Goal: Task Accomplishment & Management: Manage account settings

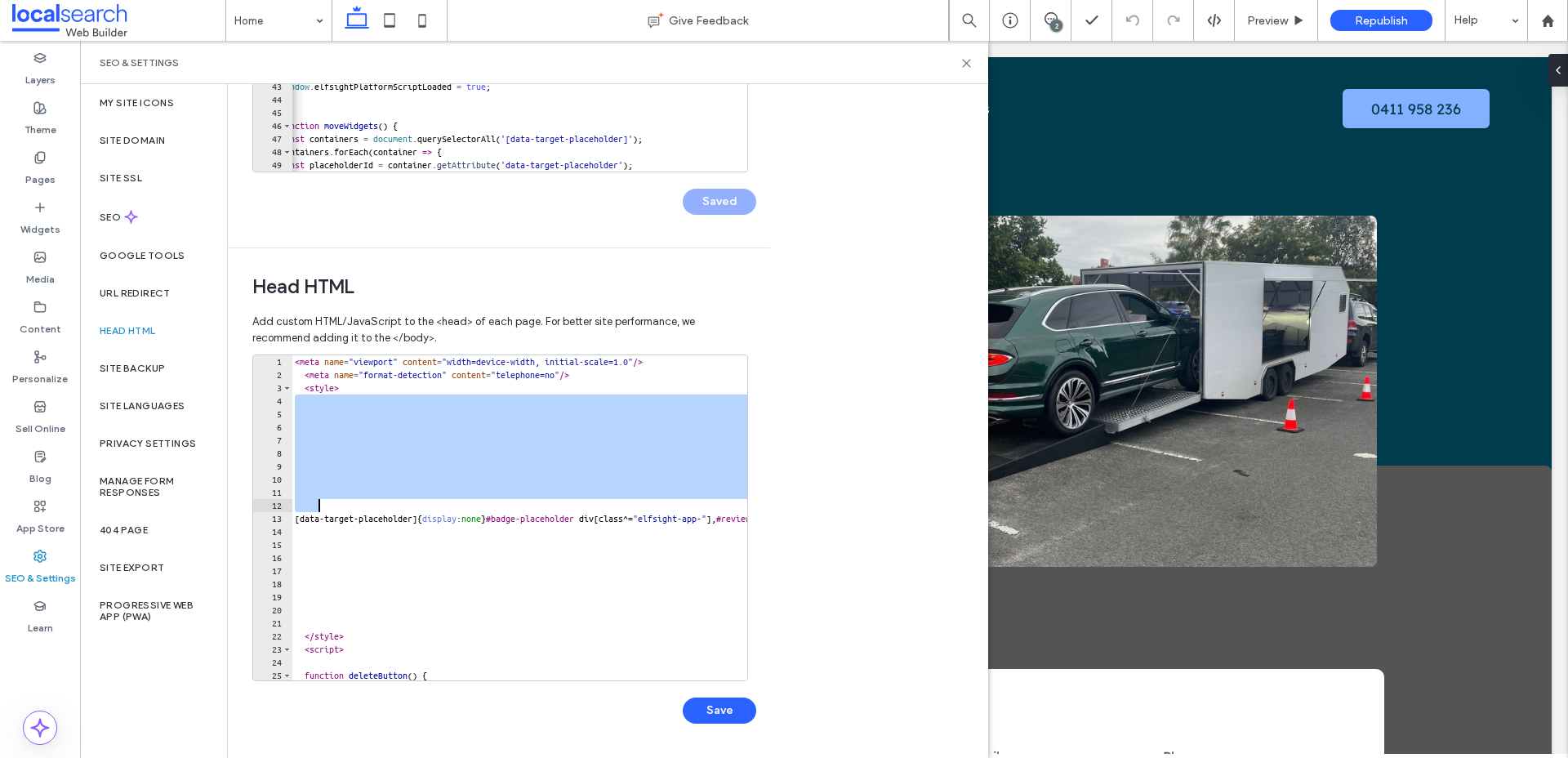
drag, startPoint x: 297, startPoint y: 403, endPoint x: 338, endPoint y: 509, distance: 113.7
click at [338, 509] on div "< meta name = "viewport" content = "width=device-width, initial-scale=1.0" /> <…" at bounding box center [745, 530] width 907 height 352
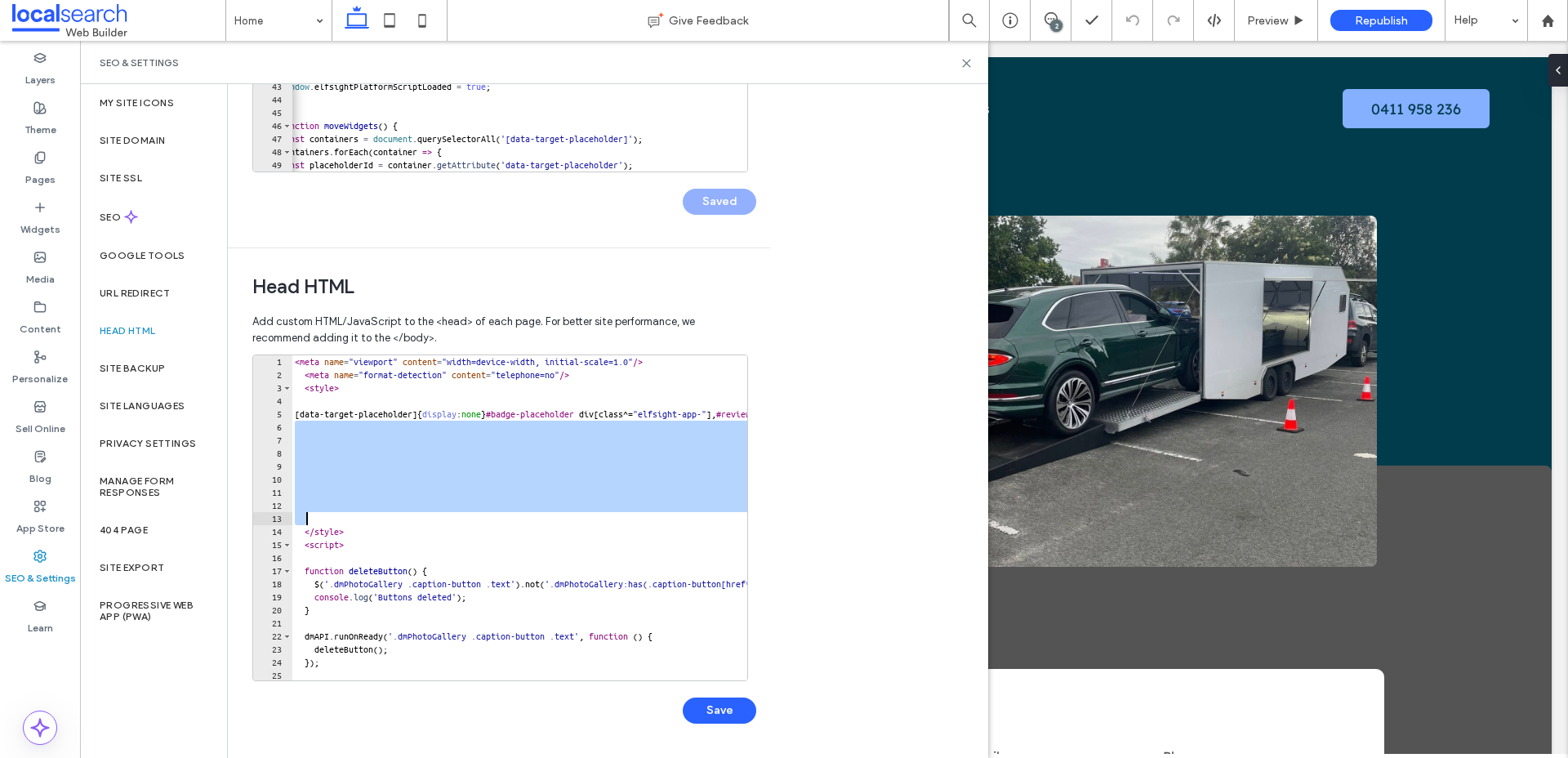
drag, startPoint x: 297, startPoint y: 427, endPoint x: 321, endPoint y: 521, distance: 97.0
click at [321, 521] on div "< meta name = "viewport" content = "width=device-width, initial-scale=1.0" /> <…" at bounding box center [745, 530] width 907 height 352
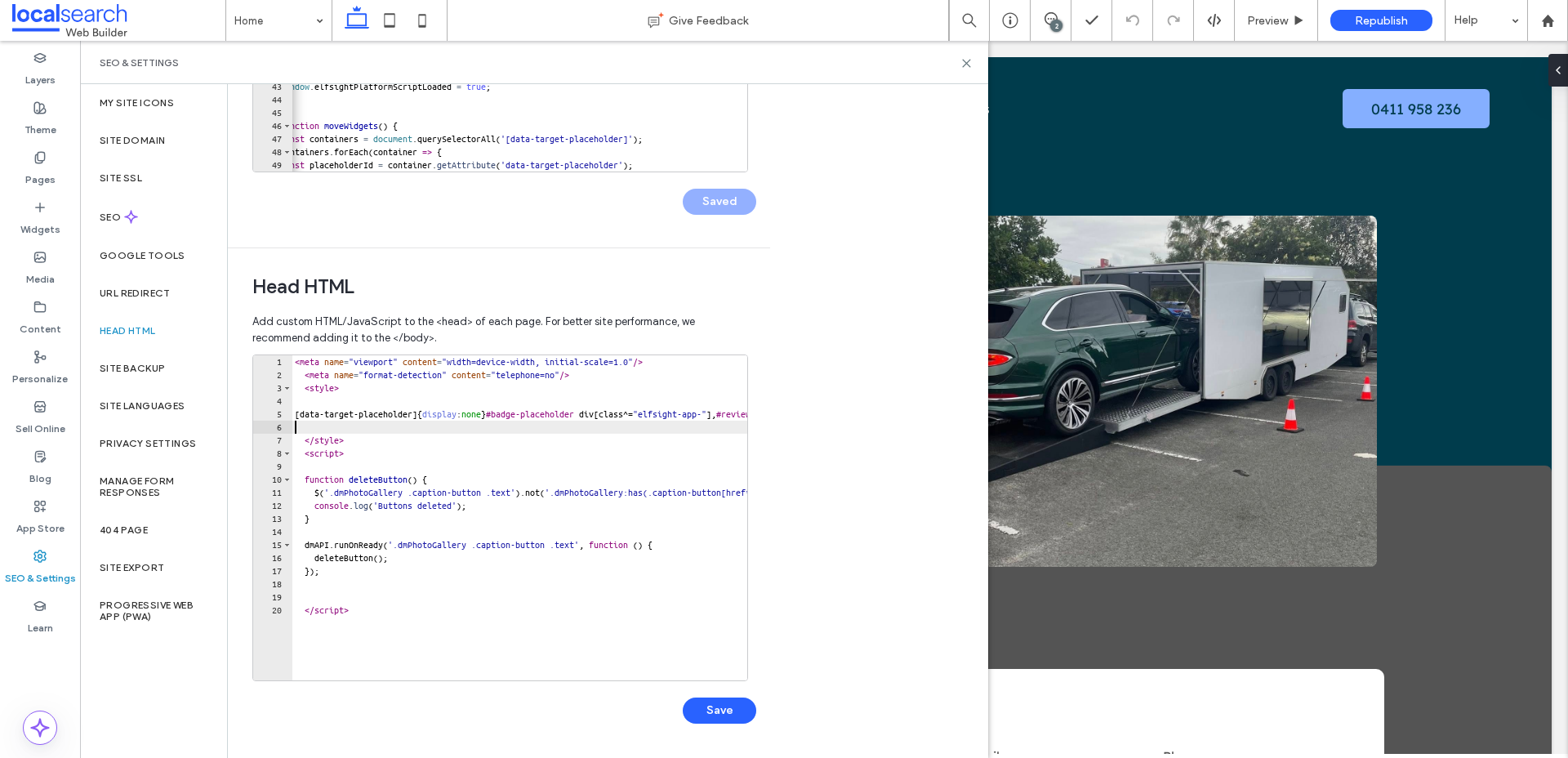
click at [293, 364] on div "< meta name = "viewport" content = "width=device-width, initial-scale=1.0" /> <…" at bounding box center [745, 530] width 907 height 352
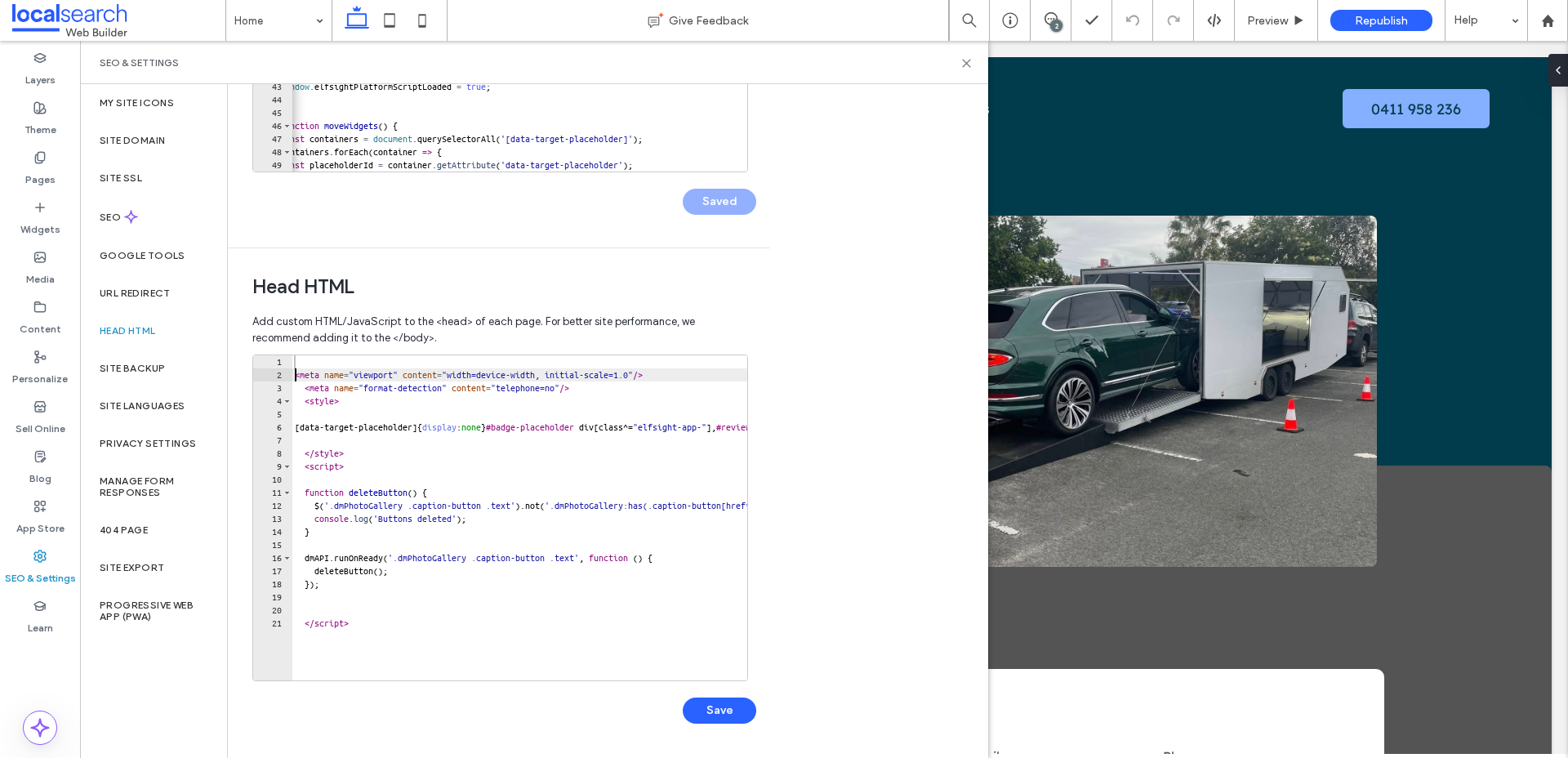
type textarea "**********"
paste textarea "**********"
type textarea "**********"
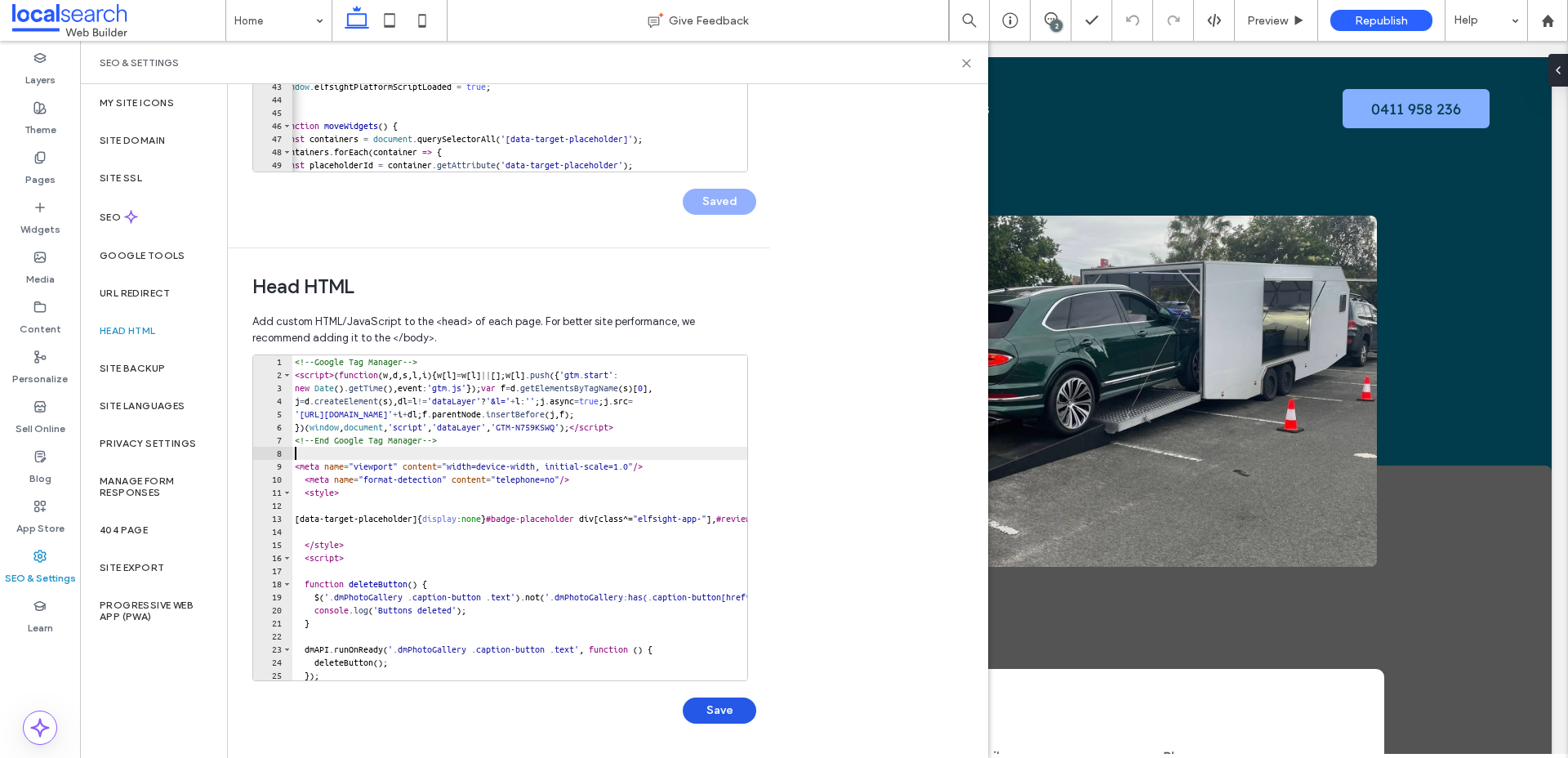
click at [704, 707] on button "Save" at bounding box center [719, 711] width 73 height 27
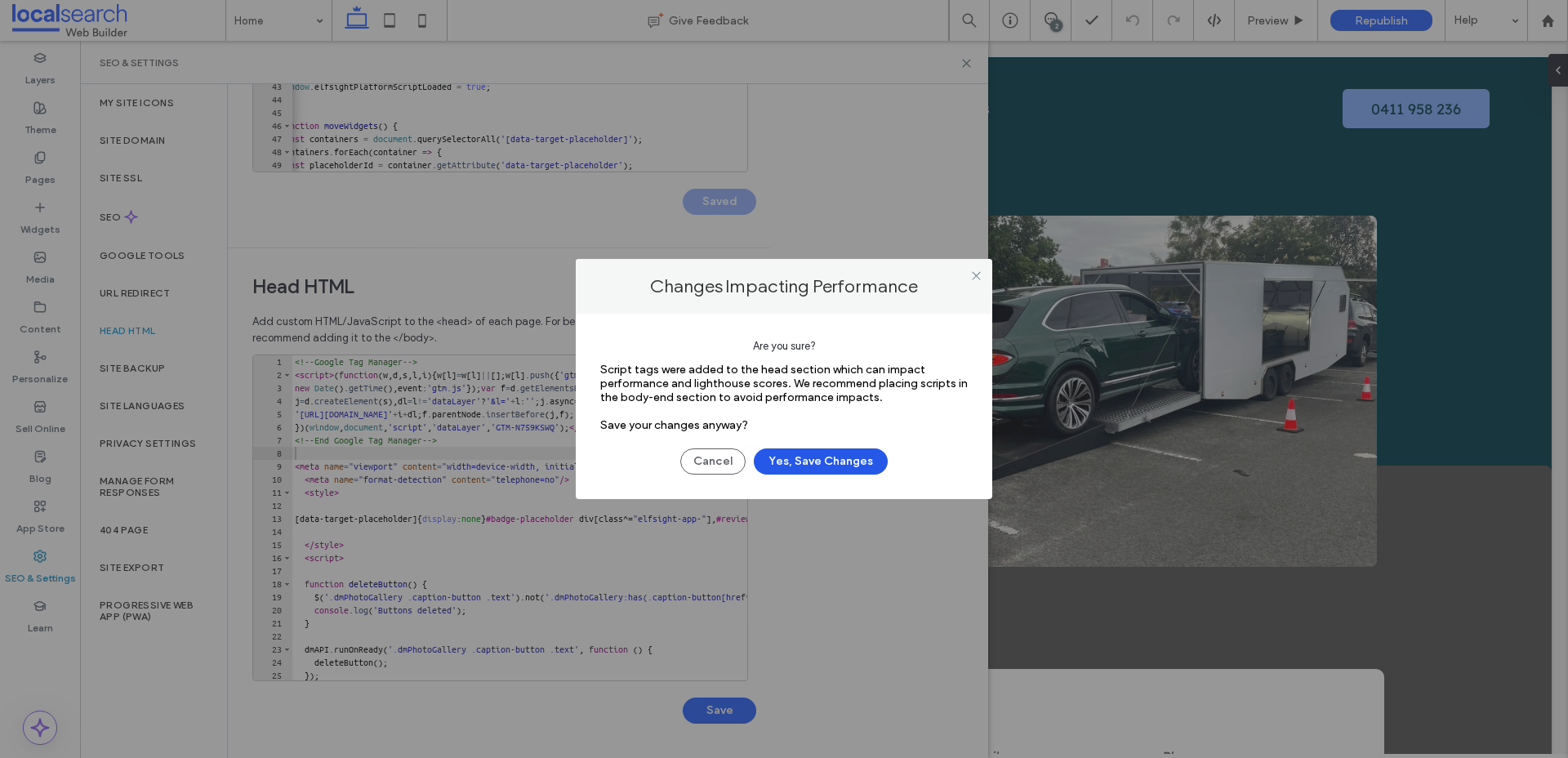
click at [792, 463] on button "Yes, Save Changes" at bounding box center [820, 461] width 134 height 27
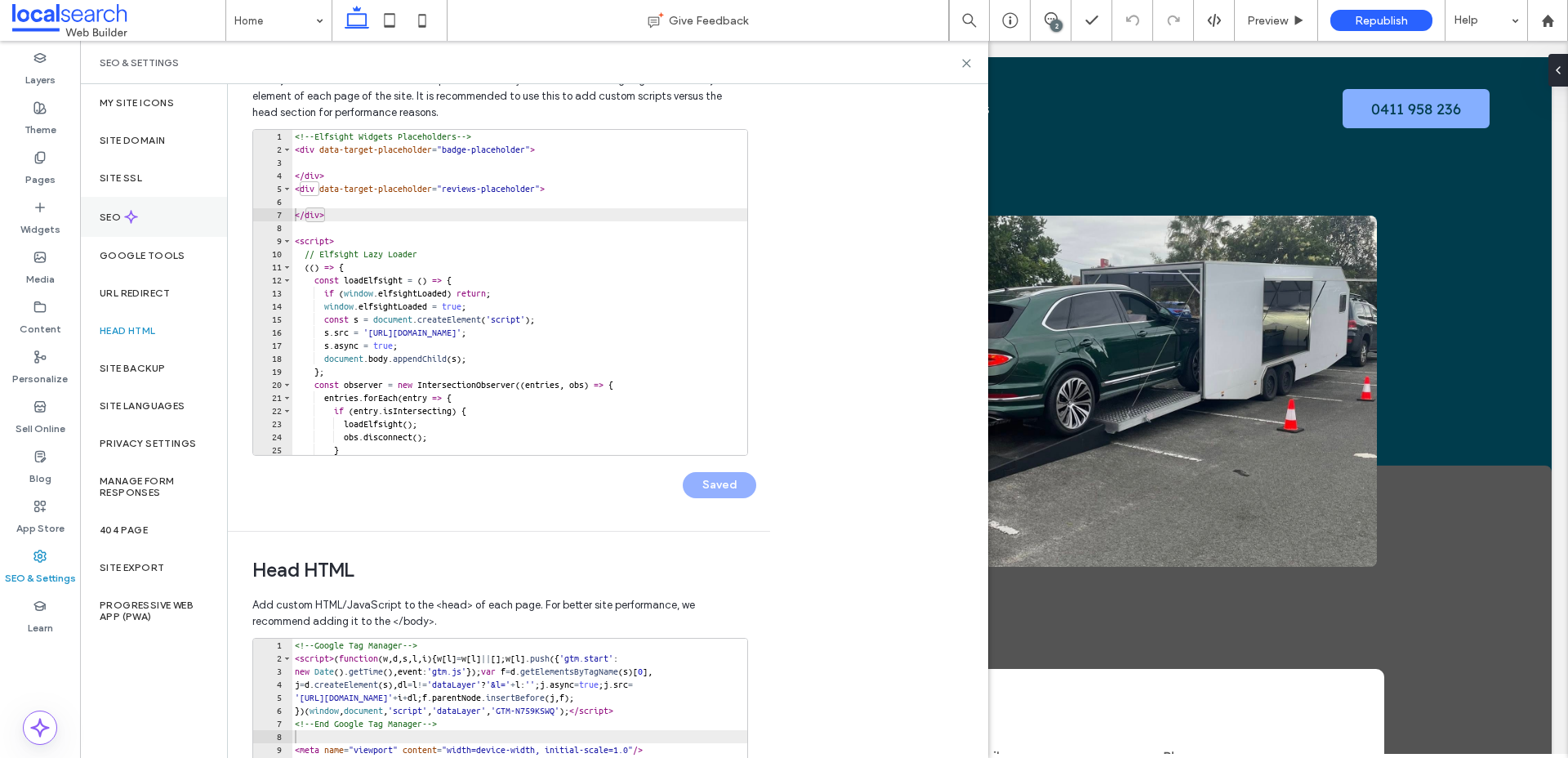
click at [125, 208] on div "SEO" at bounding box center [153, 216] width 147 height 40
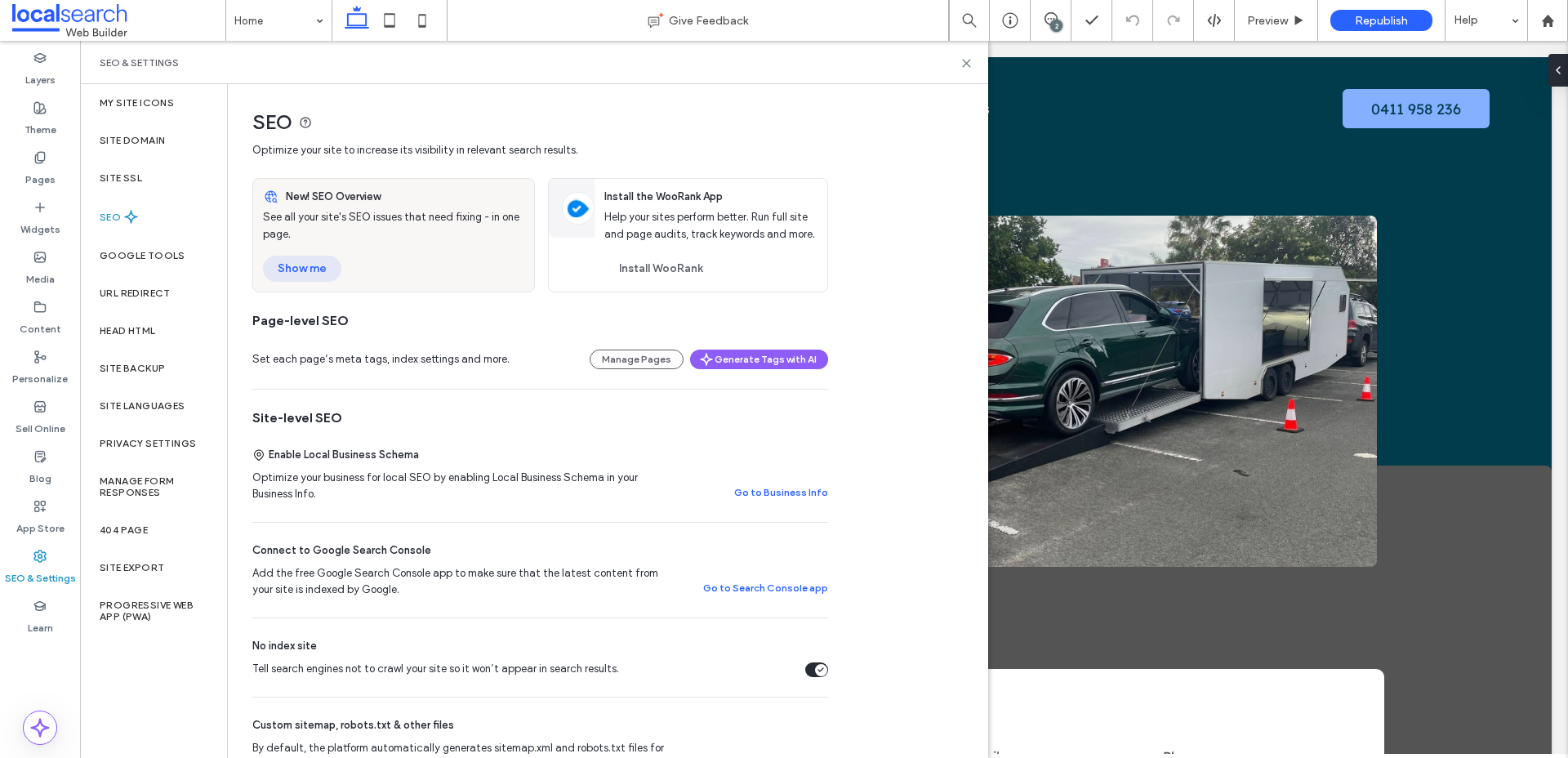
click at [294, 274] on button "Show me" at bounding box center [302, 269] width 79 height 27
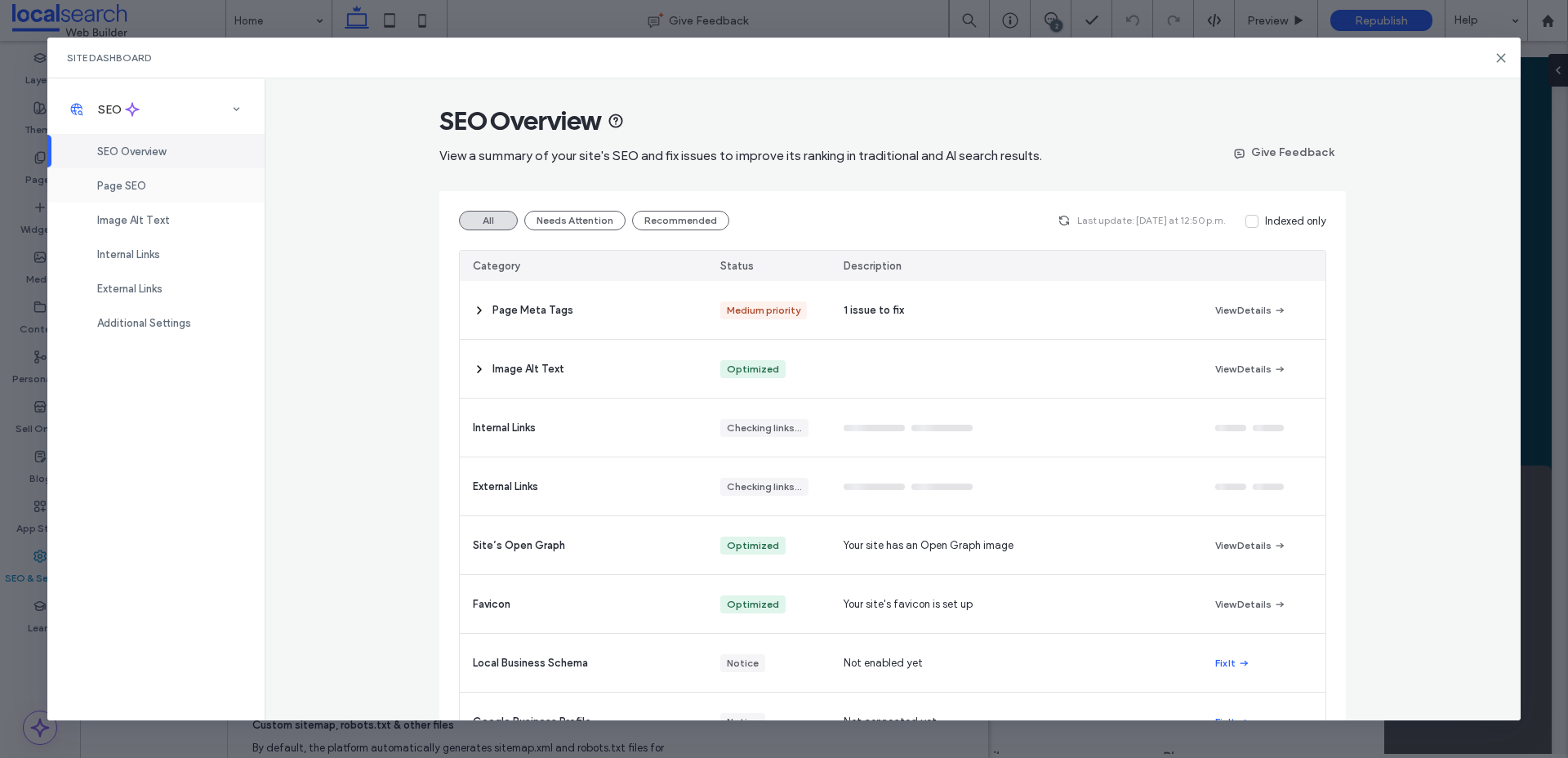
click at [143, 188] on span "Page SEO" at bounding box center [121, 186] width 49 height 12
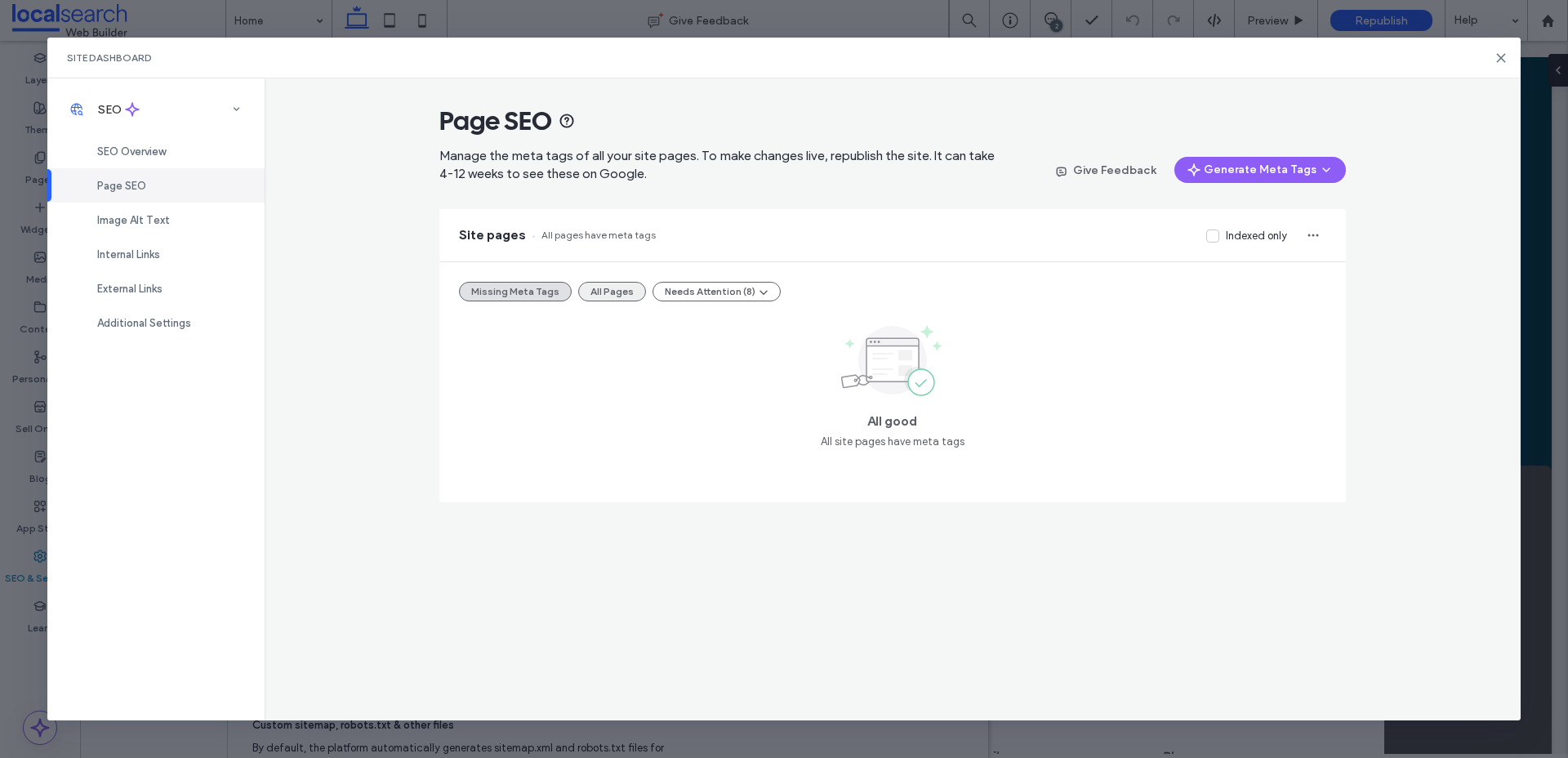
click at [615, 297] on button "All Pages" at bounding box center [612, 291] width 68 height 19
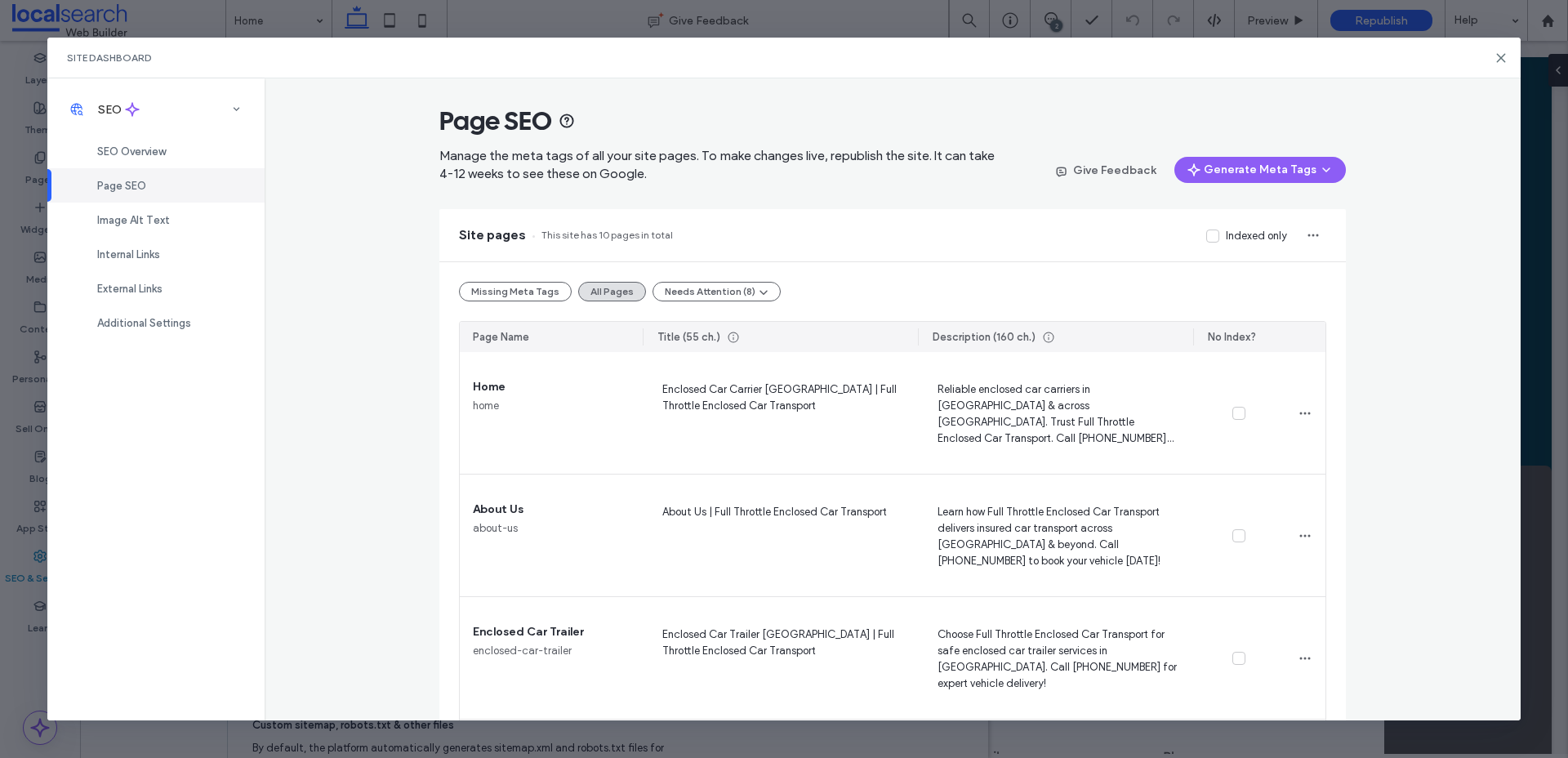
click at [130, 186] on span "Page SEO" at bounding box center [121, 186] width 49 height 12
click at [144, 156] on span "SEO Overview" at bounding box center [131, 151] width 68 height 12
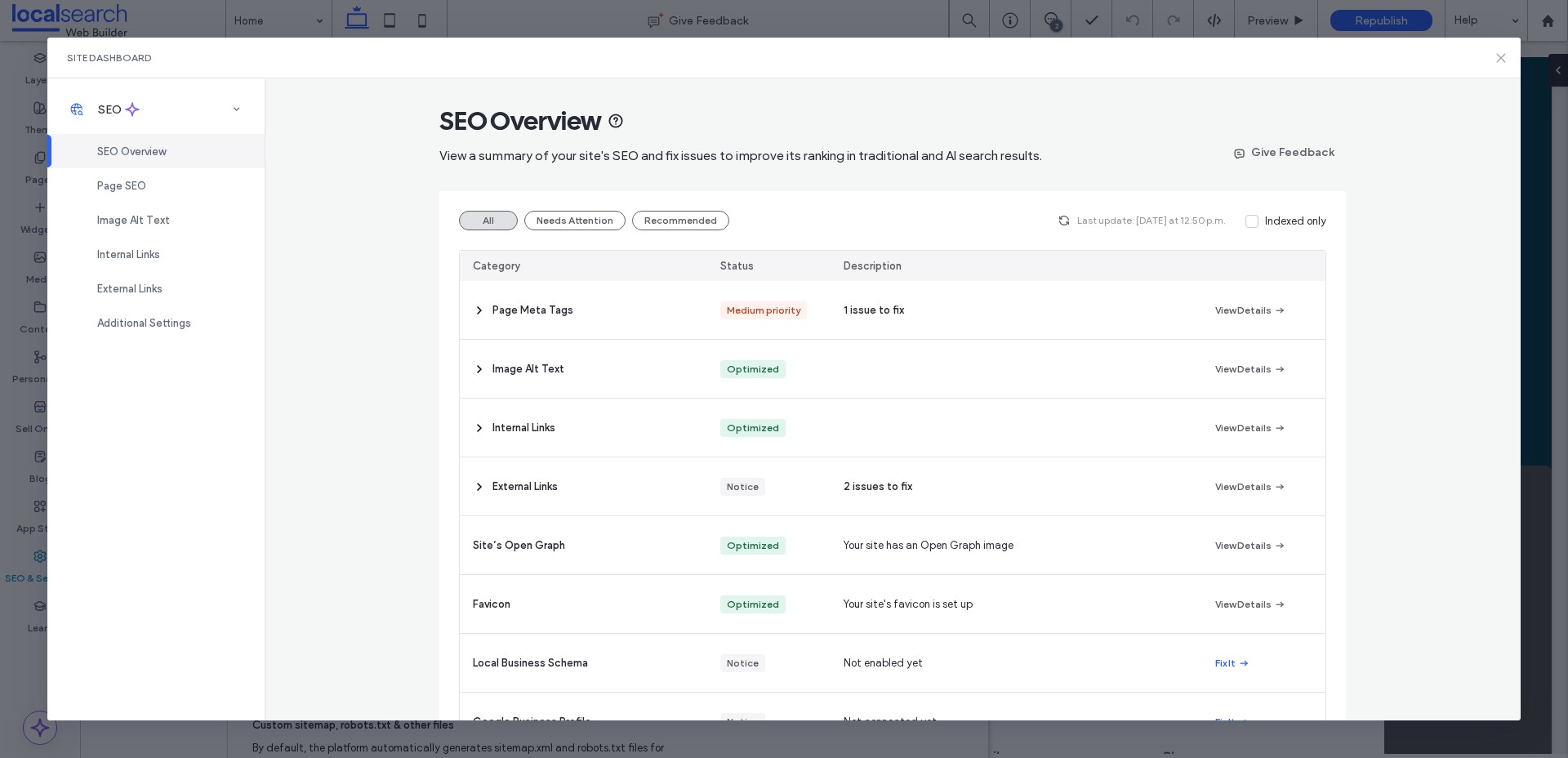
click at [1505, 54] on icon at bounding box center [1501, 58] width 13 height 13
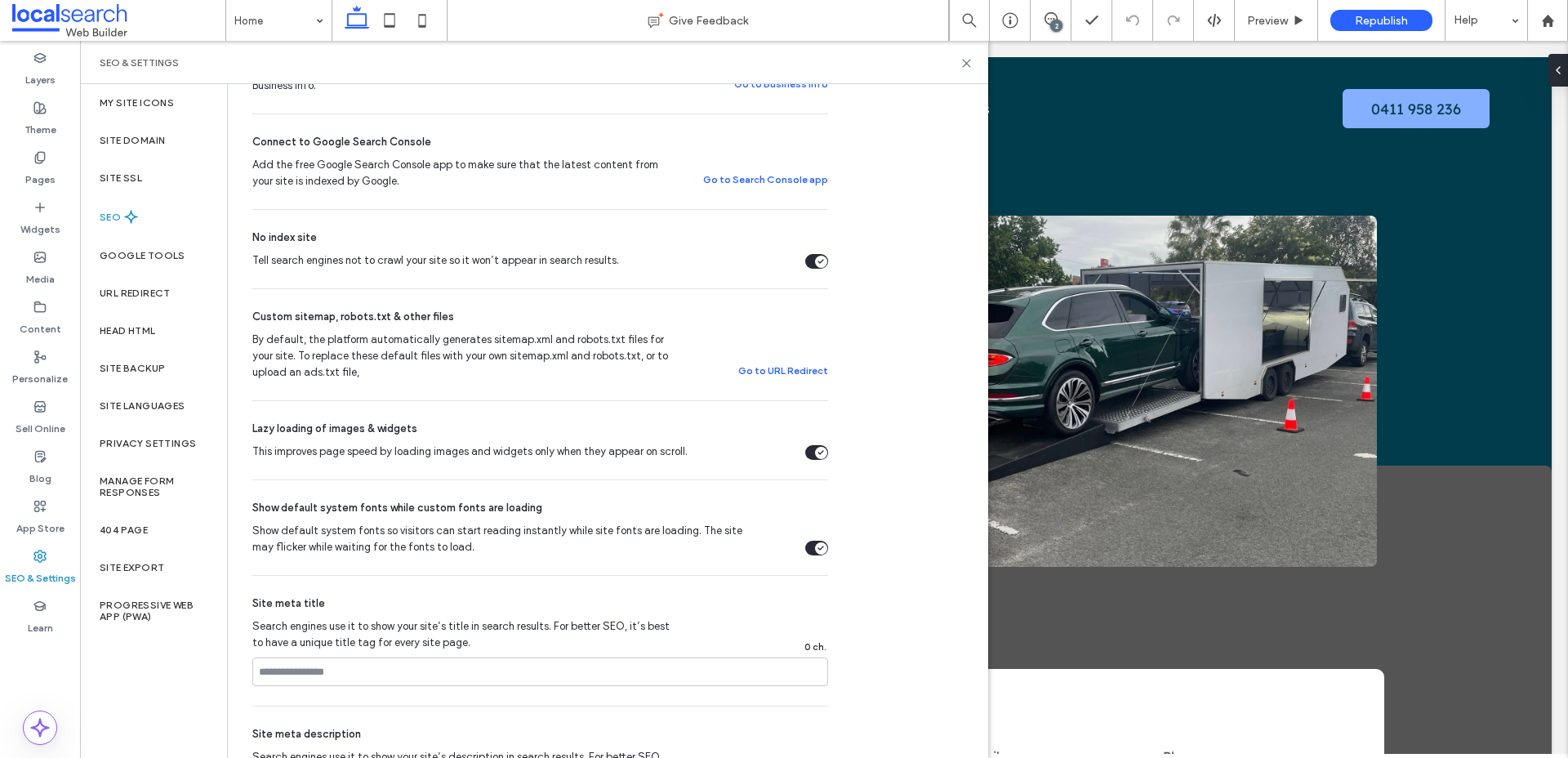
scroll to position [758, 0]
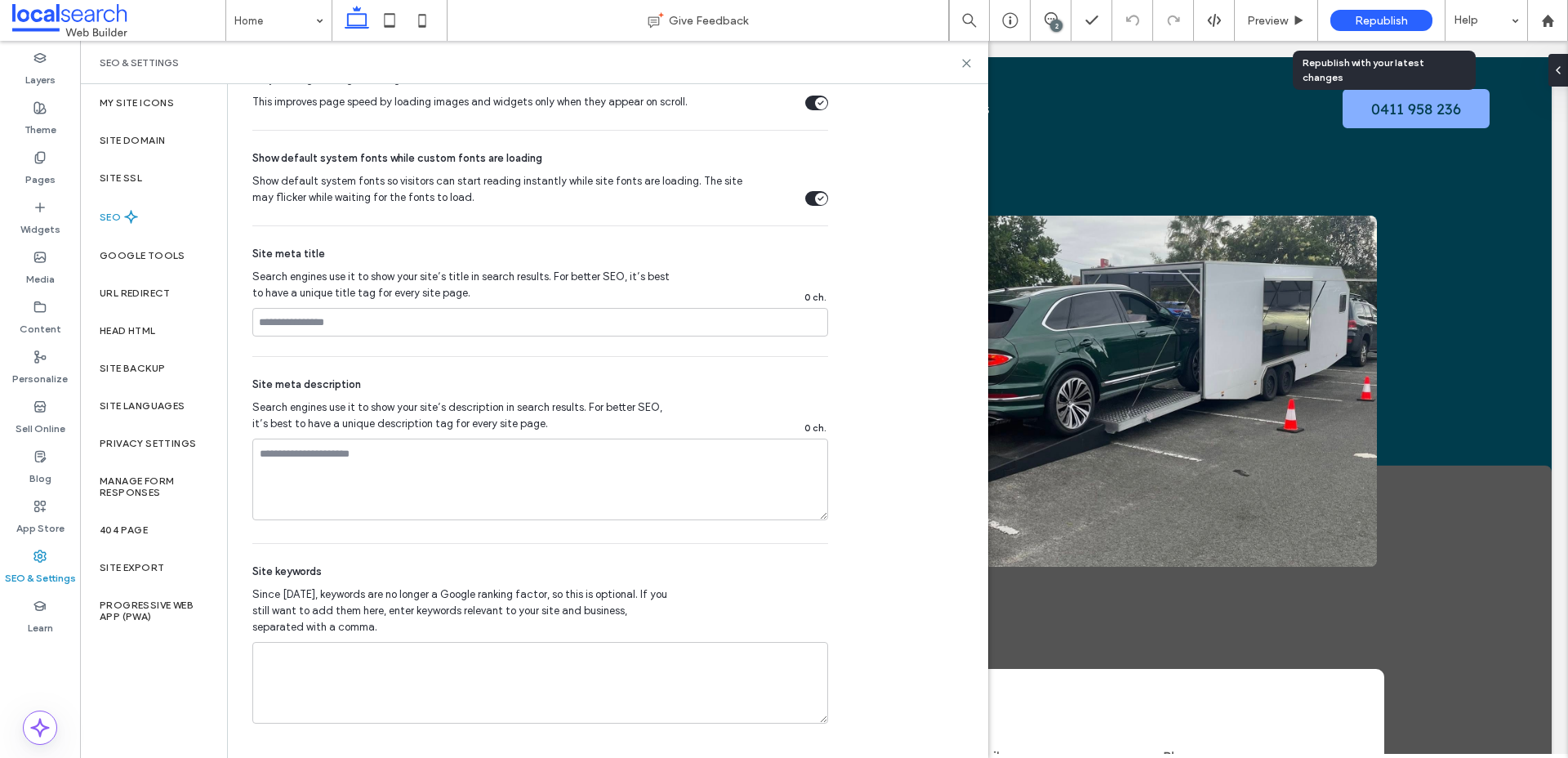
click at [1360, 28] on div "Republish" at bounding box center [1381, 20] width 102 height 21
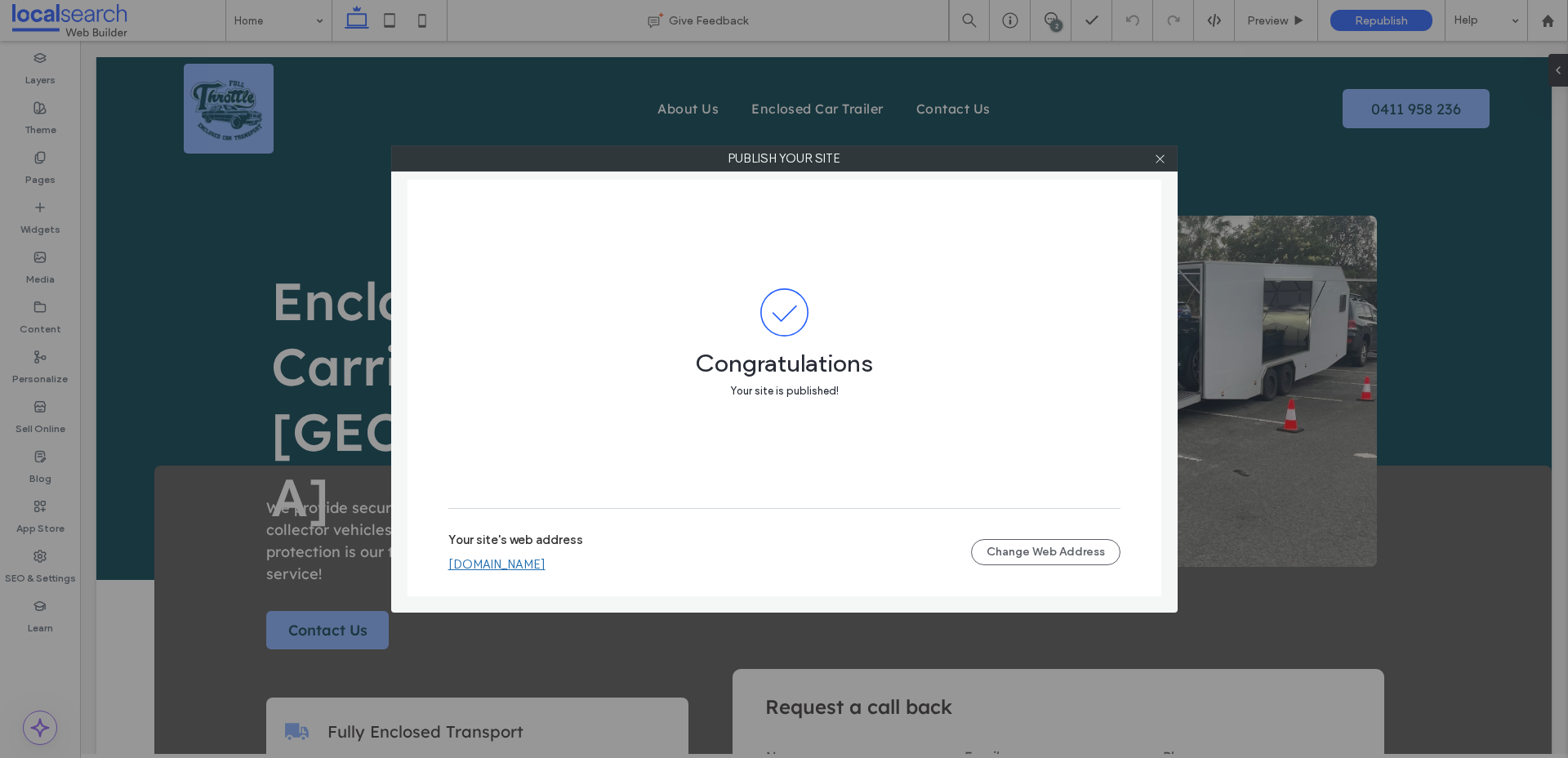
click at [545, 563] on link "fullthrottleenclosedcartransport.webbuilder.localsearch.com.au" at bounding box center [497, 564] width 97 height 15
click at [1153, 163] on div at bounding box center [1161, 159] width 25 height 25
click at [1161, 159] on icon at bounding box center [1160, 159] width 12 height 12
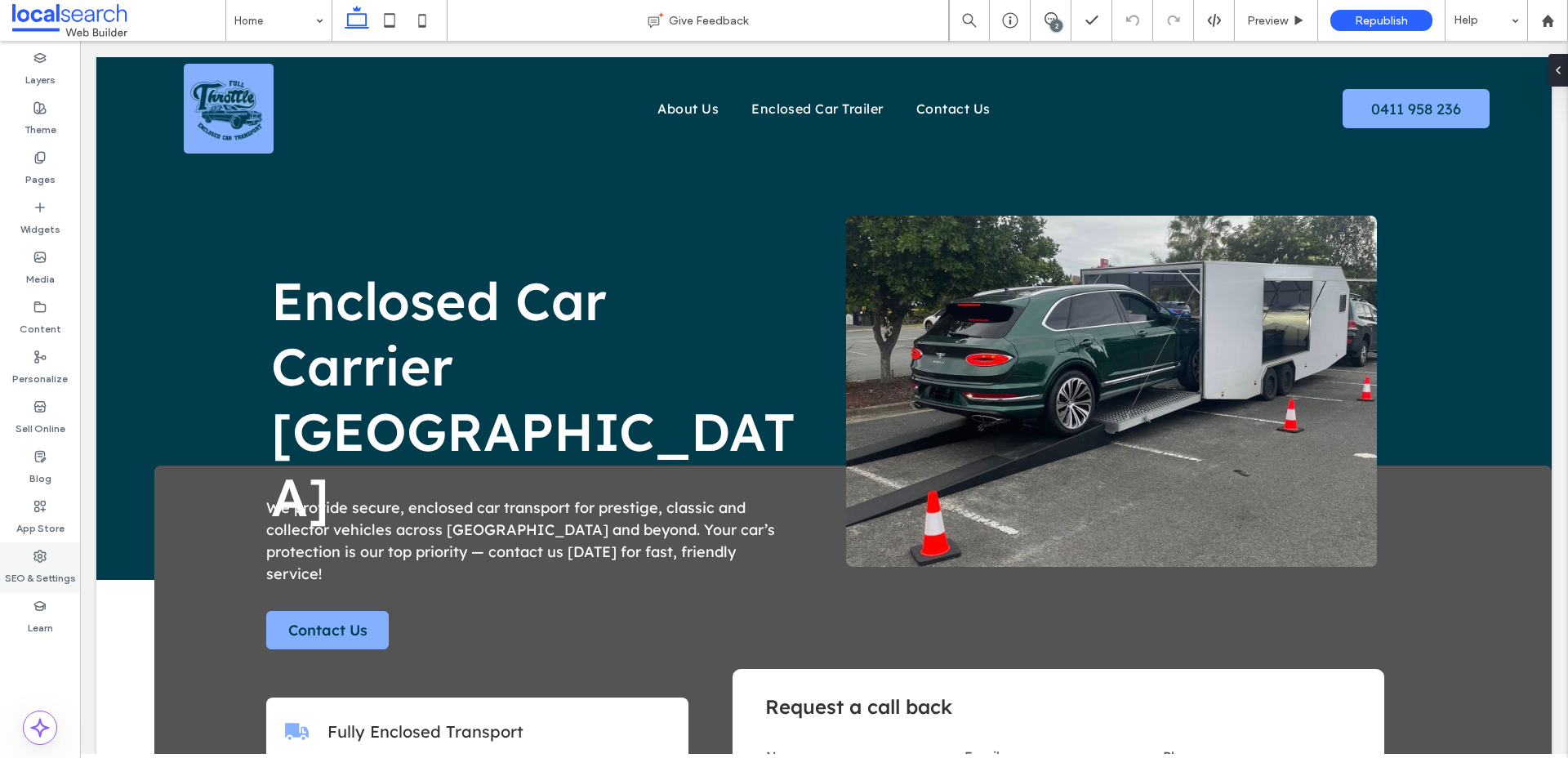
click at [42, 559] on icon at bounding box center [40, 556] width 13 height 13
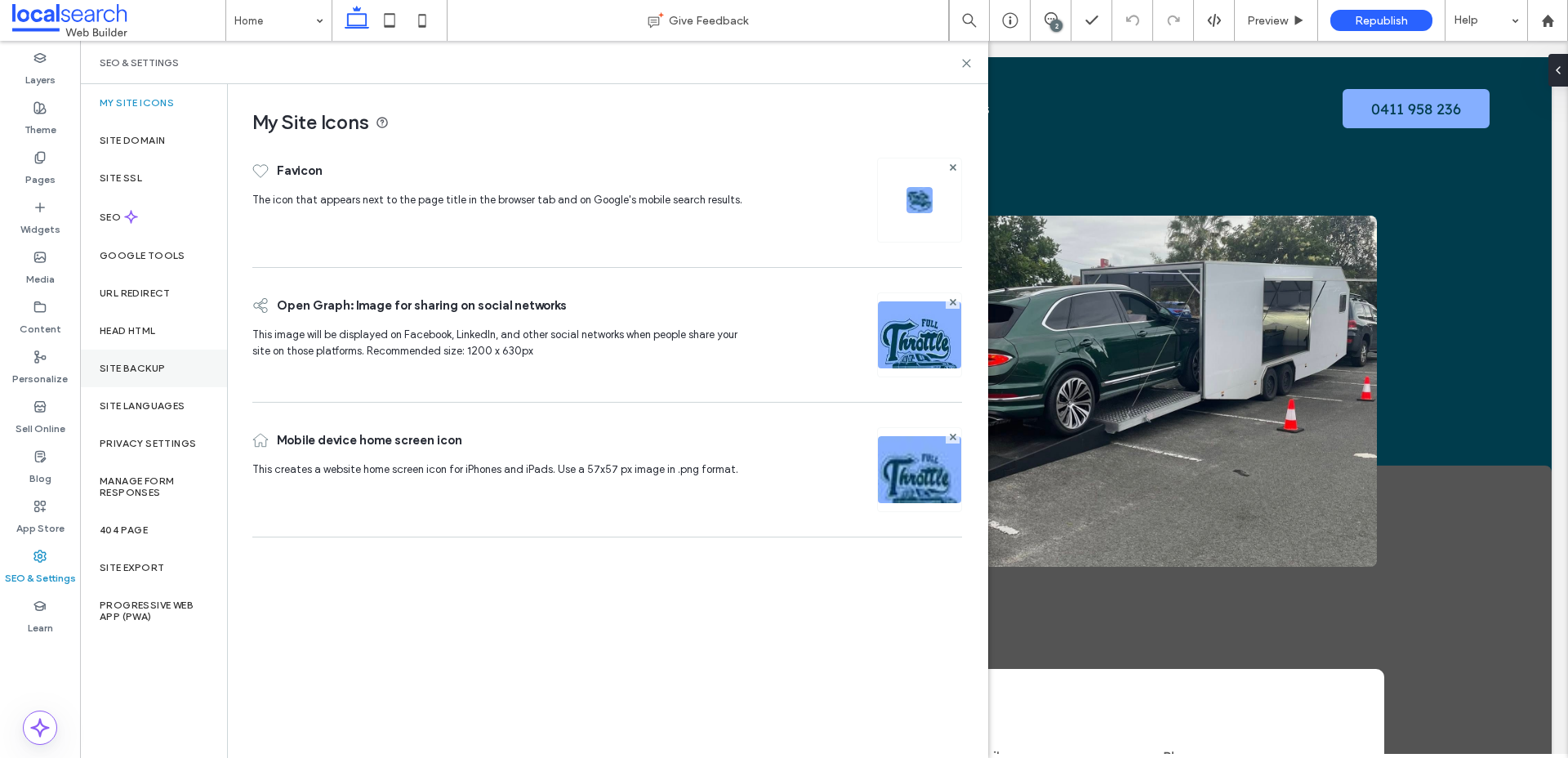
click at [121, 376] on div "Site Backup" at bounding box center [153, 368] width 147 height 37
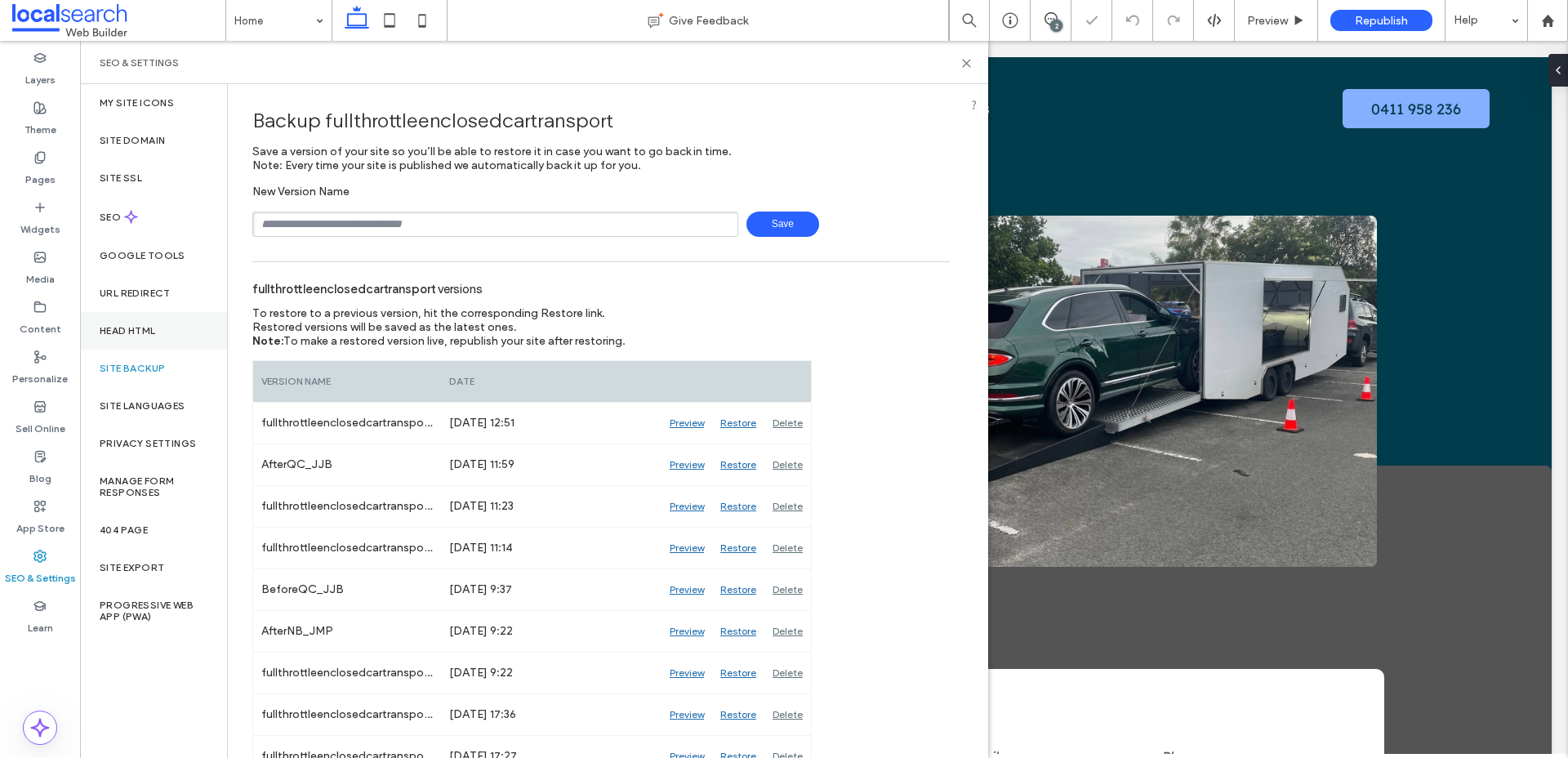
click at [132, 335] on label "Head HTML" at bounding box center [128, 330] width 57 height 12
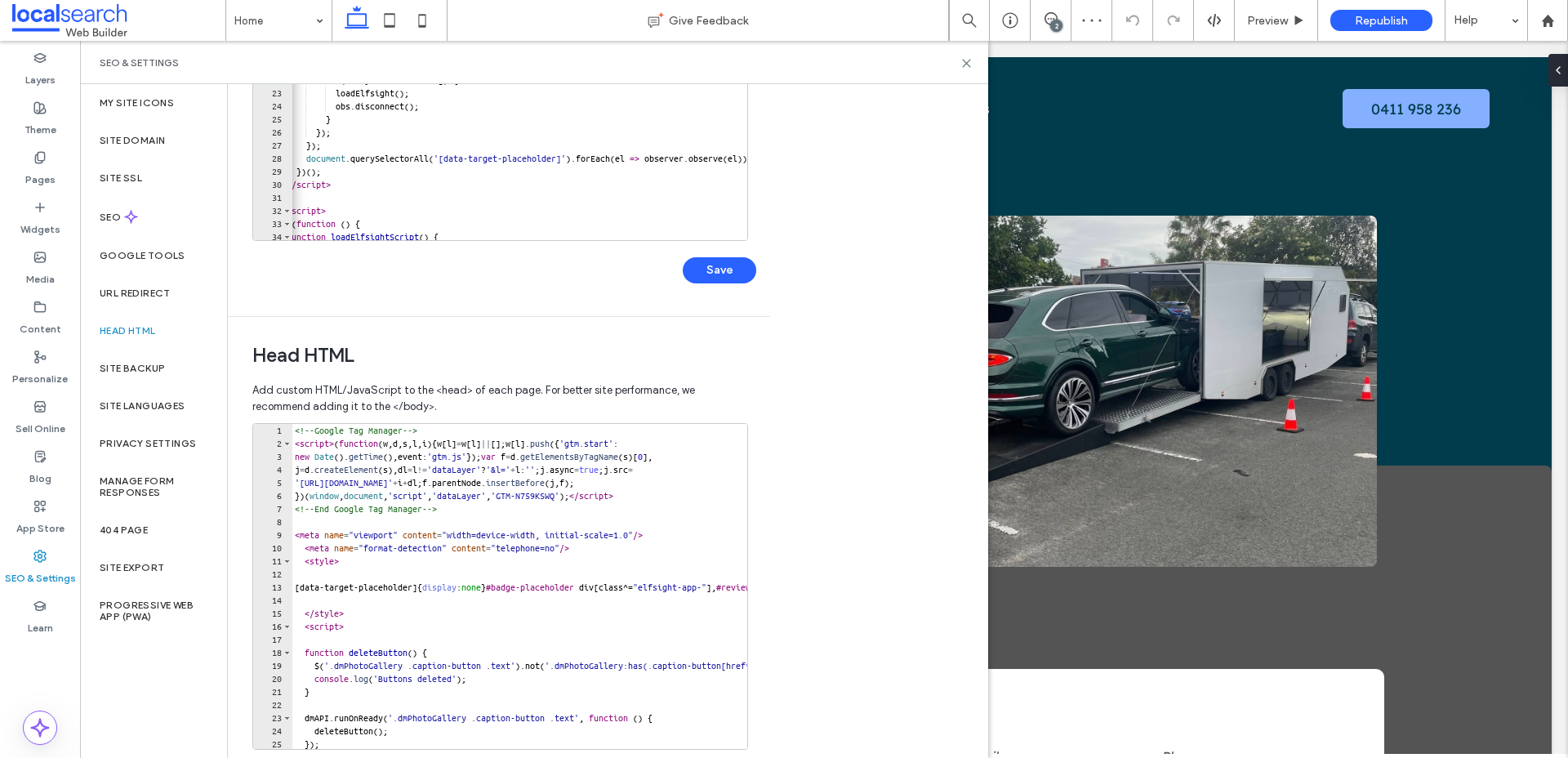
scroll to position [275, 0]
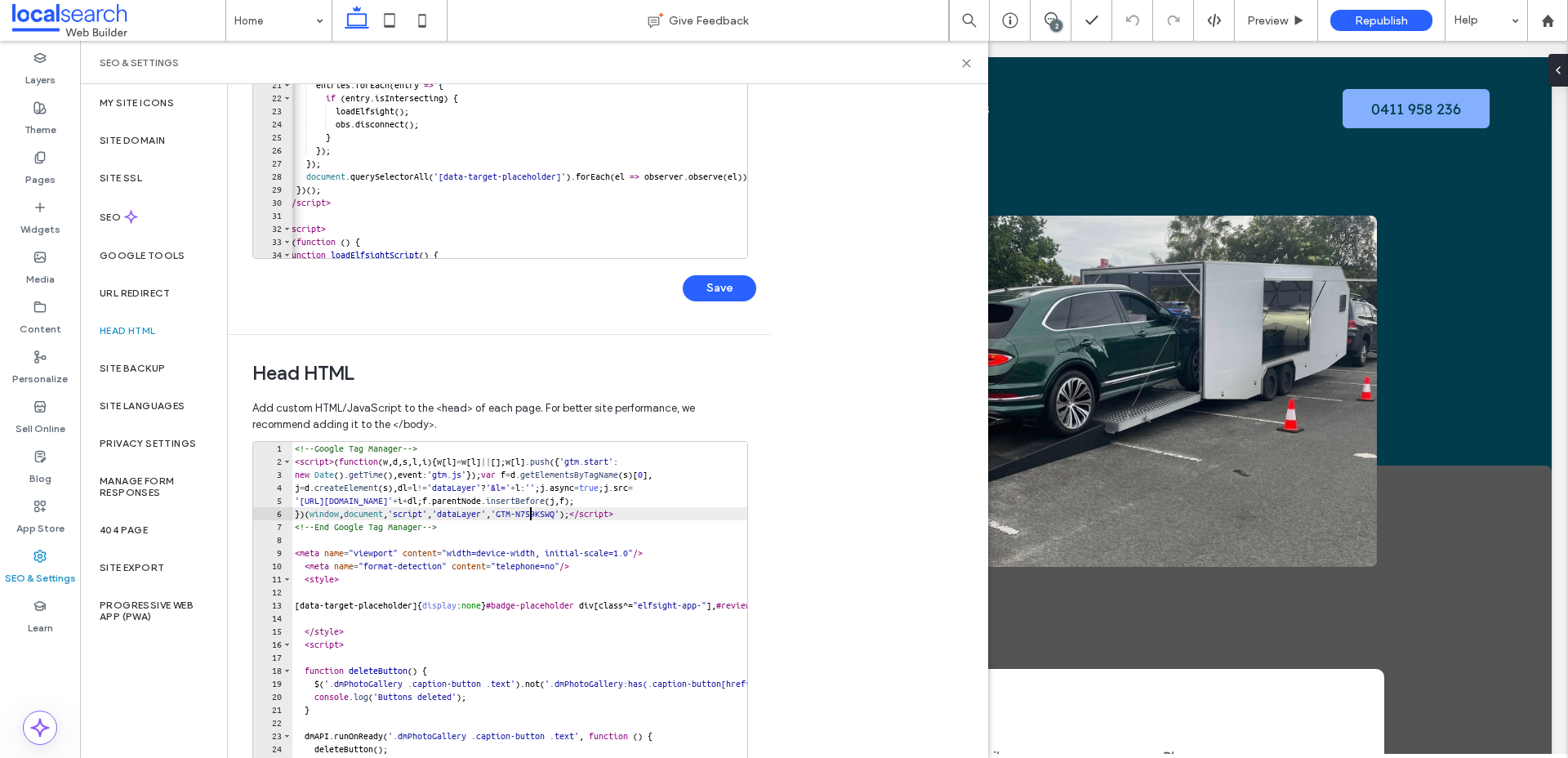
click at [531, 514] on div "<!-- Google Tag Manager --> < script > ( function ( w , d , s , l , i ) { w [ l…" at bounding box center [745, 617] width 907 height 352
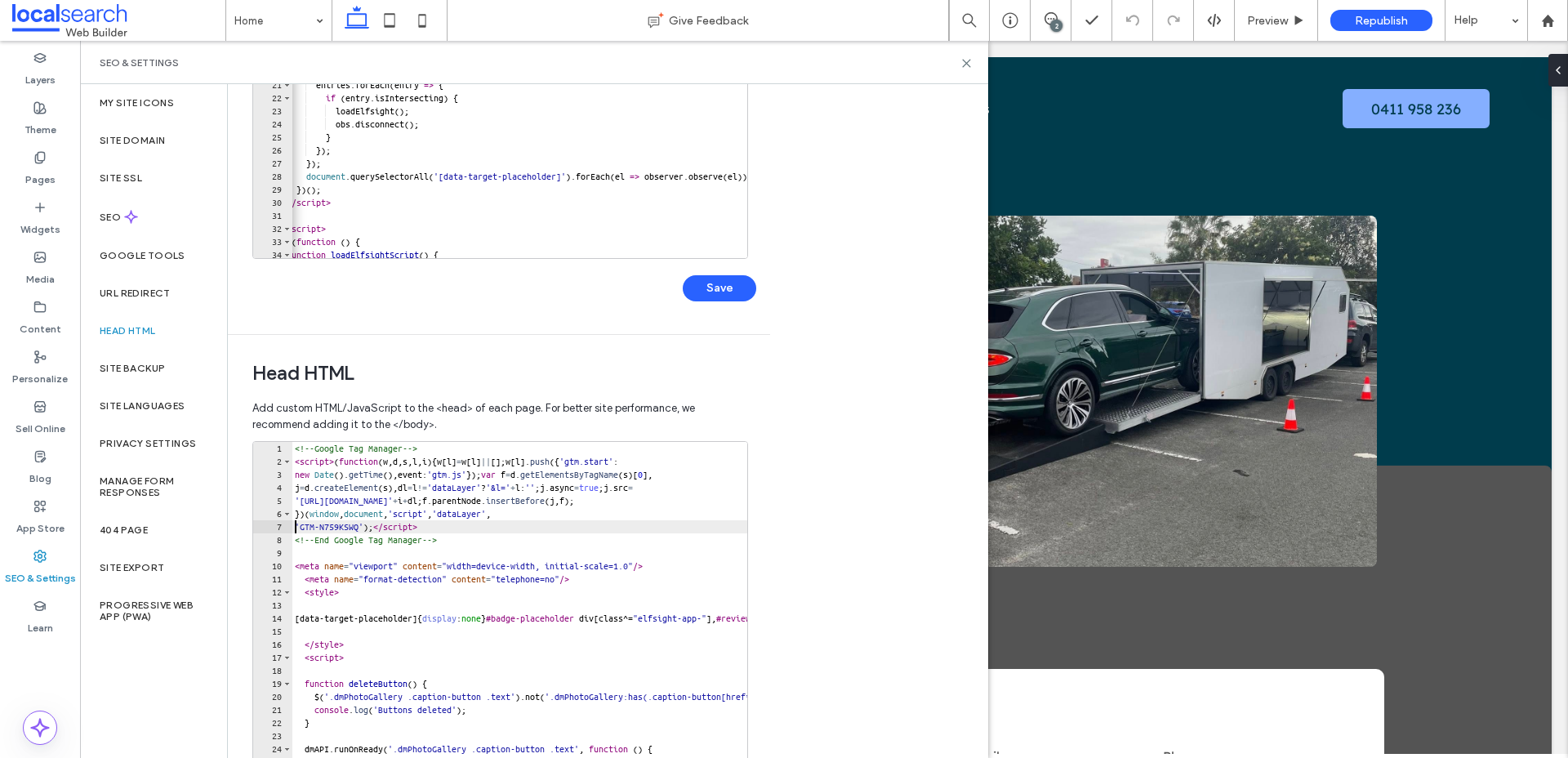
click at [375, 526] on div "<!-- Google Tag Manager --> < script > ( function ( w , d , s , l , i ) { w [ l…" at bounding box center [745, 617] width 907 height 352
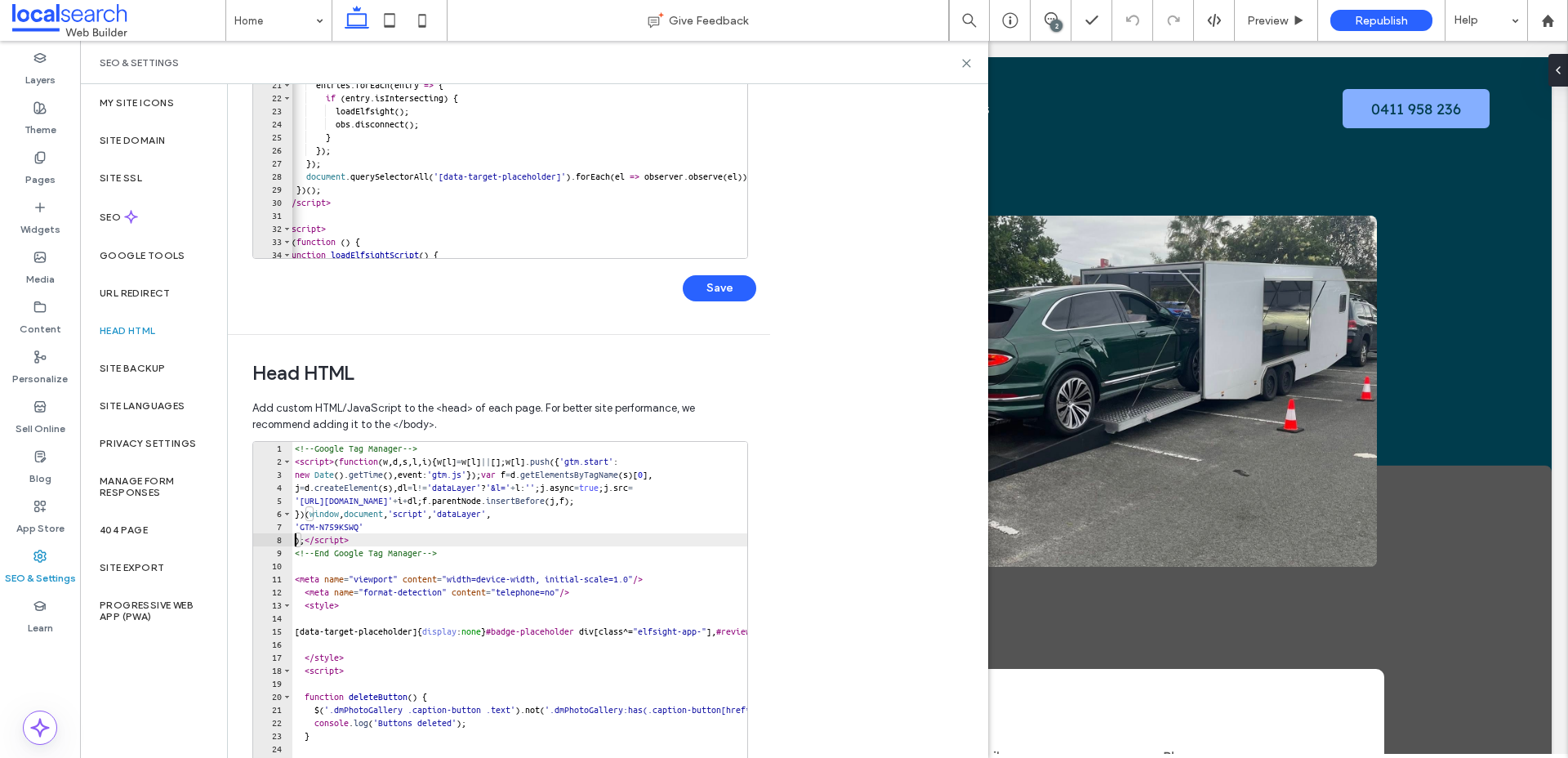
click at [396, 525] on div "<!-- Google Tag Manager --> < script > ( function ( w , d , s , l , i ) { w [ l…" at bounding box center [745, 617] width 907 height 352
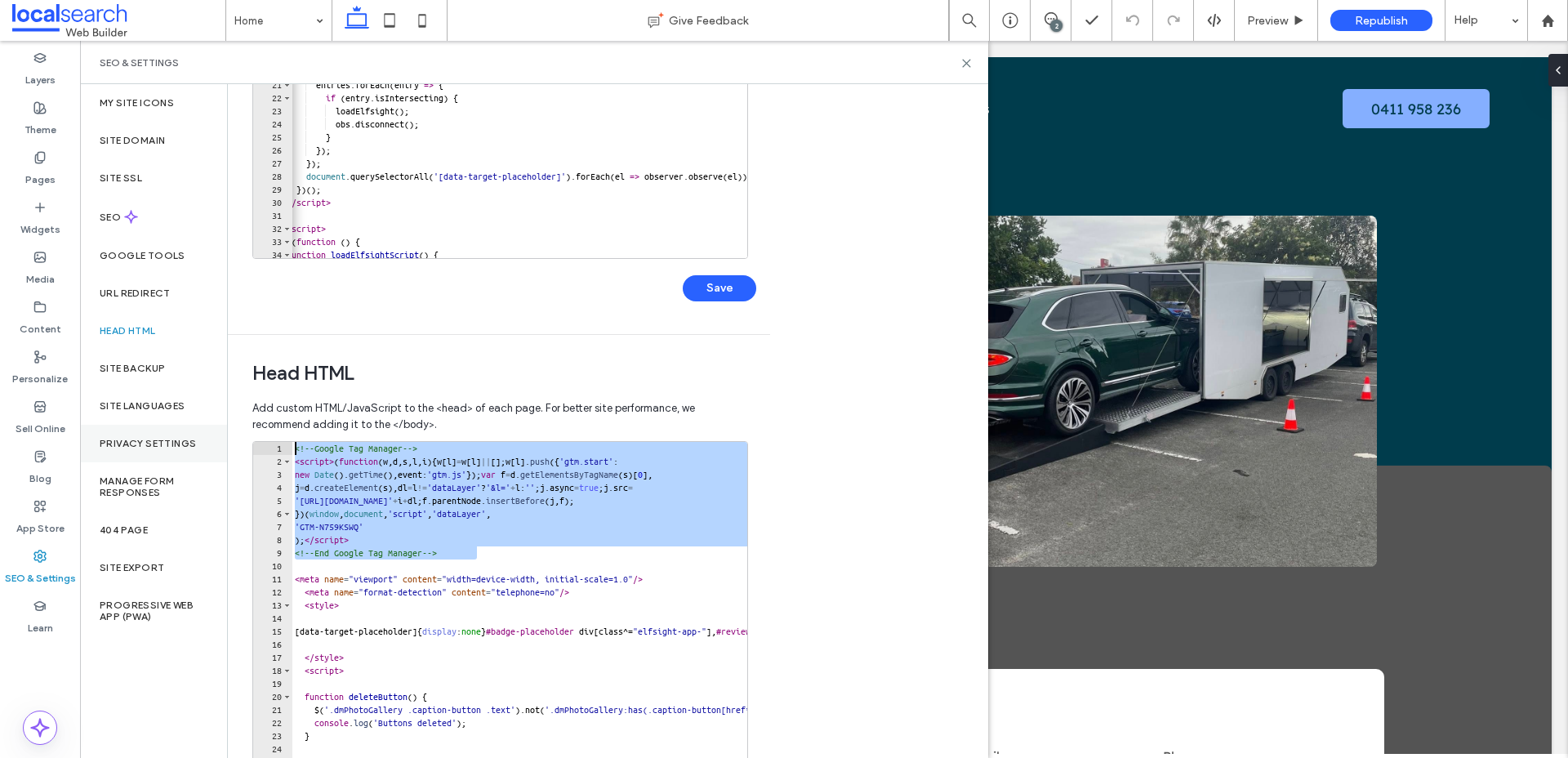
drag, startPoint x: 495, startPoint y: 553, endPoint x: 201, endPoint y: 442, distance: 314.3
click at [201, 442] on div "My Site Icons Site Domain Site SSL SEO Google Tools URL Redirect Head HTML Site…" at bounding box center [534, 421] width 908 height 674
type textarea "**********"
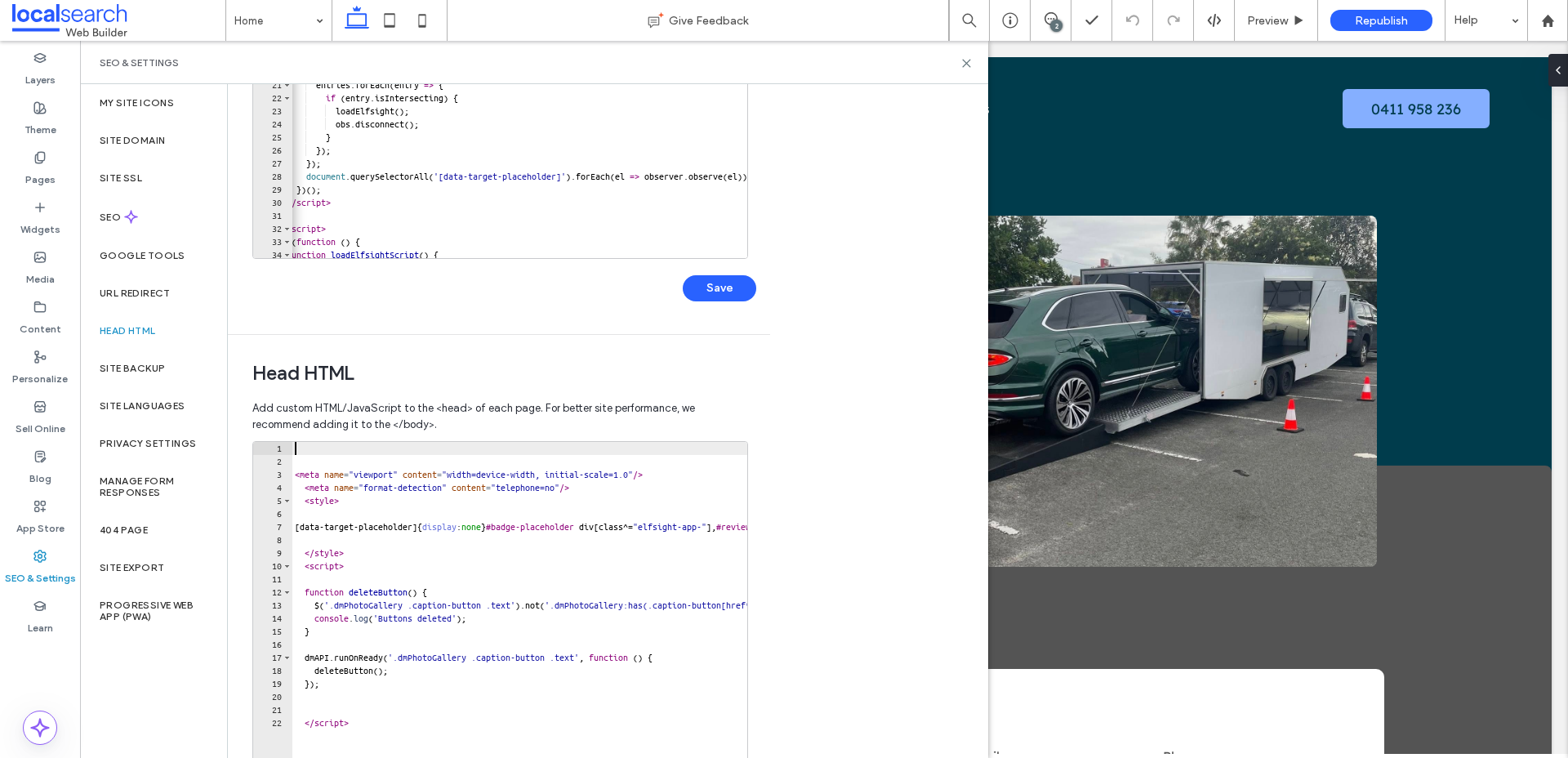
scroll to position [361, 0]
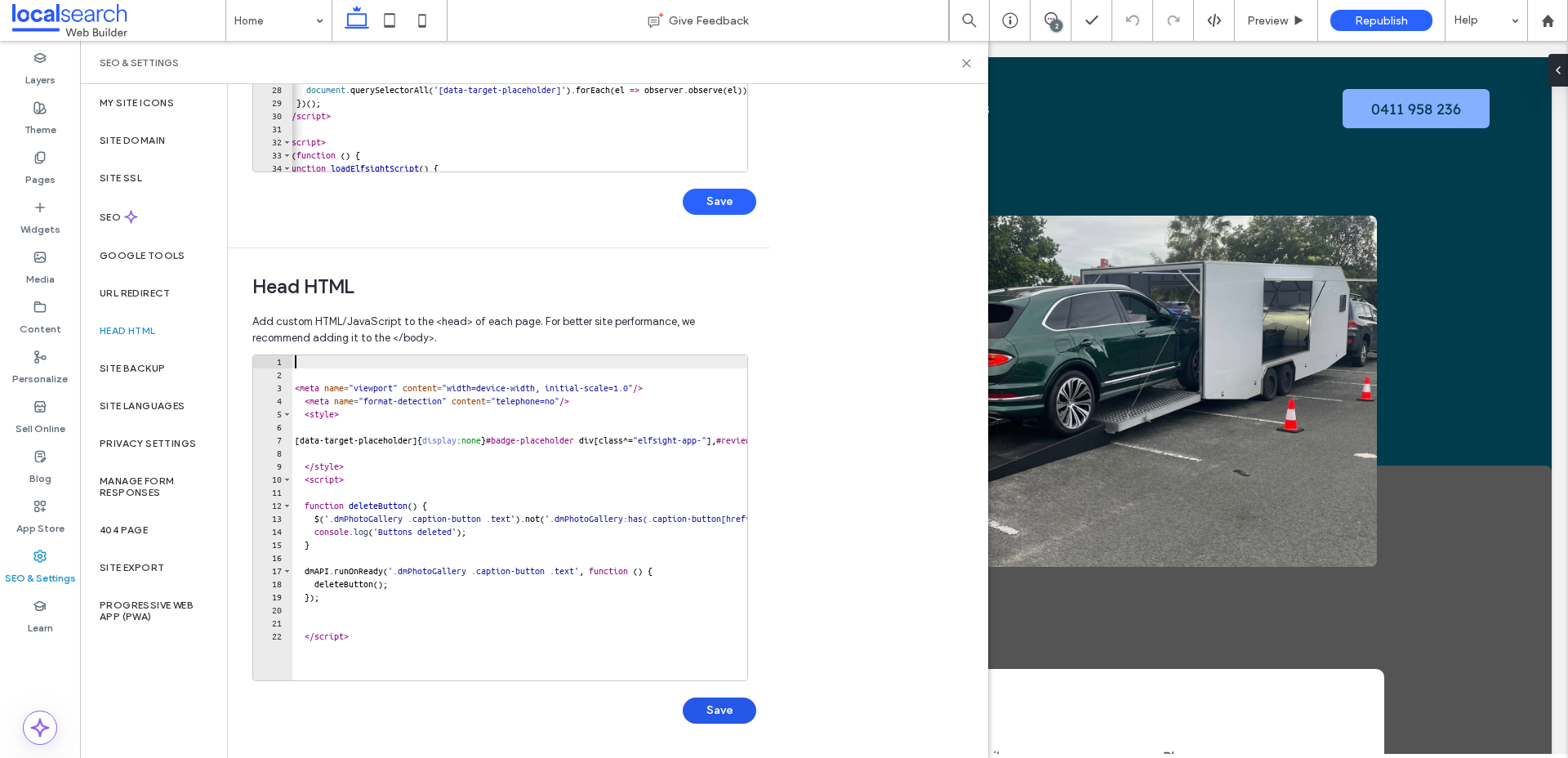
click at [732, 714] on button "Save" at bounding box center [719, 711] width 73 height 27
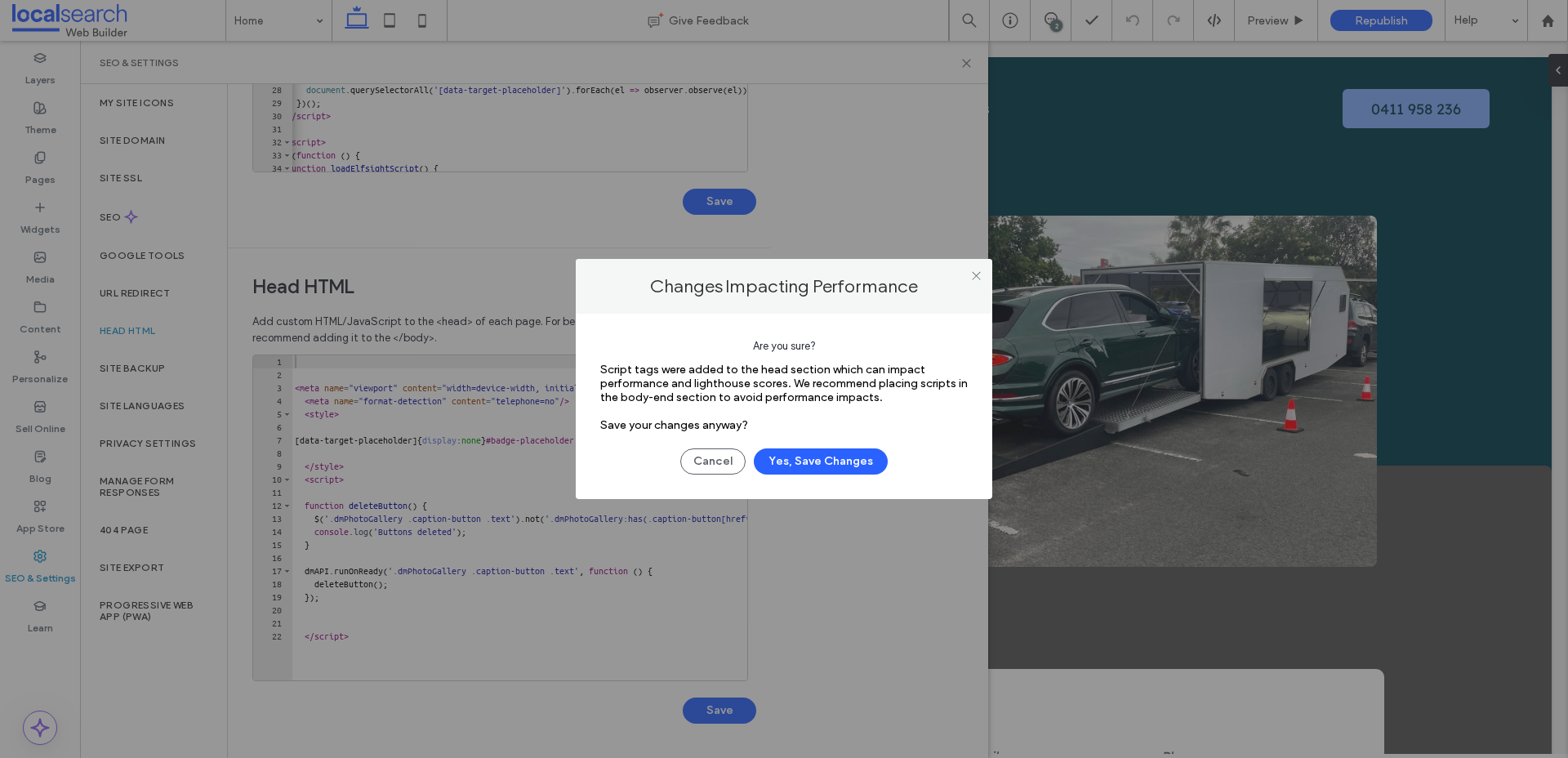
click at [830, 474] on div "Are you sure? Script tags were added to the head section which can impact perfo…" at bounding box center [784, 406] width 416 height 185
click at [831, 466] on button "Yes, Save Changes" at bounding box center [820, 461] width 134 height 27
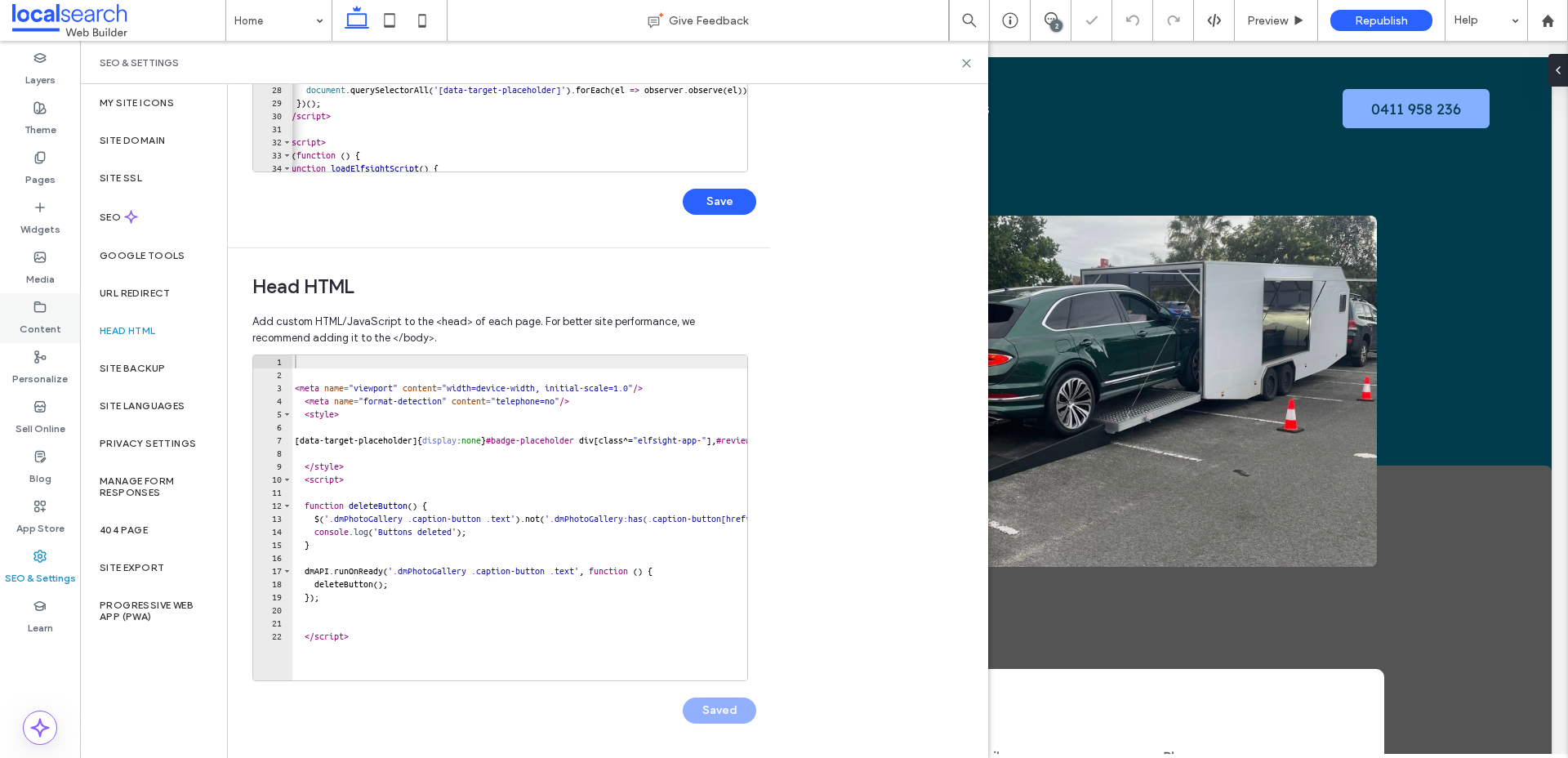
click at [49, 308] on div "Content" at bounding box center [40, 318] width 80 height 50
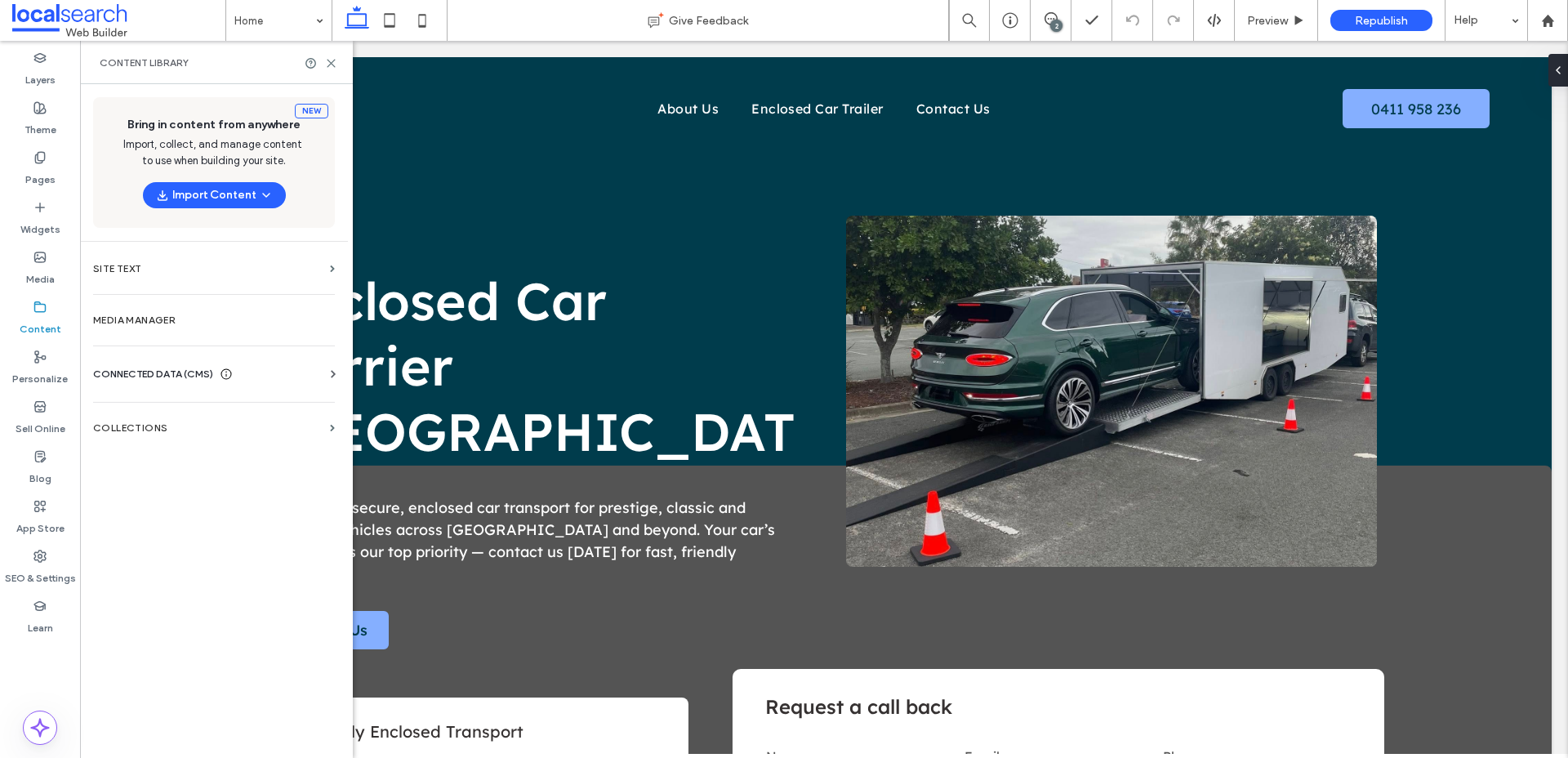
click at [168, 375] on span "CONNECTED DATA (CMS)" at bounding box center [153, 374] width 120 height 16
click at [157, 447] on label "Business Text" at bounding box center [217, 452] width 222 height 12
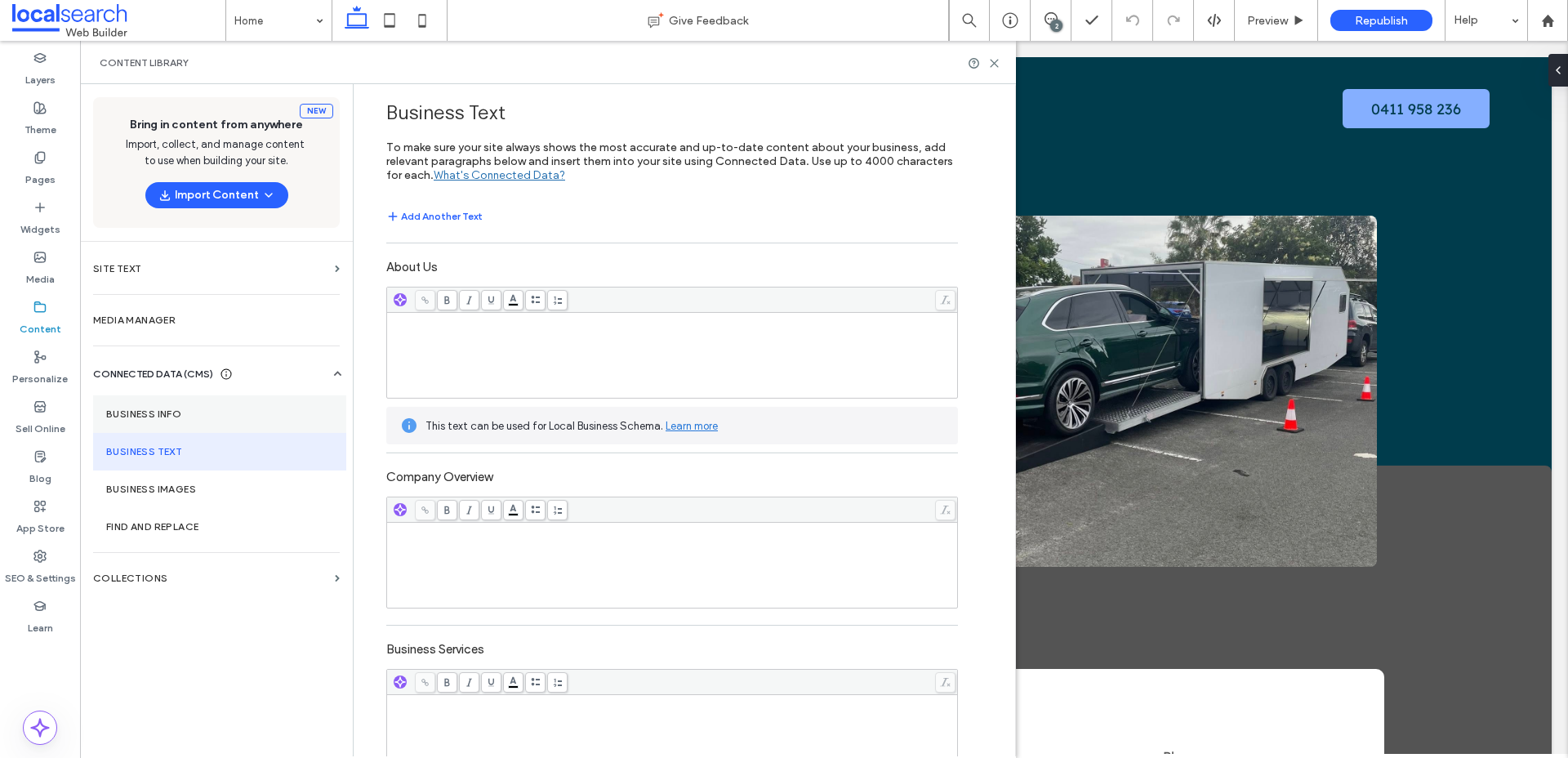
click at [177, 418] on label "Business Info" at bounding box center [220, 414] width 227 height 12
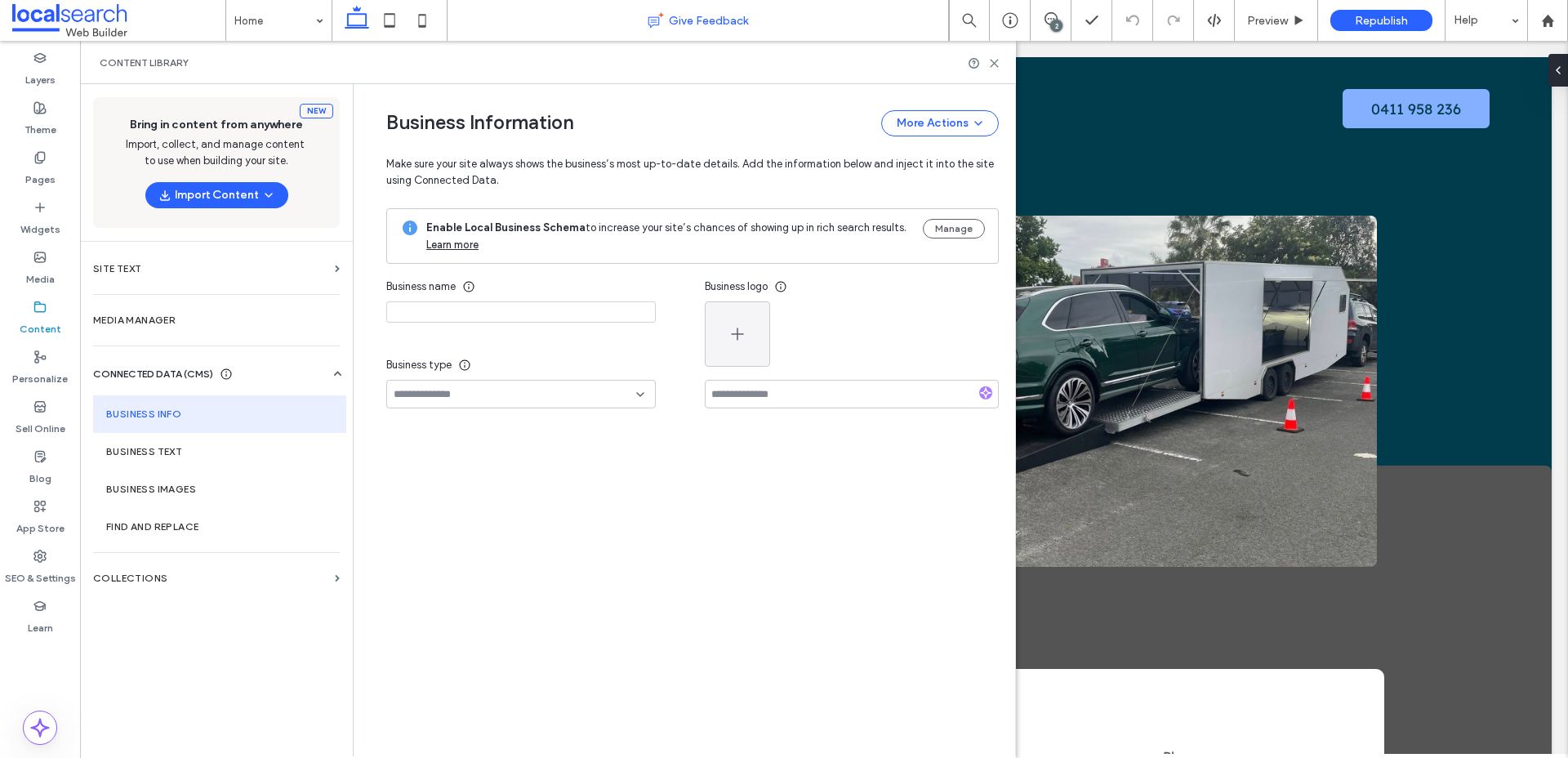
type input "**********"
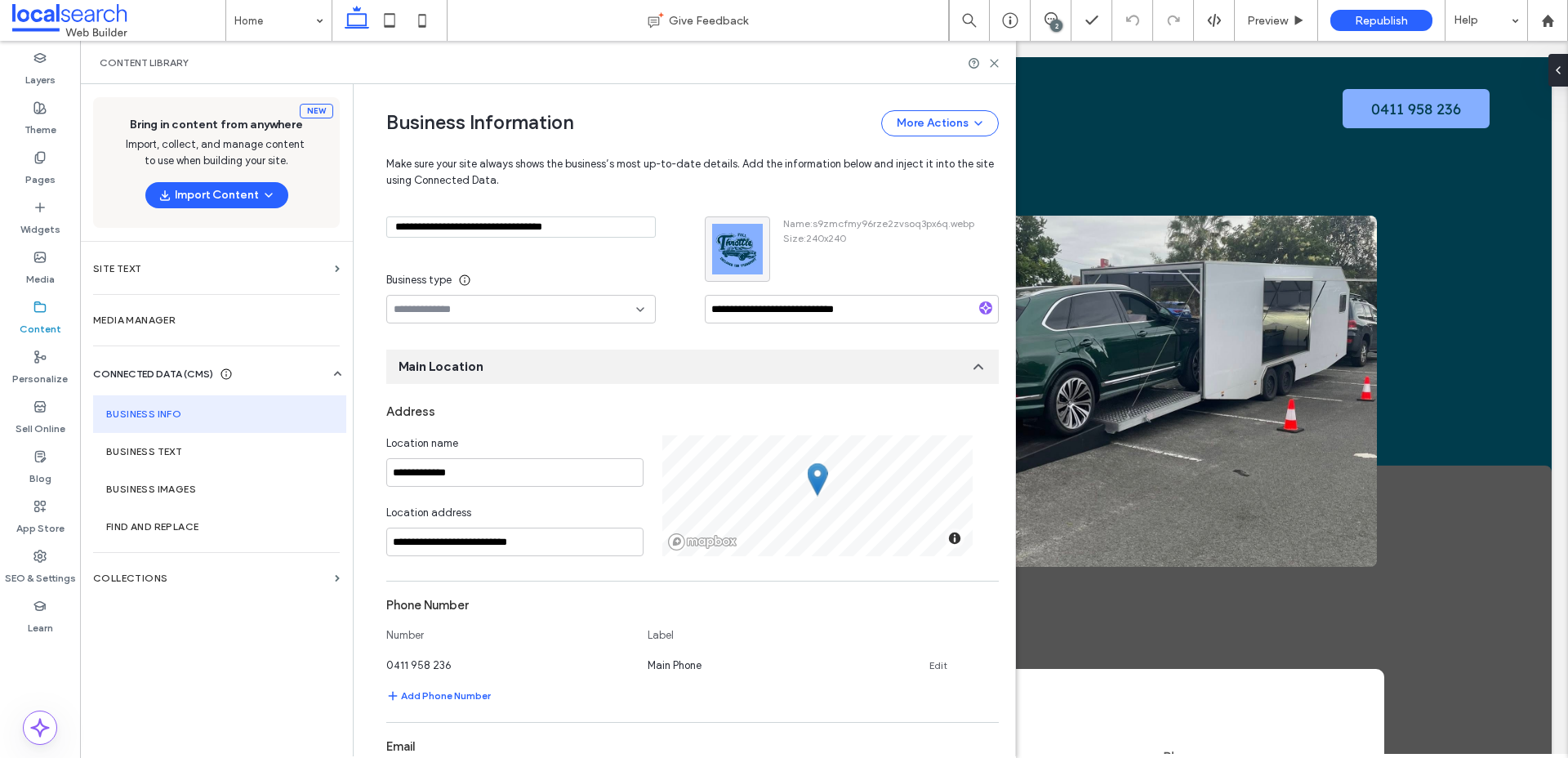
scroll to position [0, 0]
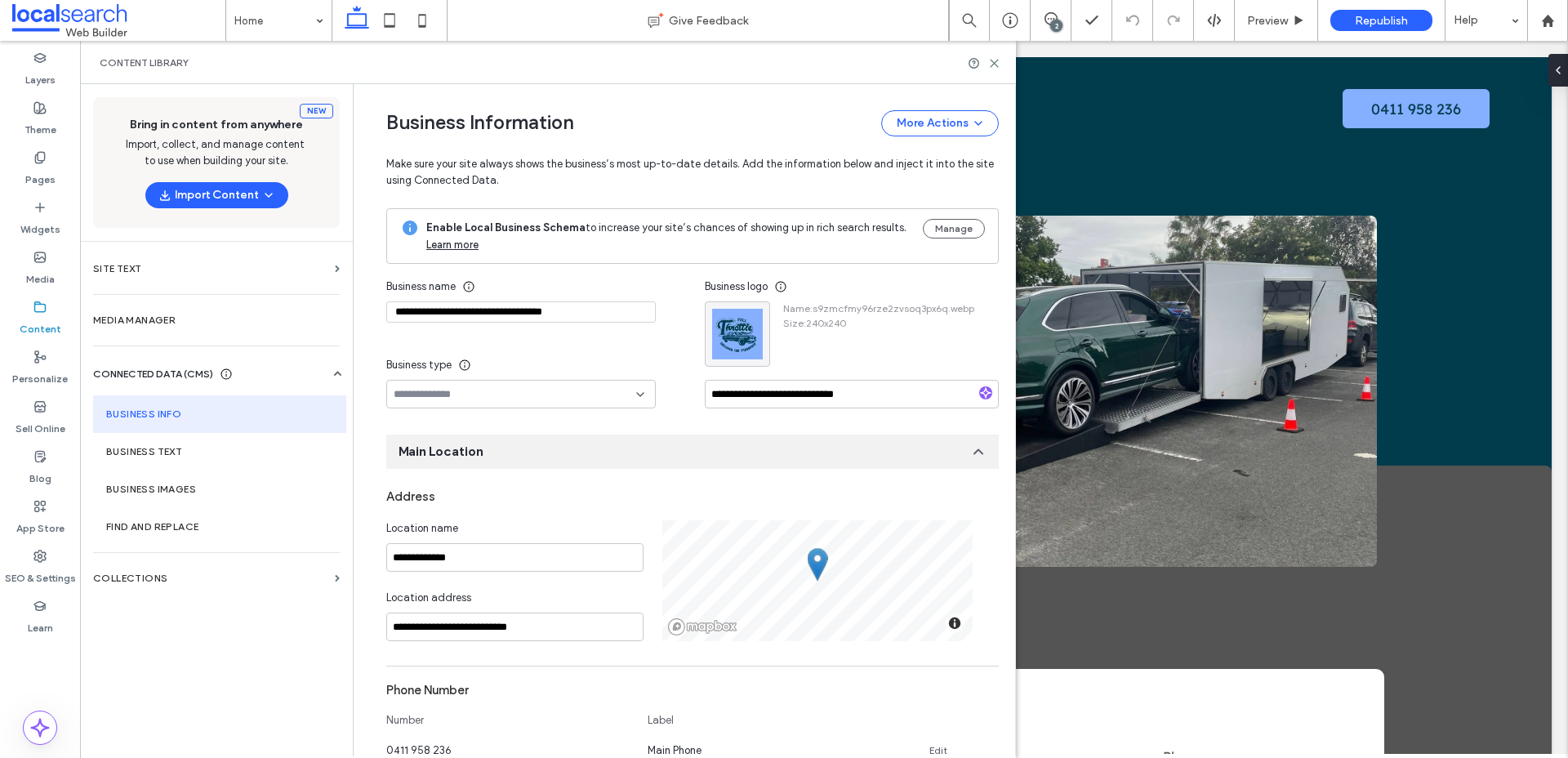
click at [573, 398] on input at bounding box center [515, 394] width 243 height 13
type input "****"
click at [537, 427] on div "Automotive Business" at bounding box center [515, 422] width 268 height 28
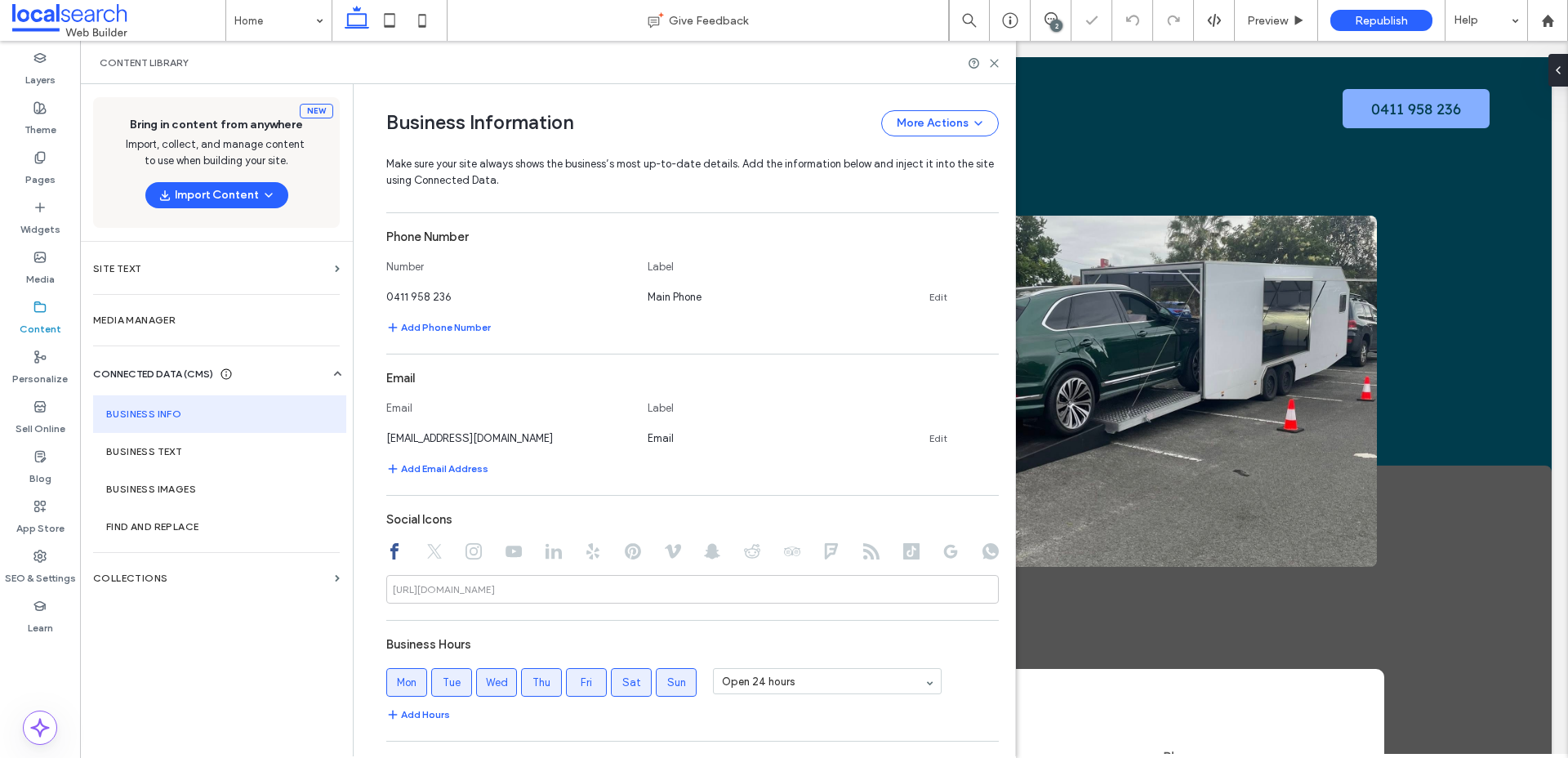
scroll to position [458, 0]
click at [931, 434] on link "Edit" at bounding box center [938, 434] width 18 height 13
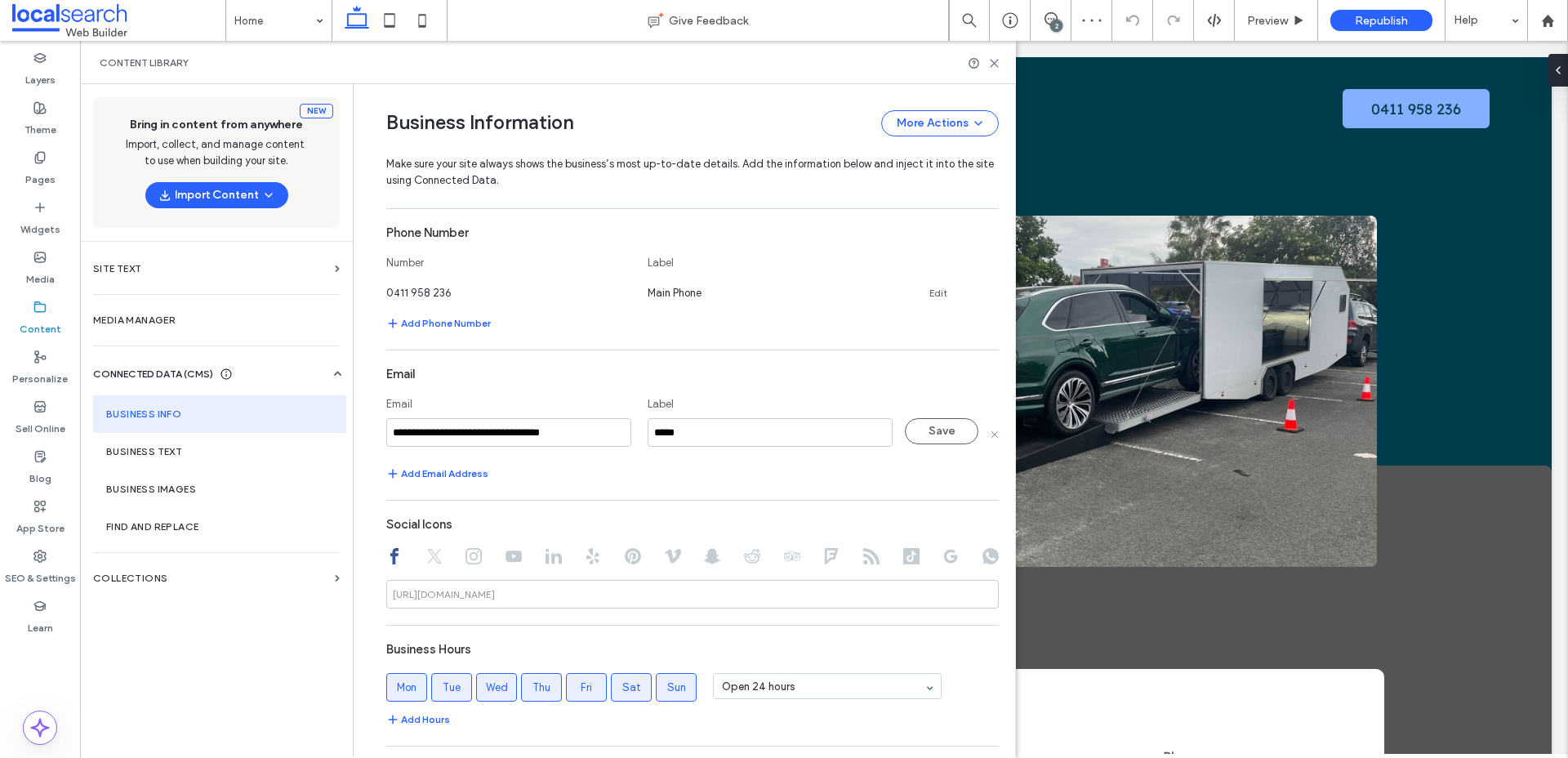
click at [512, 441] on input "**********" at bounding box center [508, 432] width 245 height 28
type input "**********"
click at [928, 427] on button "Save" at bounding box center [941, 431] width 73 height 27
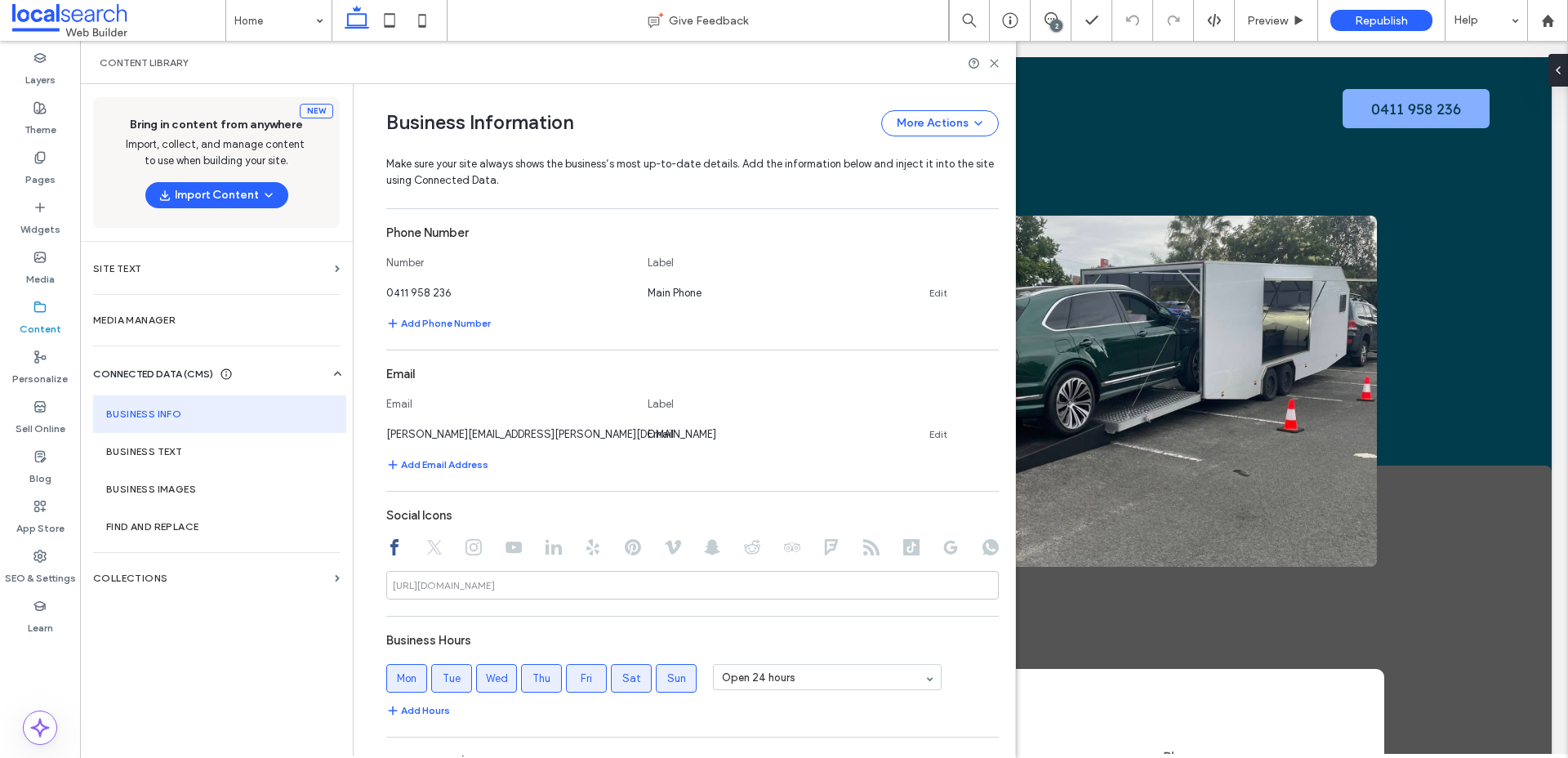
click at [1056, 22] on div "2" at bounding box center [1056, 26] width 12 height 12
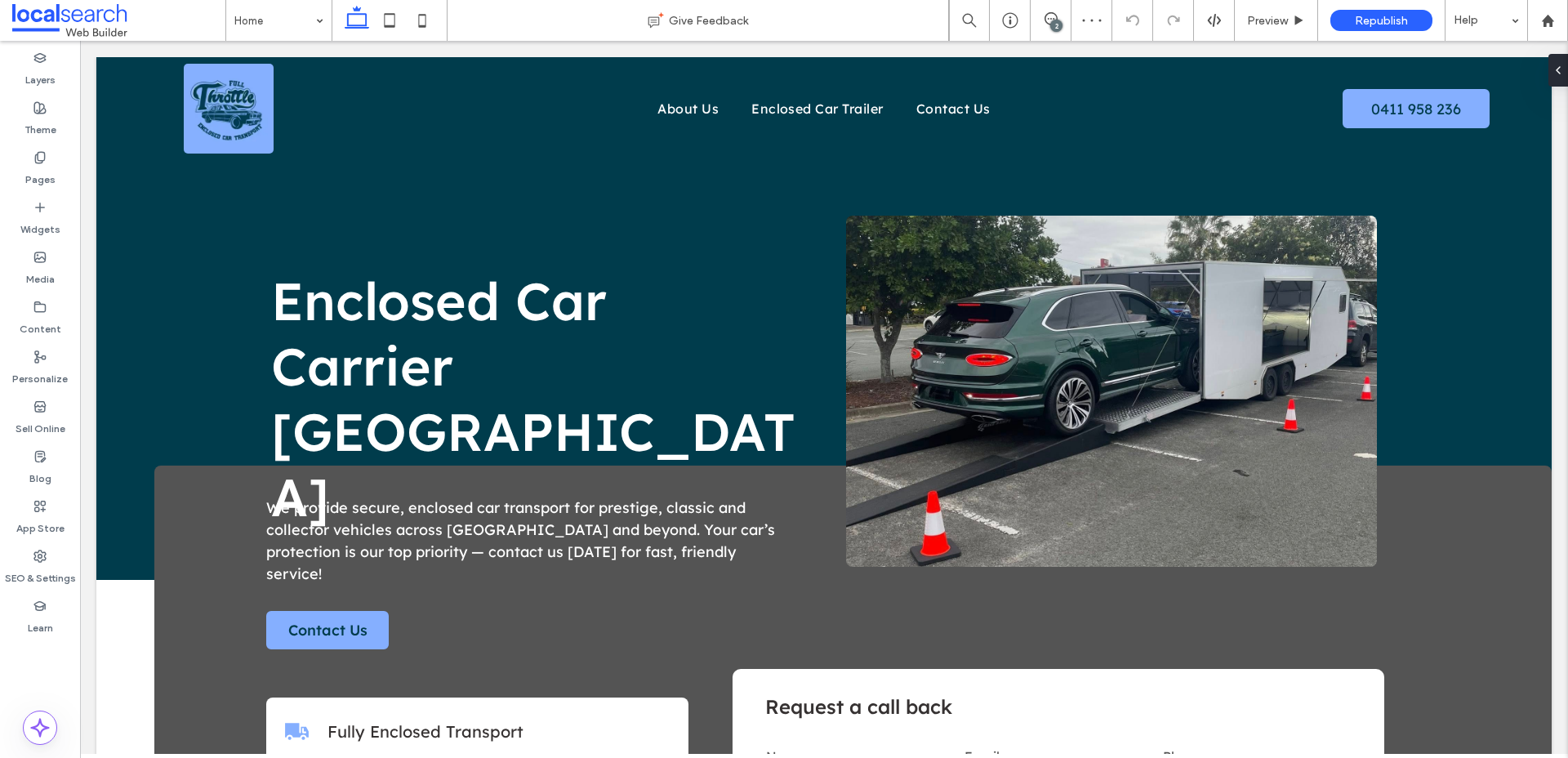
click at [1054, 20] on div "2" at bounding box center [1056, 26] width 12 height 12
click at [1062, 22] on span at bounding box center [1050, 19] width 40 height 13
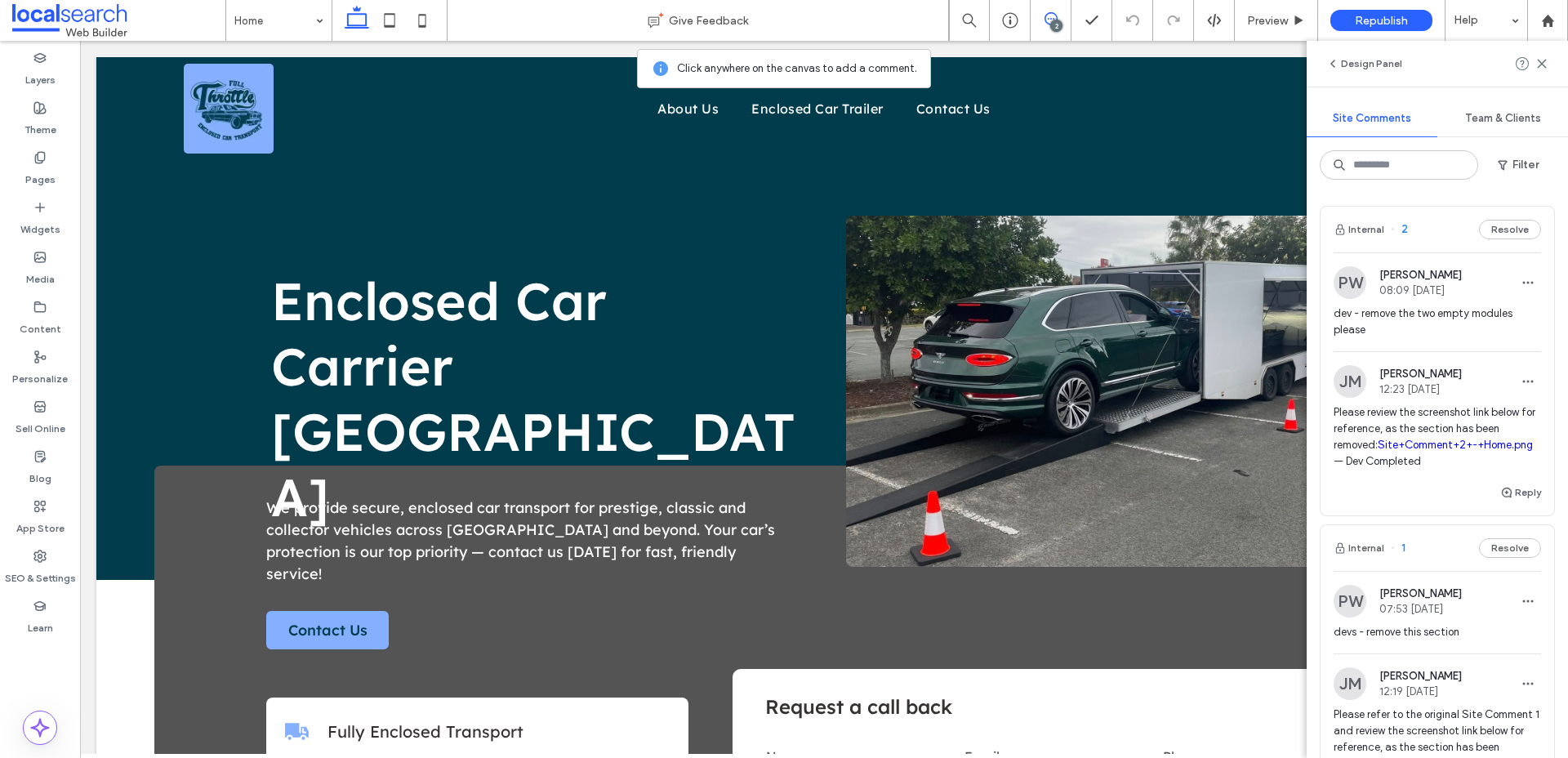
click at [1454, 445] on link "Site+Comment+2+-+Home.png" at bounding box center [1455, 445] width 155 height 12
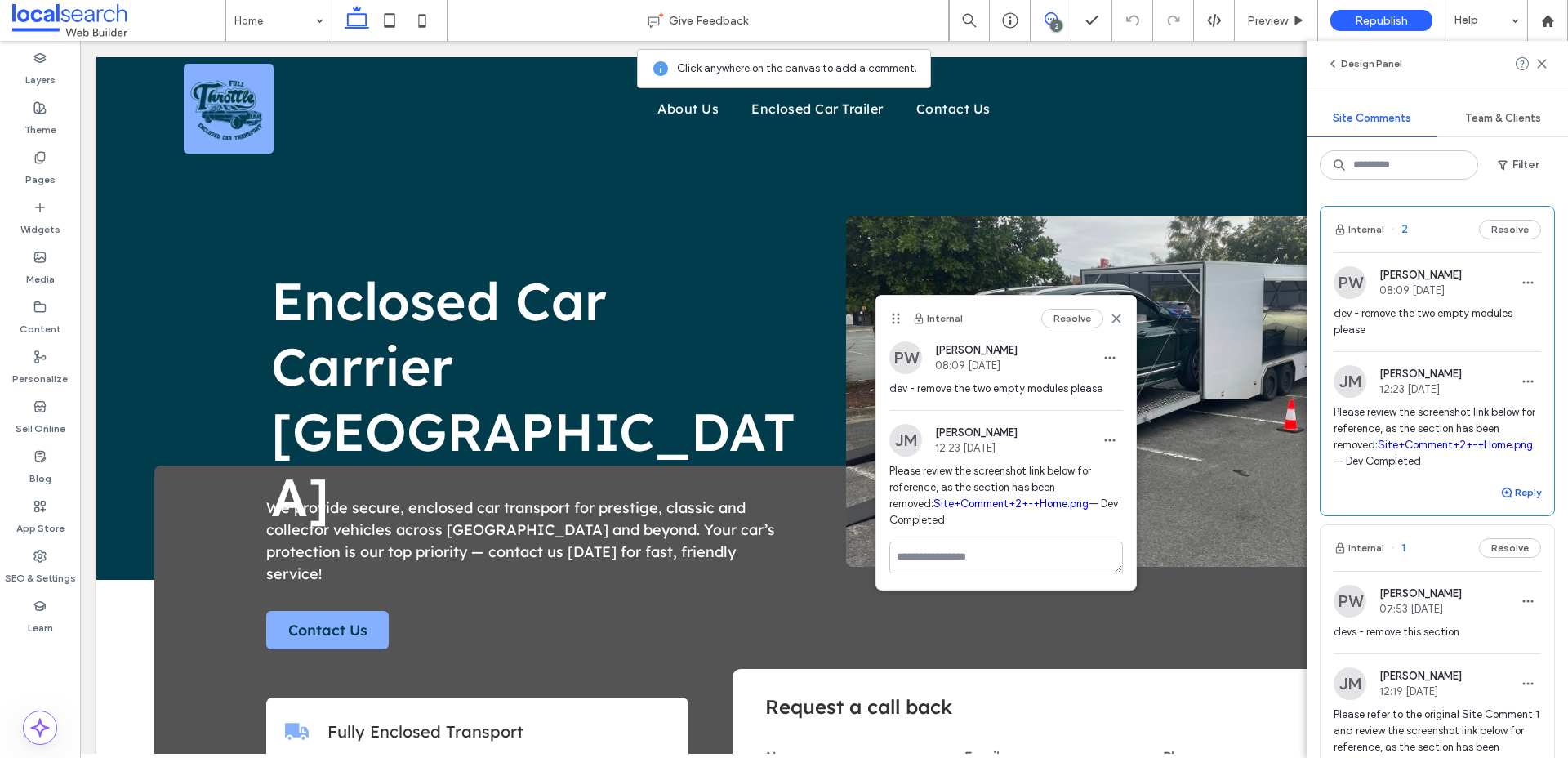
click at [1530, 495] on button "Reply" at bounding box center [1521, 492] width 41 height 19
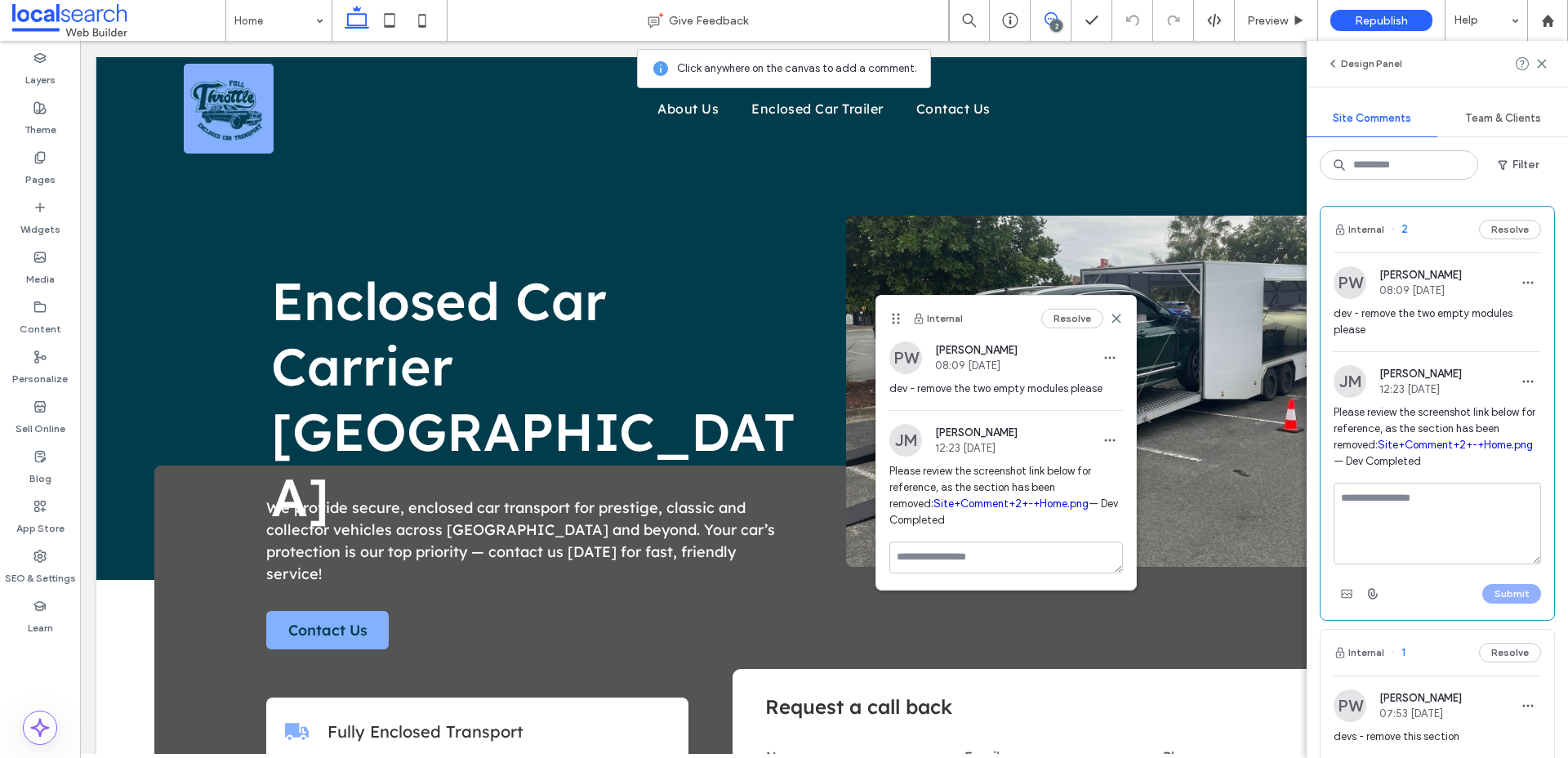
click at [1441, 511] on textarea at bounding box center [1437, 523] width 207 height 81
type textarea "**********"
click at [1527, 596] on button "Submit" at bounding box center [1511, 594] width 58 height 19
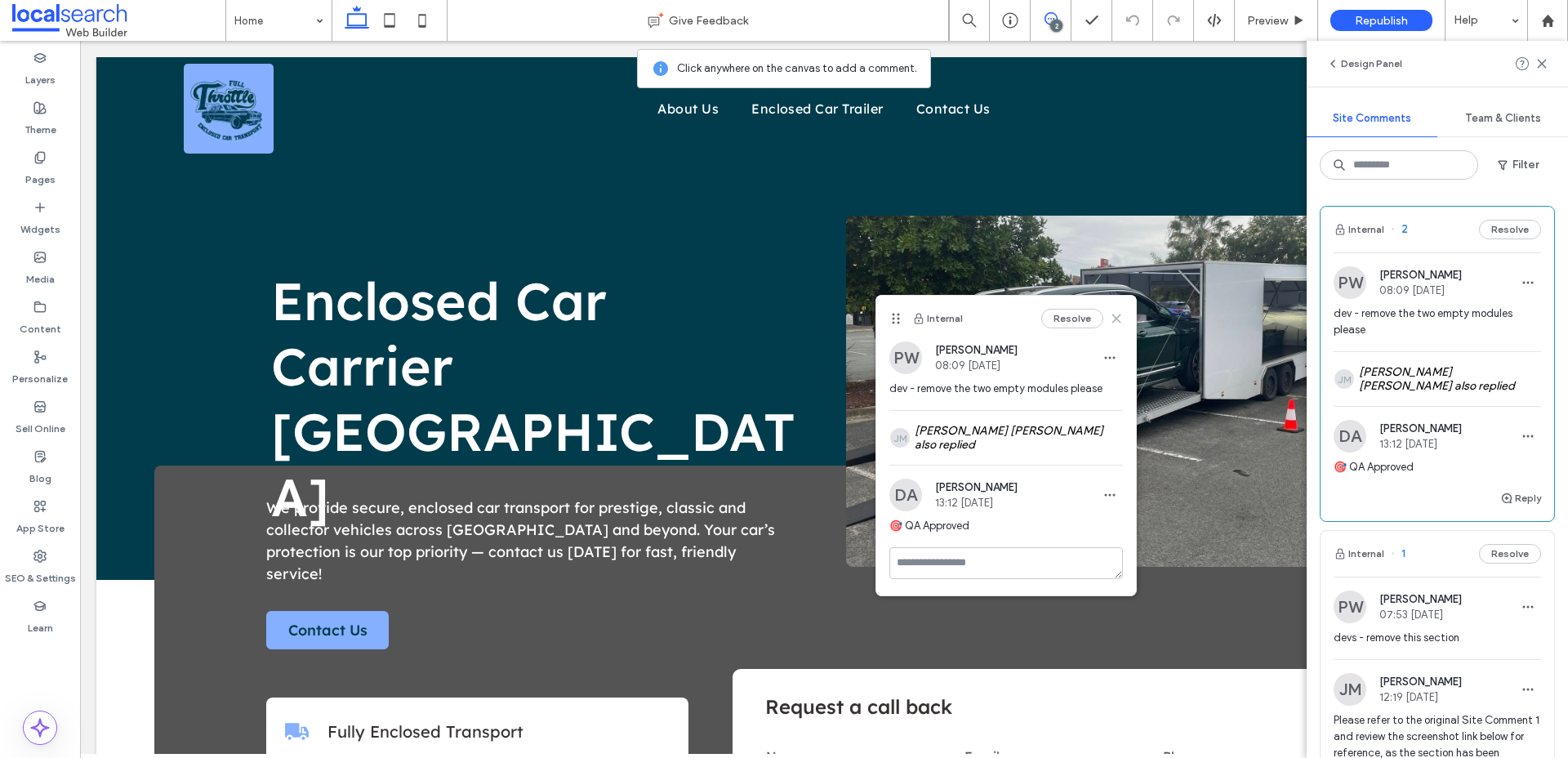
click at [1118, 317] on use at bounding box center [1116, 319] width 7 height 7
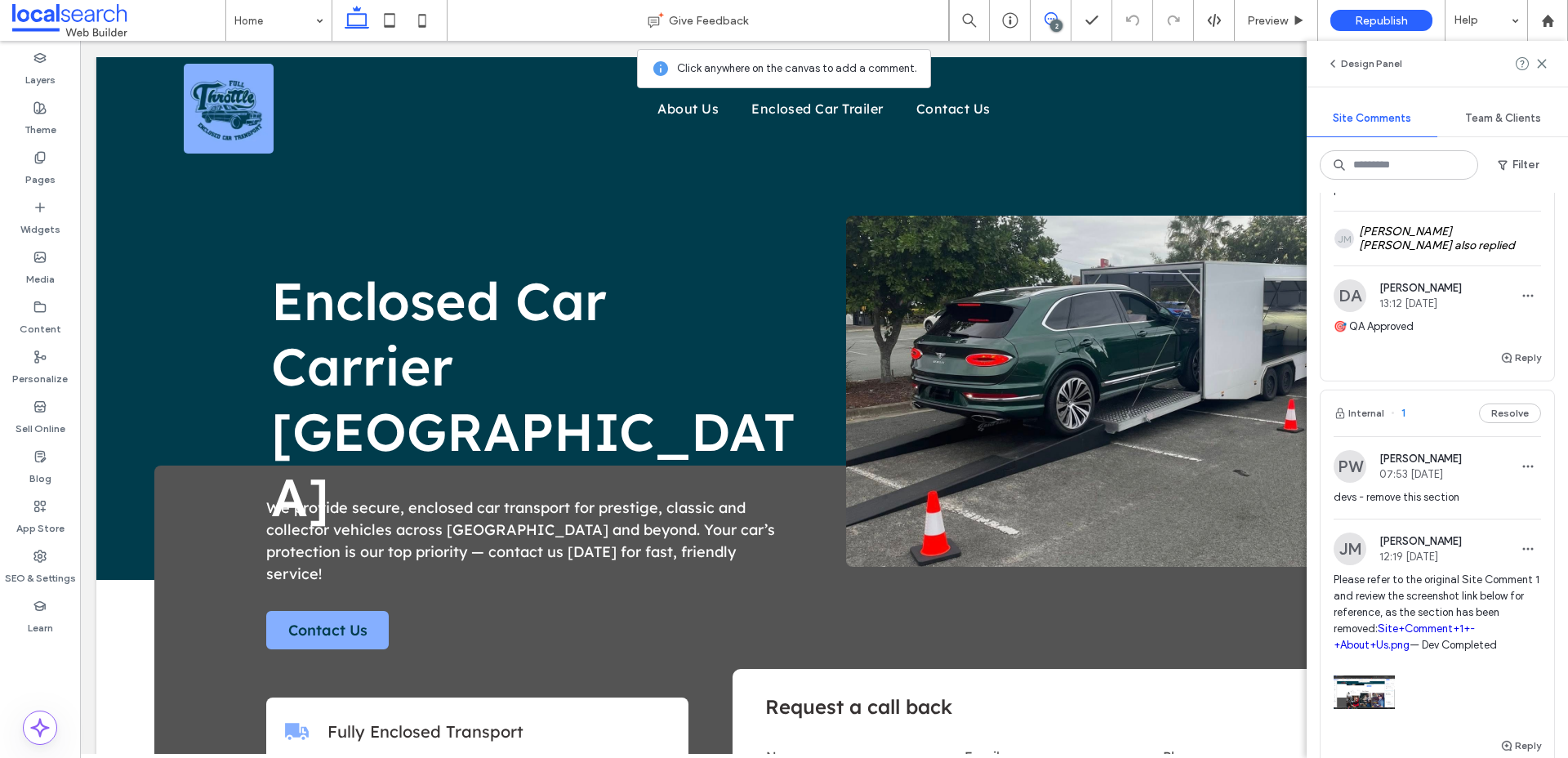
scroll to position [142, 0]
click at [1403, 627] on link "Site+Comment+1+-+About+Us.png" at bounding box center [1404, 636] width 142 height 28
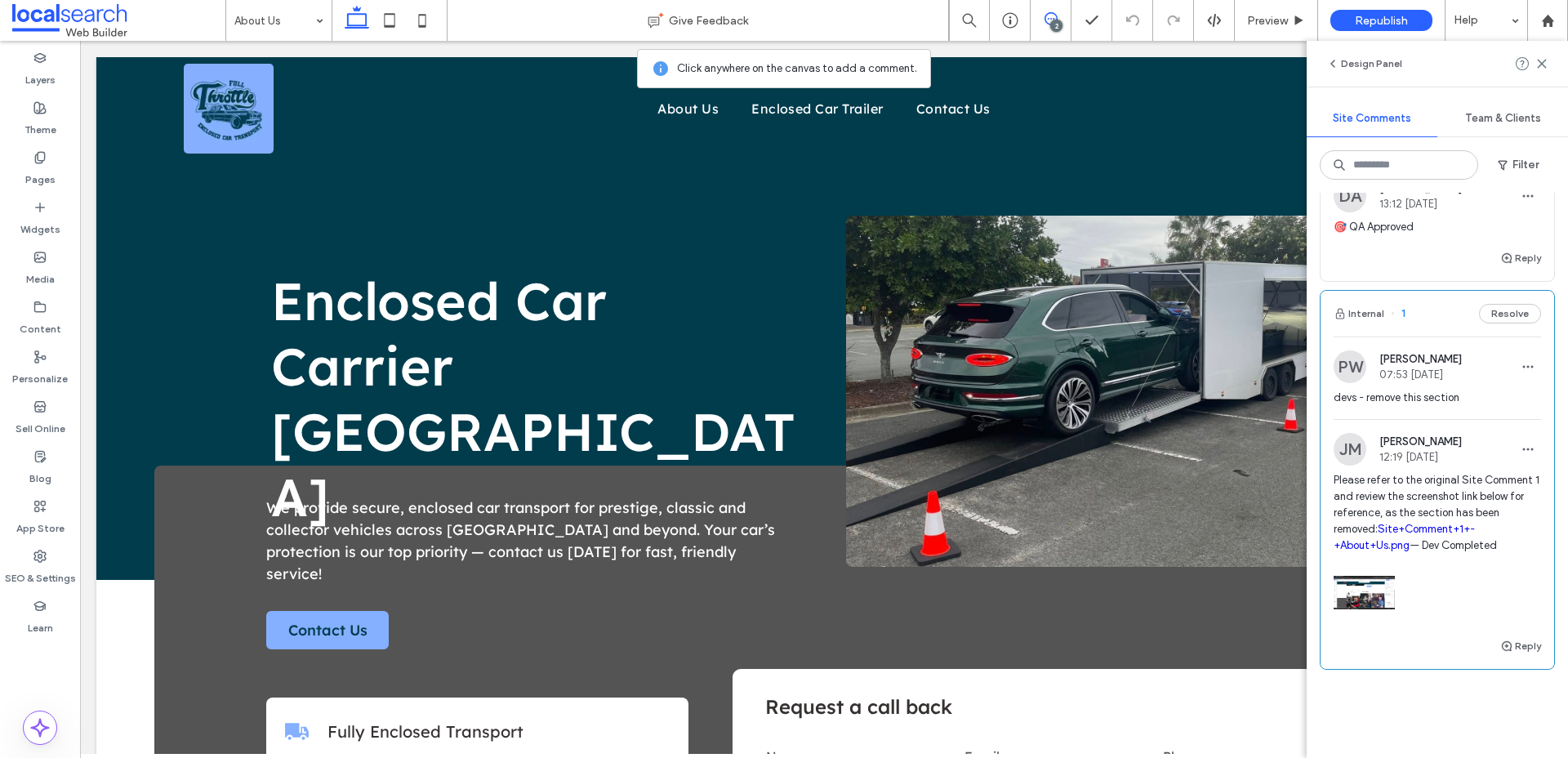
scroll to position [269, 0]
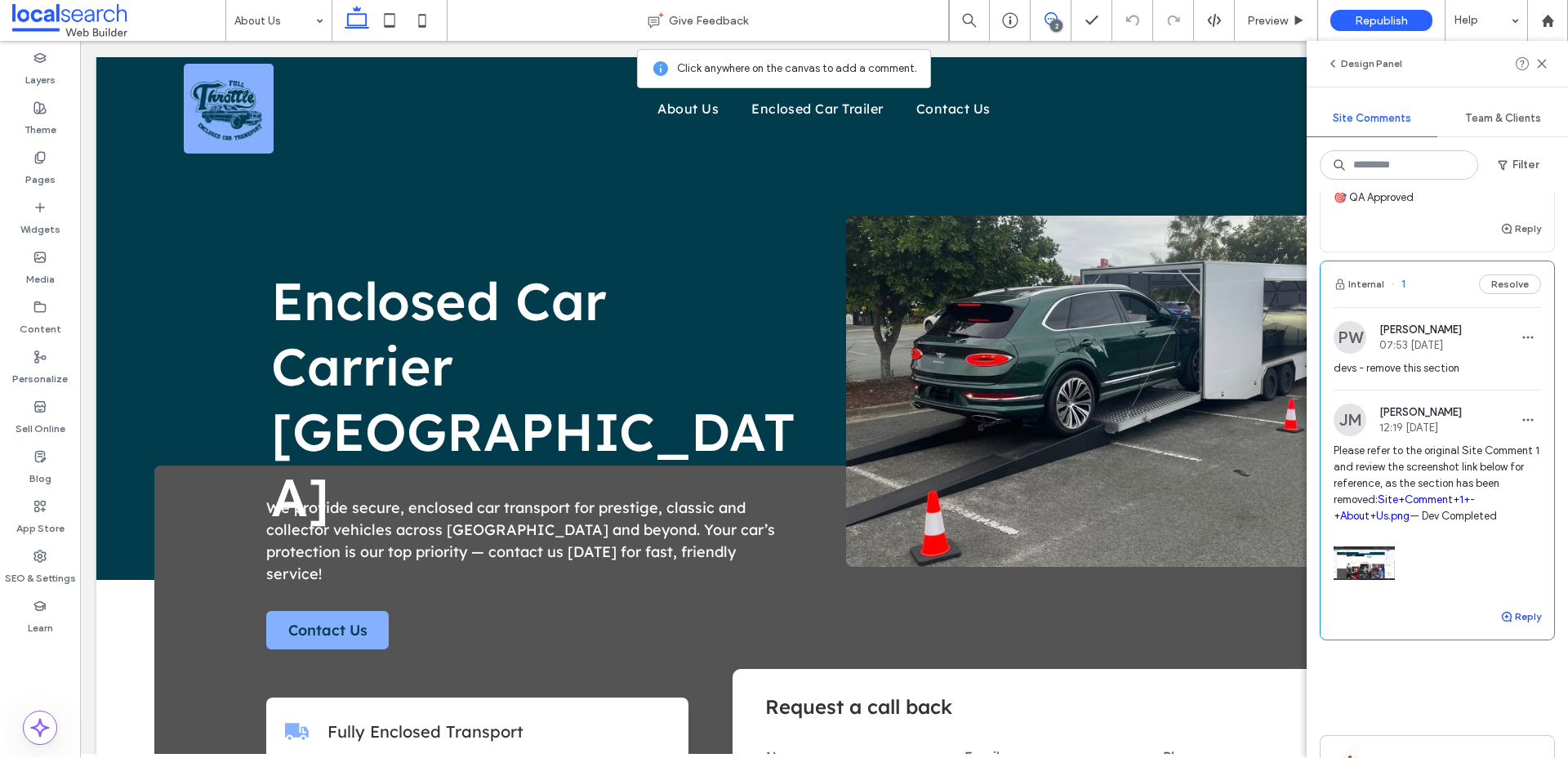
click at [1534, 627] on button "Reply" at bounding box center [1521, 616] width 41 height 19
click at [1428, 630] on textarea at bounding box center [1437, 647] width 207 height 81
type textarea "**********"
click at [1501, 728] on button "Submit" at bounding box center [1511, 718] width 58 height 19
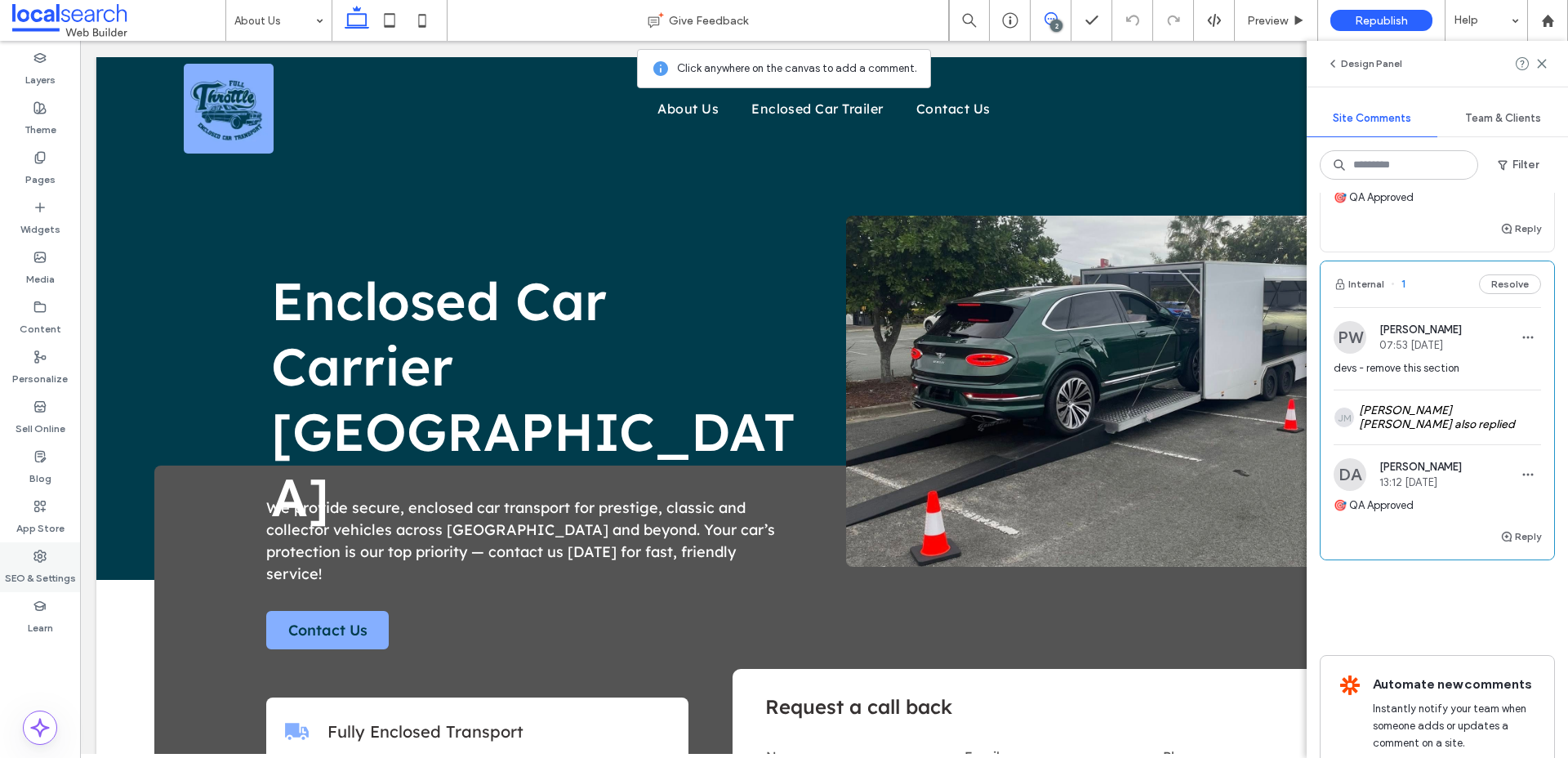
click at [48, 576] on label "SEO & Settings" at bounding box center [41, 575] width 71 height 23
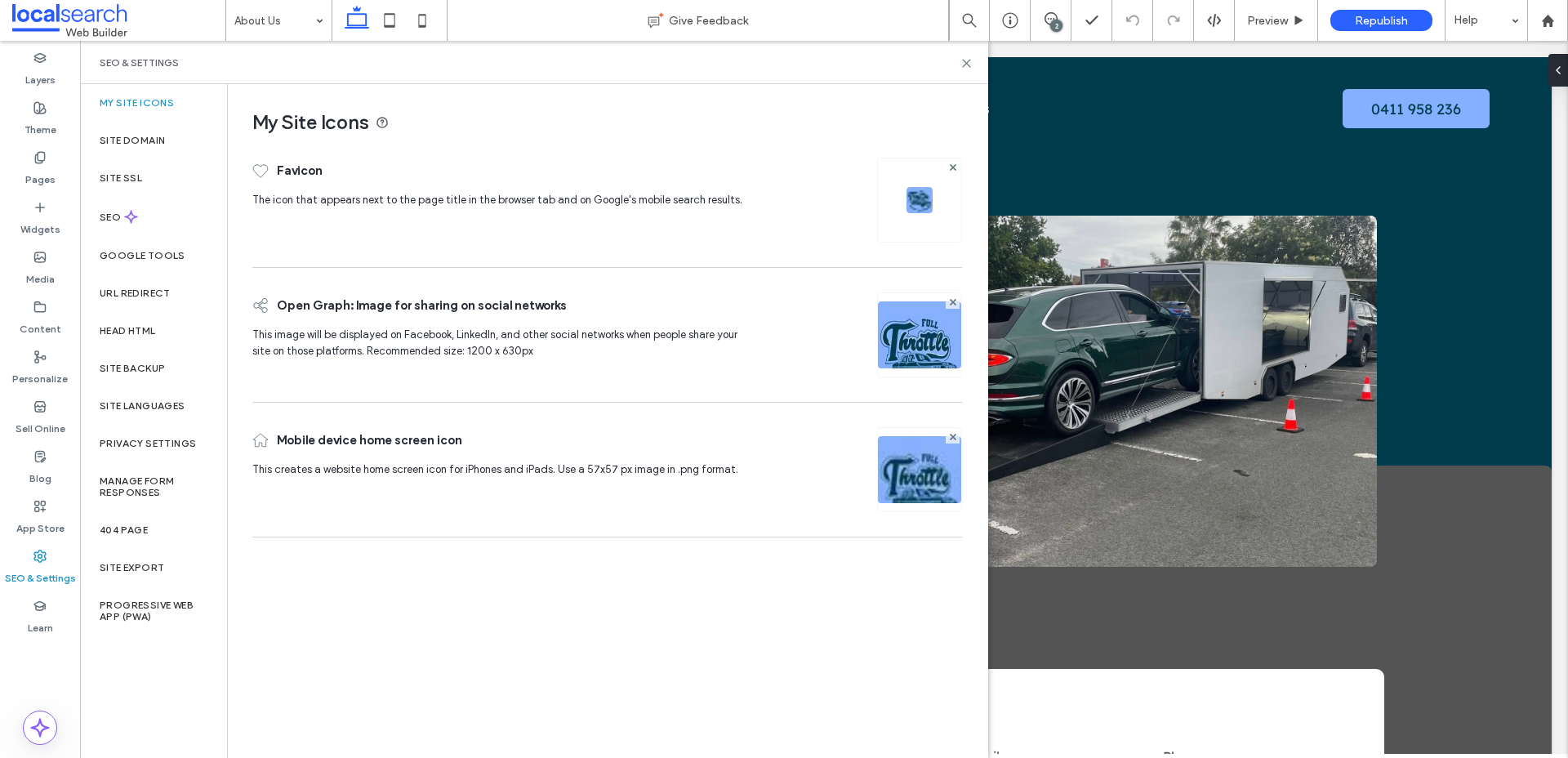
scroll to position [0, 0]
click at [38, 318] on label "Content" at bounding box center [40, 325] width 42 height 23
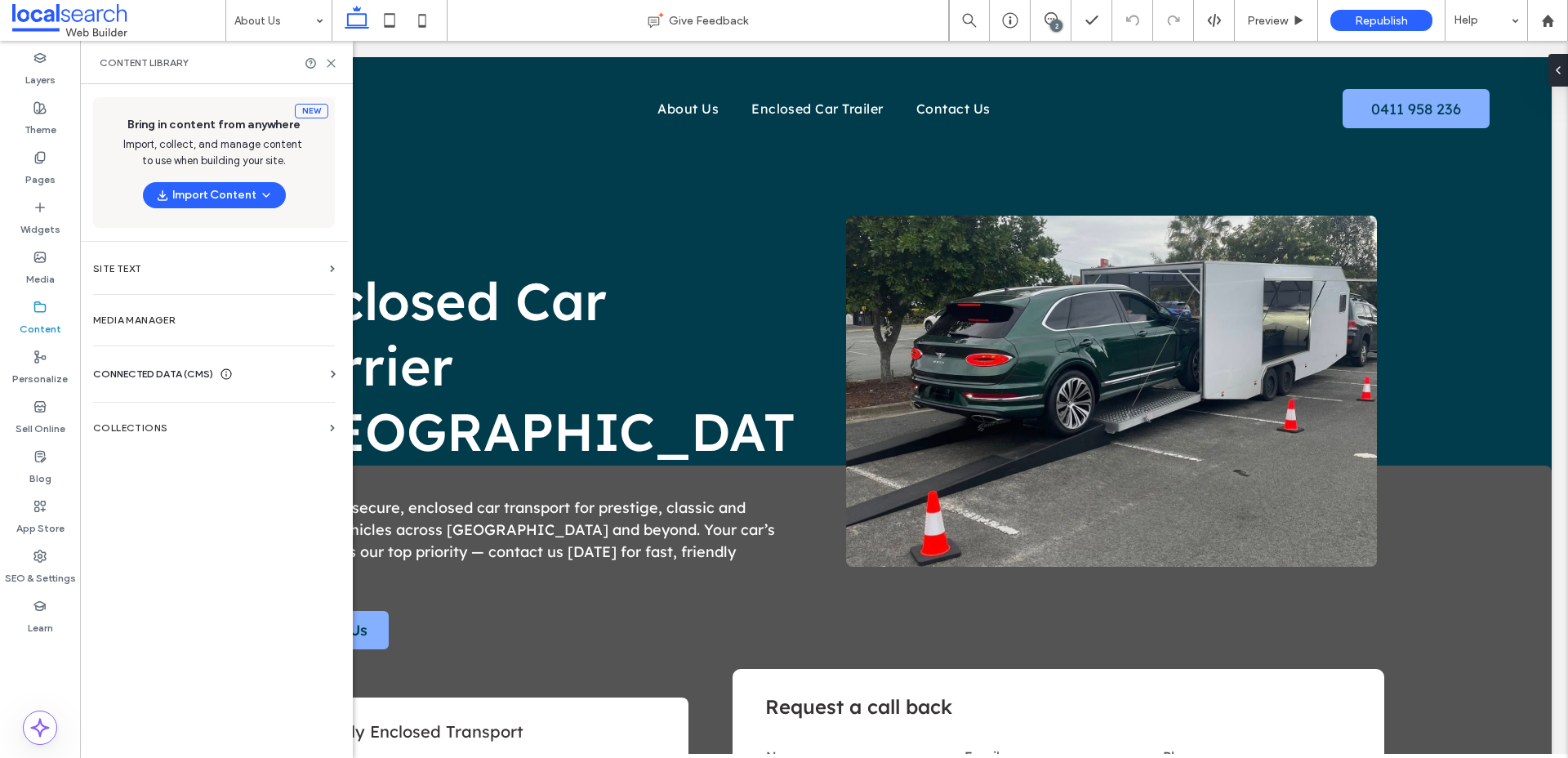
click at [151, 367] on span "CONNECTED DATA (CMS)" at bounding box center [153, 374] width 120 height 16
click at [168, 417] on label "Business Info" at bounding box center [217, 414] width 222 height 12
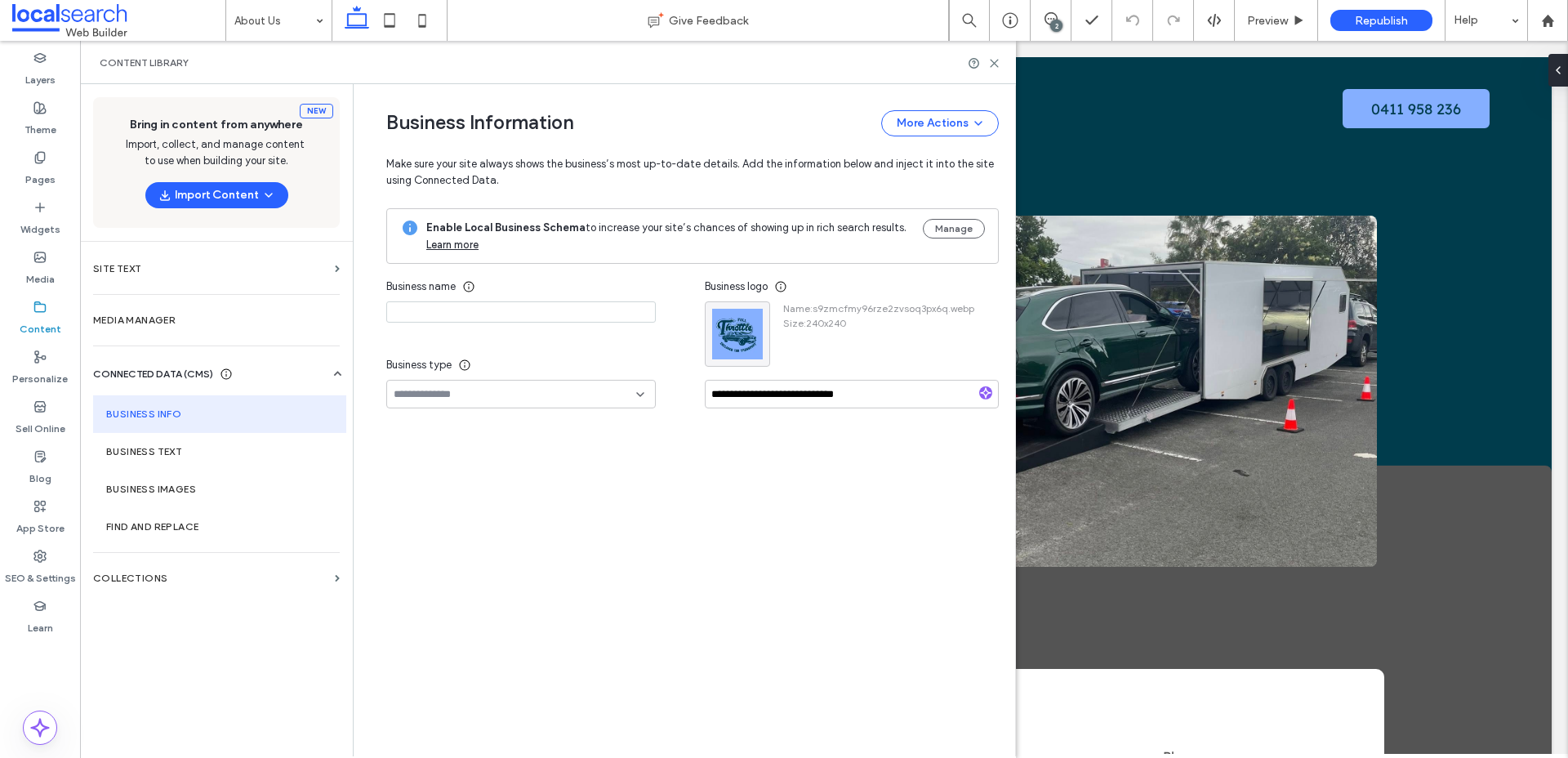
type input "**********"
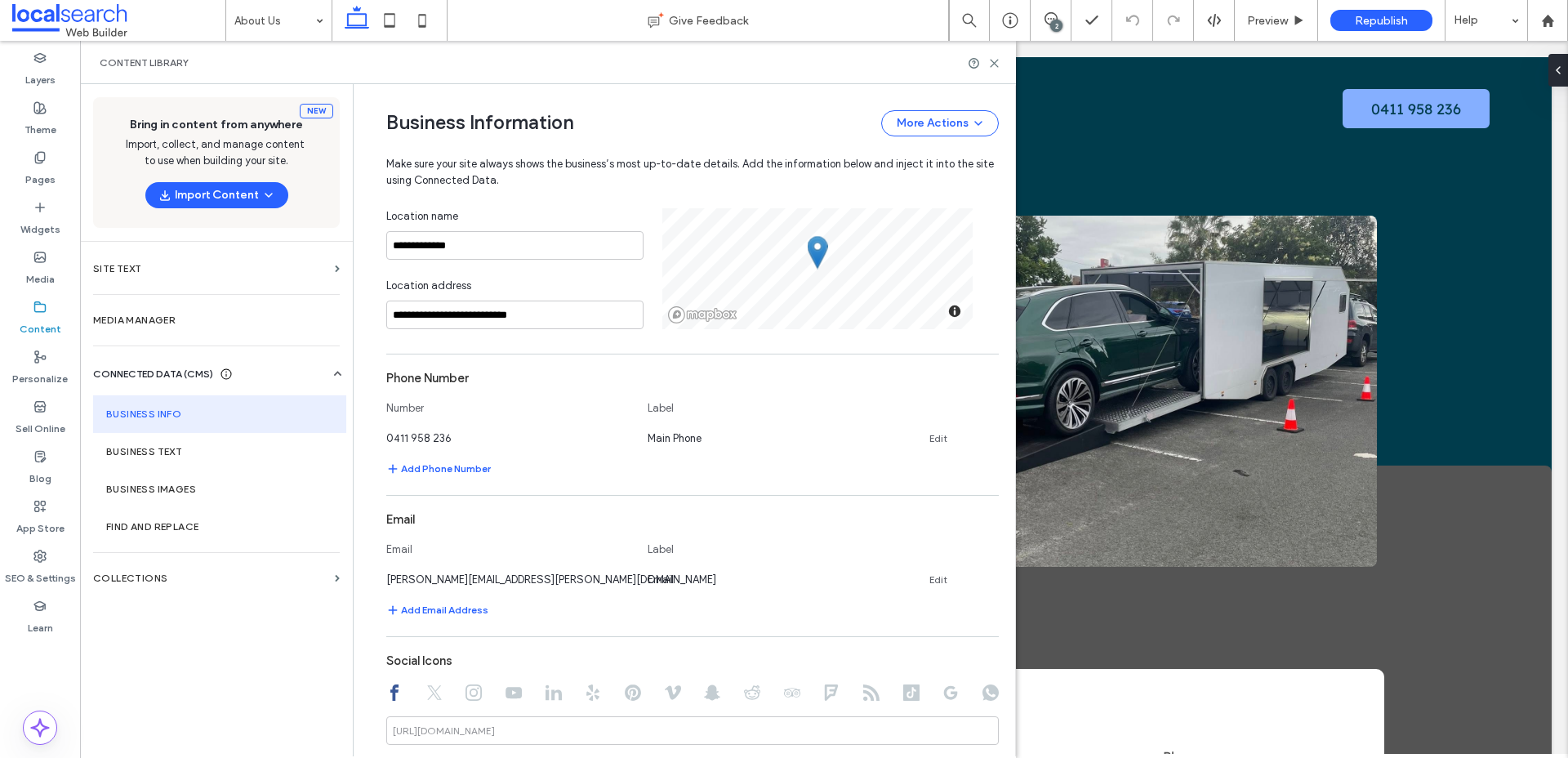
scroll to position [313, 0]
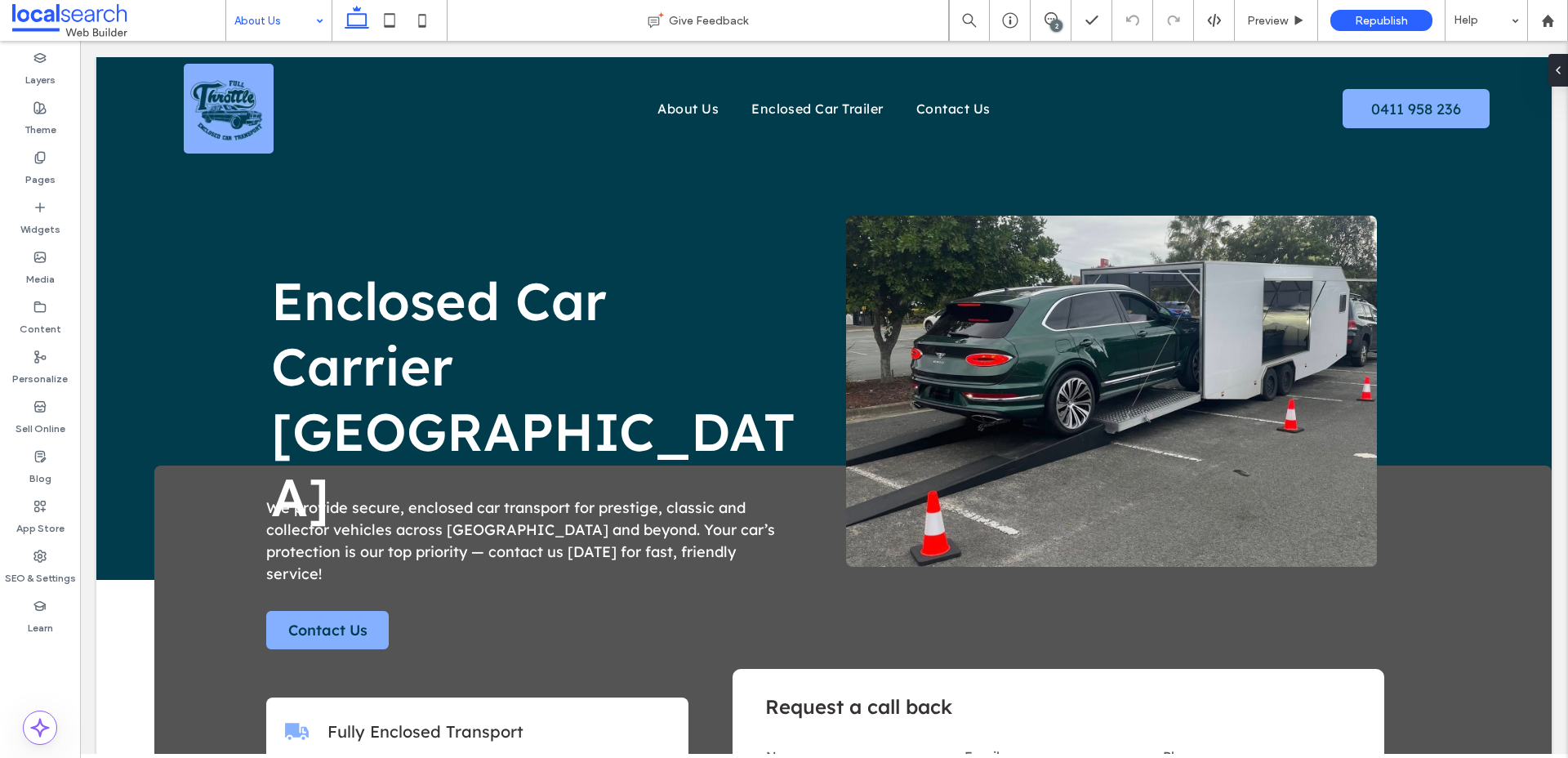
click at [262, 23] on input at bounding box center [274, 20] width 81 height 41
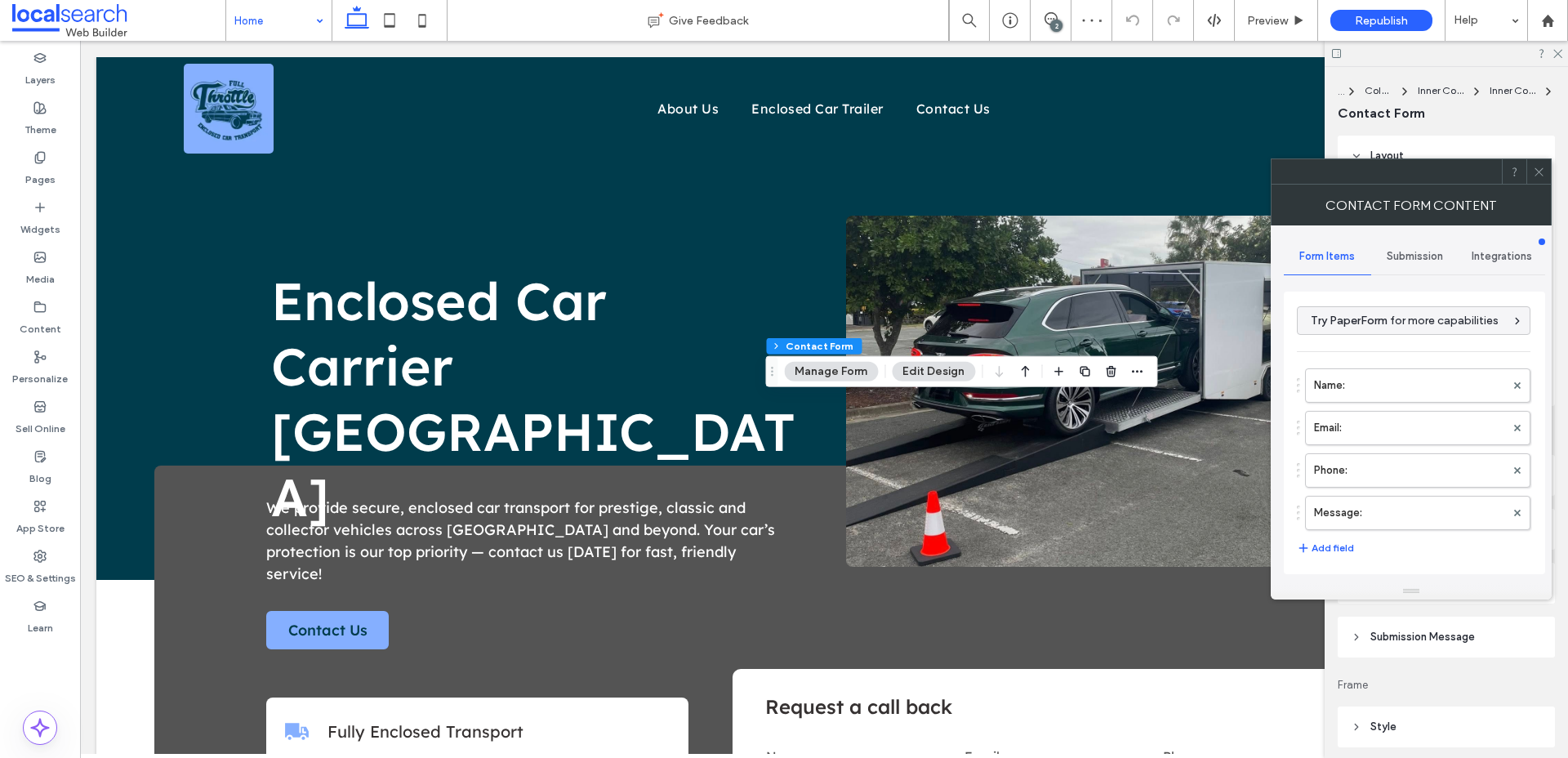
type input "*"
type input "***"
type input "*"
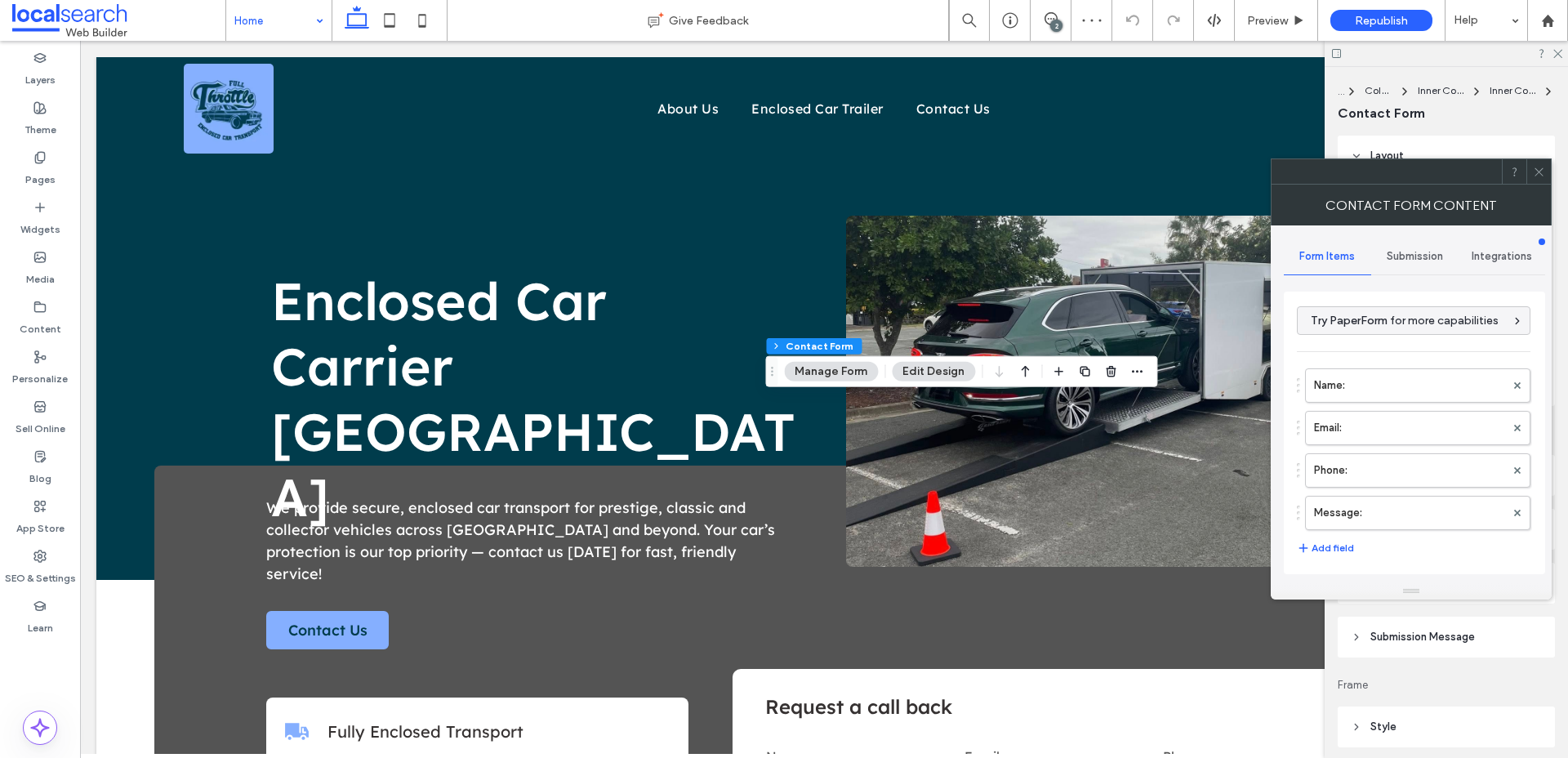
type input "***"
type input "*"
click at [1402, 248] on div "Submission" at bounding box center [1415, 256] width 88 height 36
click at [1412, 327] on label "New submission notification" at bounding box center [1415, 333] width 218 height 33
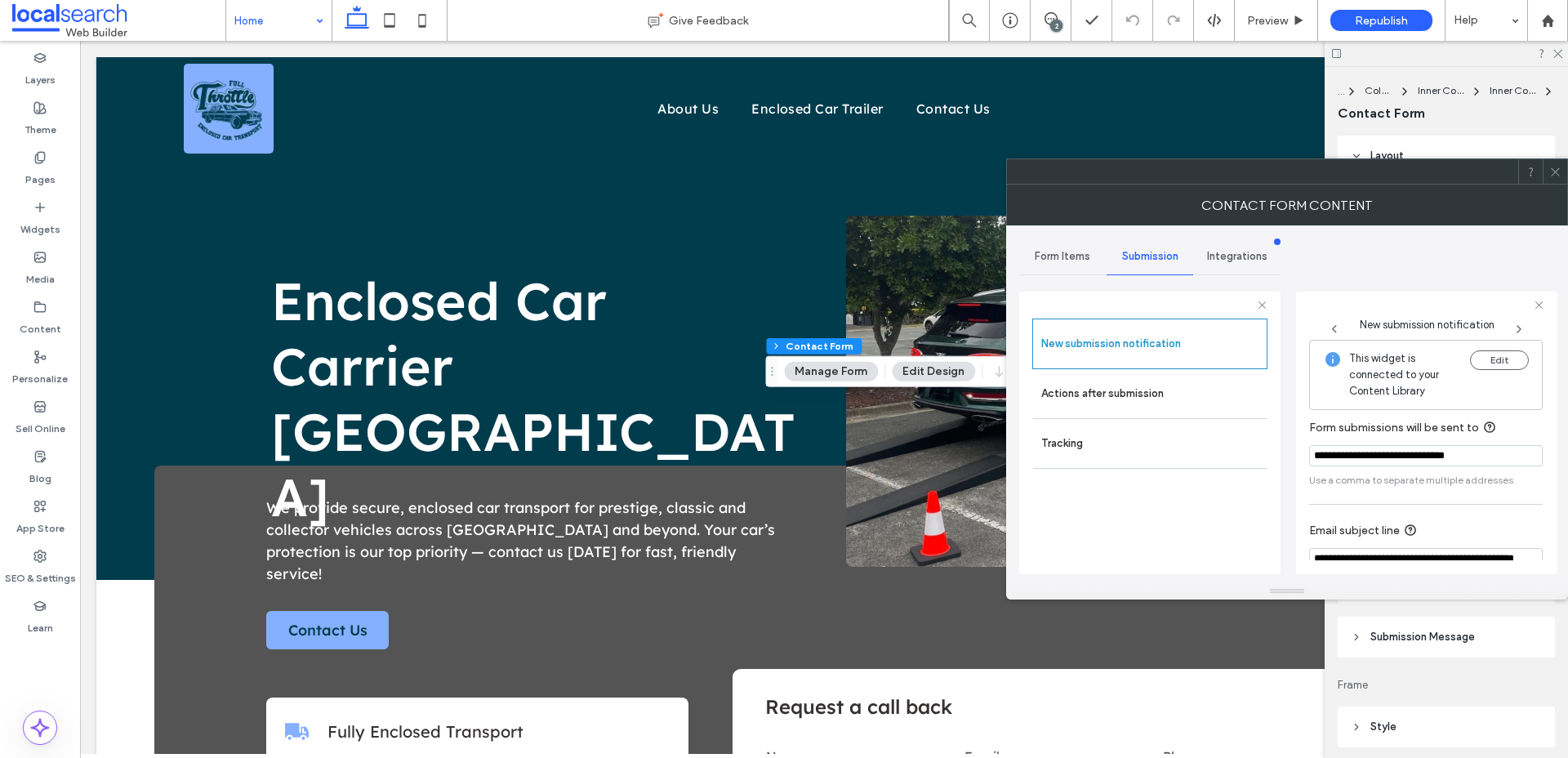
click at [1551, 174] on icon at bounding box center [1556, 172] width 12 height 12
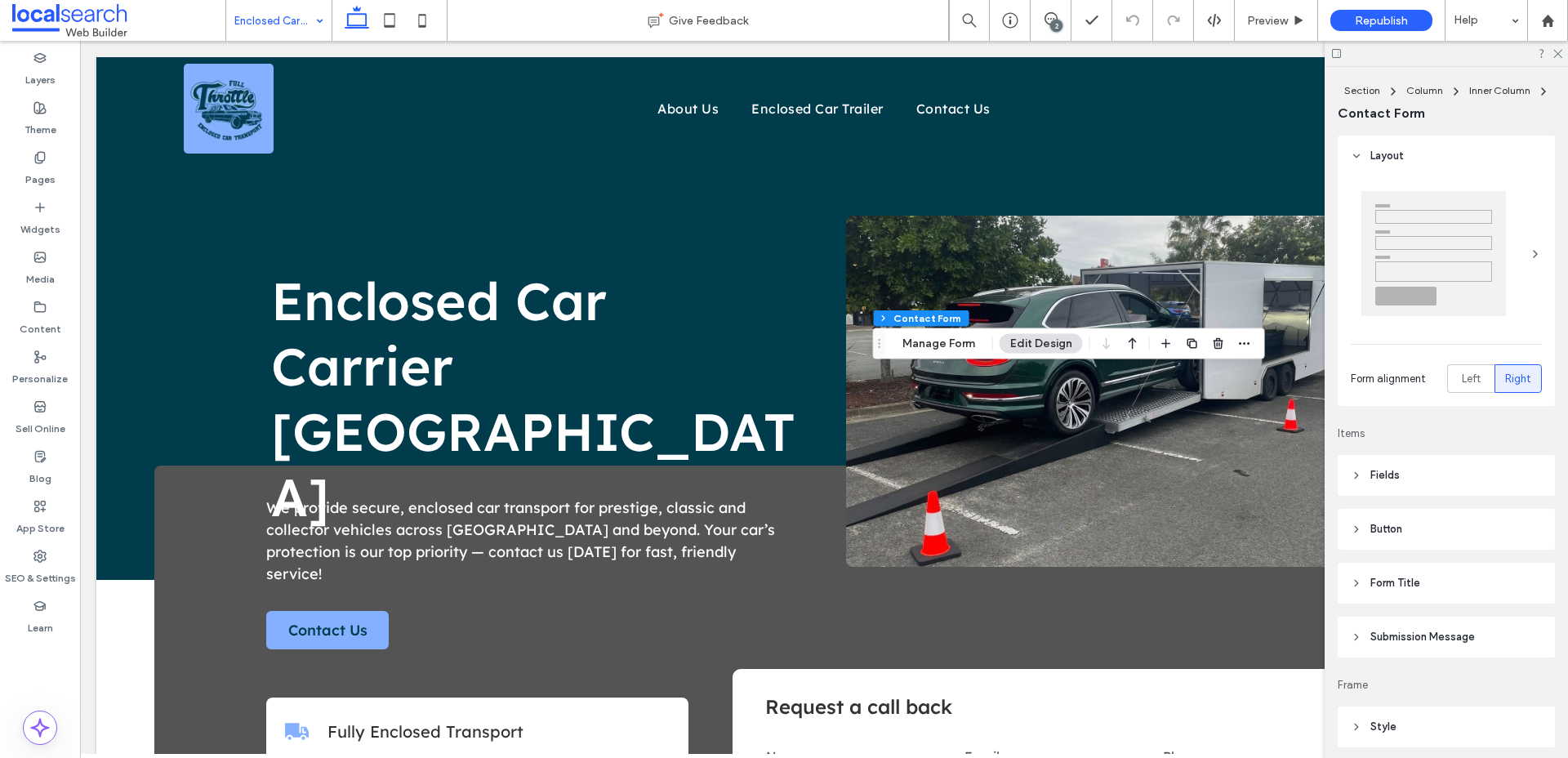
type input "*"
type input "***"
type input "*"
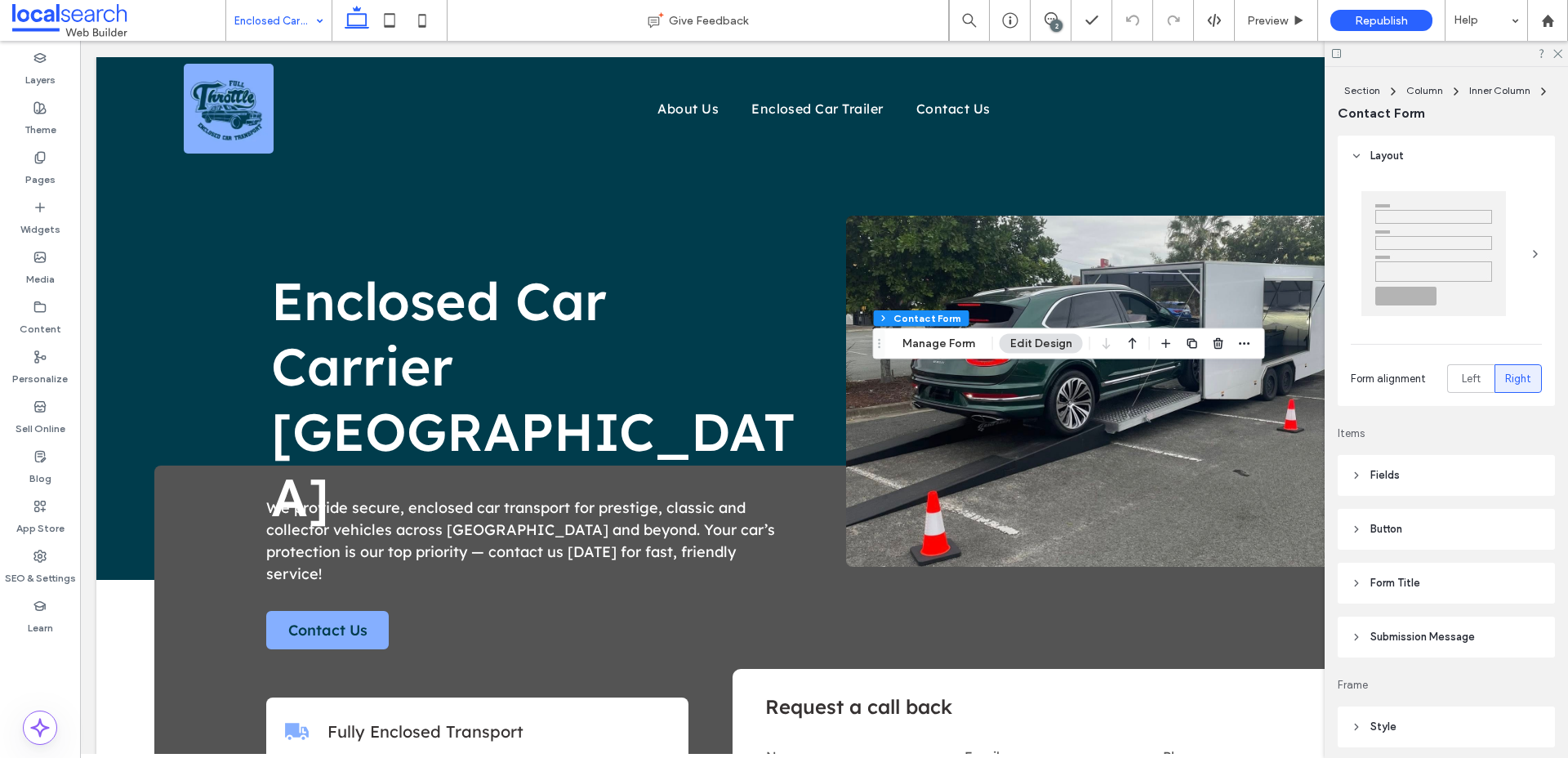
type input "***"
type input "*"
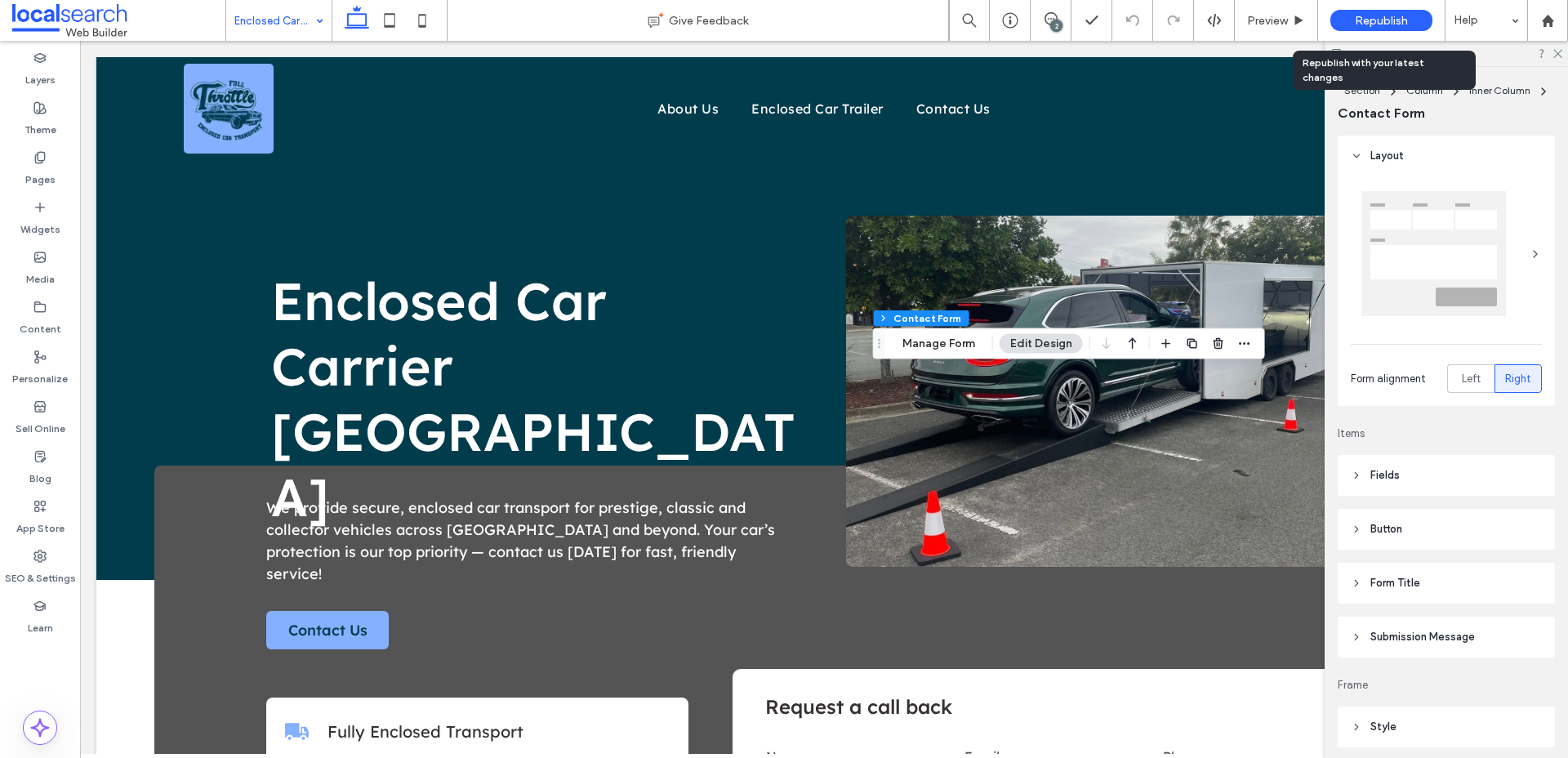
click at [1385, 19] on span "Republish" at bounding box center [1381, 21] width 53 height 14
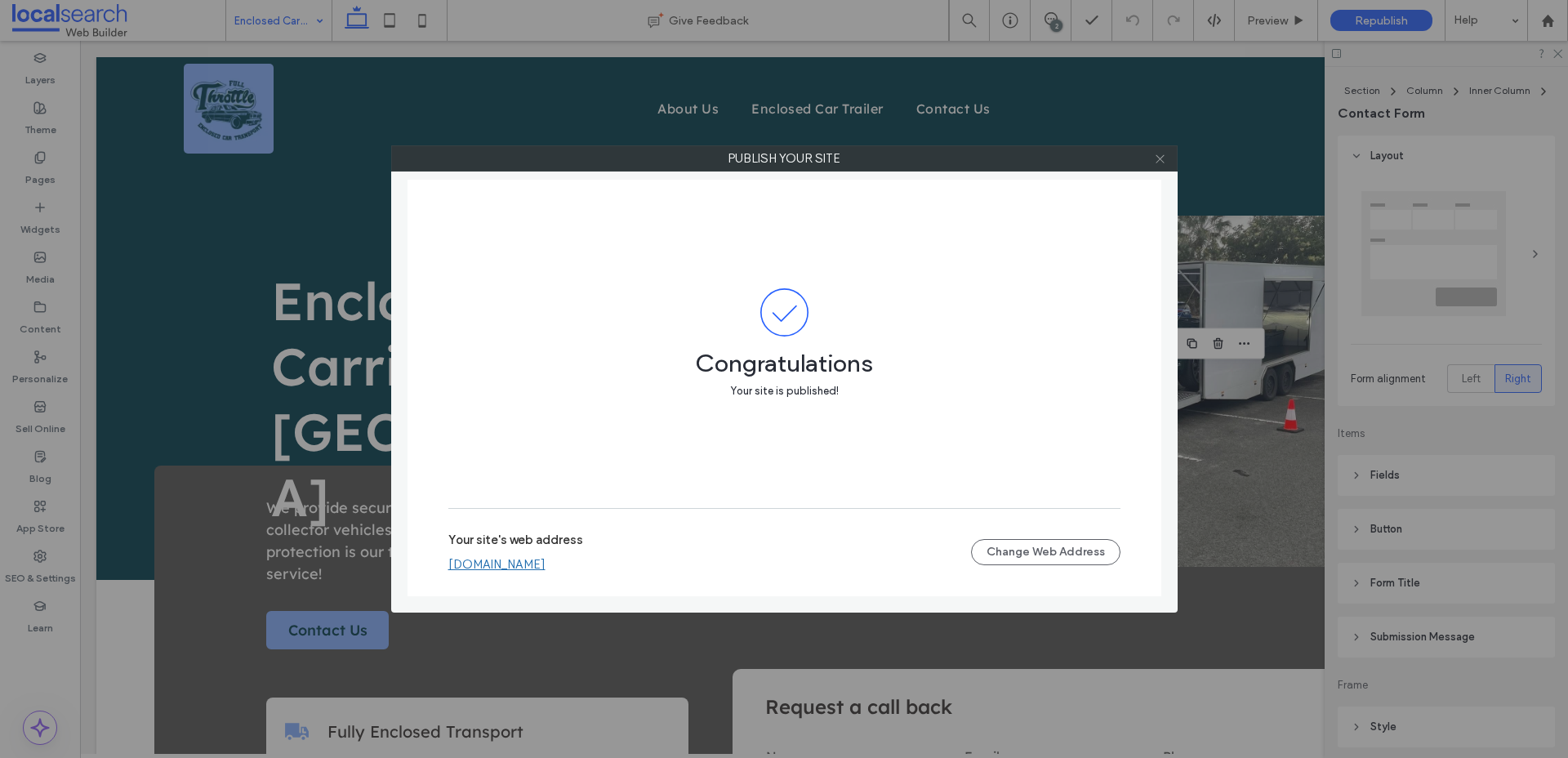
click at [1161, 163] on icon at bounding box center [1160, 159] width 12 height 12
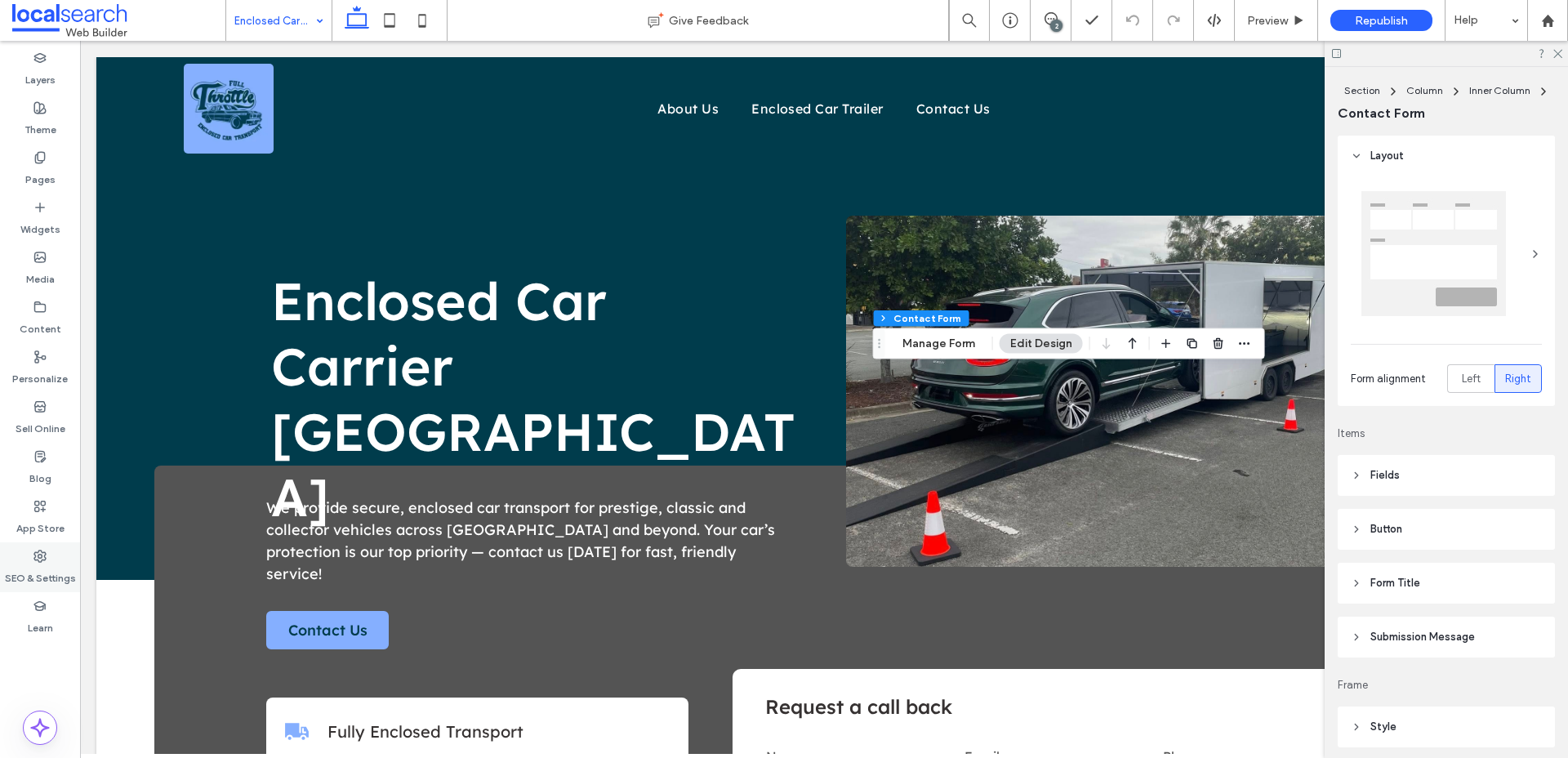
click at [37, 574] on label "SEO & Settings" at bounding box center [41, 575] width 71 height 23
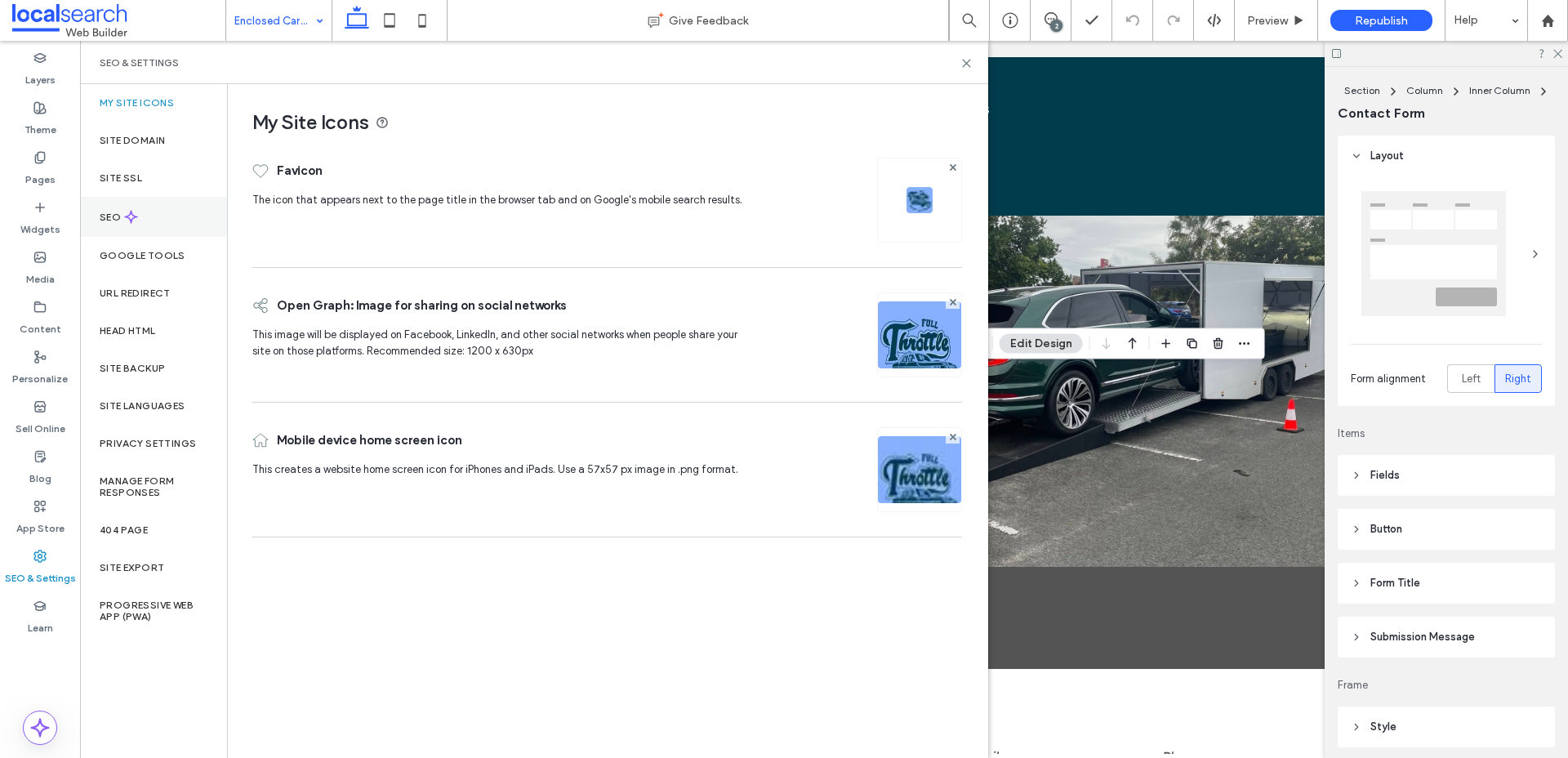
click at [127, 219] on icon at bounding box center [131, 217] width 14 height 14
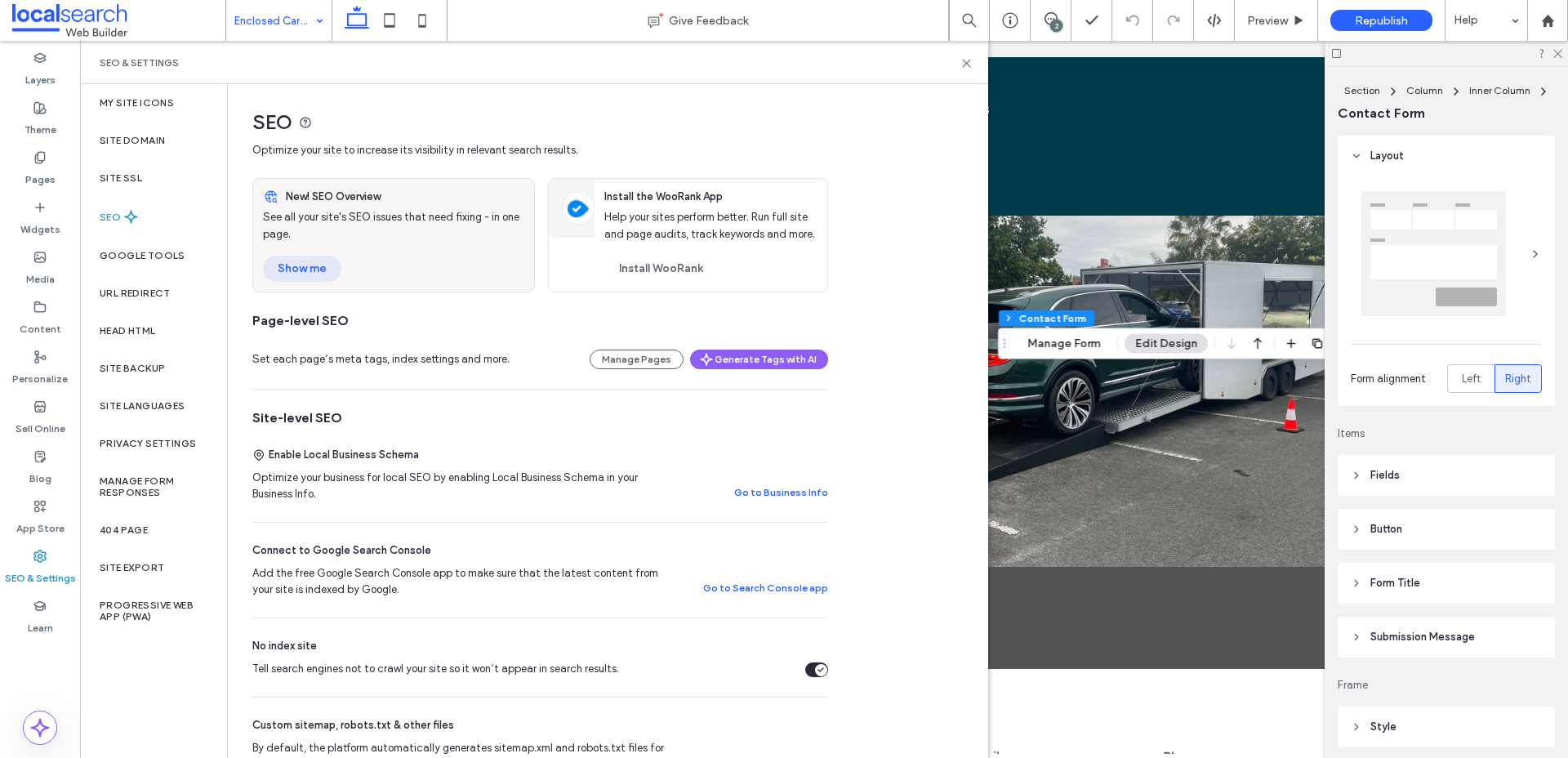
click at [321, 276] on button "Show me" at bounding box center [302, 269] width 79 height 27
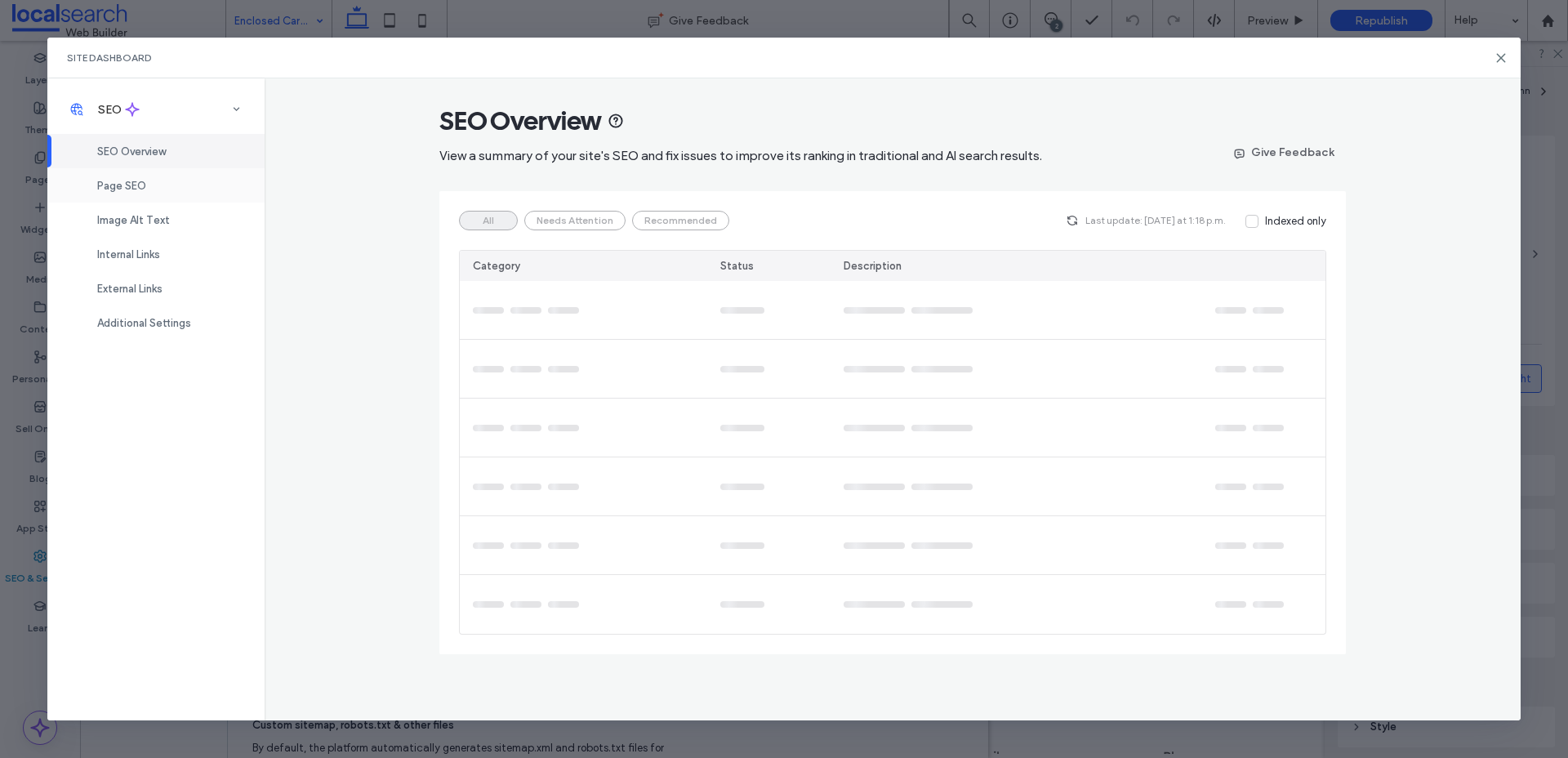
click at [130, 193] on div "Page SEO" at bounding box center [156, 185] width 217 height 35
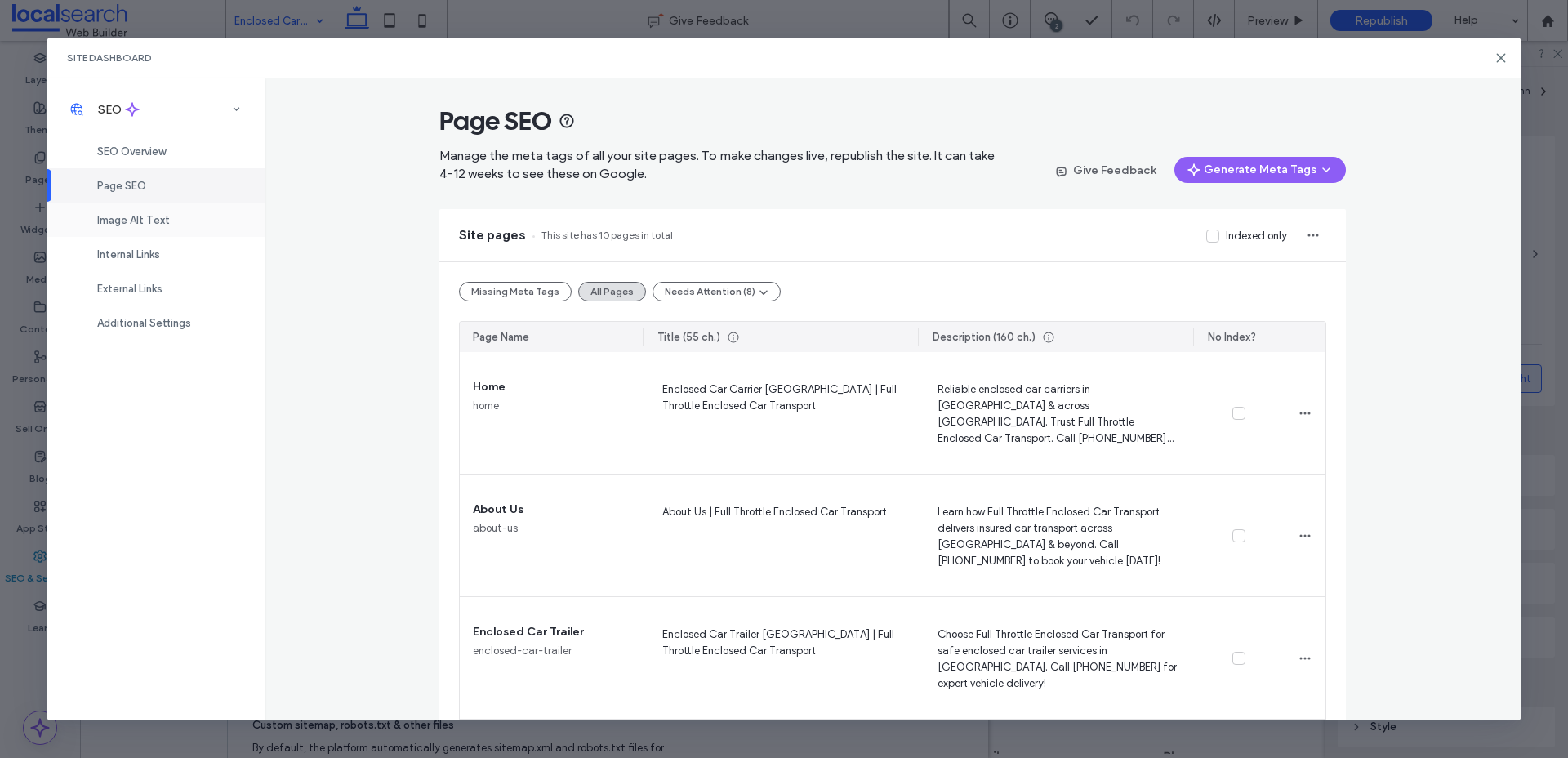
click at [143, 228] on div "Image Alt Text" at bounding box center [156, 220] width 217 height 35
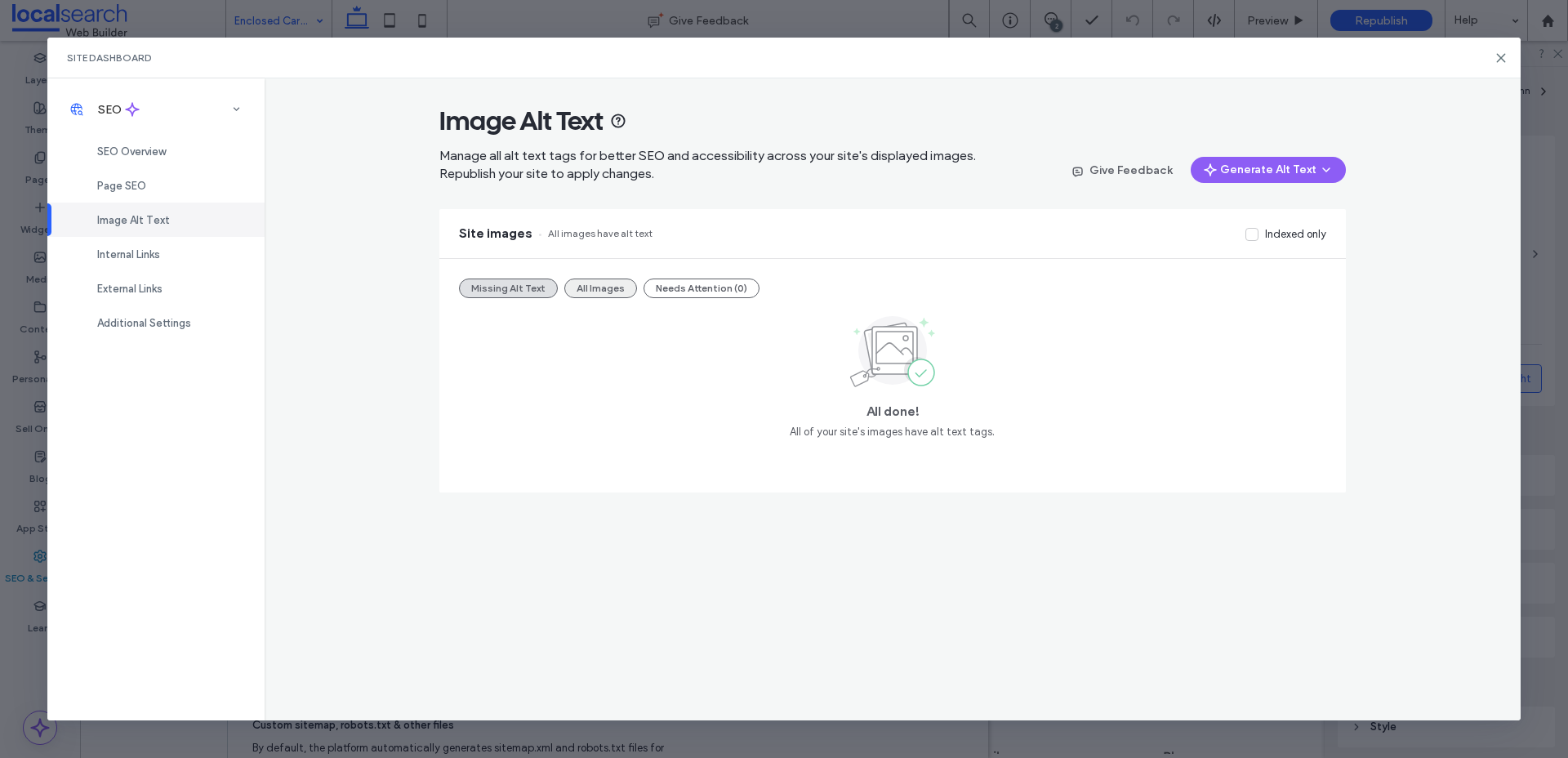
click at [606, 290] on button "All Images" at bounding box center [600, 289] width 73 height 19
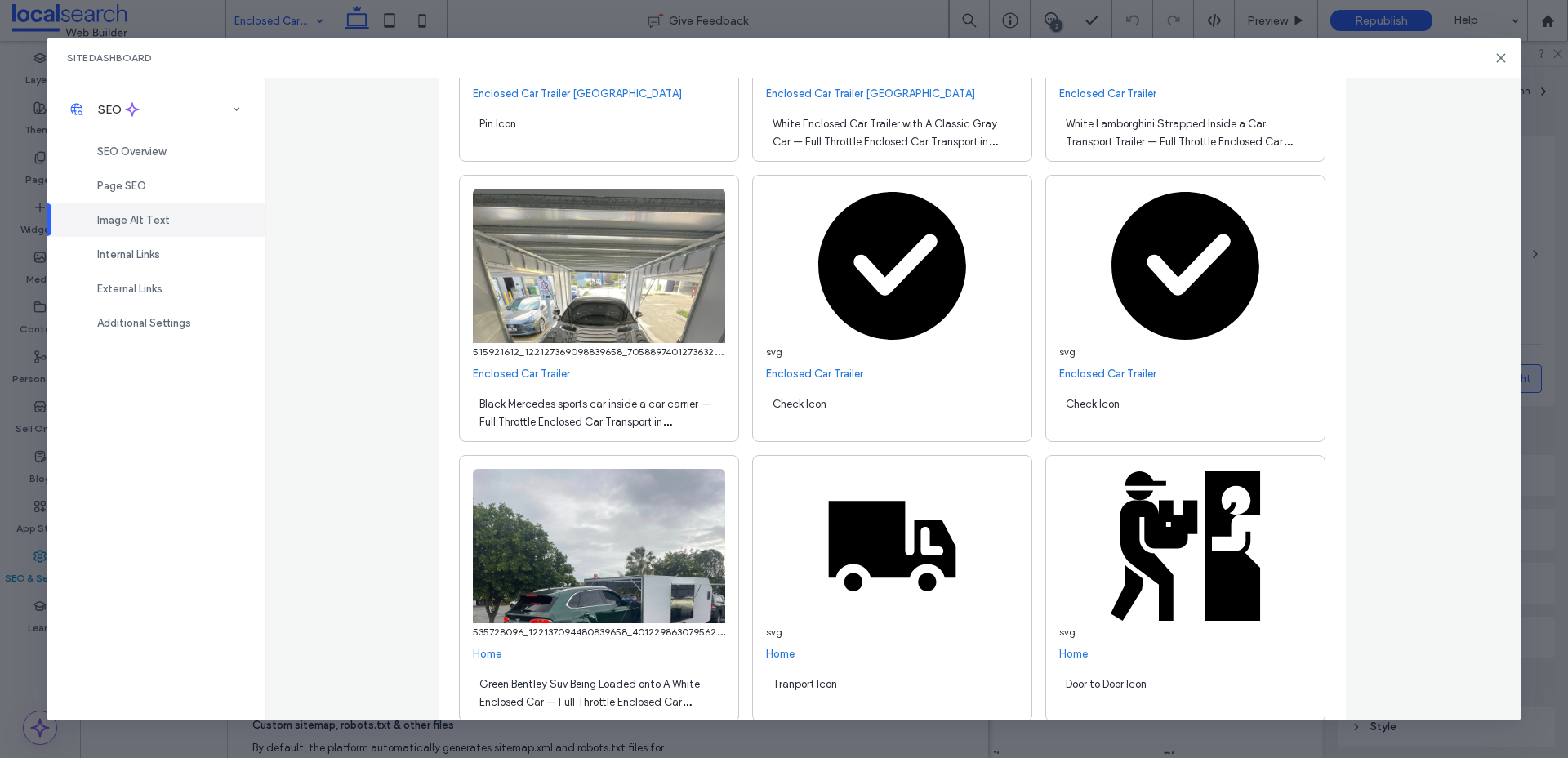
scroll to position [1031, 0]
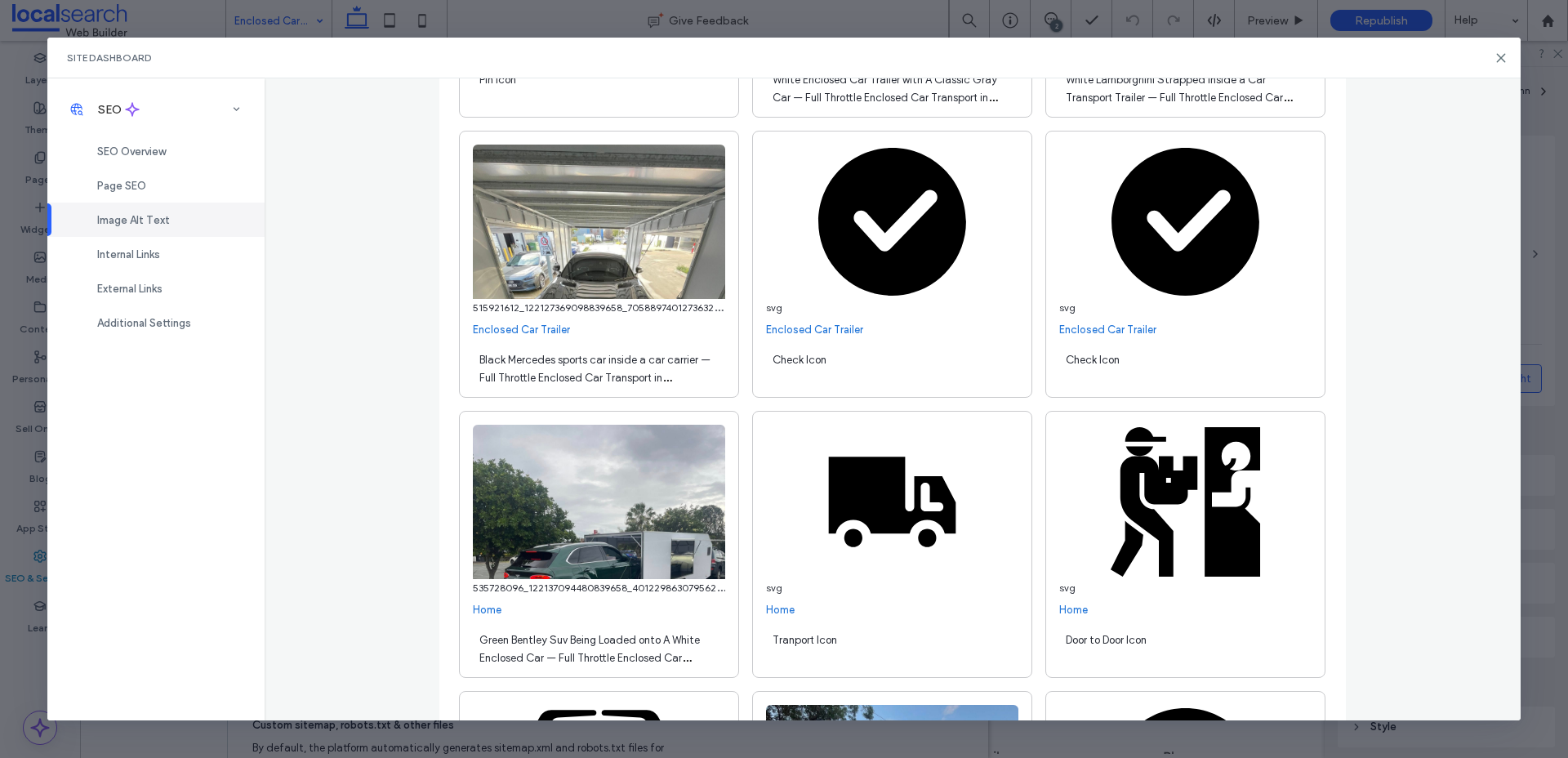
click at [642, 281] on img at bounding box center [599, 221] width 252 height 154
click at [528, 335] on link "Enclosed Car Trailer" at bounding box center [521, 329] width 97 height 16
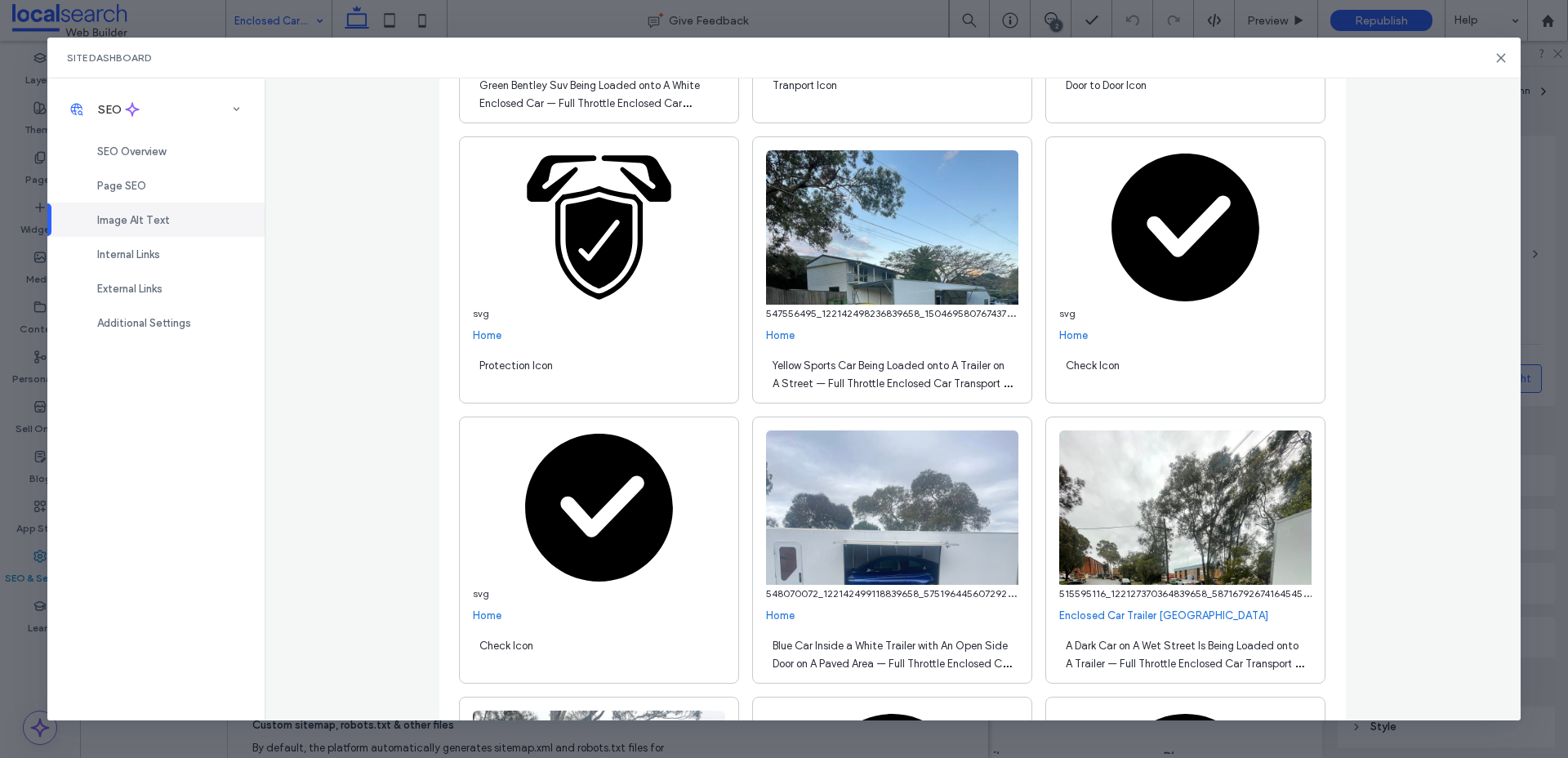
scroll to position [1874, 0]
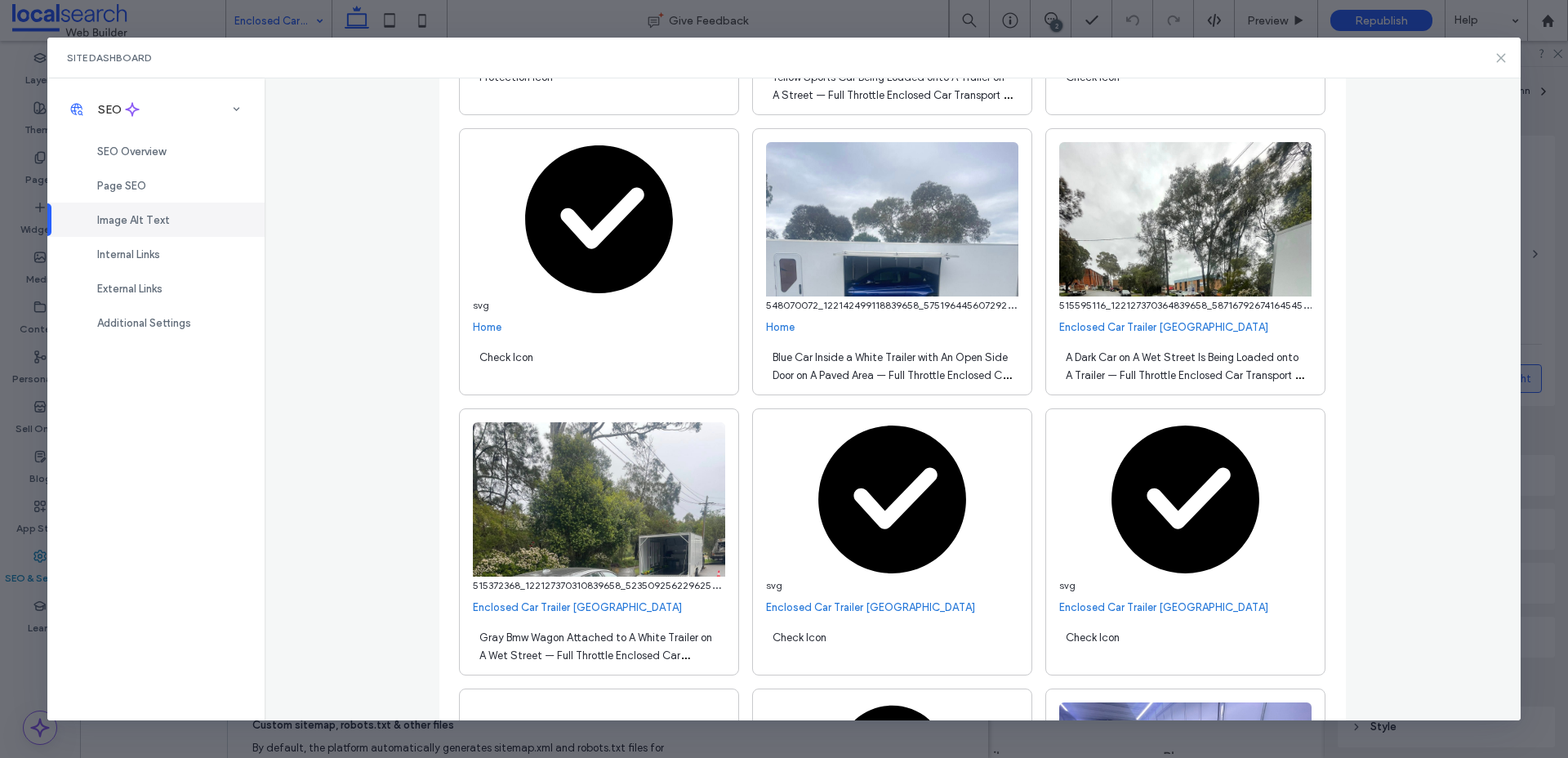
click at [1501, 59] on icon at bounding box center [1501, 58] width 13 height 13
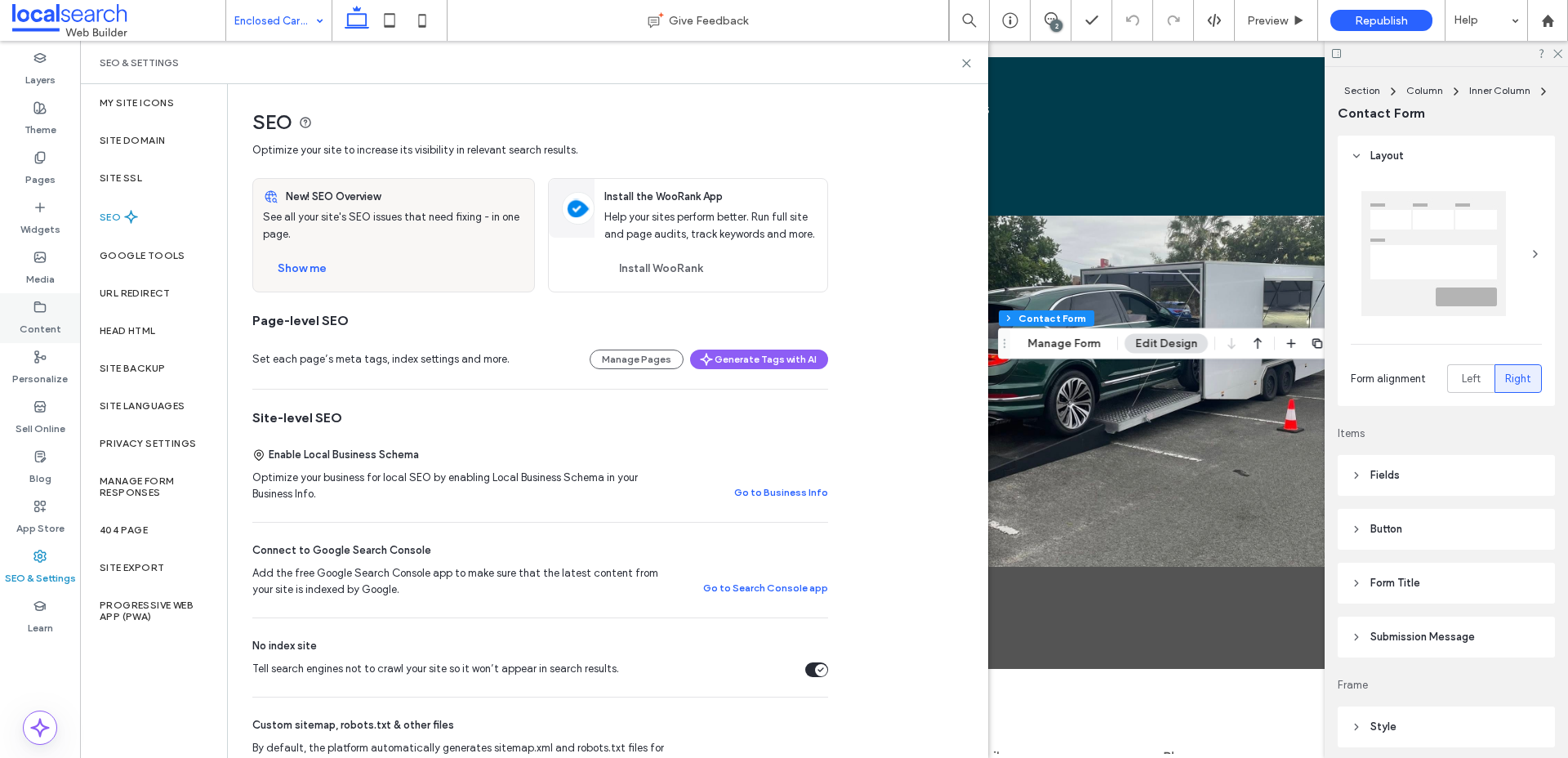
click at [40, 316] on label "Content" at bounding box center [40, 325] width 42 height 23
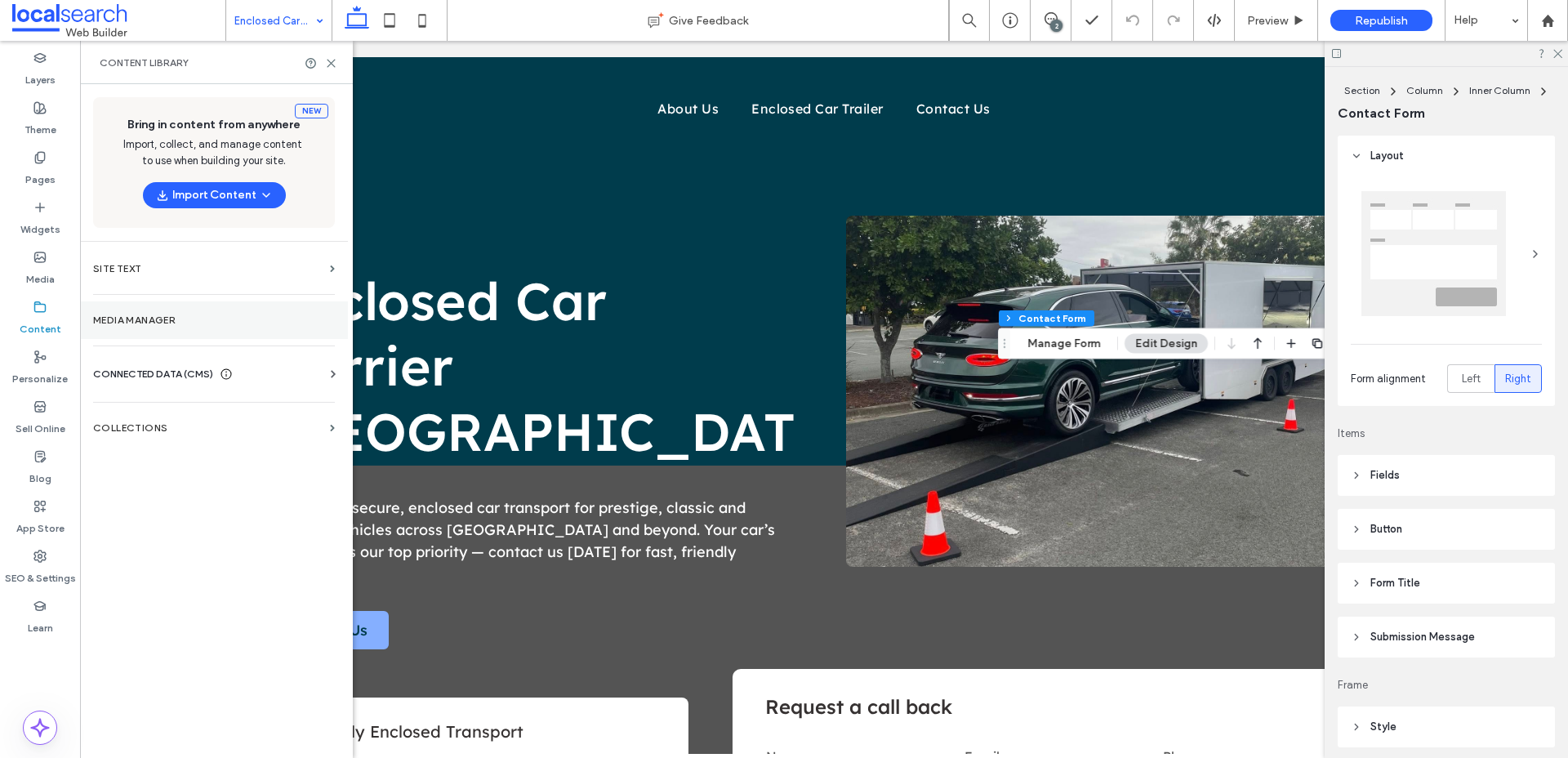
click at [140, 321] on label "Media Manager" at bounding box center [213, 320] width 242 height 12
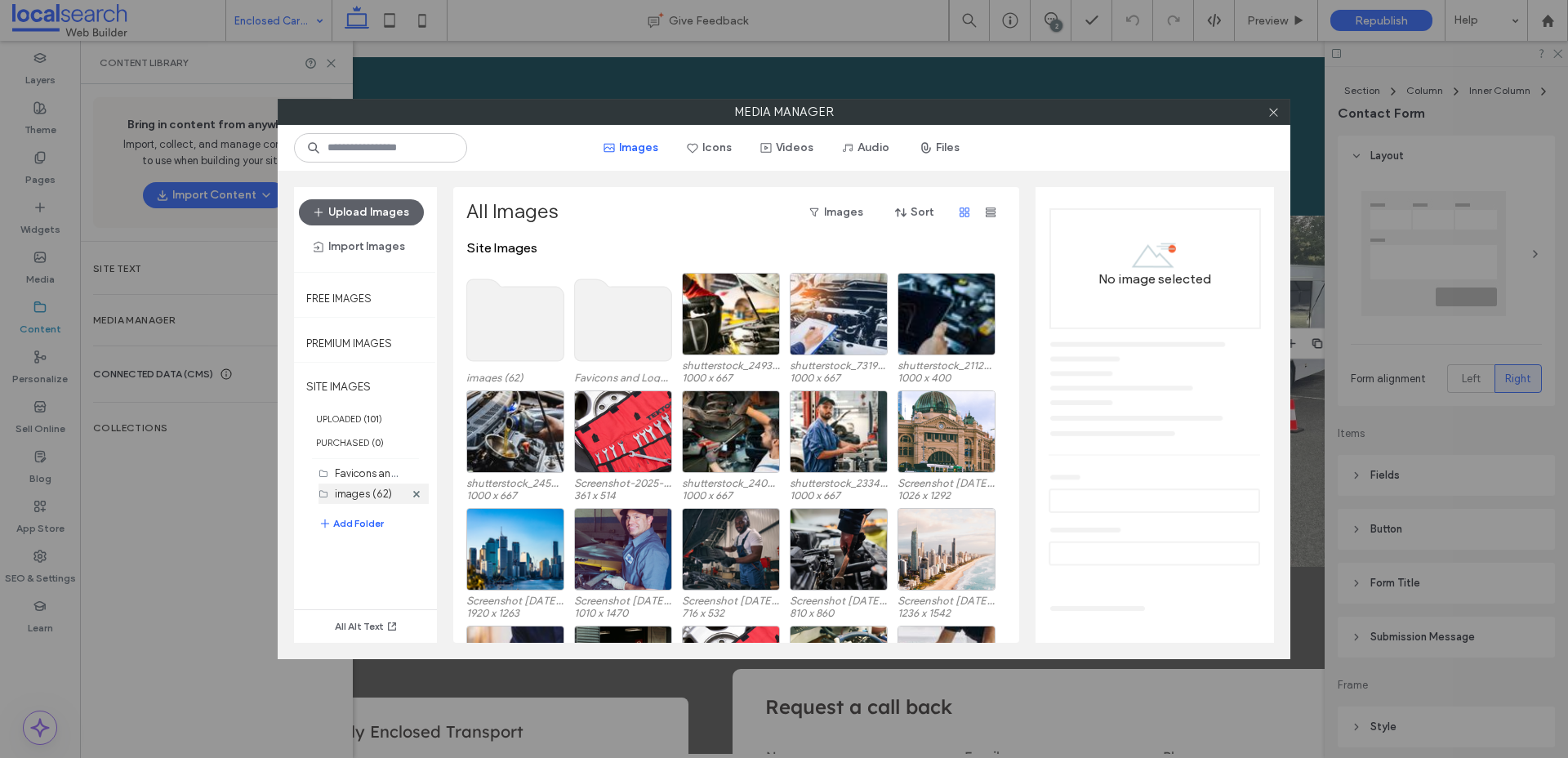
click at [385, 501] on div "images (62)" at bounding box center [369, 493] width 69 height 20
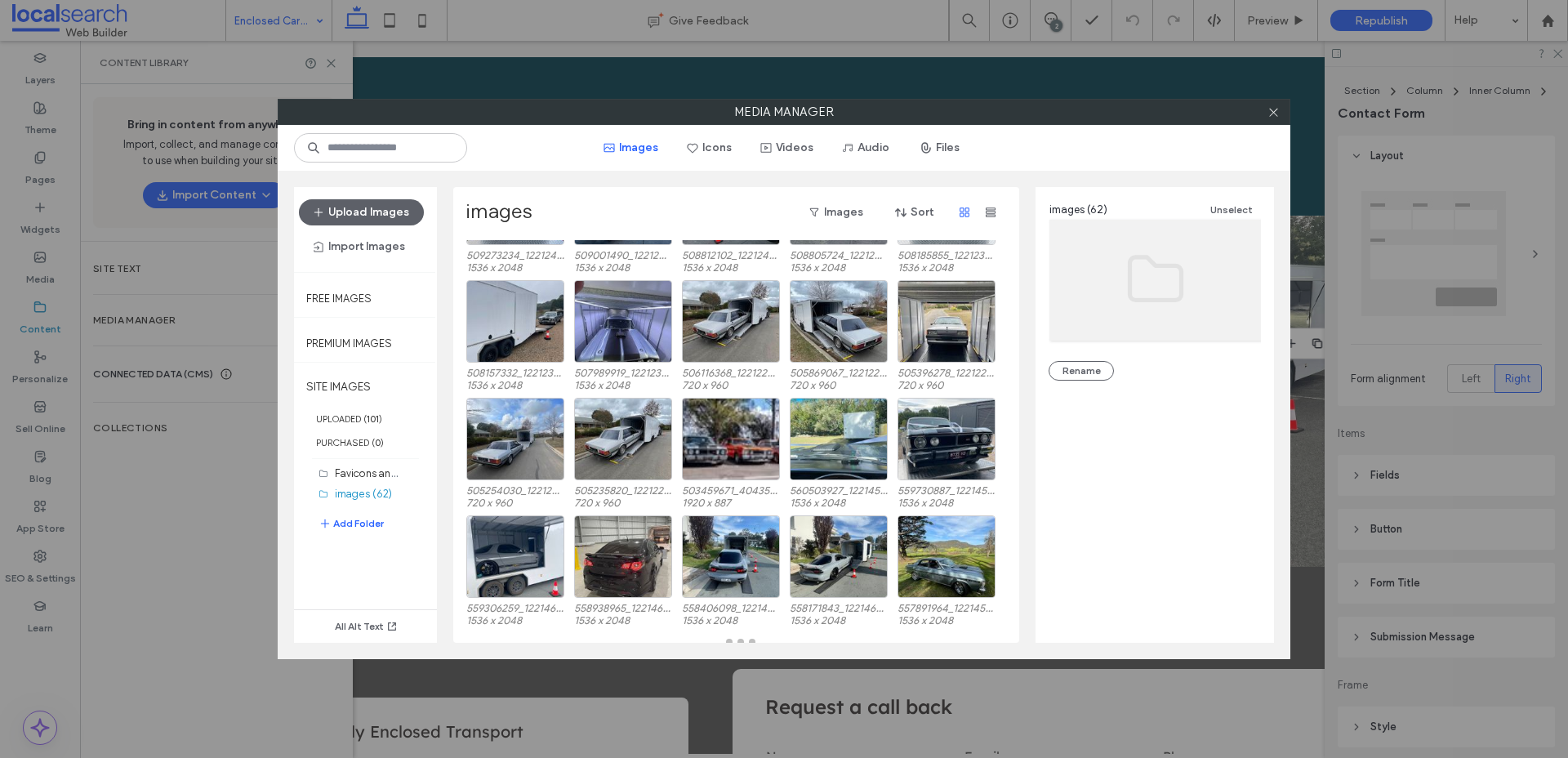
scroll to position [671, 0]
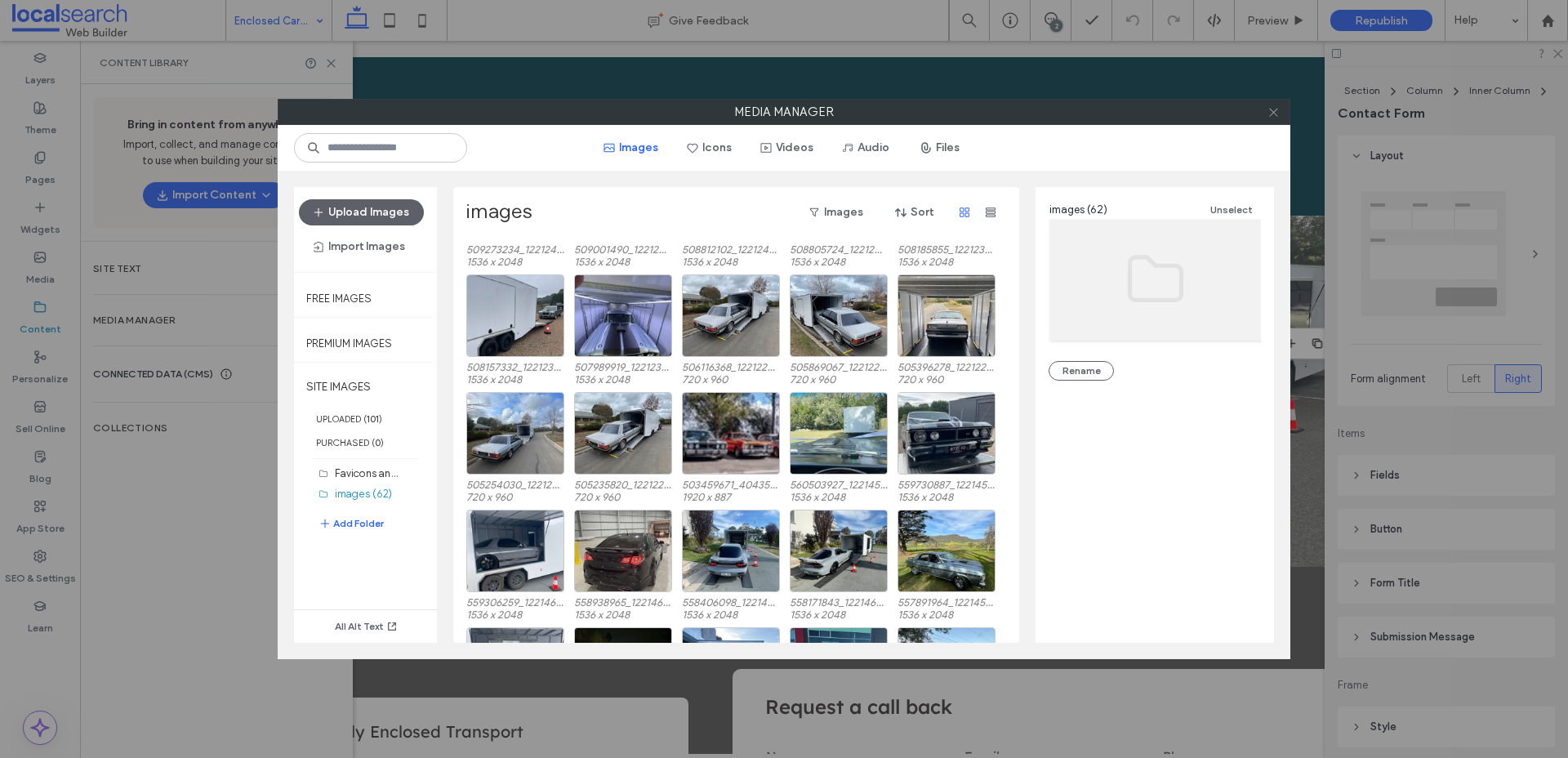
click at [1274, 112] on use at bounding box center [1272, 112] width 8 height 8
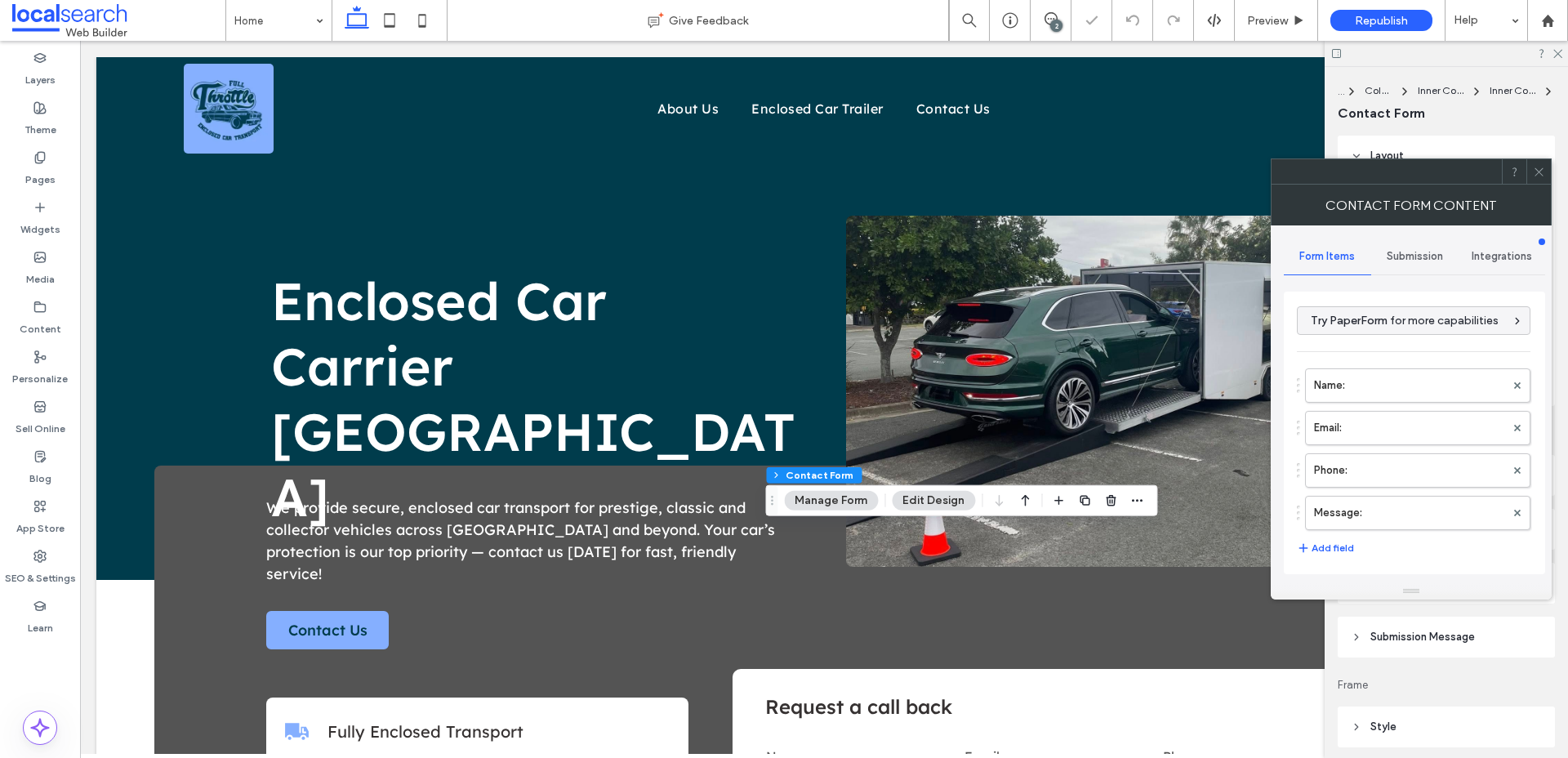
type input "**********"
type input "*"
type input "***"
type input "*"
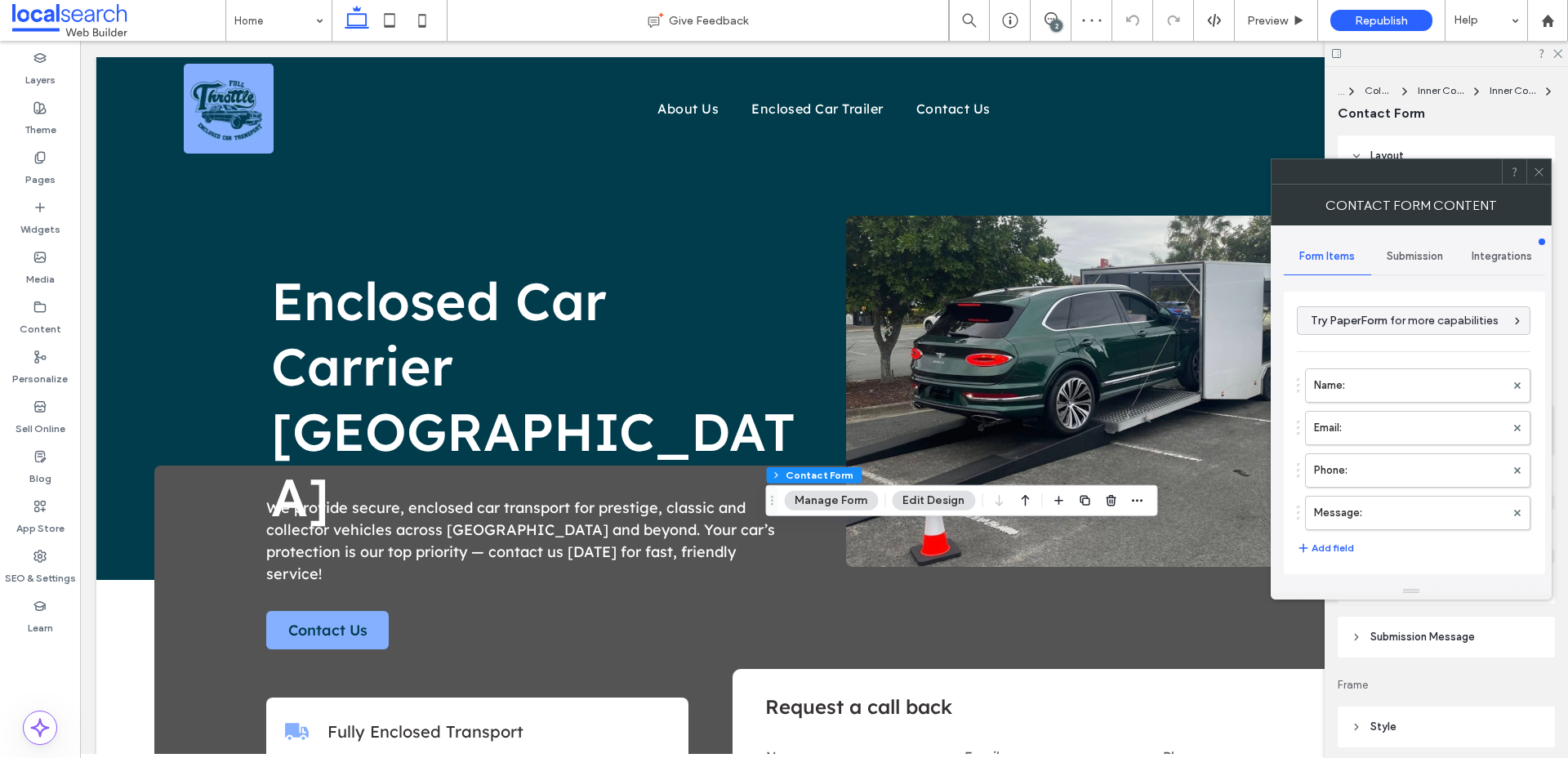
type input "*"
type input "***"
type input "*"
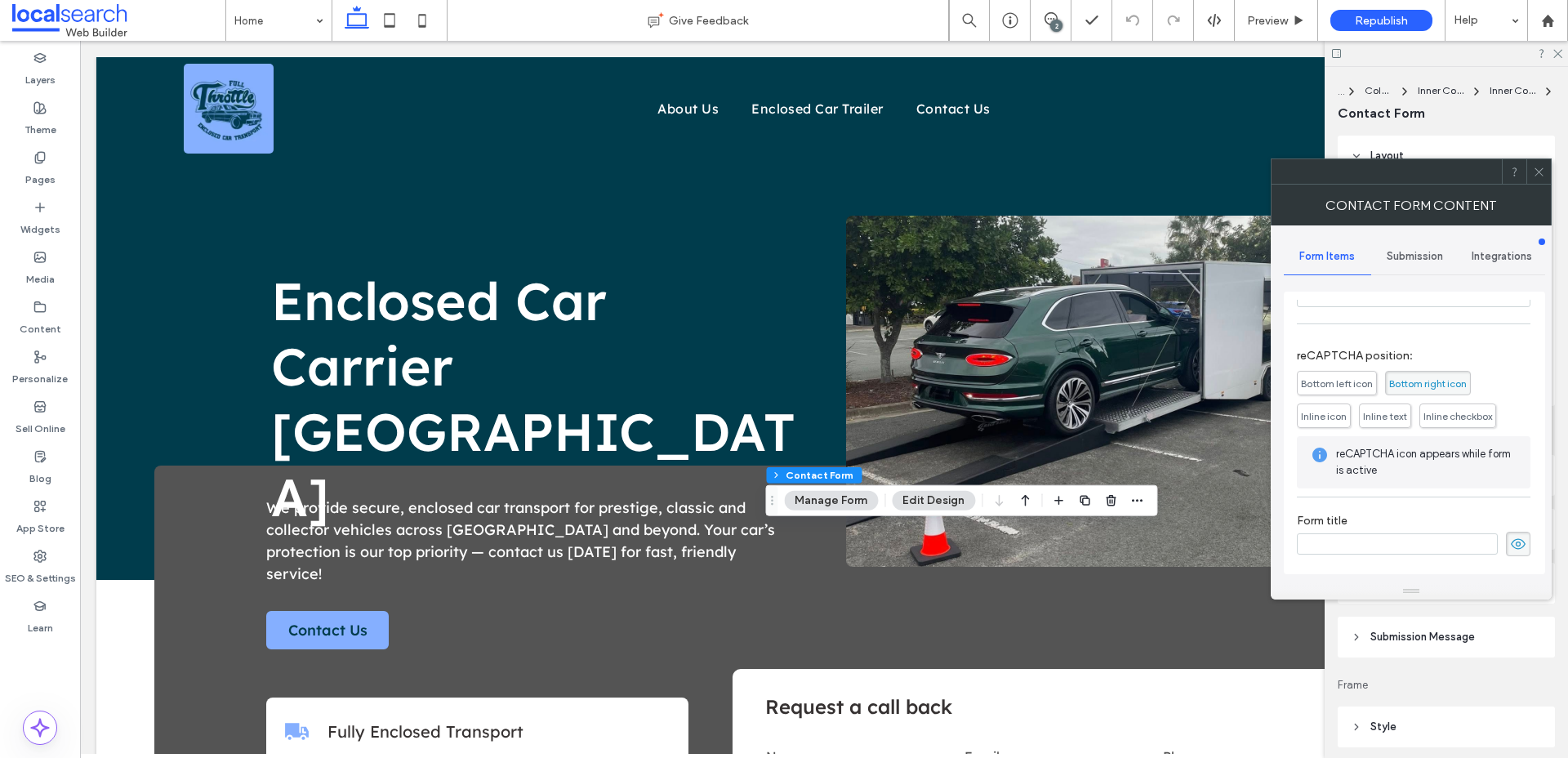
click at [1533, 170] on icon at bounding box center [1539, 172] width 12 height 12
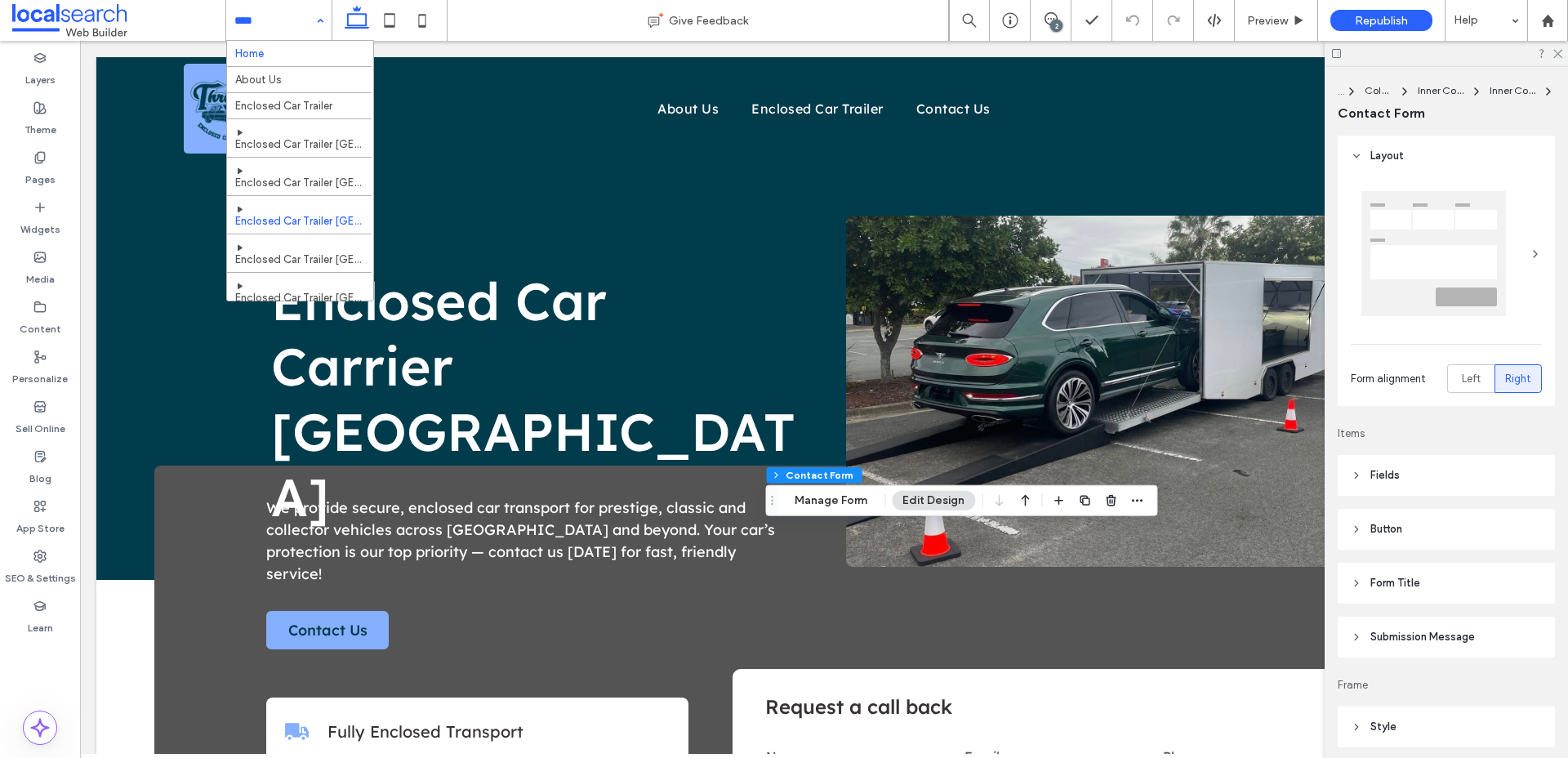
scroll to position [86, 0]
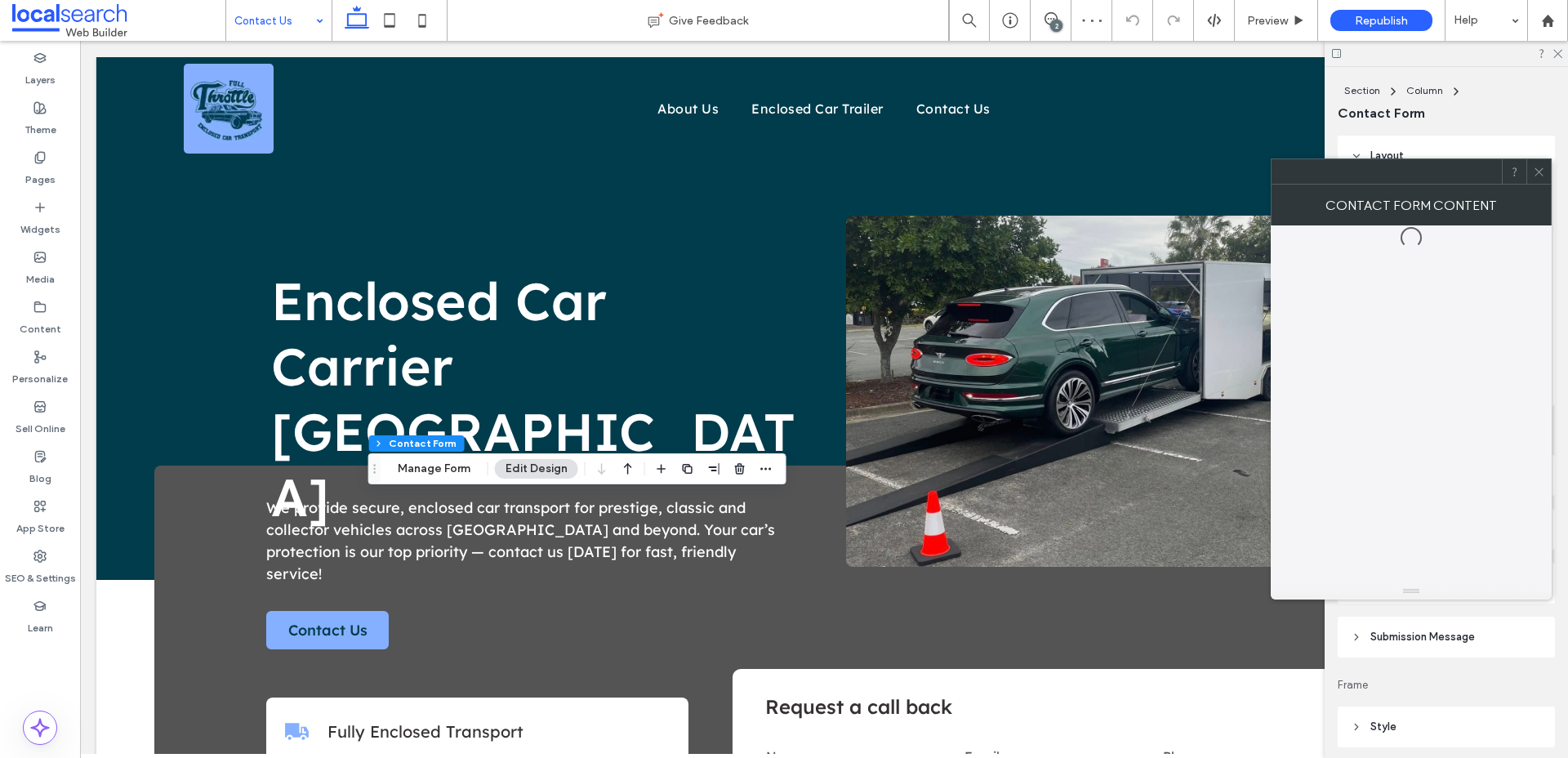
type input "*"
type input "***"
type input "*"
type input "***"
type input "*"
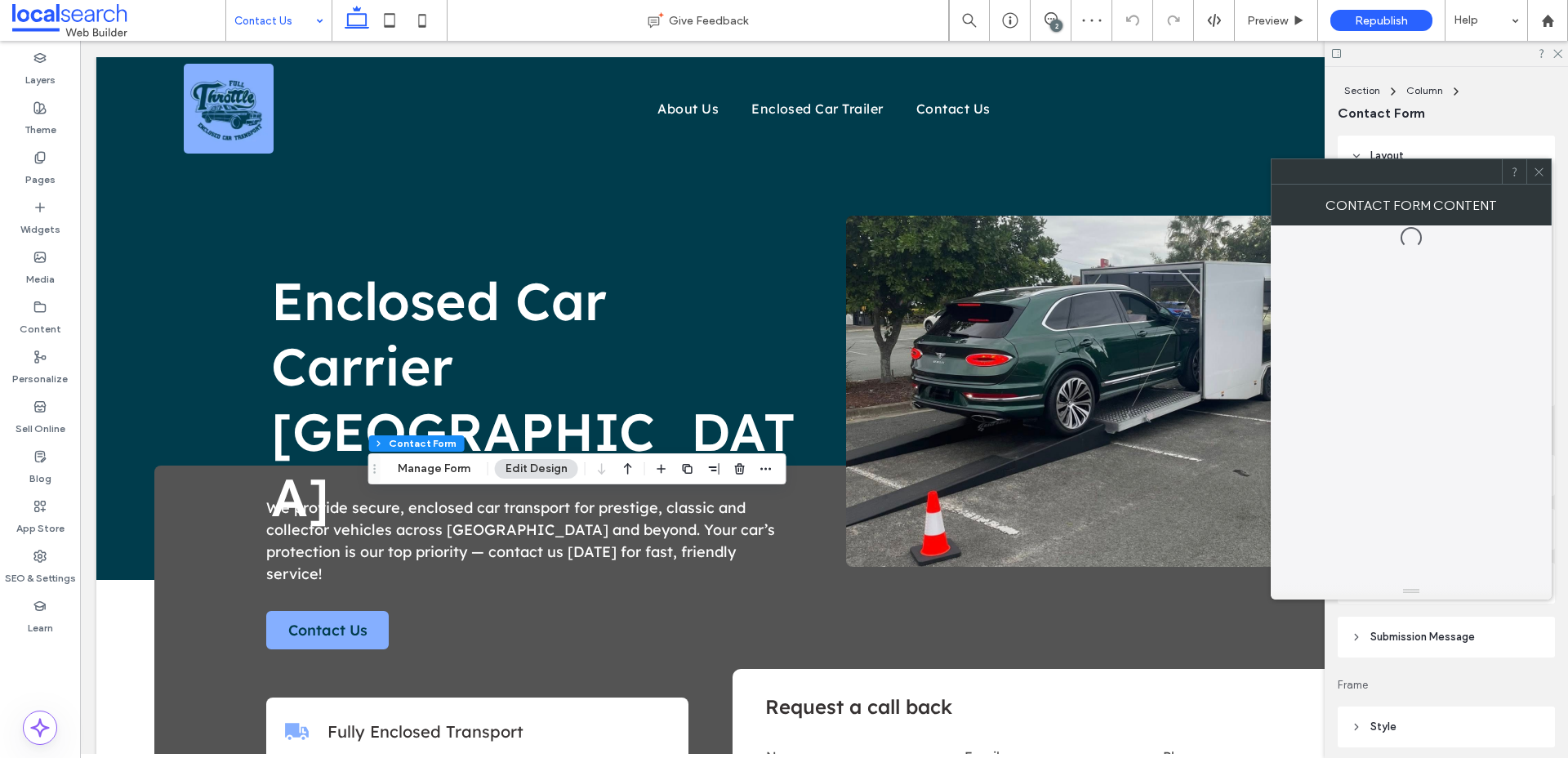
type input "*"
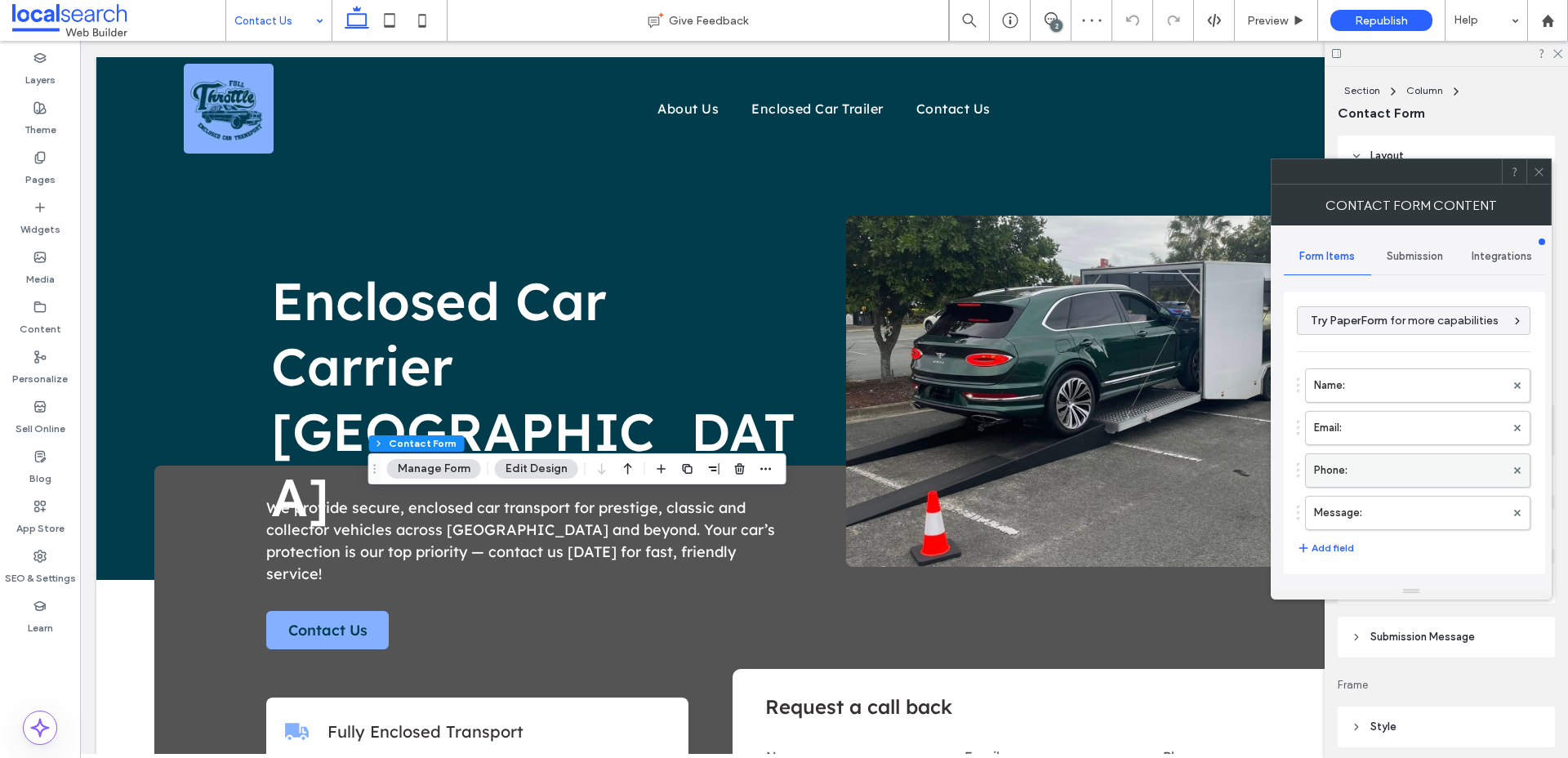
scroll to position [332, 0]
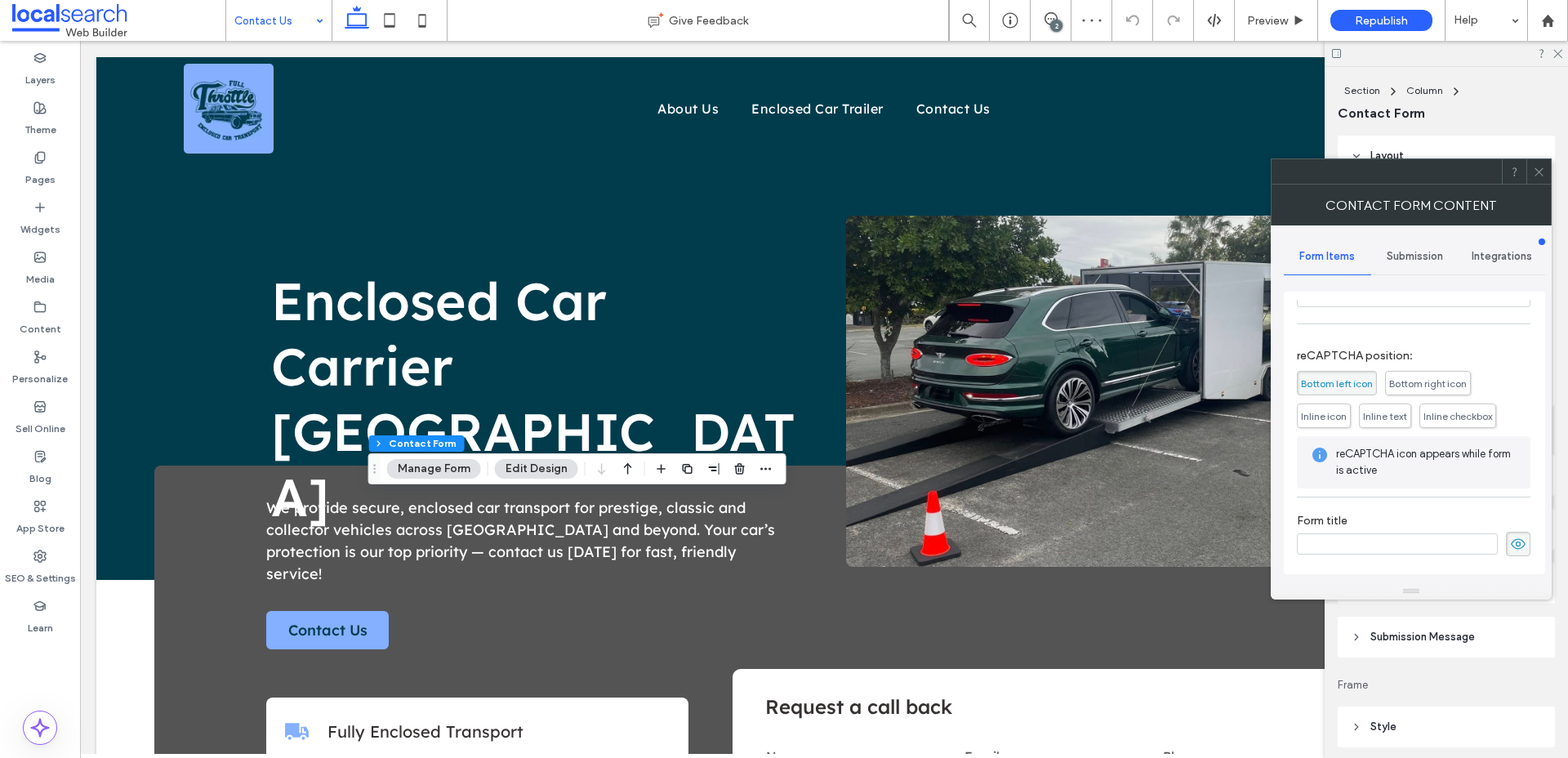
click at [1417, 384] on span "Bottom right icon" at bounding box center [1428, 383] width 78 height 12
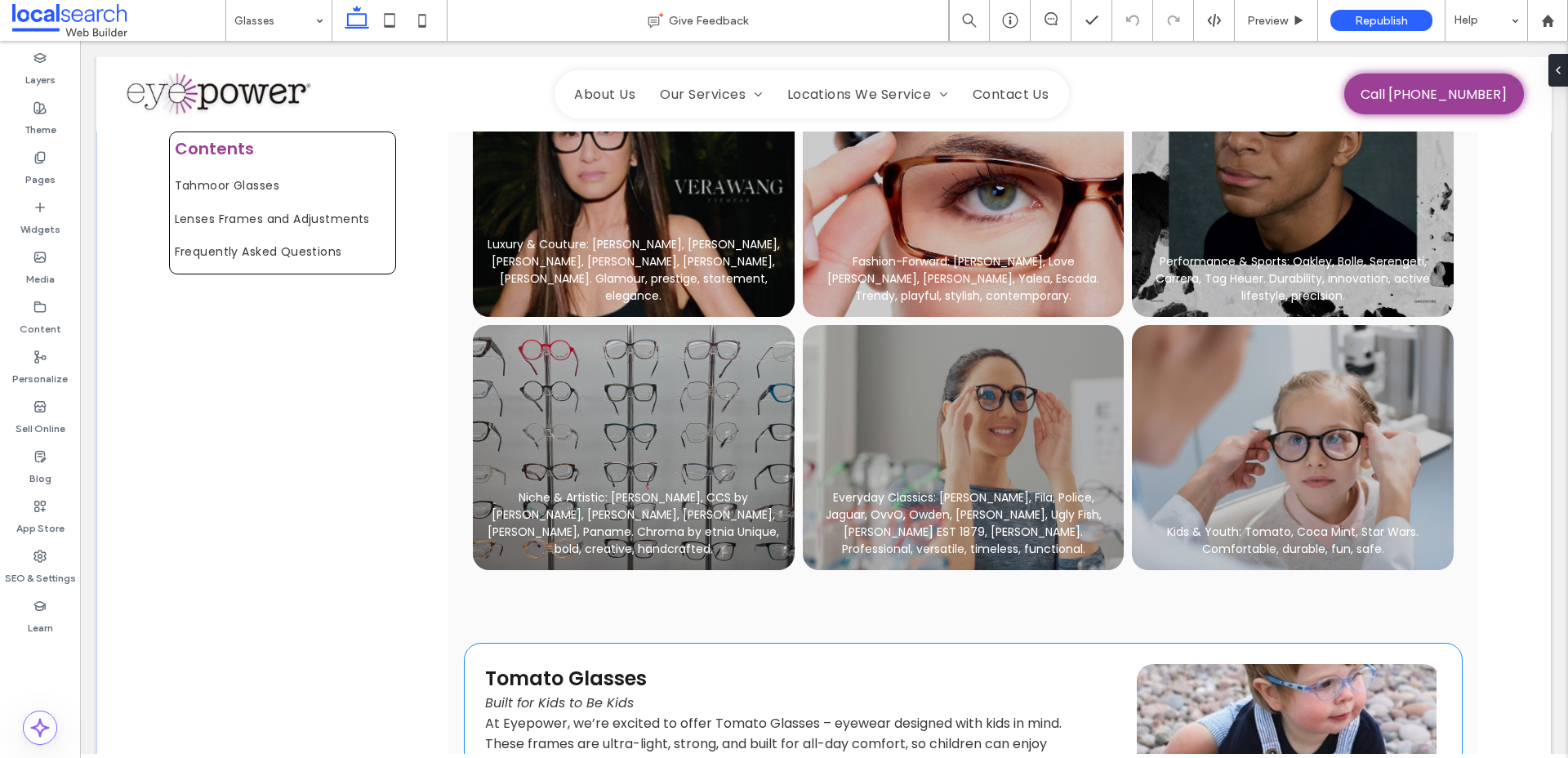
scroll to position [2479, 0]
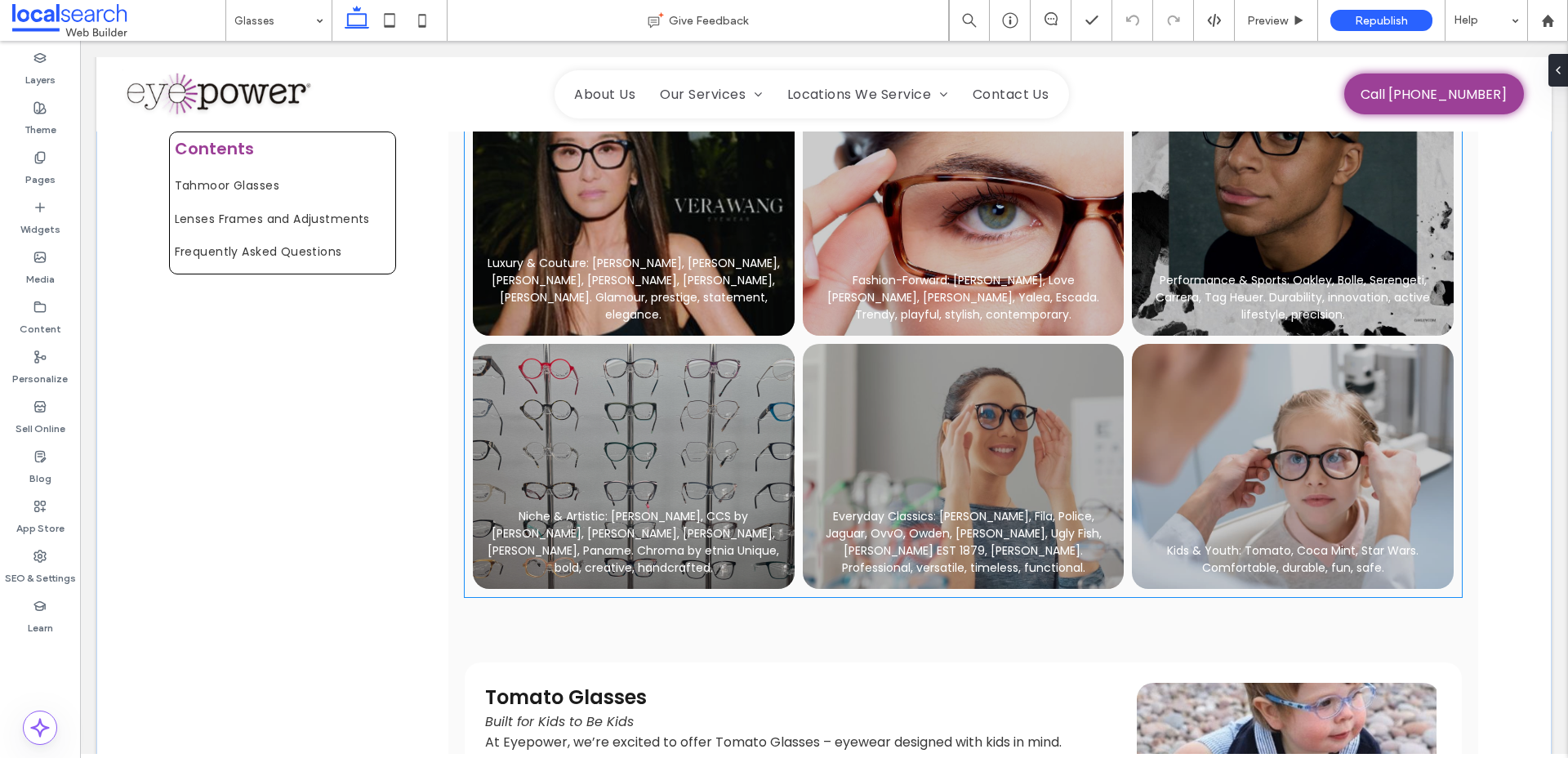
click at [616, 473] on link at bounding box center [633, 466] width 321 height 245
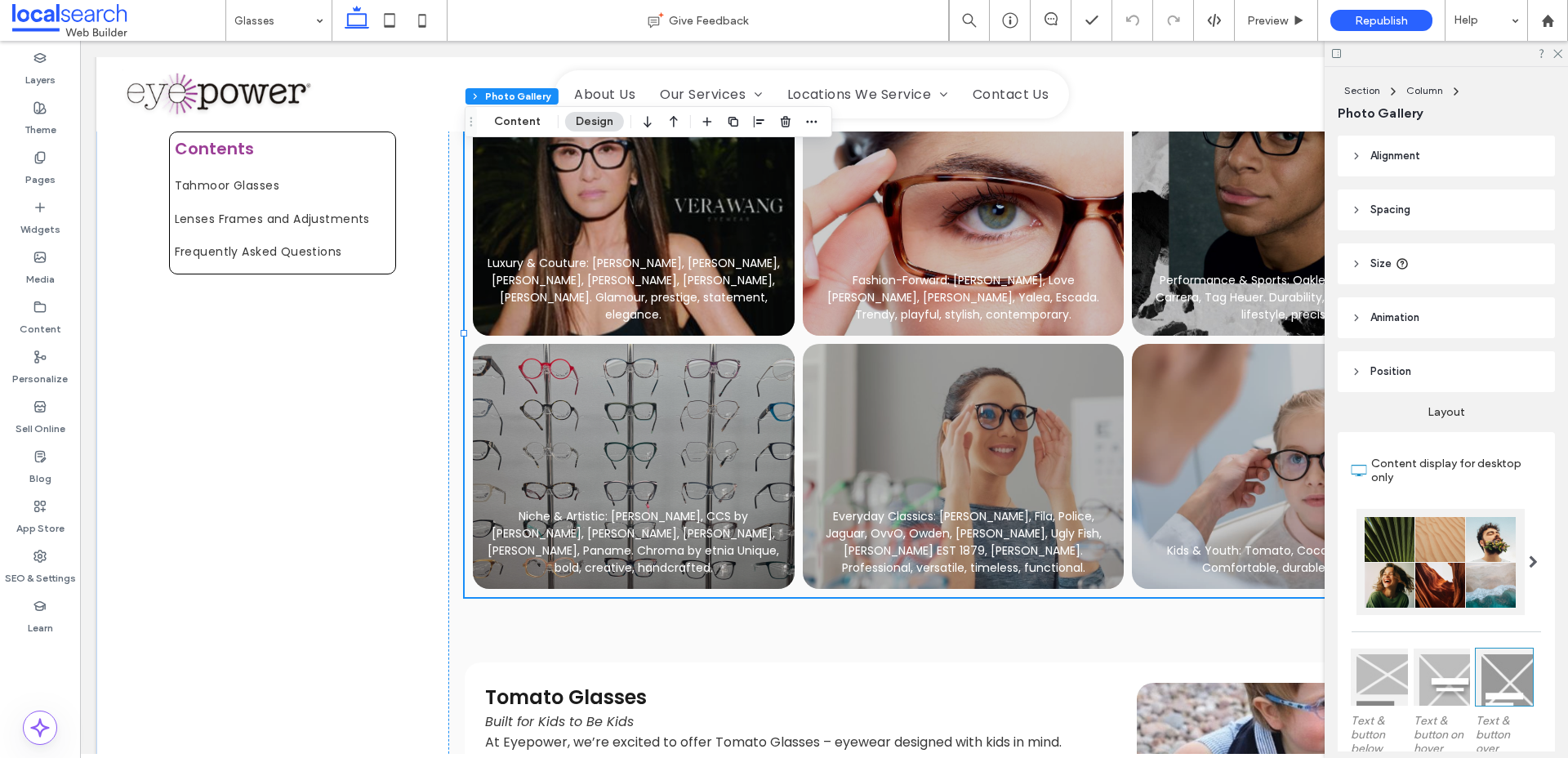
click at [616, 473] on link at bounding box center [633, 466] width 321 height 245
click at [637, 463] on link at bounding box center [633, 466] width 321 height 245
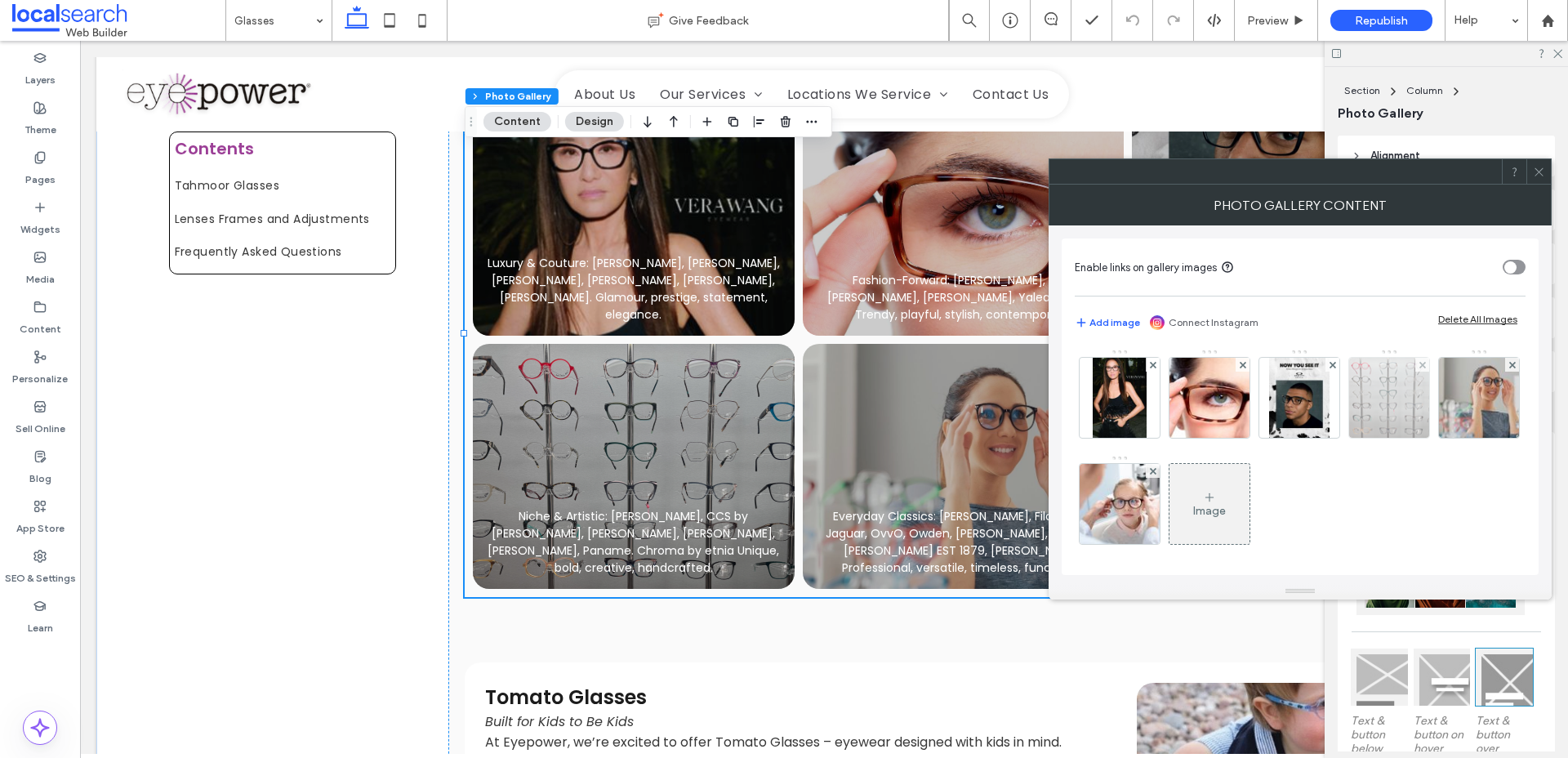
click at [1387, 399] on img at bounding box center [1388, 398] width 127 height 80
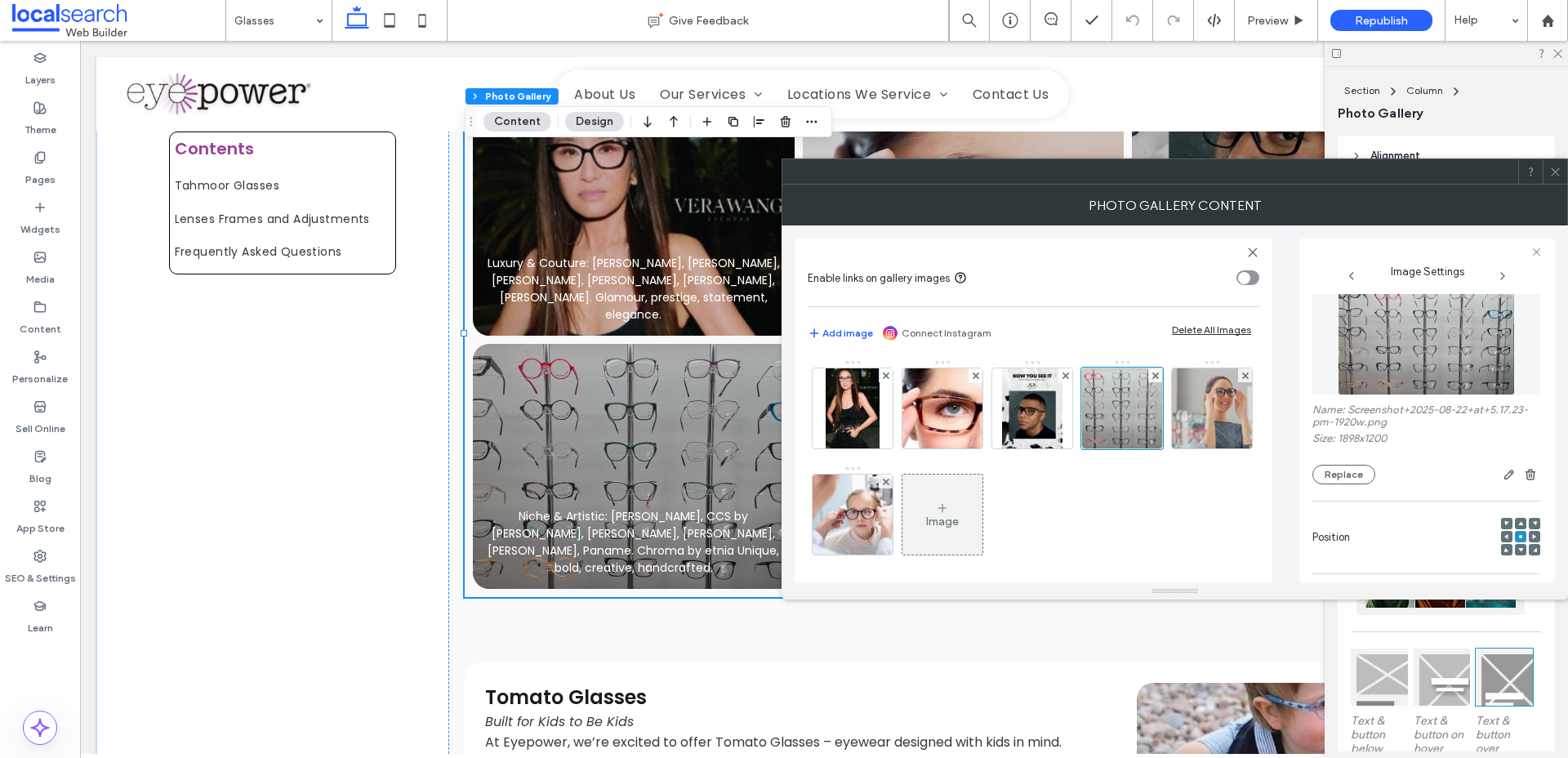
scroll to position [0, 0]
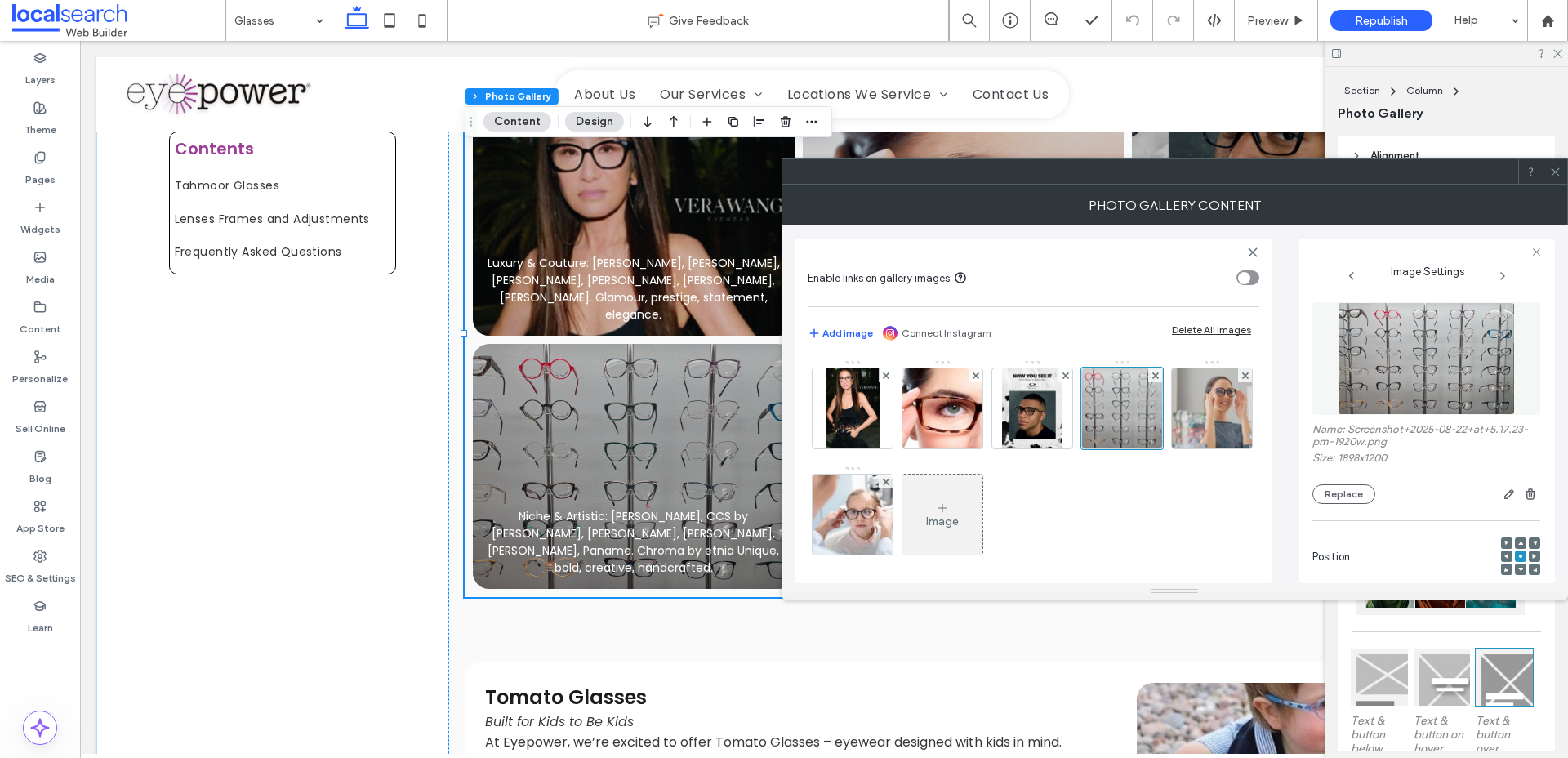
click at [1553, 170] on icon at bounding box center [1556, 172] width 12 height 12
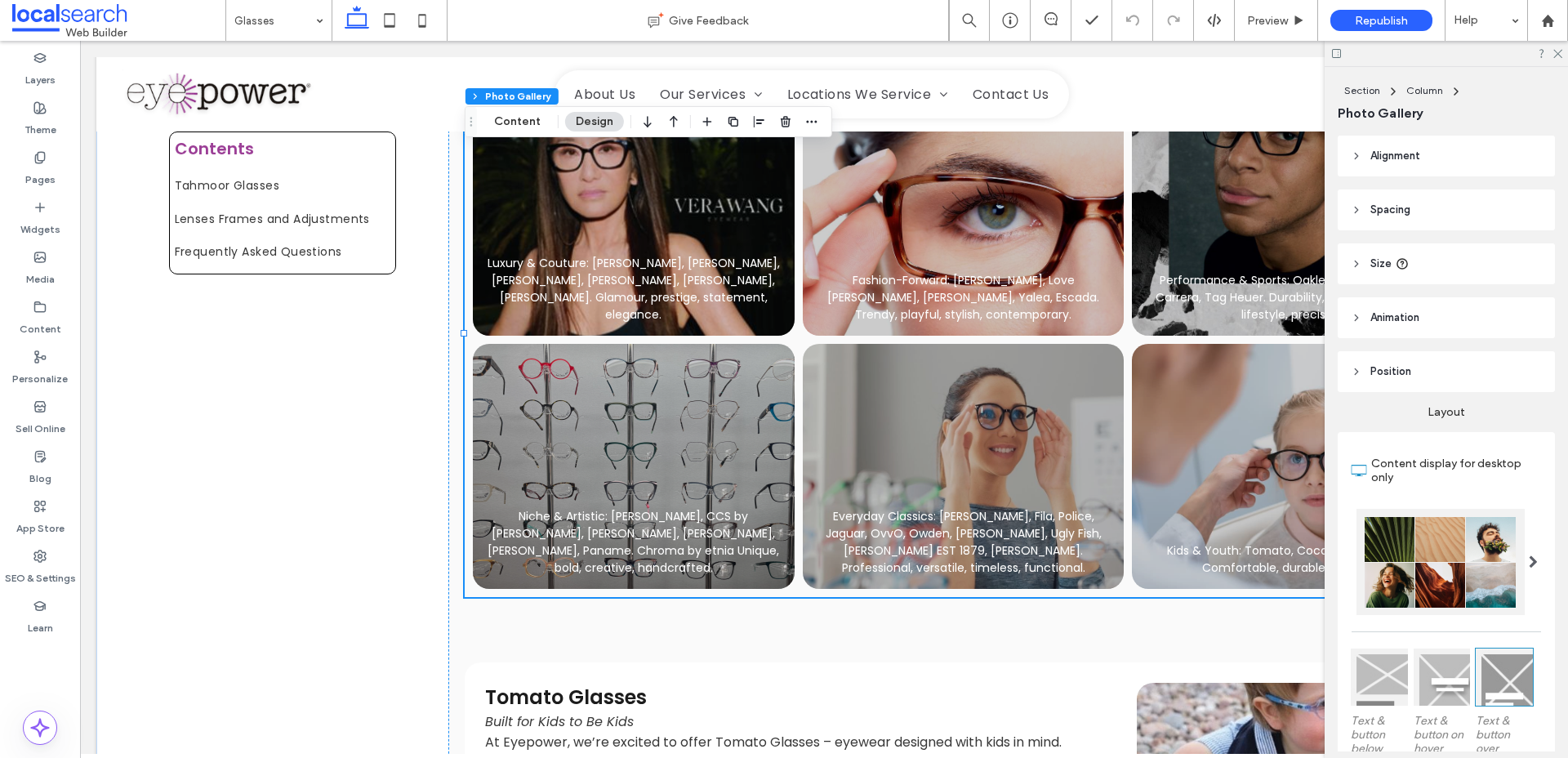
click at [683, 482] on link at bounding box center [633, 466] width 321 height 245
click at [527, 133] on div "Section Column Photo Gallery Content Design" at bounding box center [648, 121] width 367 height 31
click at [520, 127] on button "Content" at bounding box center [517, 121] width 68 height 19
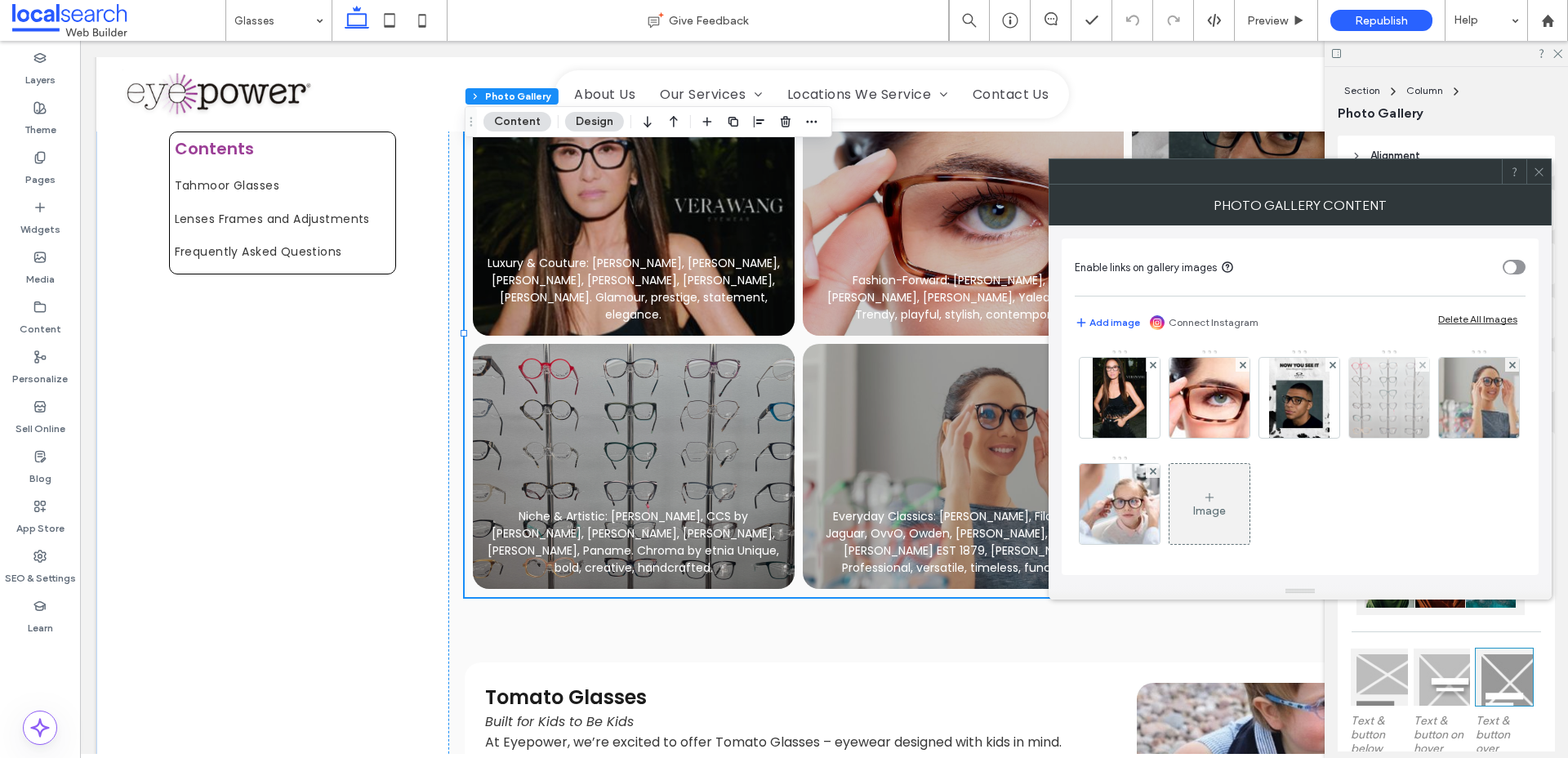
click at [1387, 403] on img at bounding box center [1388, 398] width 127 height 80
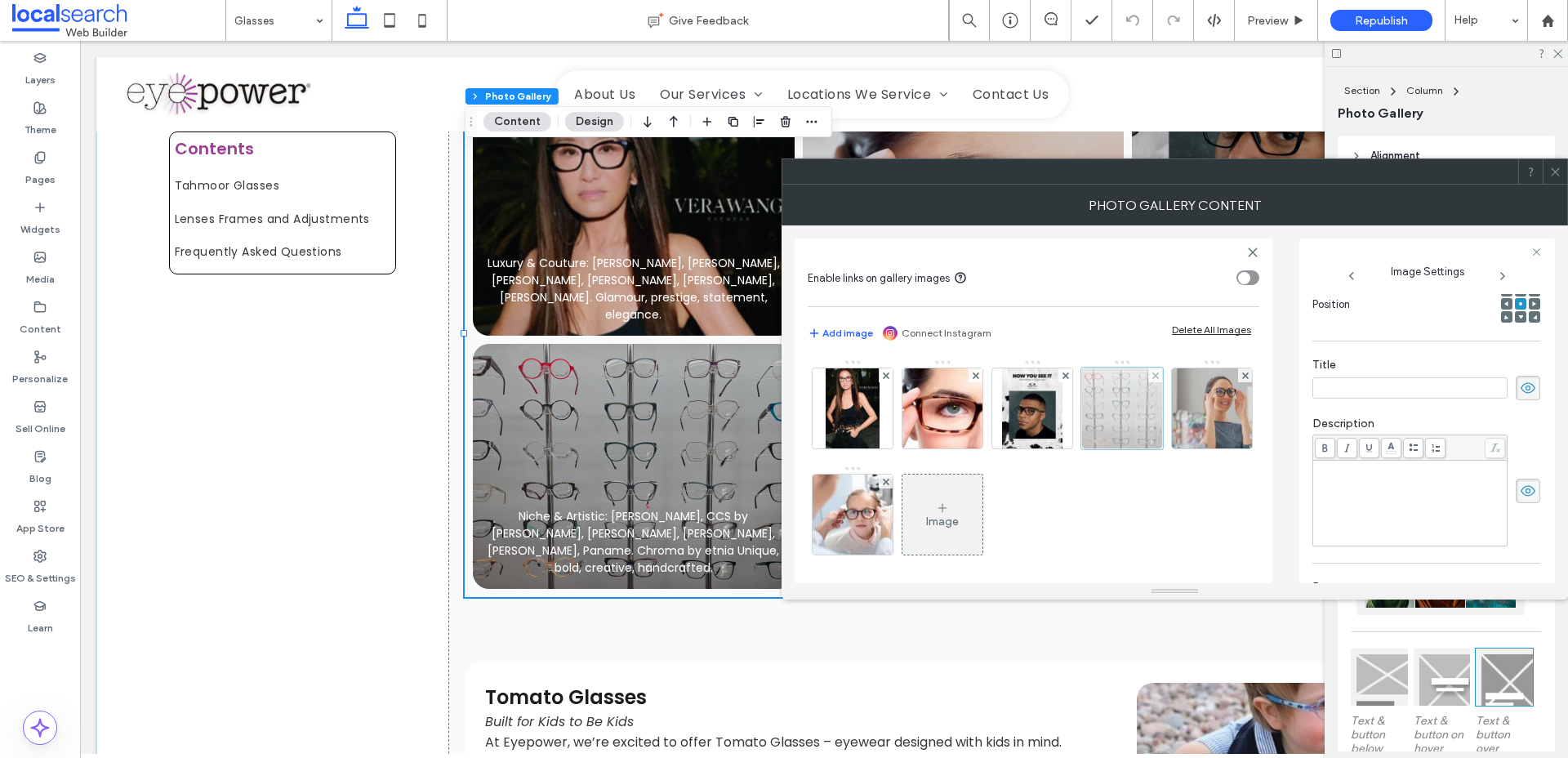
scroll to position [352, 0]
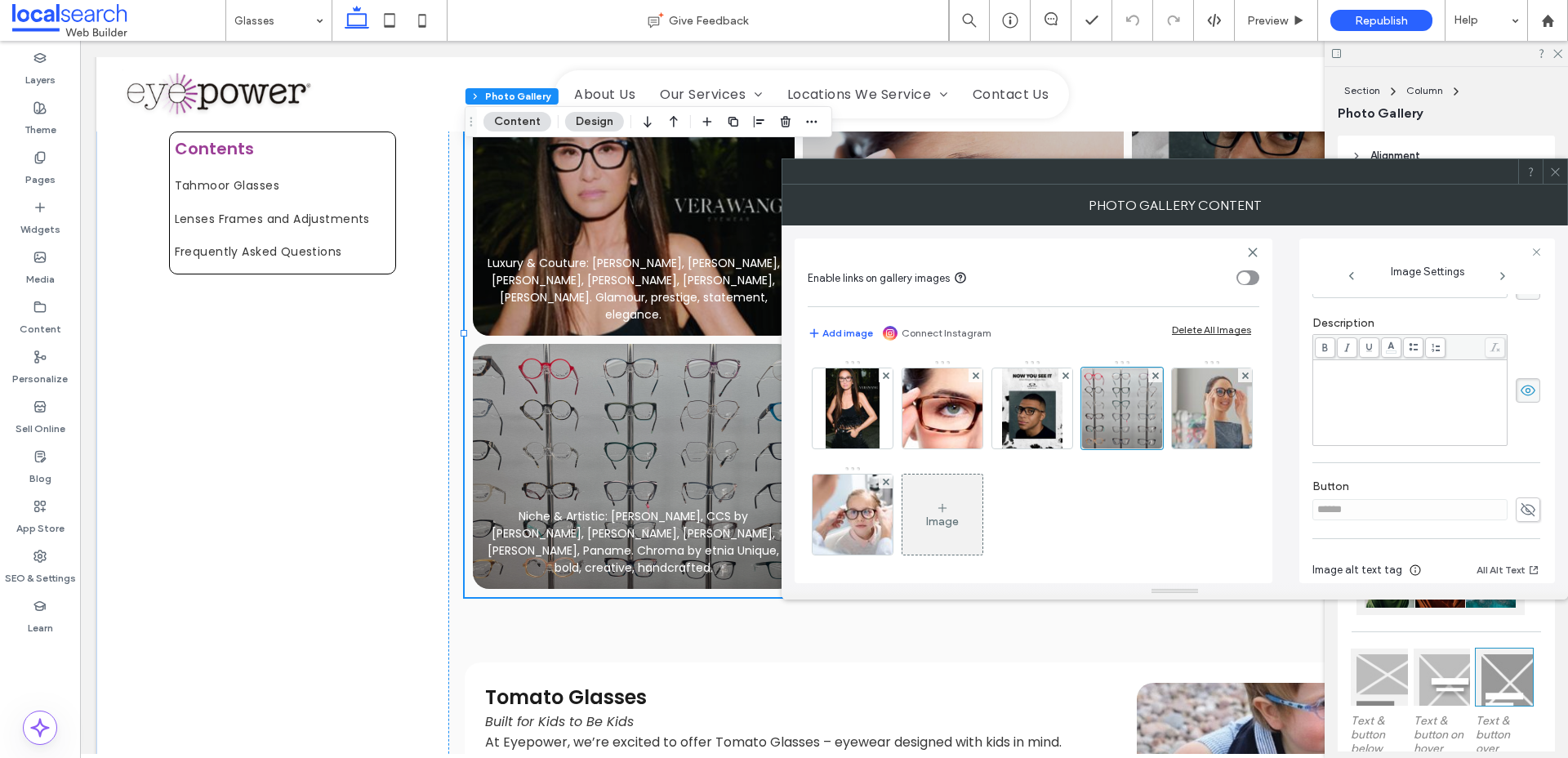
click at [1384, 395] on span "**********" at bounding box center [1408, 379] width 184 height 34
click at [1406, 365] on span "**********" at bounding box center [1408, 379] width 184 height 34
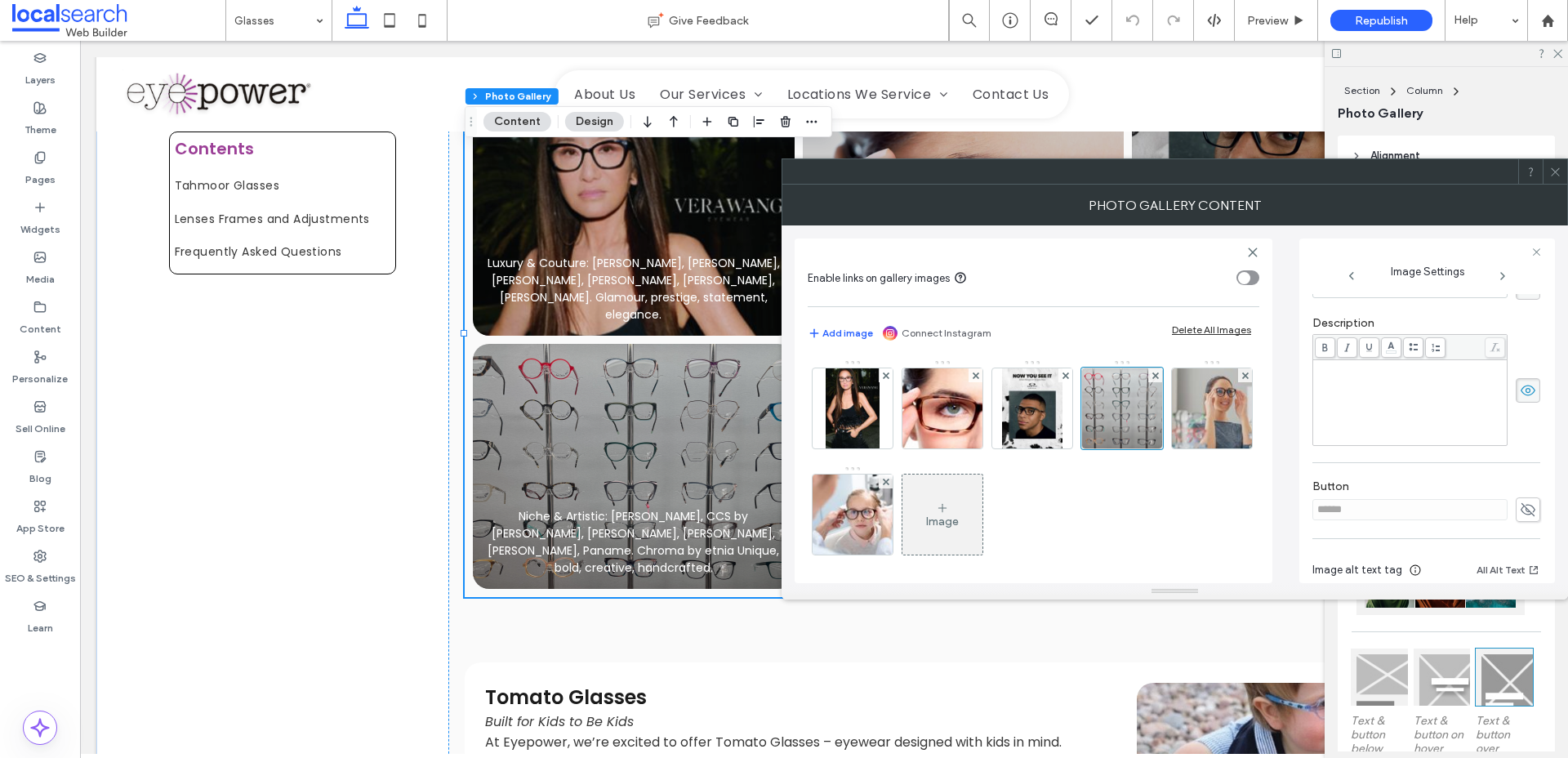
click at [1401, 375] on span "**********" at bounding box center [1408, 379] width 184 height 34
copy span "**********"
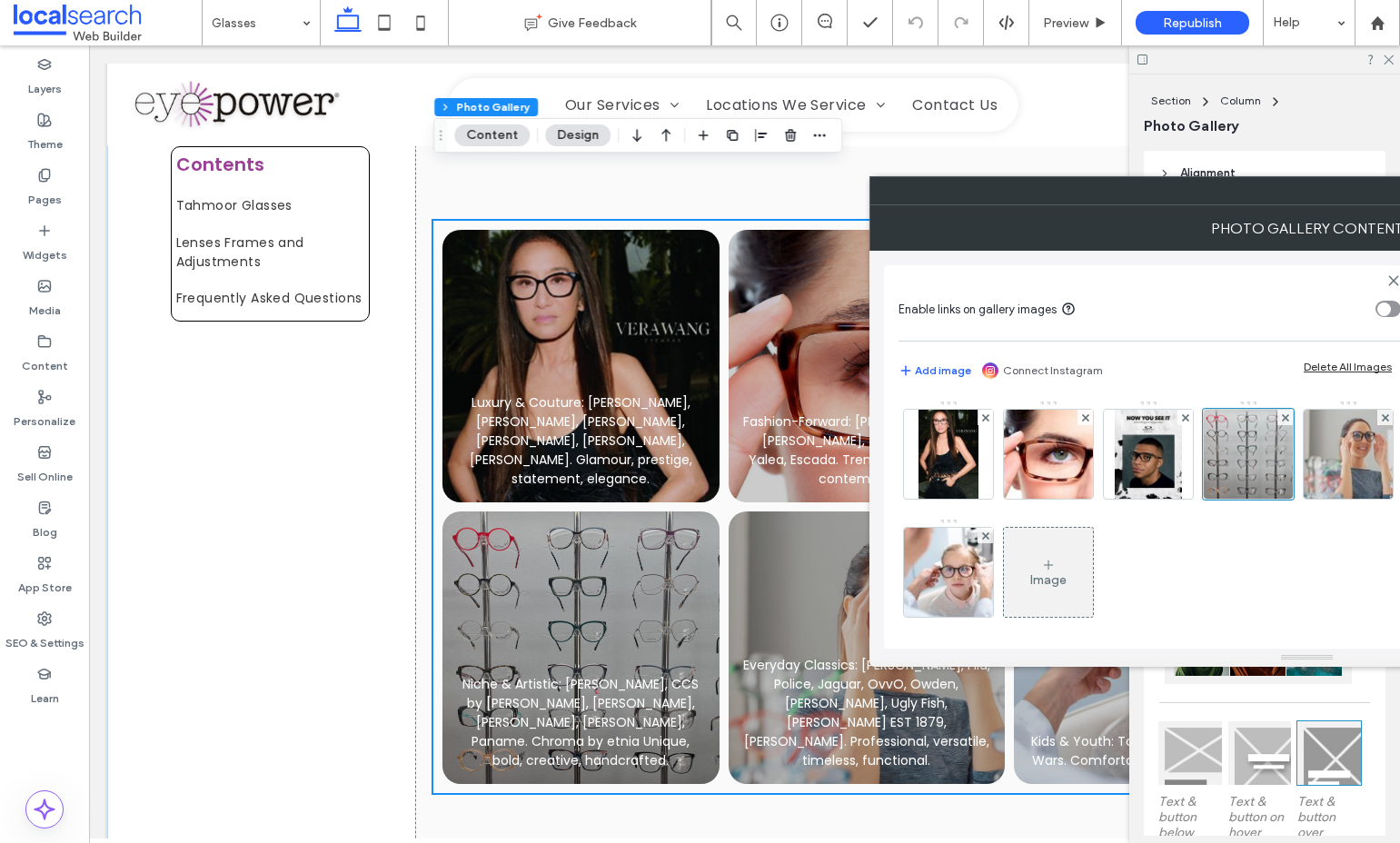
scroll to position [2743, 0]
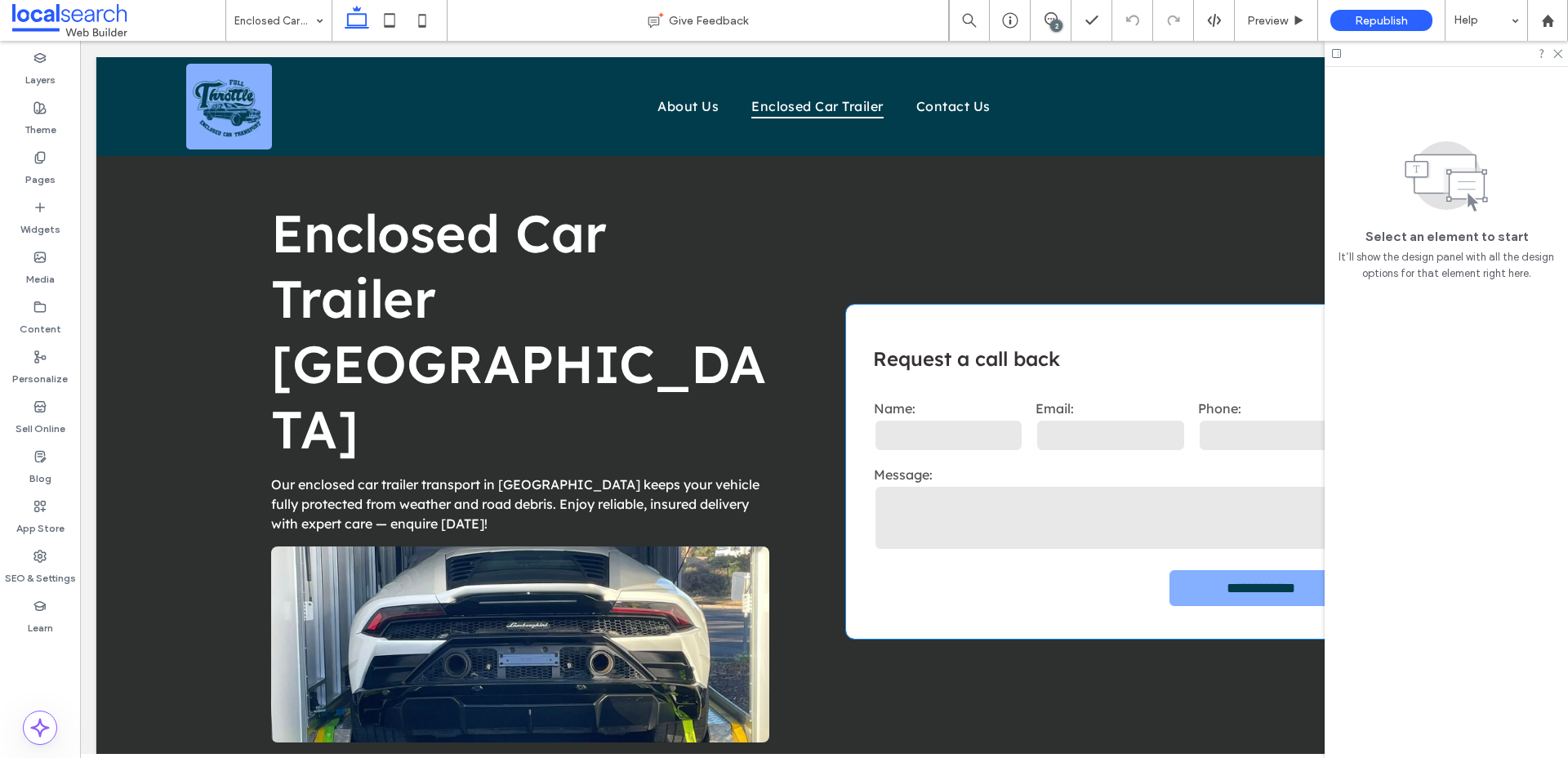
click at [1106, 467] on label "Message:" at bounding box center [1111, 475] width 475 height 16
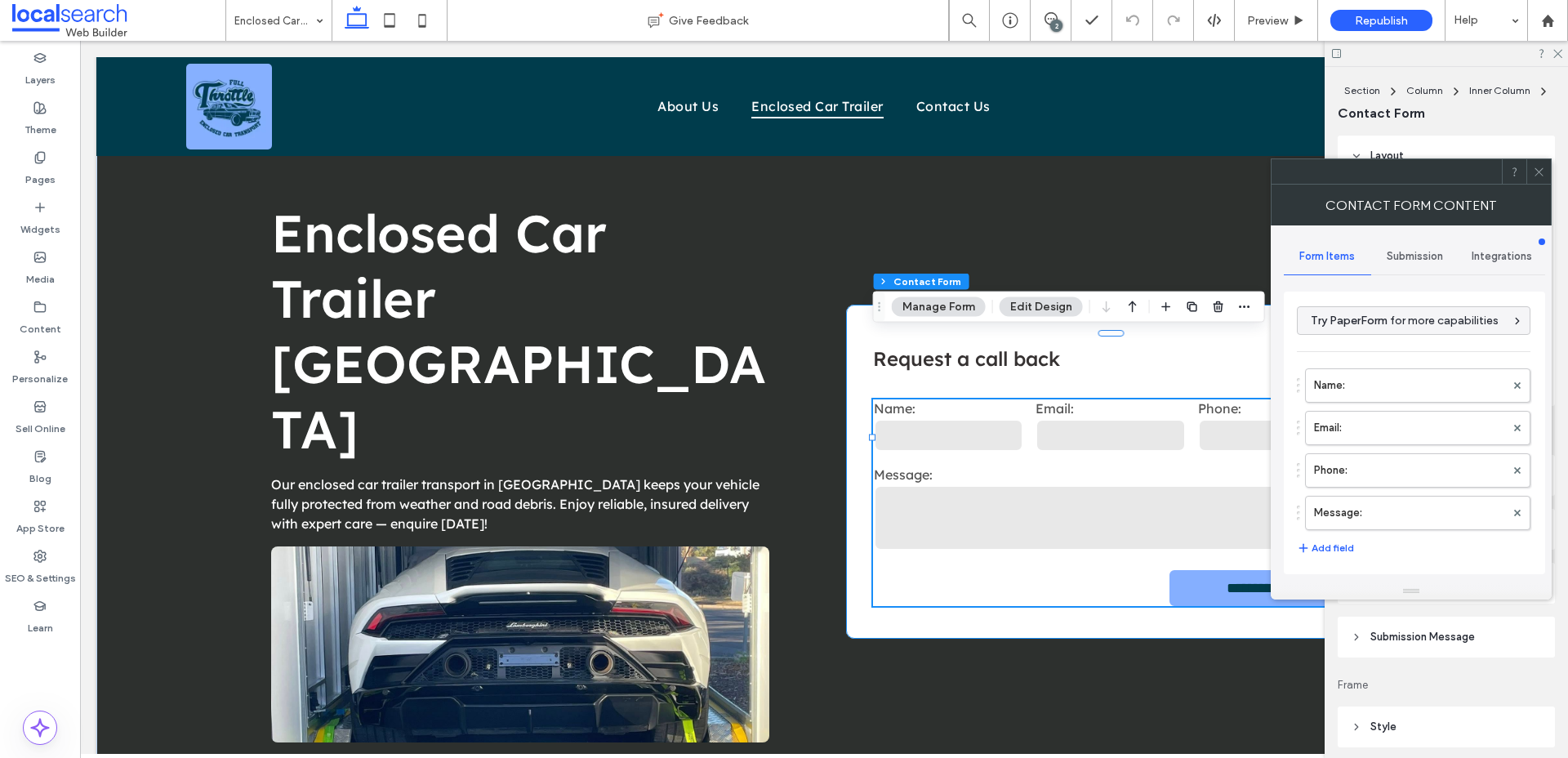
type input "*"
type input "***"
type input "*"
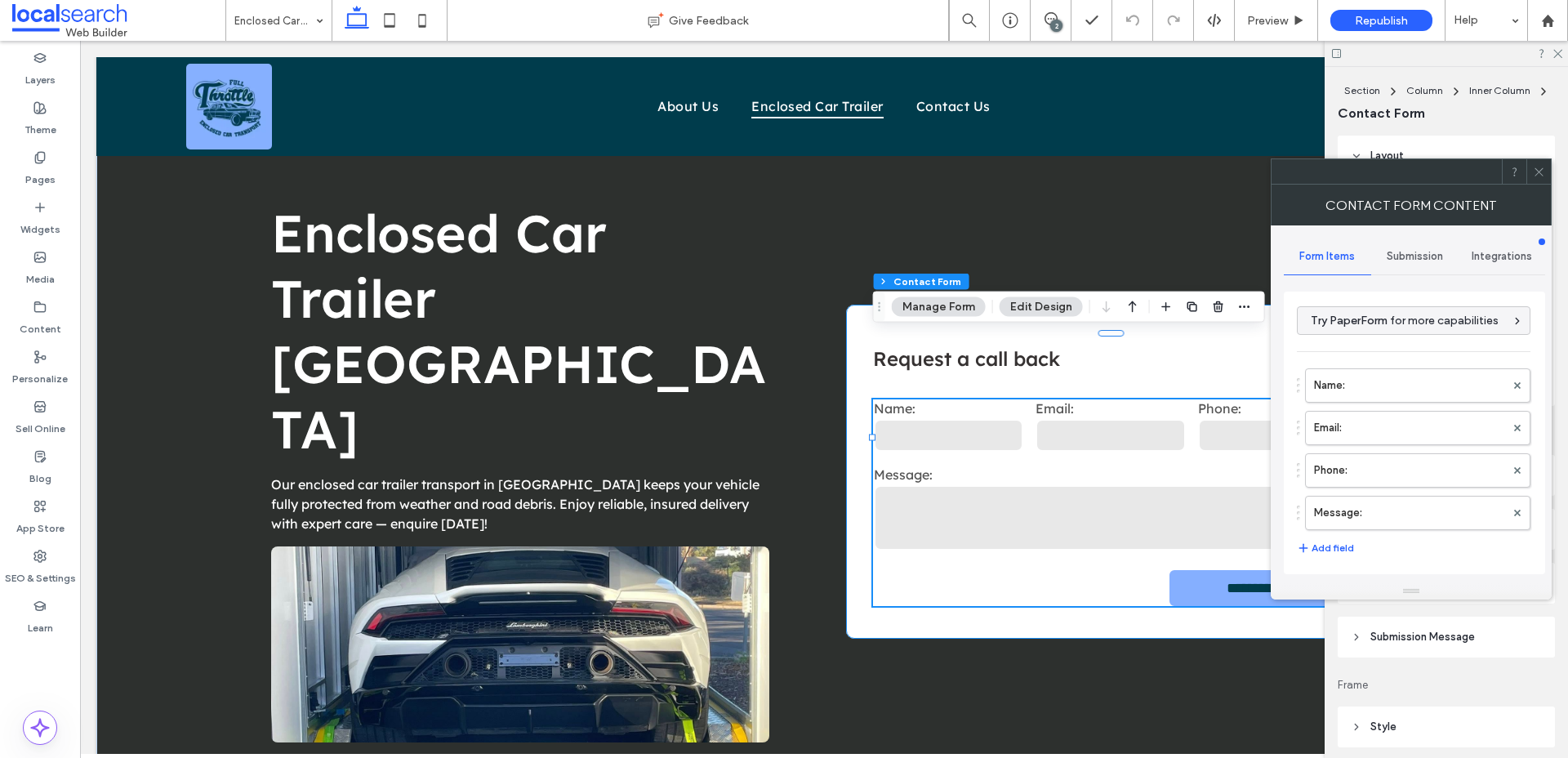
type input "***"
type input "*"
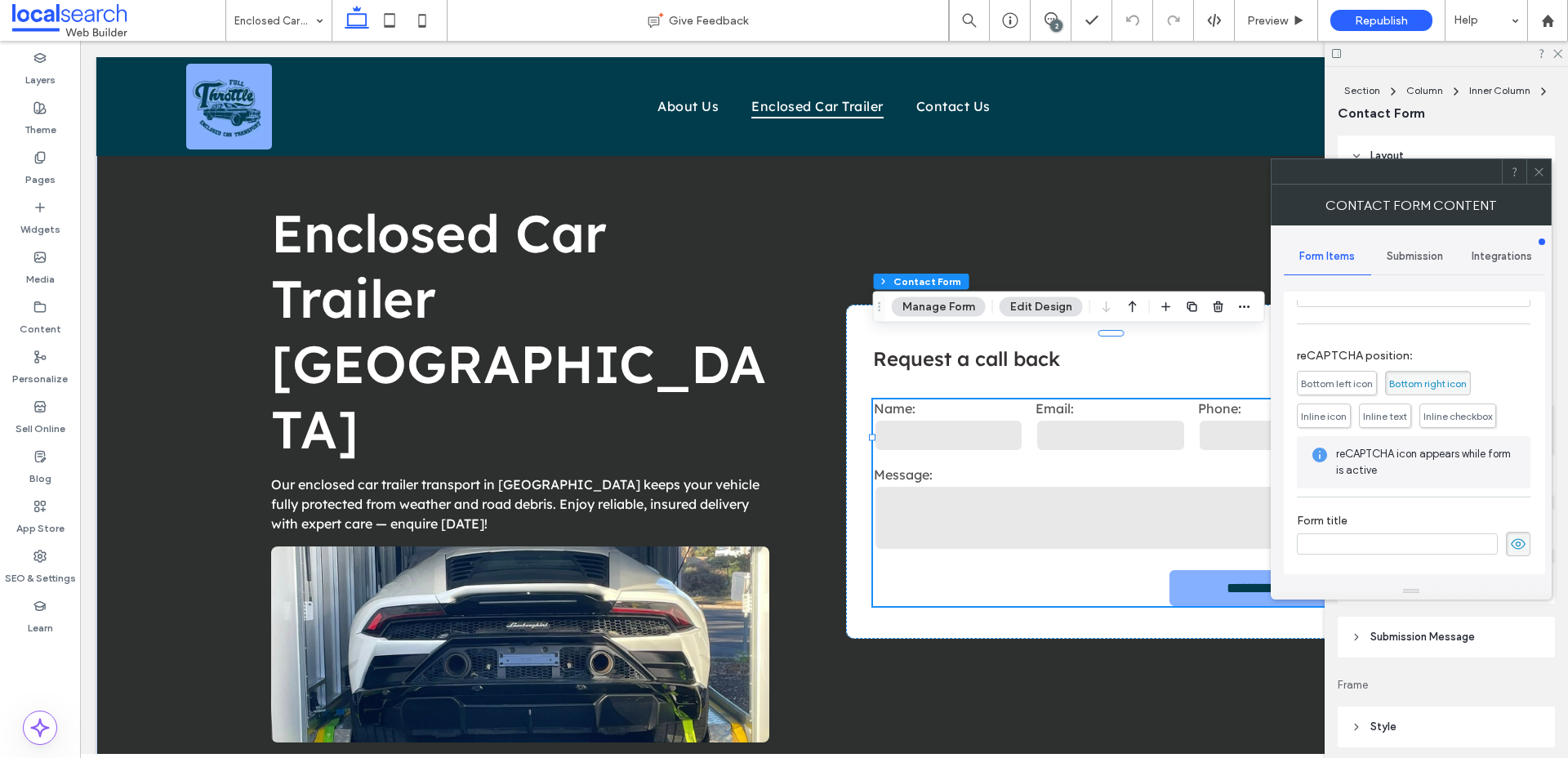
click at [1540, 162] on span at bounding box center [1539, 172] width 12 height 25
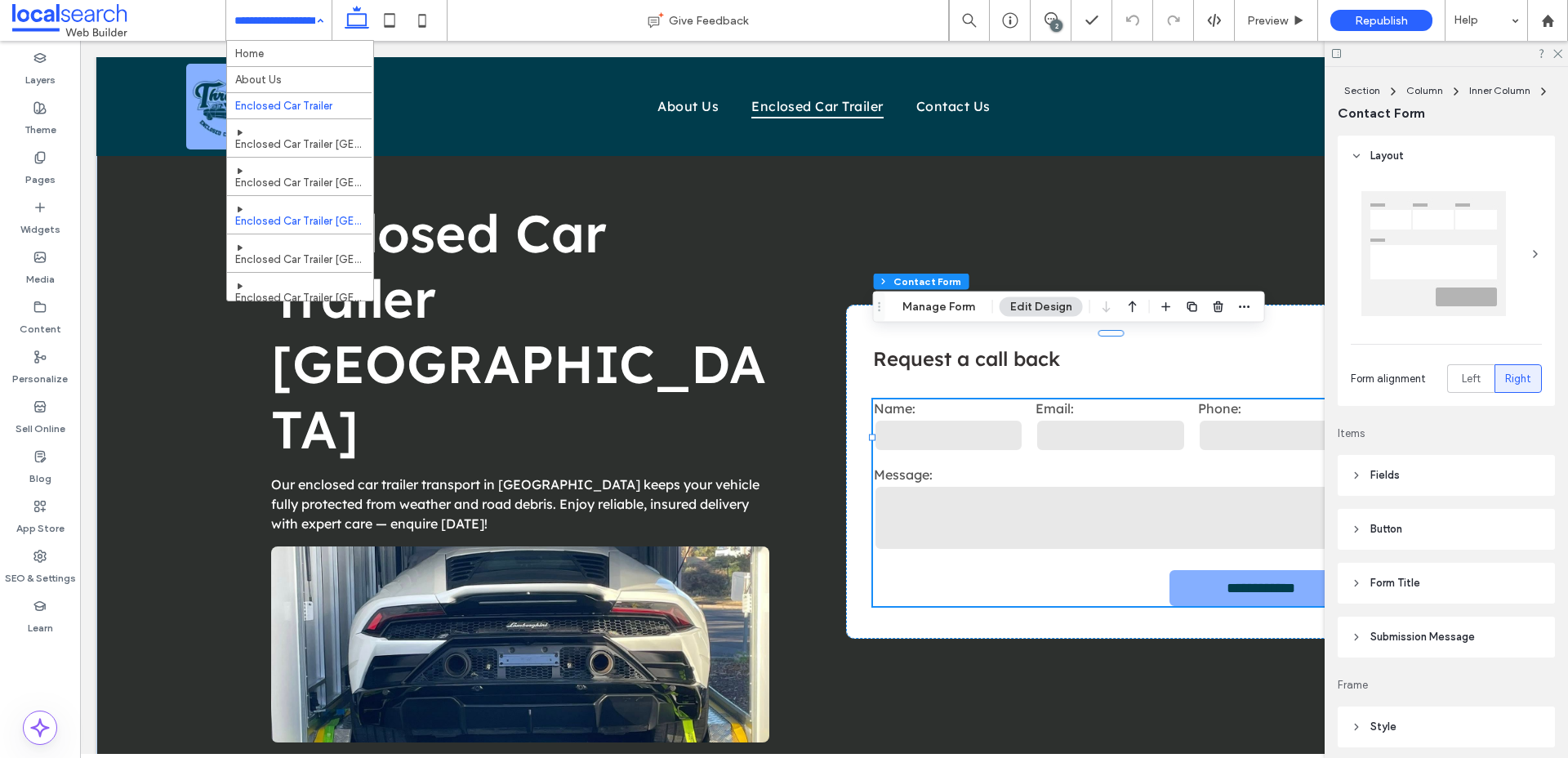
scroll to position [86, 0]
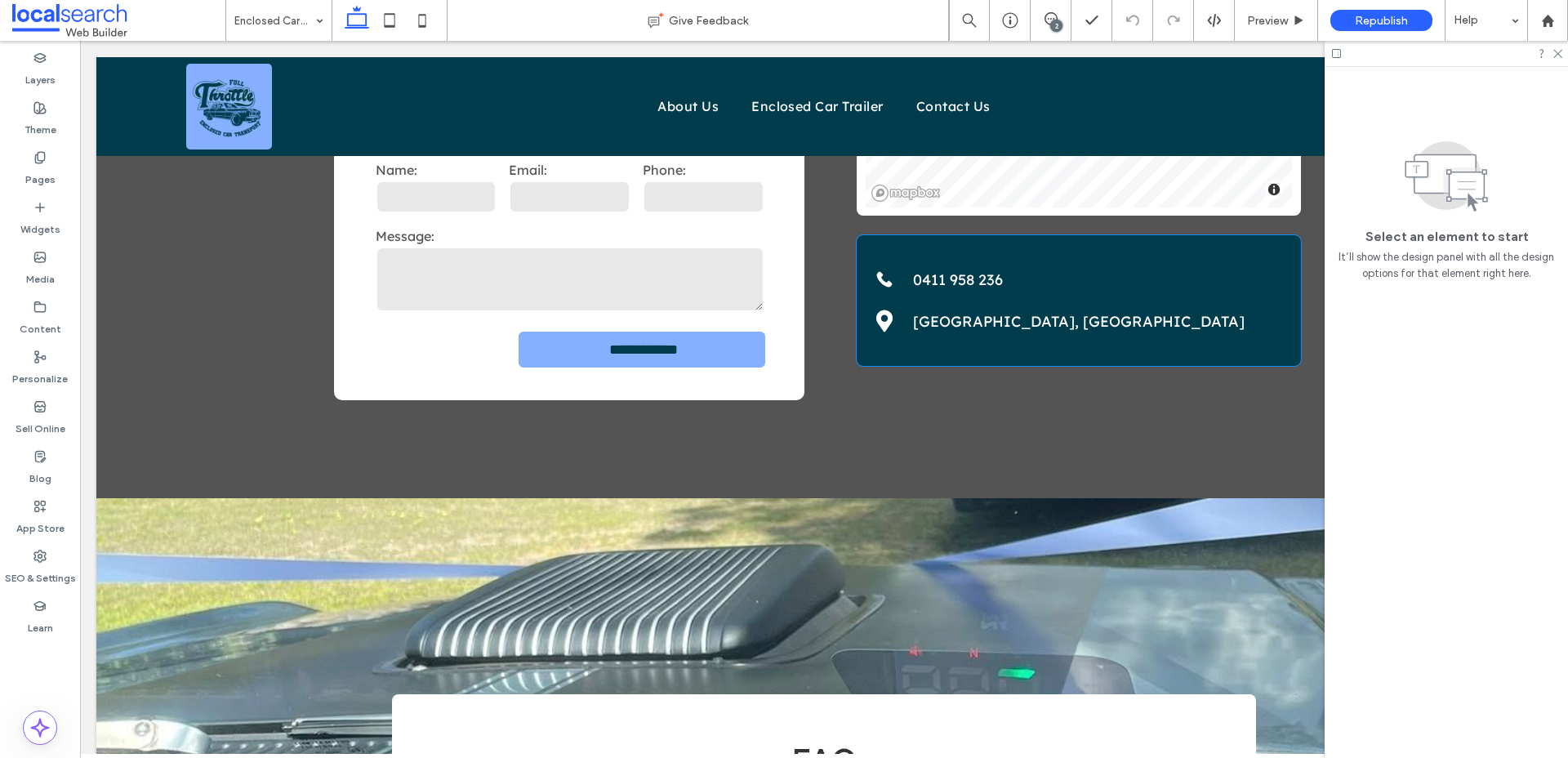
scroll to position [2066, 0]
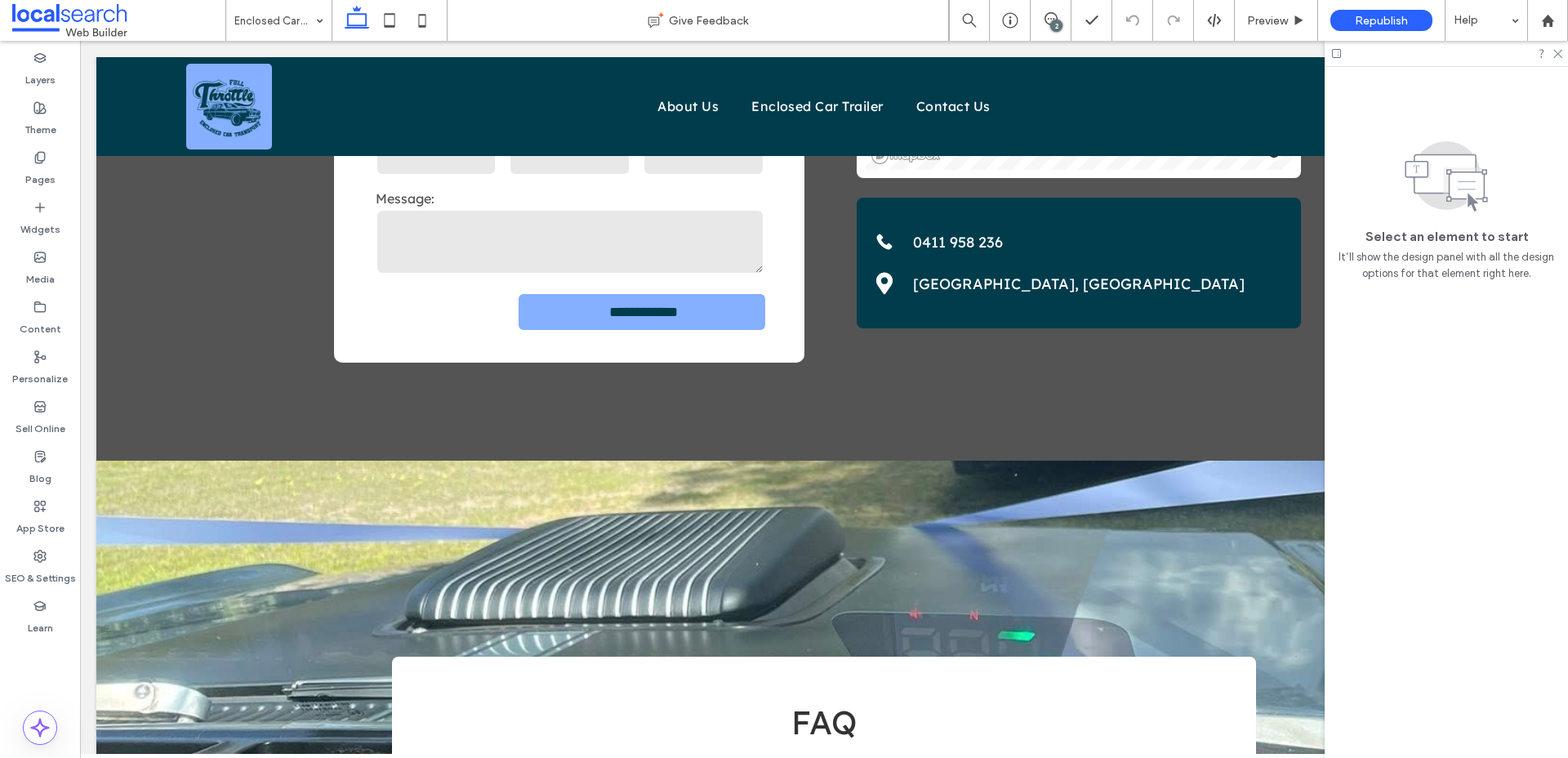
click at [284, 33] on input at bounding box center [274, 20] width 81 height 41
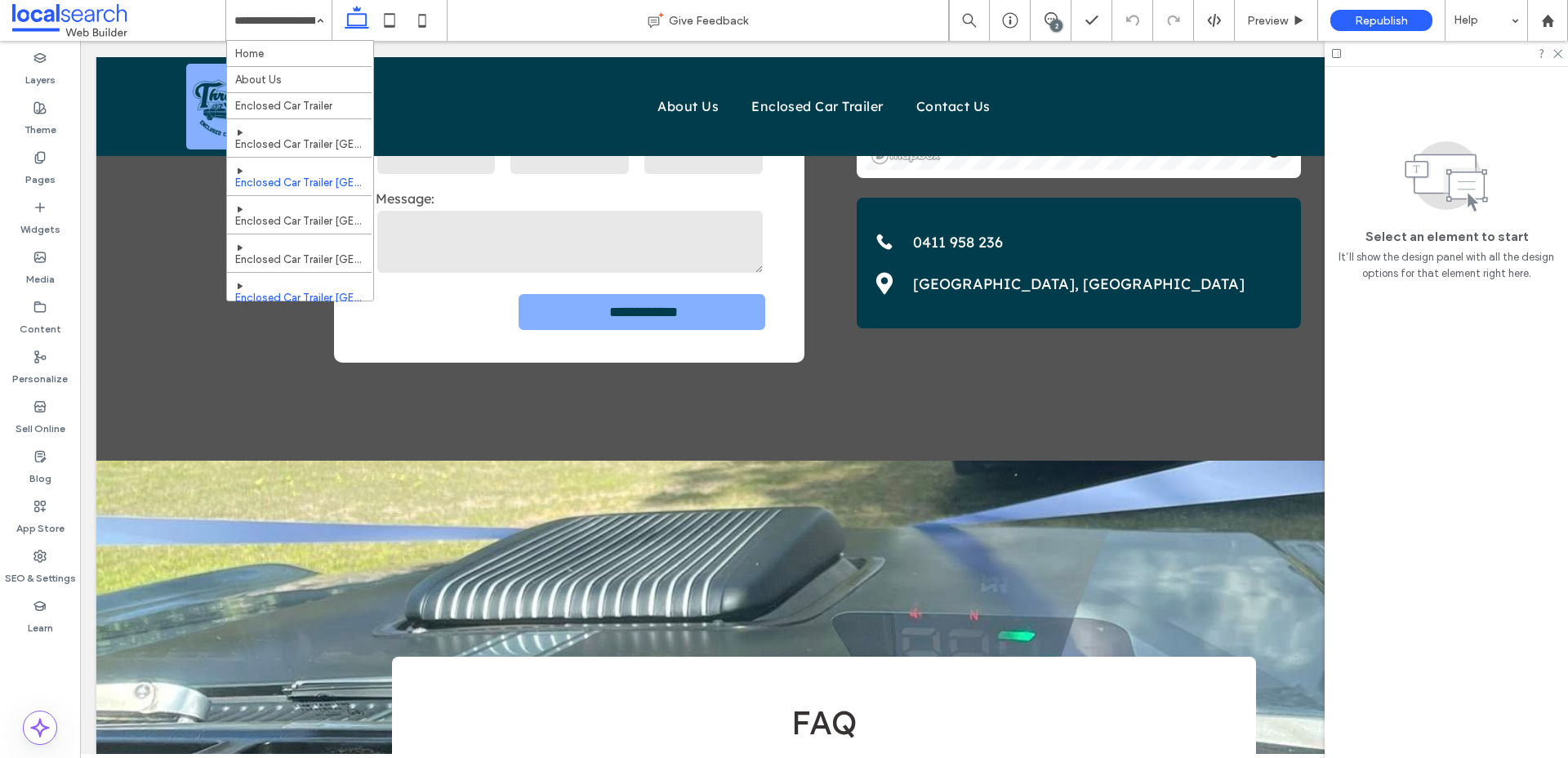
scroll to position [86, 0]
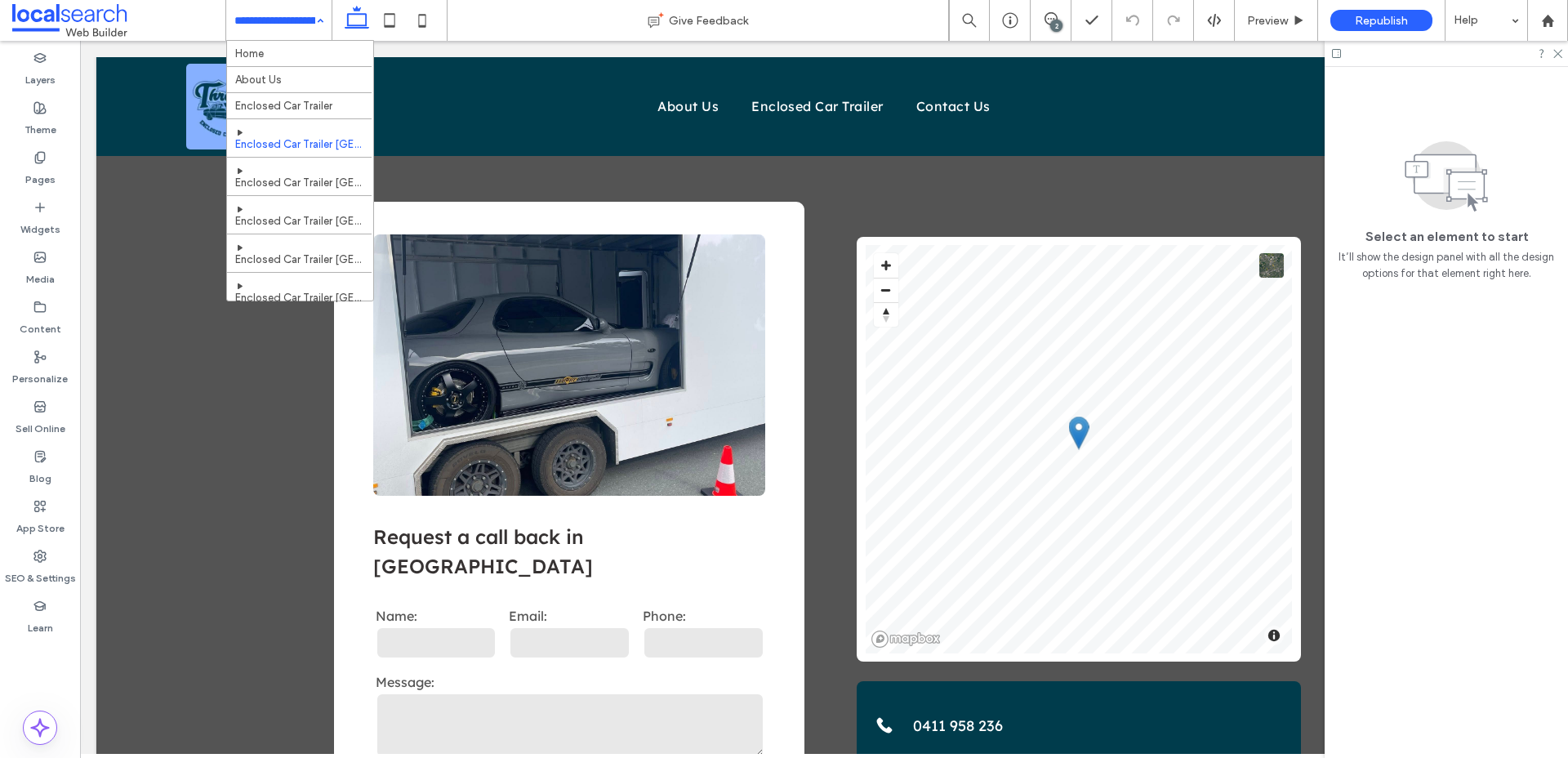
scroll to position [86, 0]
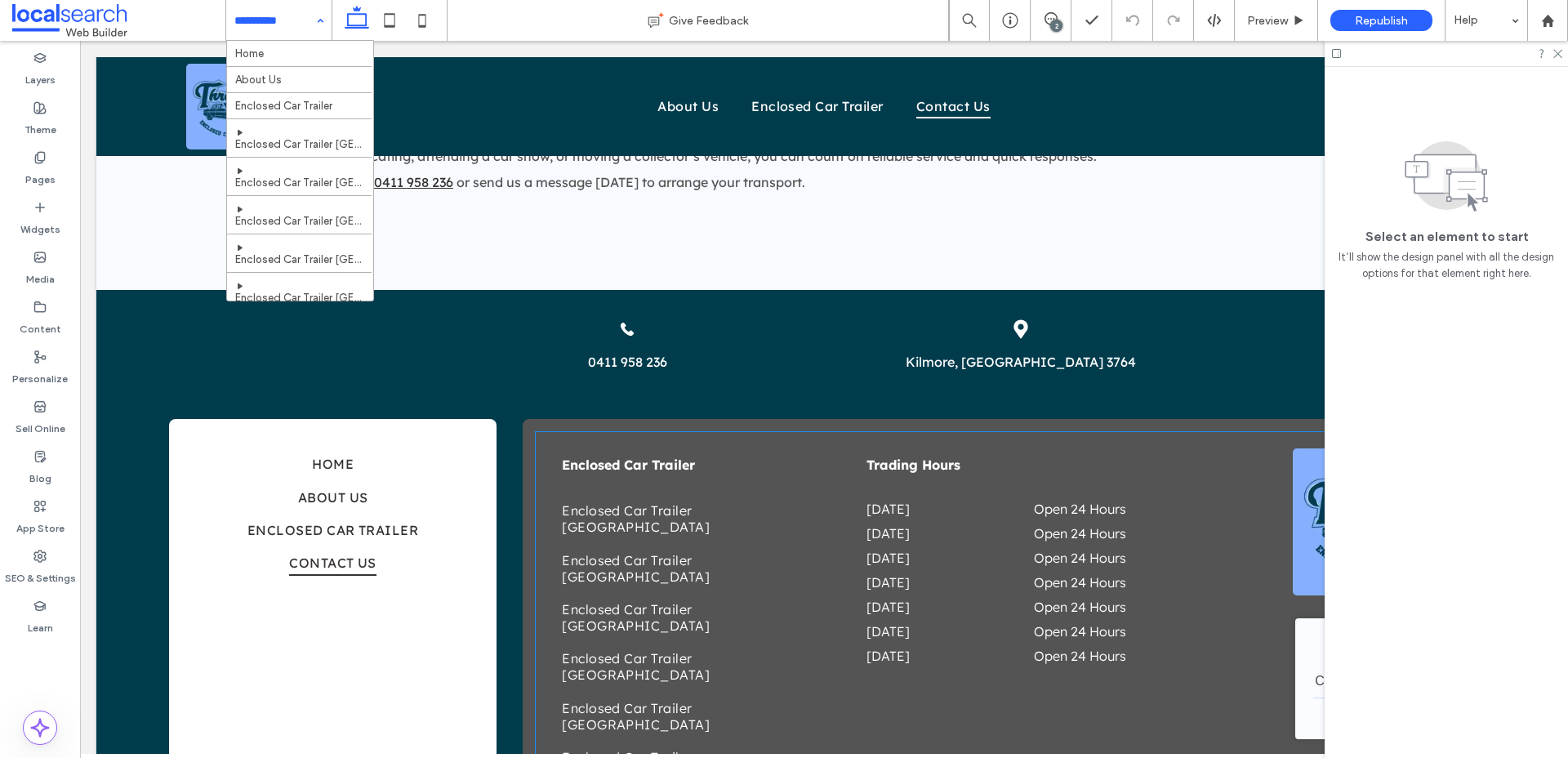
scroll to position [1315, 0]
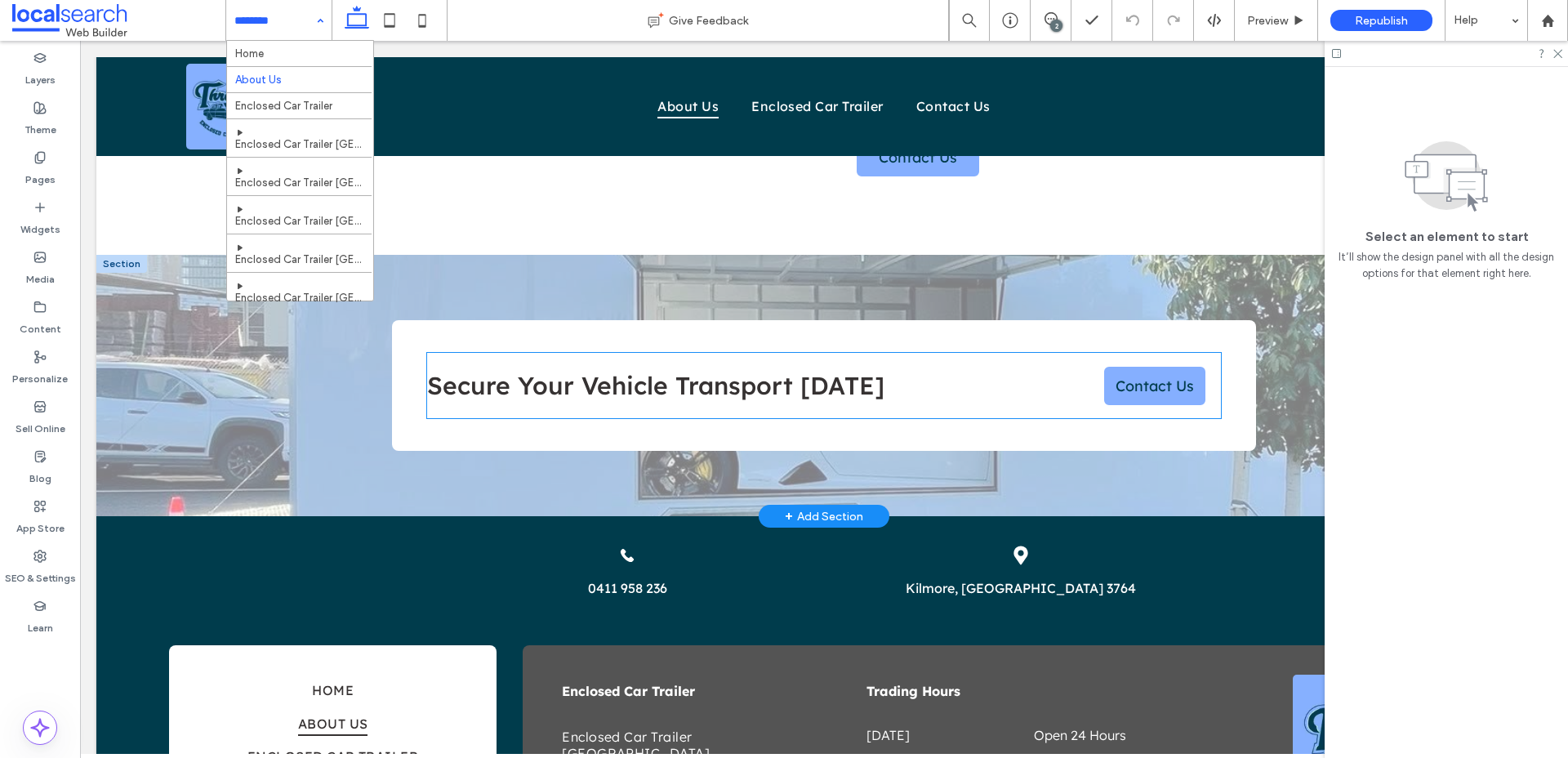
scroll to position [843, 0]
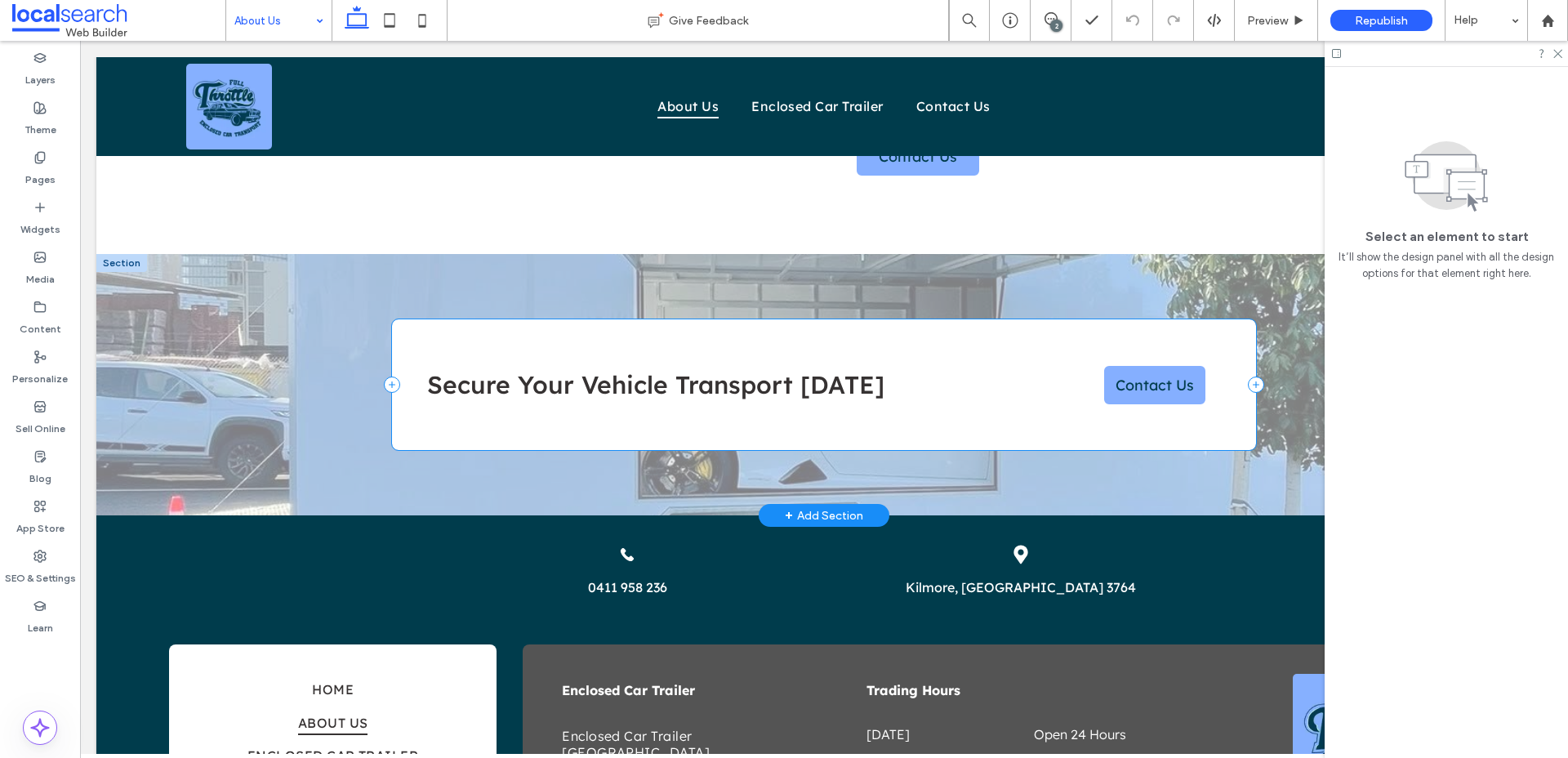
click at [800, 320] on div "Secure Your Vehicle Transport Today Contact Us" at bounding box center [823, 385] width 863 height 131
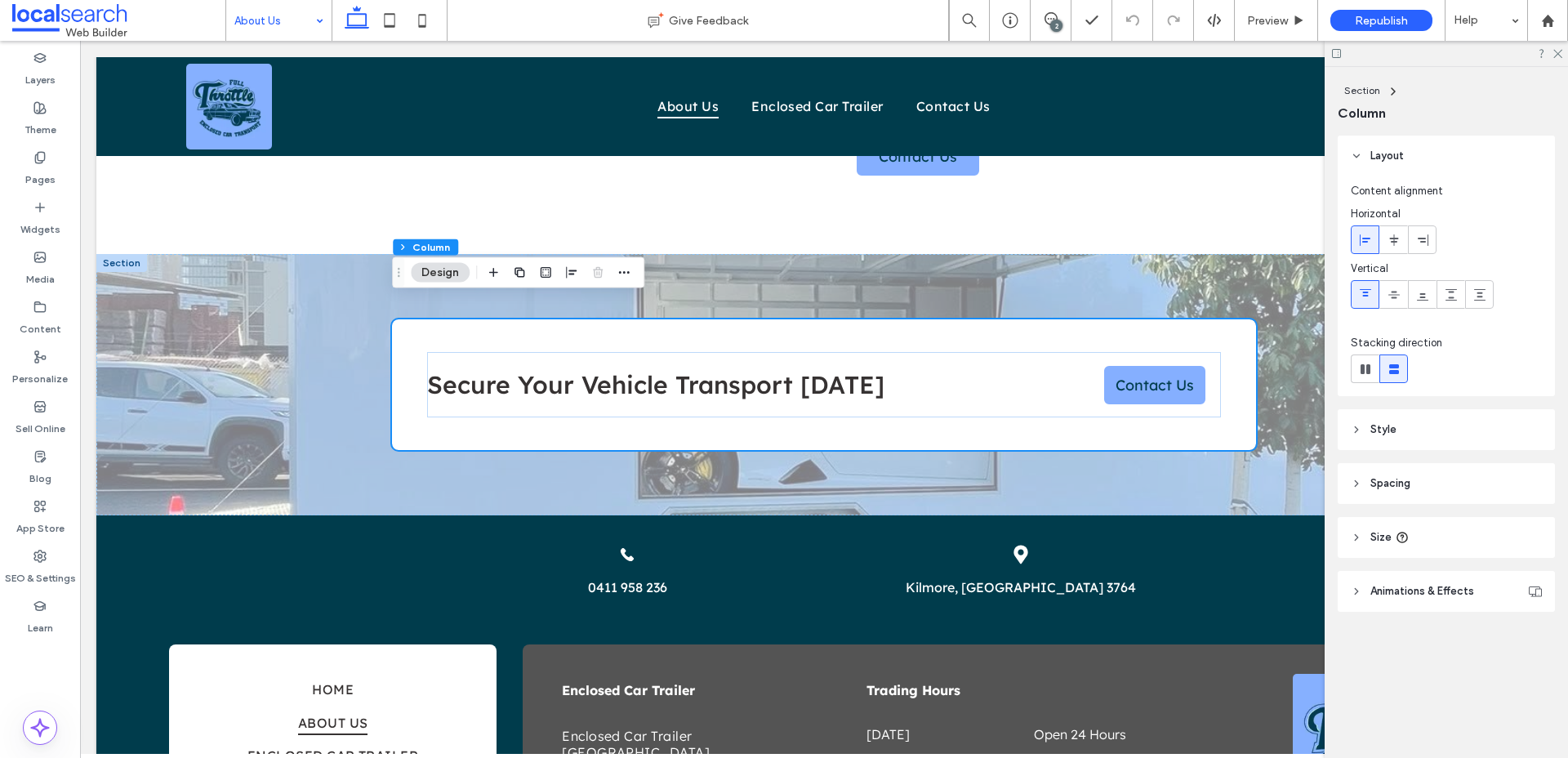
click at [1382, 527] on header "Size" at bounding box center [1446, 538] width 217 height 41
click at [1062, 369] on h2 "Secure Your Vehicle Transport Today" at bounding box center [750, 384] width 646 height 31
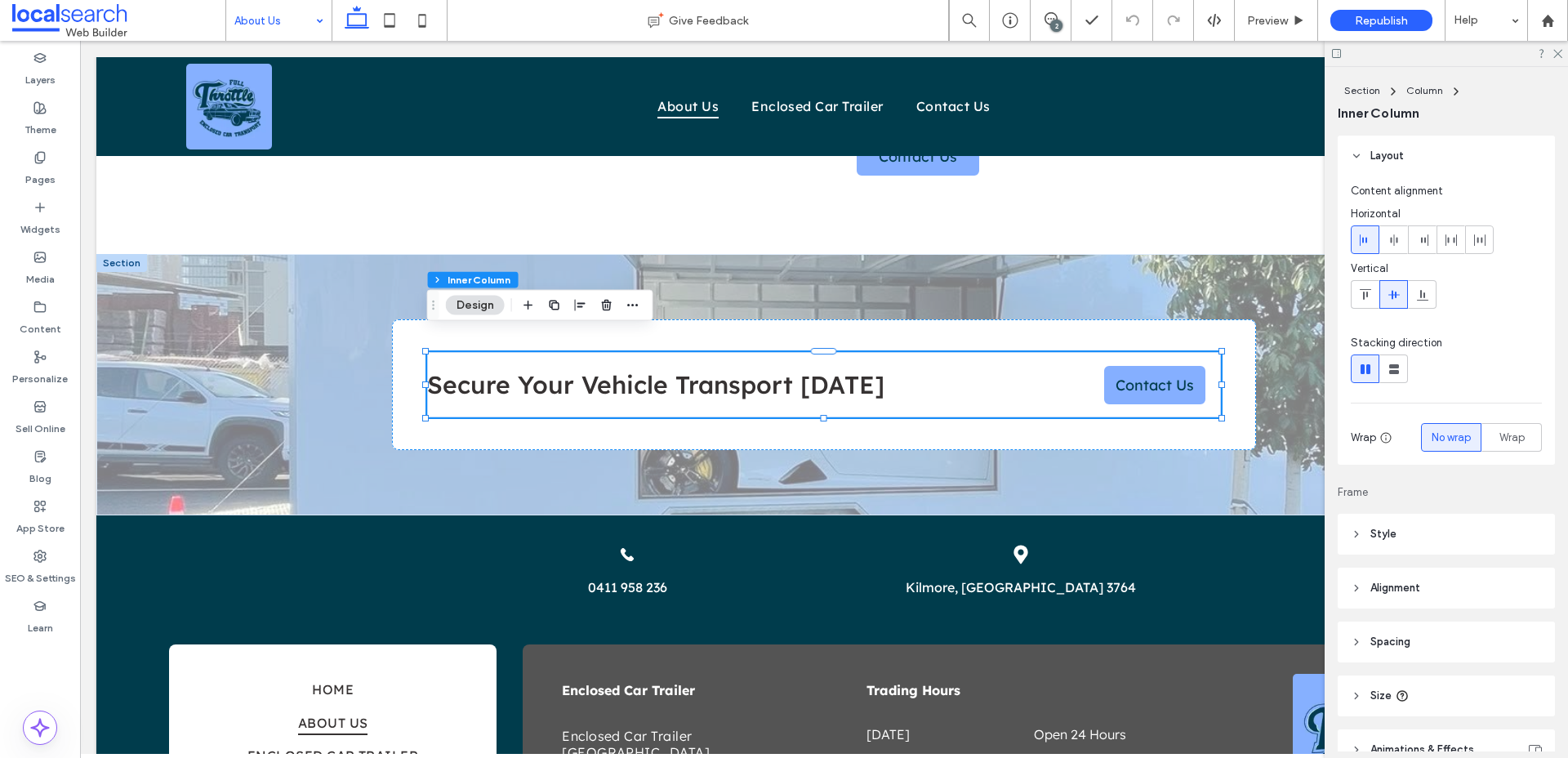
click at [1379, 646] on span "Spacing" at bounding box center [1390, 642] width 40 height 16
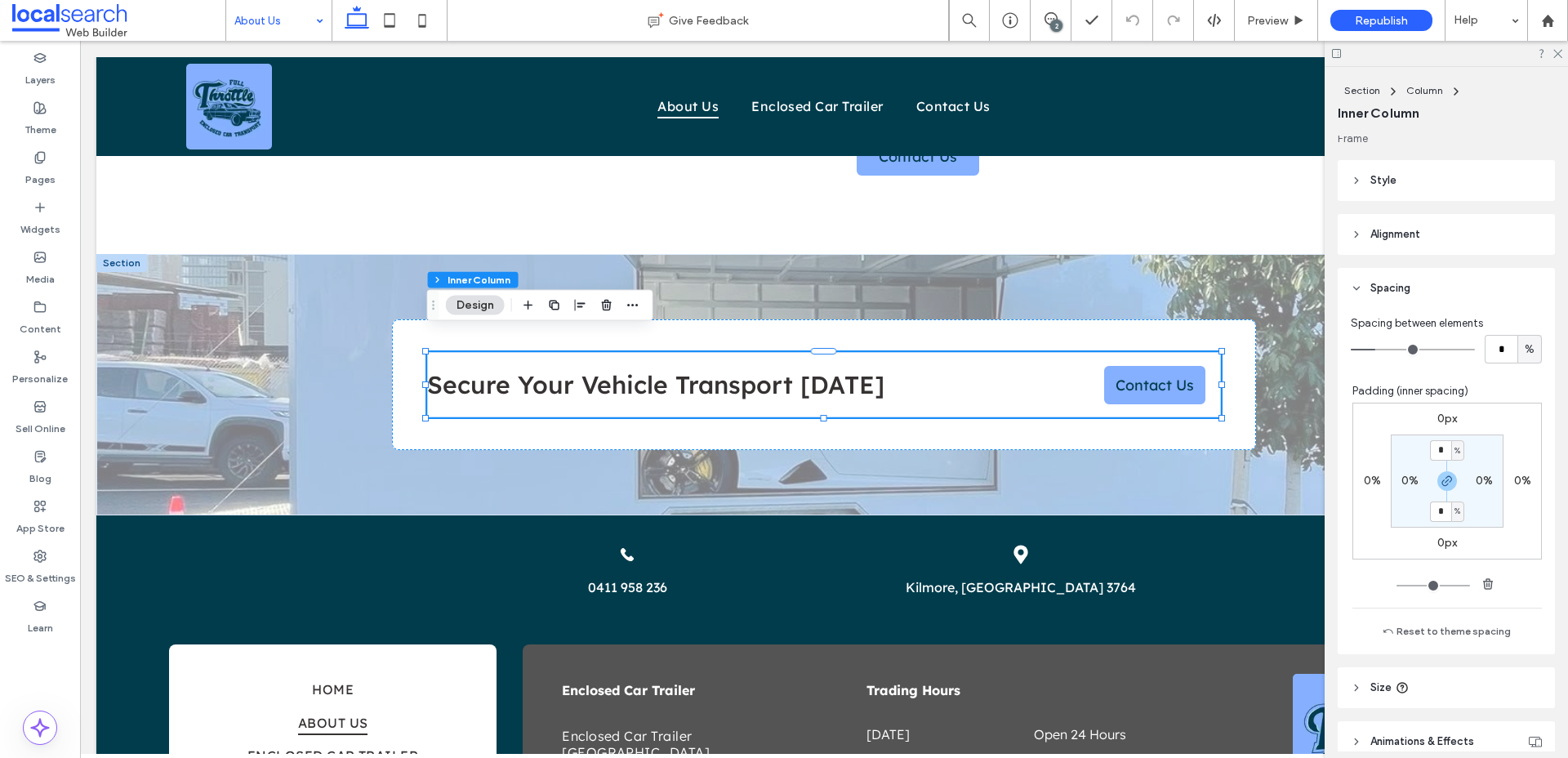
scroll to position [483, 0]
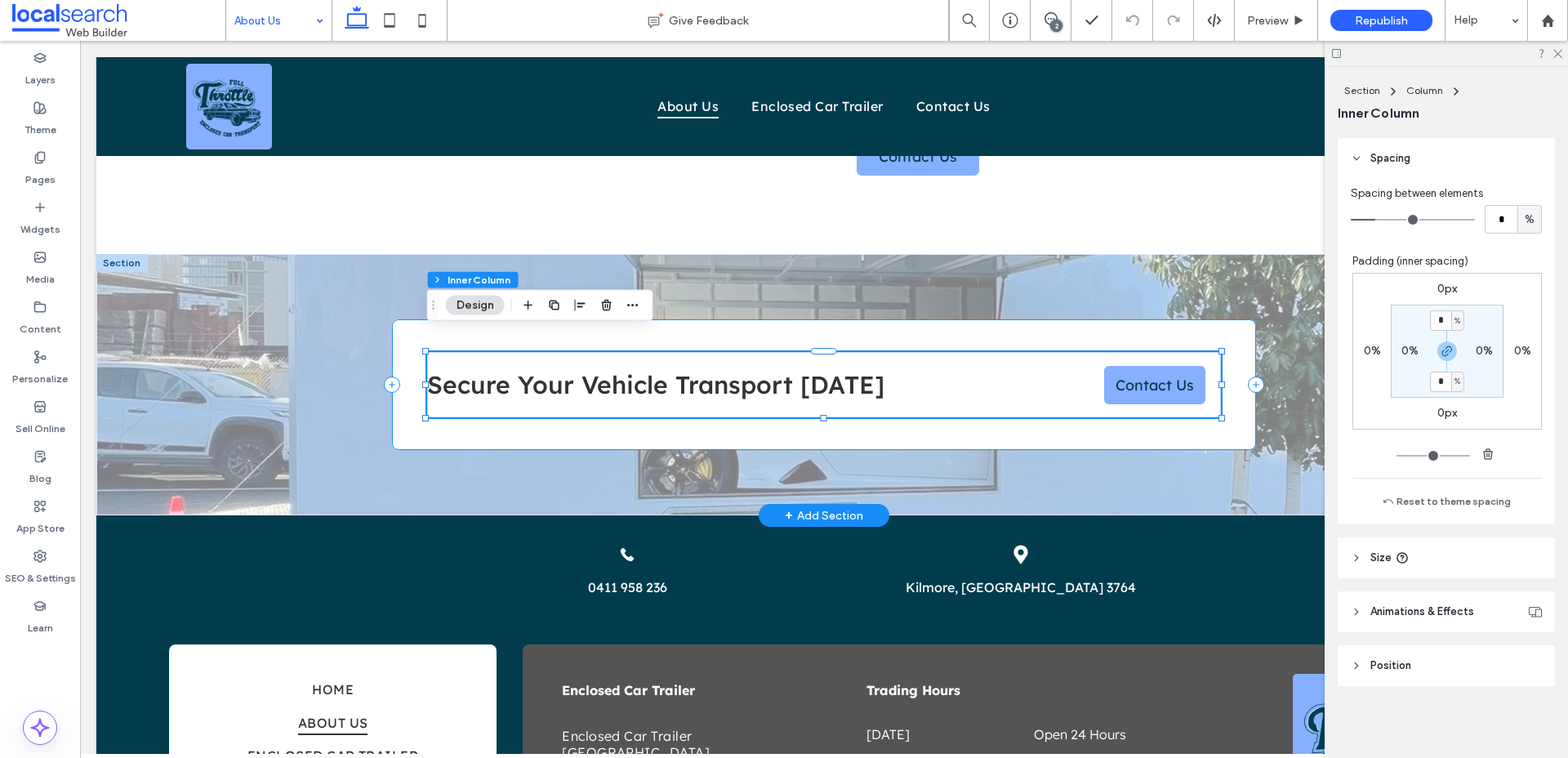
click at [1247, 373] on div "Secure Your Vehicle Transport Today Contact Us" at bounding box center [823, 385] width 863 height 131
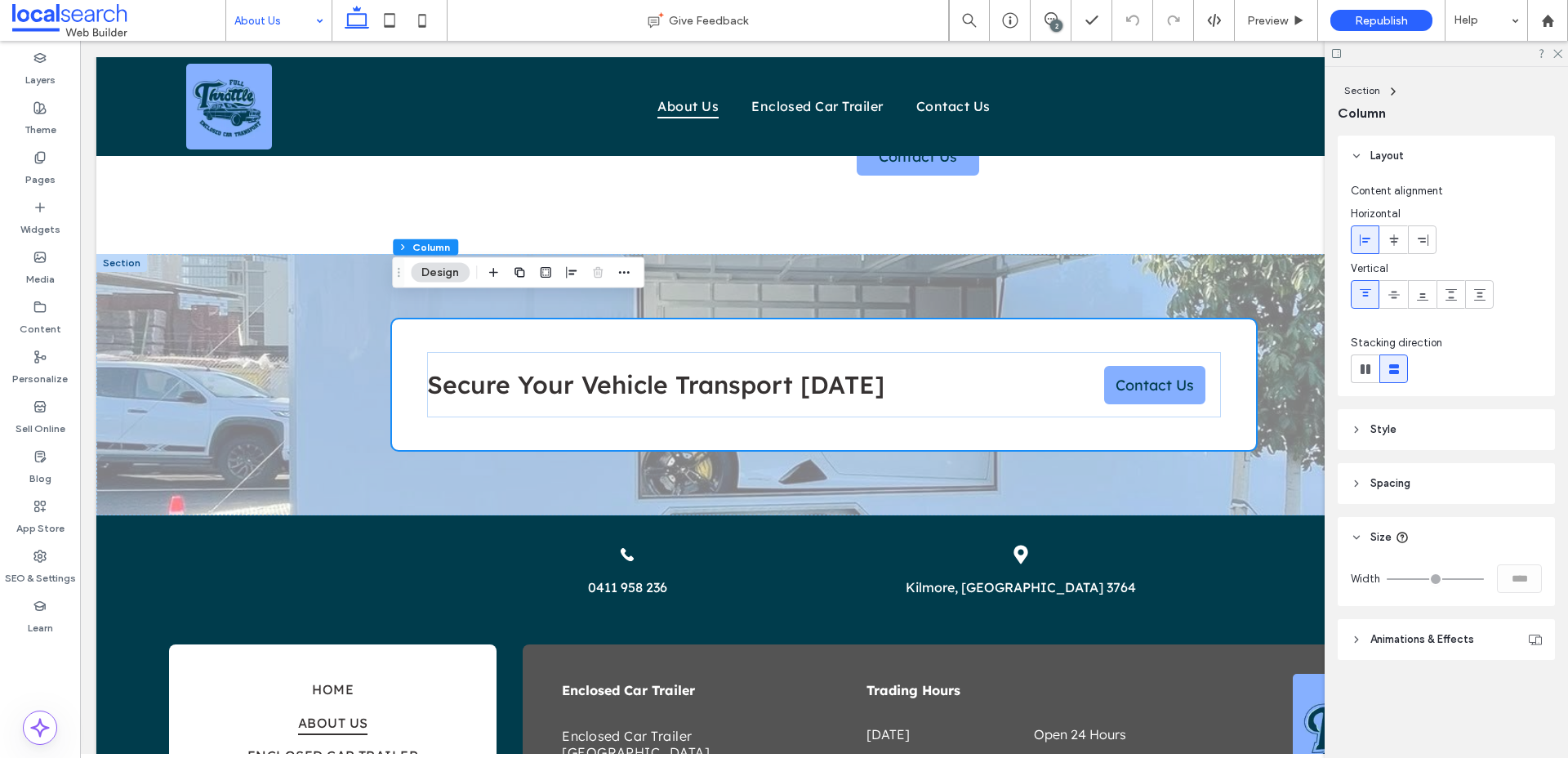
click at [1386, 476] on span "Spacing" at bounding box center [1390, 483] width 40 height 16
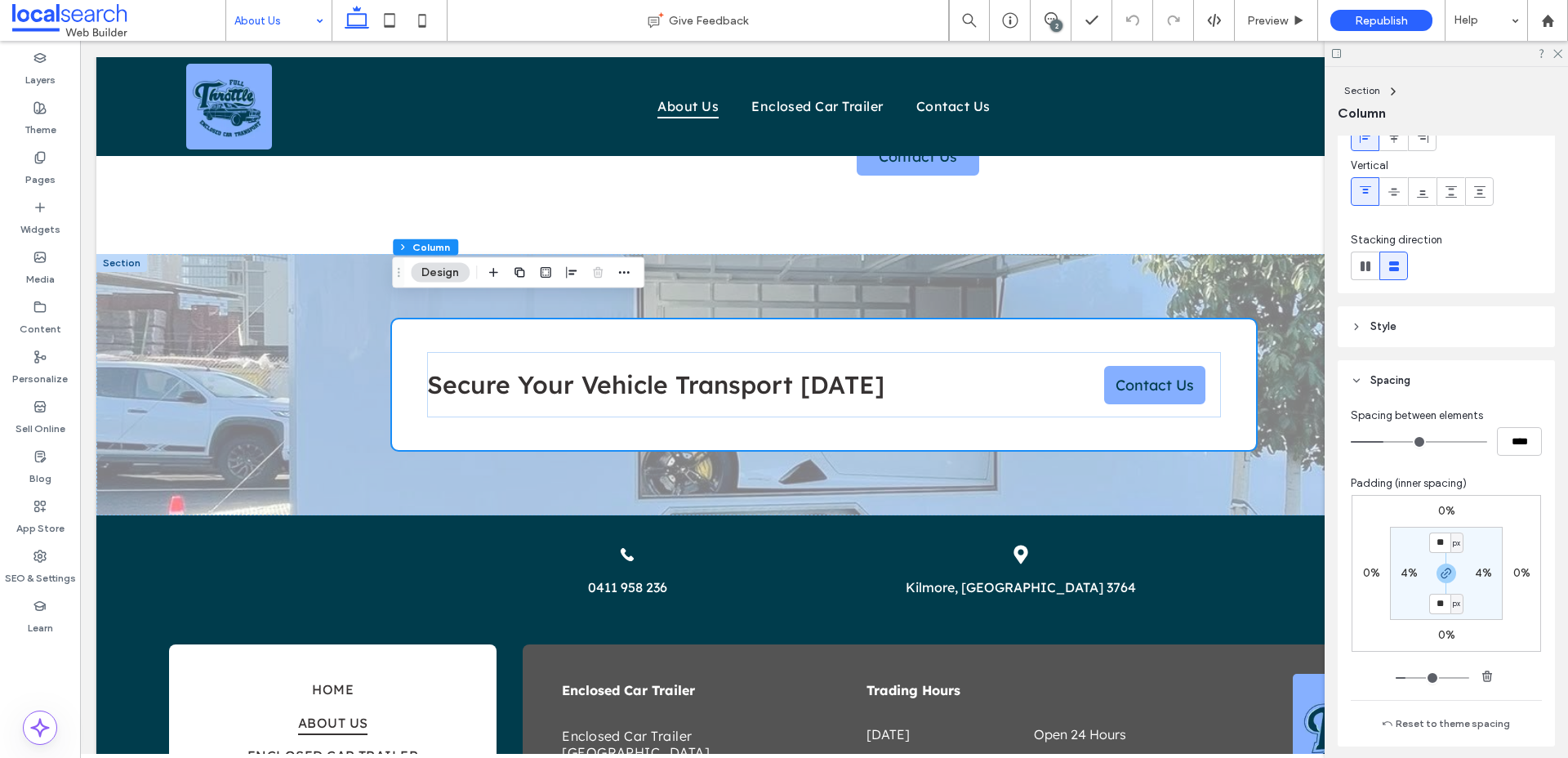
scroll to position [107, 0]
click at [389, 16] on icon at bounding box center [390, 20] width 33 height 33
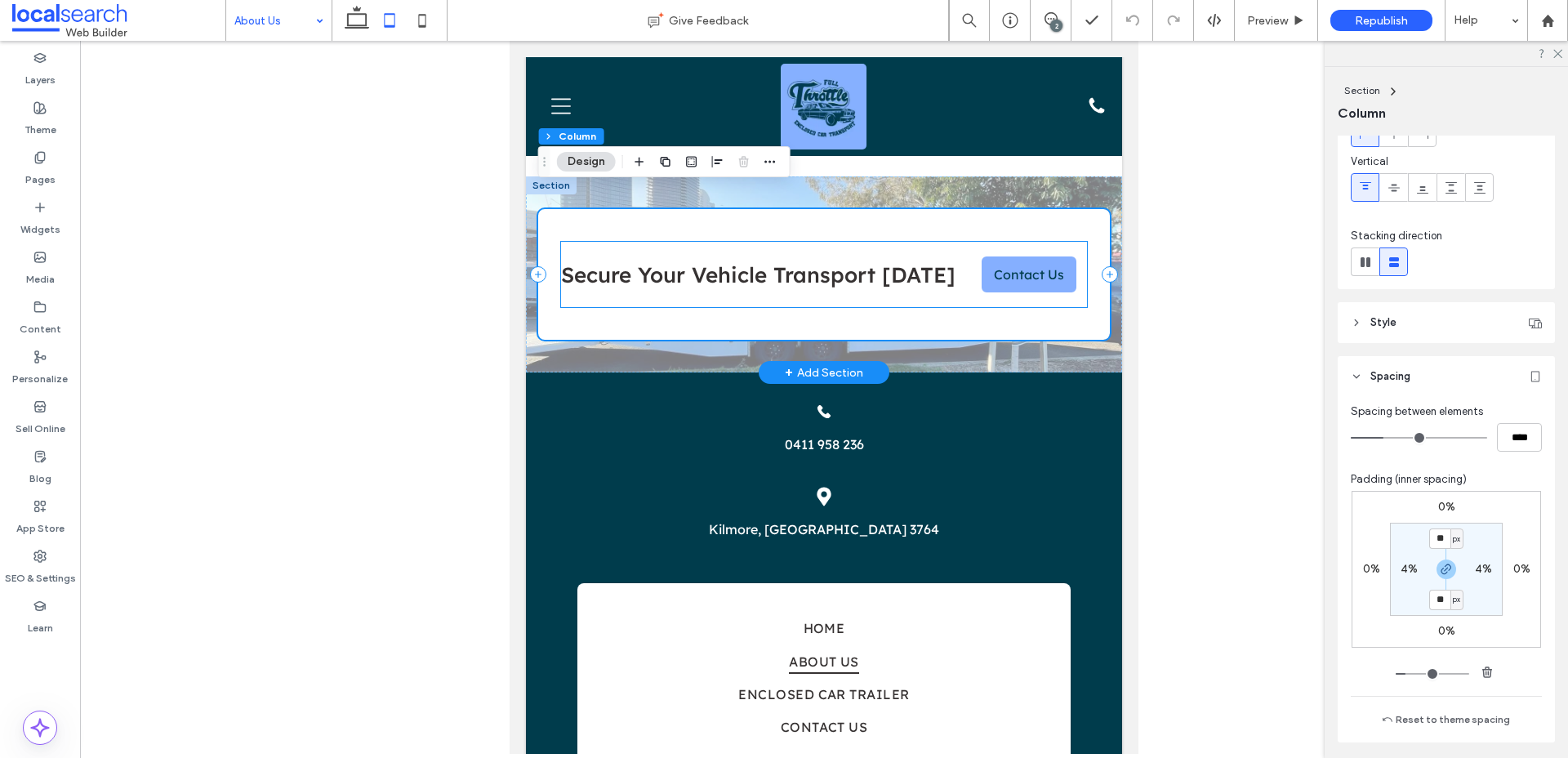
click at [732, 261] on span "Secure Your Vehicle Transport Today" at bounding box center [759, 275] width 395 height 27
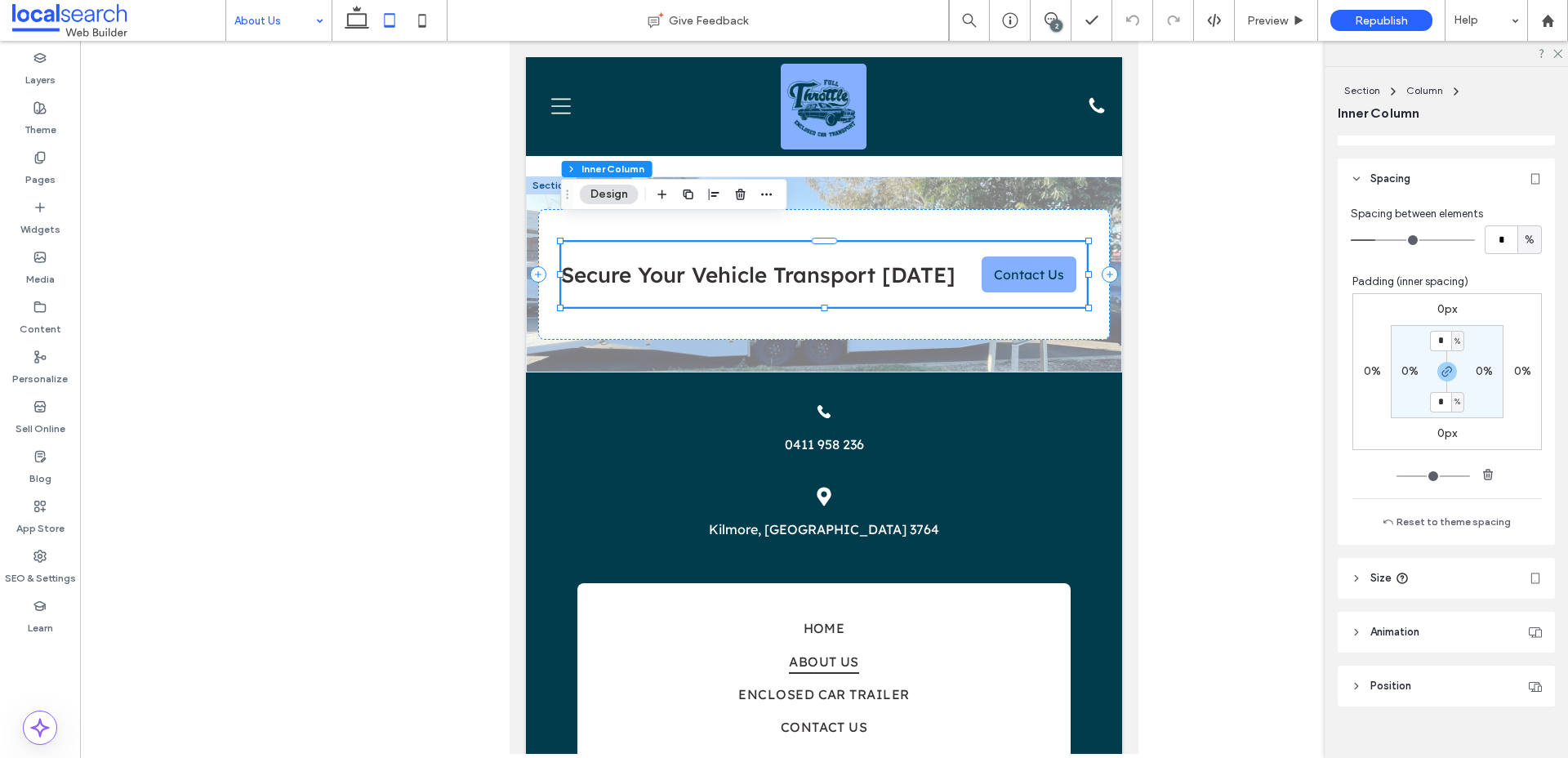
scroll to position [483, 0]
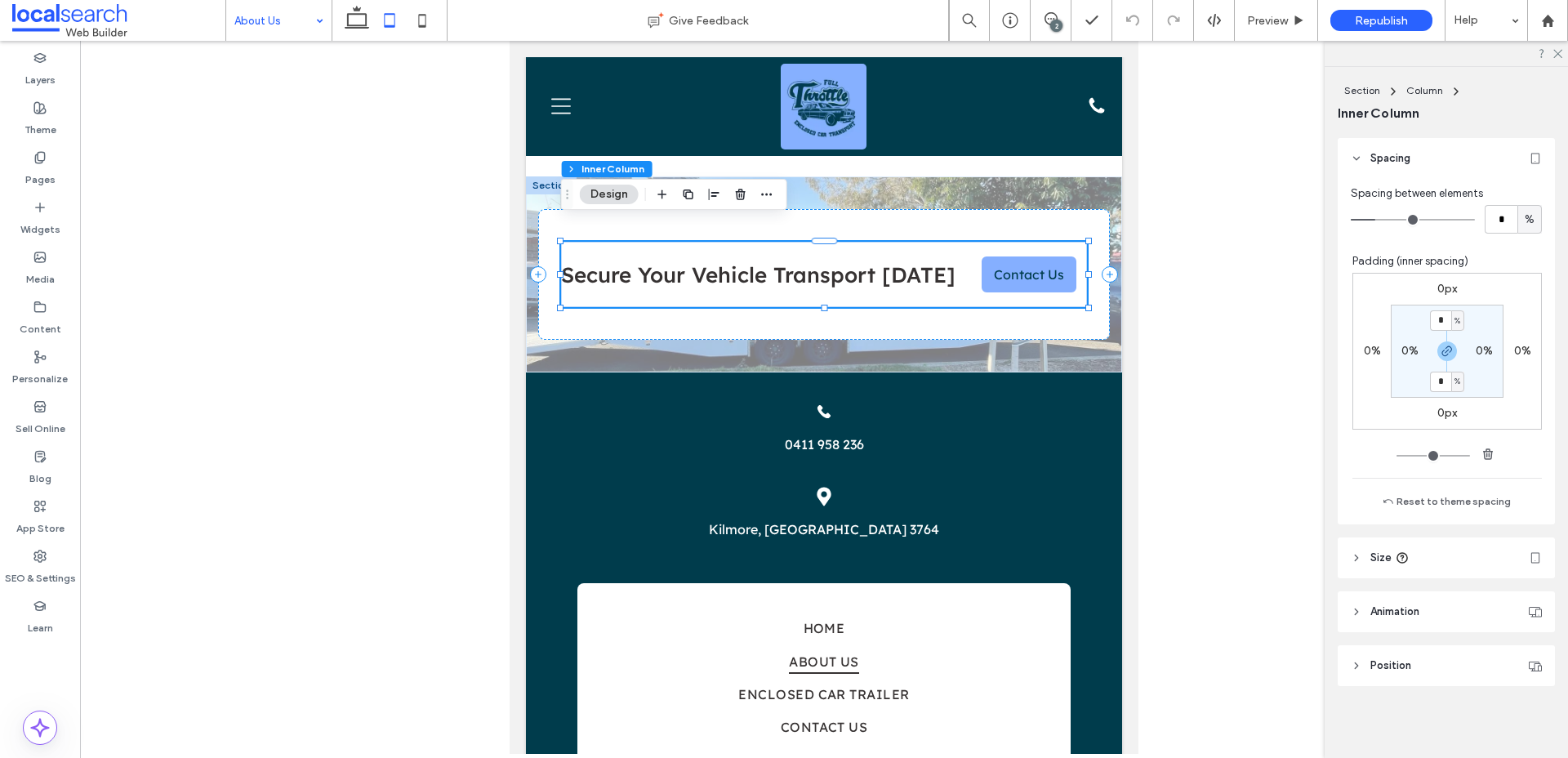
click at [1378, 563] on span "Size" at bounding box center [1381, 558] width 21 height 16
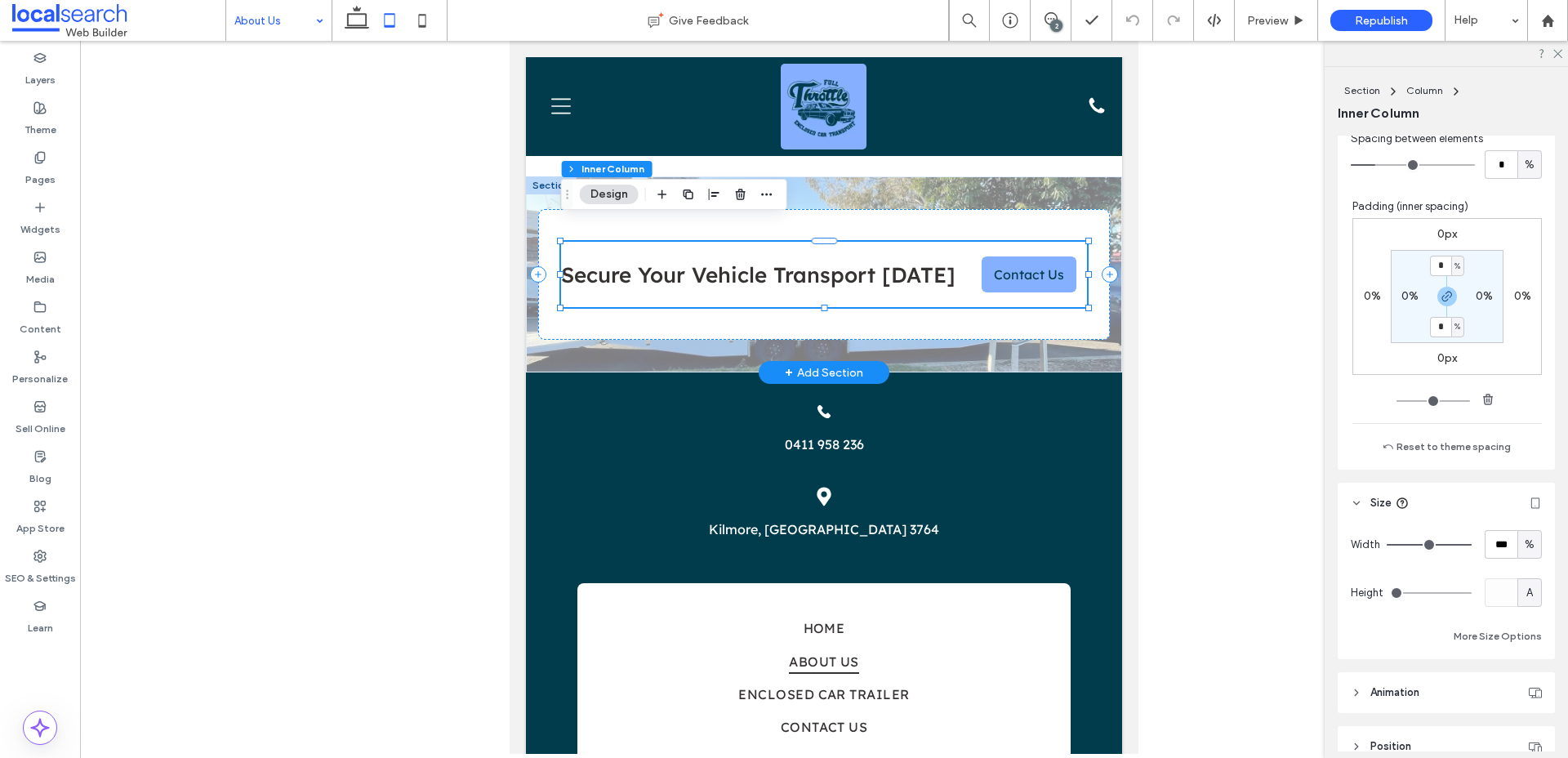
click at [870, 261] on span "Secure Your Vehicle Transport Today" at bounding box center [759, 275] width 395 height 27
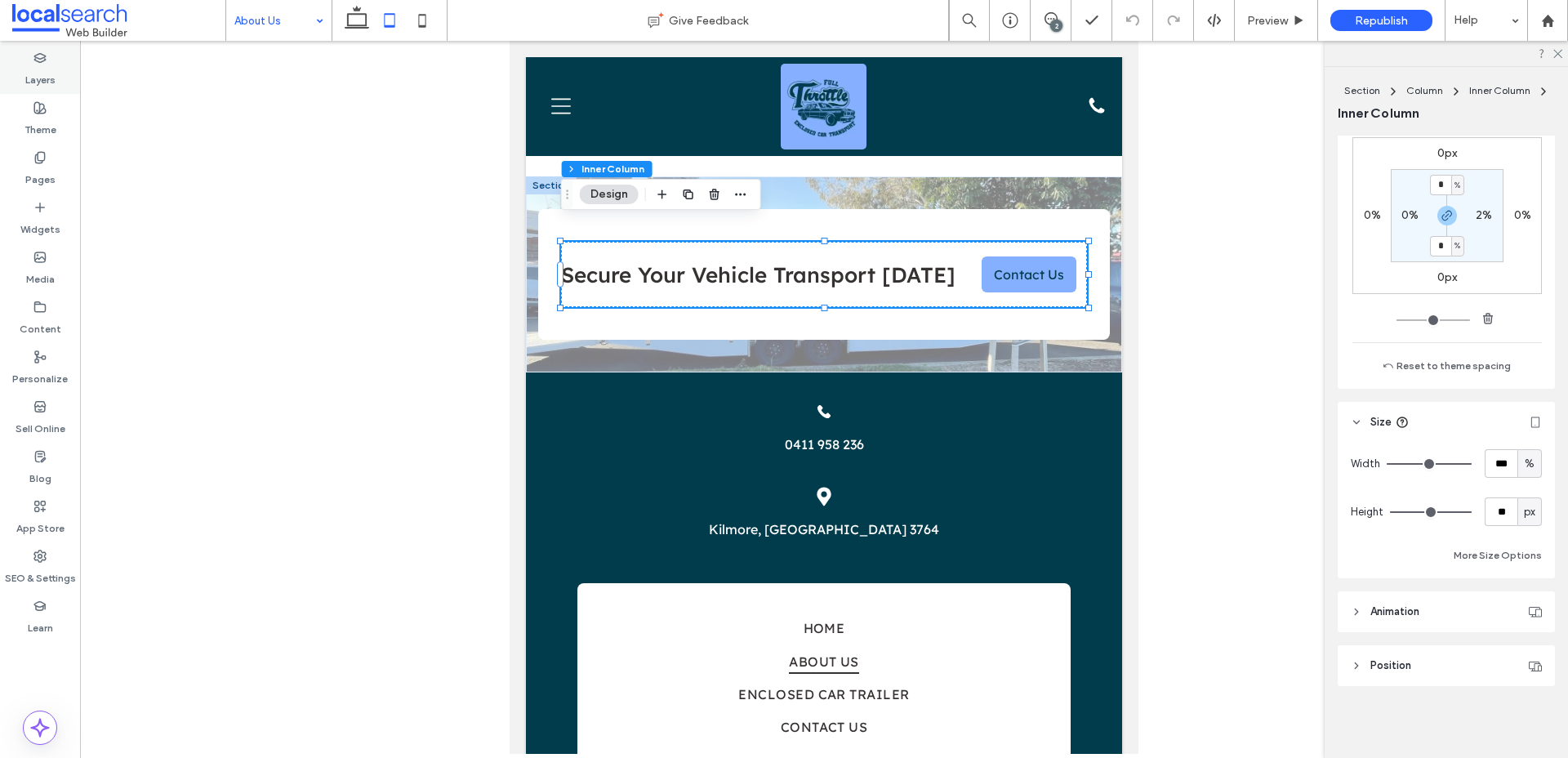
click at [50, 58] on div "Layers" at bounding box center [40, 69] width 80 height 50
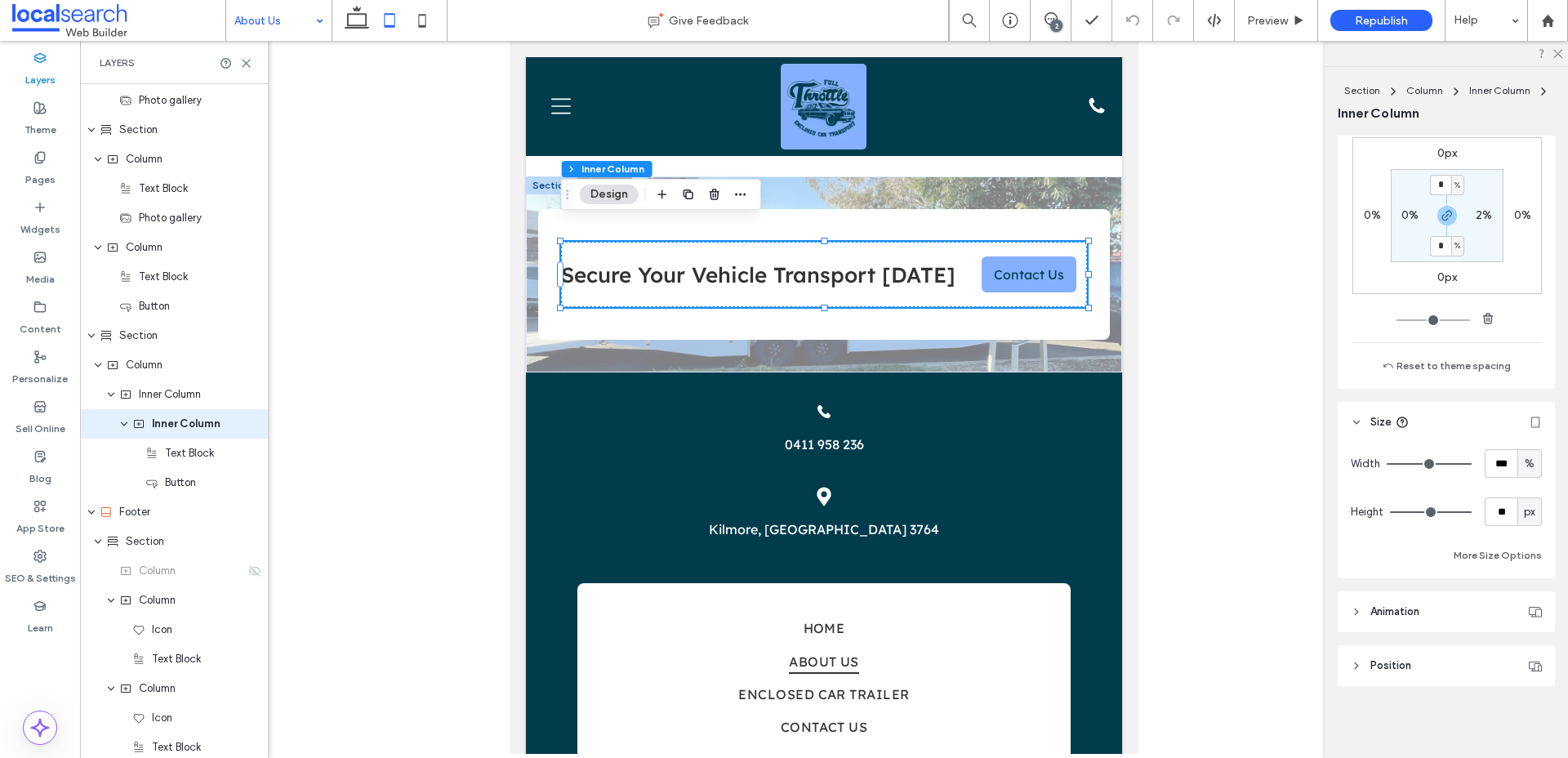
scroll to position [500, 0]
click at [182, 395] on span "Inner Column" at bounding box center [170, 392] width 62 height 16
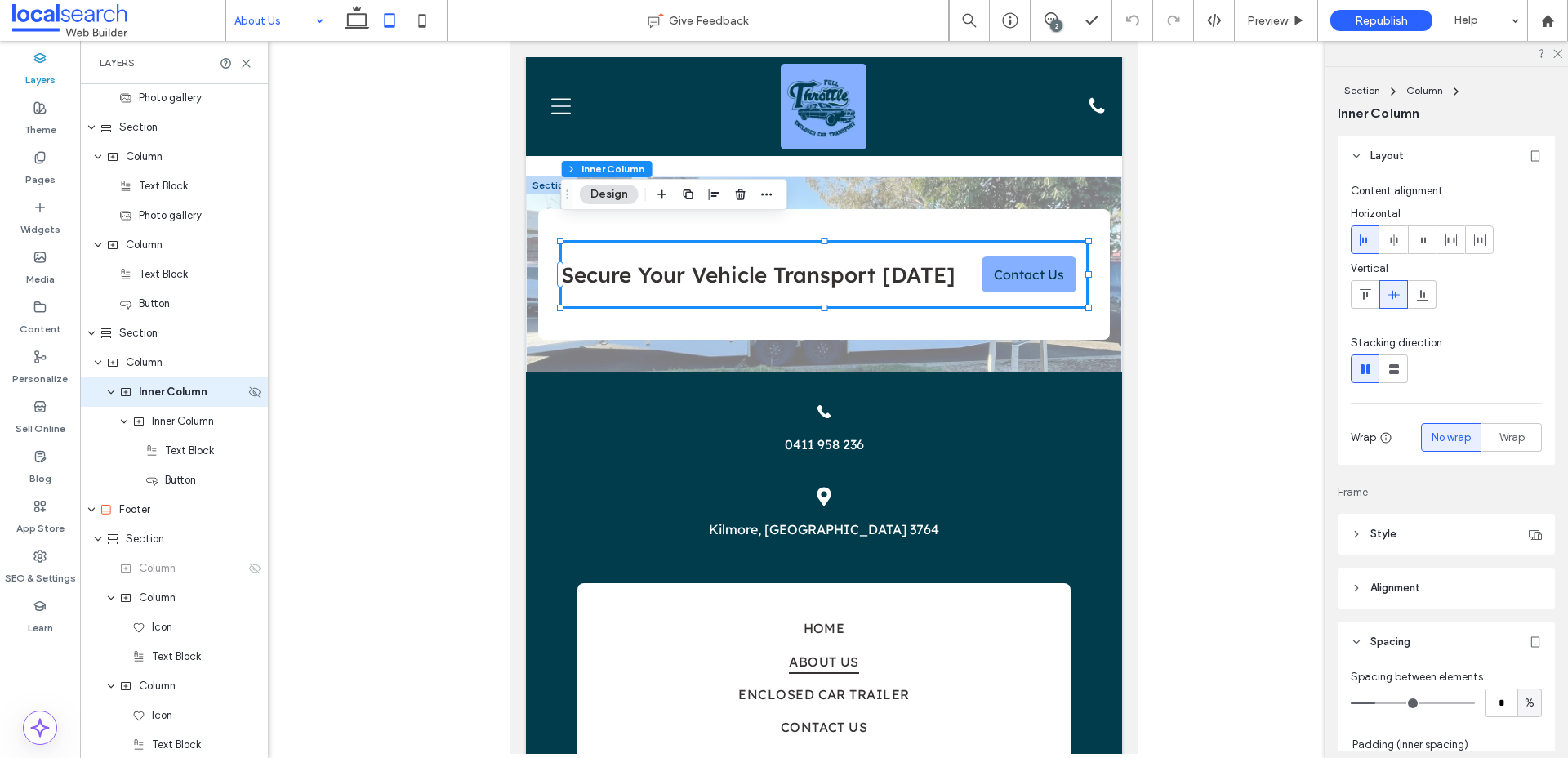
scroll to position [471, 0]
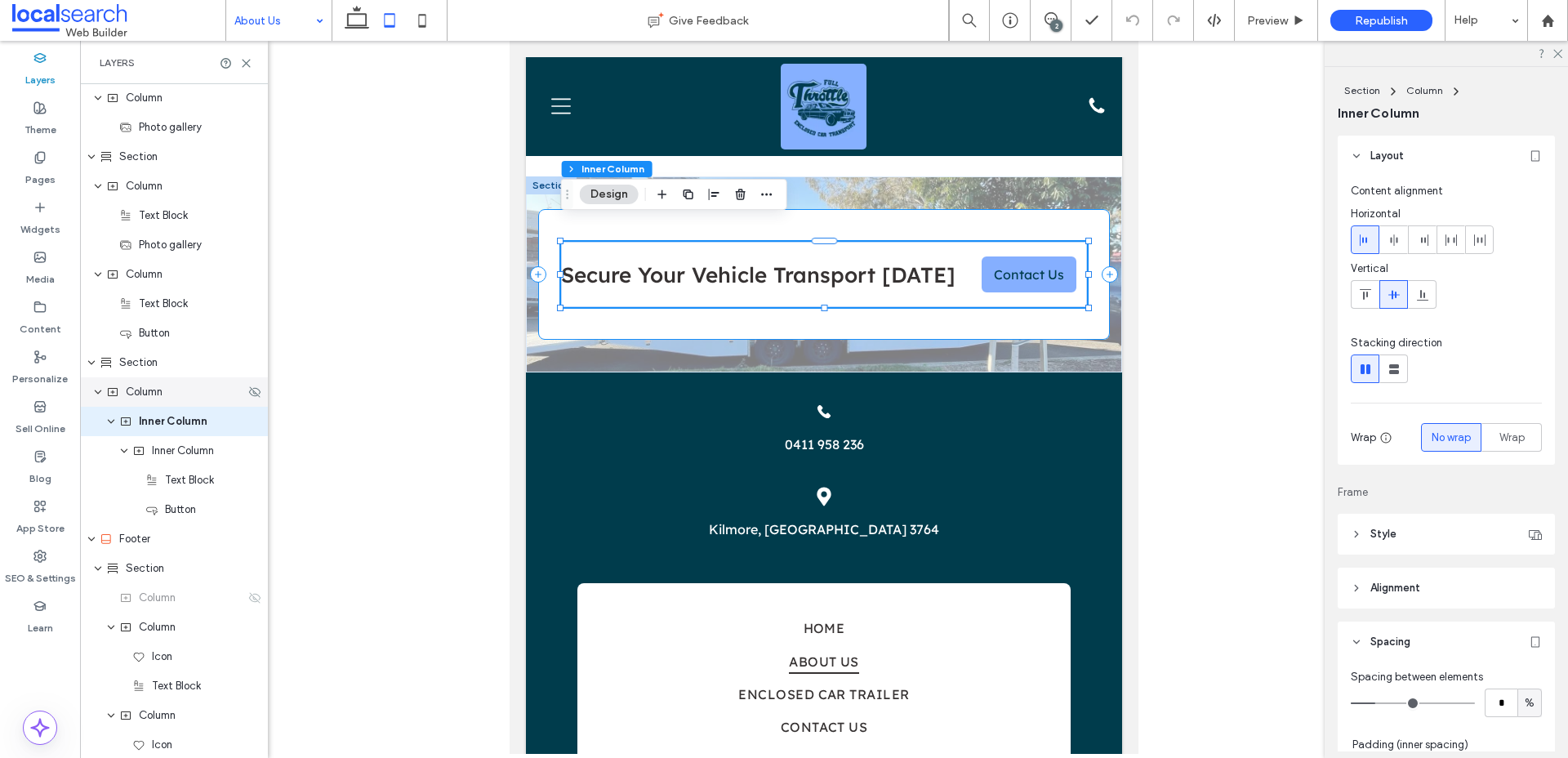
click at [184, 391] on div "Column" at bounding box center [175, 392] width 139 height 16
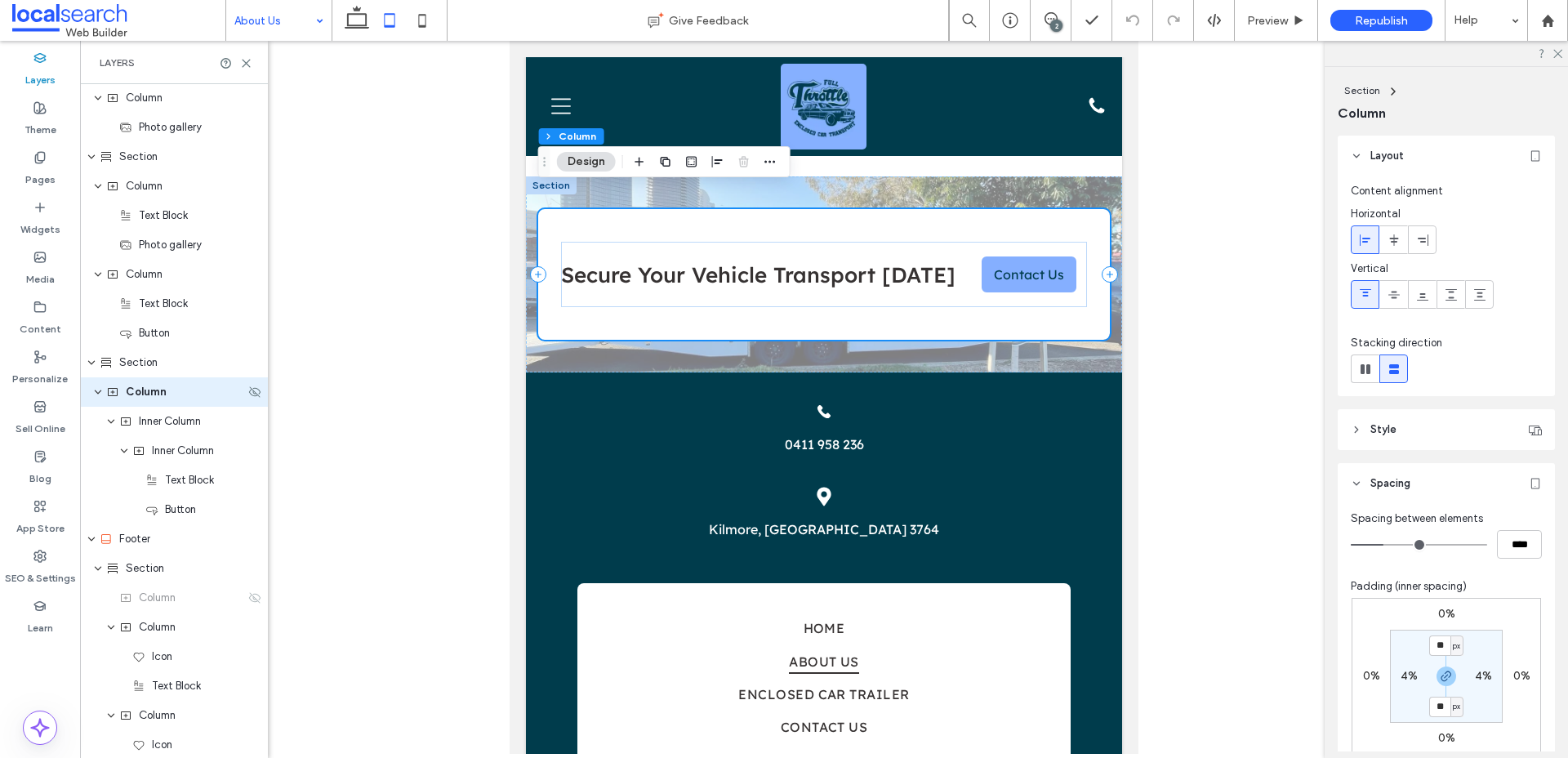
scroll to position [442, 0]
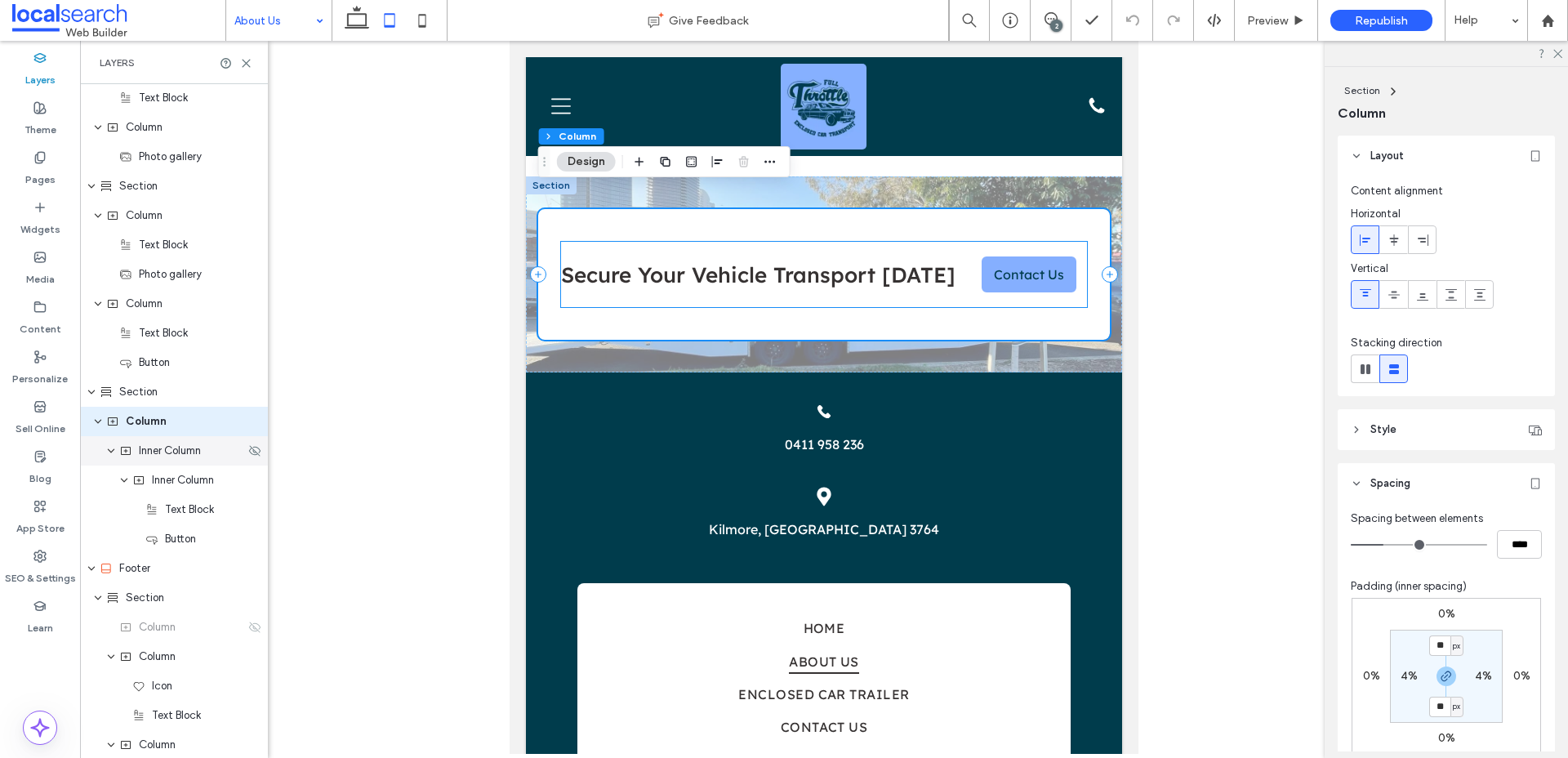
click at [171, 446] on span "Inner Column" at bounding box center [170, 451] width 62 height 16
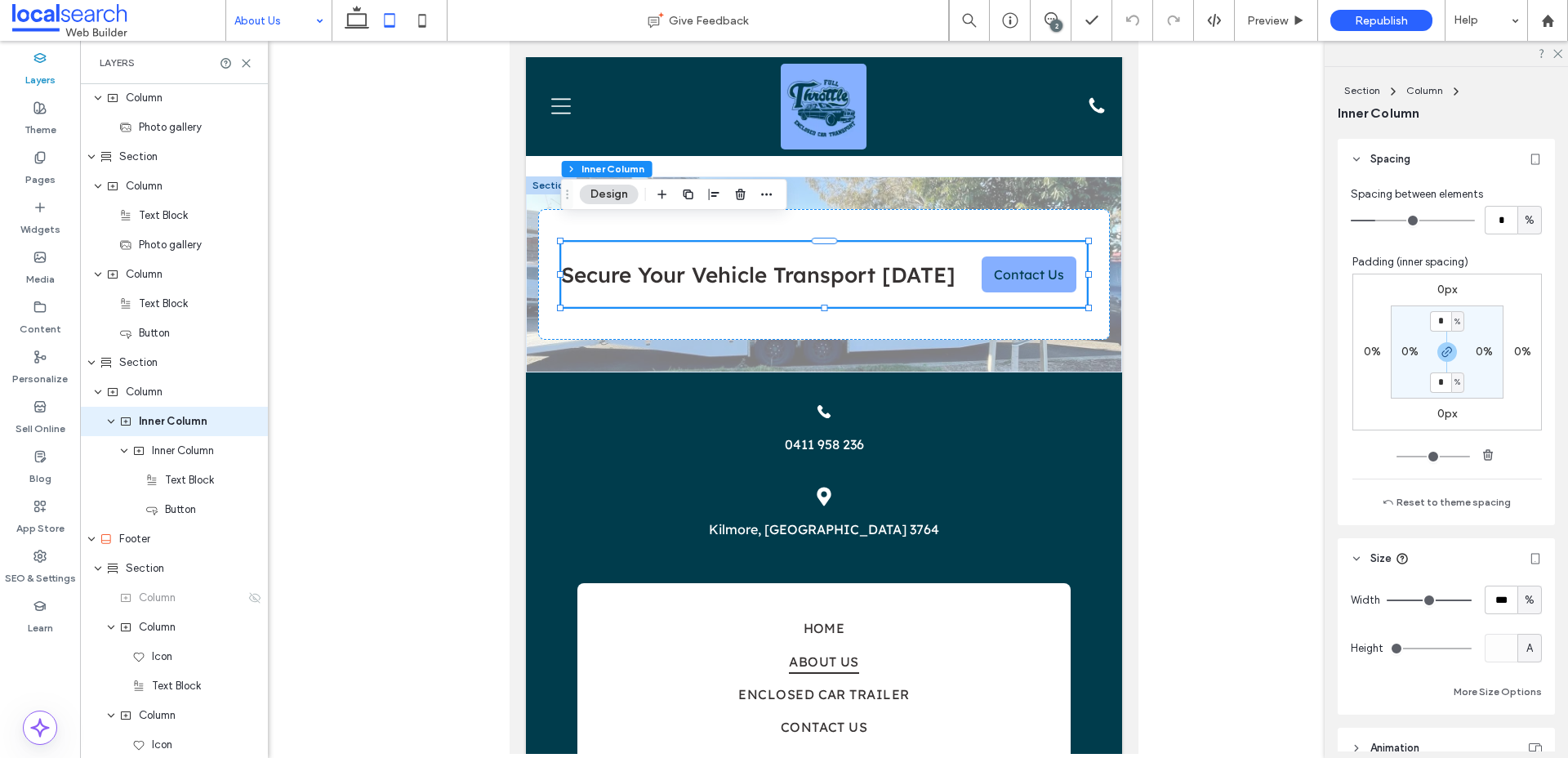
scroll to position [483, 0]
click at [191, 453] on span "Inner Column" at bounding box center [183, 451] width 62 height 16
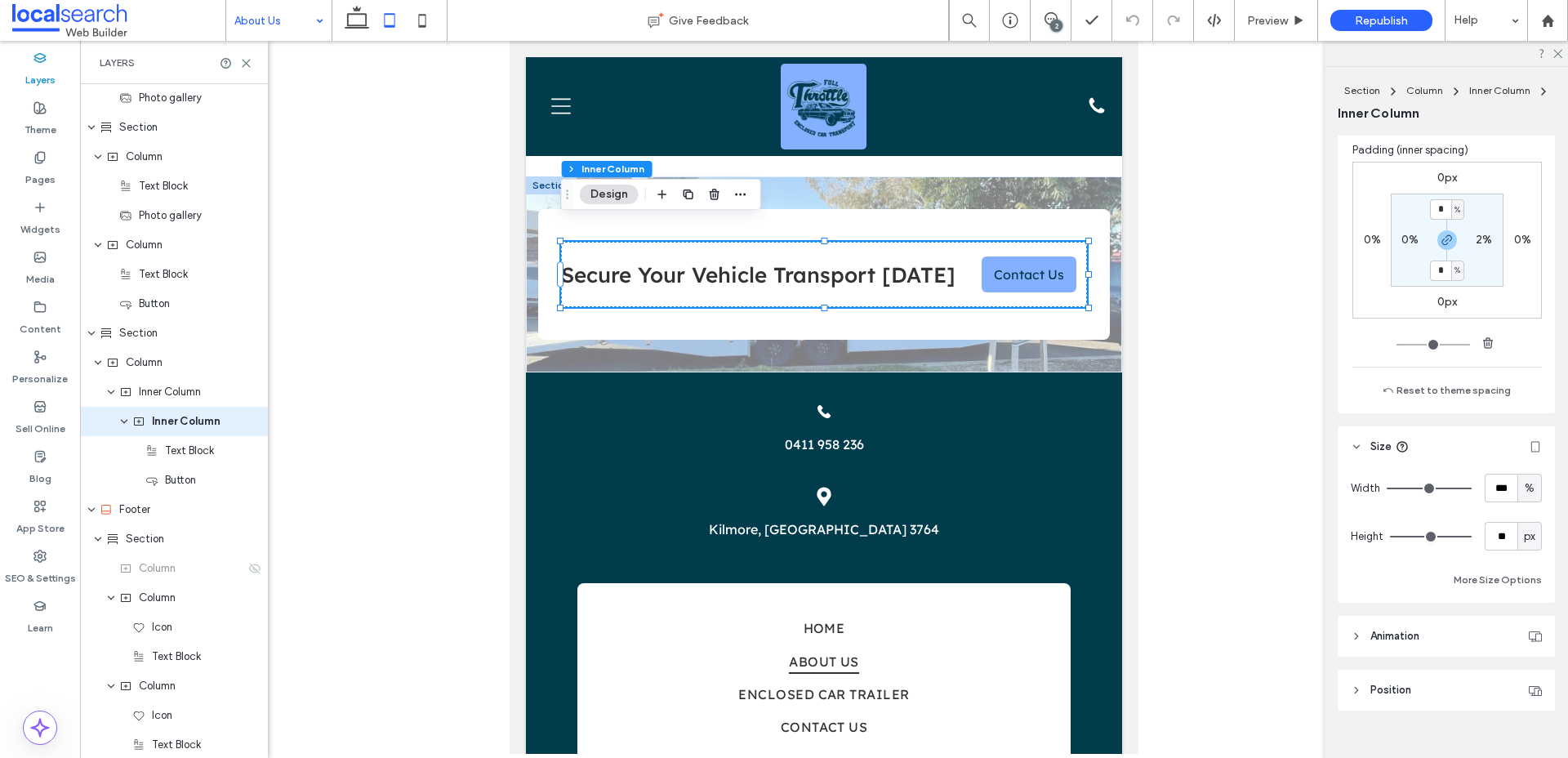
scroll to position [599, 0]
click at [364, 26] on use at bounding box center [357, 17] width 25 height 23
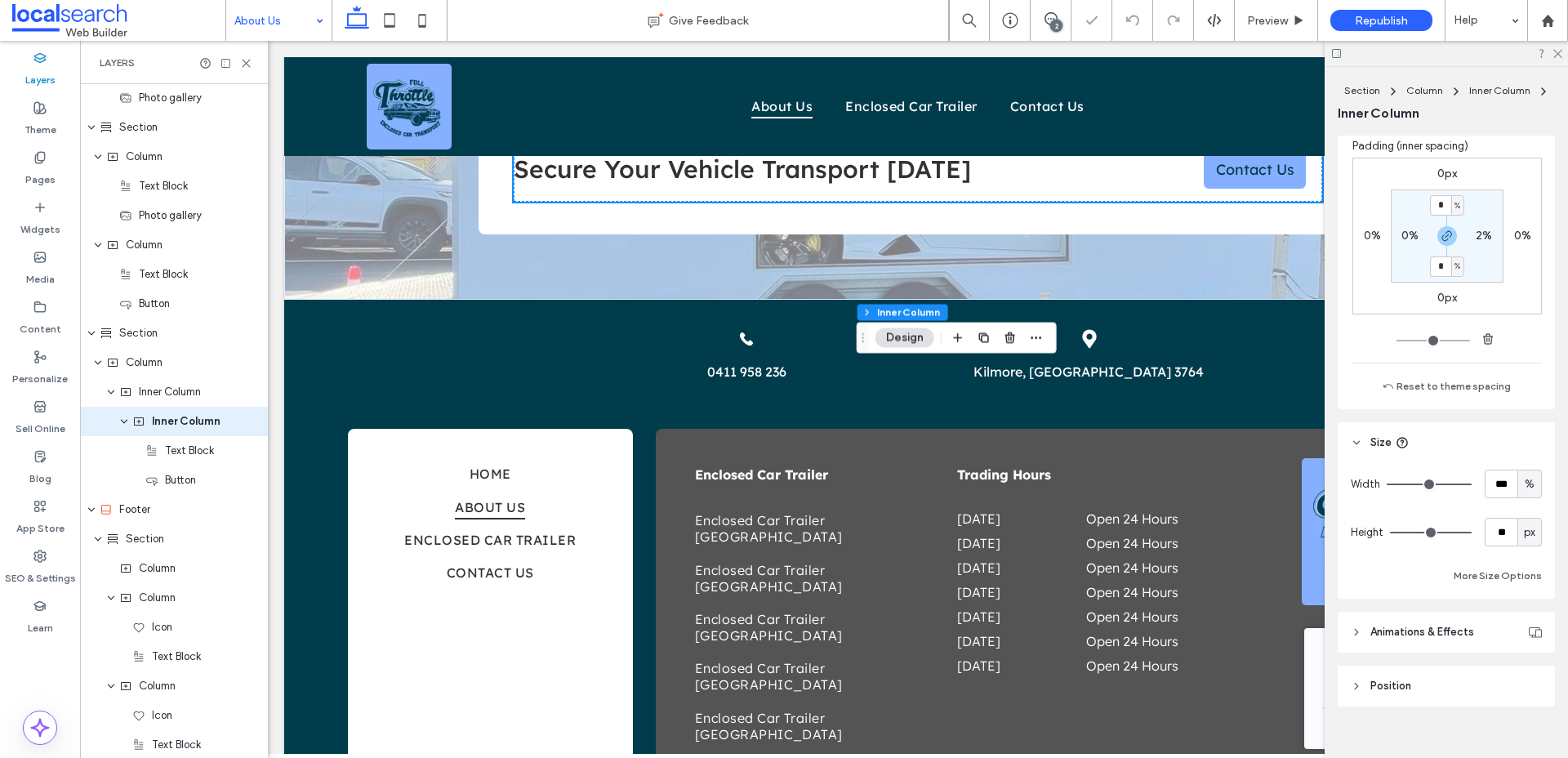
scroll to position [810, 0]
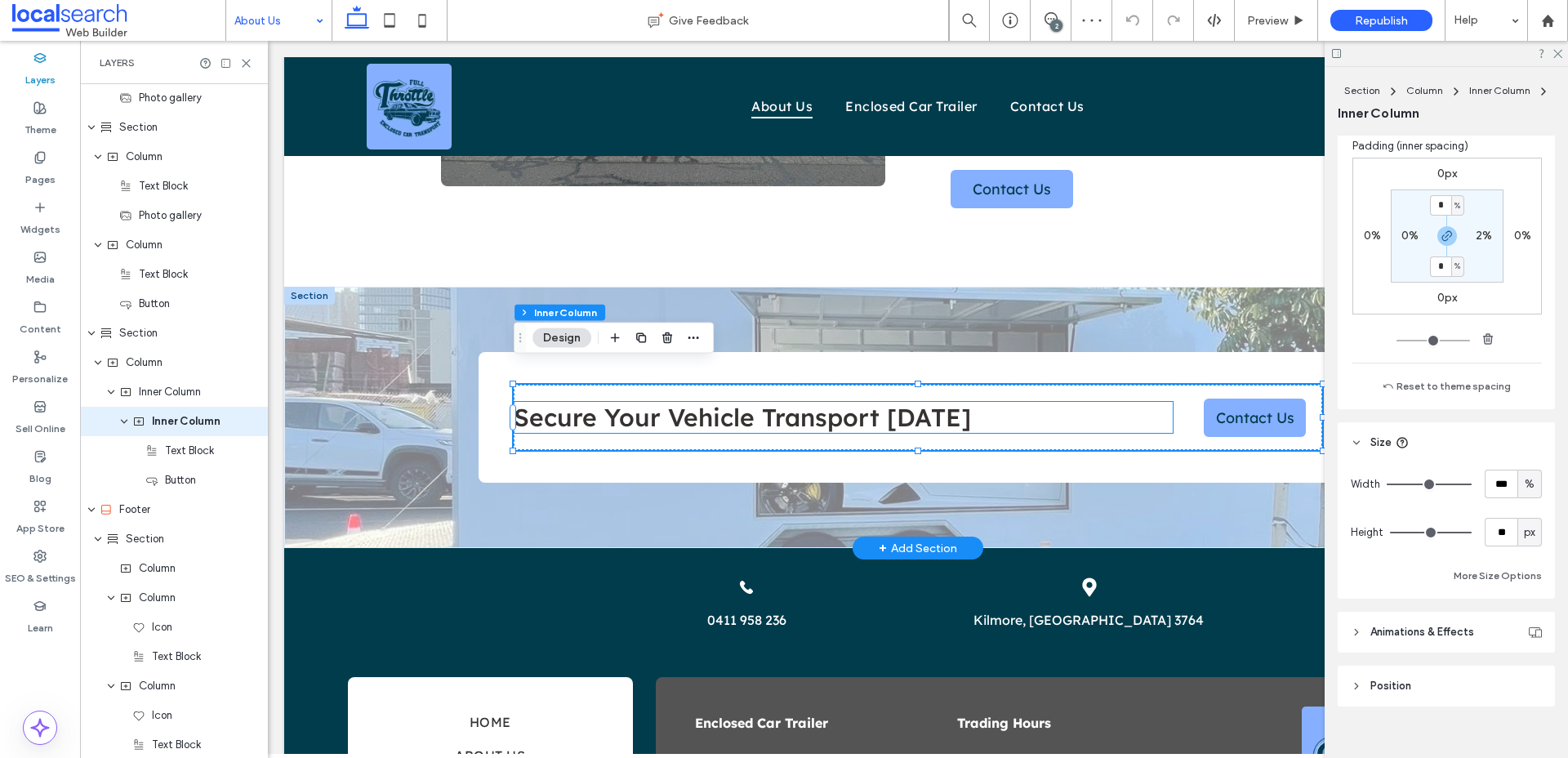
click at [905, 402] on span "Secure Your Vehicle Transport Today" at bounding box center [742, 417] width 458 height 31
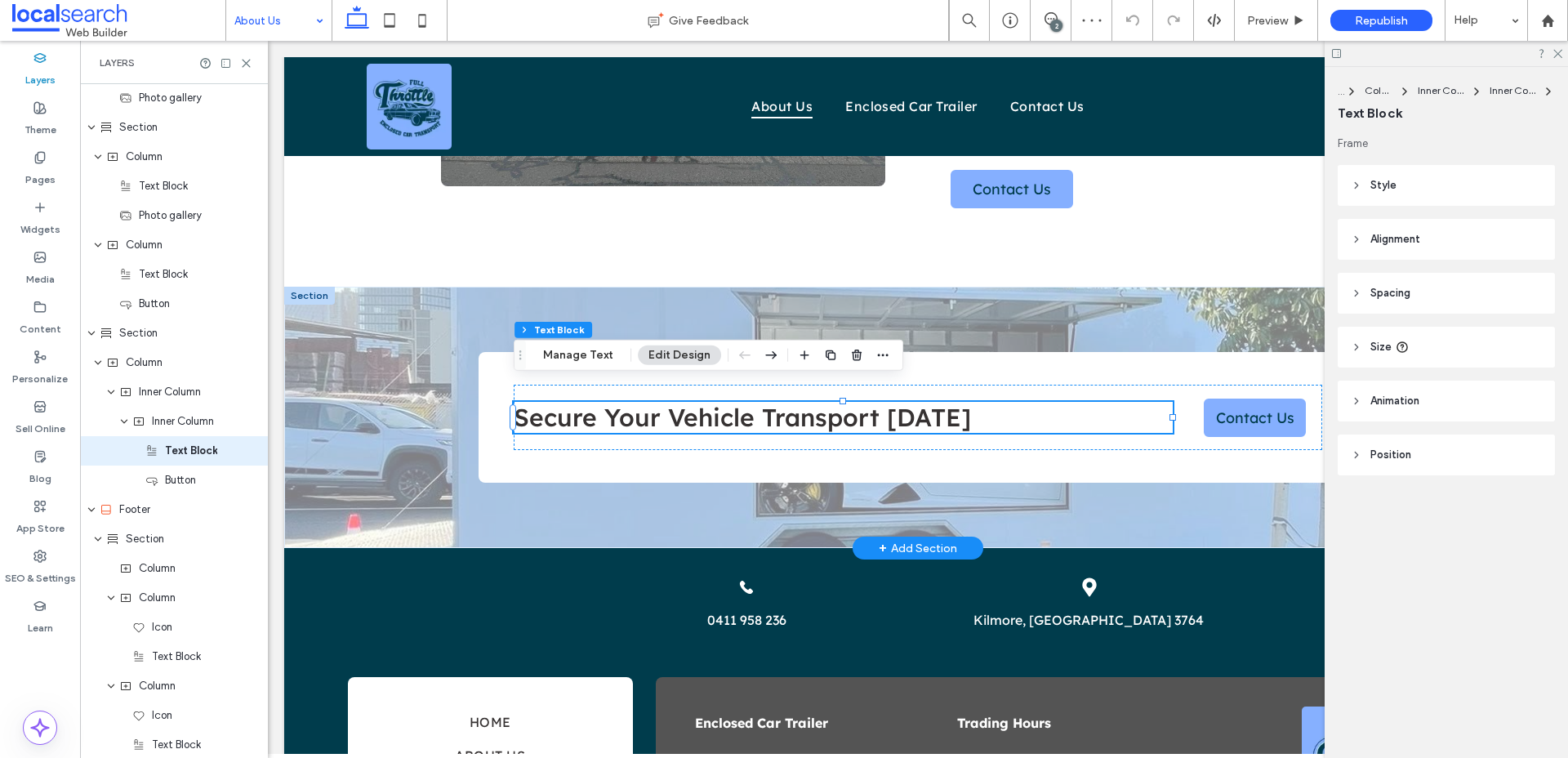
scroll to position [530, 0]
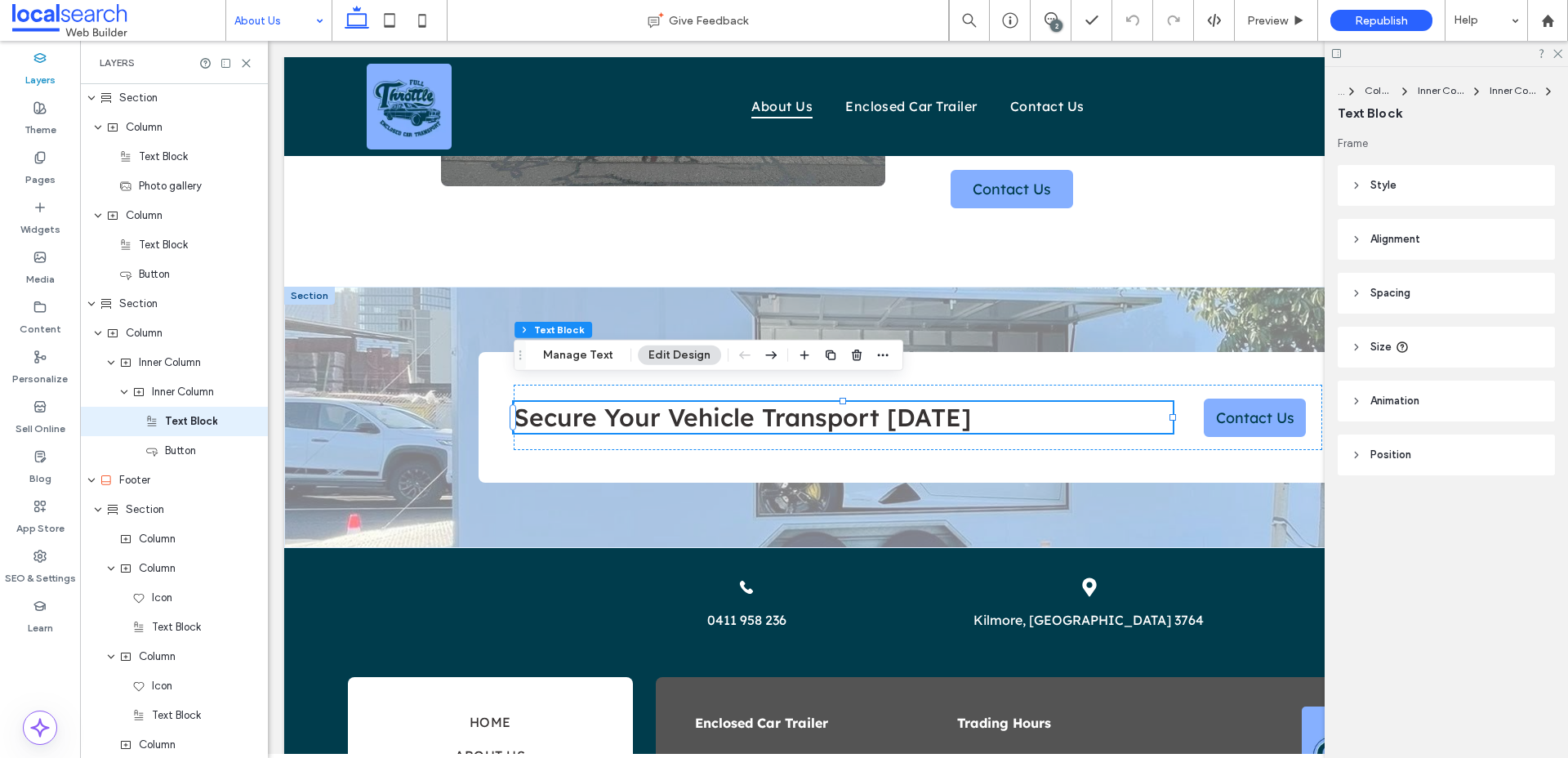
click at [1384, 280] on header "Spacing" at bounding box center [1446, 293] width 217 height 41
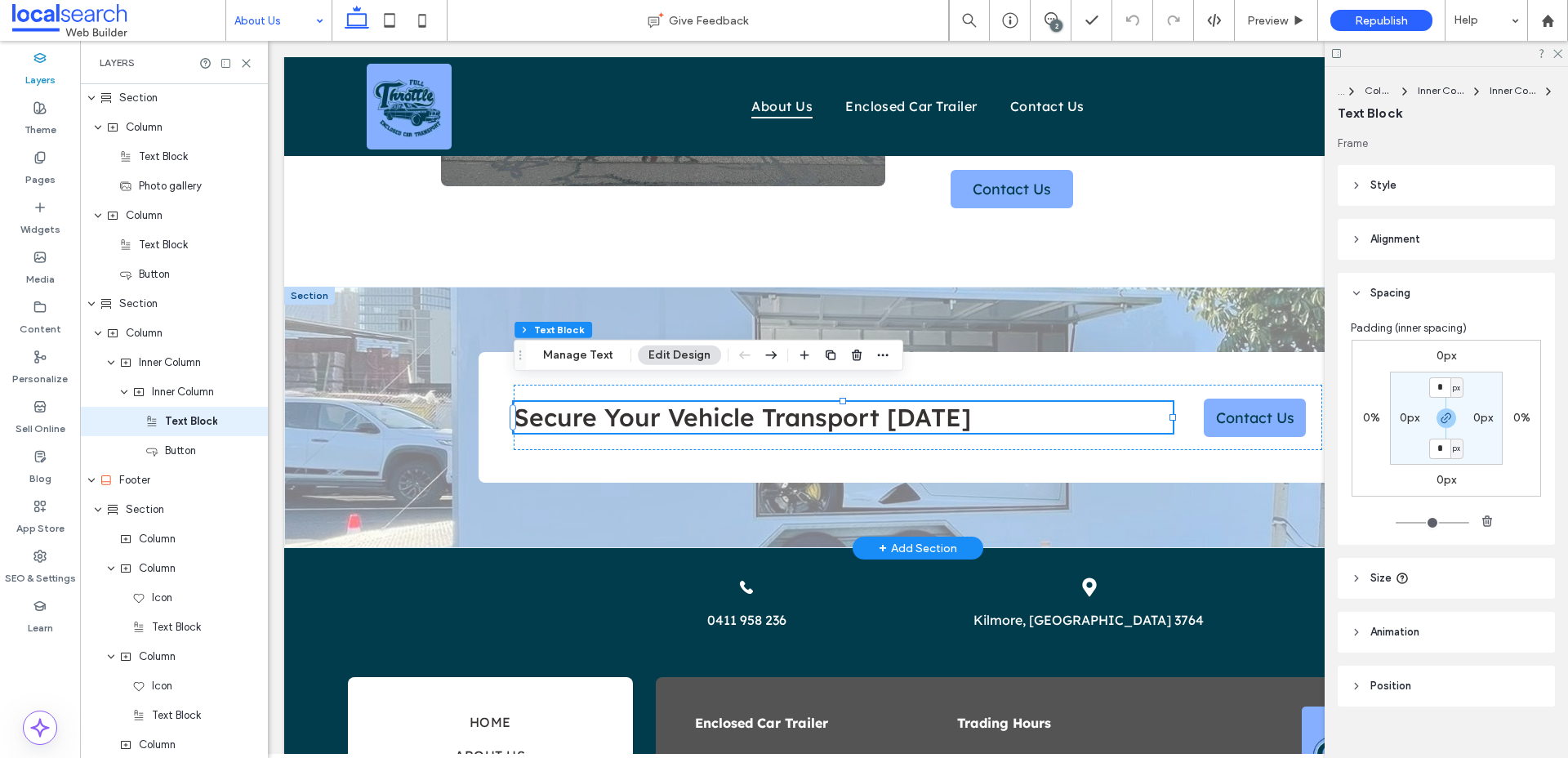
click at [734, 402] on span "Secure Your Vehicle Transport Today" at bounding box center [742, 417] width 458 height 31
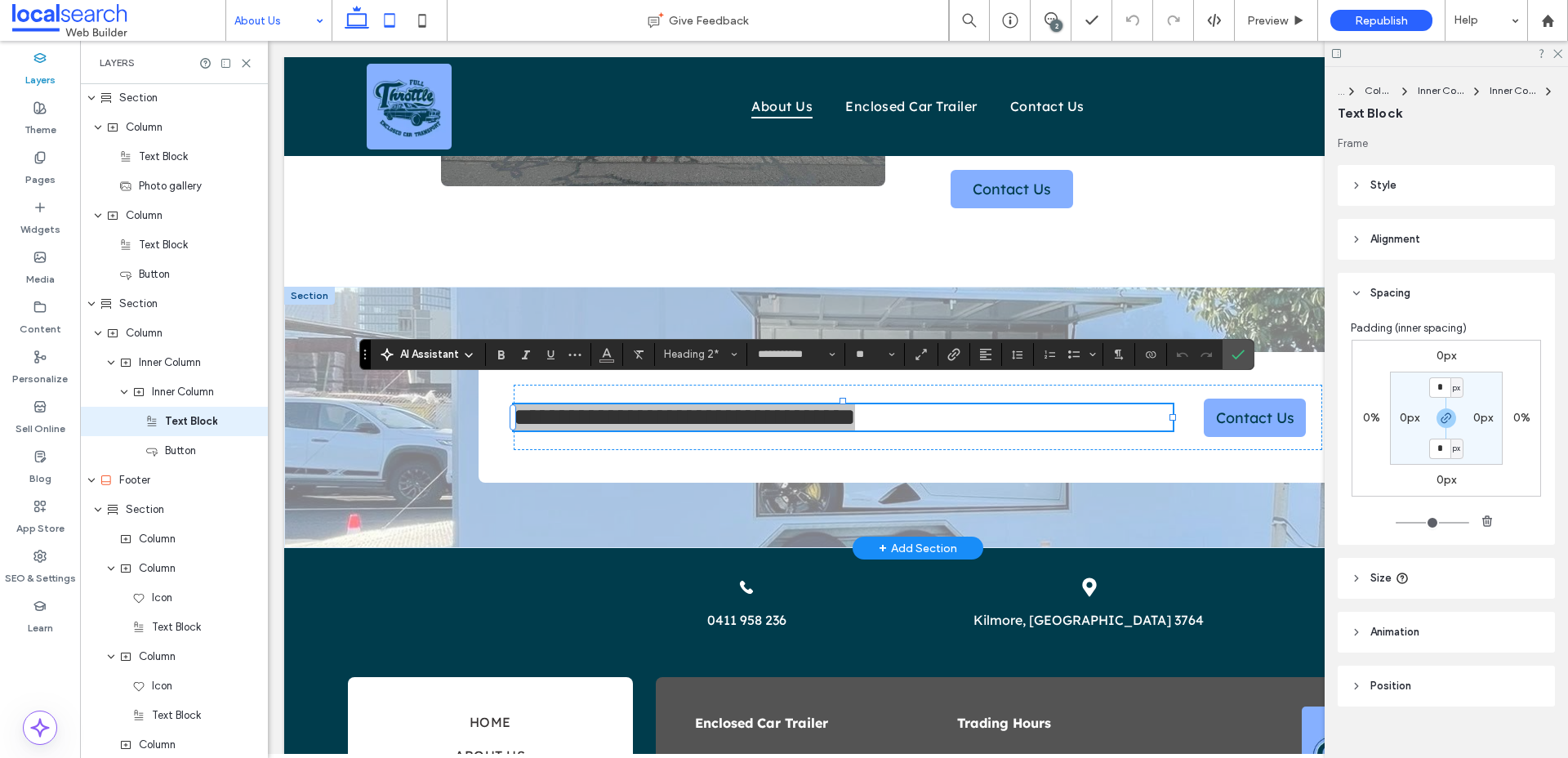
click at [390, 19] on icon at bounding box center [390, 20] width 33 height 33
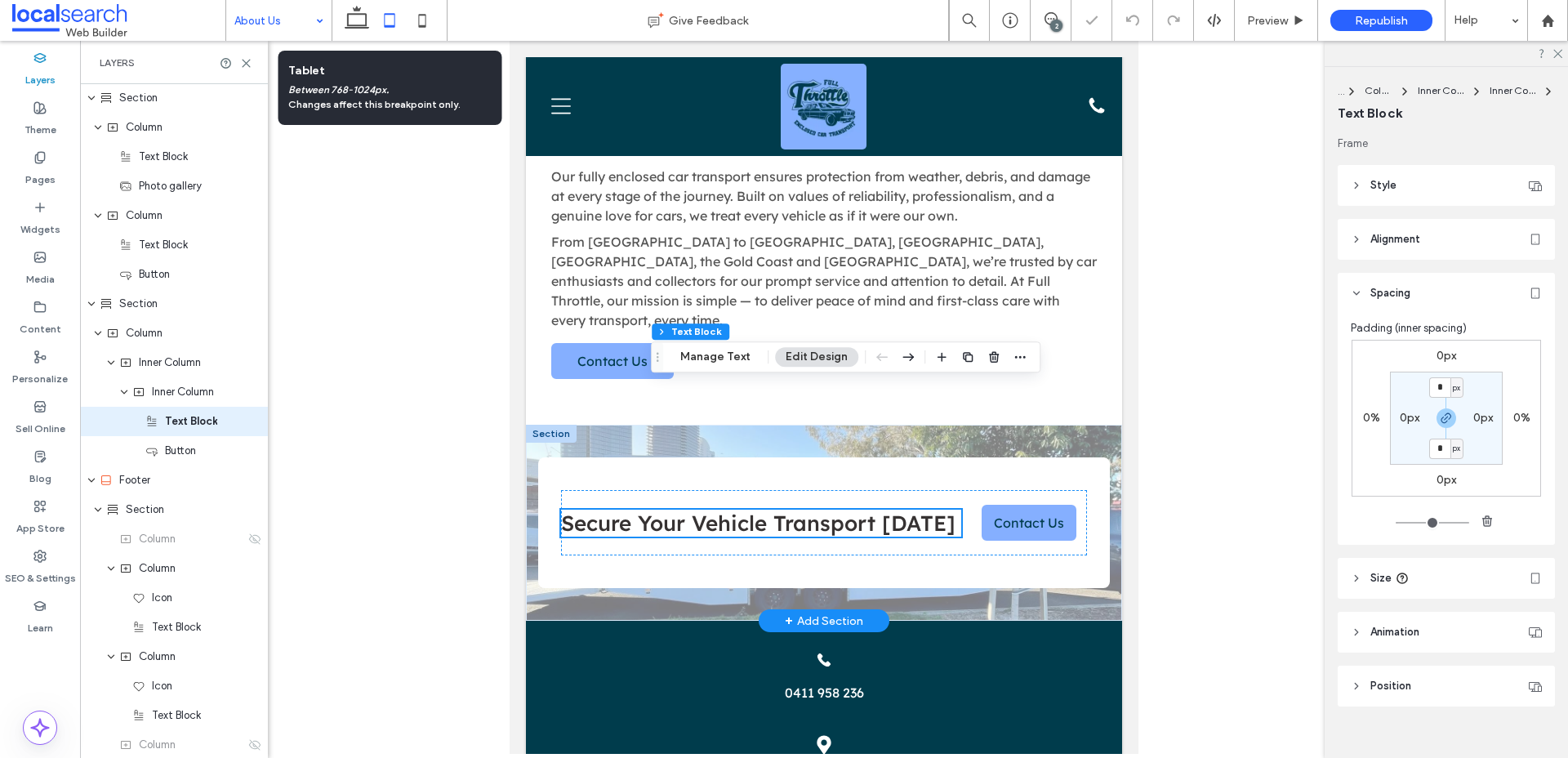
scroll to position [916, 0]
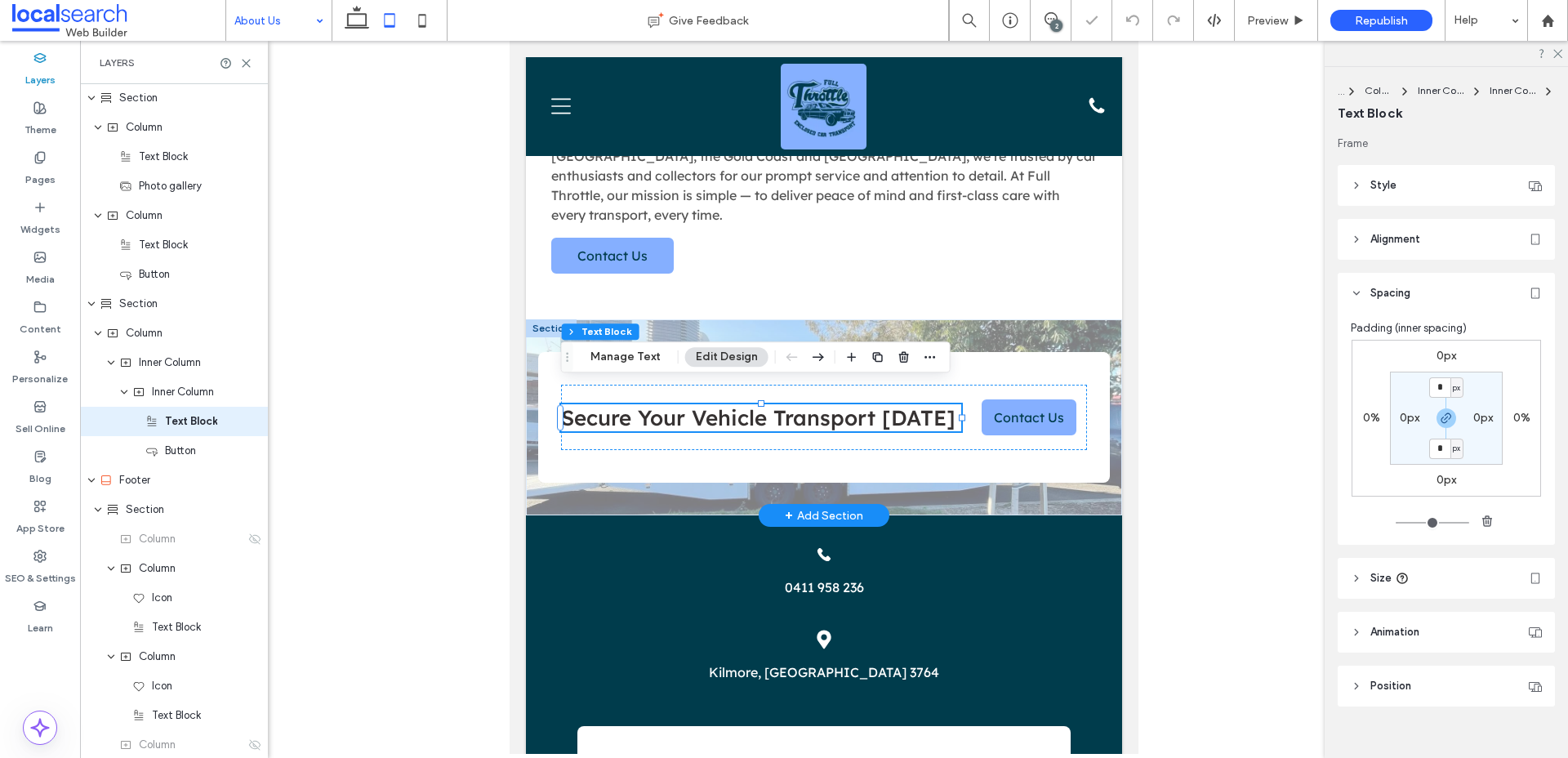
click at [758, 405] on span "Secure Your Vehicle Transport Today" at bounding box center [759, 418] width 395 height 27
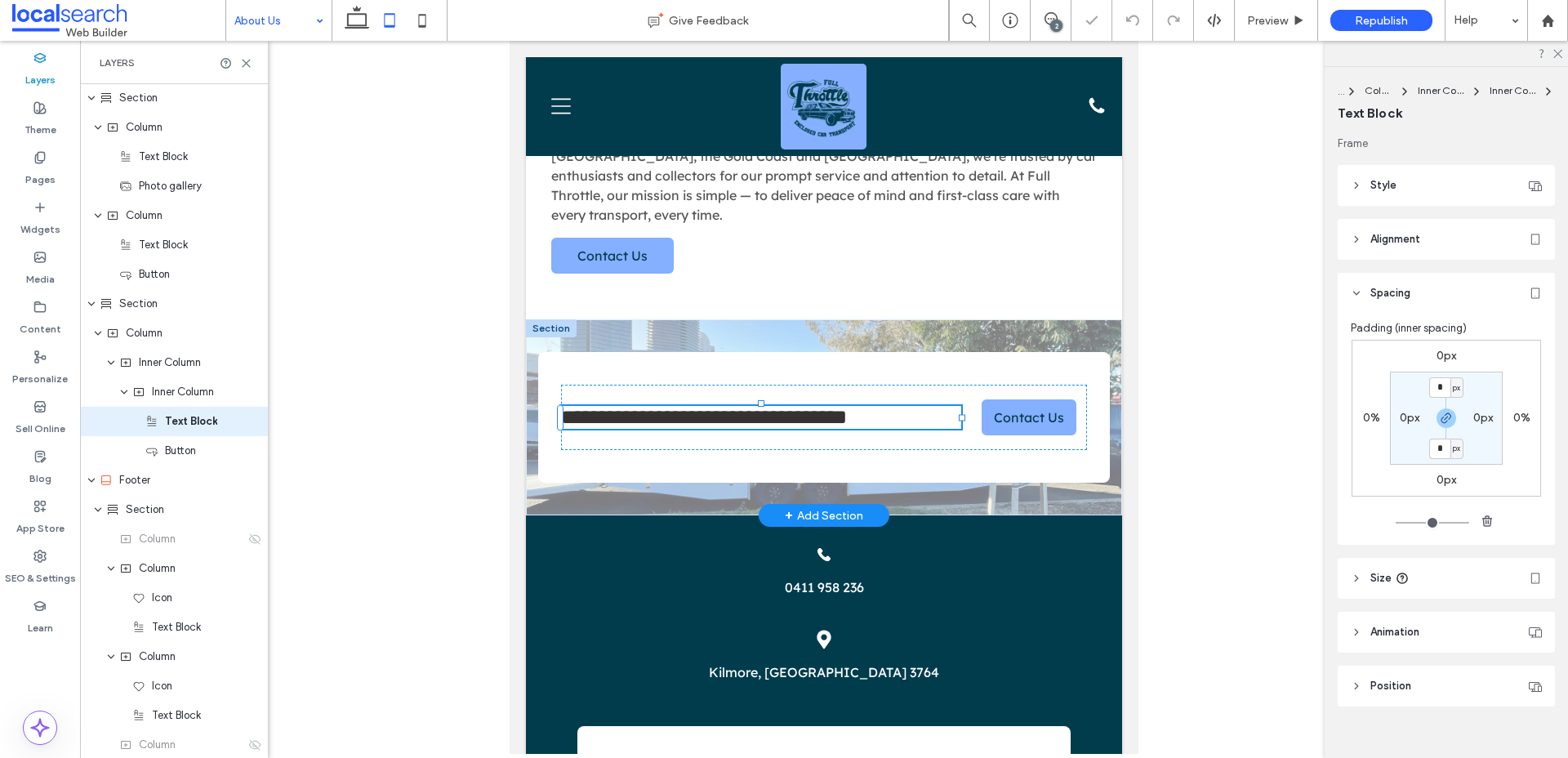
click at [758, 406] on span "**********" at bounding box center [704, 416] width 286 height 20
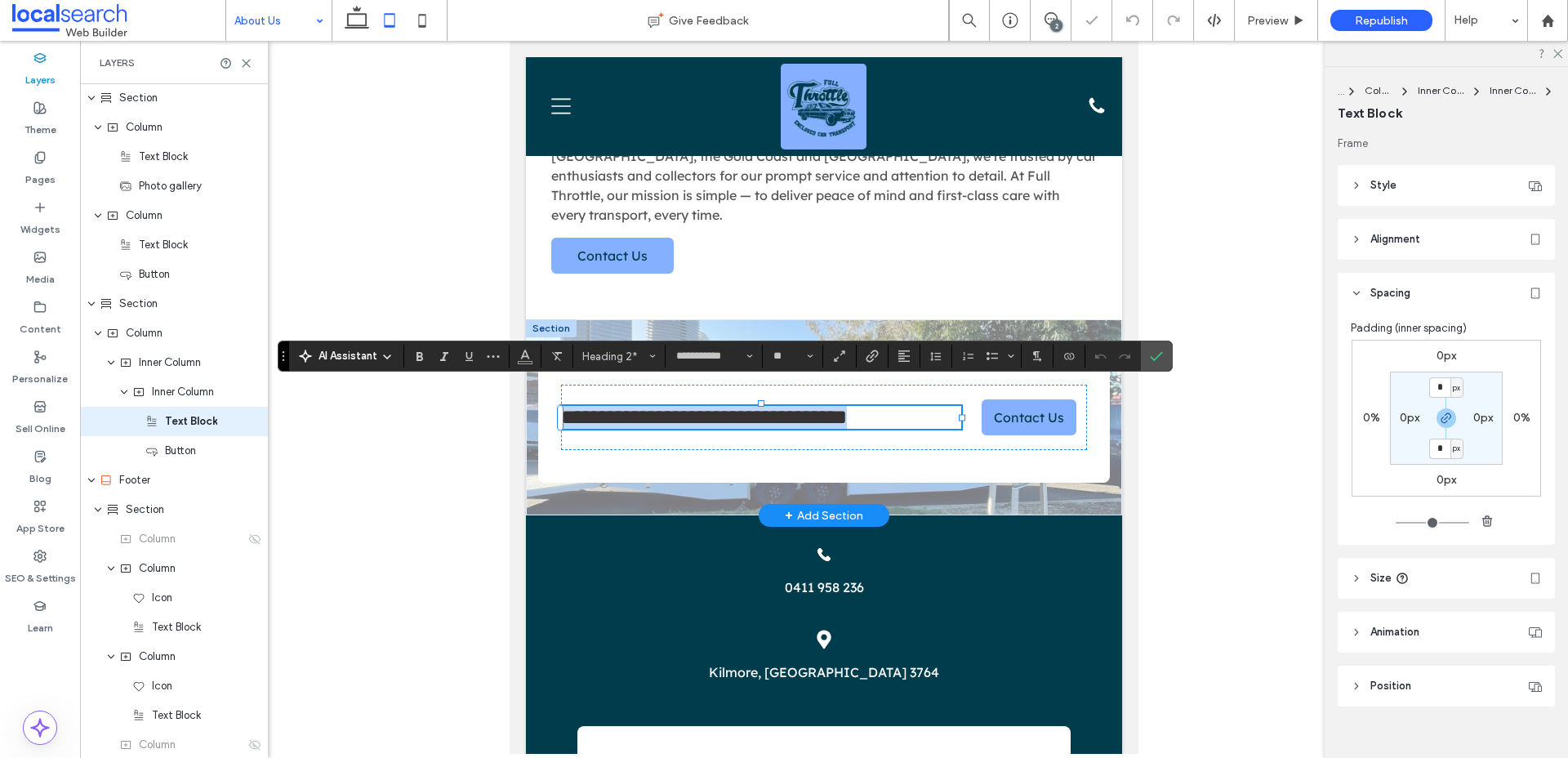
click at [758, 406] on span "**********" at bounding box center [704, 416] width 286 height 20
click at [751, 422] on div "**********" at bounding box center [824, 417] width 527 height 66
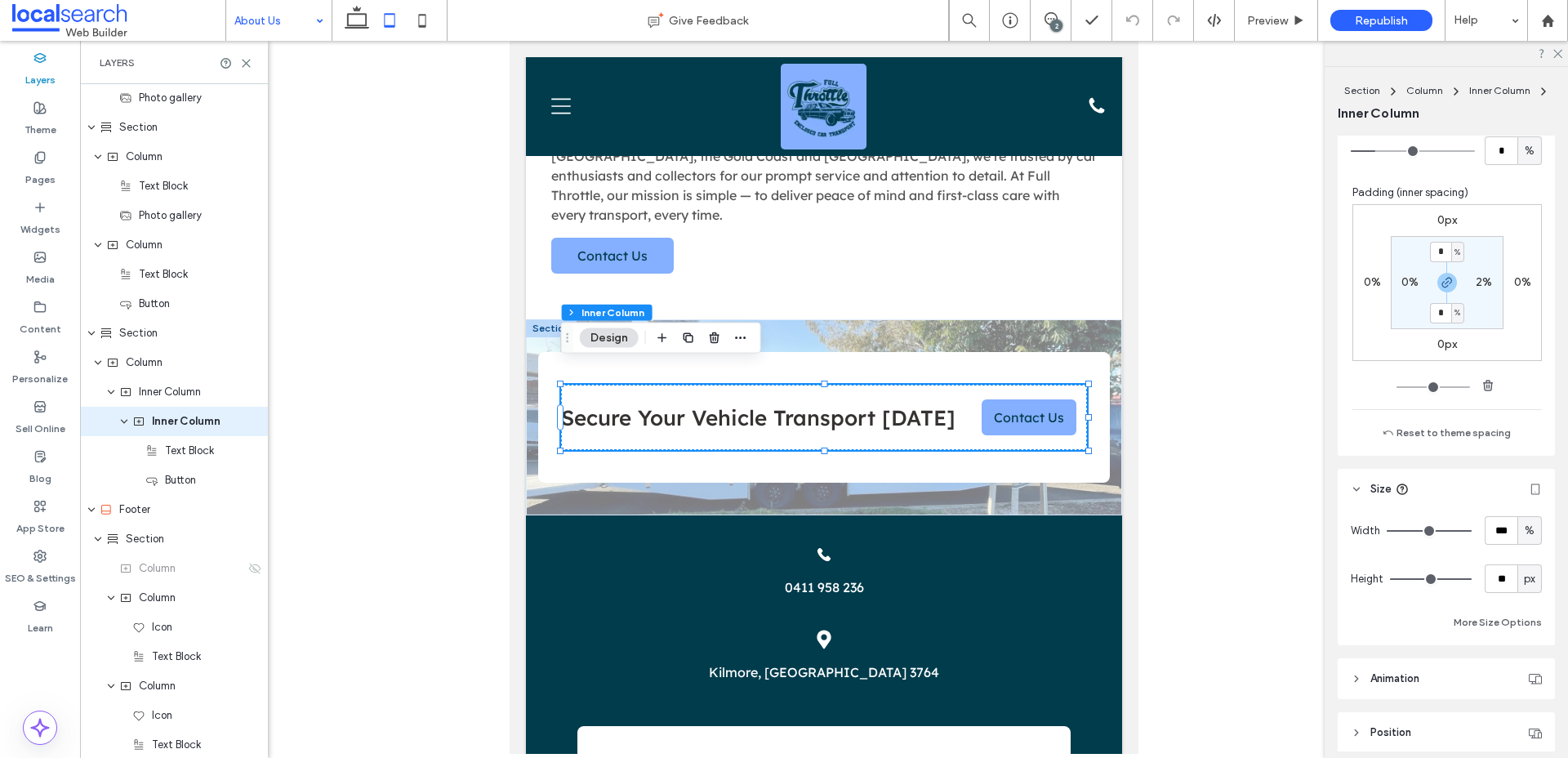
scroll to position [619, 0]
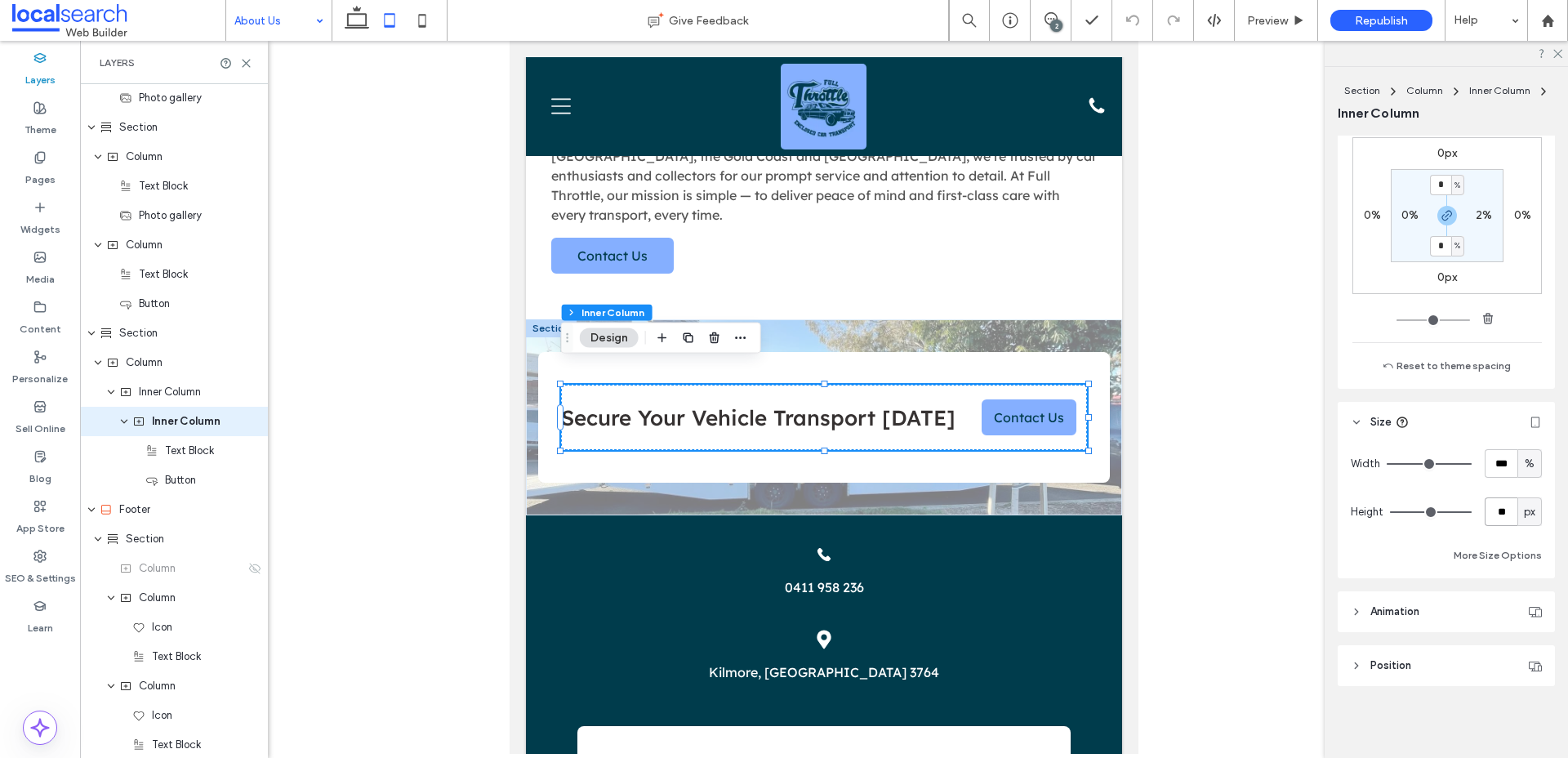
click at [1511, 507] on input "**" at bounding box center [1501, 512] width 33 height 28
type input "**"
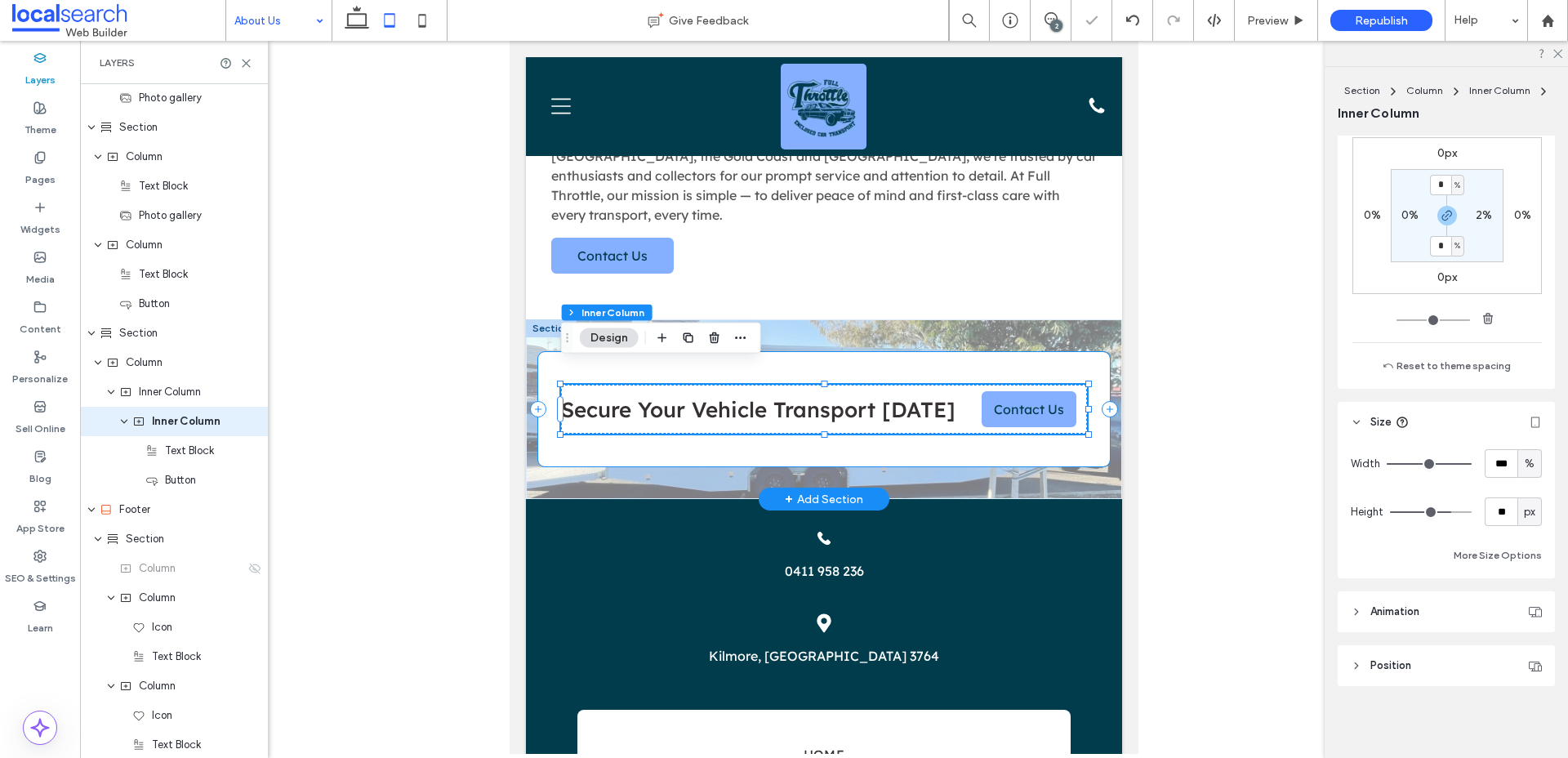
click at [939, 352] on div "Secure Your Vehicle Transport Today Contact Us" at bounding box center [824, 409] width 573 height 114
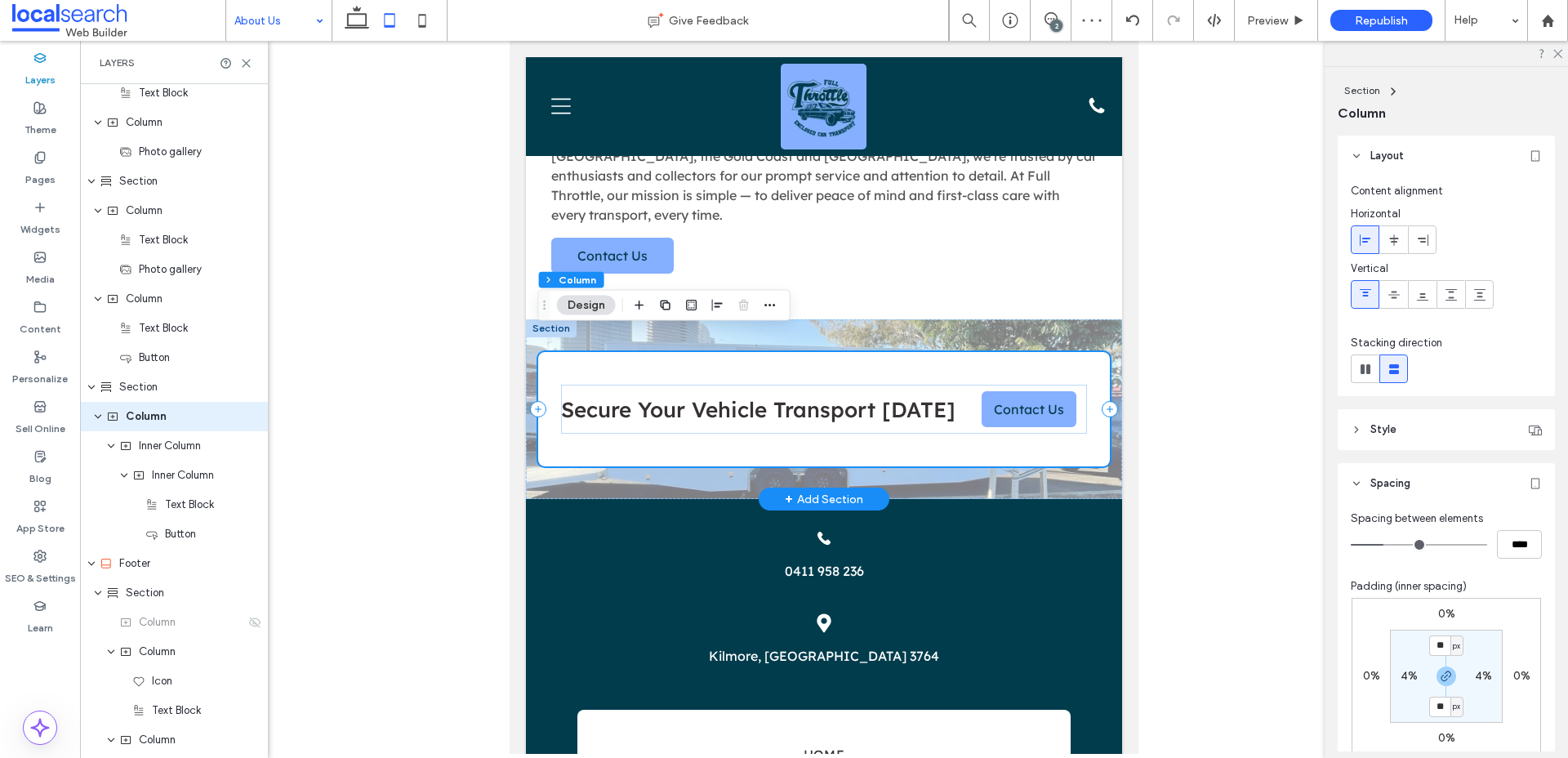
scroll to position [442, 0]
click at [1438, 708] on input "**" at bounding box center [1440, 707] width 21 height 20
type input "**"
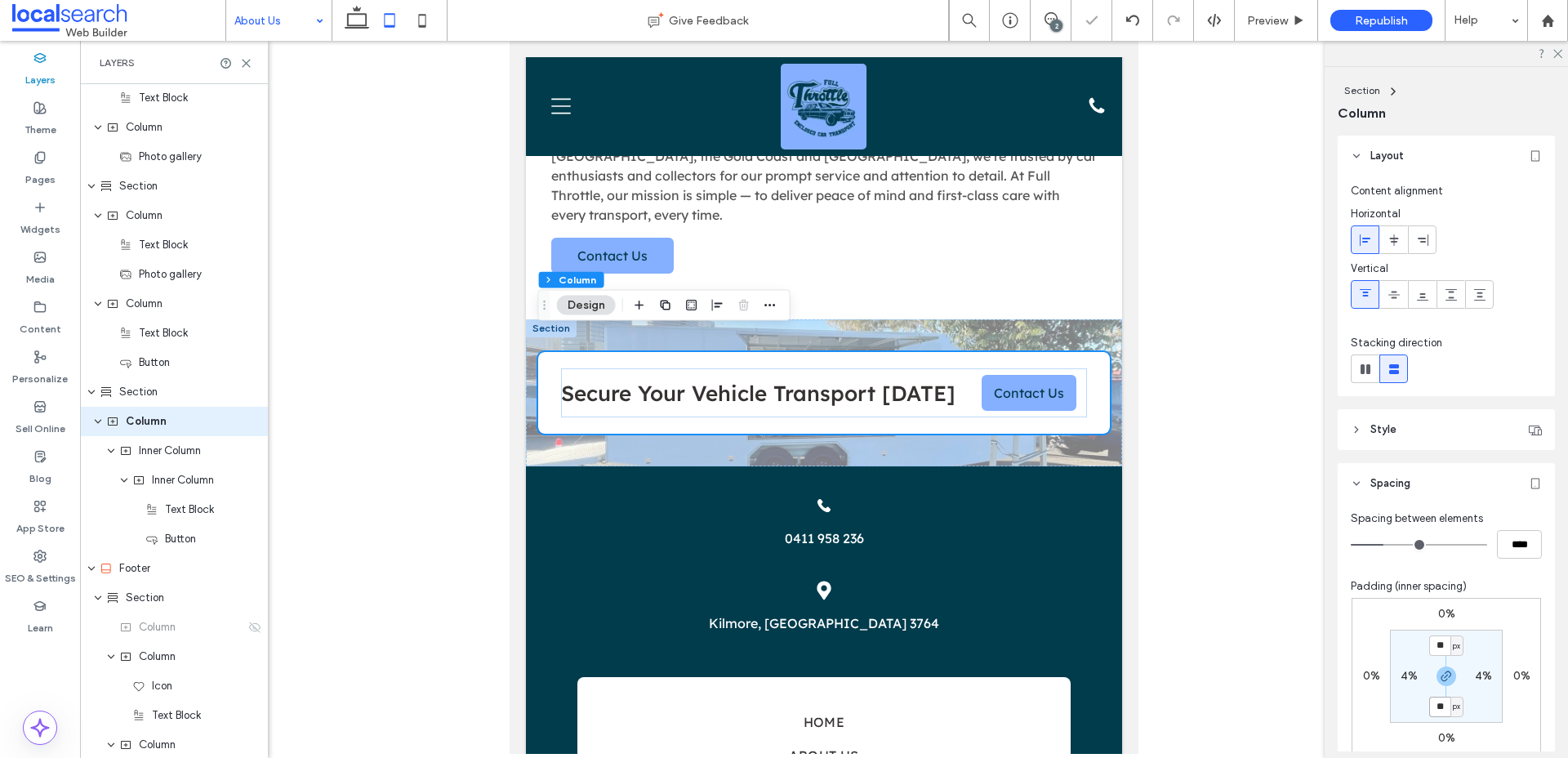
click at [1438, 704] on input "**" at bounding box center [1440, 707] width 21 height 20
type input "*"
type input "**"
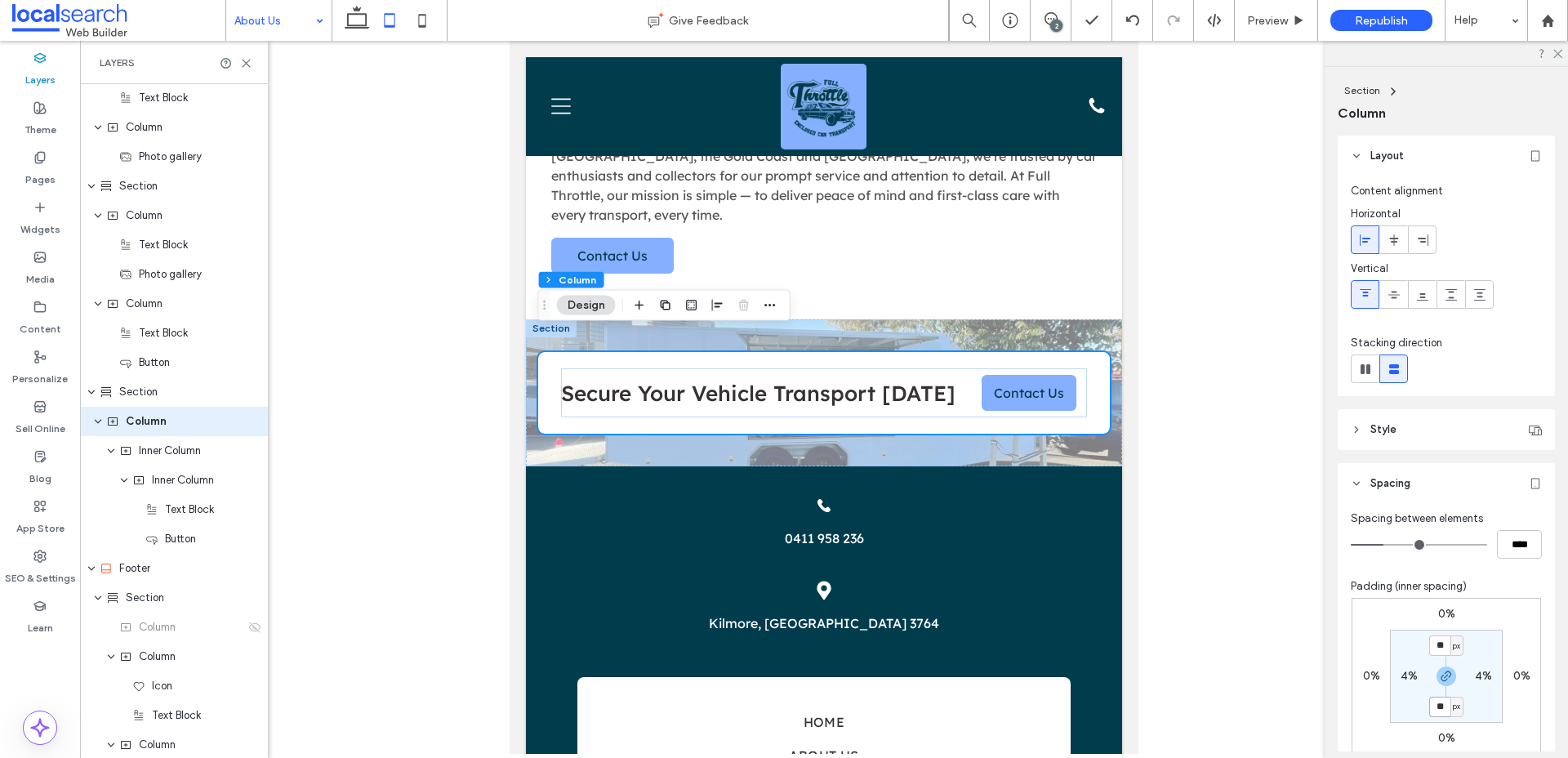
type input "**"
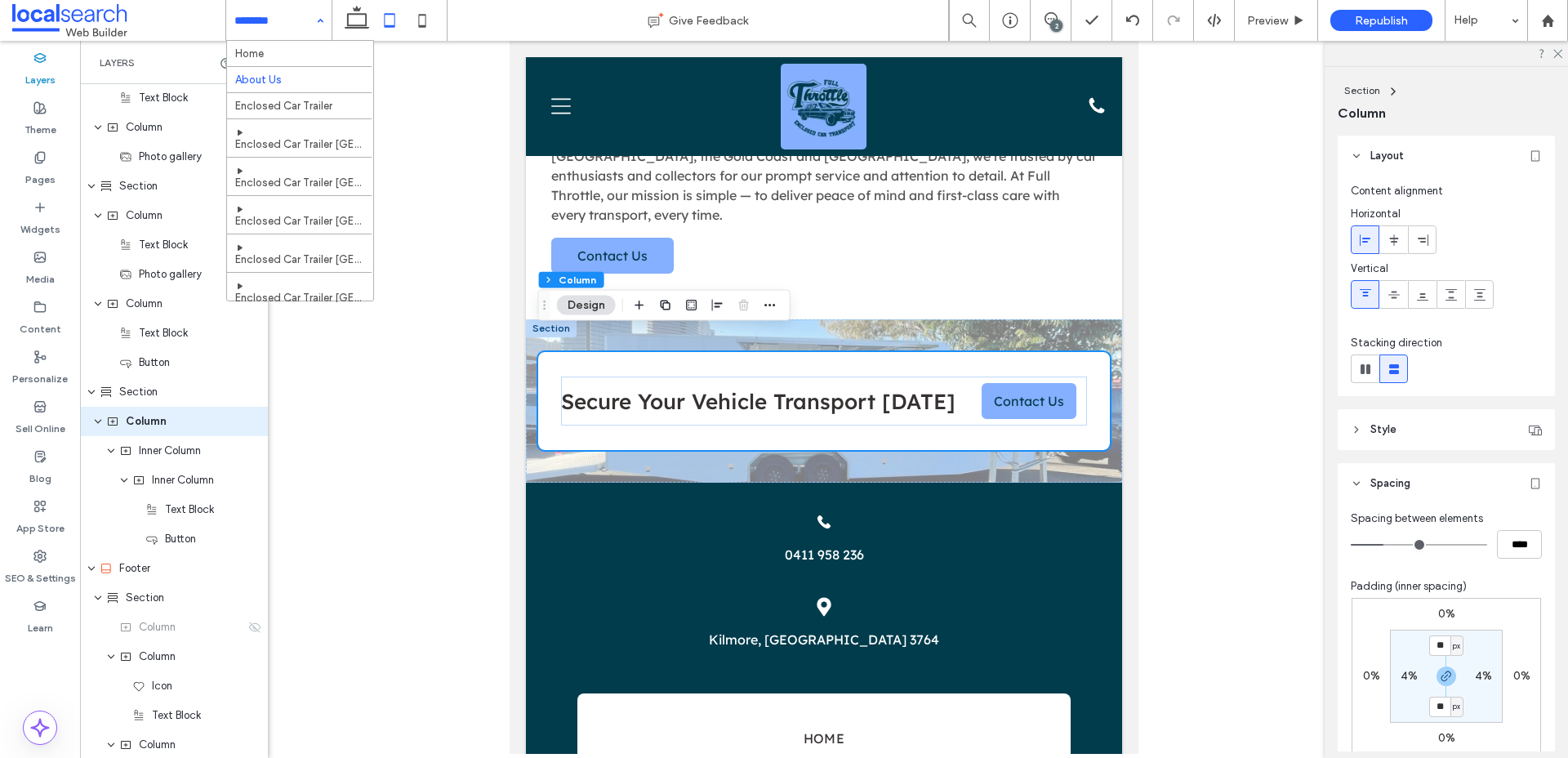
scroll to position [86, 0]
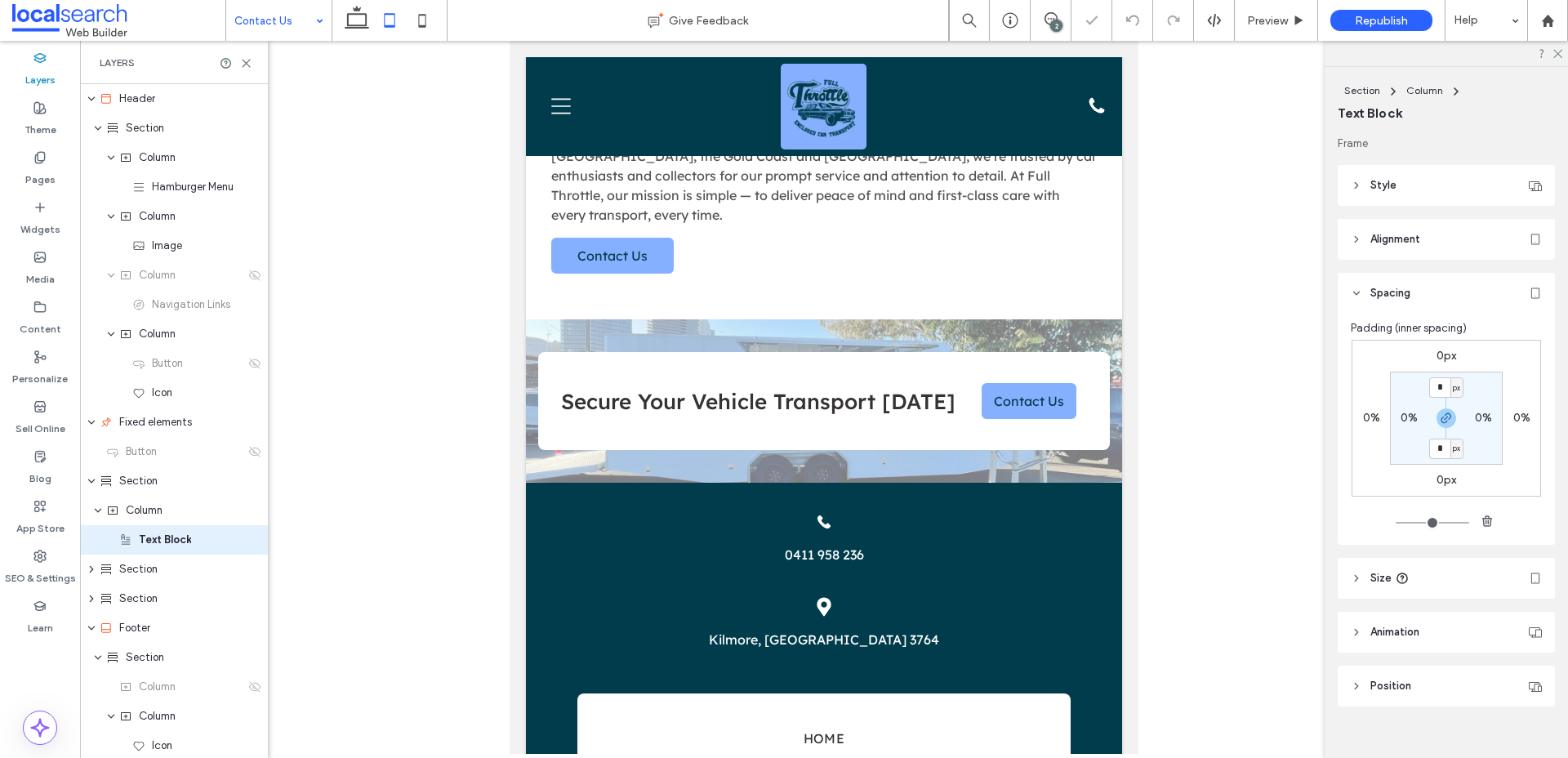
scroll to position [119, 0]
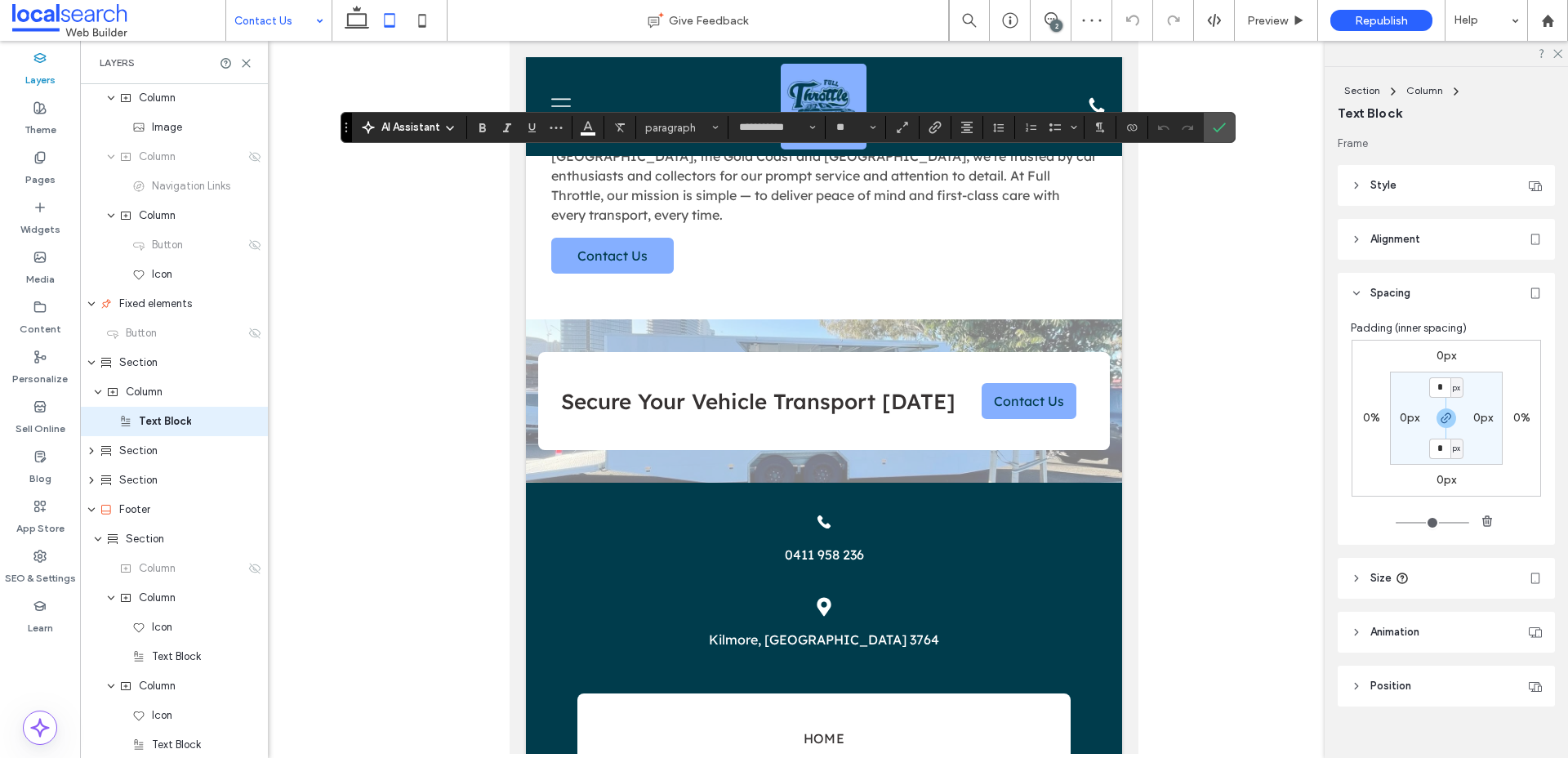
type input "**********"
type input "**"
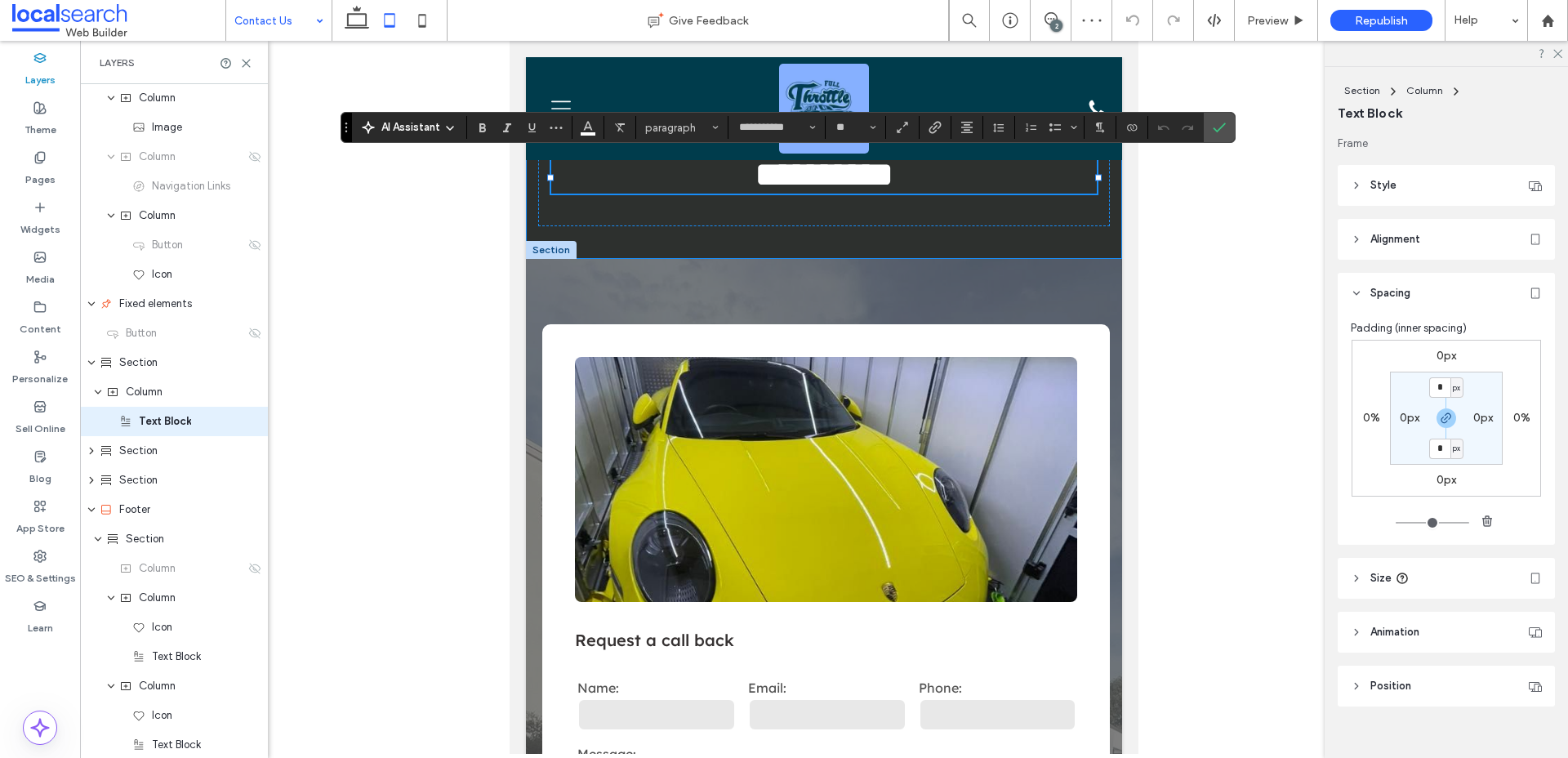
scroll to position [0, 0]
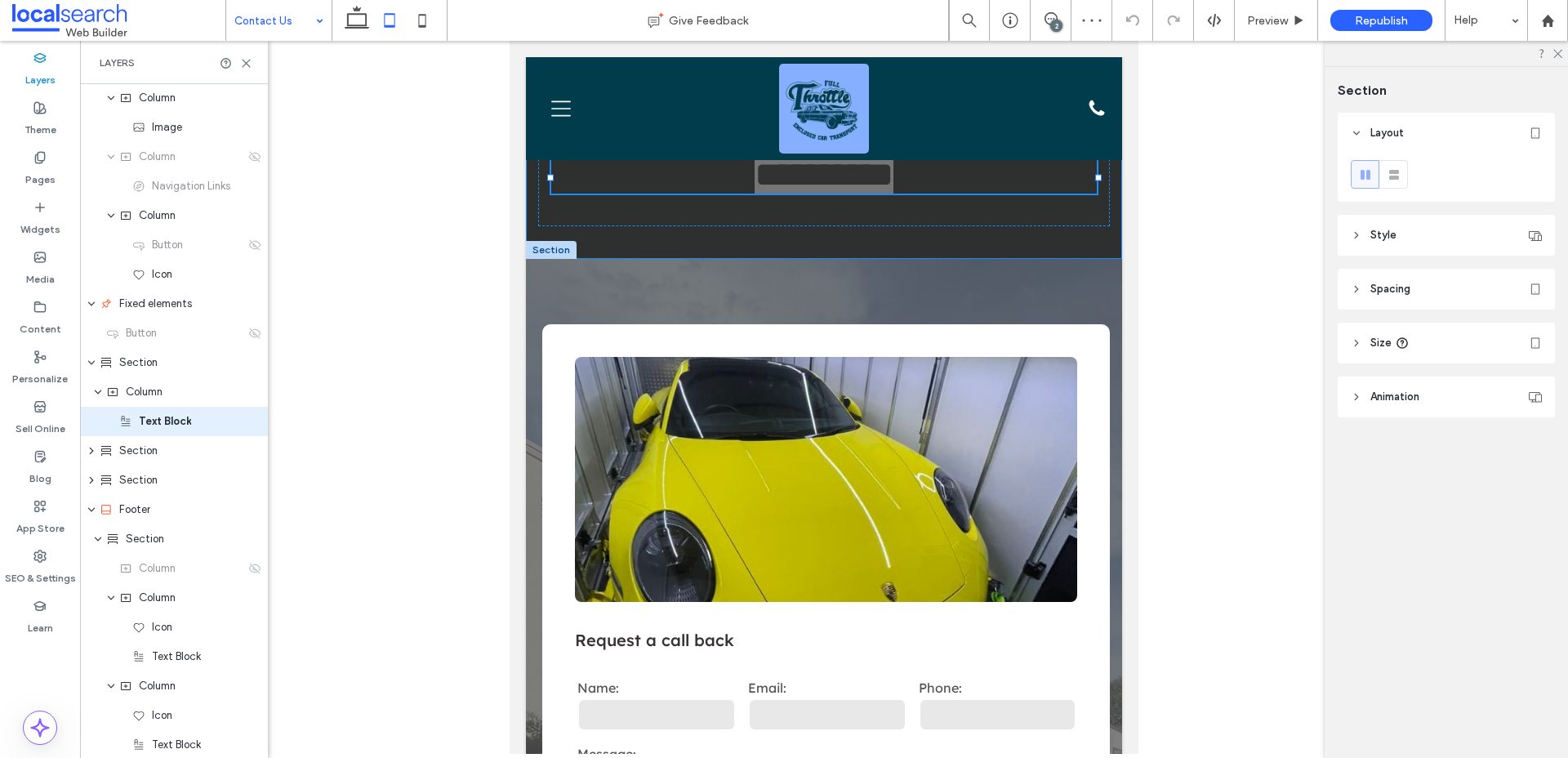
click at [1078, 261] on div at bounding box center [823, 265] width 596 height 8
type input "***"
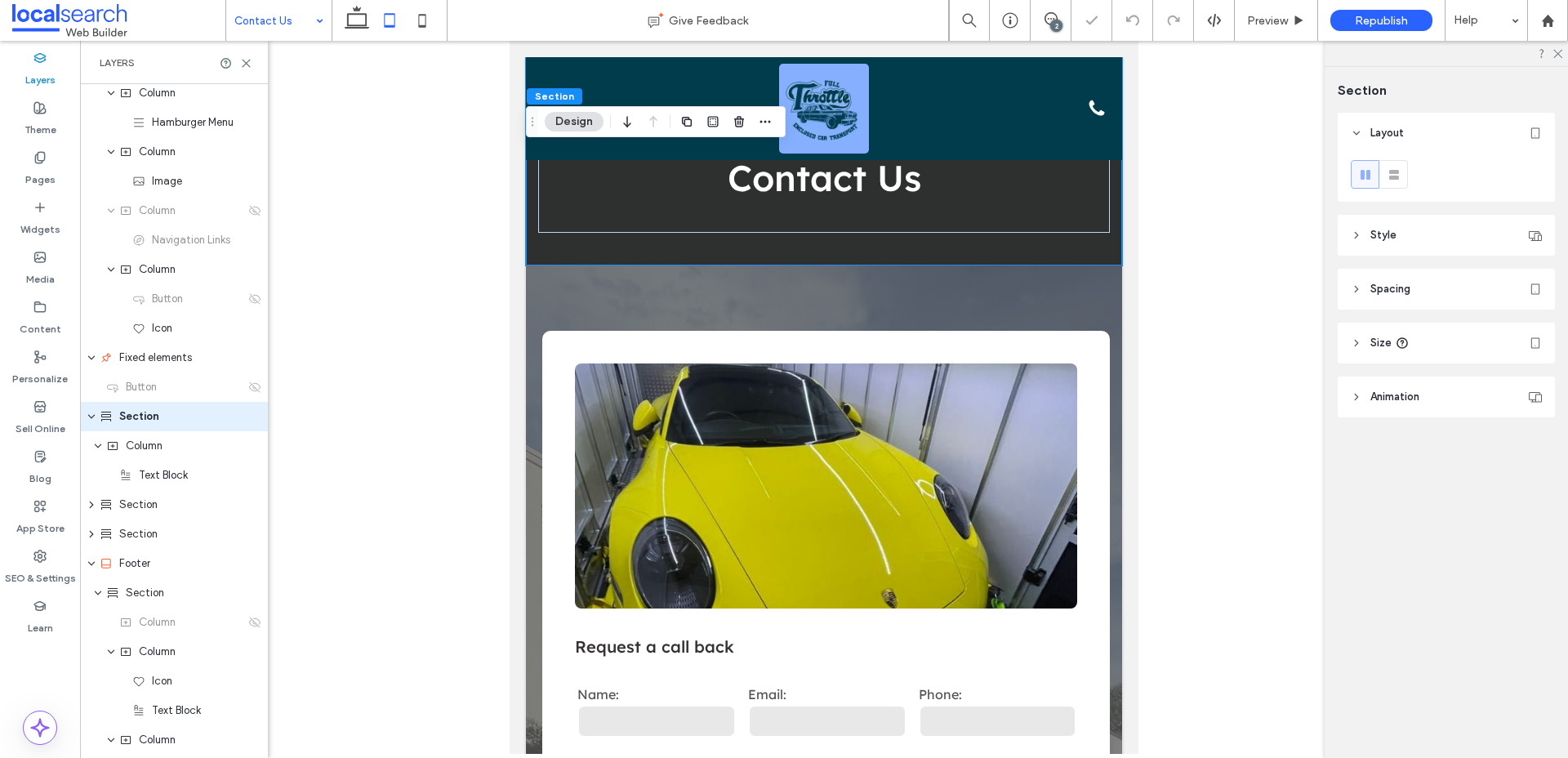
scroll to position [59, 0]
click at [1080, 250] on div "Contact Us" at bounding box center [823, 161] width 596 height 208
click at [1382, 294] on span "Spacing" at bounding box center [1390, 289] width 40 height 16
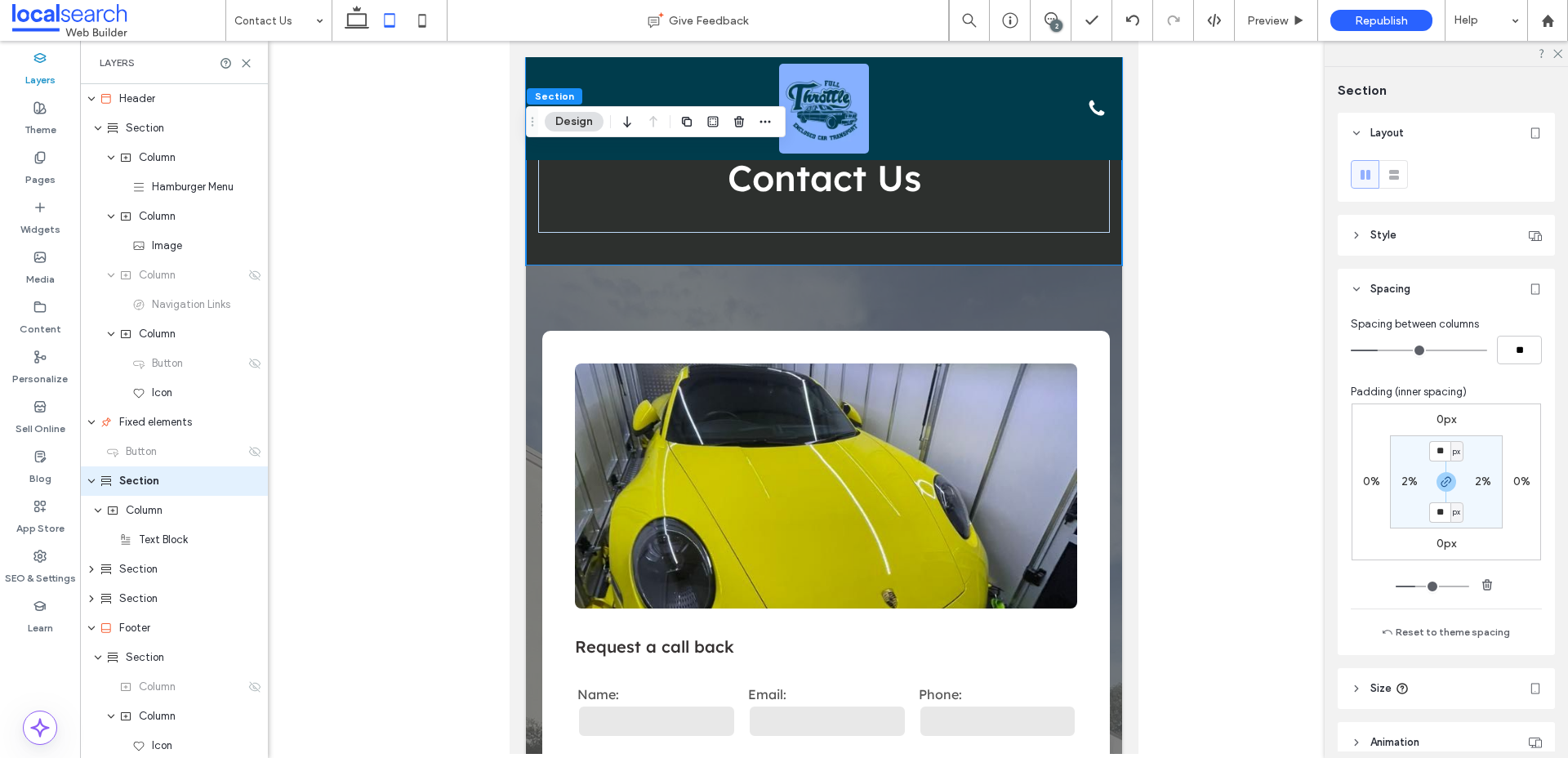
scroll to position [59, 0]
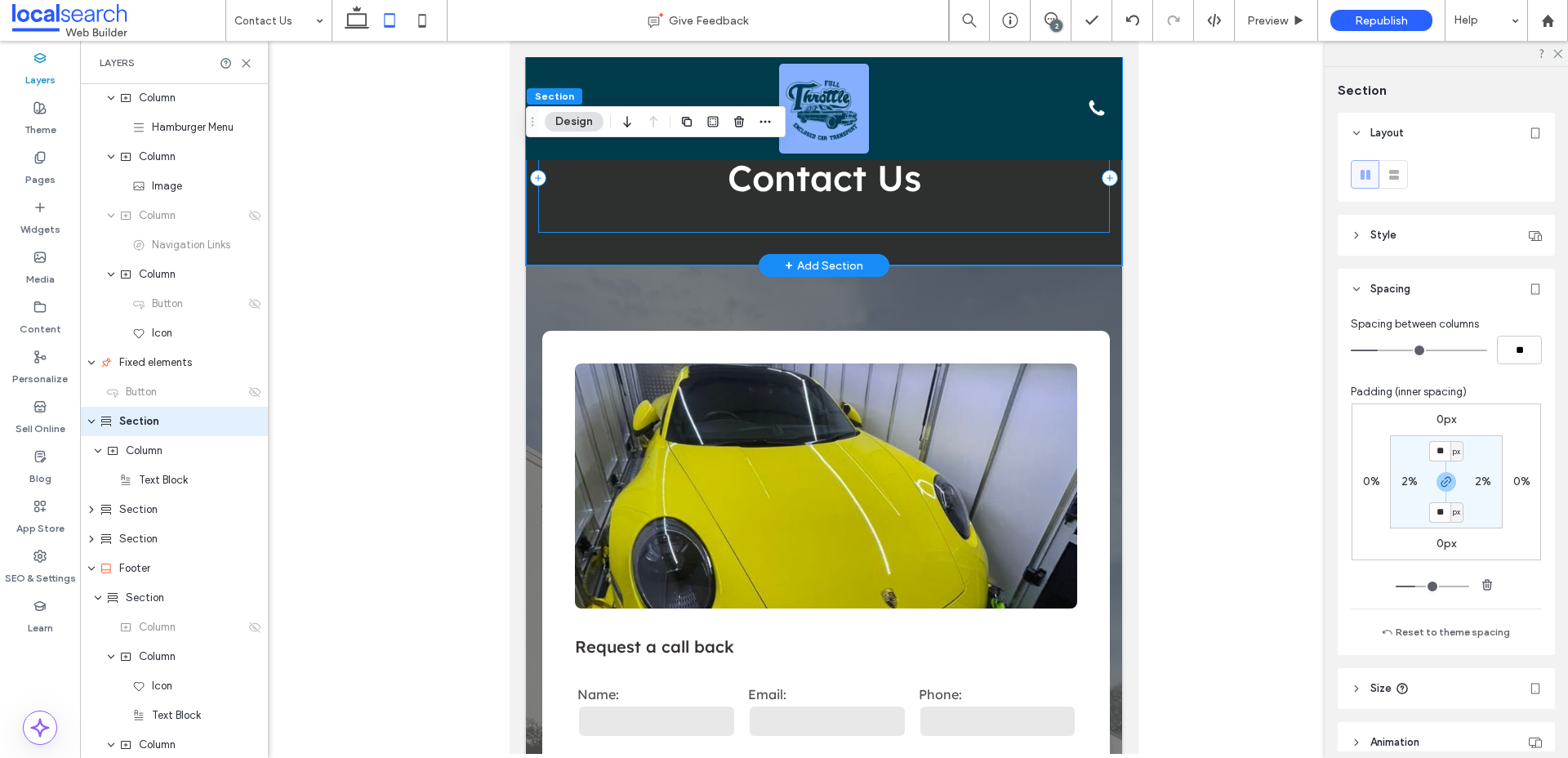
click at [634, 213] on div "Contact Us" at bounding box center [824, 177] width 573 height 111
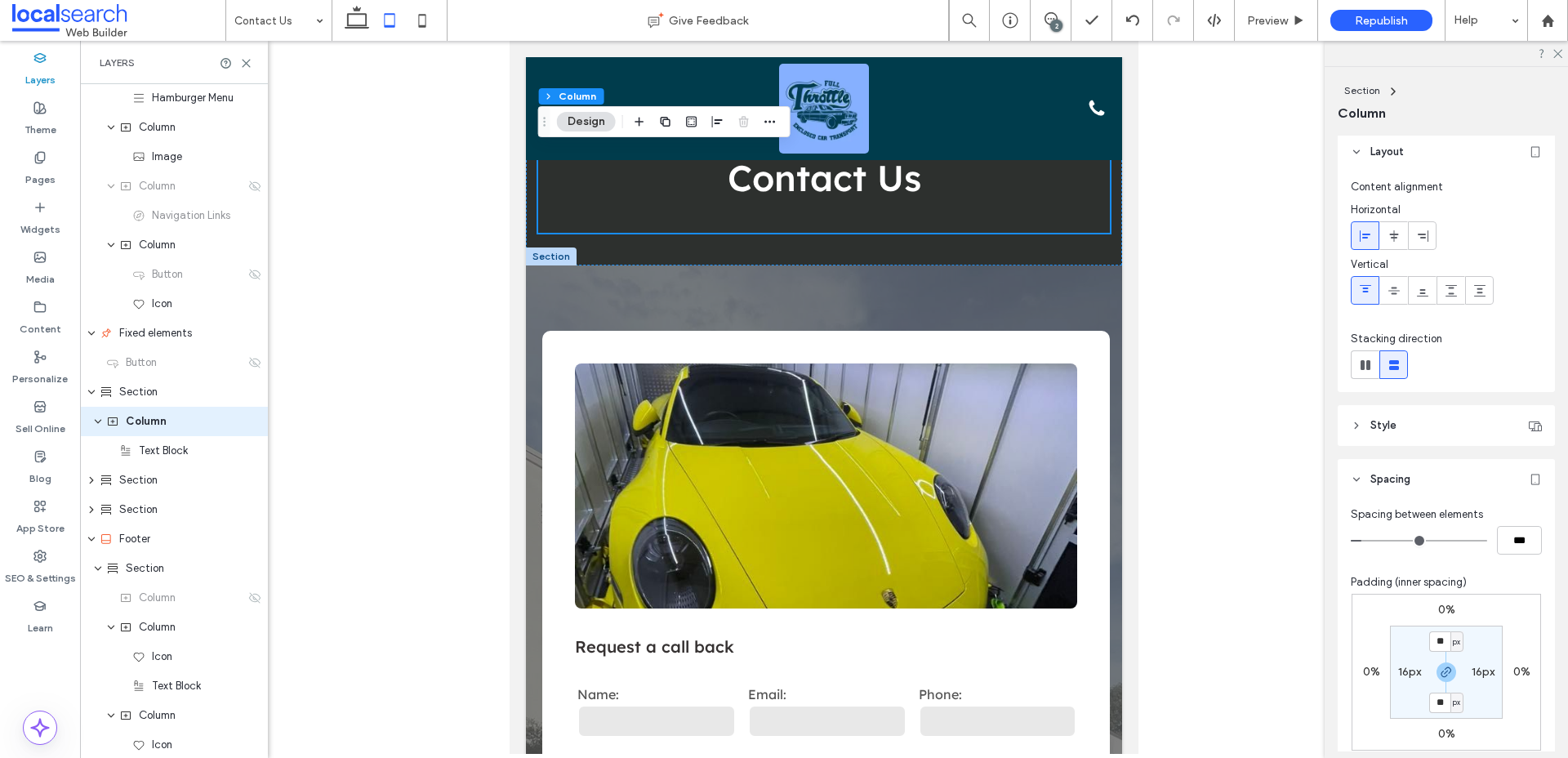
scroll to position [0, 0]
click at [1101, 248] on div "Contact Us" at bounding box center [823, 161] width 596 height 208
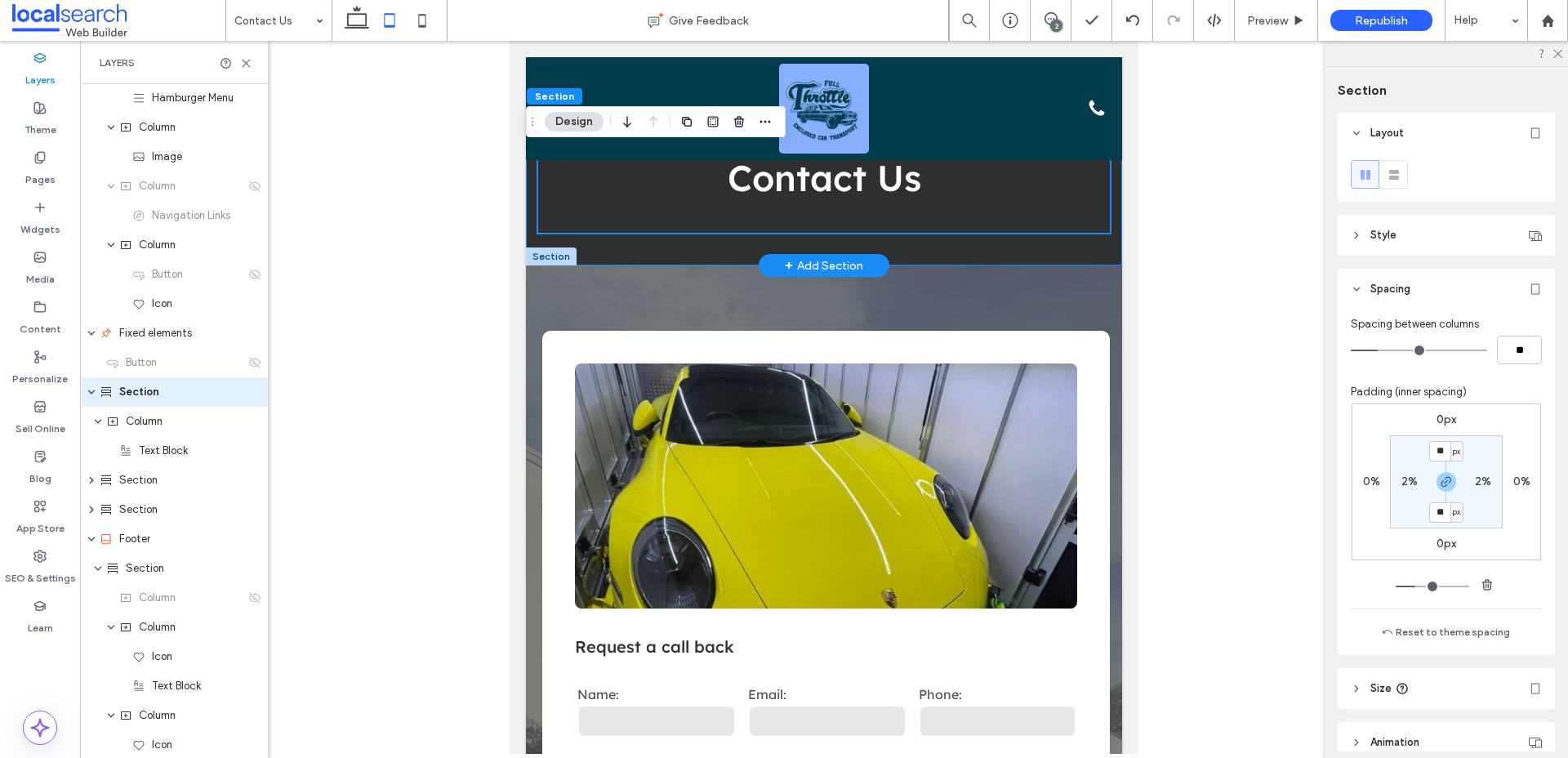
scroll to position [59, 0]
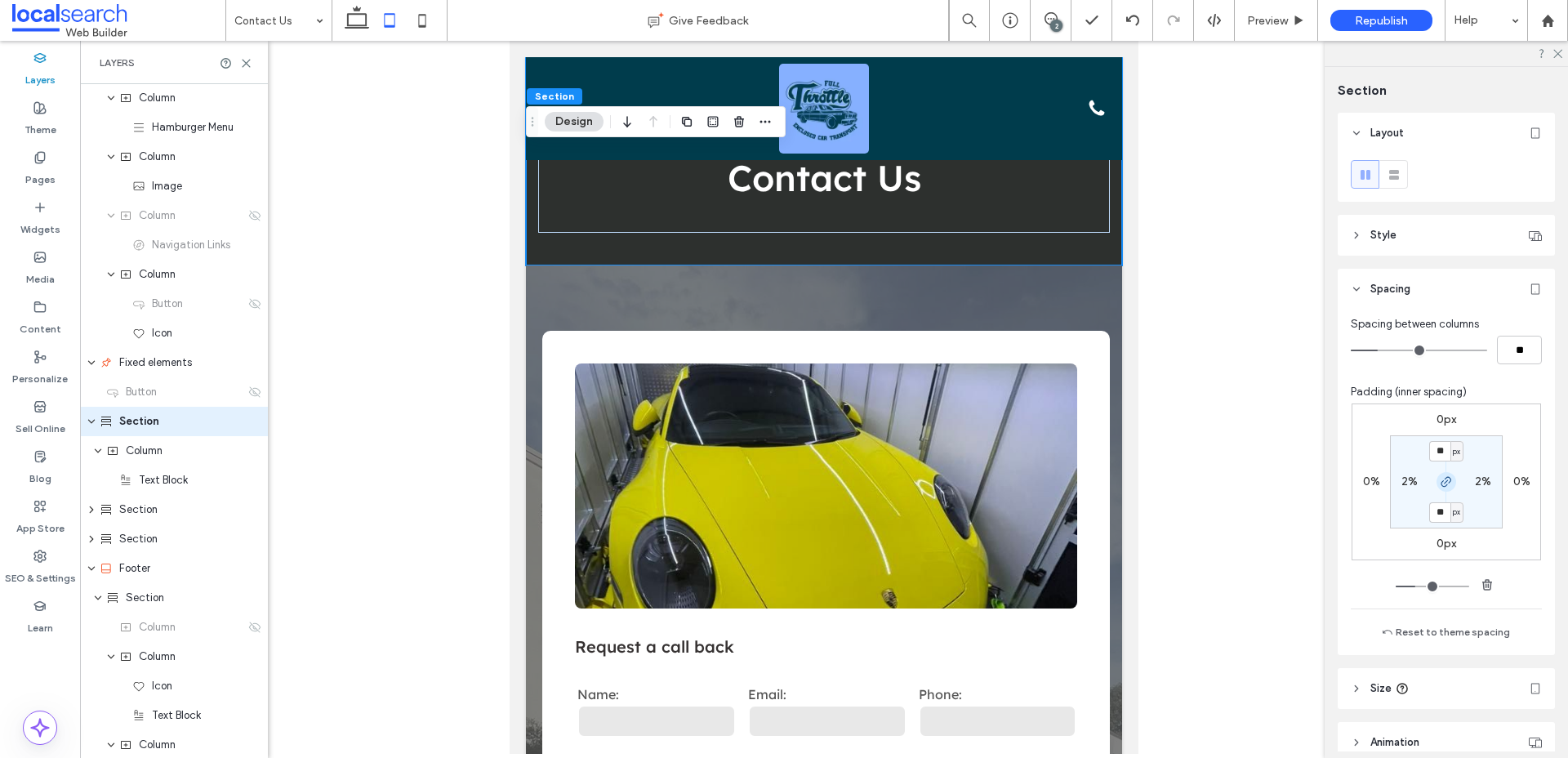
click at [1450, 490] on span "button" at bounding box center [1447, 482] width 19 height 19
click at [1440, 449] on input "**" at bounding box center [1440, 451] width 21 height 20
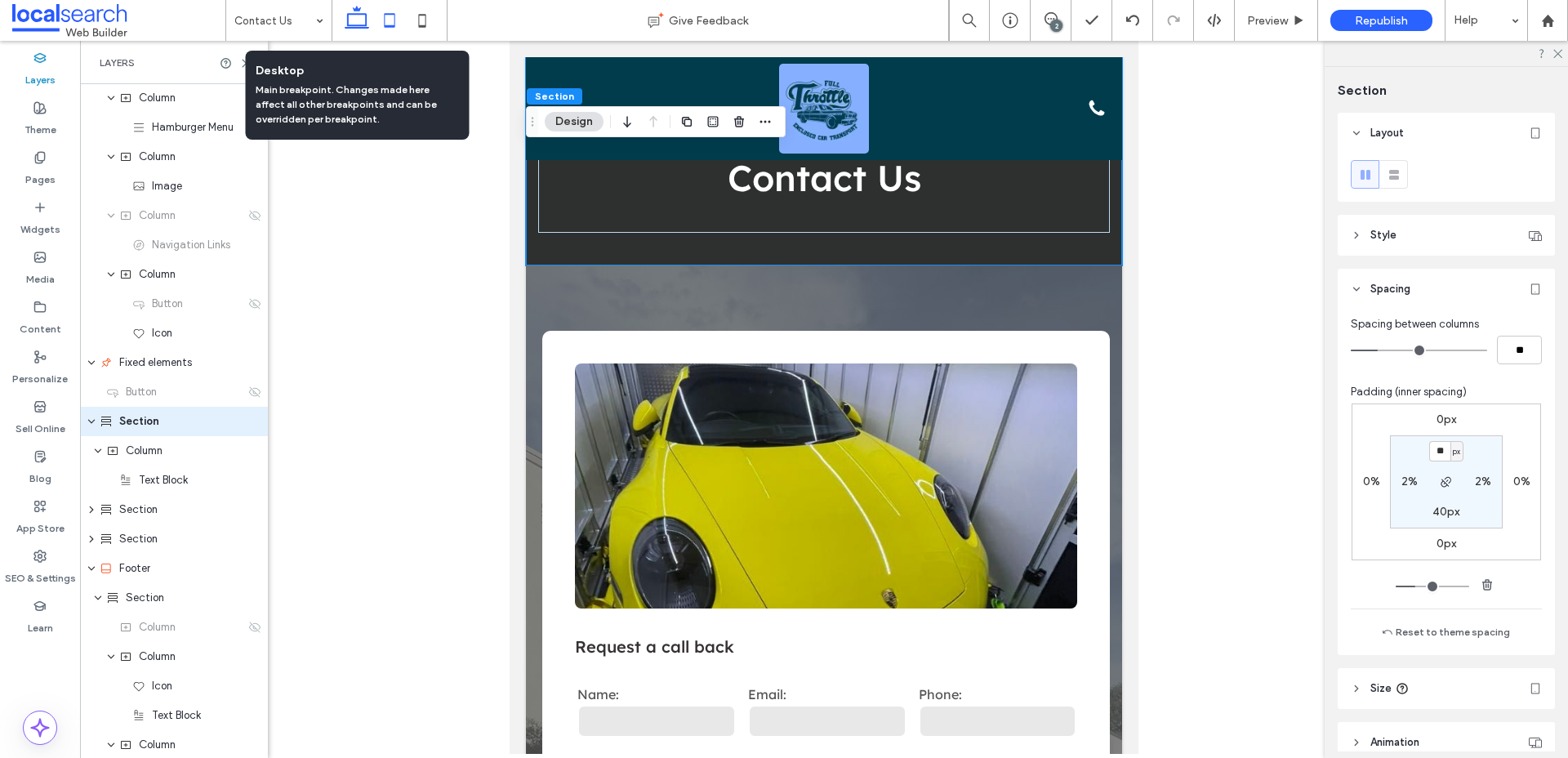
click at [347, 23] on use at bounding box center [357, 17] width 25 height 23
type input "***"
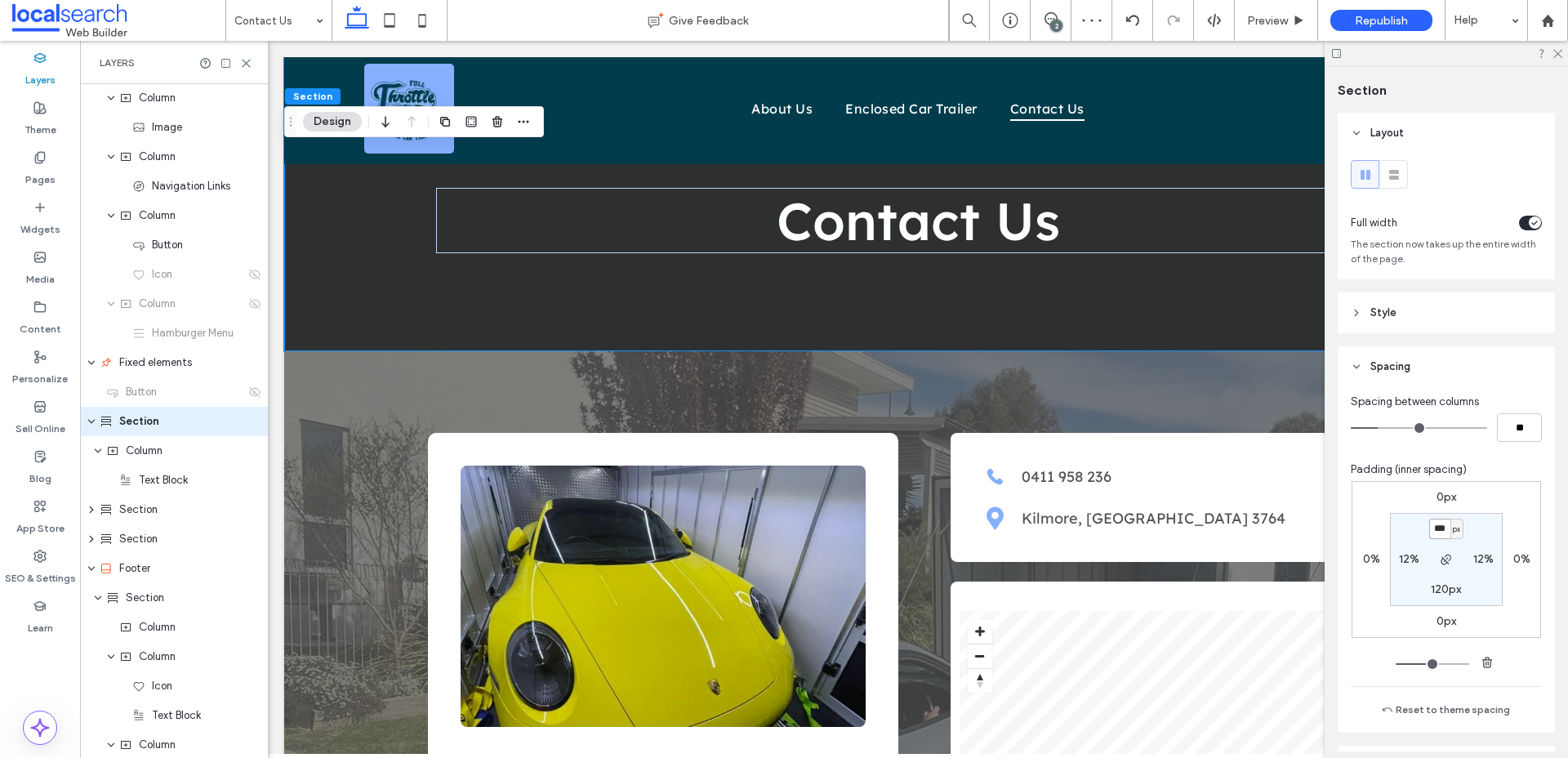
click at [1441, 532] on input "***" at bounding box center [1440, 529] width 21 height 20
type input "***"
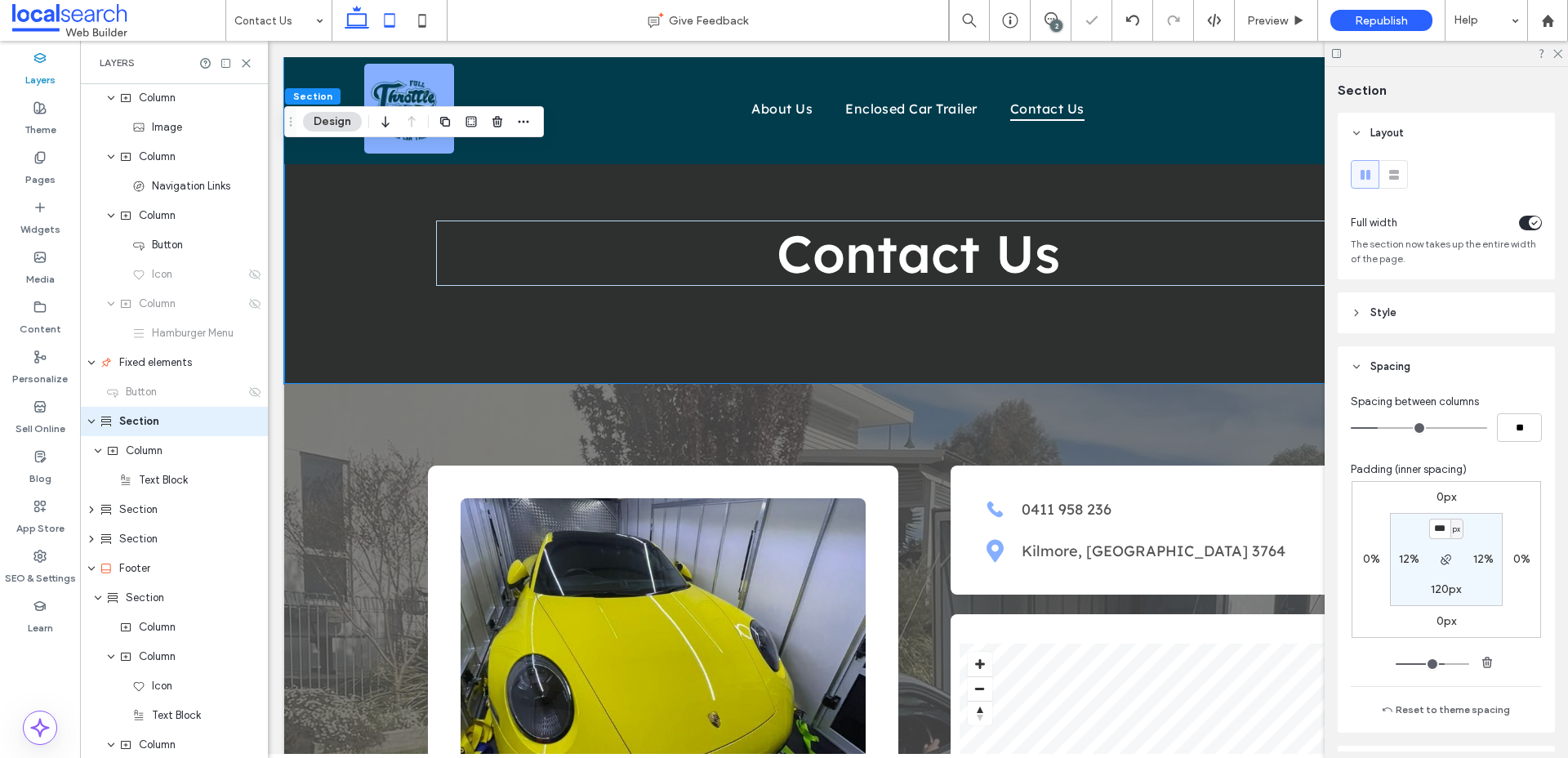
click at [390, 12] on icon at bounding box center [390, 20] width 33 height 33
type input "**"
type input "***"
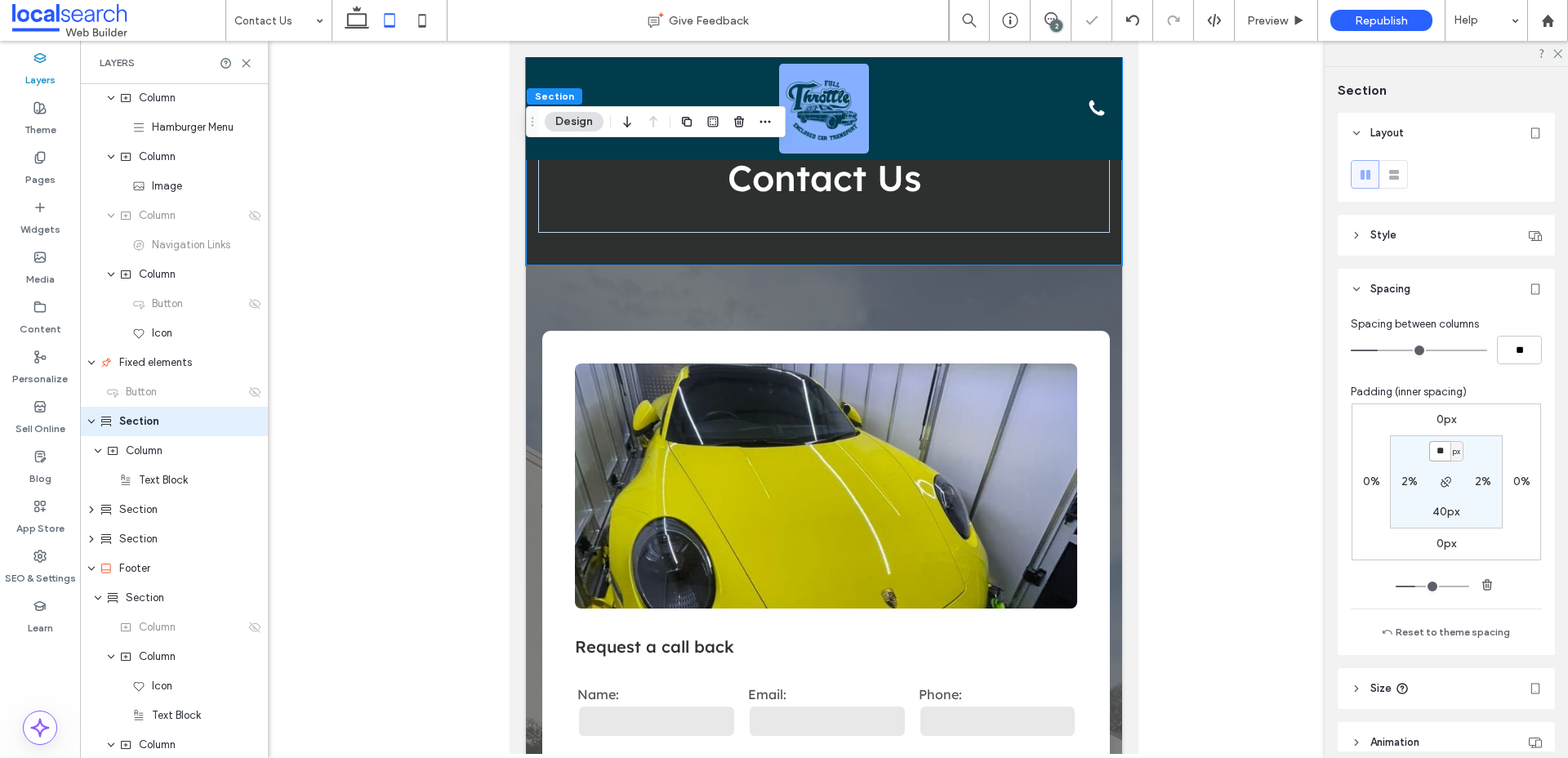
click at [1438, 447] on input "**" at bounding box center [1440, 451] width 21 height 20
type input "***"
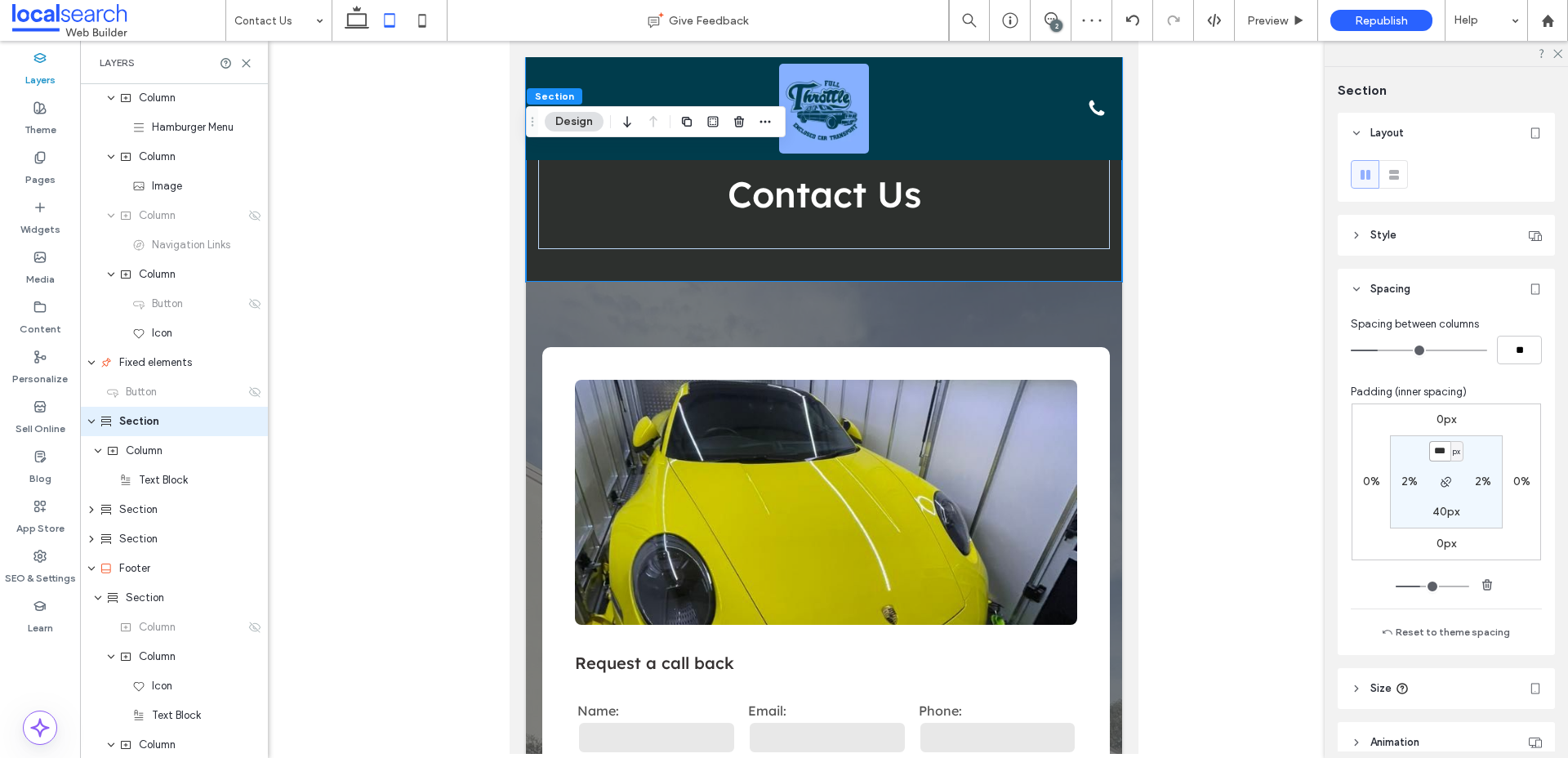
click at [1441, 446] on input "***" at bounding box center [1440, 451] width 21 height 20
type input "***"
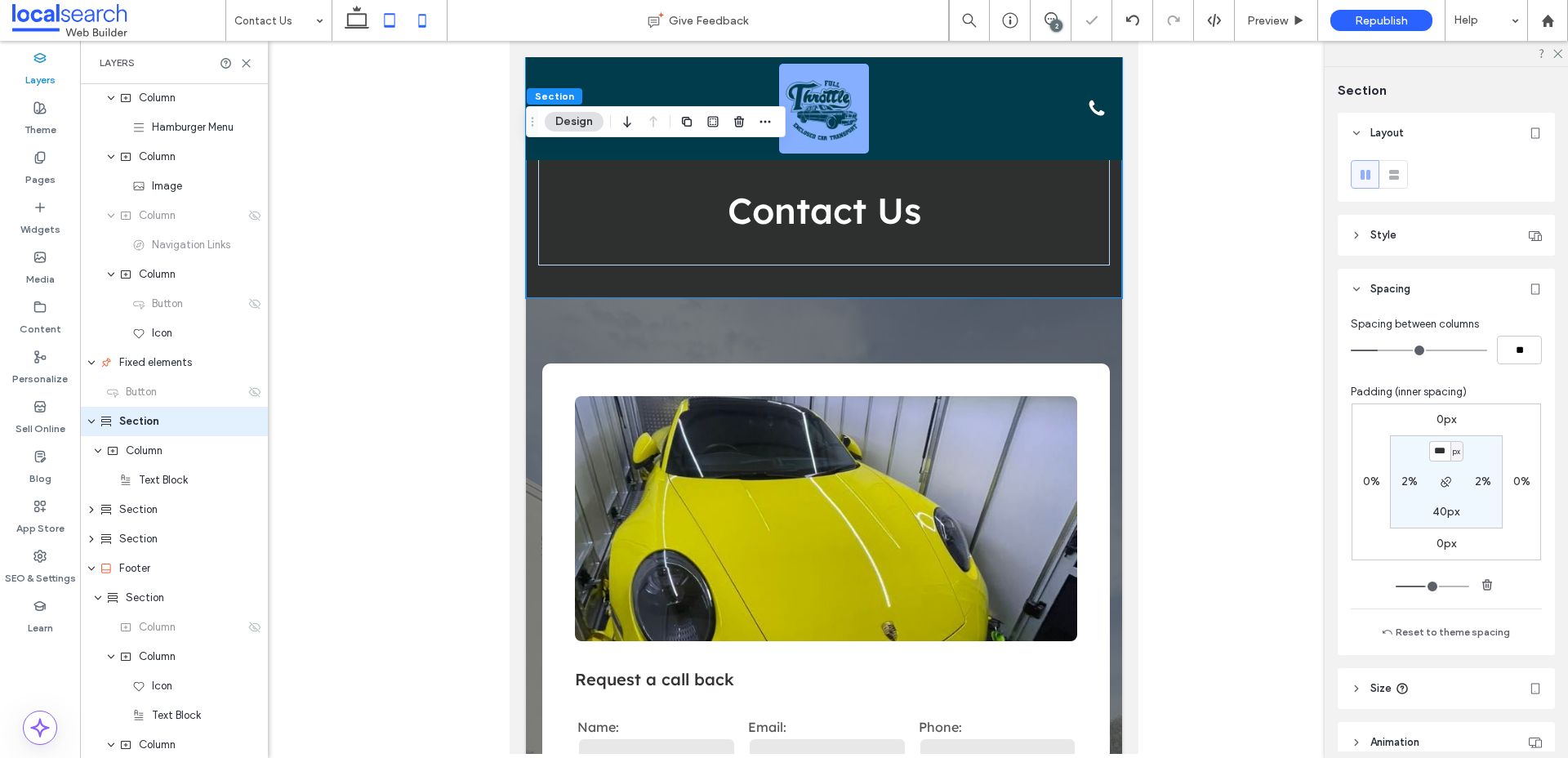
click at [433, 16] on icon at bounding box center [421, 20] width 33 height 33
type input "**"
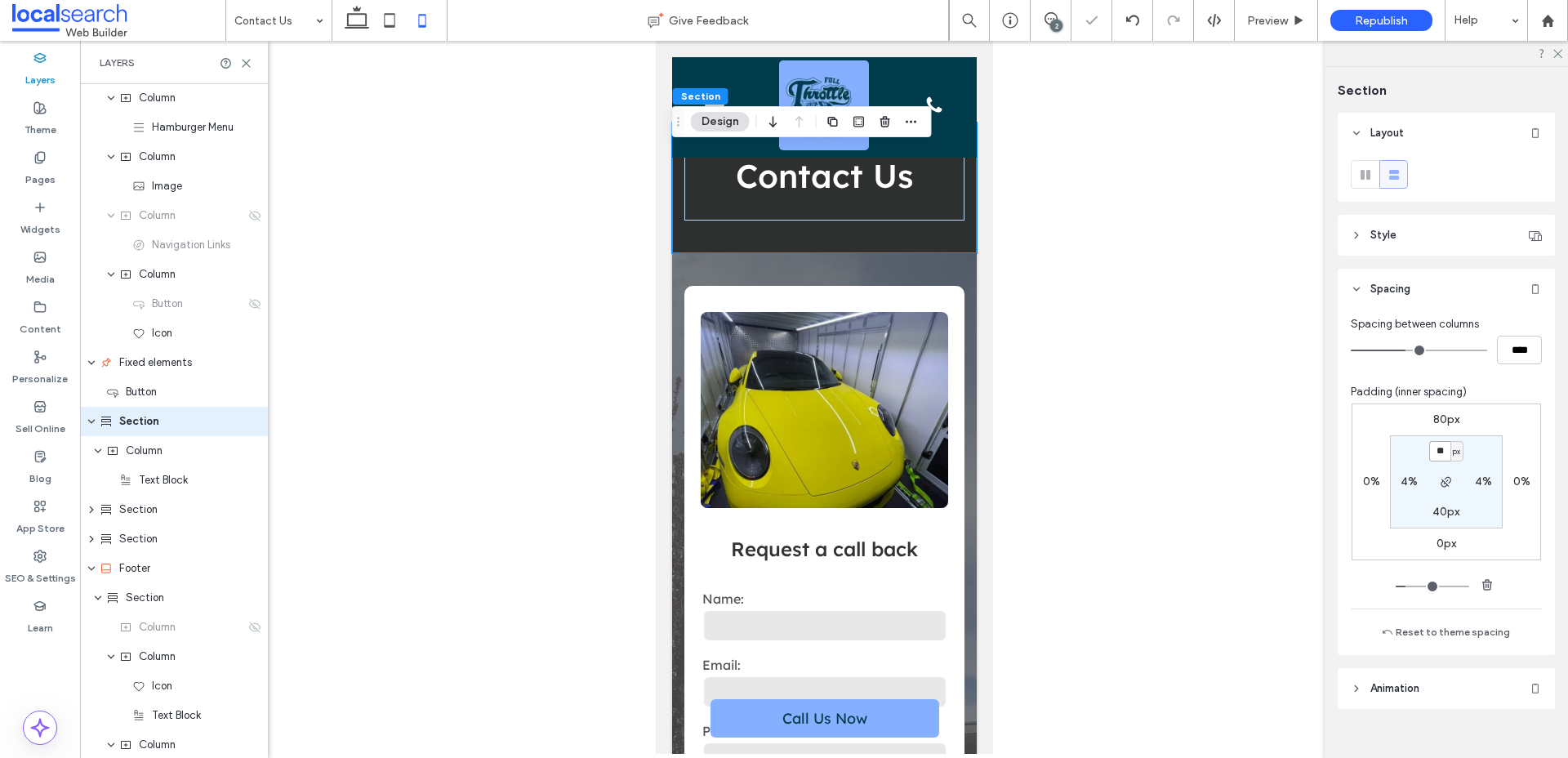
click at [1438, 450] on input "**" at bounding box center [1440, 451] width 21 height 20
type input "**"
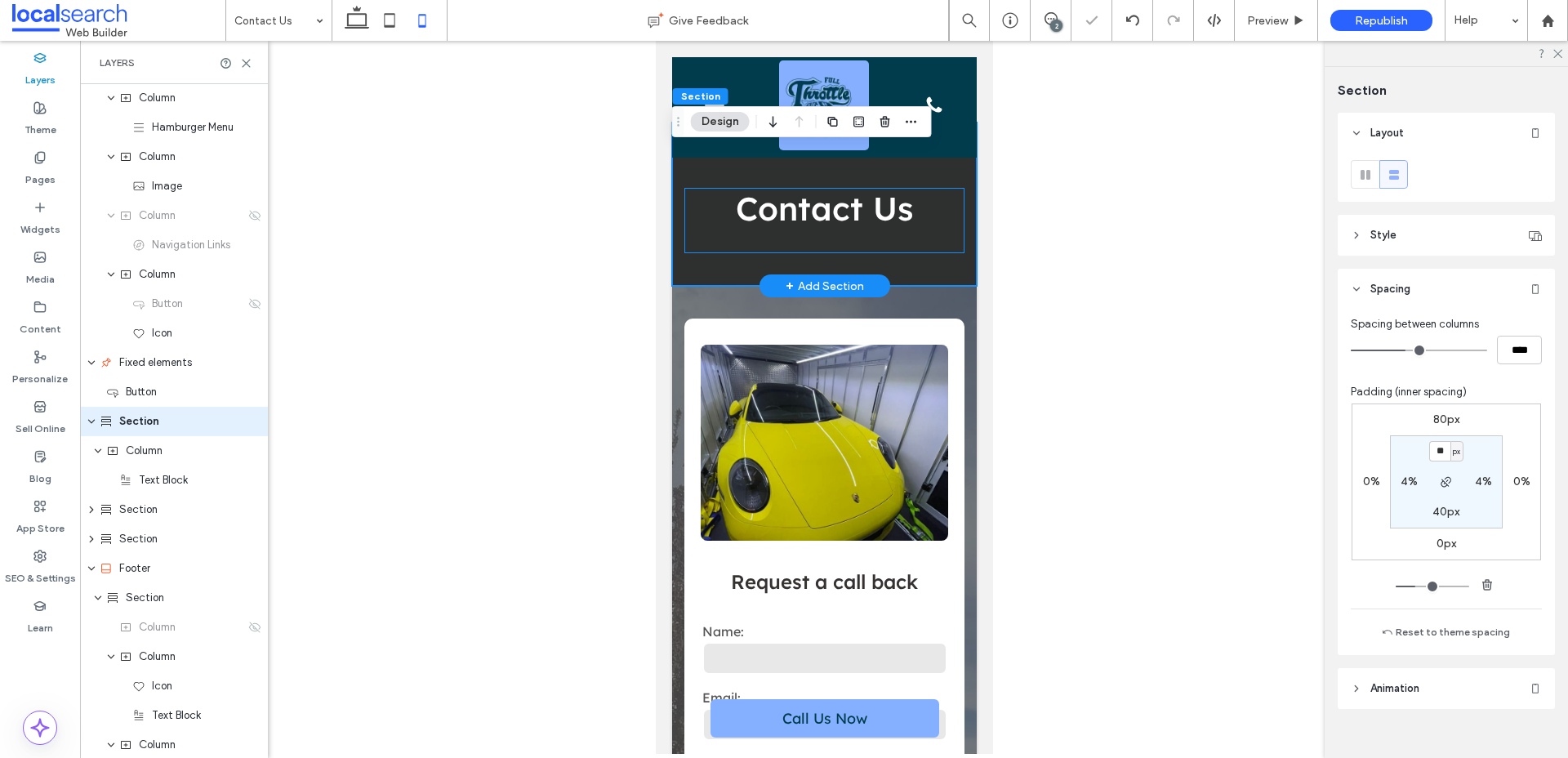
click at [940, 235] on div "Contact Us" at bounding box center [823, 220] width 280 height 66
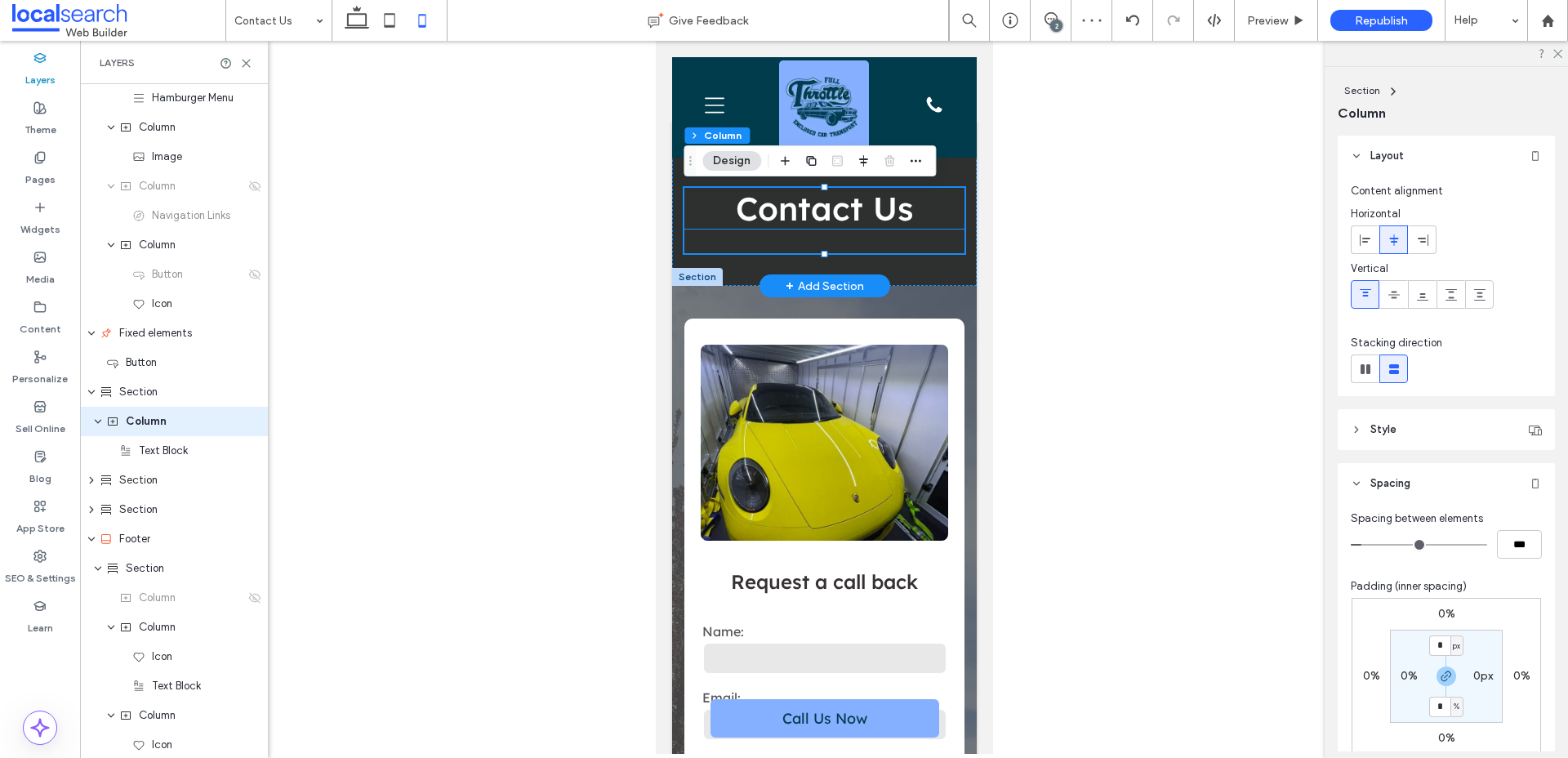
click at [890, 220] on span "Contact Us" at bounding box center [823, 208] width 177 height 41
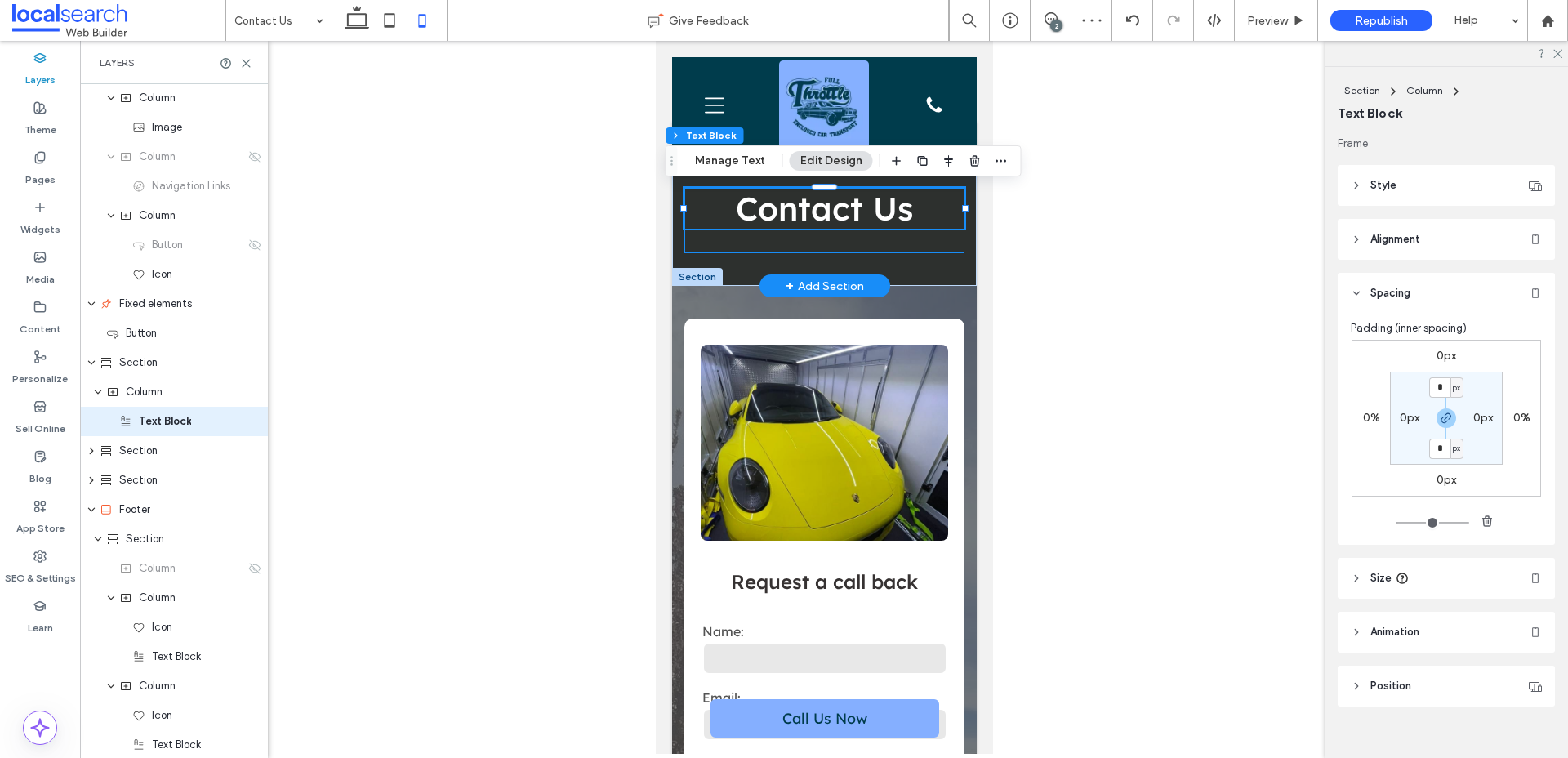
click at [900, 240] on div "Contact Us" at bounding box center [823, 220] width 280 height 66
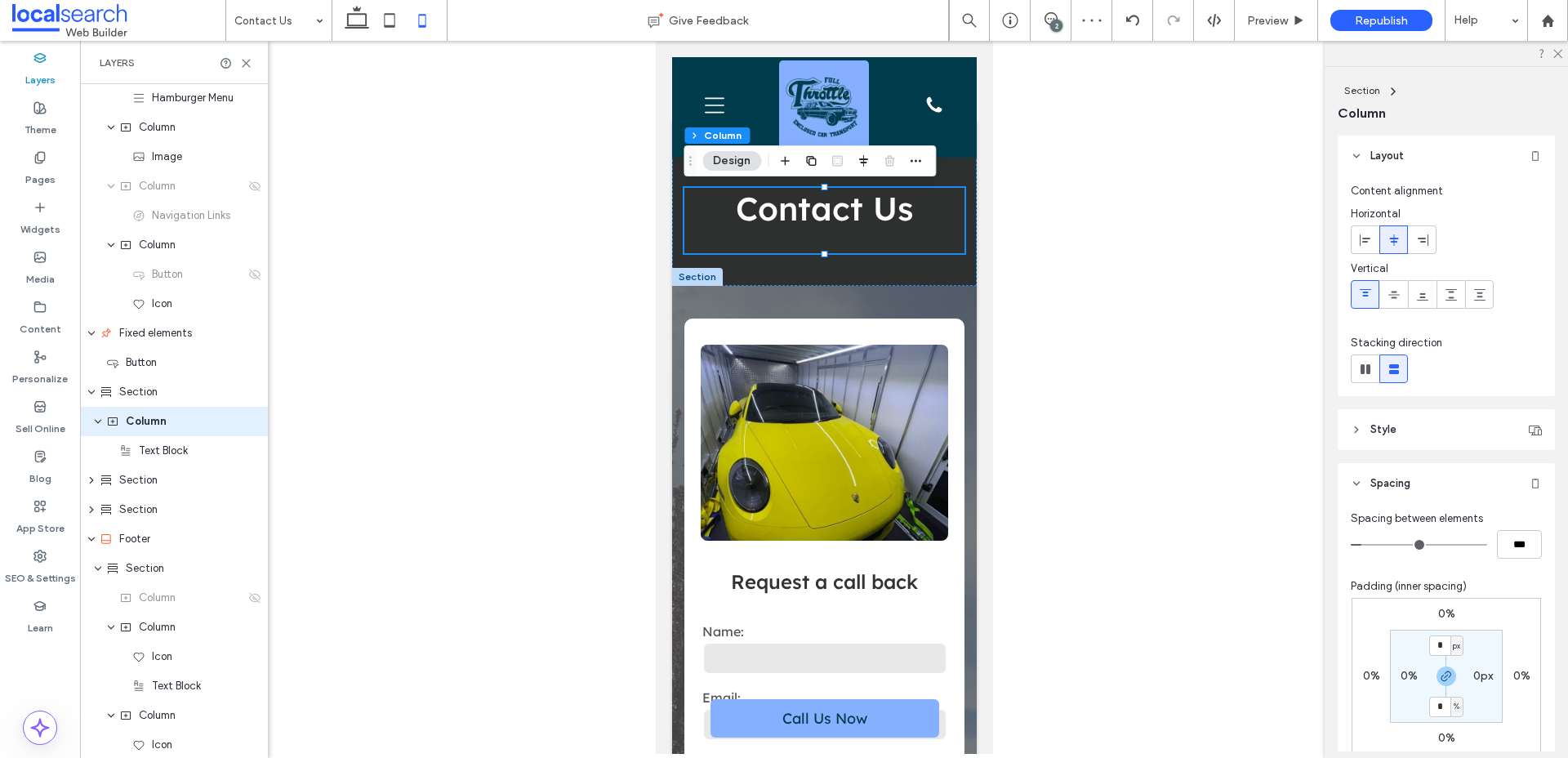
scroll to position [320, 0]
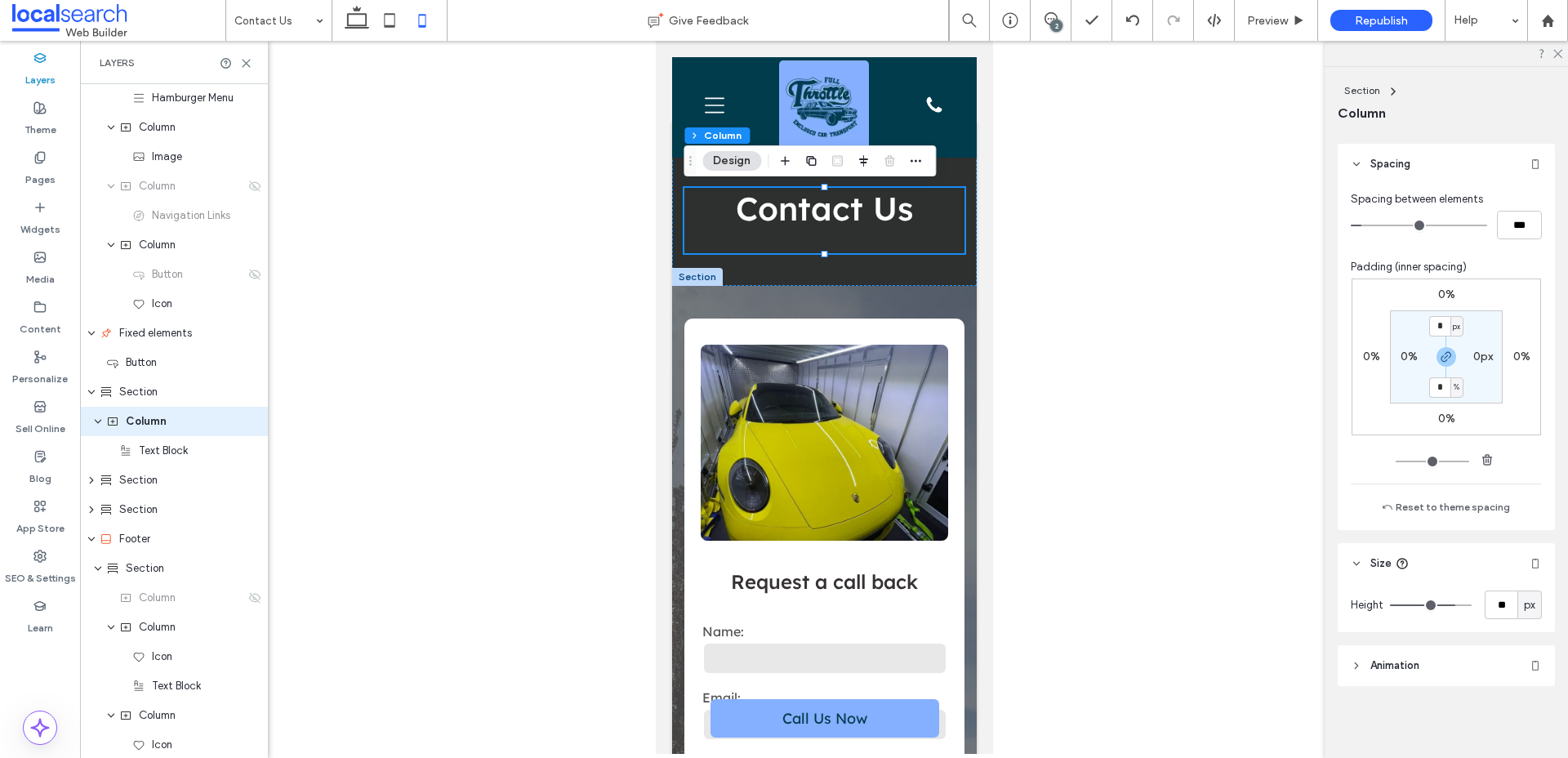
click at [1539, 616] on div "px" at bounding box center [1530, 605] width 25 height 28
type input "**"
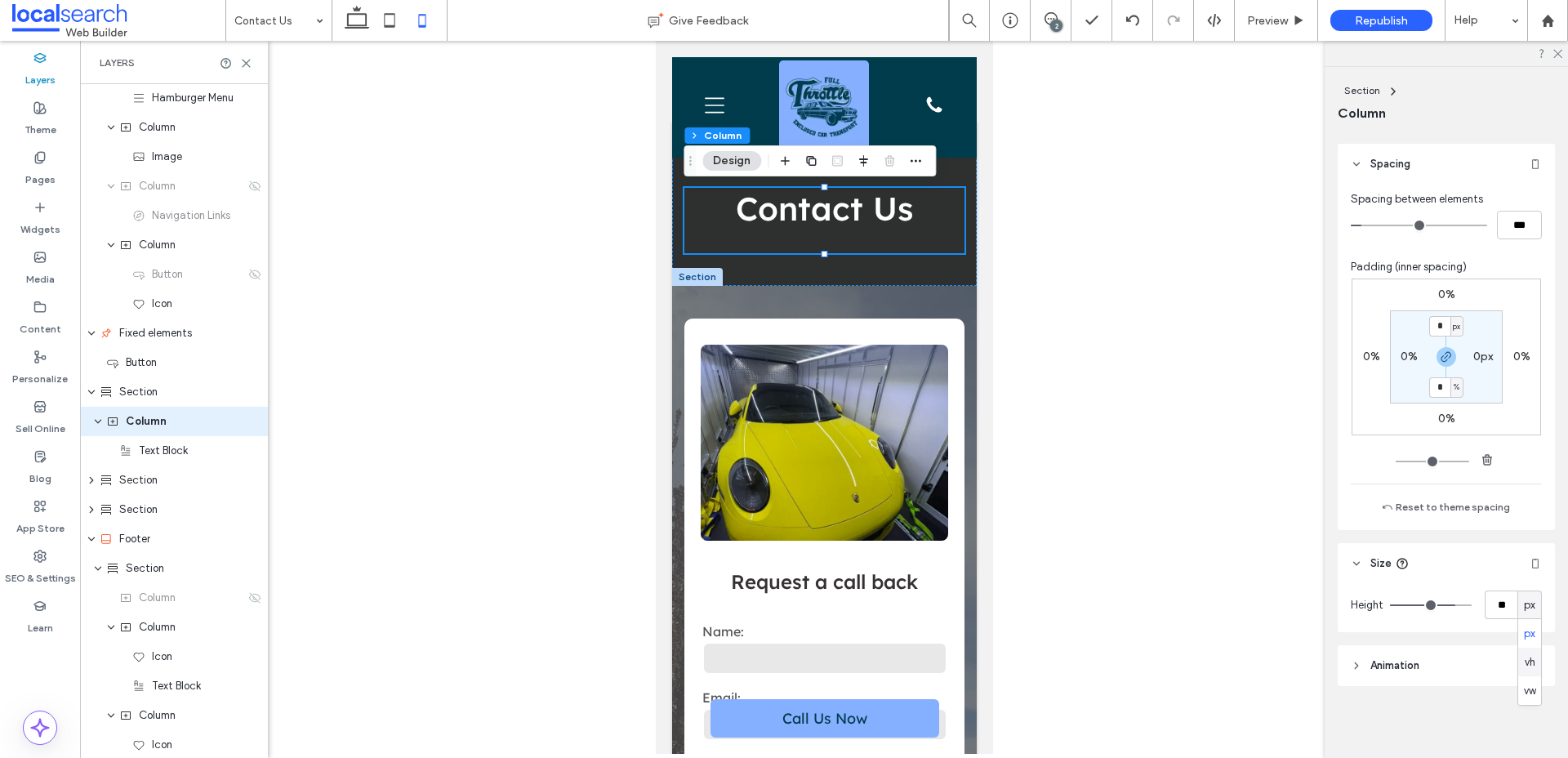
type input "**"
type input "*"
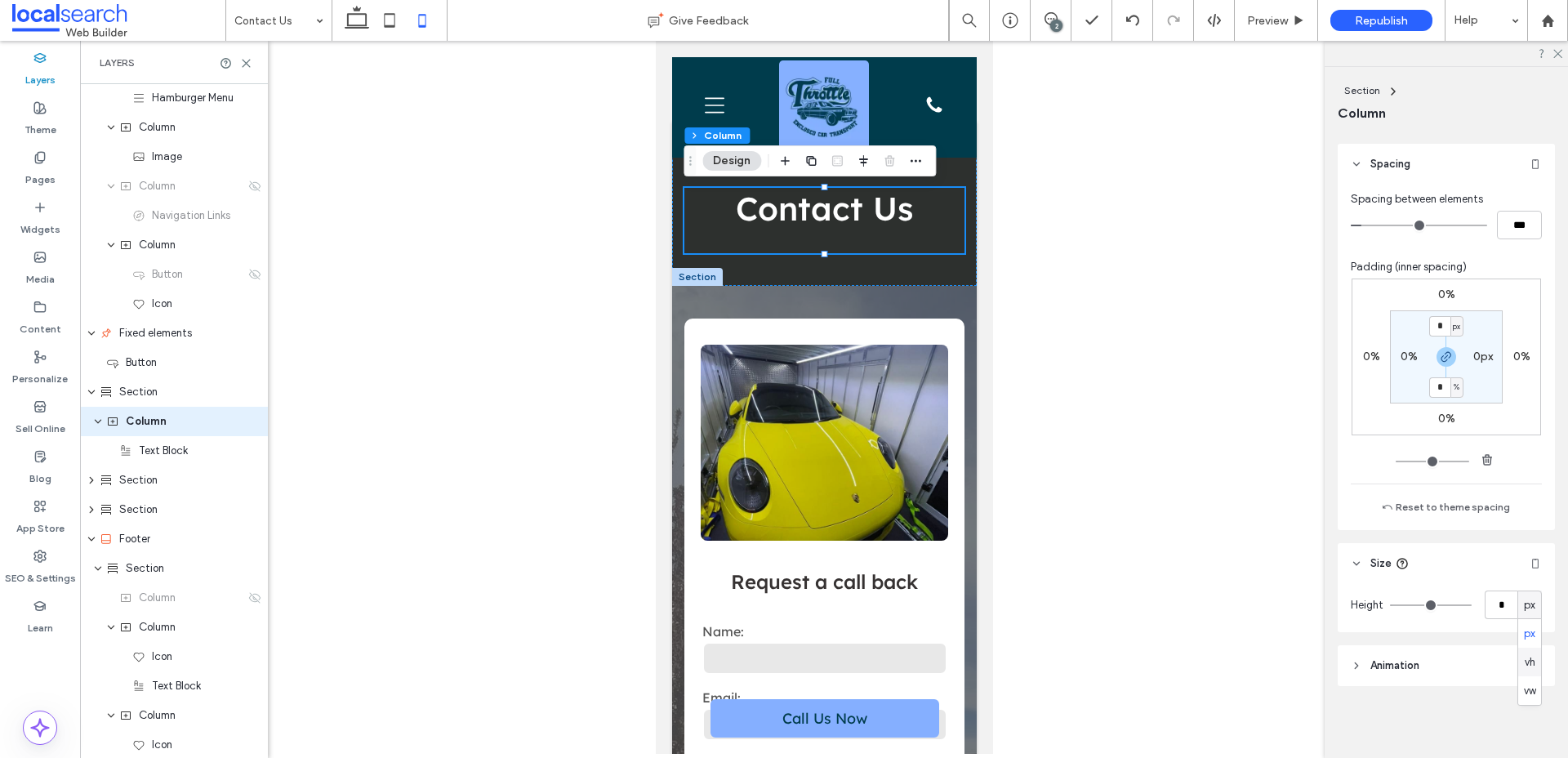
drag, startPoint x: 1451, startPoint y: 606, endPoint x: 1363, endPoint y: 597, distance: 88.5
click at [1363, 597] on div "Height * px" at bounding box center [1447, 605] width 191 height 28
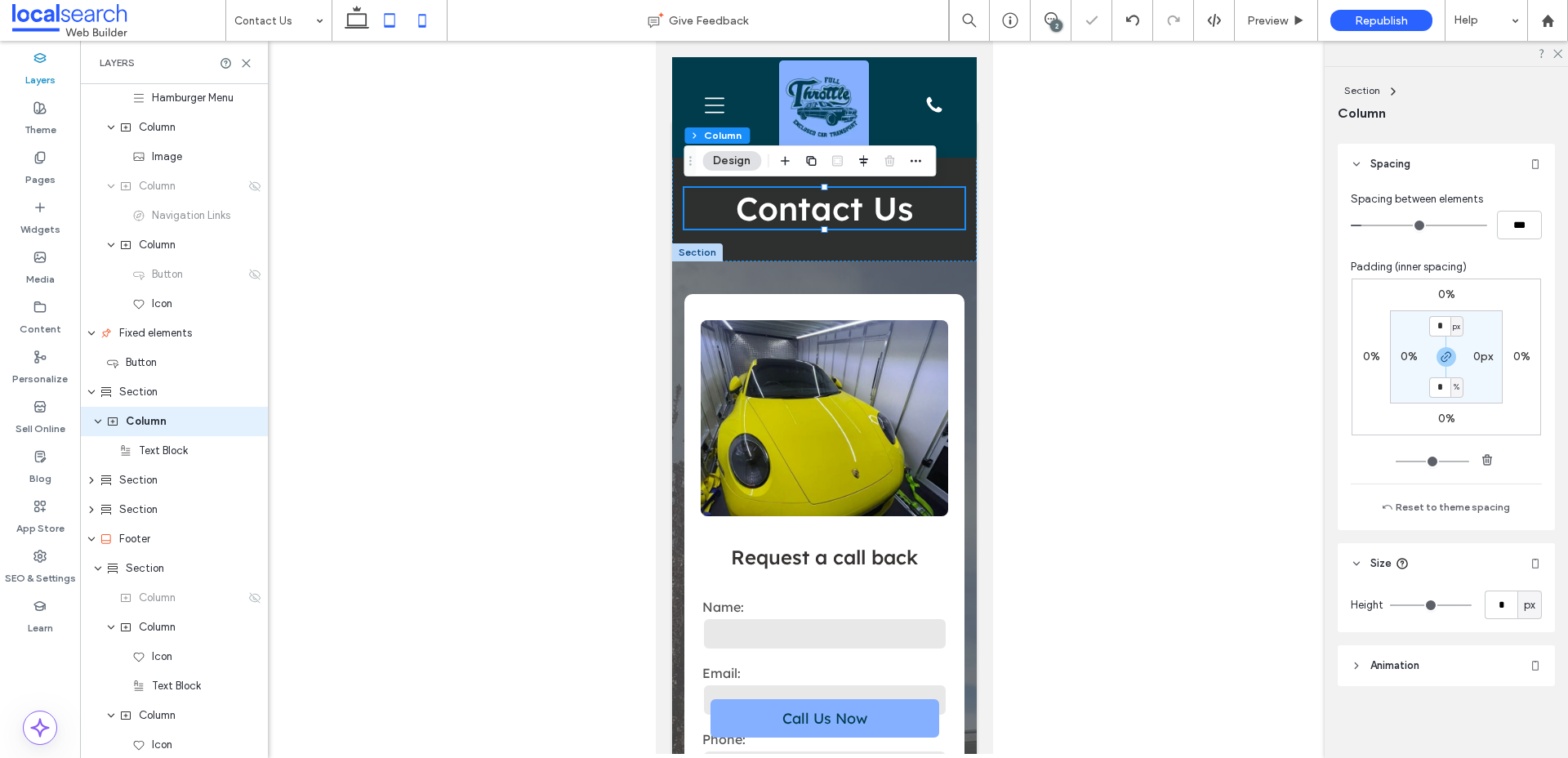
click at [384, 13] on icon at bounding box center [390, 20] width 33 height 33
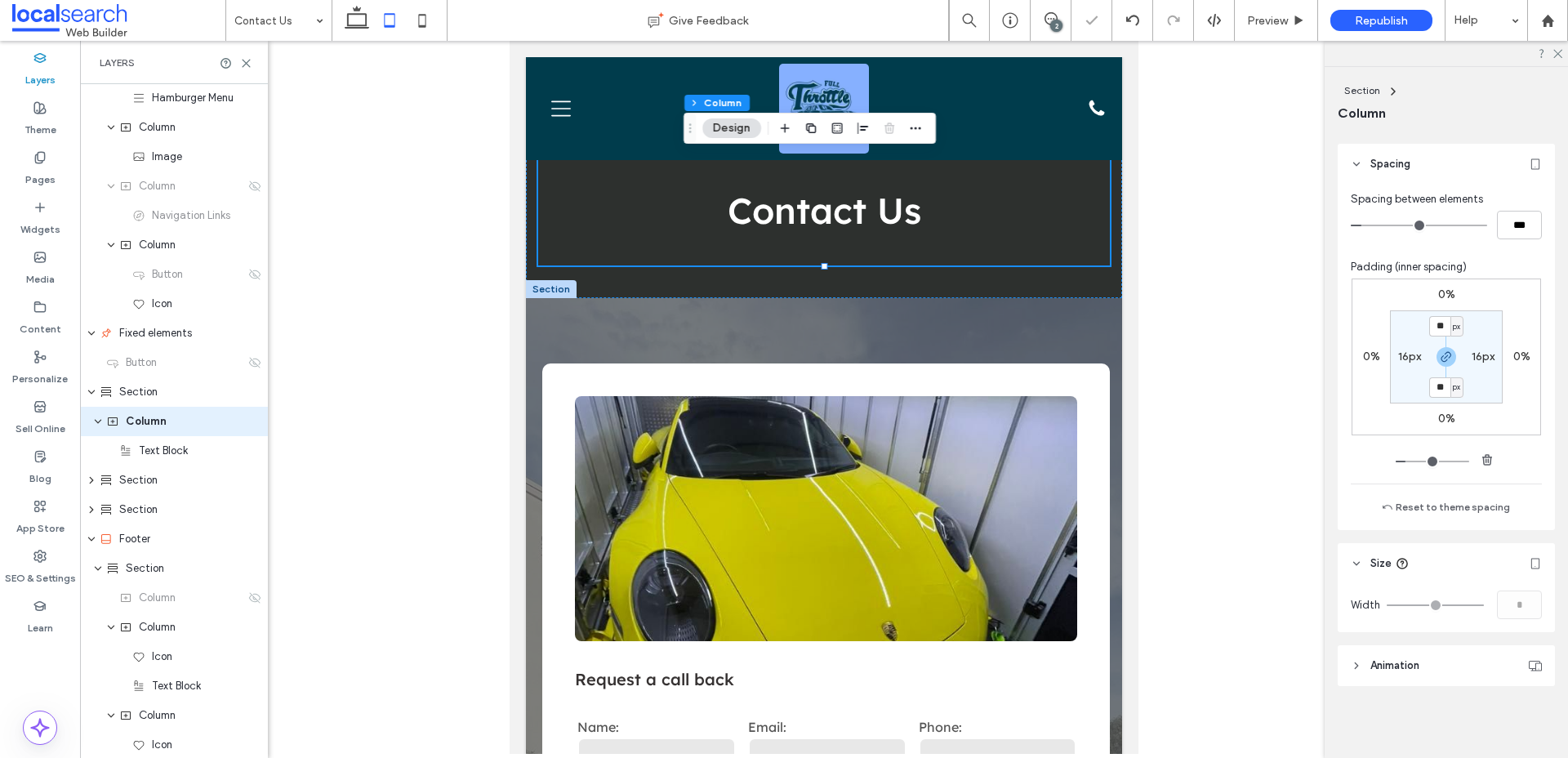
type input "**"
type input "***"
type input "****"
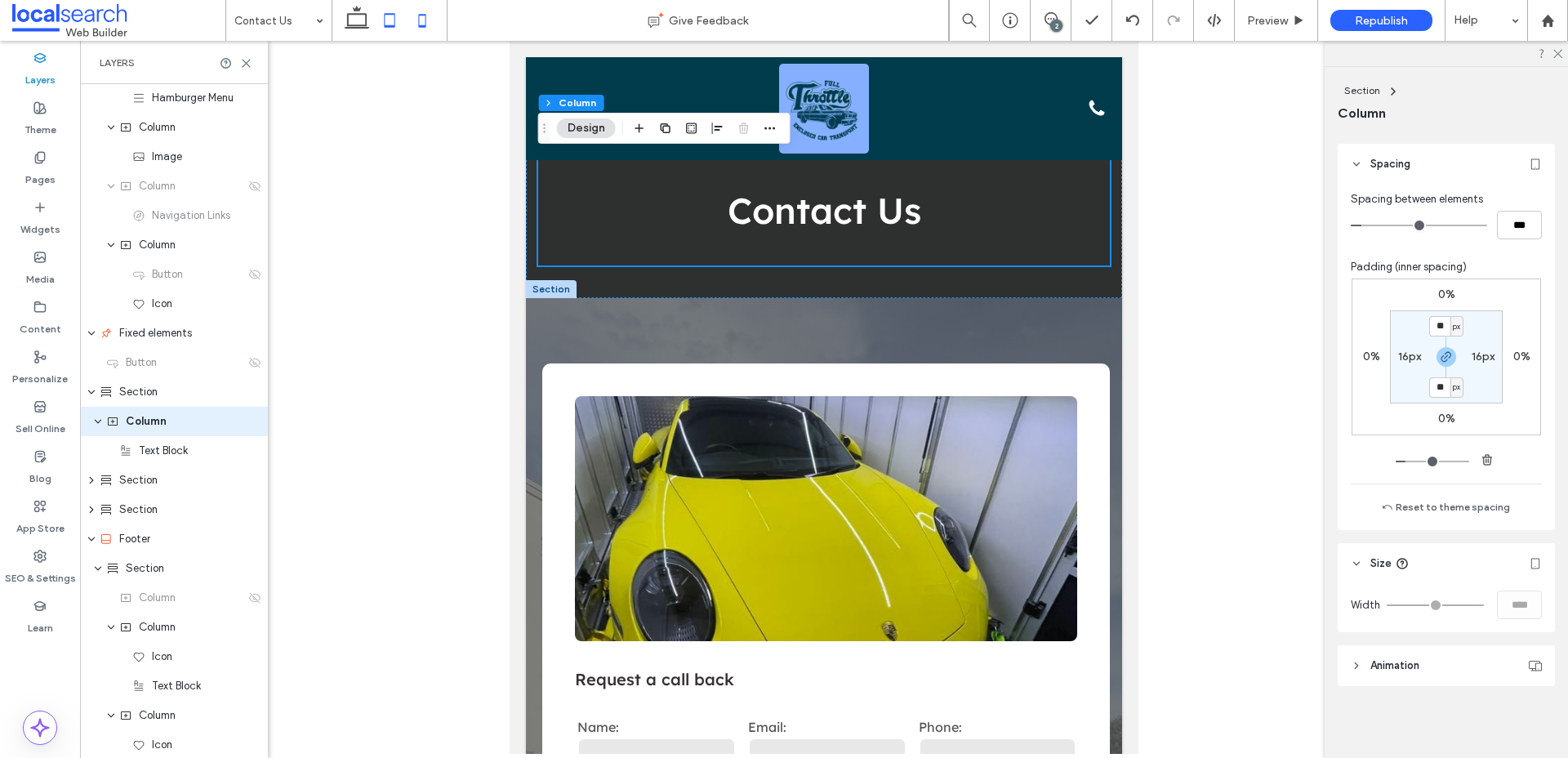
click at [427, 22] on icon at bounding box center [421, 20] width 33 height 33
type input "*"
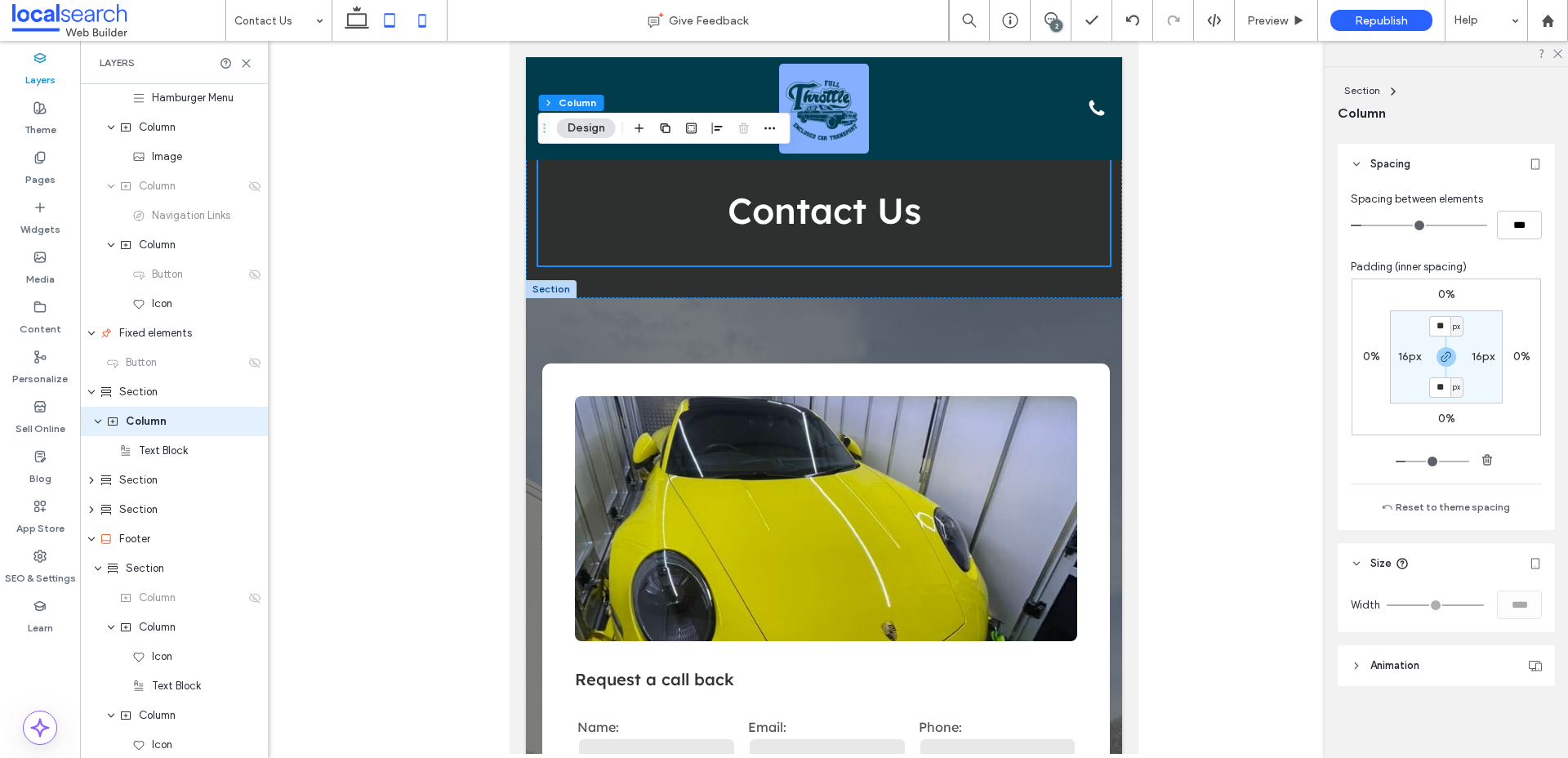
type input "*"
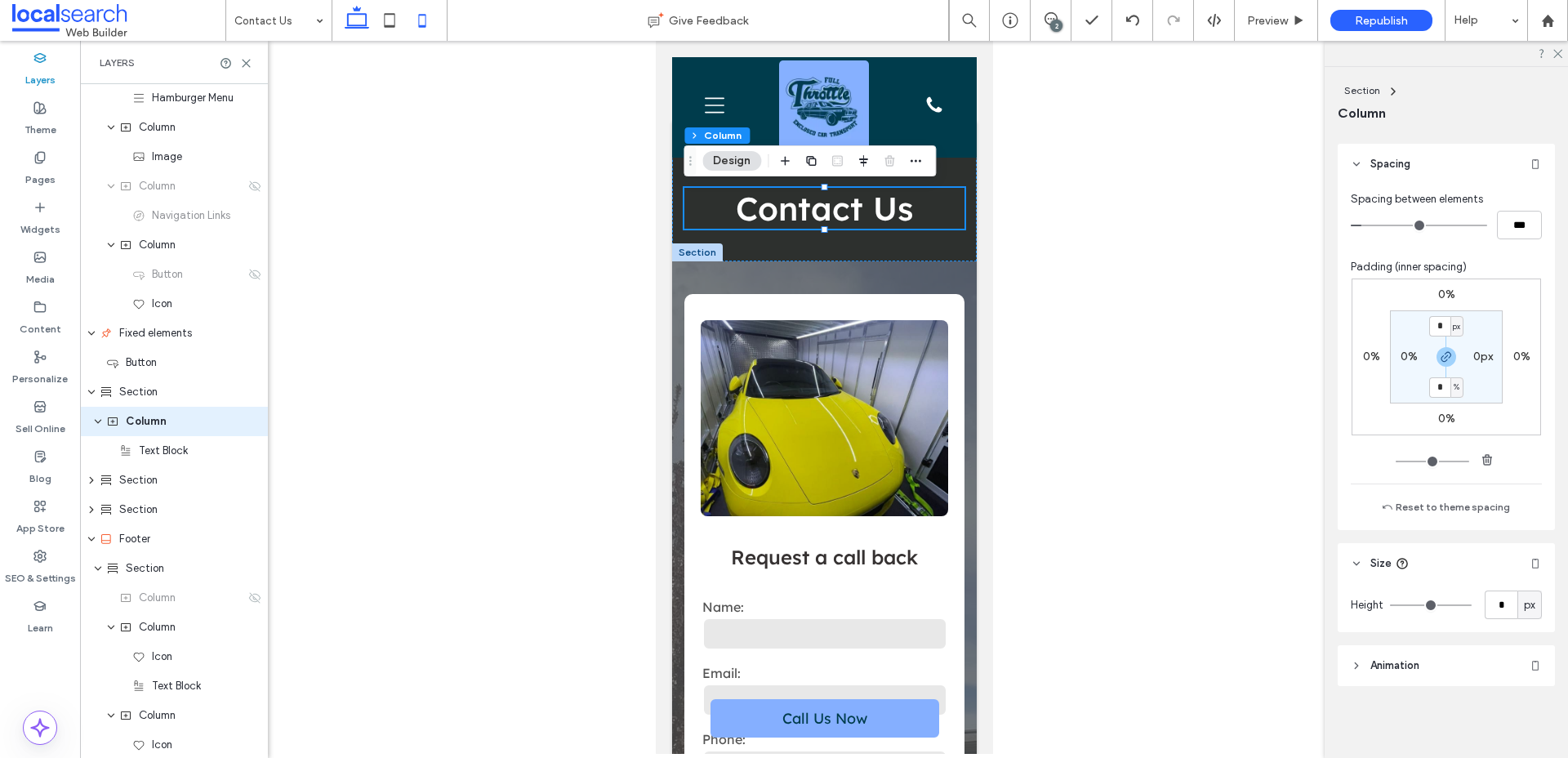
click at [347, 30] on icon at bounding box center [357, 20] width 33 height 33
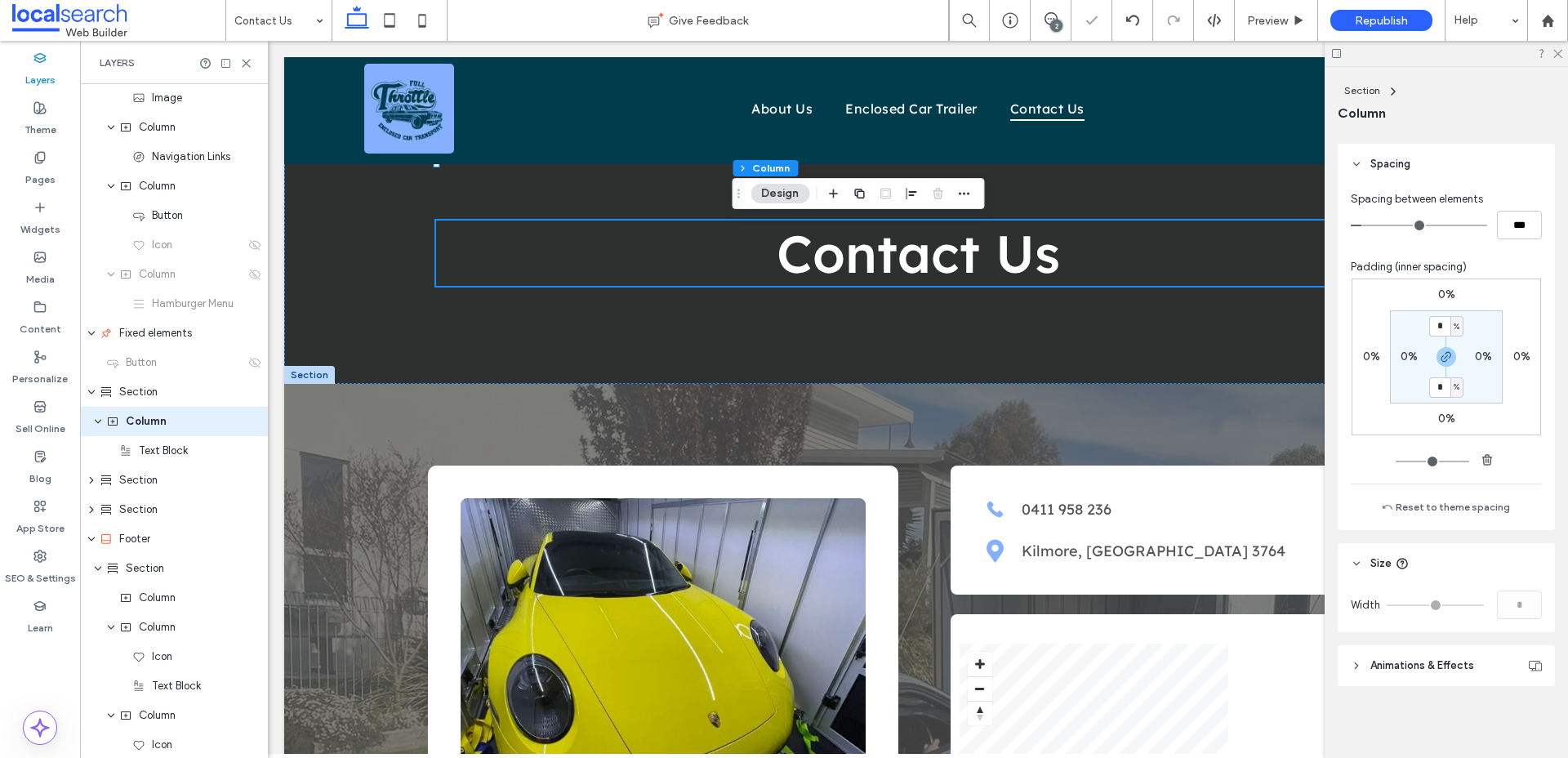
type input "***"
type input "****"
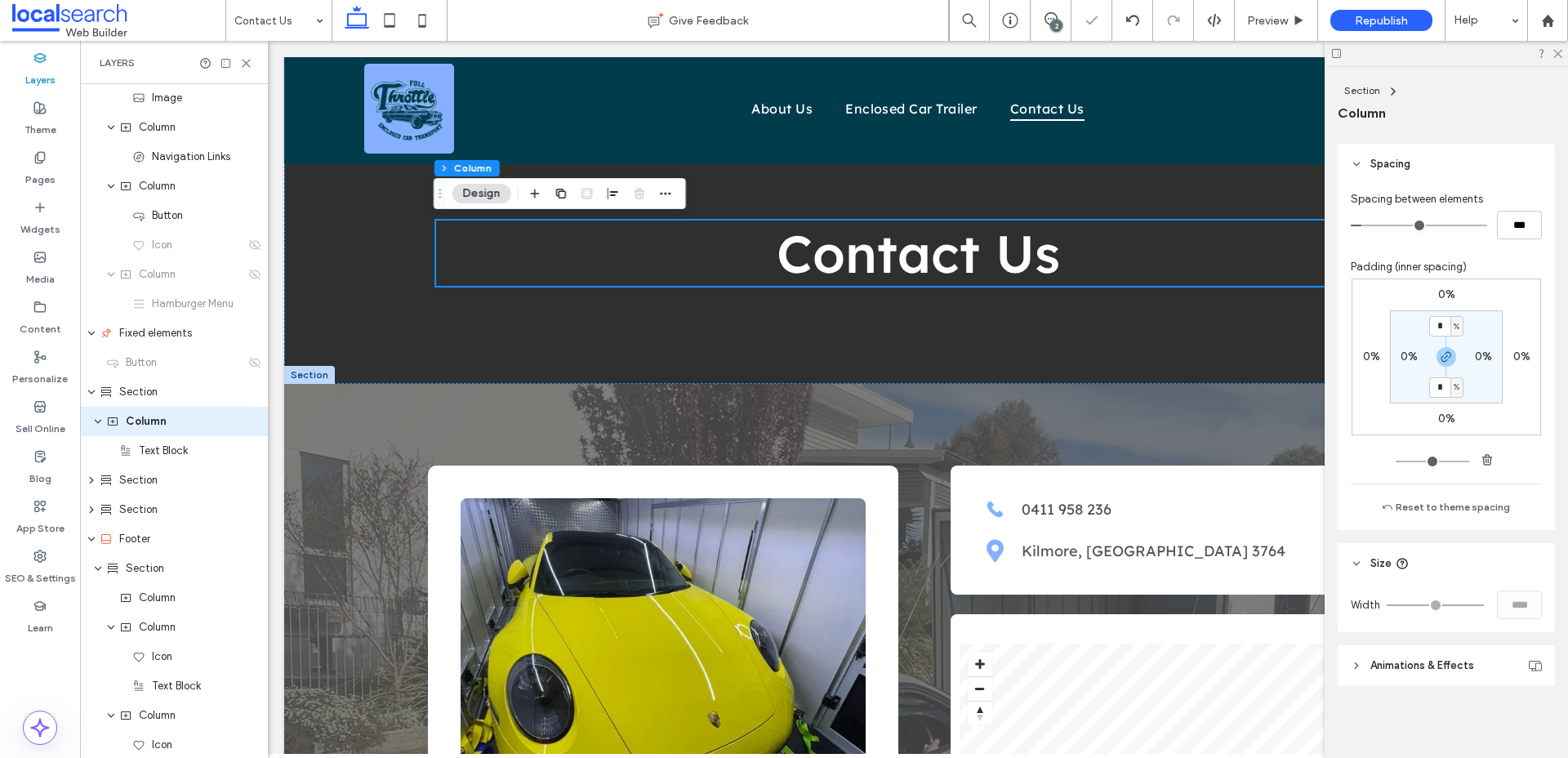
click at [355, 26] on use at bounding box center [357, 17] width 25 height 23
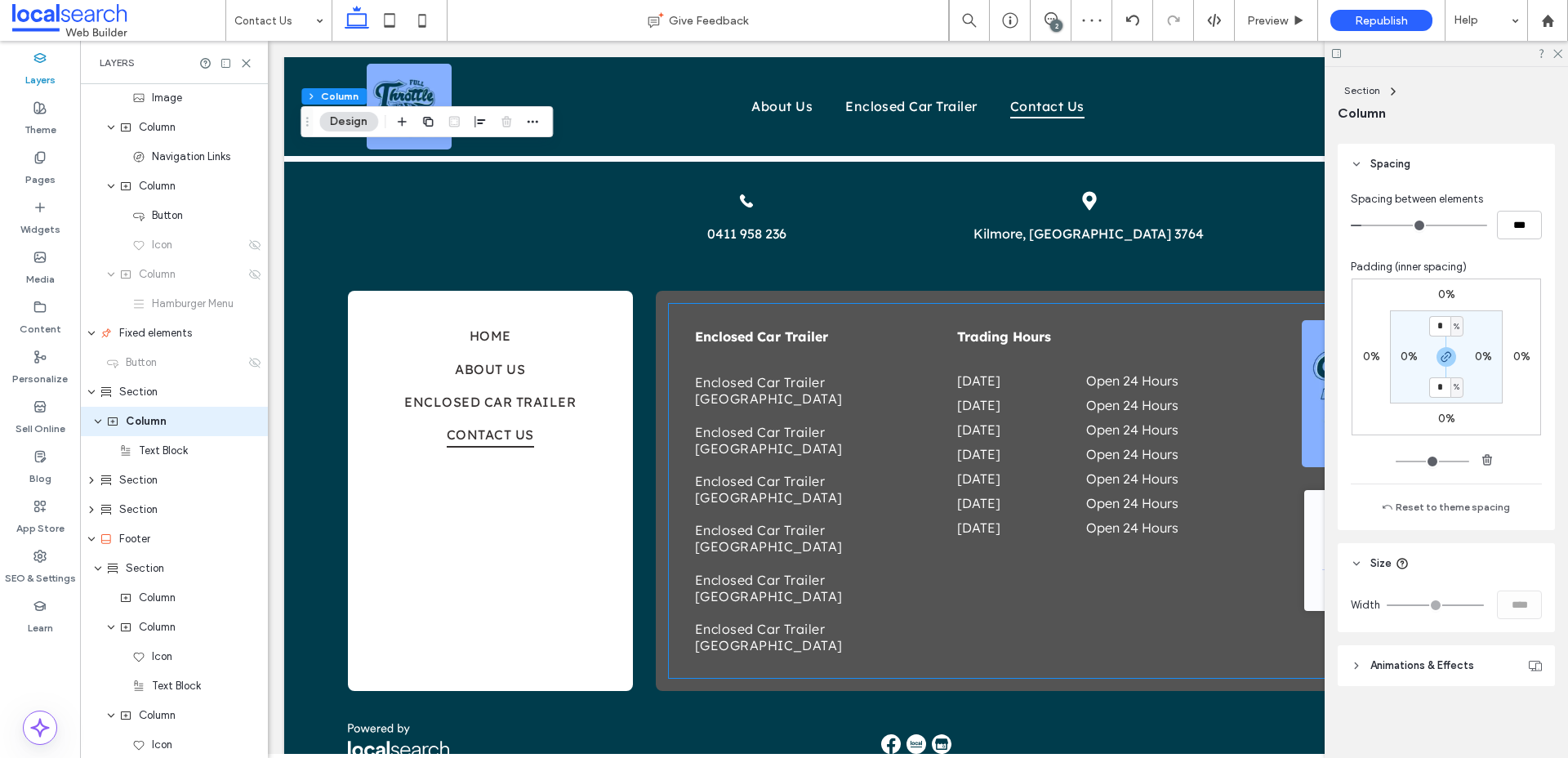
scroll to position [0, 243]
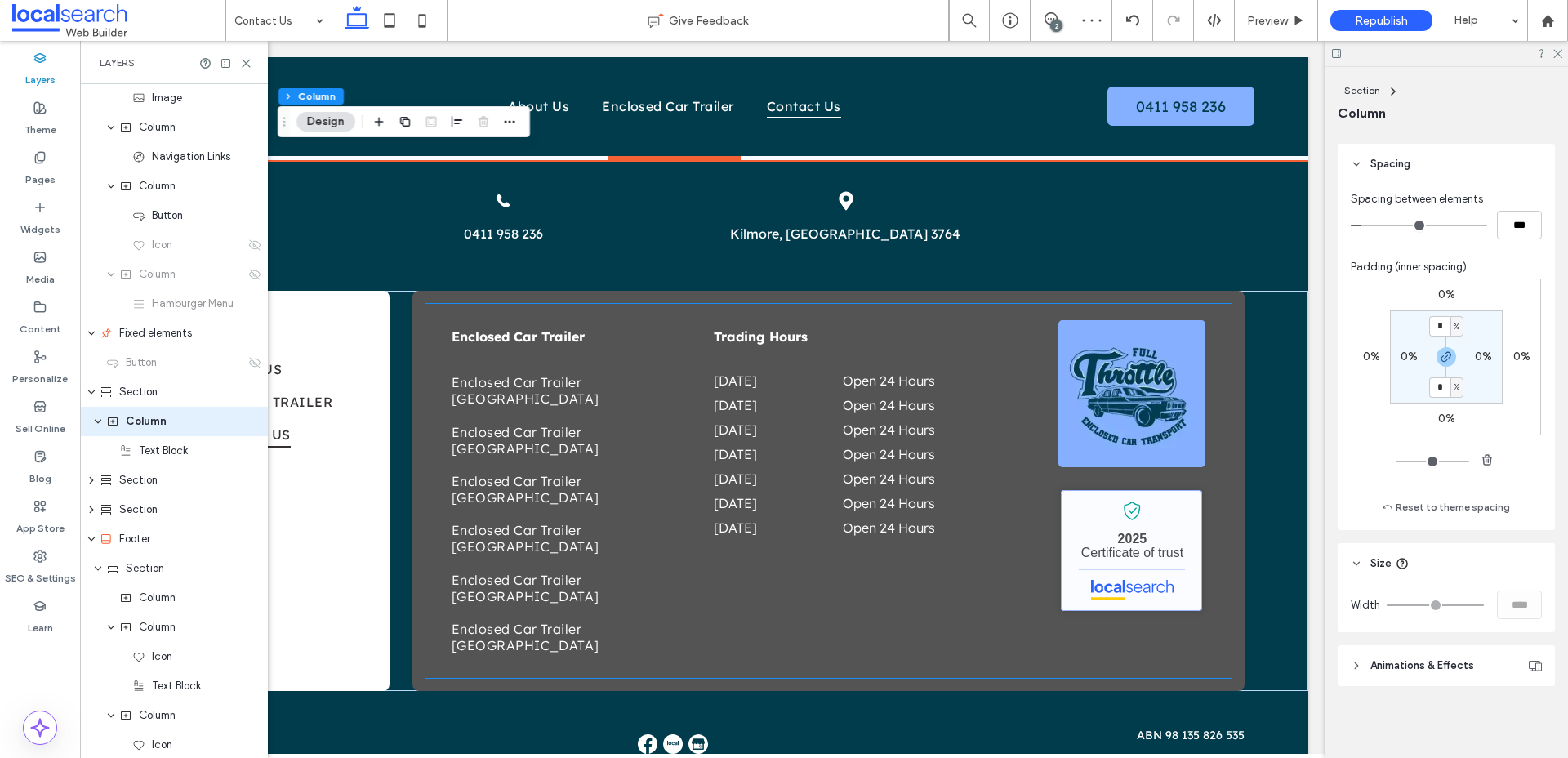
click at [1142, 532] on link "Full Throttle Enclosed Car Transport - Localsearch verified business" at bounding box center [1132, 550] width 142 height 121
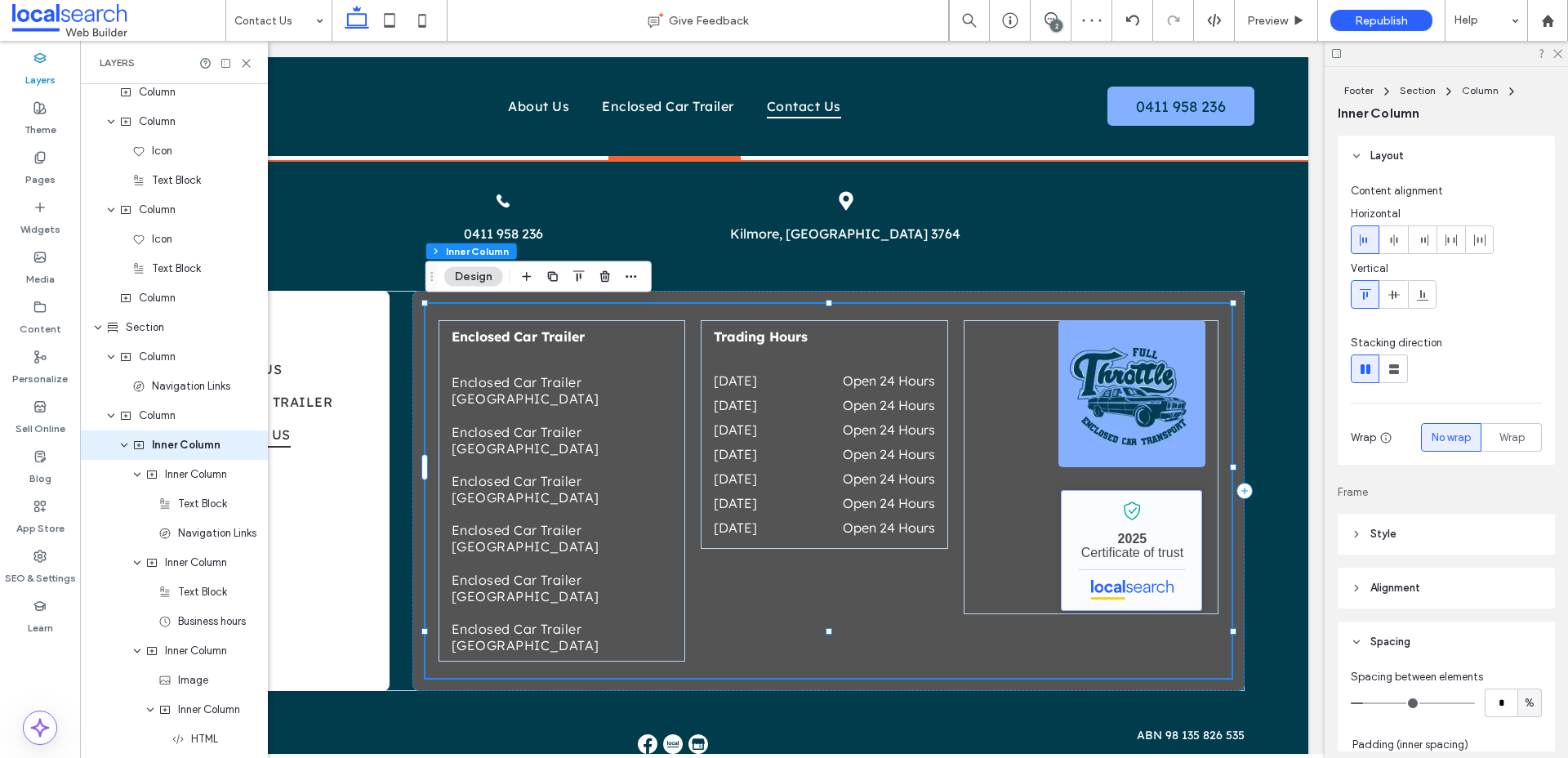
click at [1142, 532] on link "Full Throttle Enclosed Car Transport - Localsearch verified business" at bounding box center [1132, 550] width 142 height 121
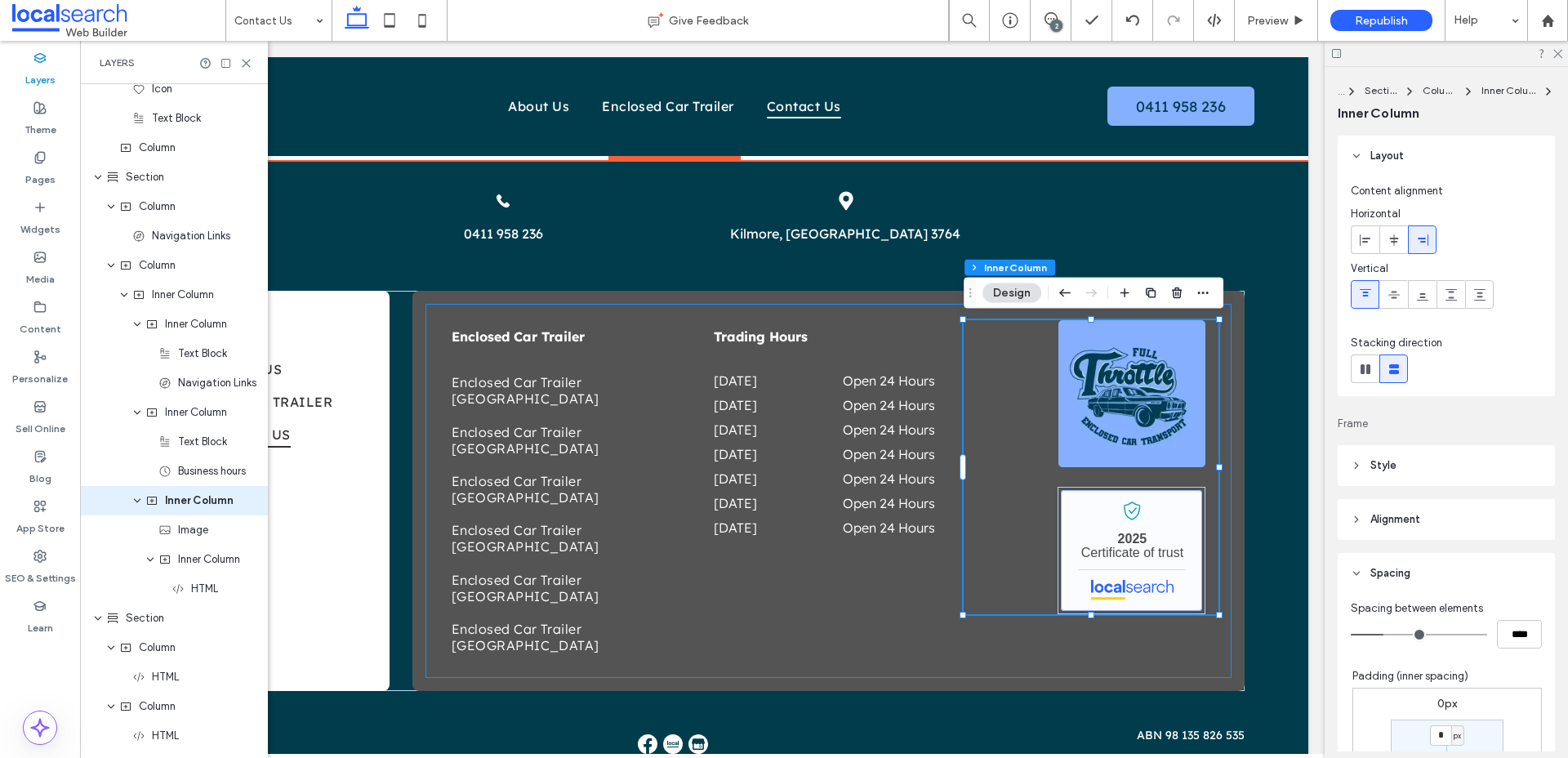
click at [1142, 532] on link "Full Throttle Enclosed Car Transport - Localsearch verified business" at bounding box center [1132, 550] width 142 height 121
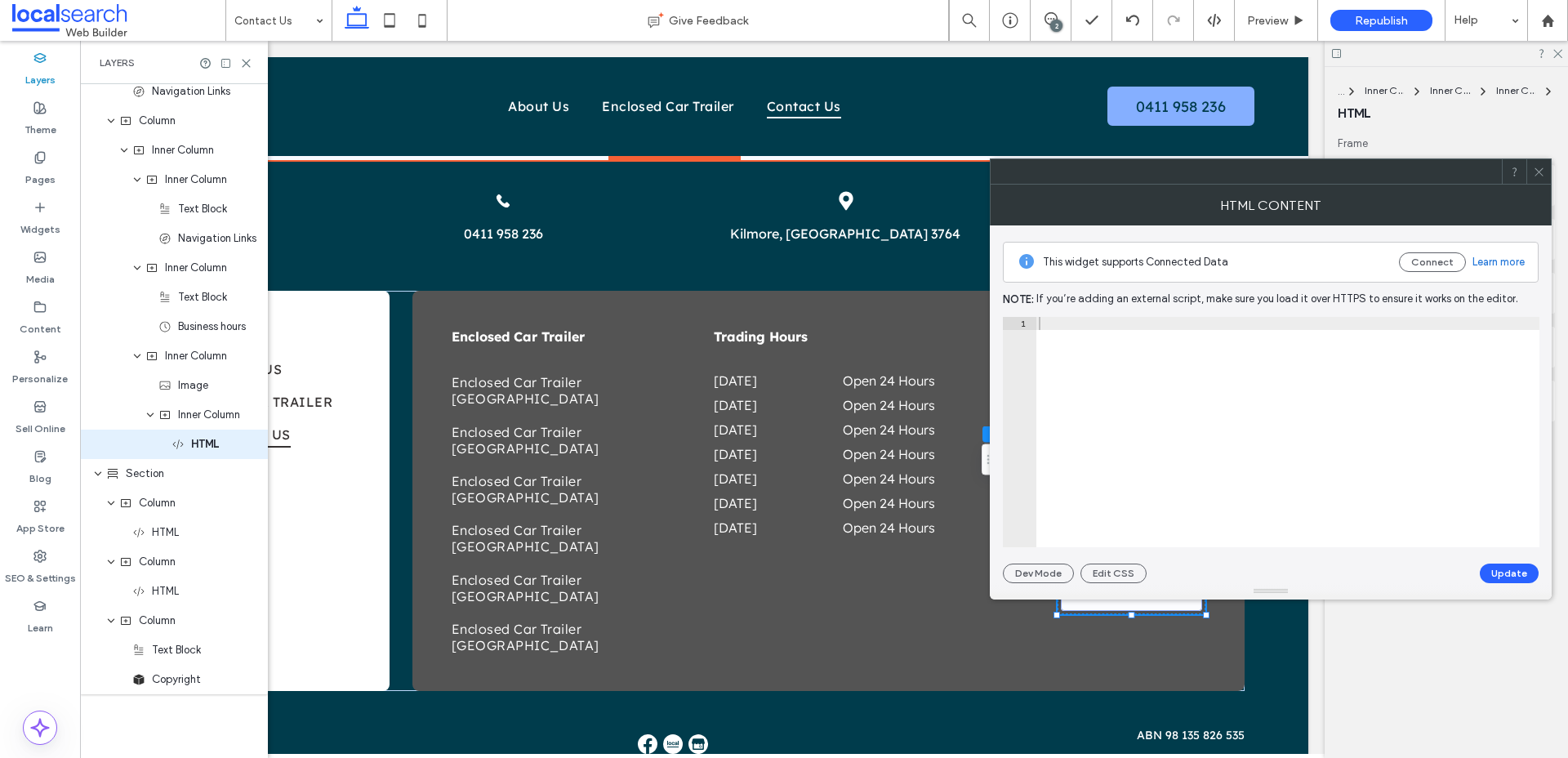
scroll to position [891, 0]
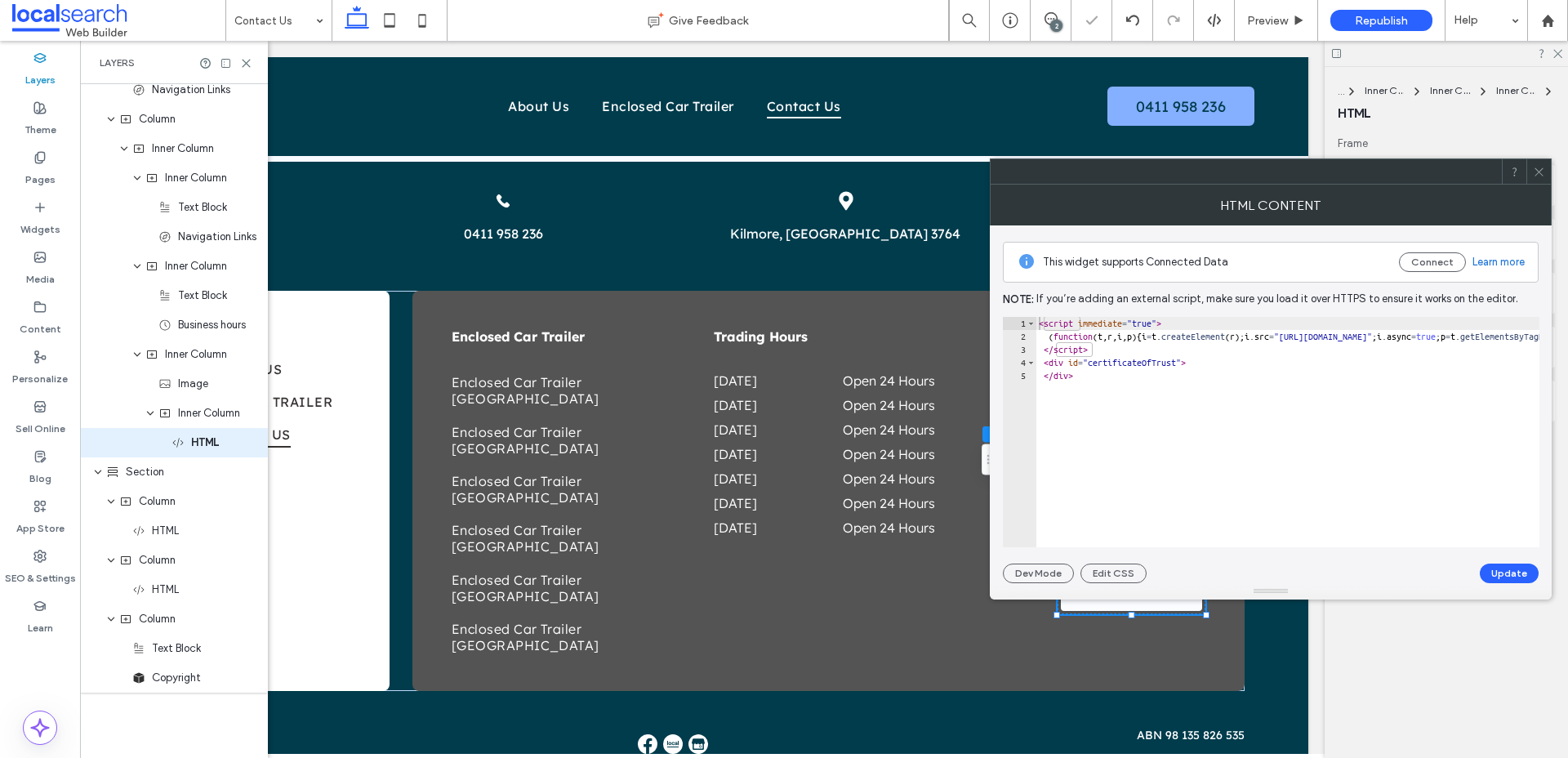
click at [1541, 173] on icon at bounding box center [1539, 172] width 12 height 12
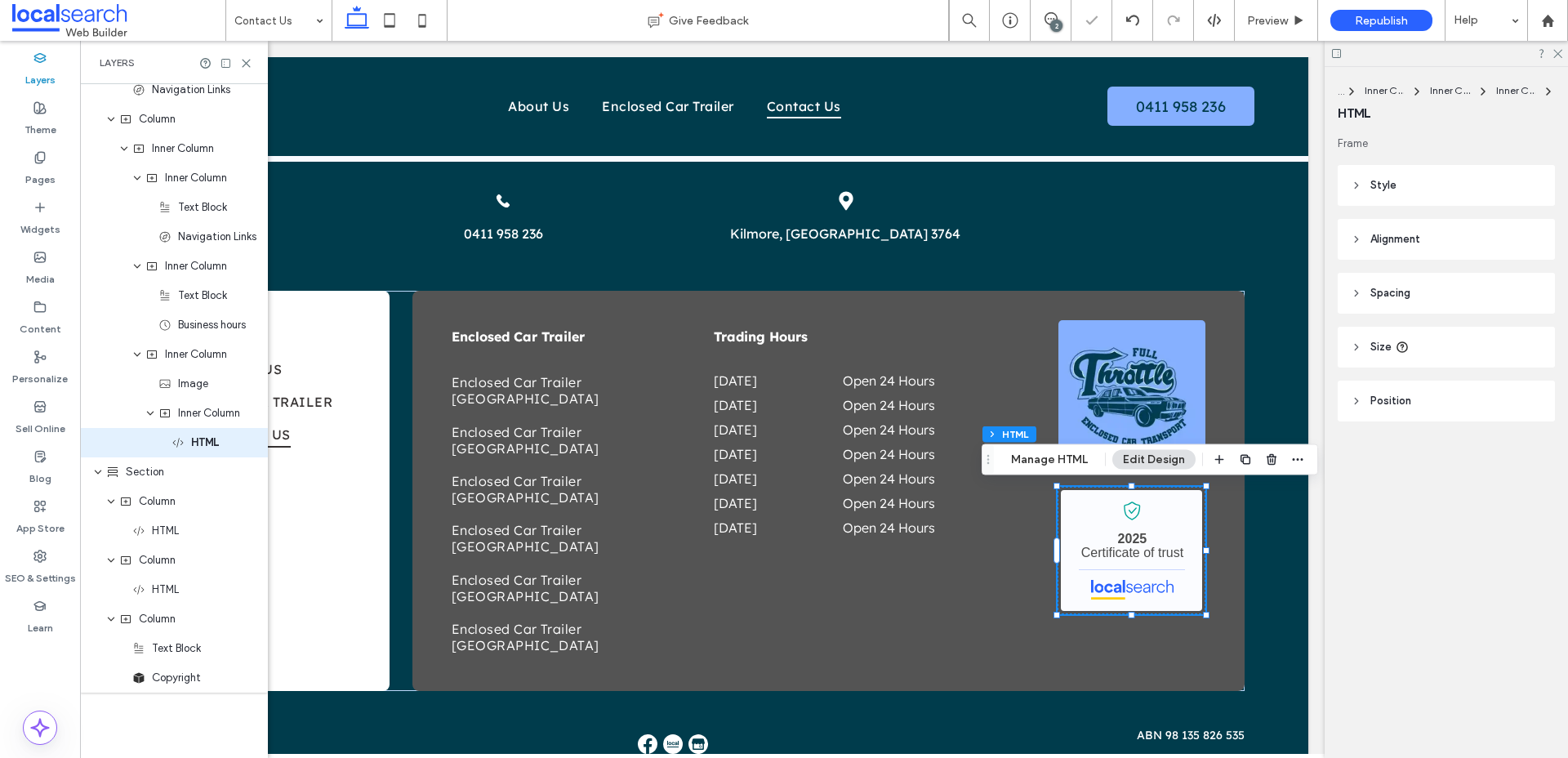
click at [1385, 304] on header "Spacing" at bounding box center [1446, 293] width 217 height 41
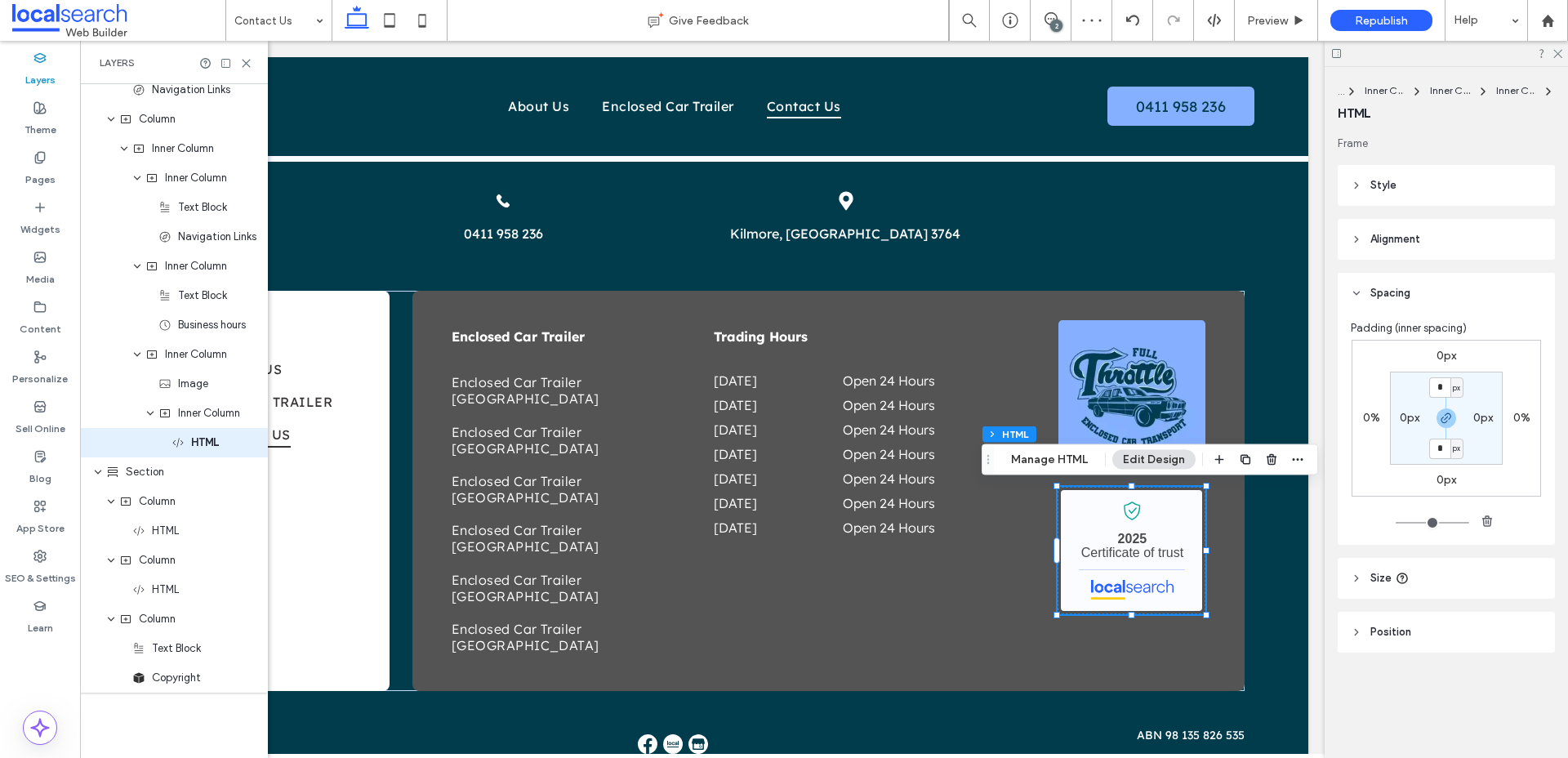
click at [1363, 580] on header "Size" at bounding box center [1446, 578] width 217 height 41
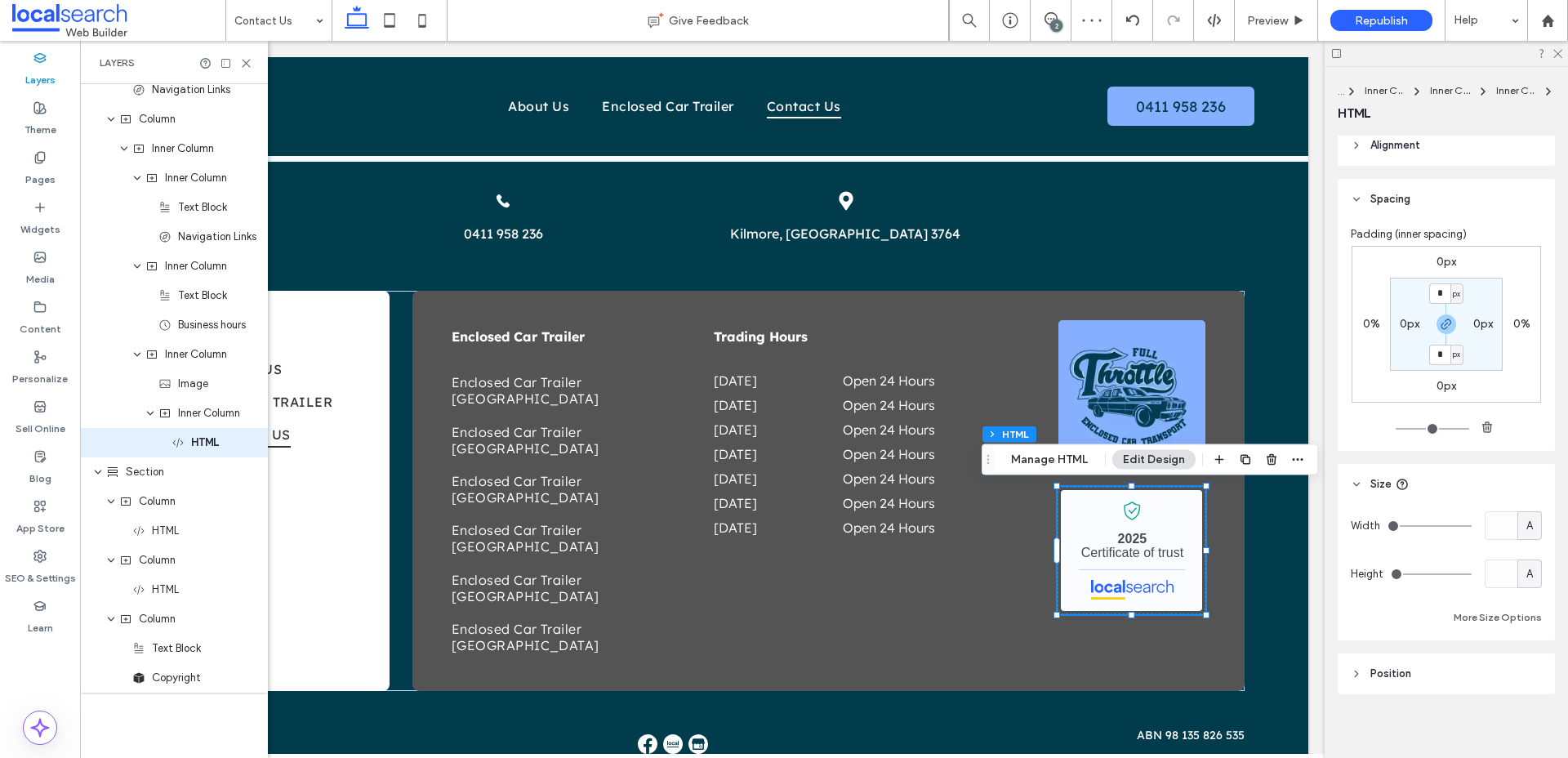
scroll to position [102, 0]
click at [392, 27] on use at bounding box center [390, 20] width 11 height 14
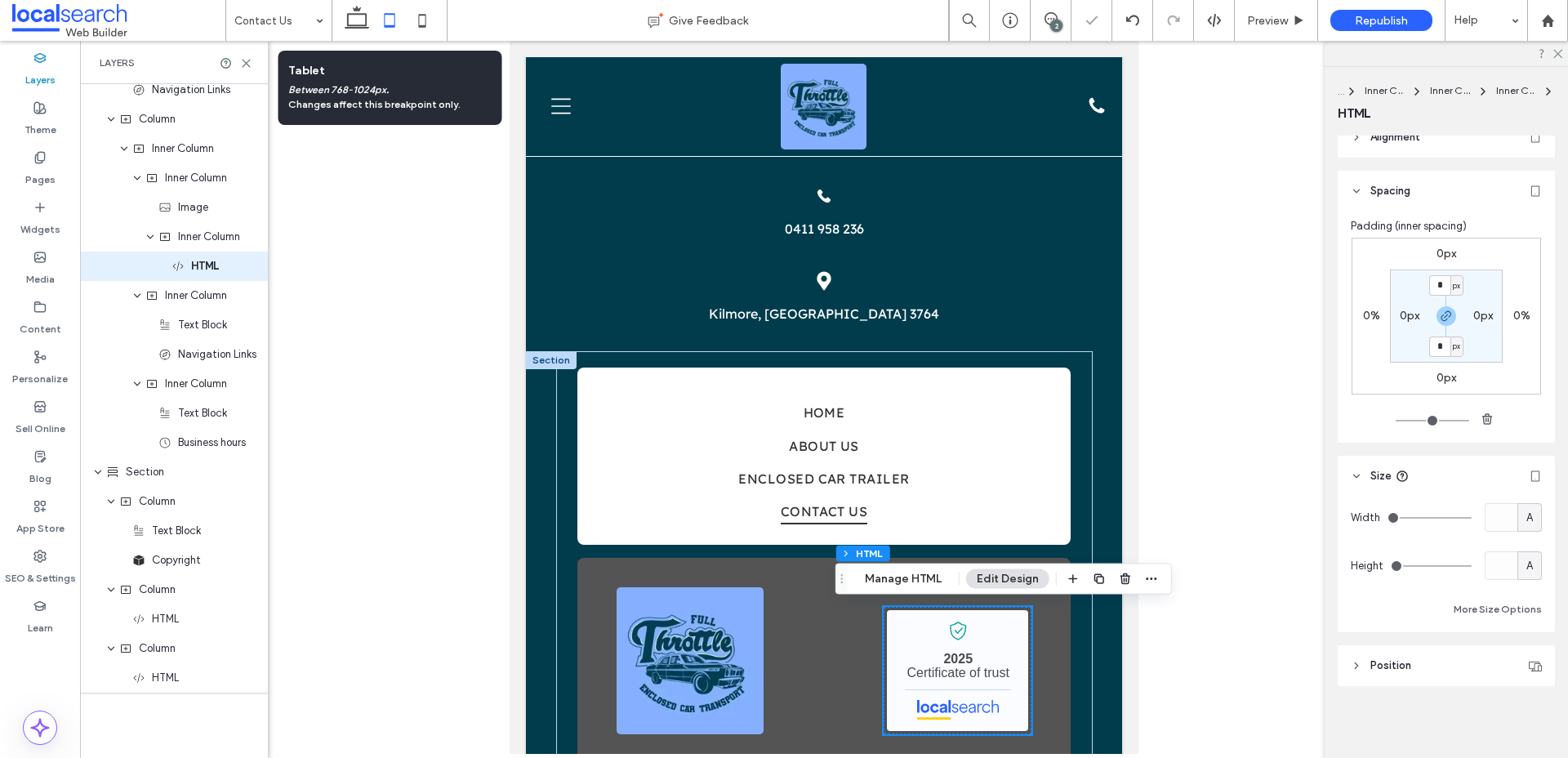
scroll to position [0, 0]
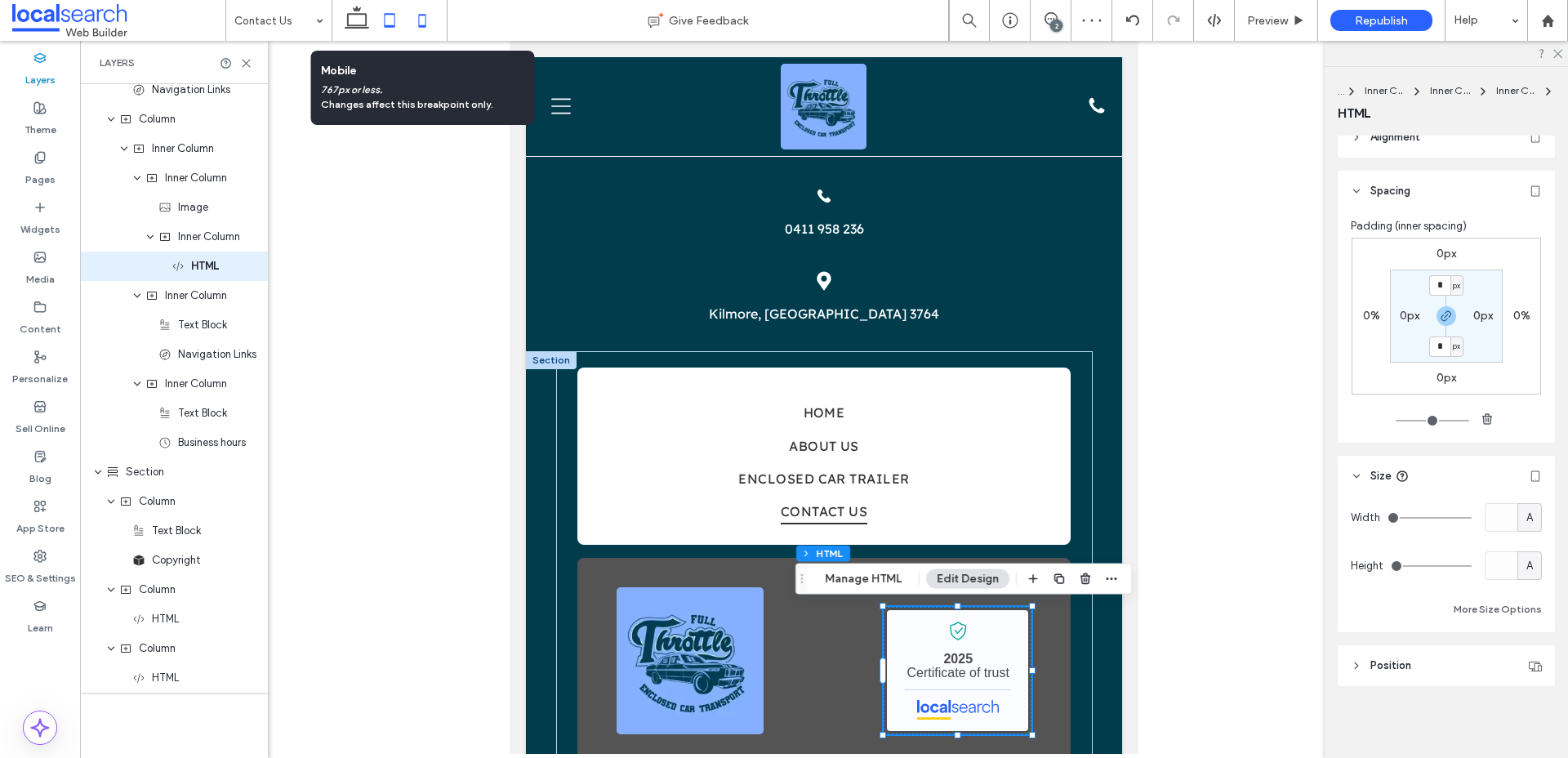
click at [424, 19] on icon at bounding box center [421, 20] width 33 height 33
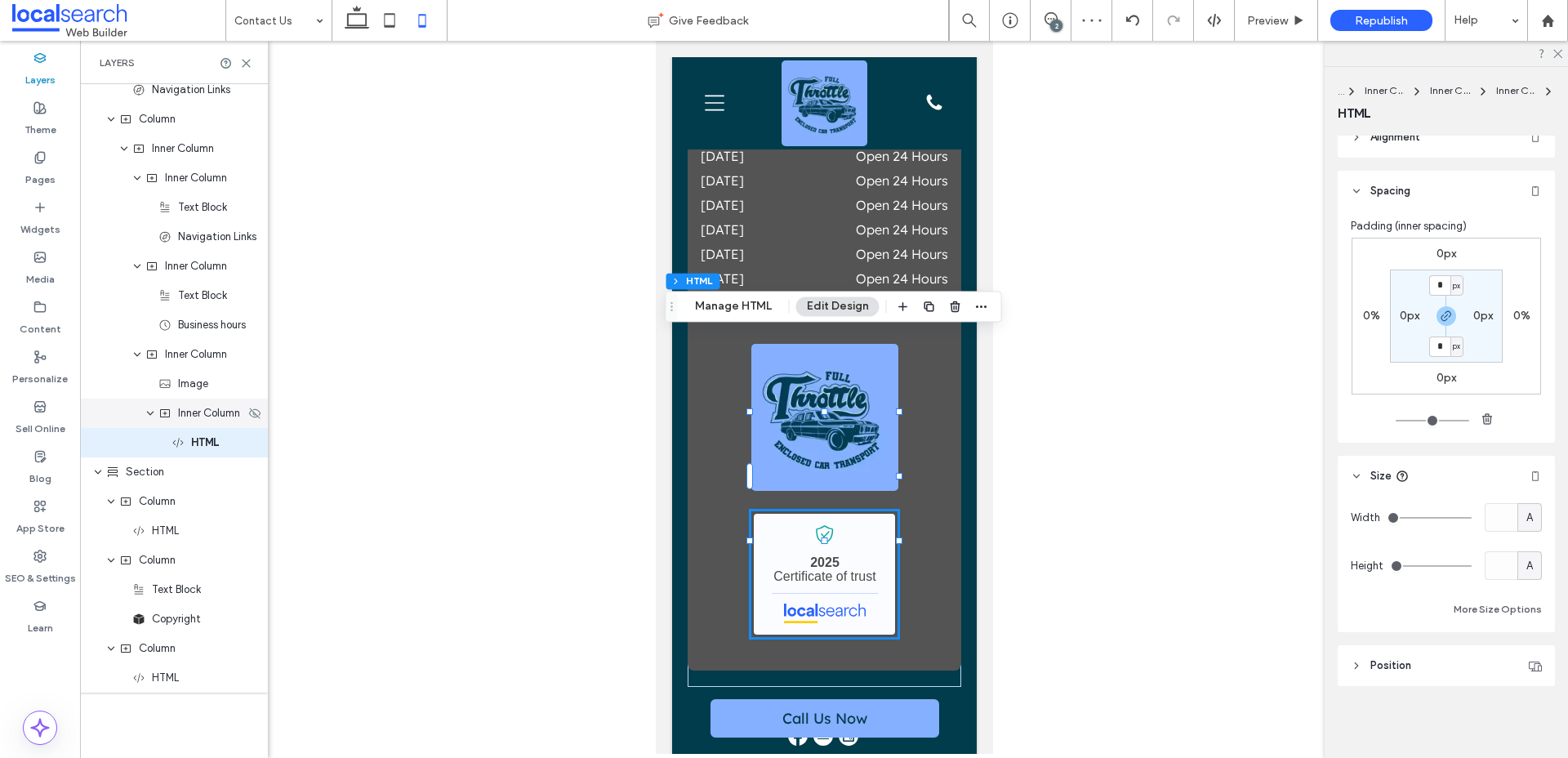
click at [194, 420] on span "Inner Column" at bounding box center [209, 414] width 62 height 16
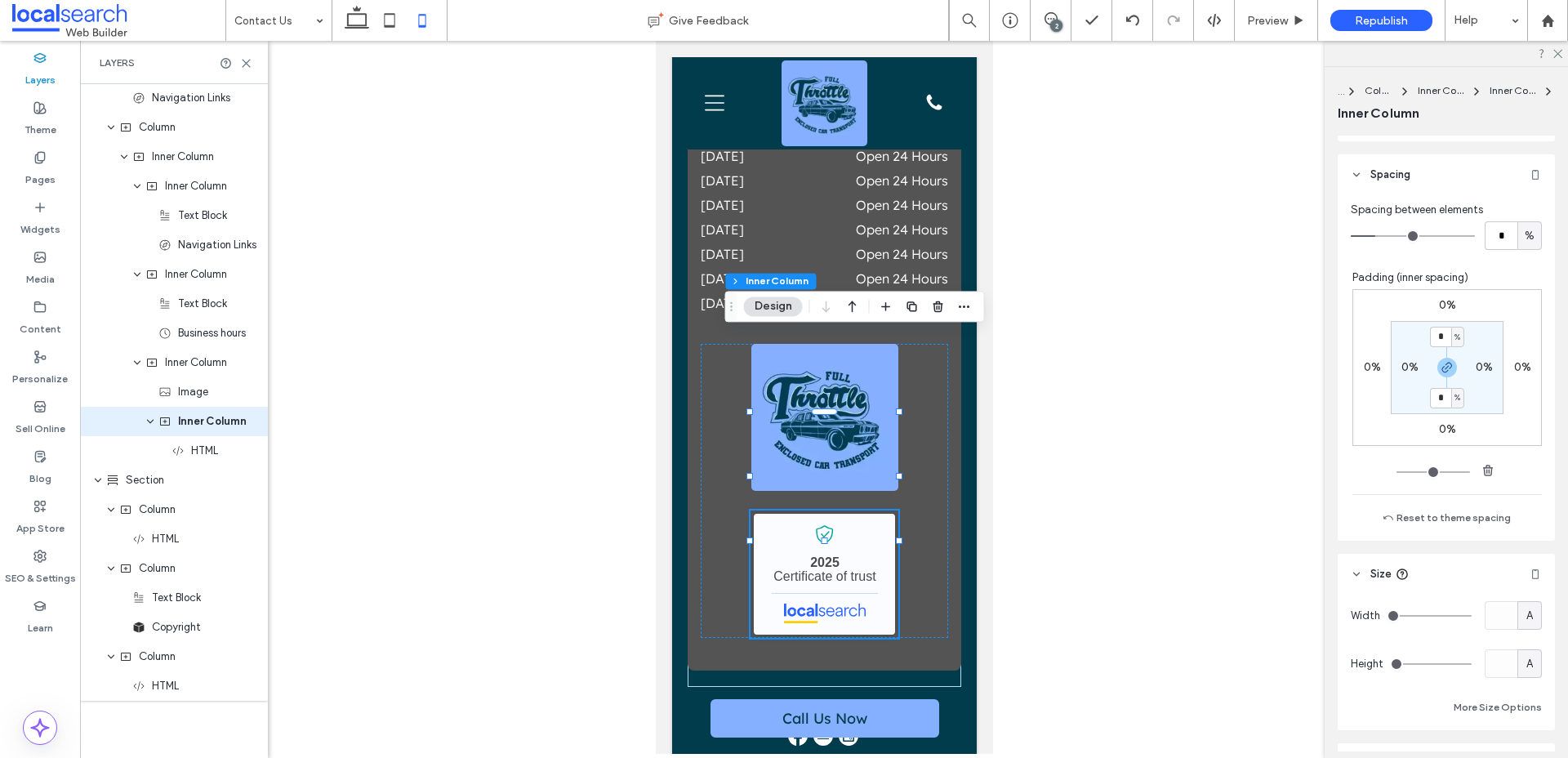
scroll to position [565, 0]
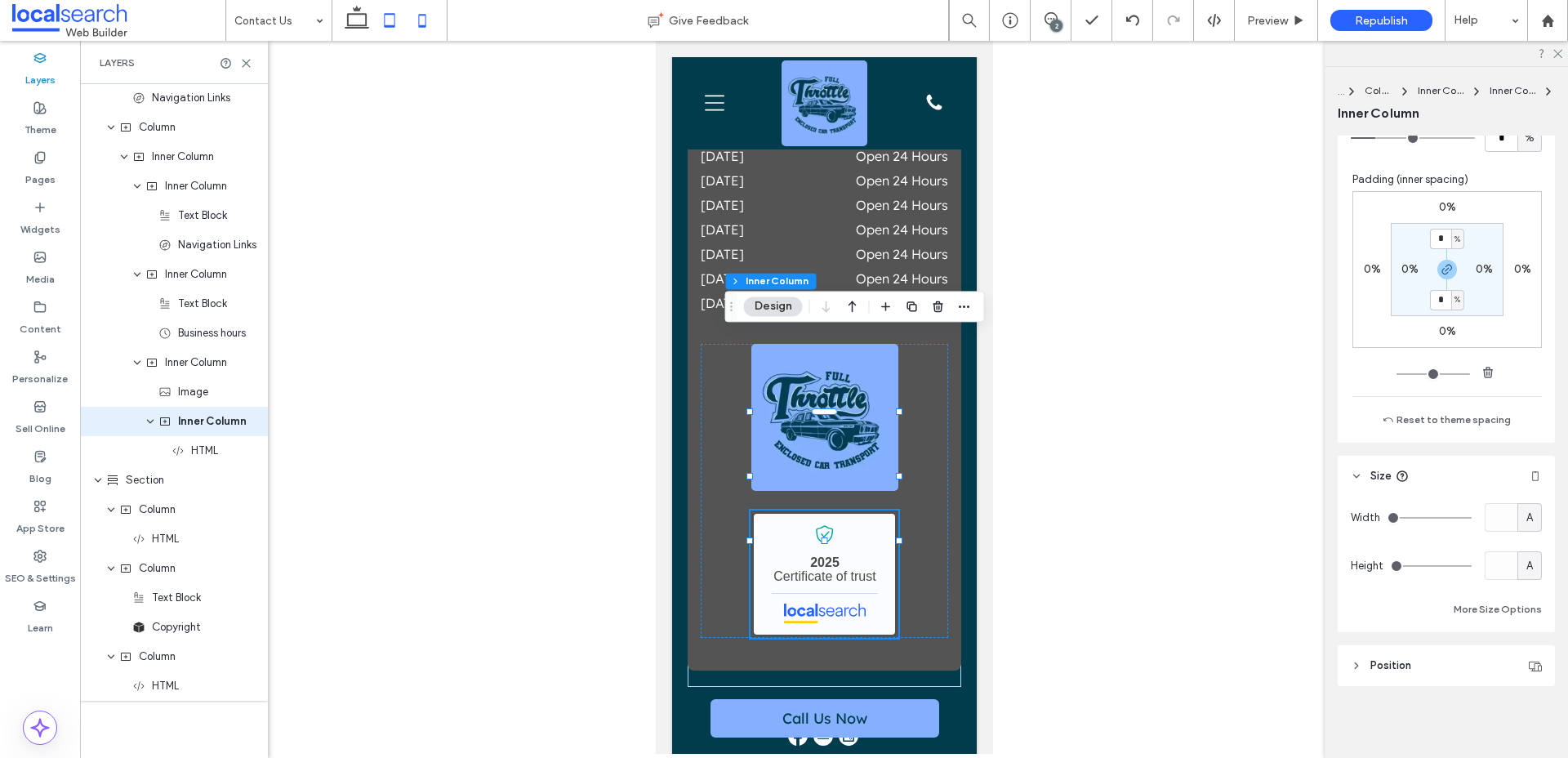
click at [392, 19] on icon at bounding box center [390, 20] width 33 height 33
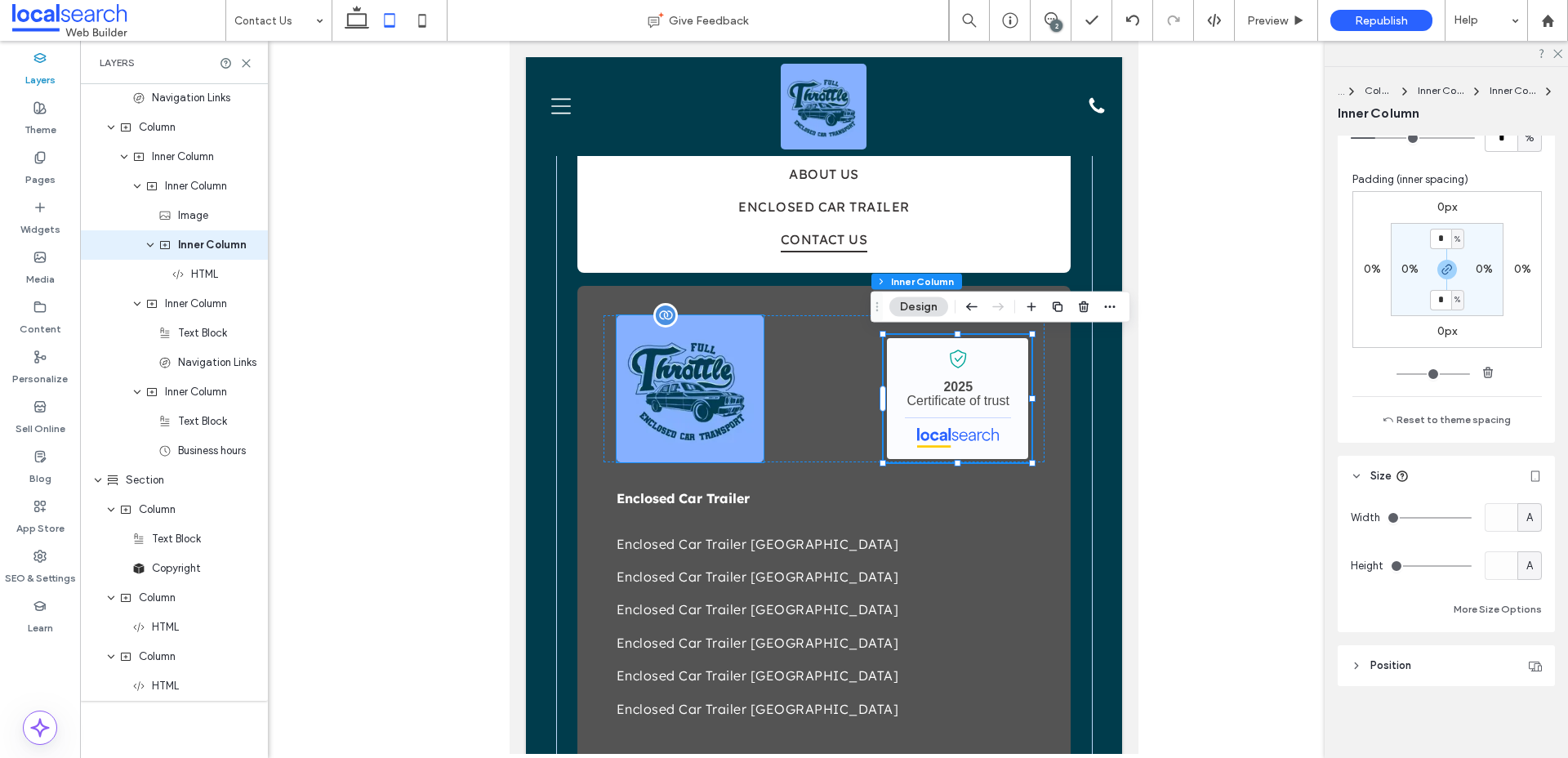
click at [733, 379] on img at bounding box center [690, 389] width 147 height 147
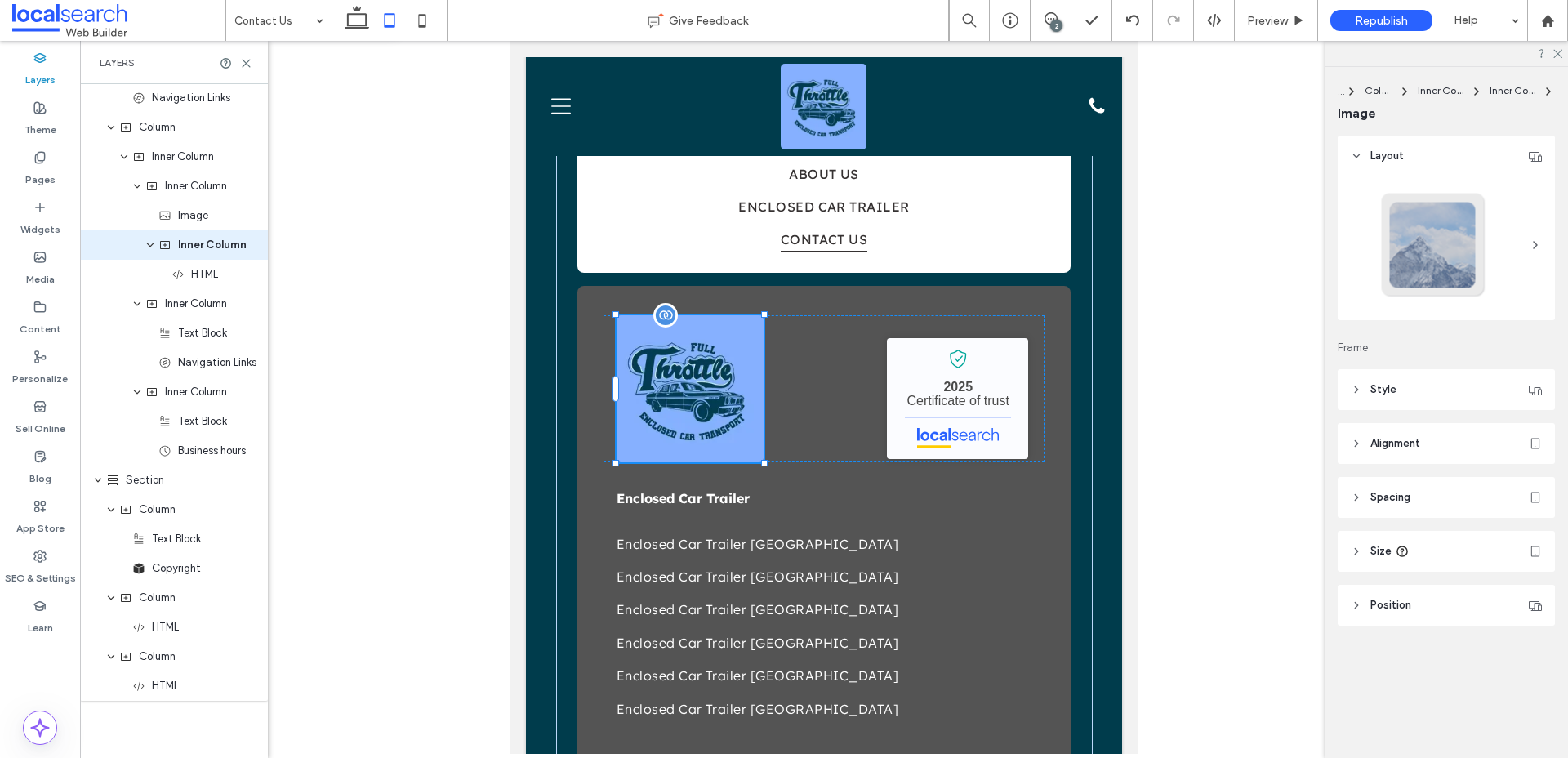
type input "*"
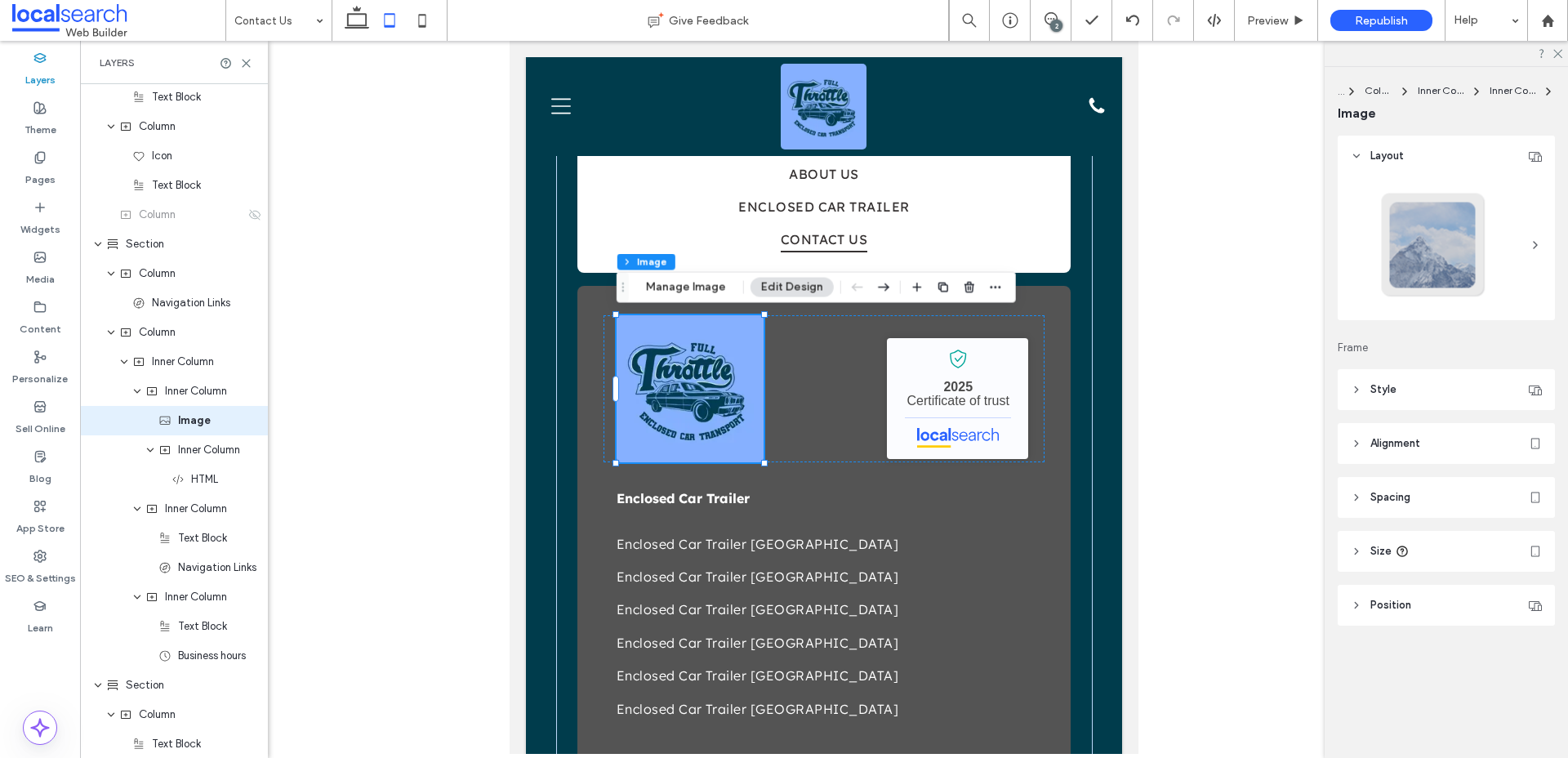
scroll to position [677, 0]
click at [1379, 544] on span "Size" at bounding box center [1381, 551] width 21 height 16
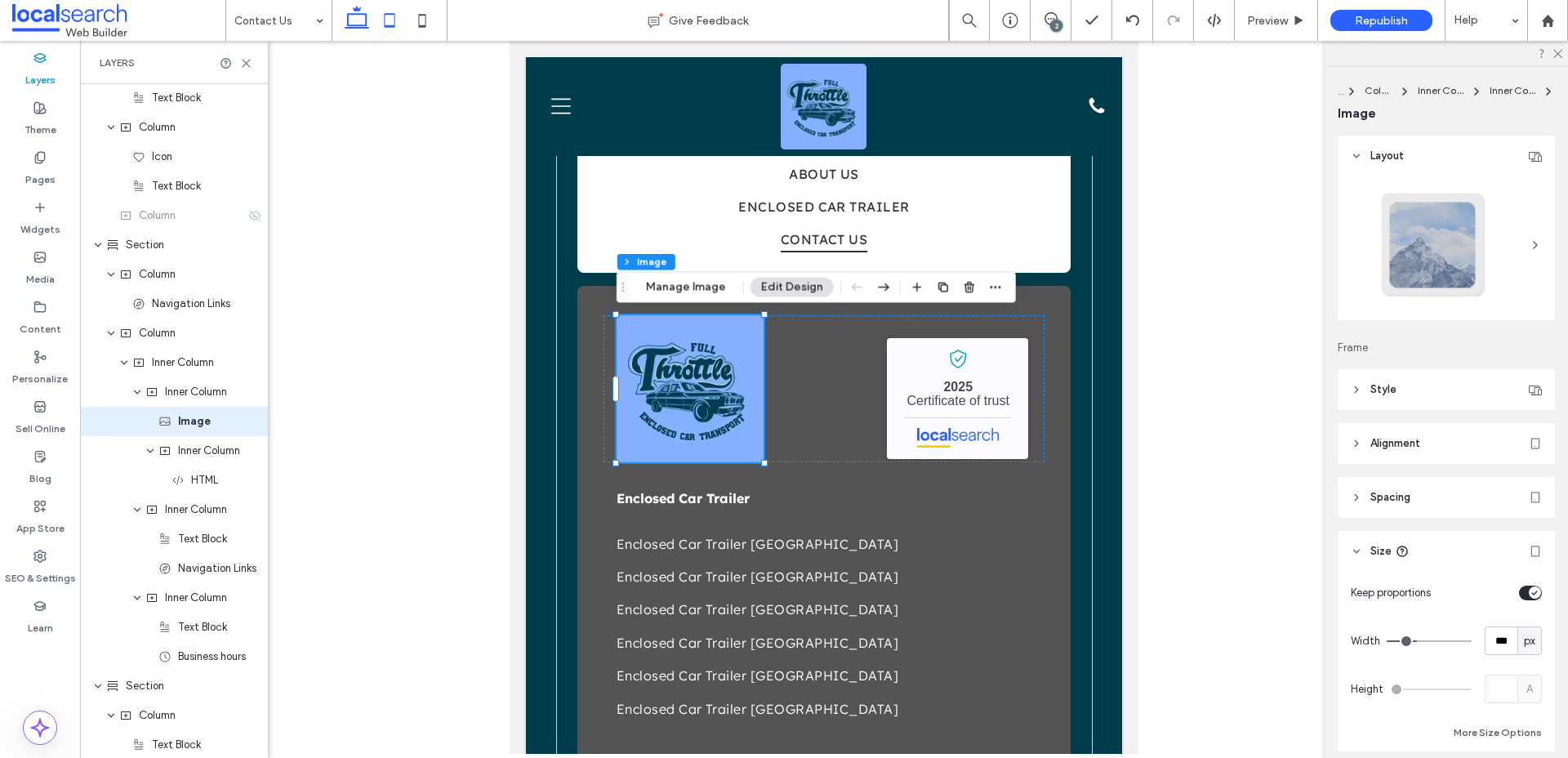
click at [364, 21] on icon at bounding box center [357, 20] width 33 height 33
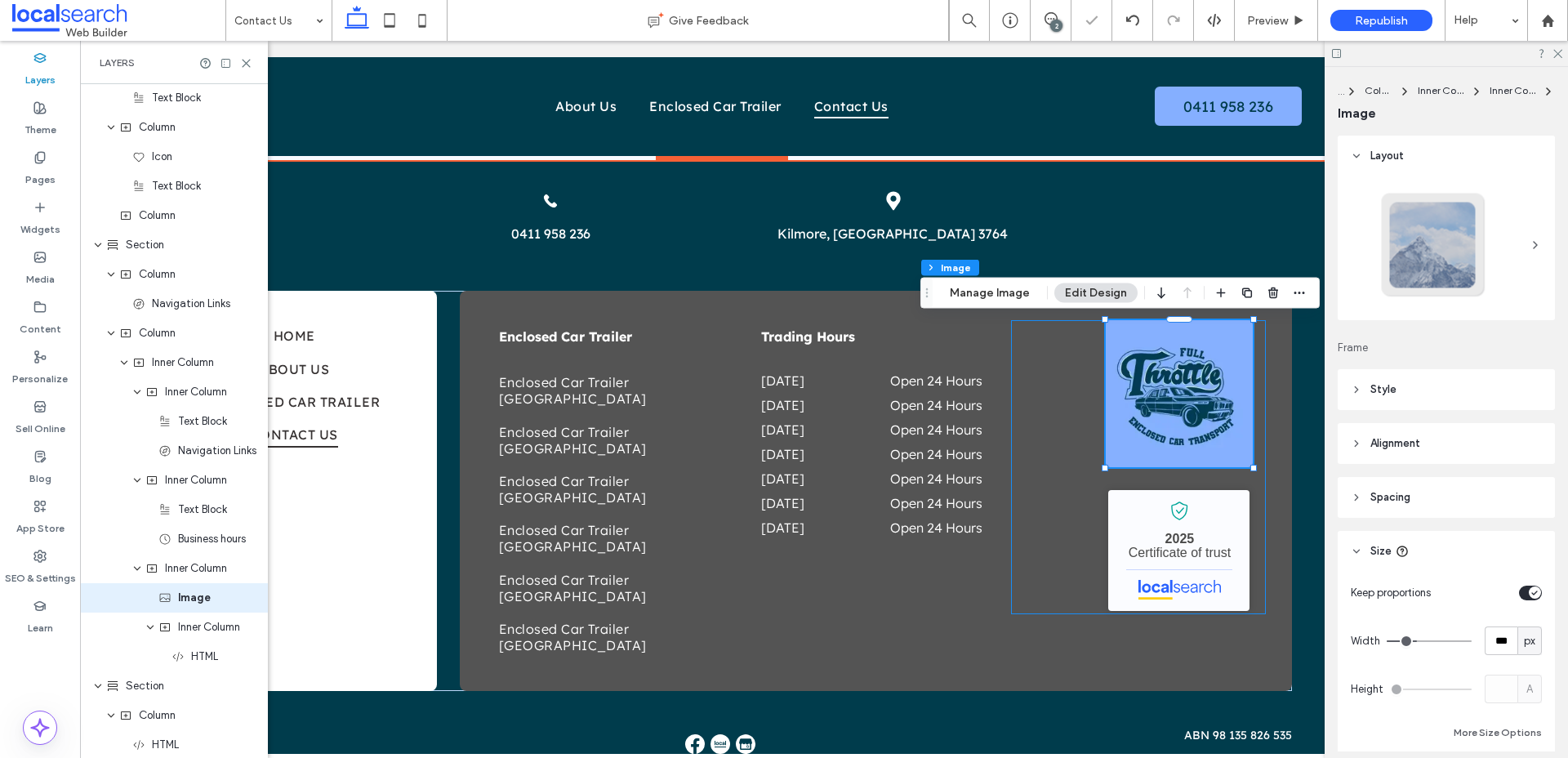
scroll to position [0, 205]
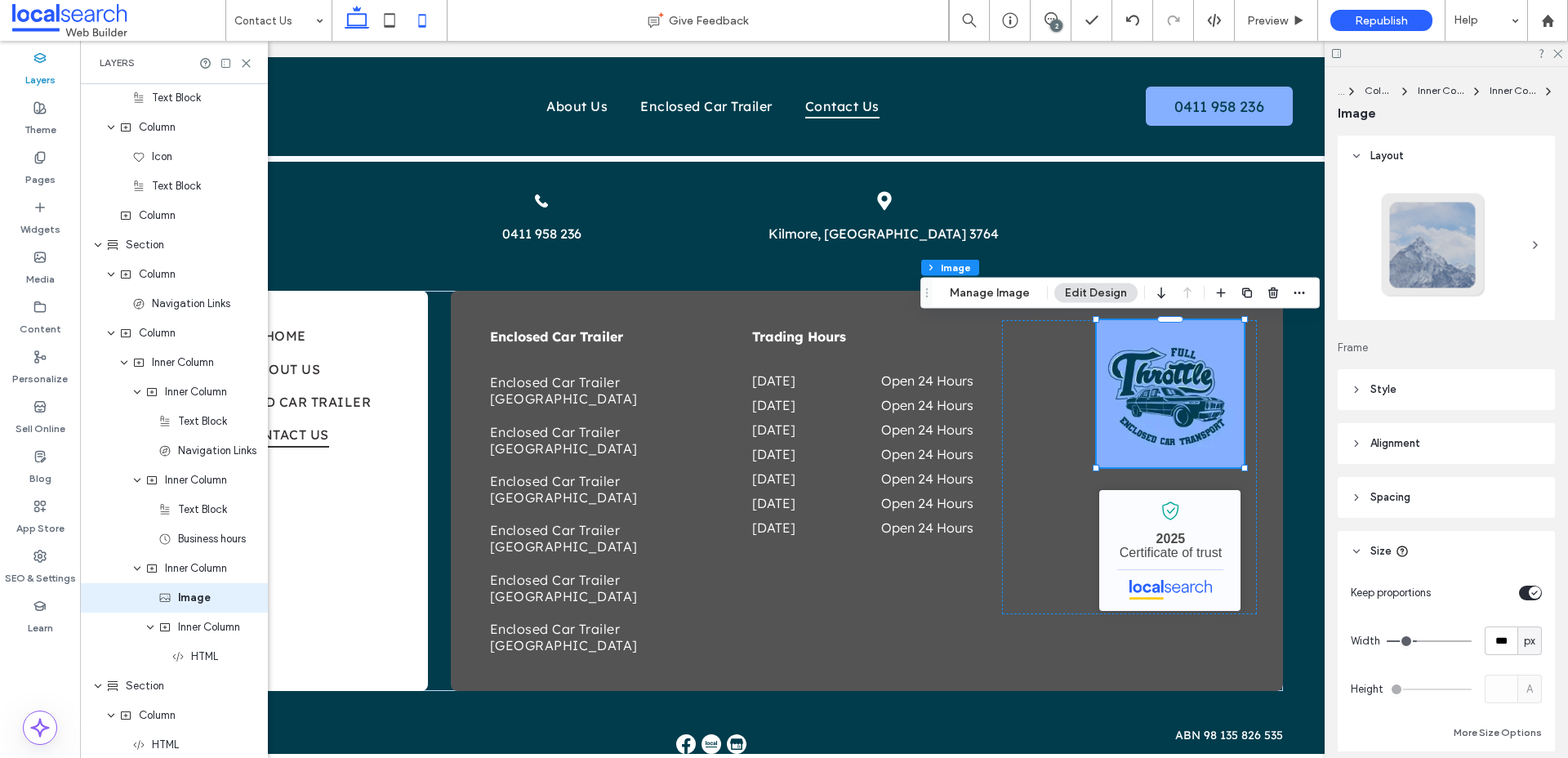
click at [420, 17] on icon at bounding box center [421, 20] width 33 height 33
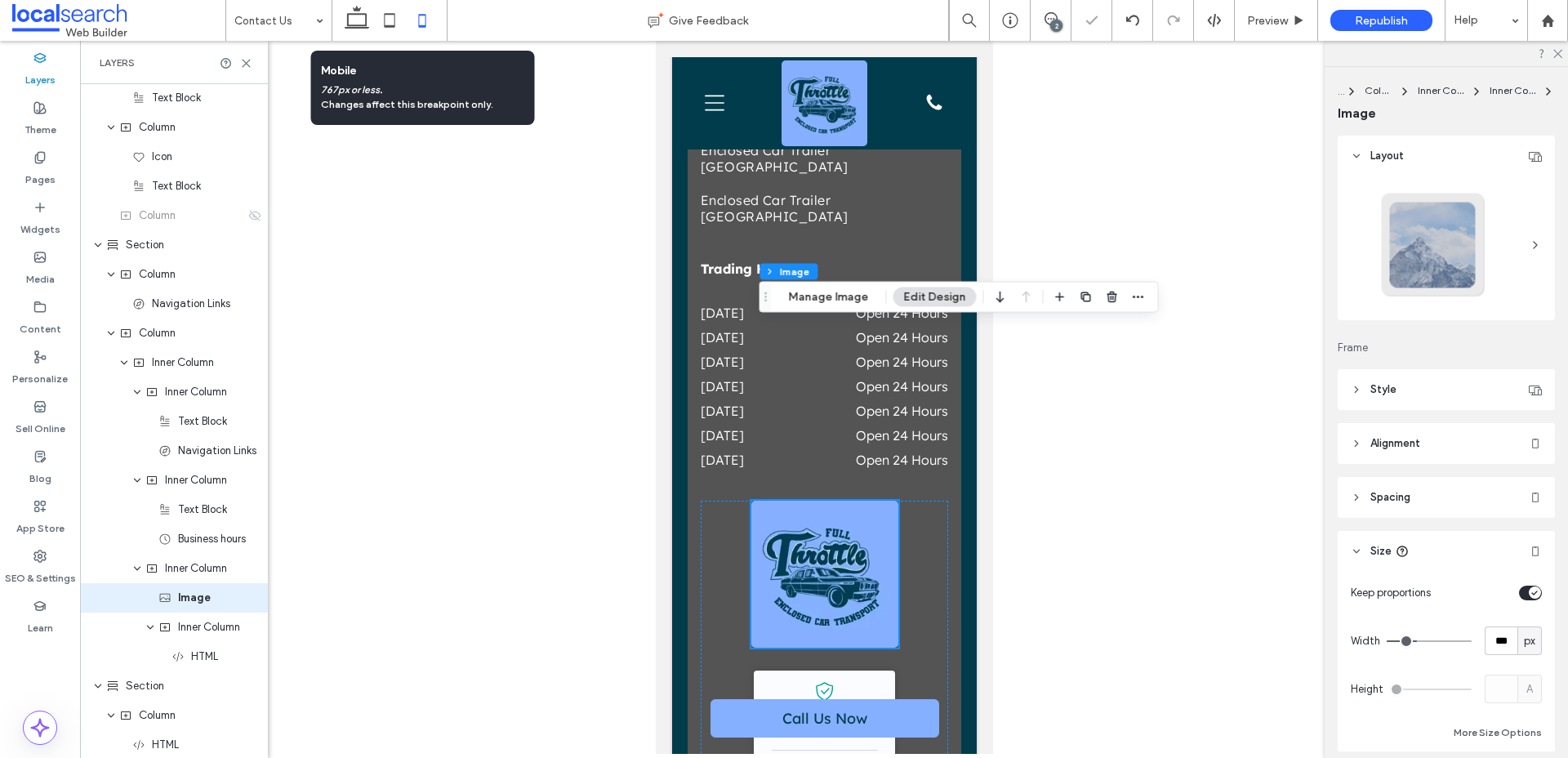
scroll to position [0, 0]
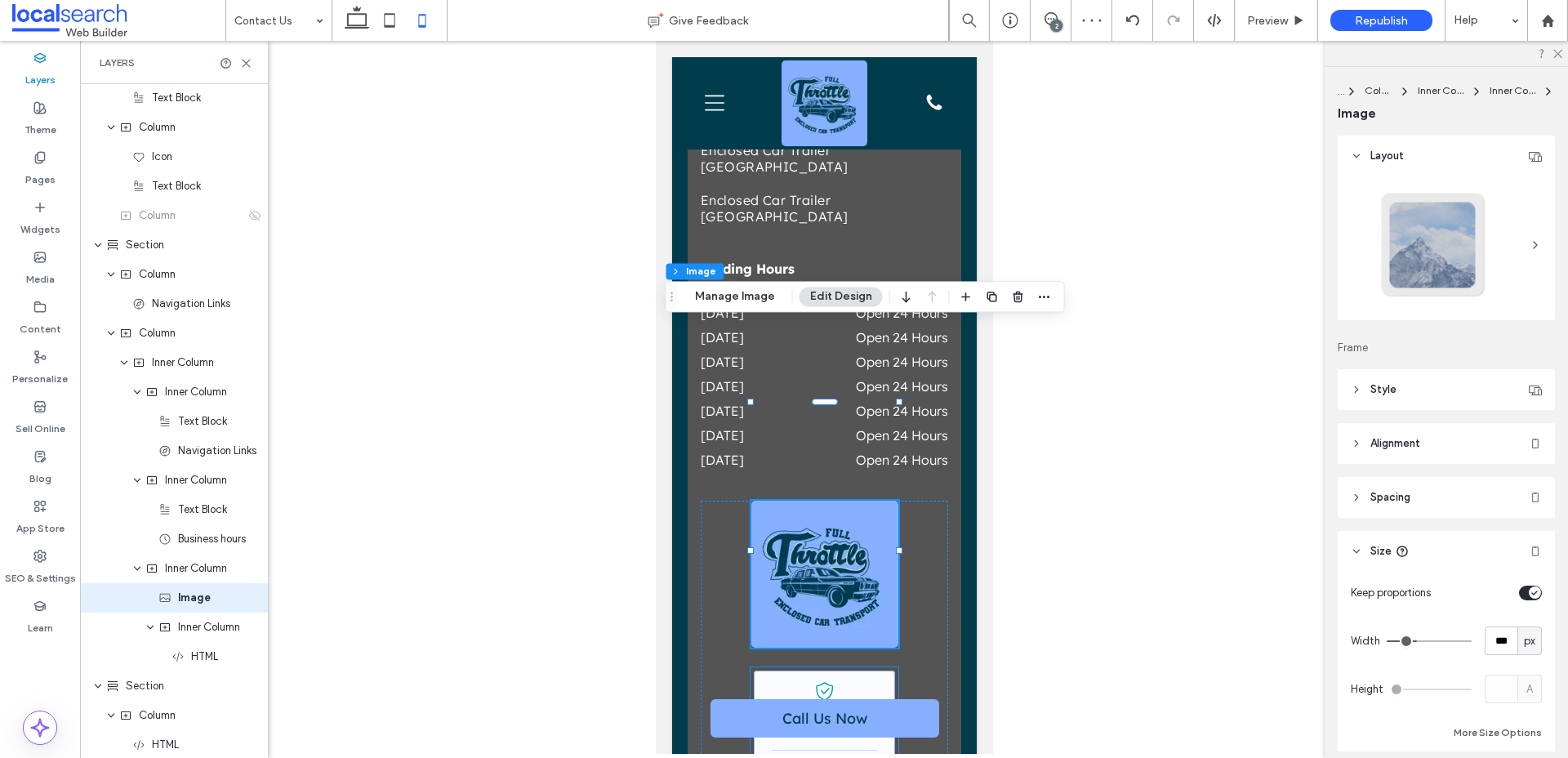
click at [807, 670] on link "Full Throttle Enclosed Car Transport - Localsearch verified business" at bounding box center [823, 731] width 142 height 121
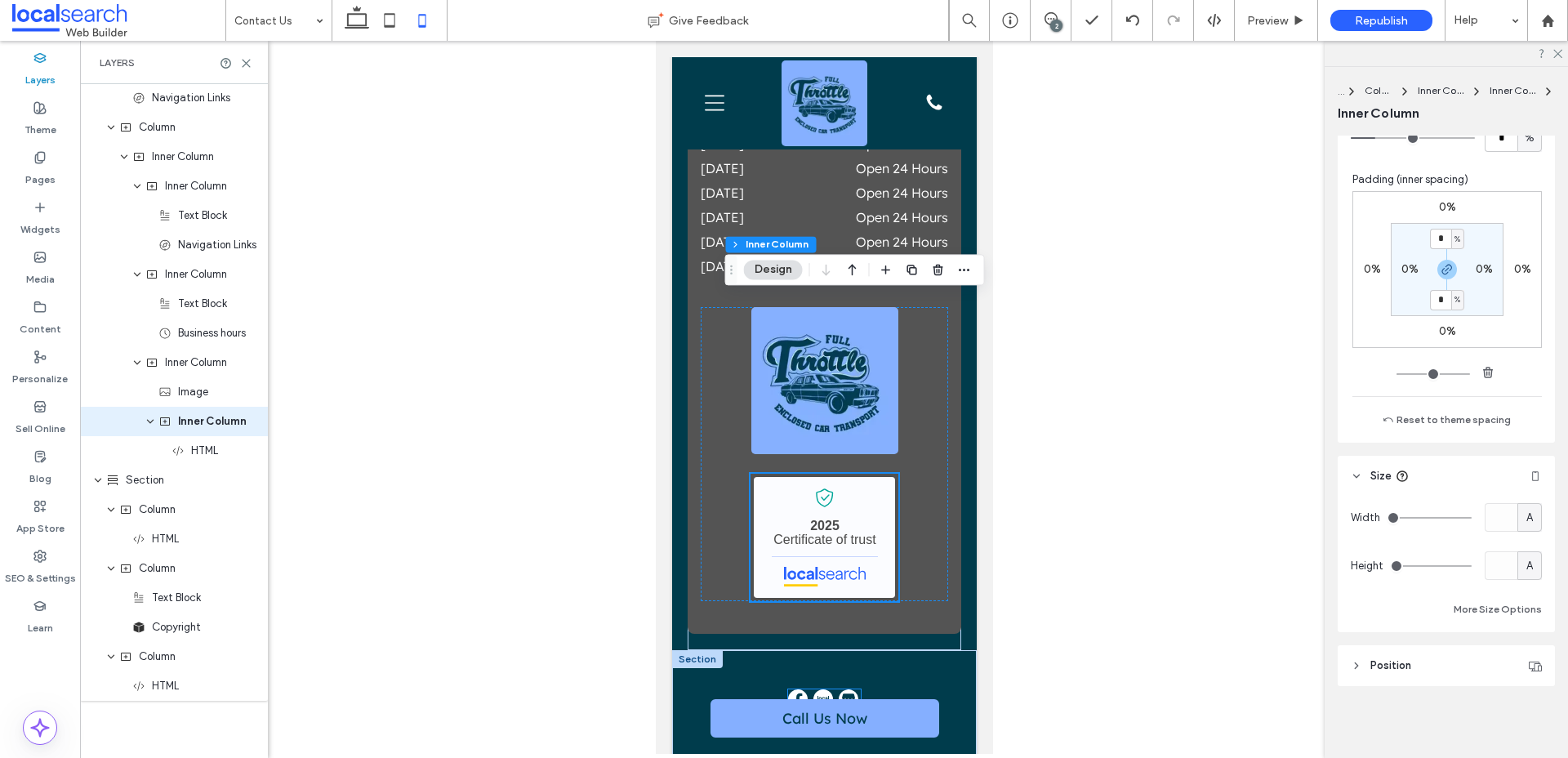
scroll to position [2866, 0]
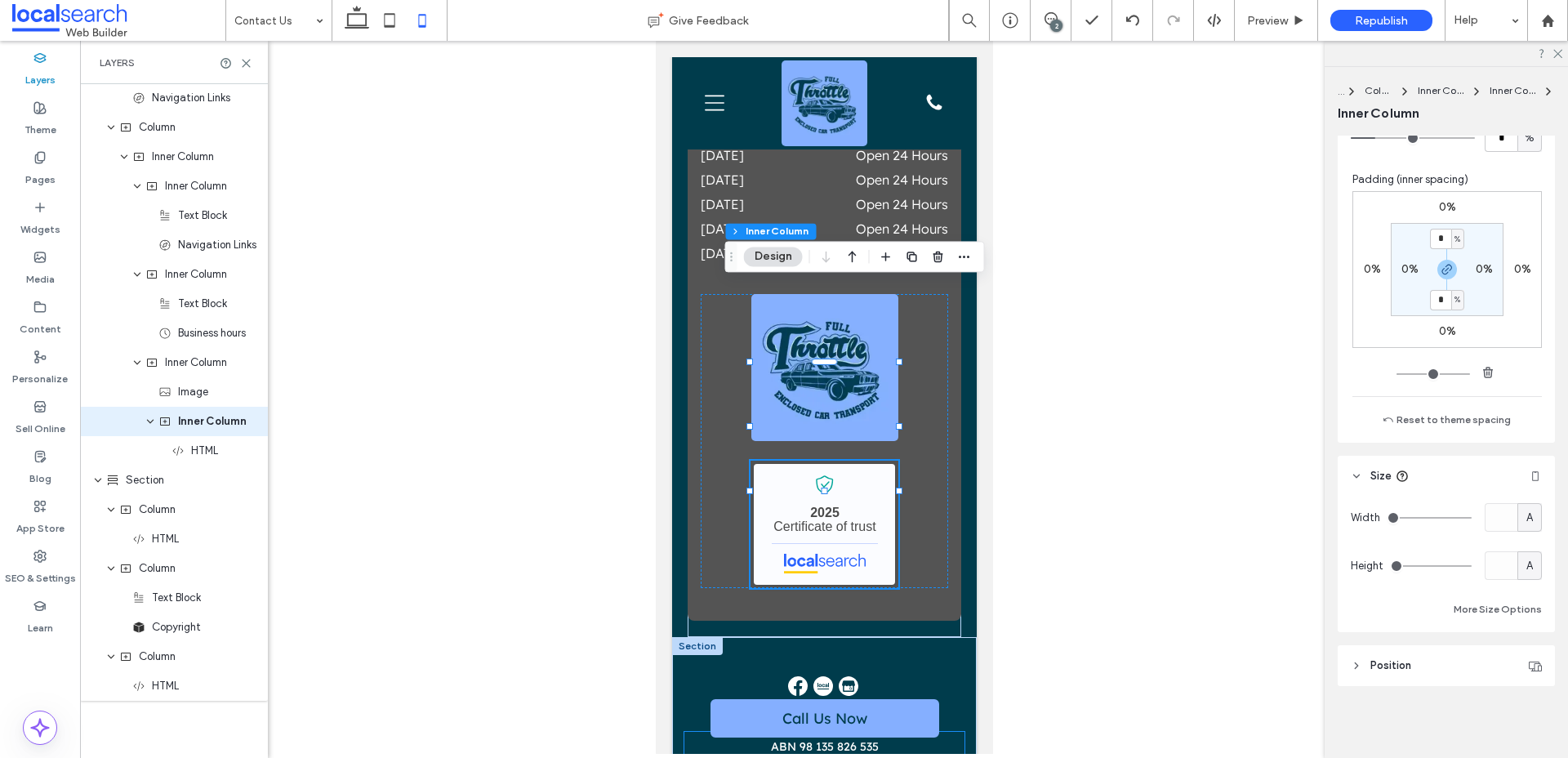
click at [863, 739] on span "ABN 98 135 826 535" at bounding box center [824, 746] width 108 height 15
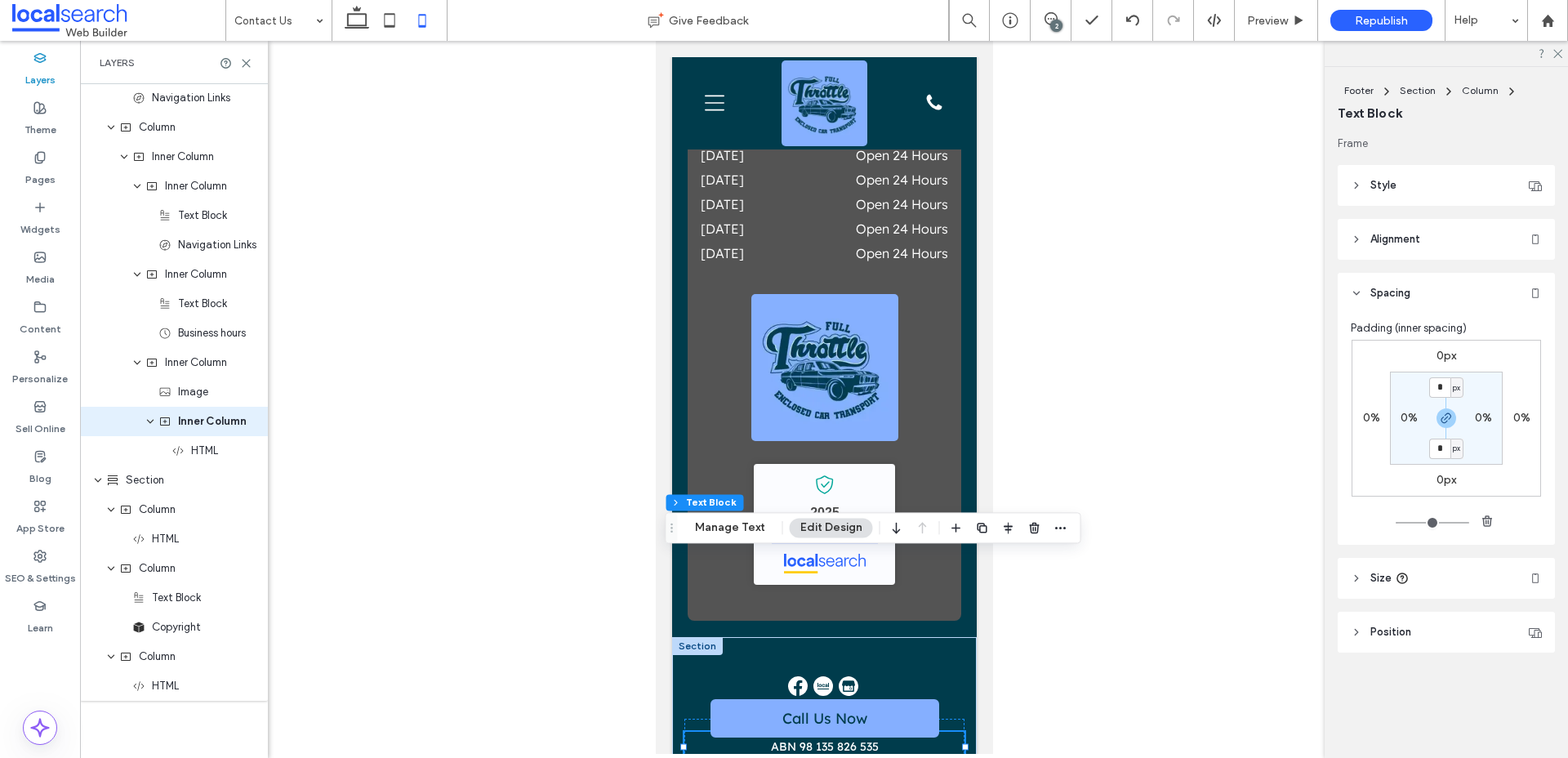
scroll to position [891, 0]
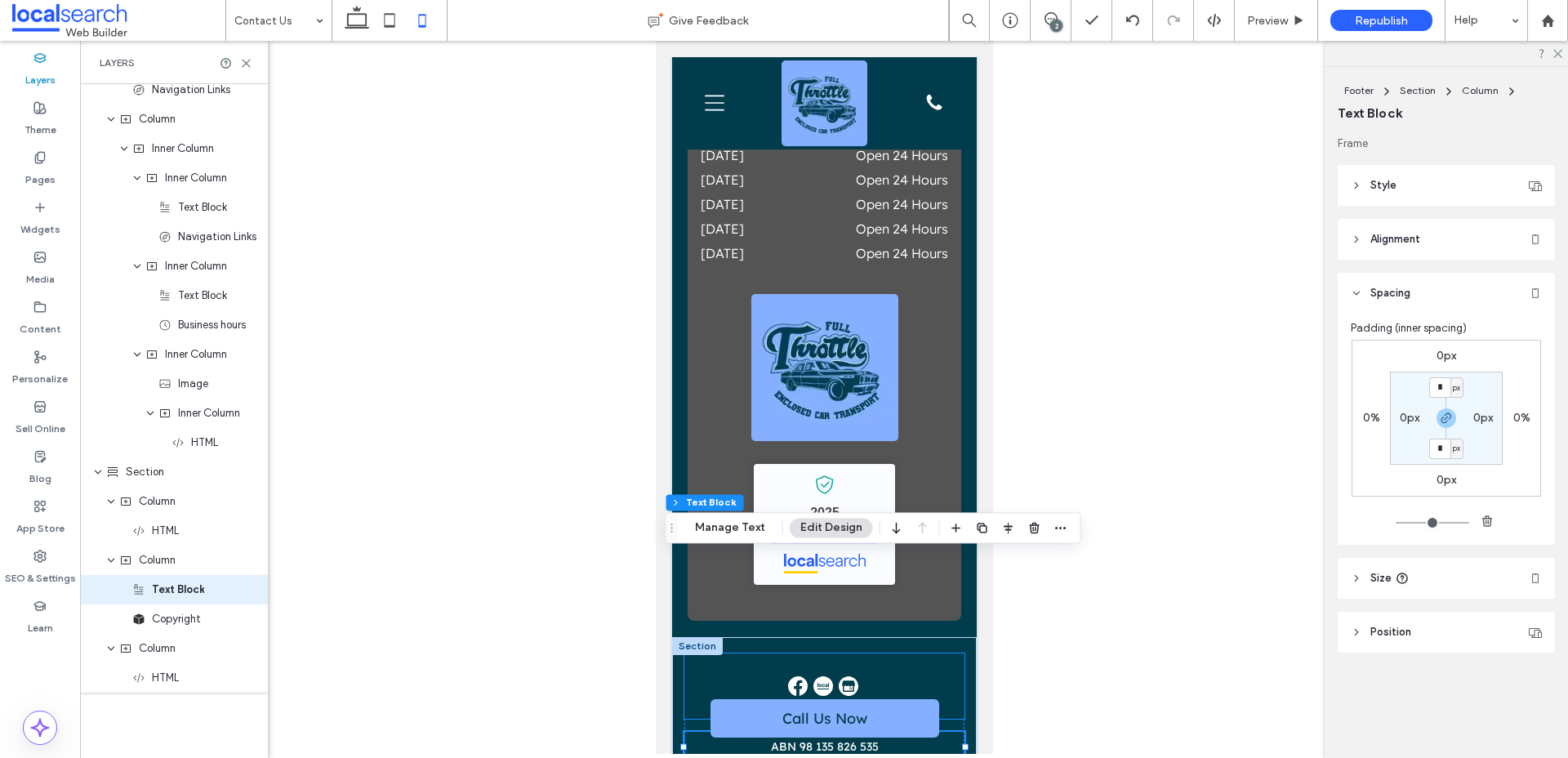
click at [905, 654] on div at bounding box center [823, 686] width 280 height 66
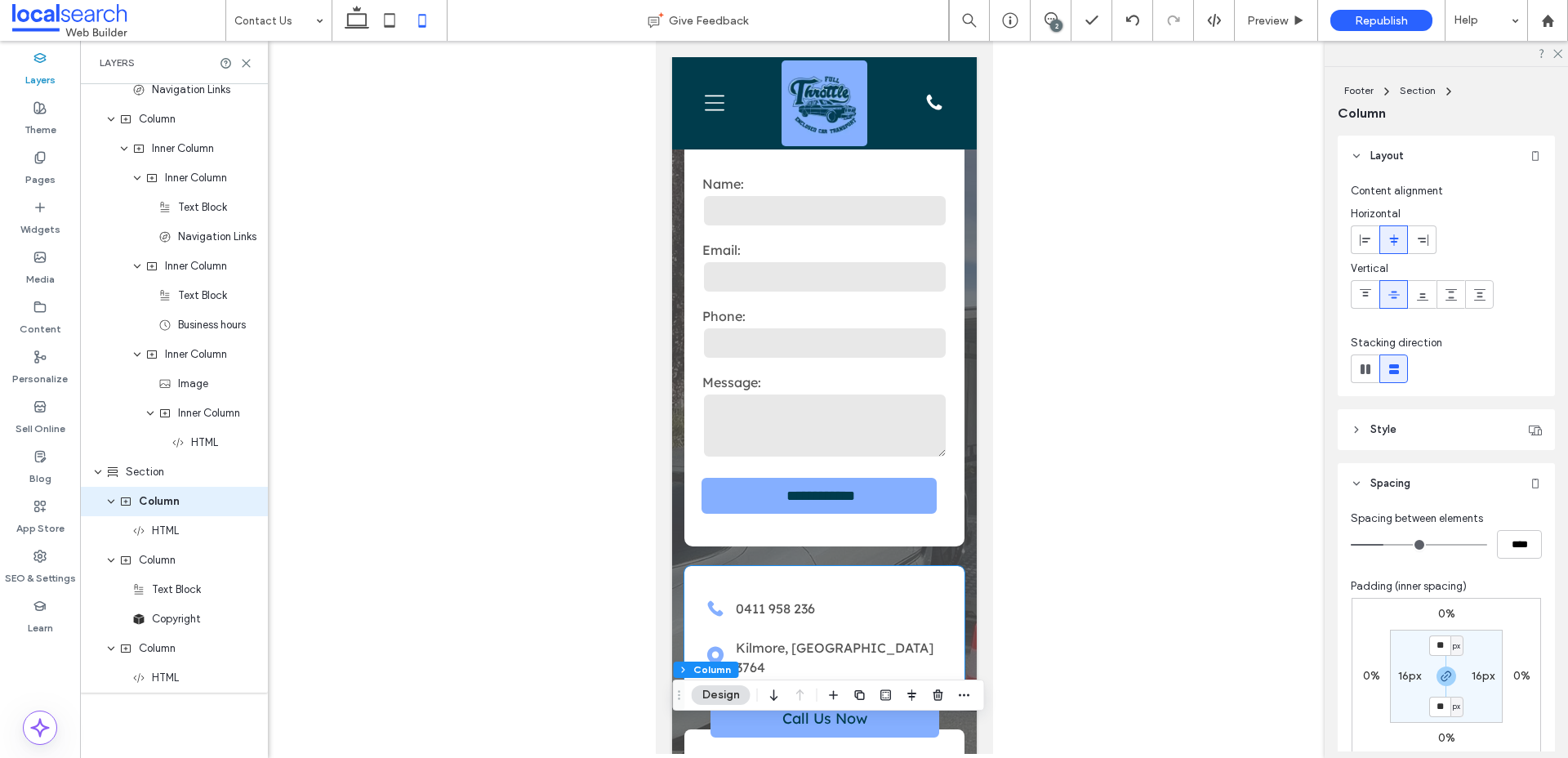
scroll to position [0, 0]
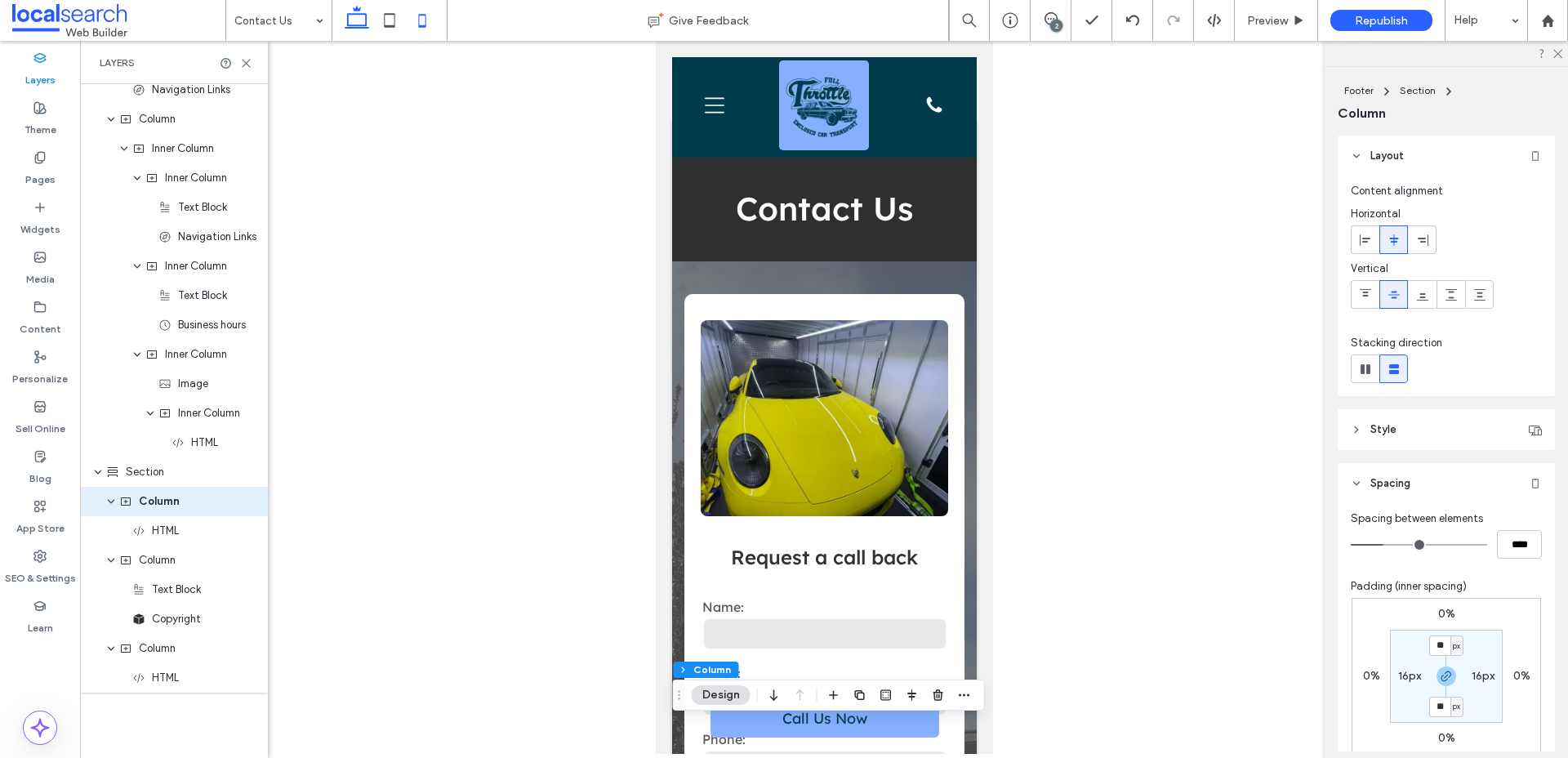
click at [359, 16] on icon at bounding box center [357, 20] width 33 height 33
type input "**"
type input "*****"
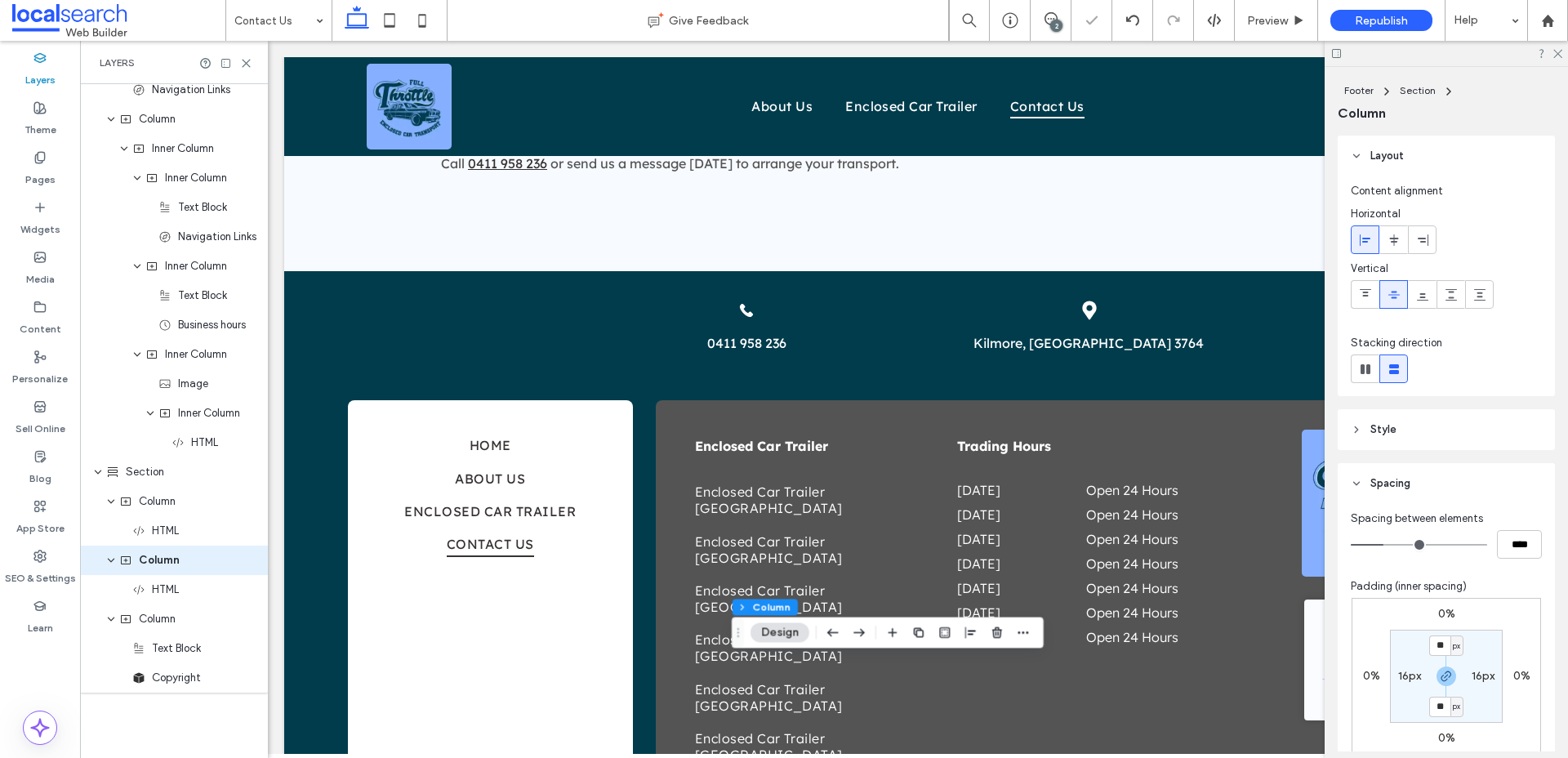
scroll to position [1348, 0]
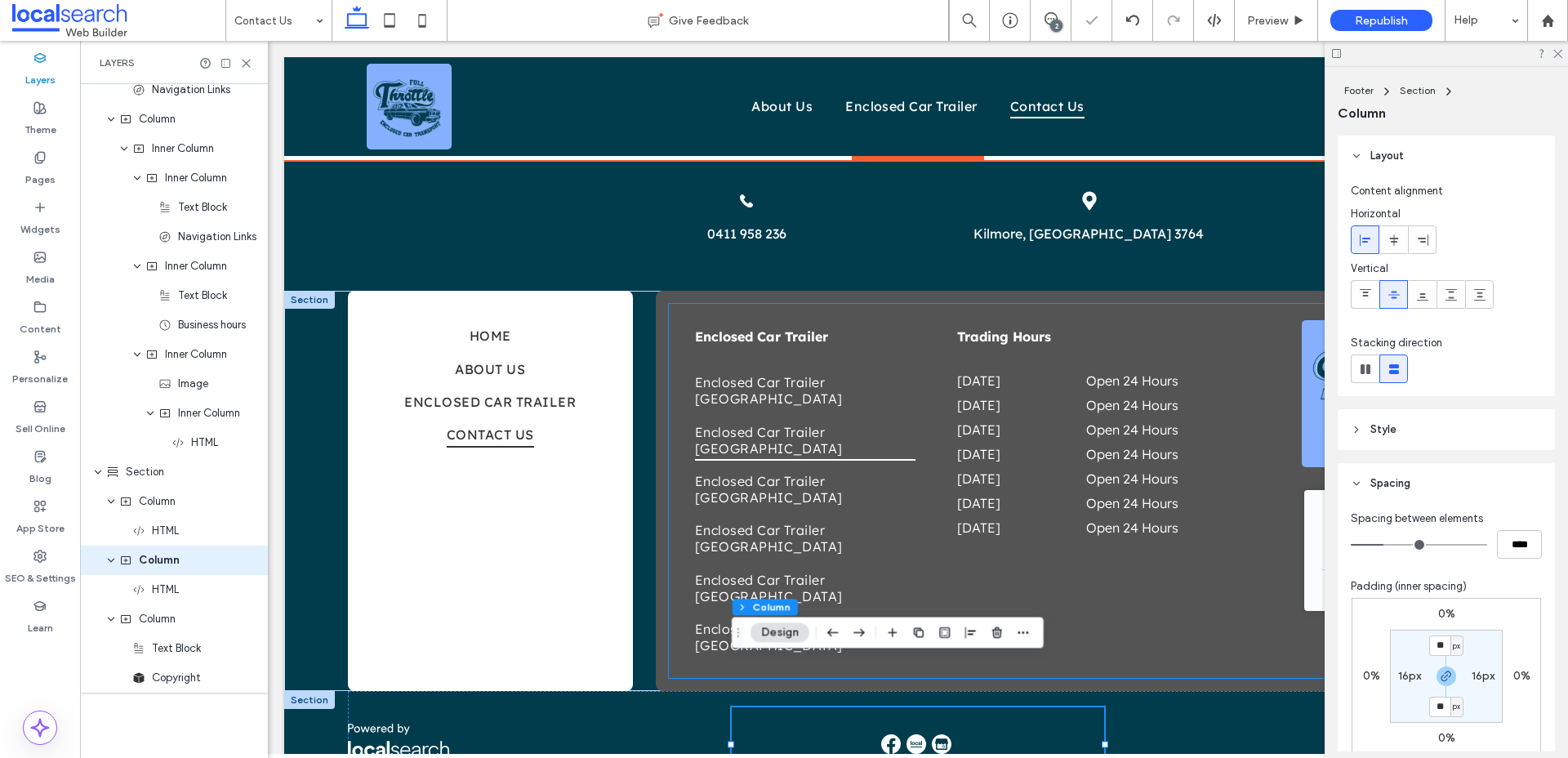
click at [810, 419] on span "Enclosed Car Trailer [GEOGRAPHIC_DATA]" at bounding box center [806, 439] width 221 height 41
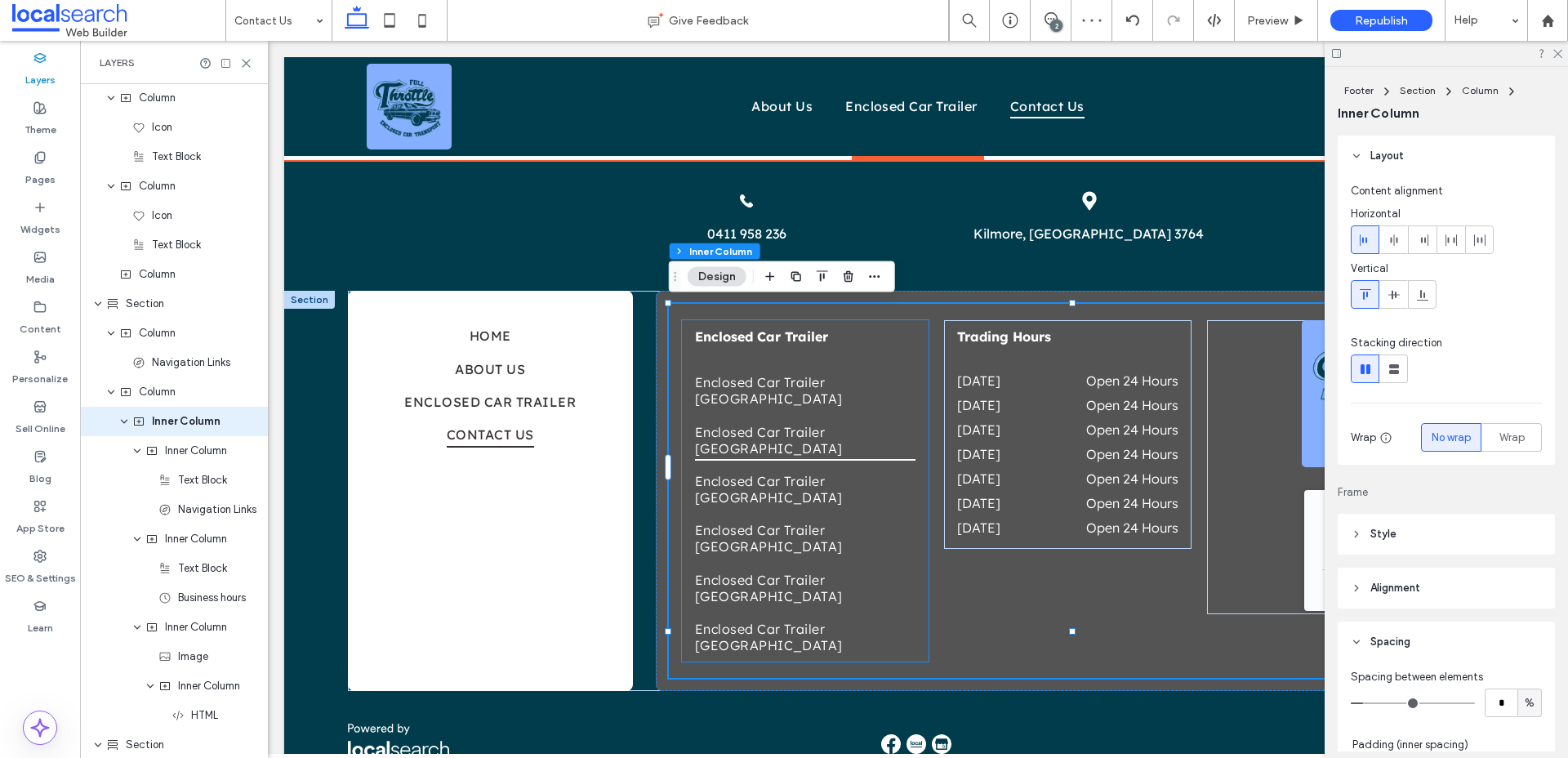
click at [900, 419] on link "Enclosed Car Trailer [GEOGRAPHIC_DATA]" at bounding box center [806, 439] width 221 height 49
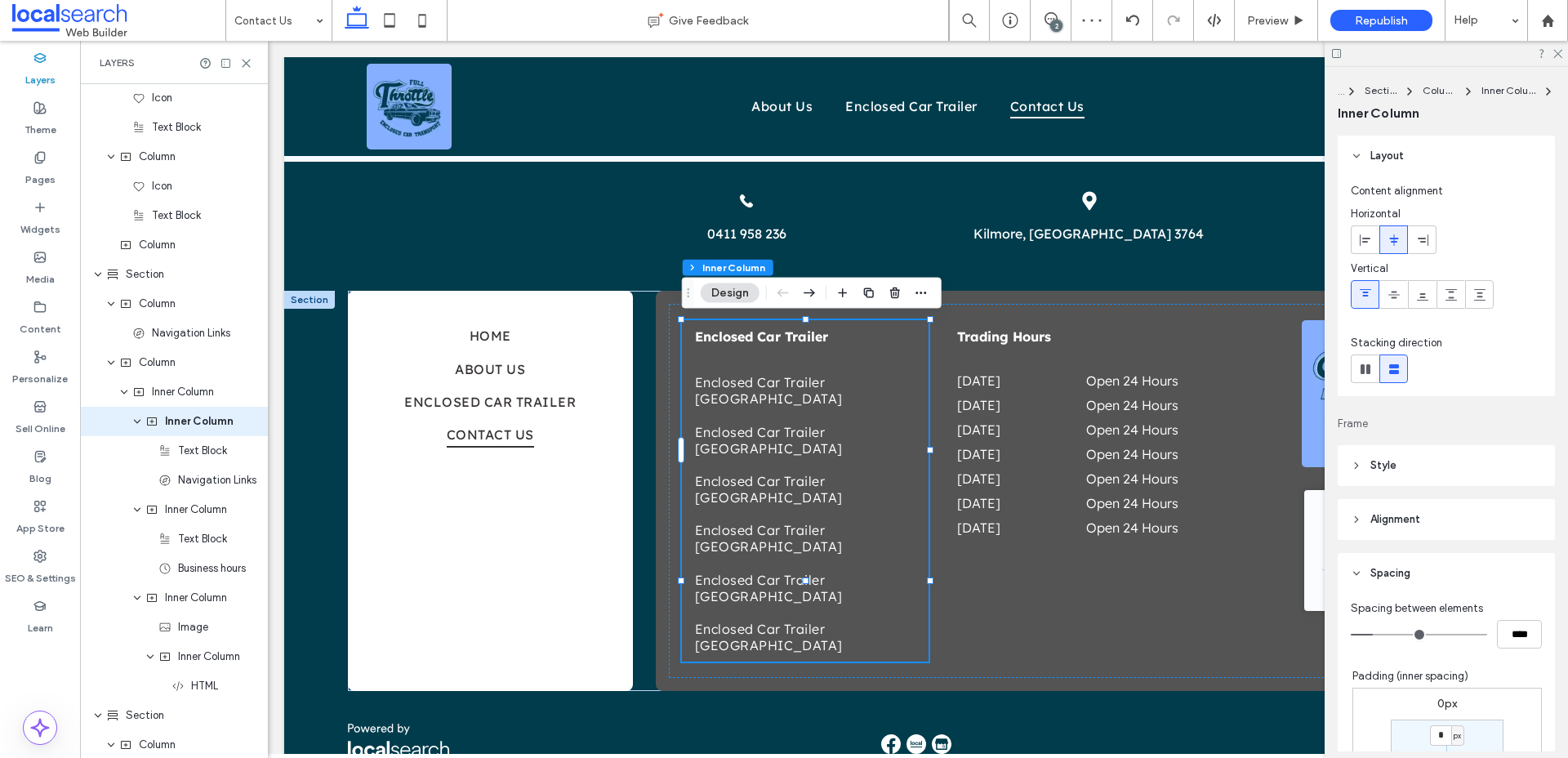
scroll to position [497, 0]
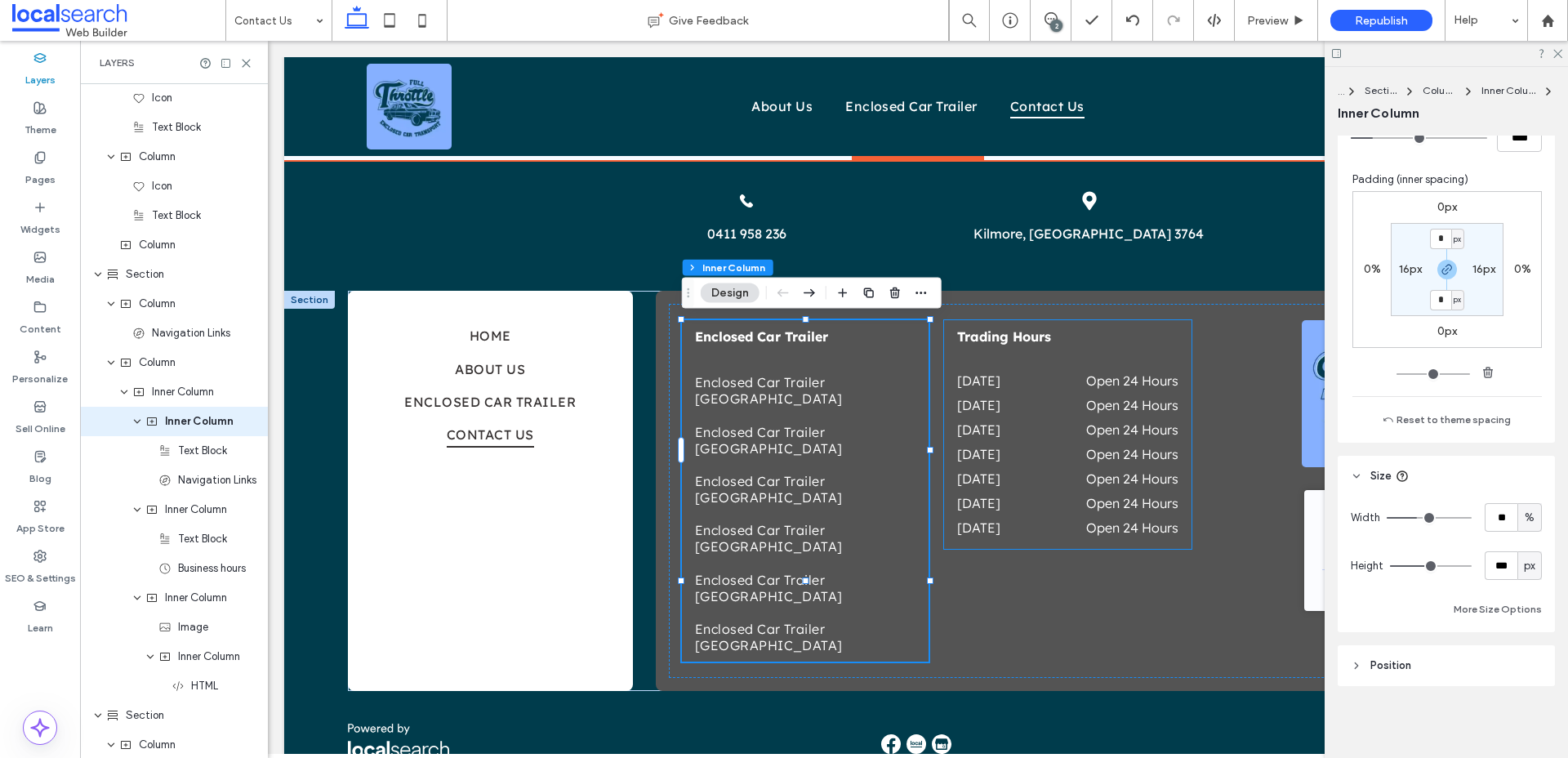
click at [1132, 426] on dd "Open 24 Hours" at bounding box center [1113, 429] width 131 height 16
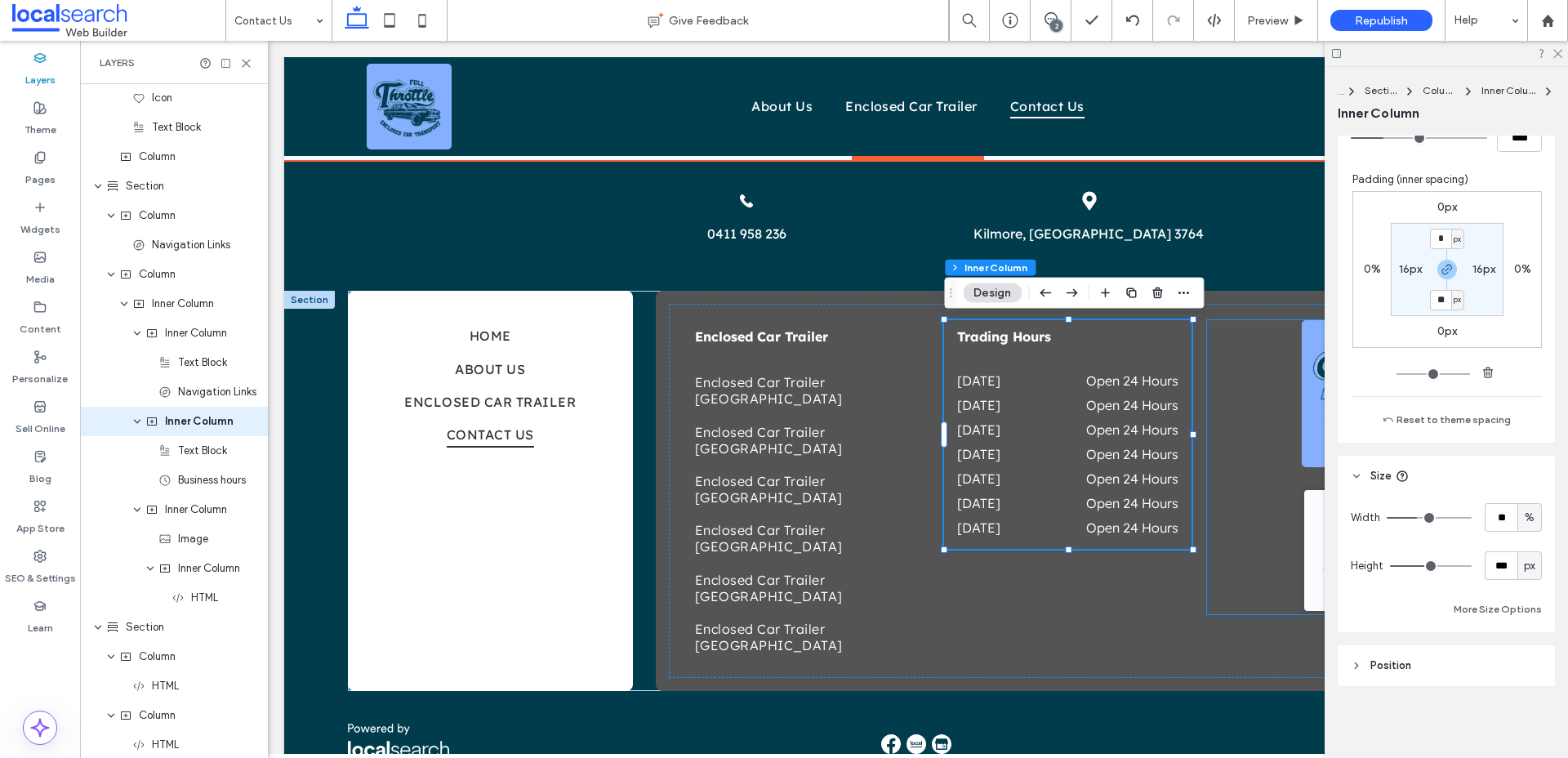
click at [1284, 494] on div "Full Throttle Enclosed Car Transport - Localsearch verified business 2025 Certi…" at bounding box center [1334, 468] width 255 height 294
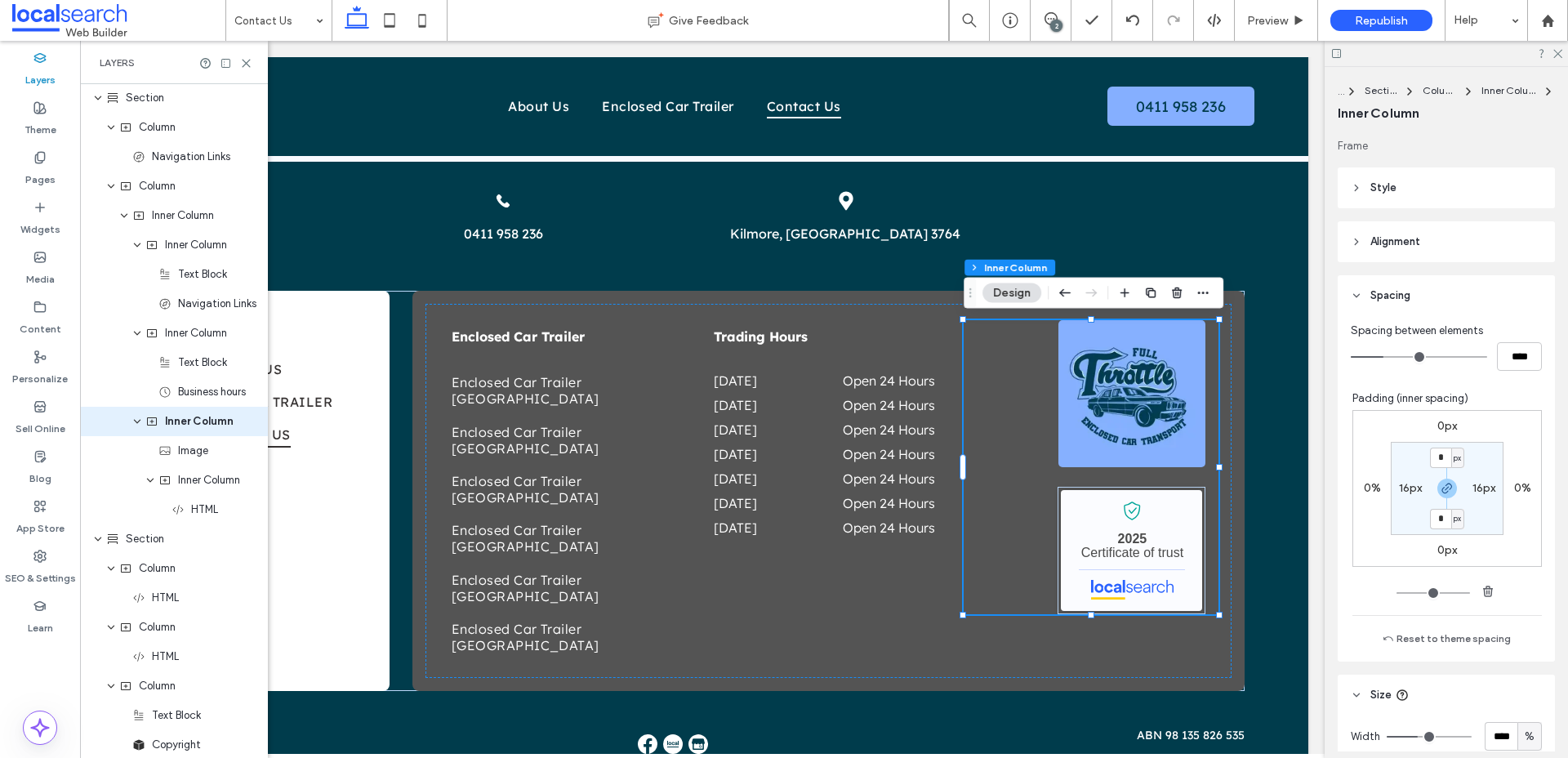
scroll to position [367, 0]
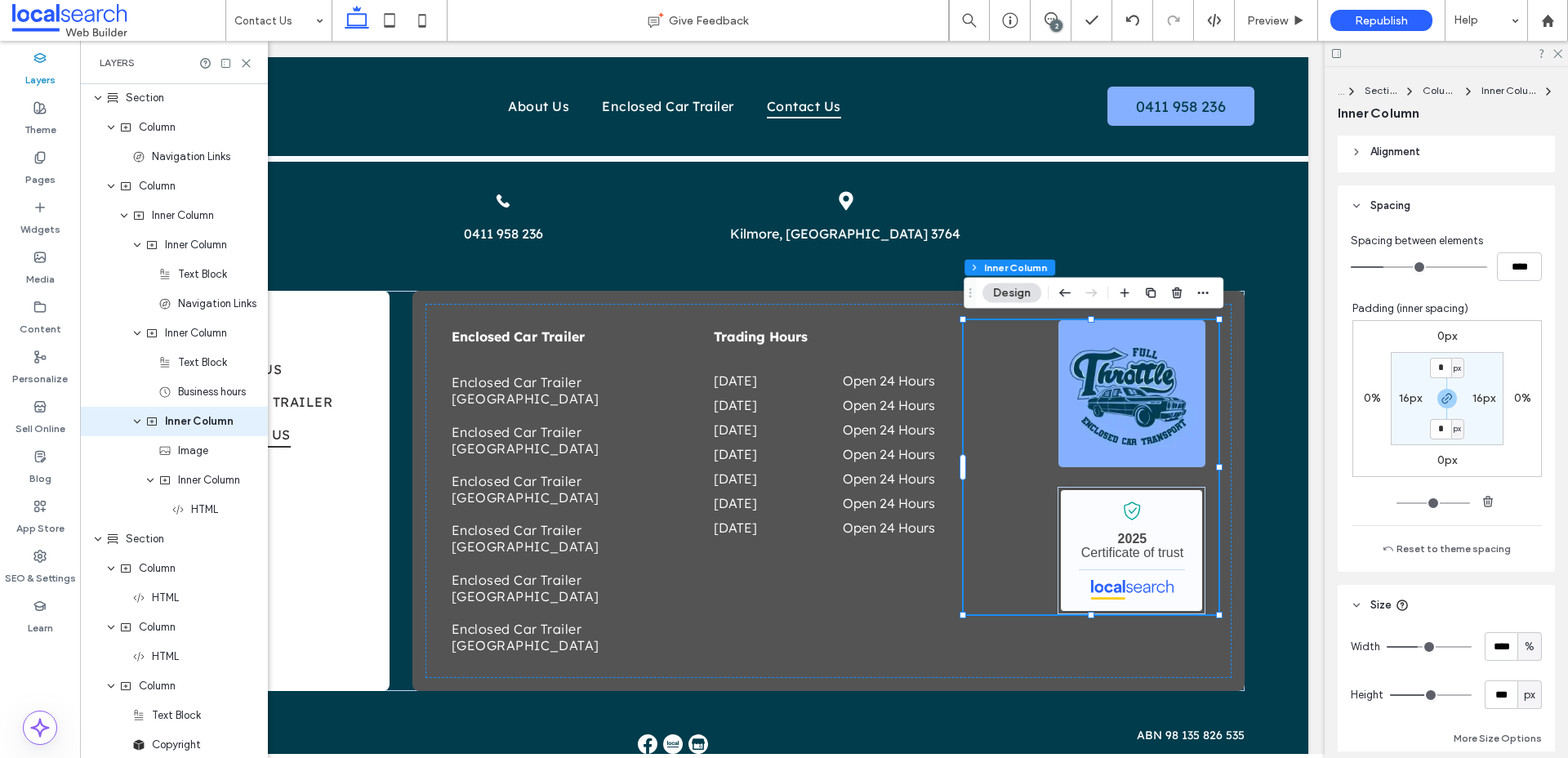
click at [1482, 395] on label "16px" at bounding box center [1484, 398] width 23 height 14
type input "**"
click at [1480, 397] on input "**" at bounding box center [1478, 398] width 21 height 20
type input "*"
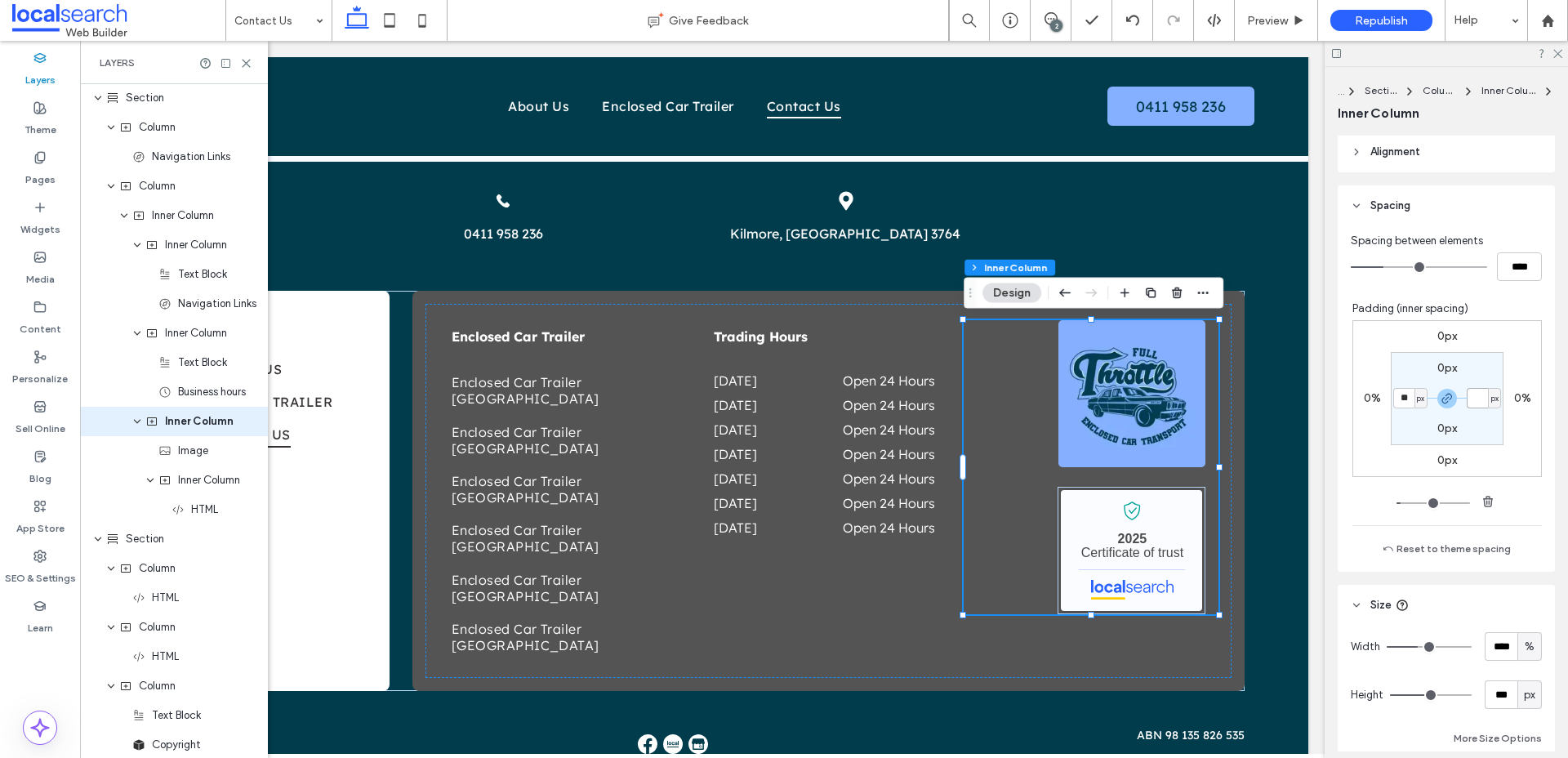
type input "*"
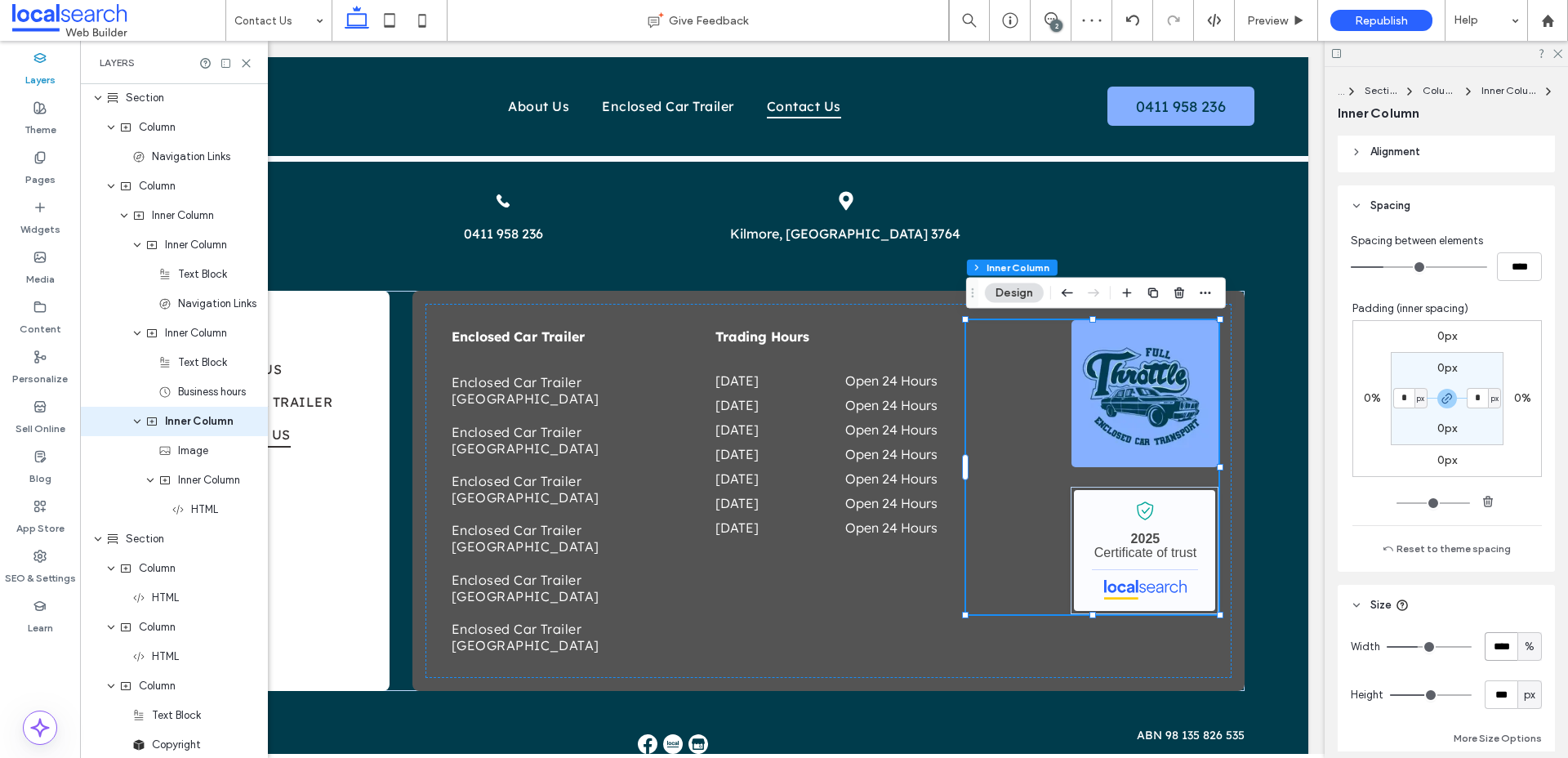
click at [1499, 644] on input "****" at bounding box center [1501, 646] width 33 height 28
type input "**"
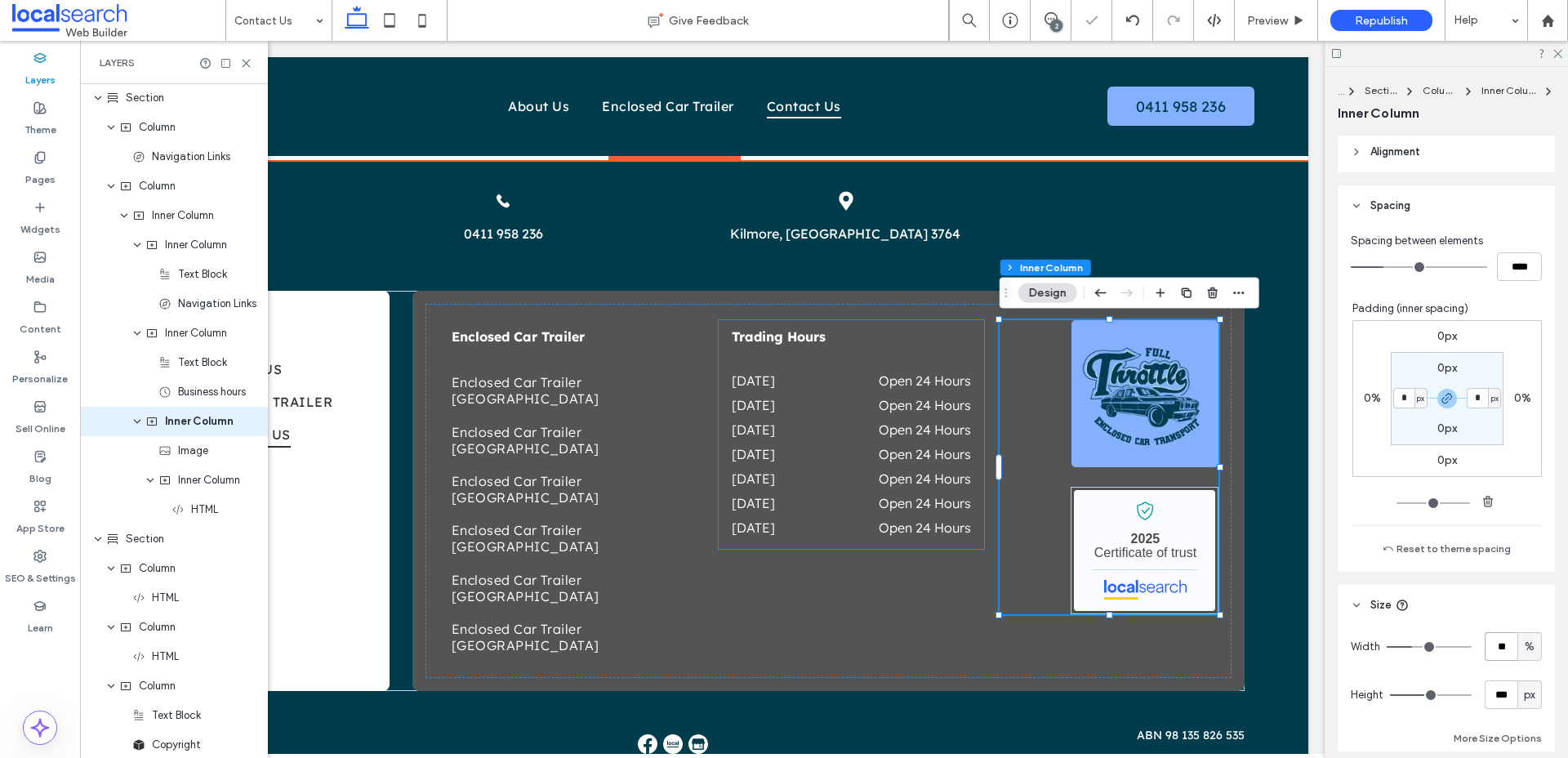
click at [895, 520] on dd "Open 24 Hours" at bounding box center [900, 528] width 142 height 16
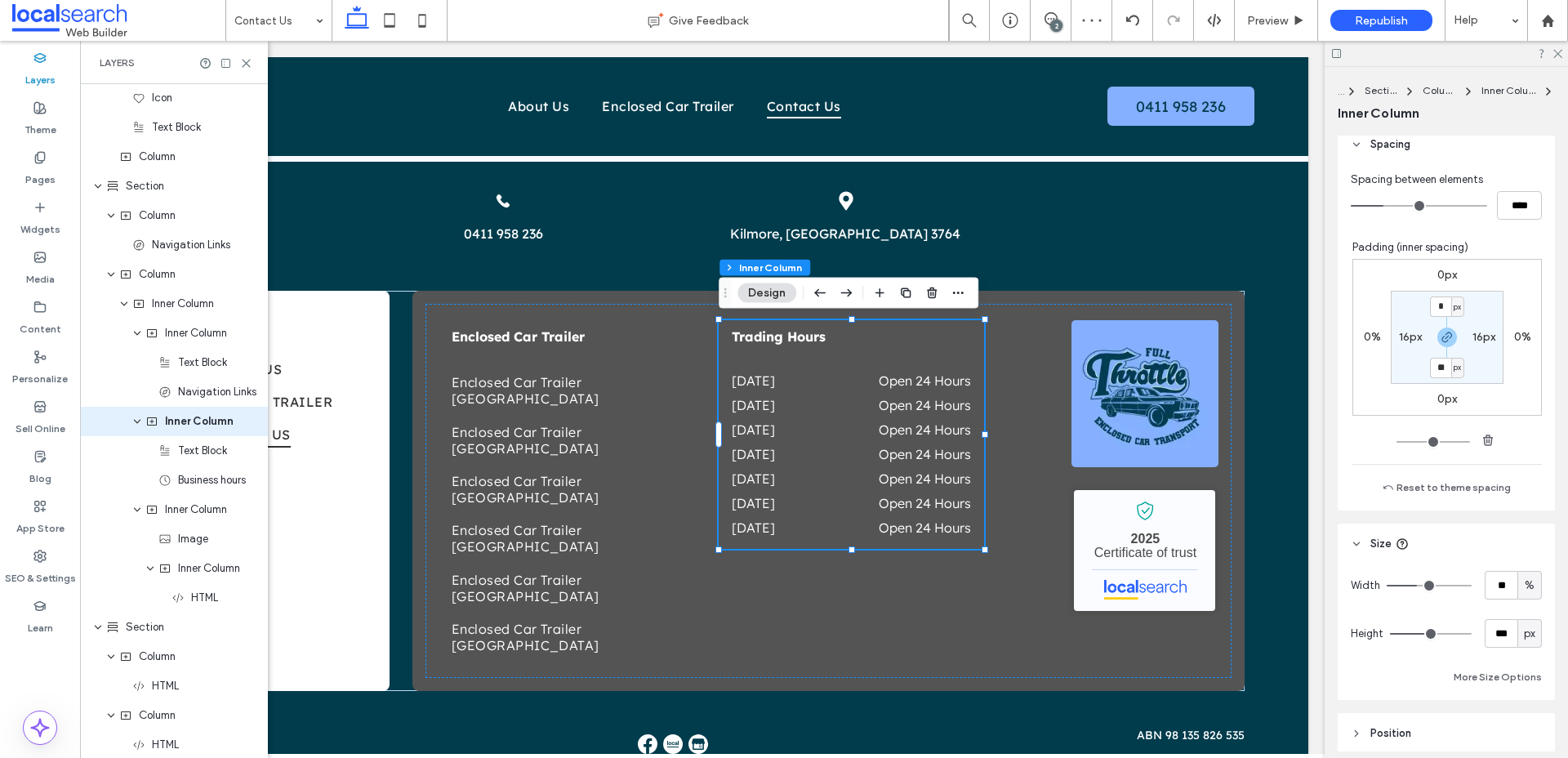
scroll to position [497, 0]
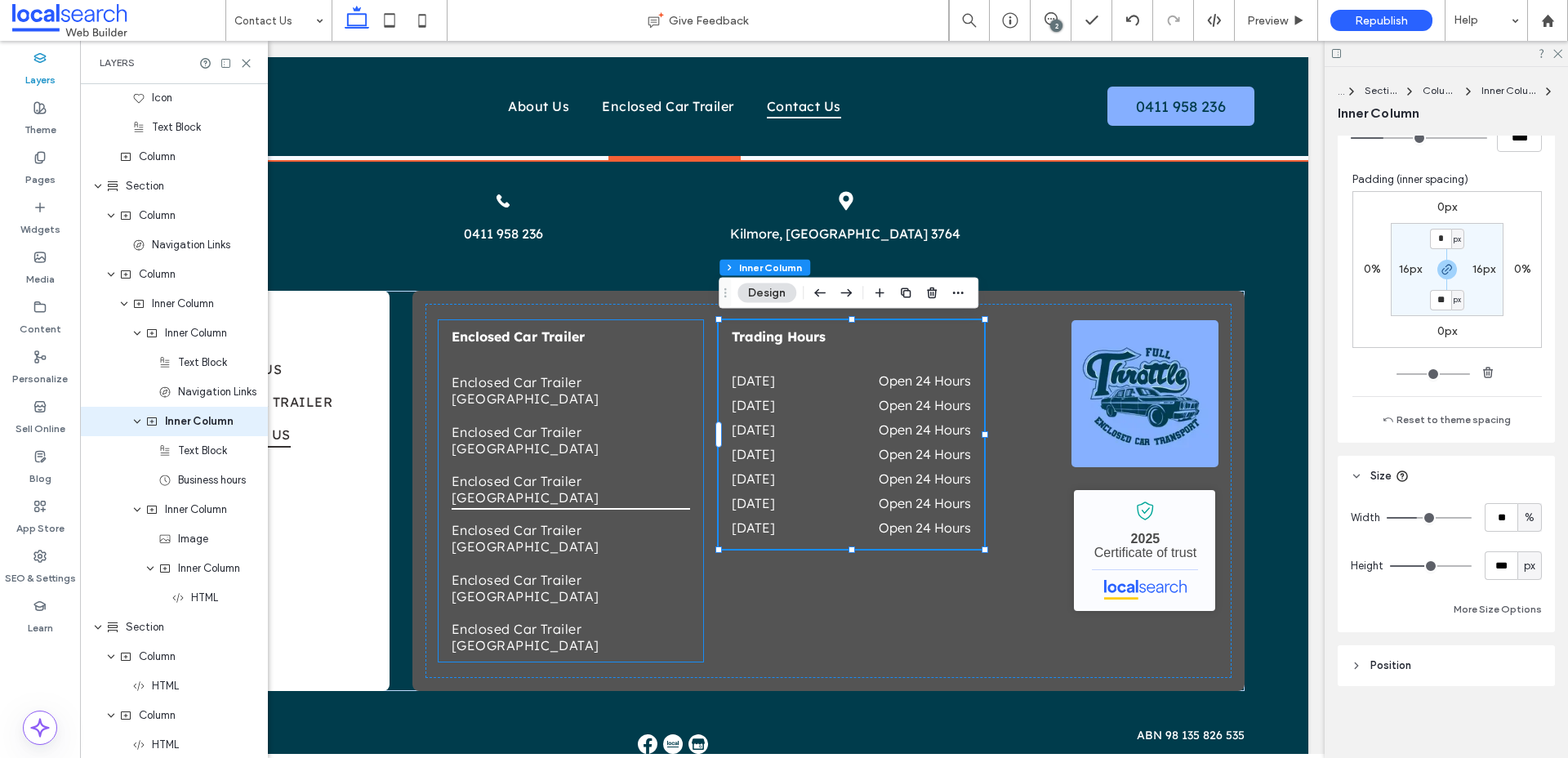
click at [632, 465] on link "Enclosed Car Trailer Adelaide" at bounding box center [570, 489] width 238 height 49
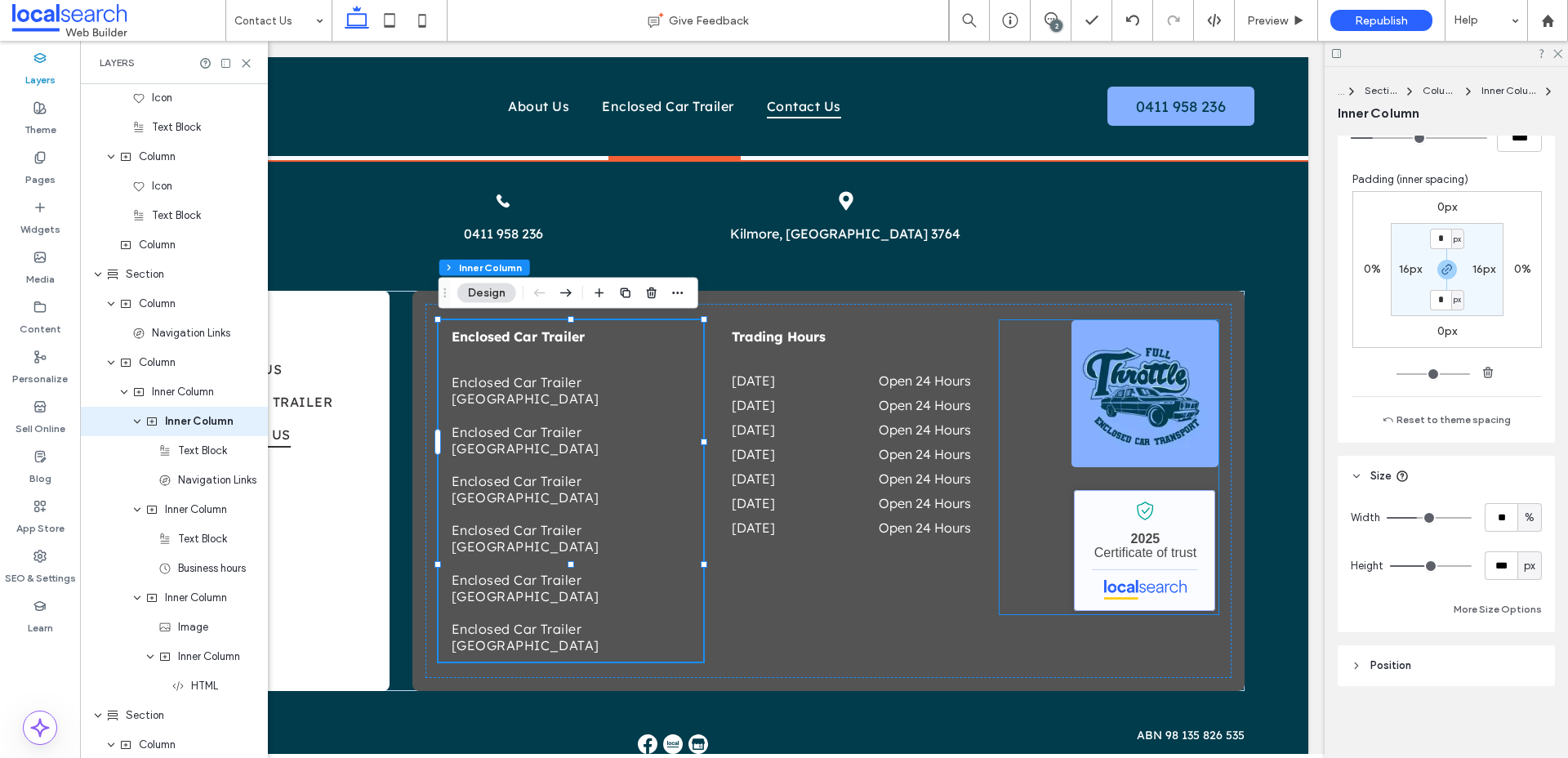
click at [1078, 553] on link "Full Throttle Enclosed Car Transport - Localsearch verified business" at bounding box center [1145, 550] width 142 height 121
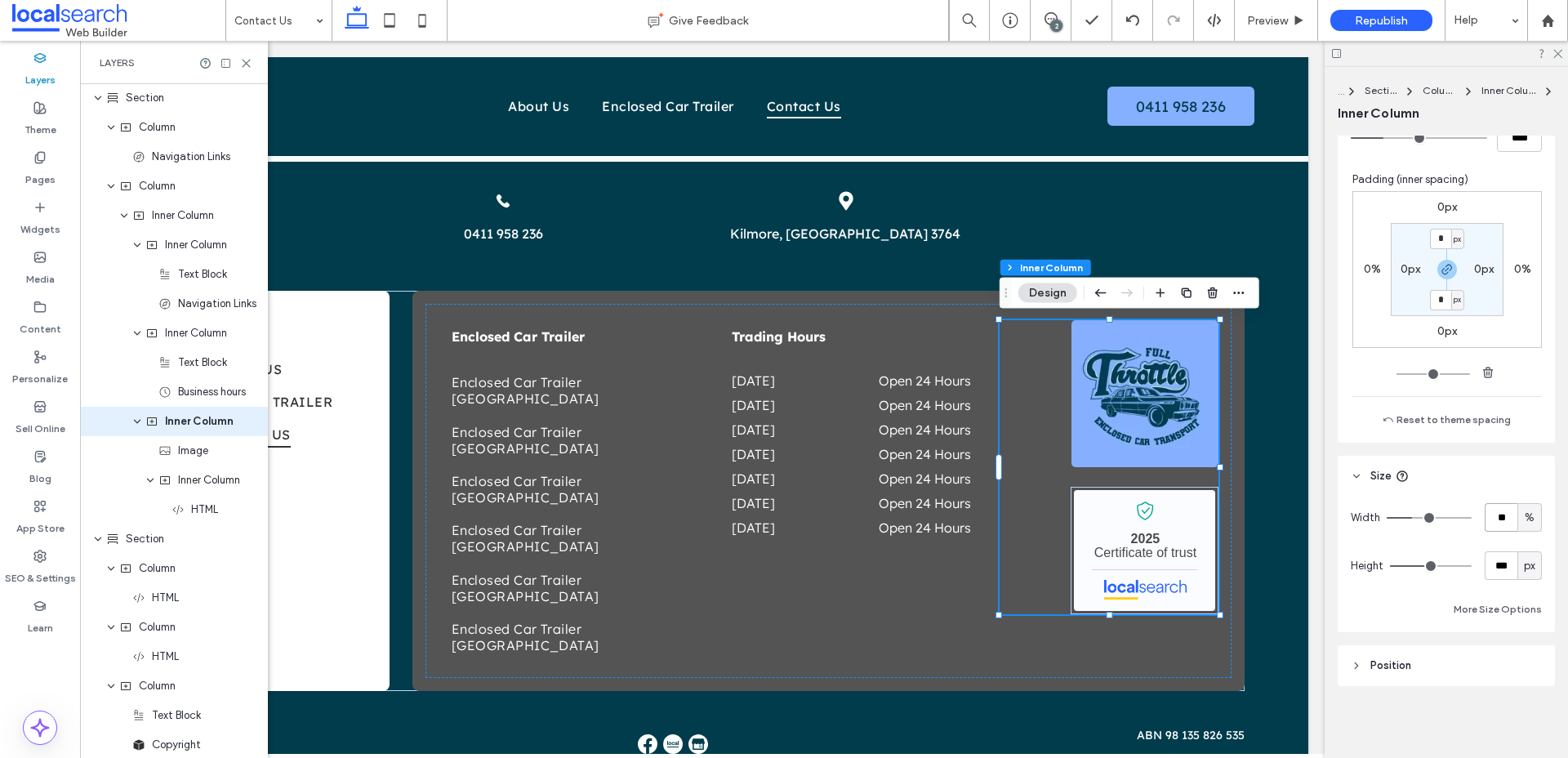
click at [1508, 524] on input "**" at bounding box center [1501, 517] width 33 height 28
type input "**"
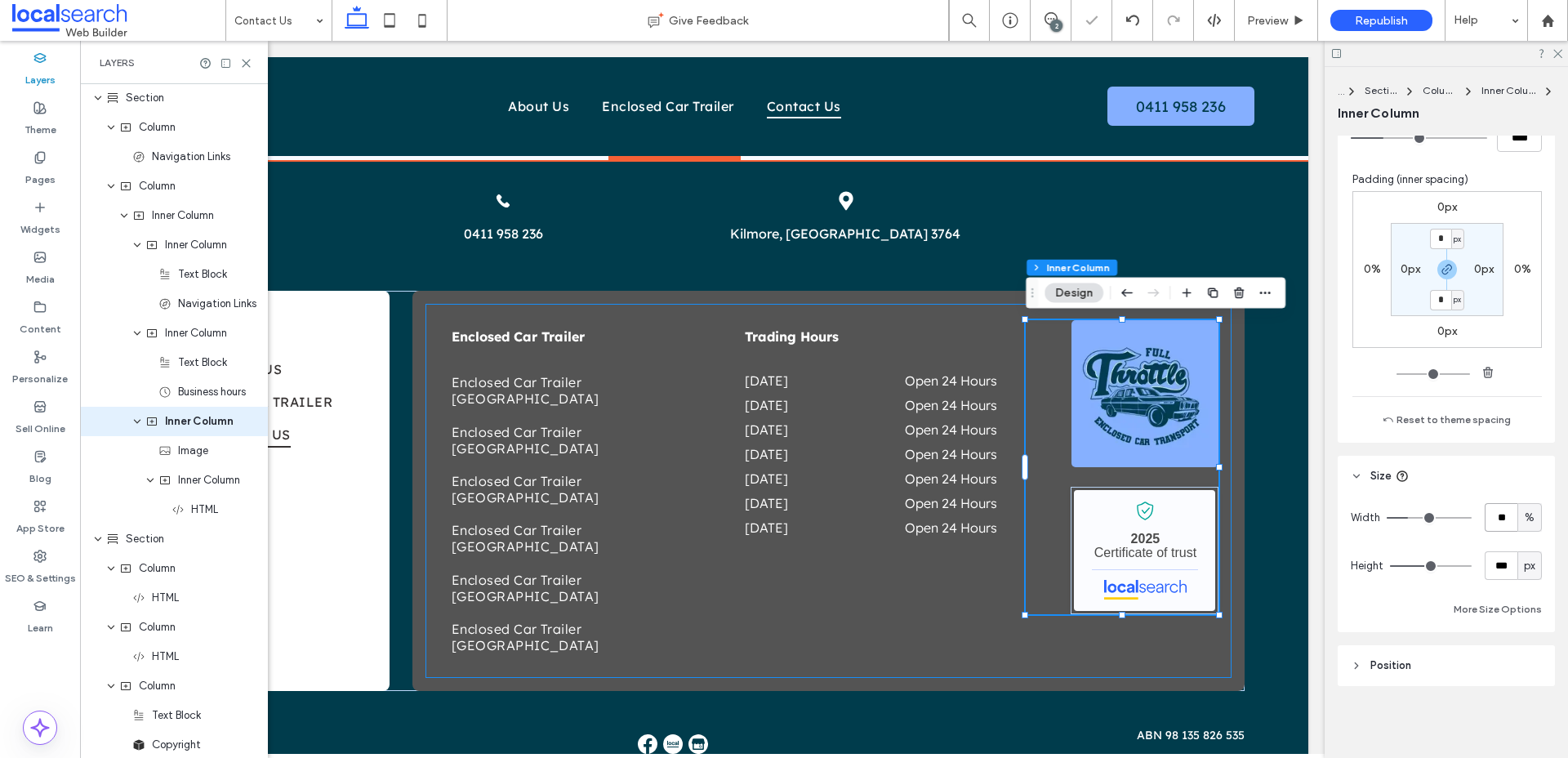
click at [857, 566] on div "Enclosed Car Trailer Enclosed Car Trailer Newcastle Enclosed Car Trailer Sydney…" at bounding box center [829, 491] width 807 height 374
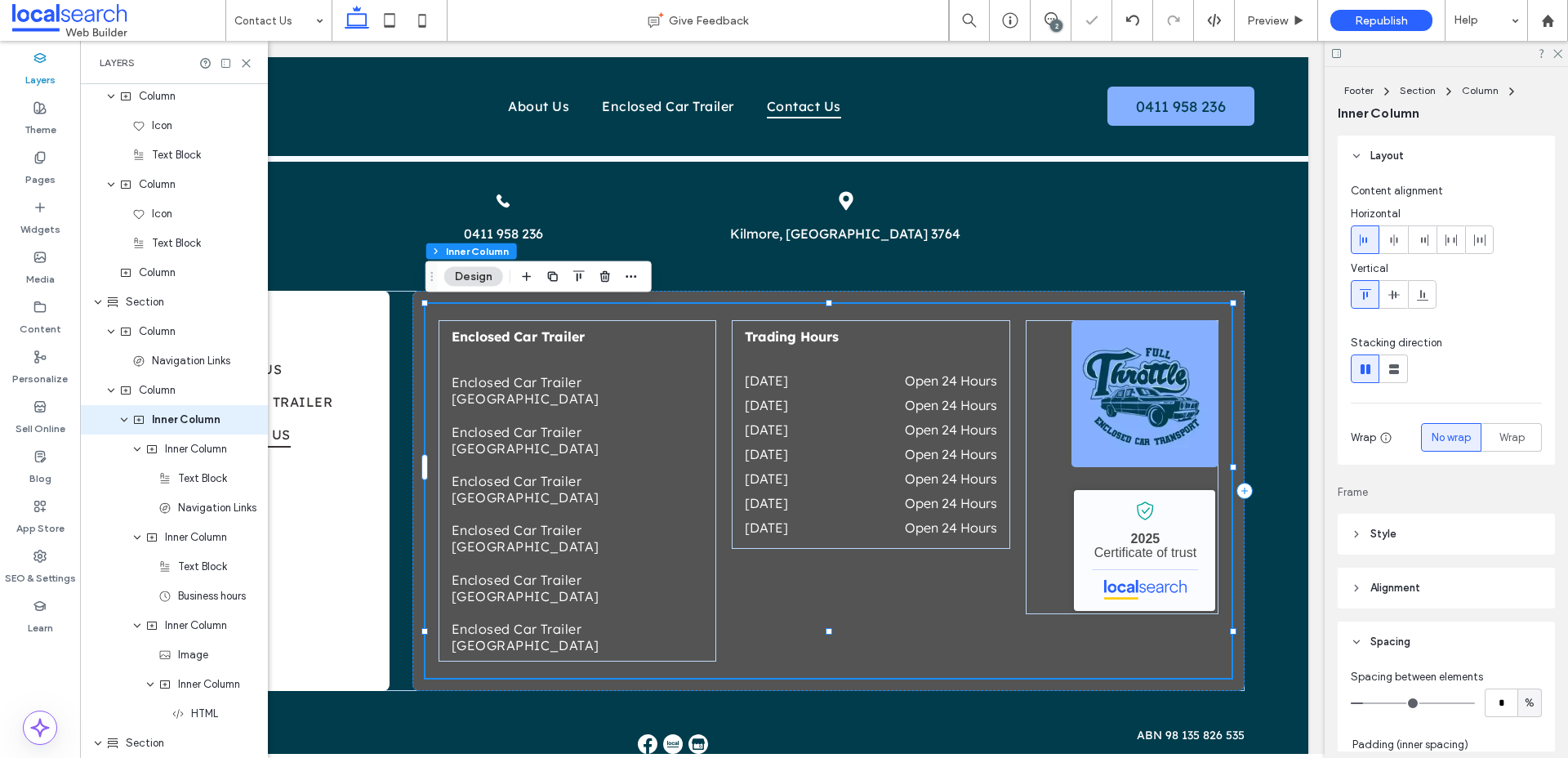
scroll to position [618, 0]
click at [1451, 242] on icon at bounding box center [1451, 240] width 13 height 13
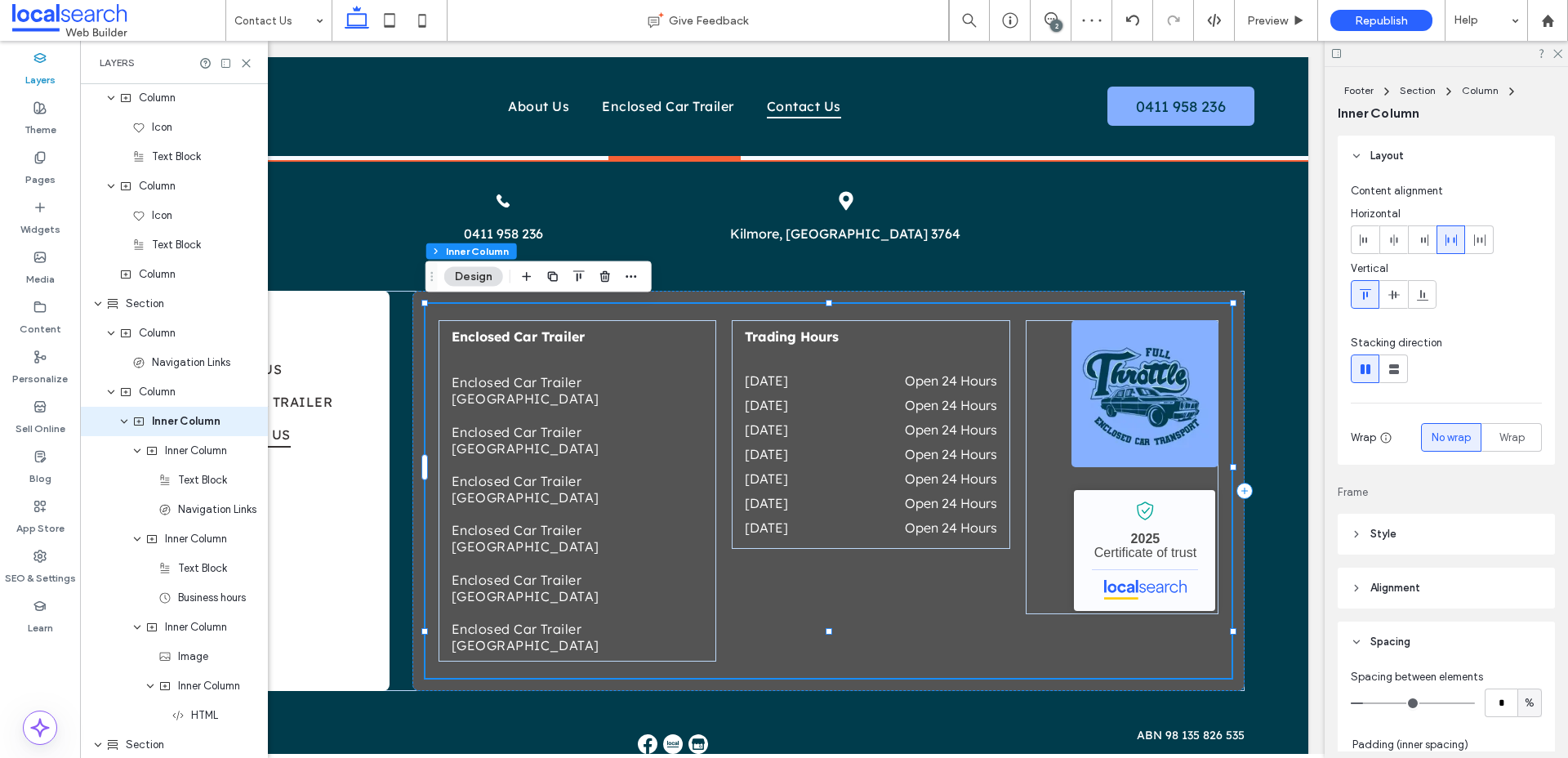
click at [857, 595] on div "Enclosed Car Trailer Enclosed Car Trailer Newcastle Enclosed Car Trailer Sydney…" at bounding box center [829, 491] width 807 height 374
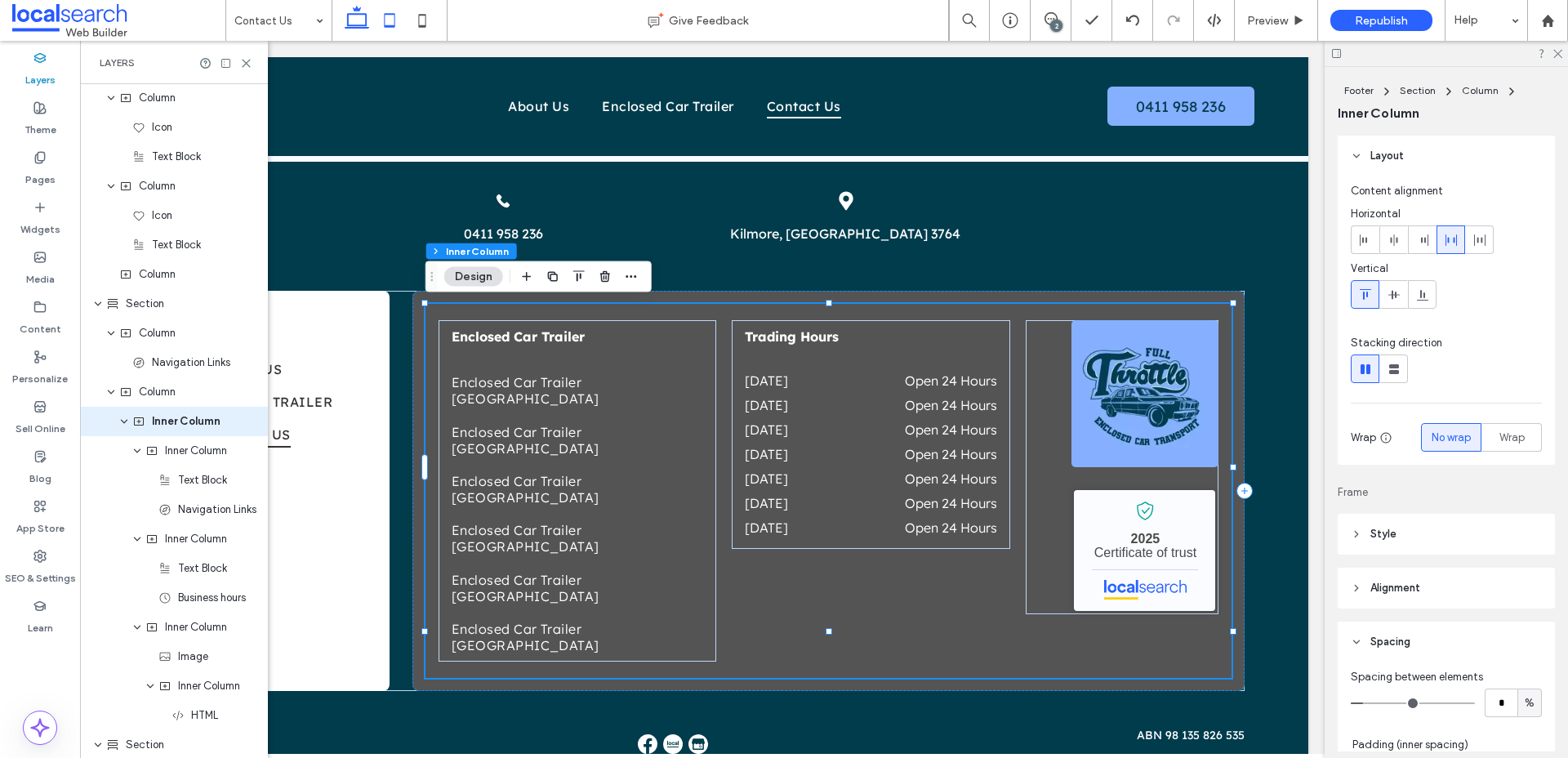
click at [388, 20] on icon at bounding box center [390, 20] width 33 height 33
type input "**"
type input "****"
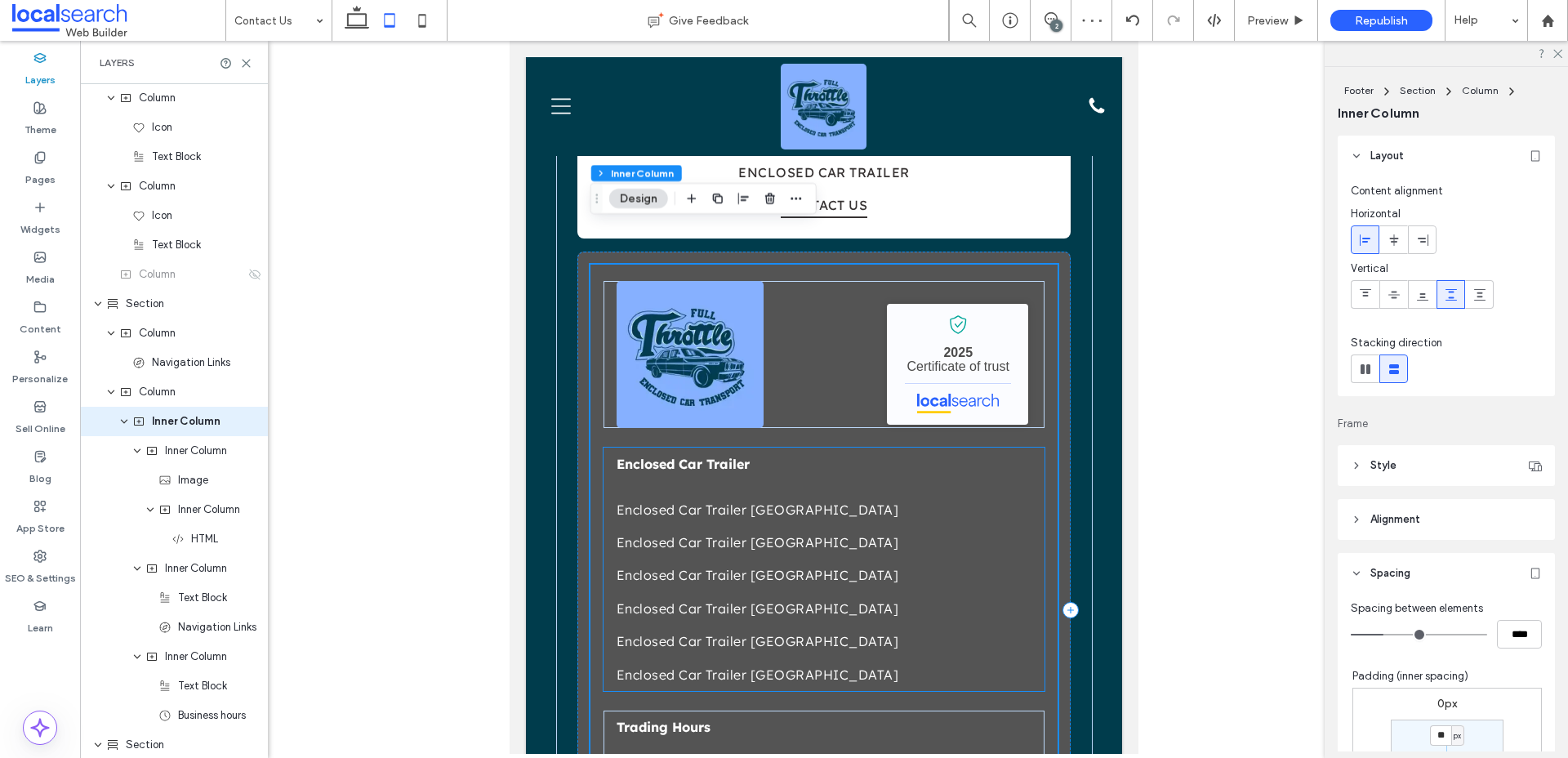
scroll to position [2146, 0]
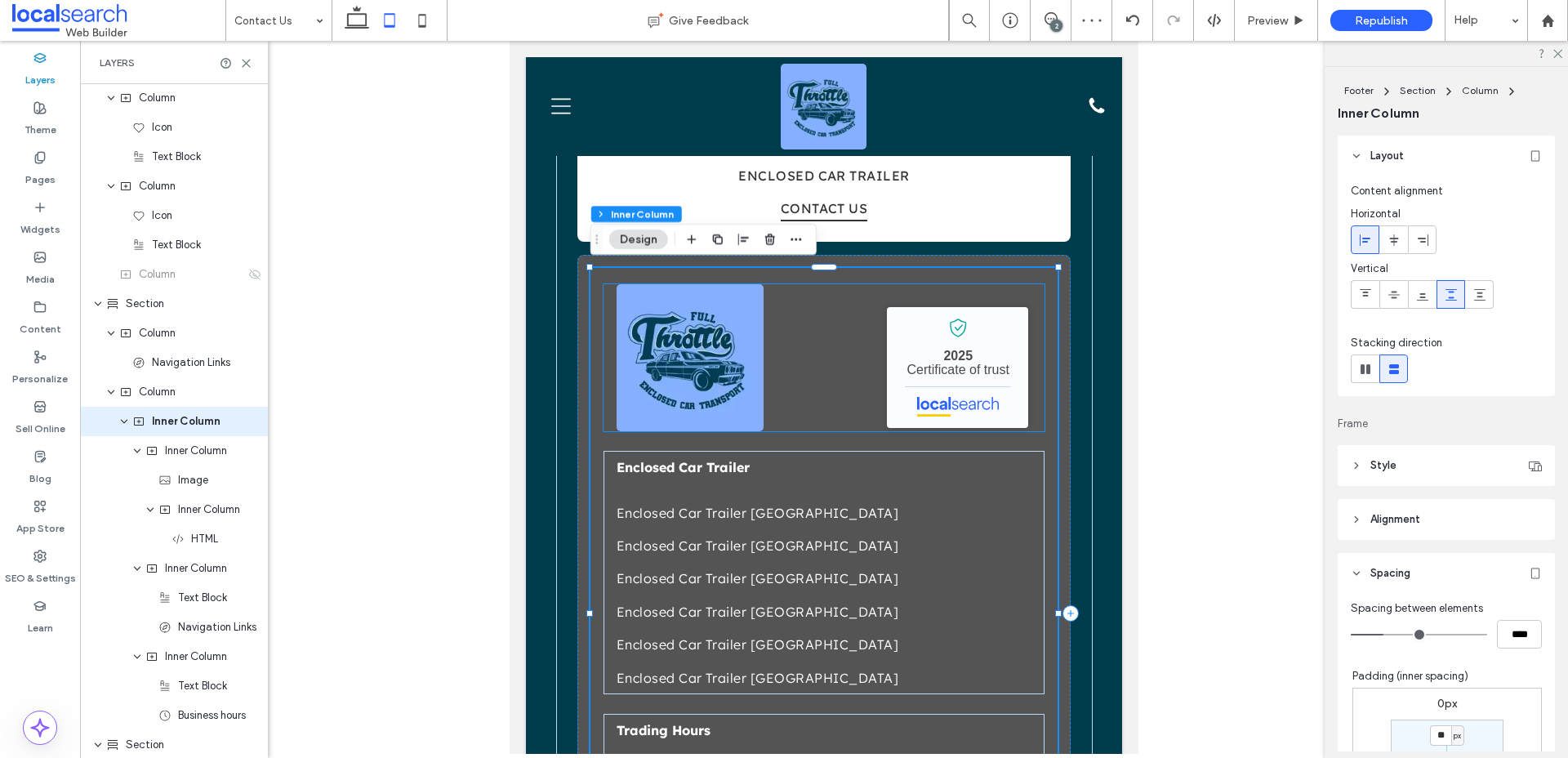
click at [801, 353] on div "Full Throttle Enclosed Car Transport - Localsearch verified business 2025 Certi…" at bounding box center [824, 358] width 441 height 147
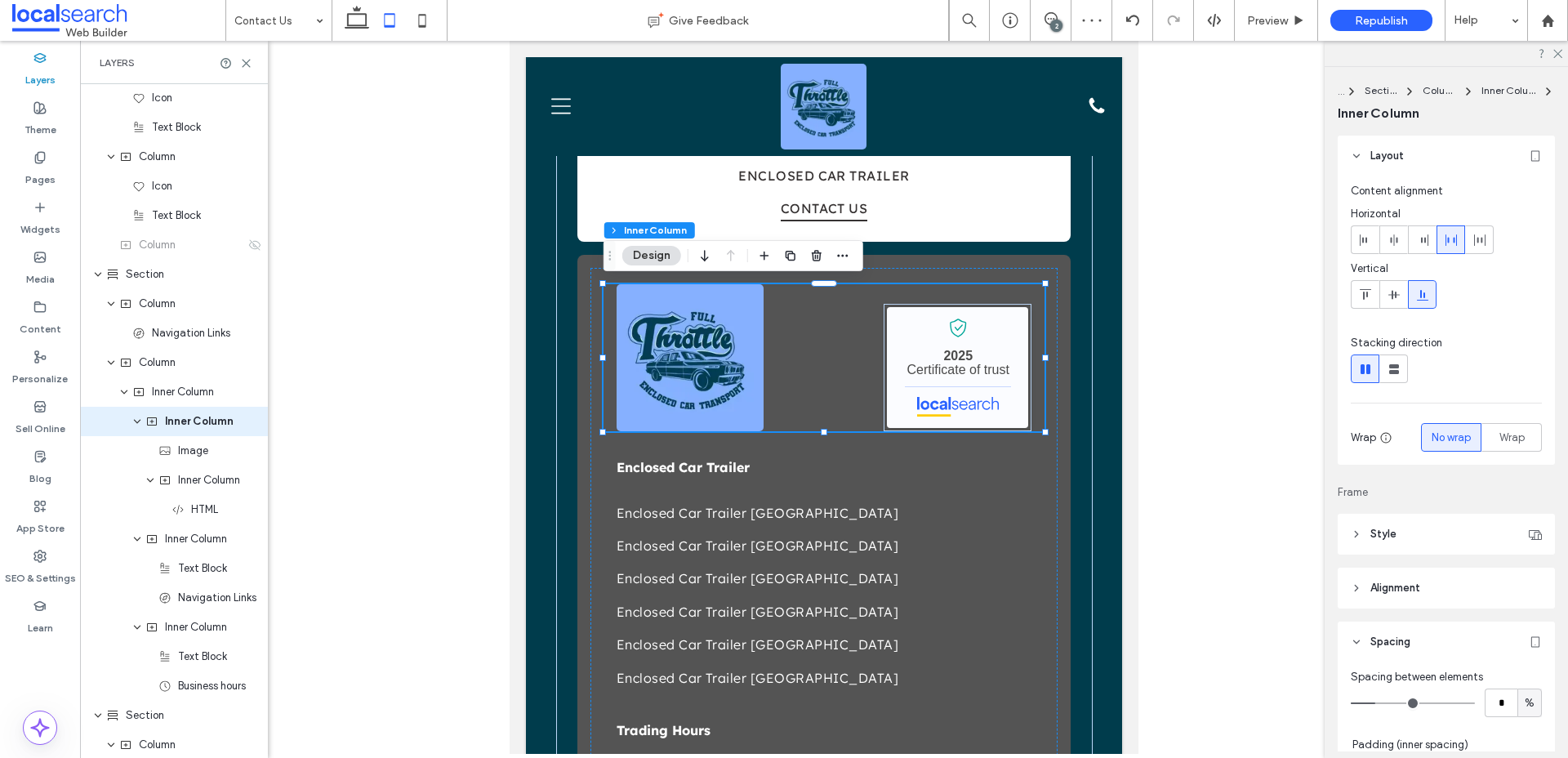
scroll to position [647, 0]
click at [838, 507] on link "Enclosed Car Trailer Newcastle" at bounding box center [823, 513] width 415 height 33
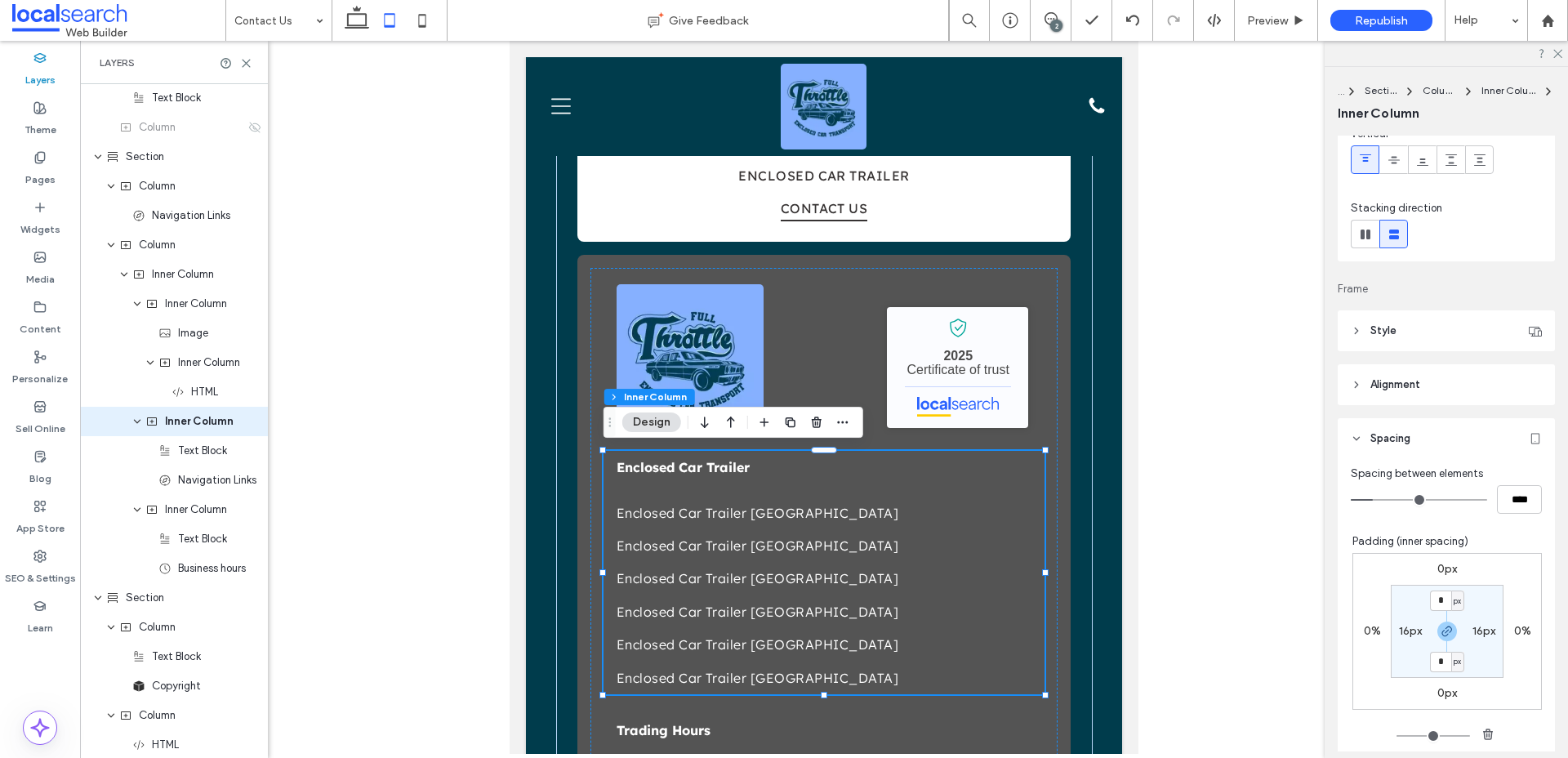
scroll to position [138, 0]
click at [850, 334] on div "Full Throttle Enclosed Car Transport - Localsearch verified business 2025 Certi…" at bounding box center [824, 358] width 441 height 147
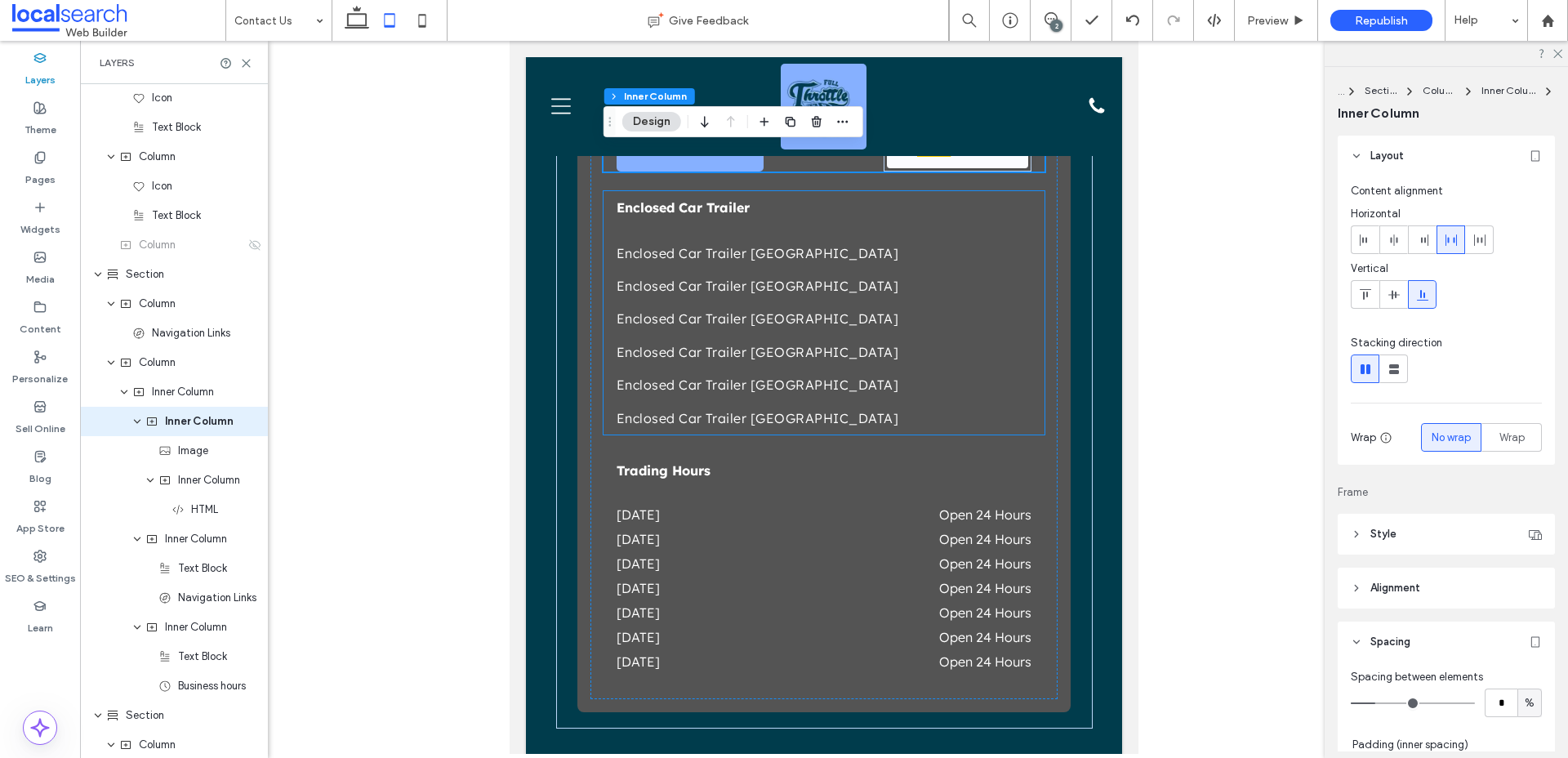
scroll to position [2412, 0]
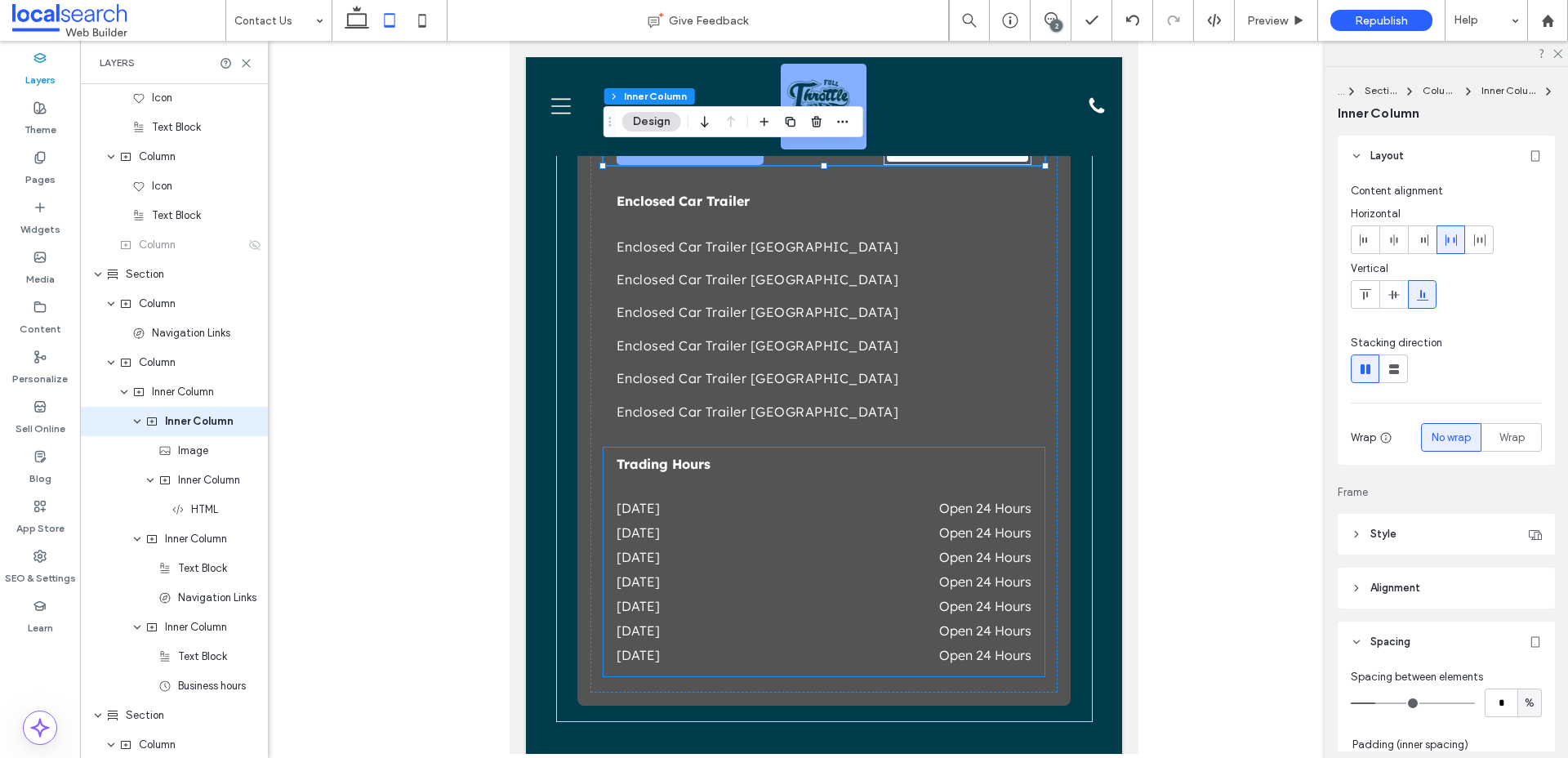
click at [901, 538] on dd "Open 24 Hours" at bounding box center [918, 532] width 228 height 16
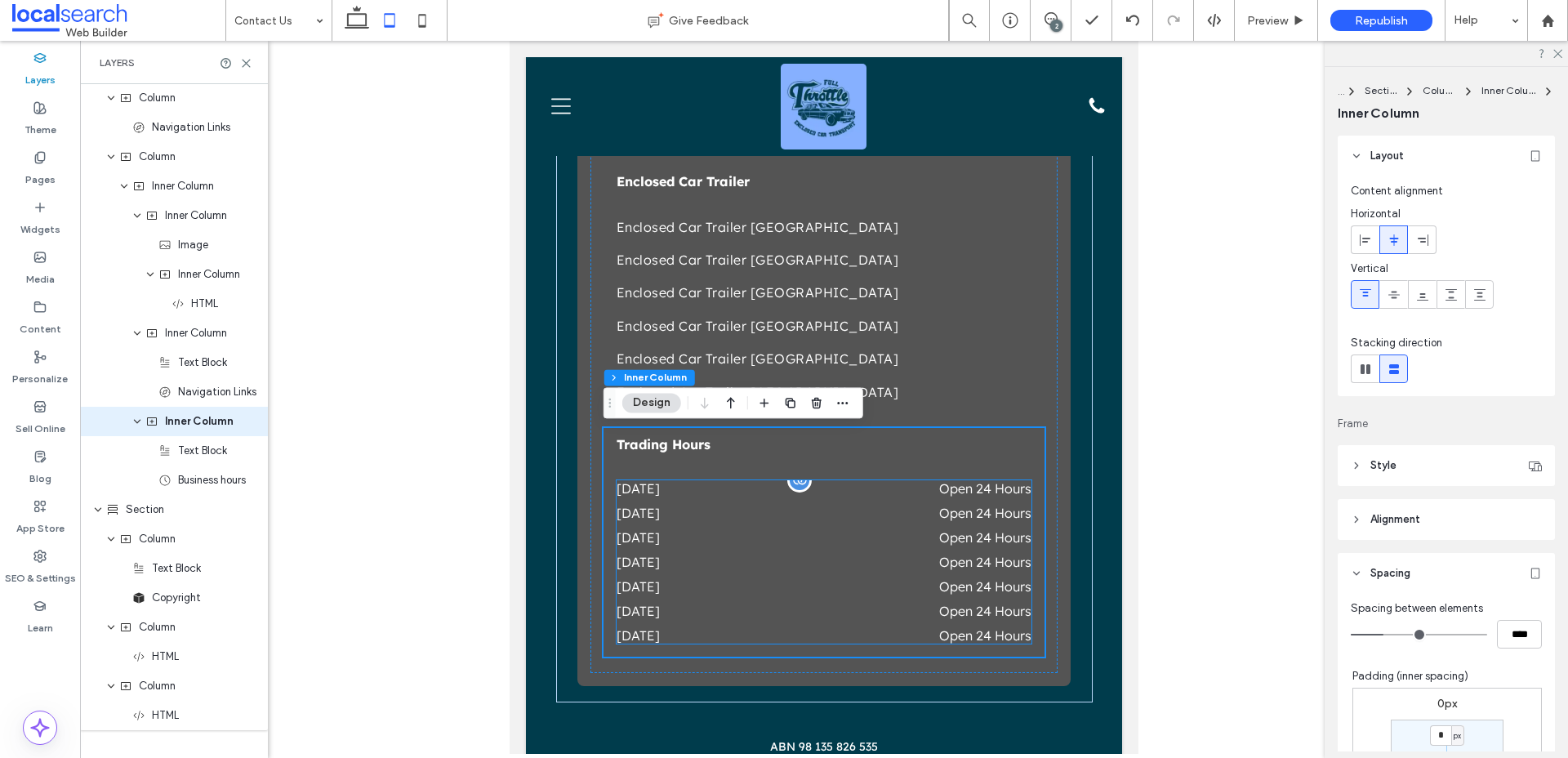
scroll to position [2448, 0]
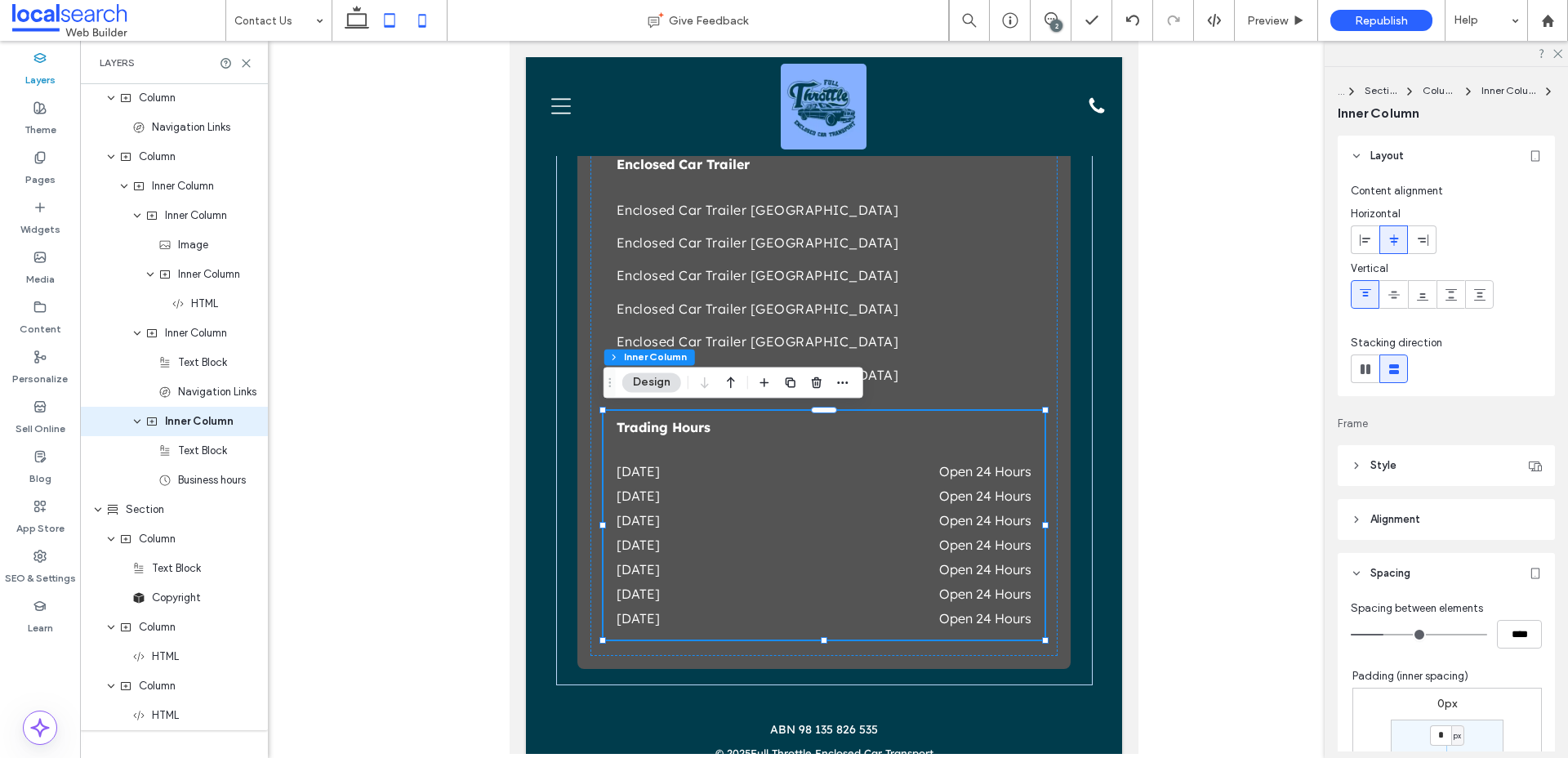
click at [413, 22] on icon at bounding box center [421, 20] width 33 height 33
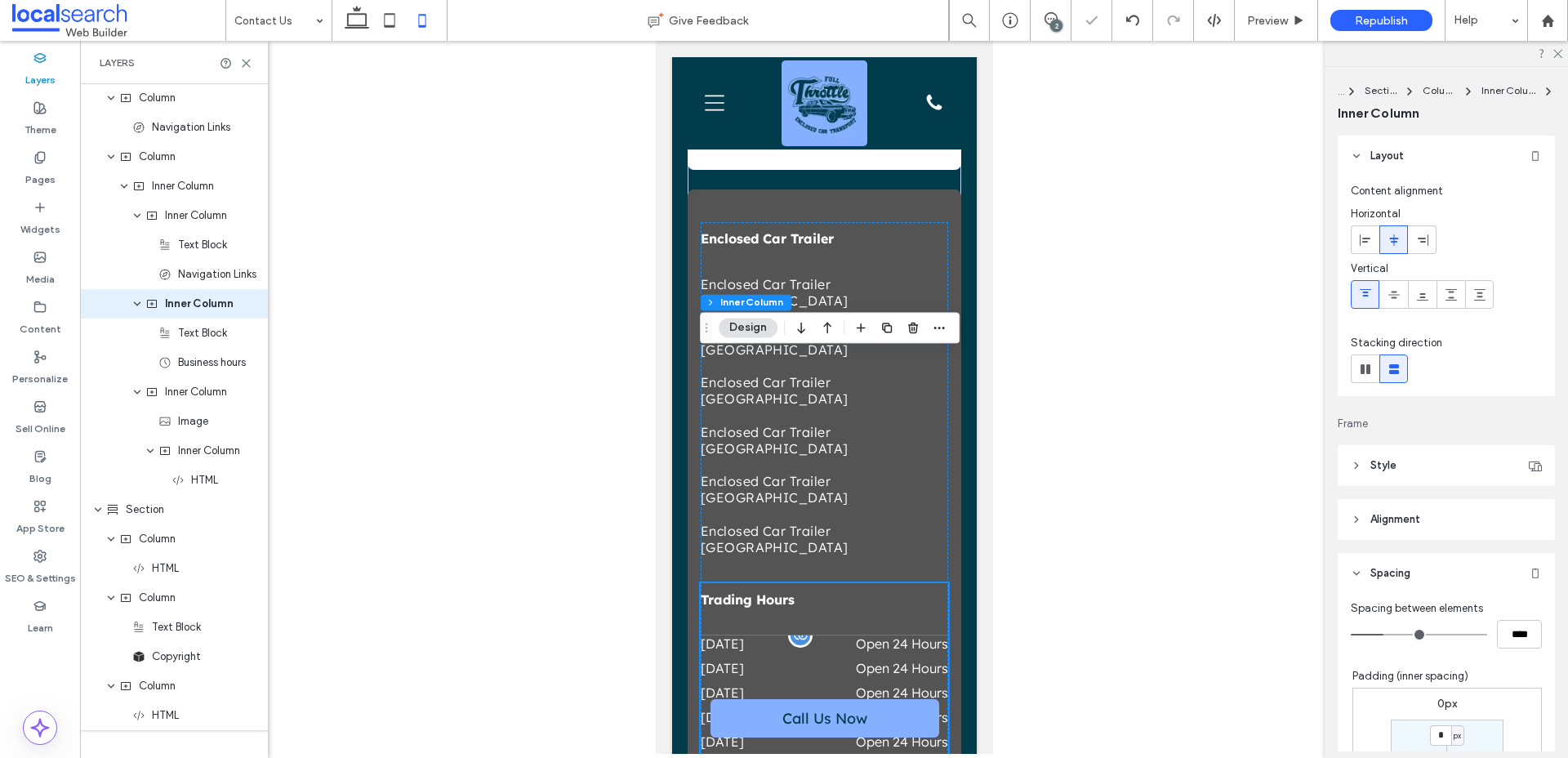
scroll to position [2275, 0]
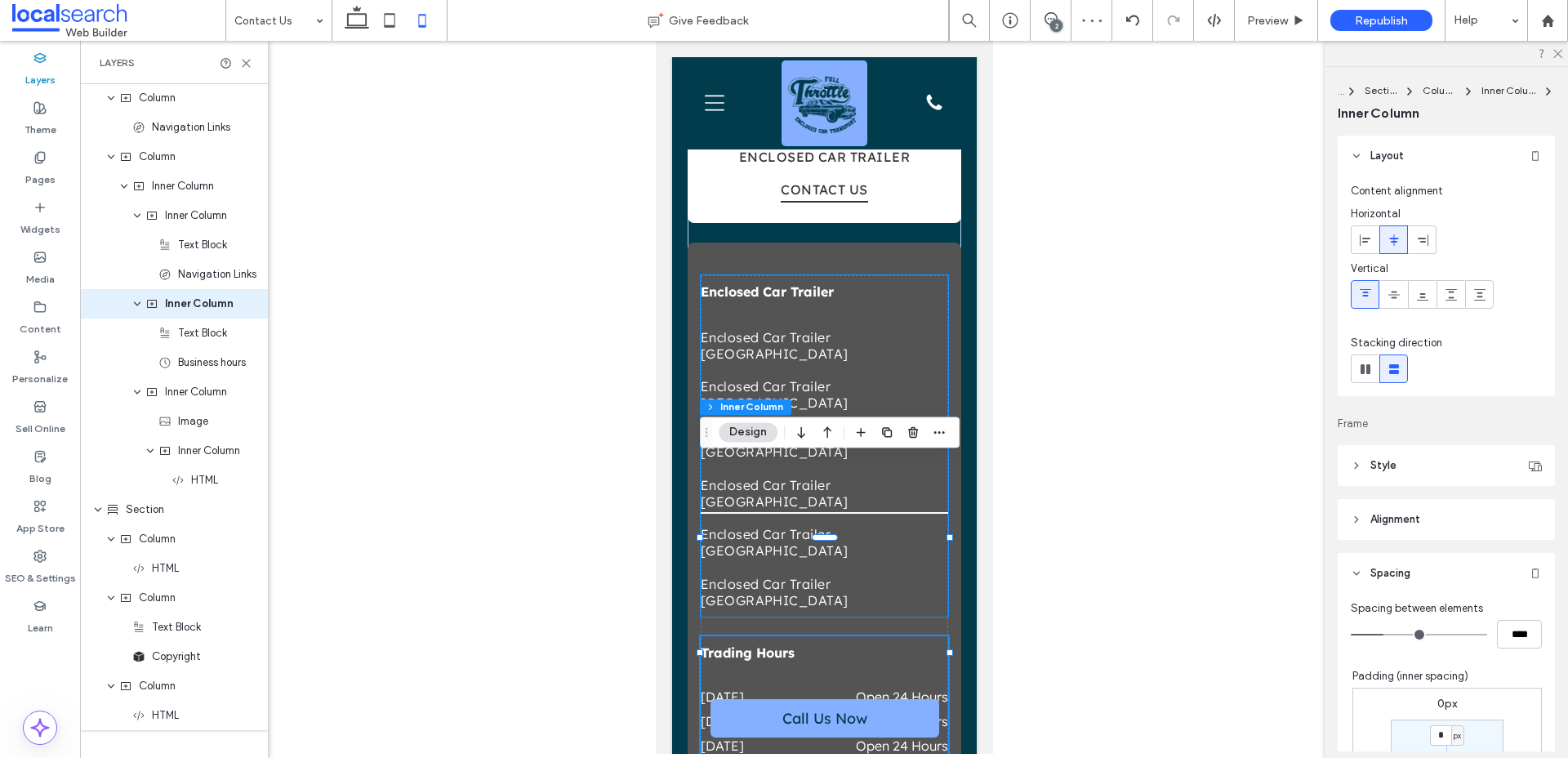
click at [873, 473] on span "Enclosed Car Trailer Brisbane" at bounding box center [824, 493] width 248 height 41
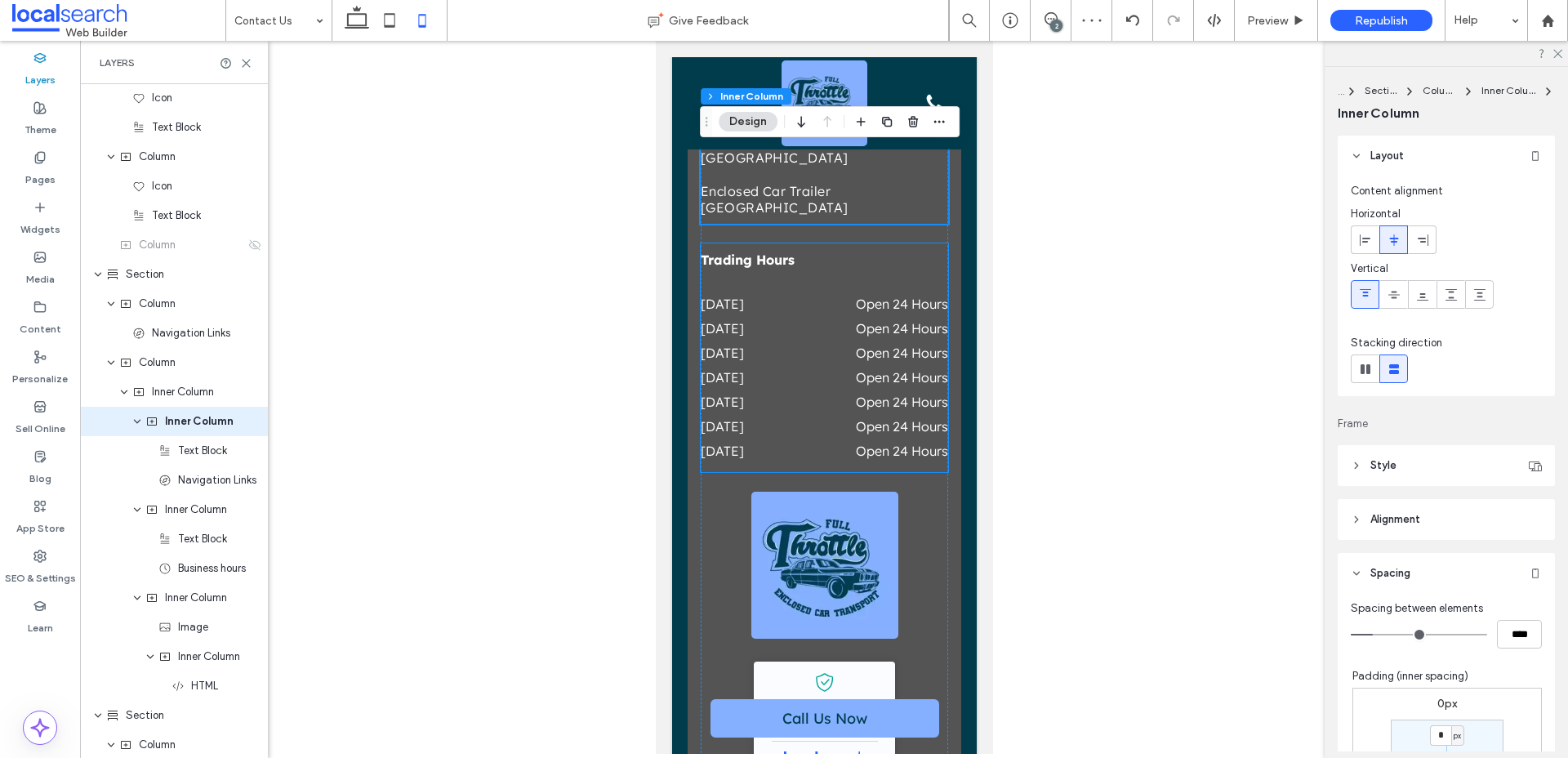
scroll to position [2673, 0]
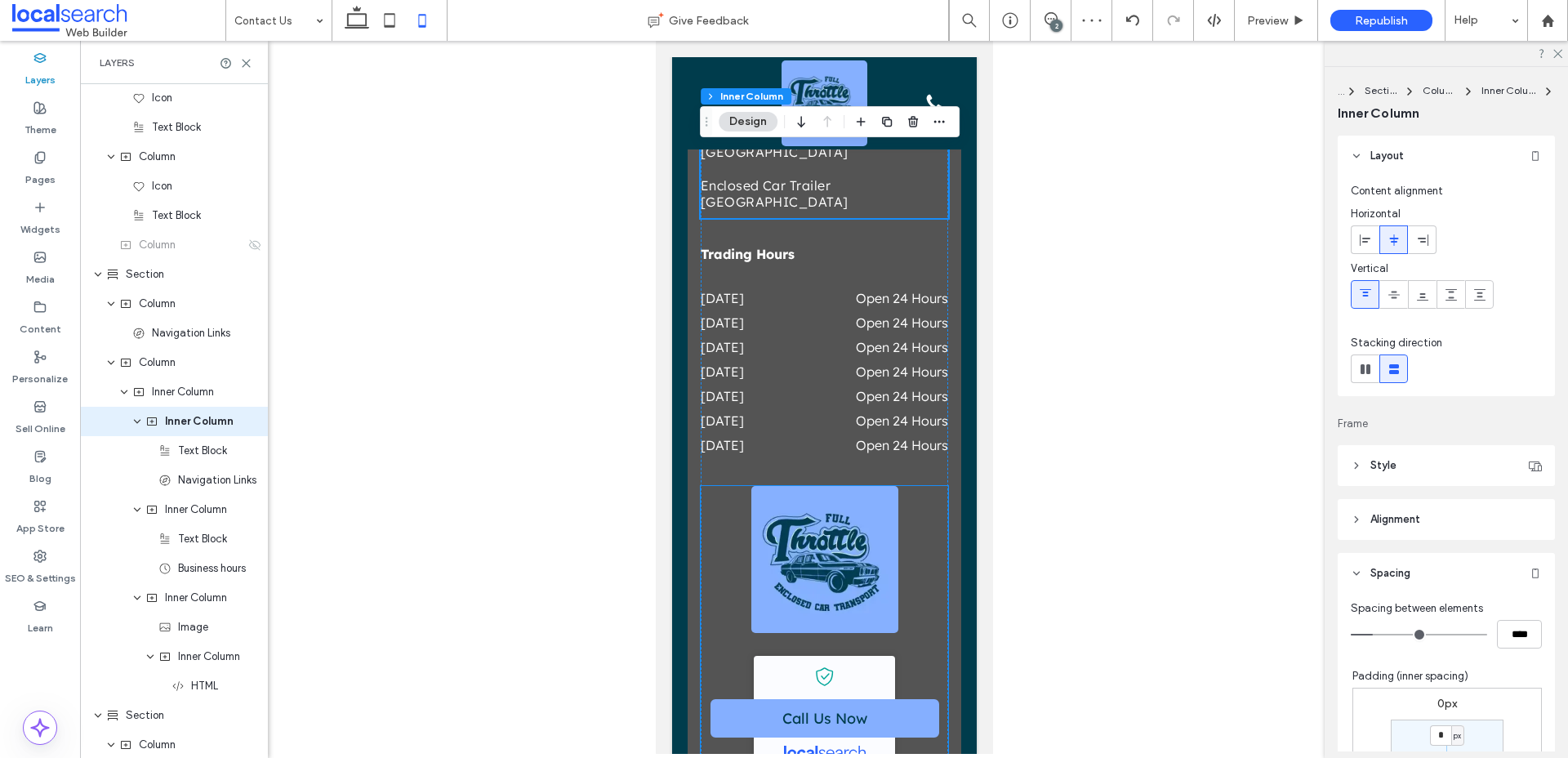
click at [923, 486] on div "Full Throttle Enclosed Car Transport - Localsearch verified business 2025 Certi…" at bounding box center [824, 633] width 248 height 294
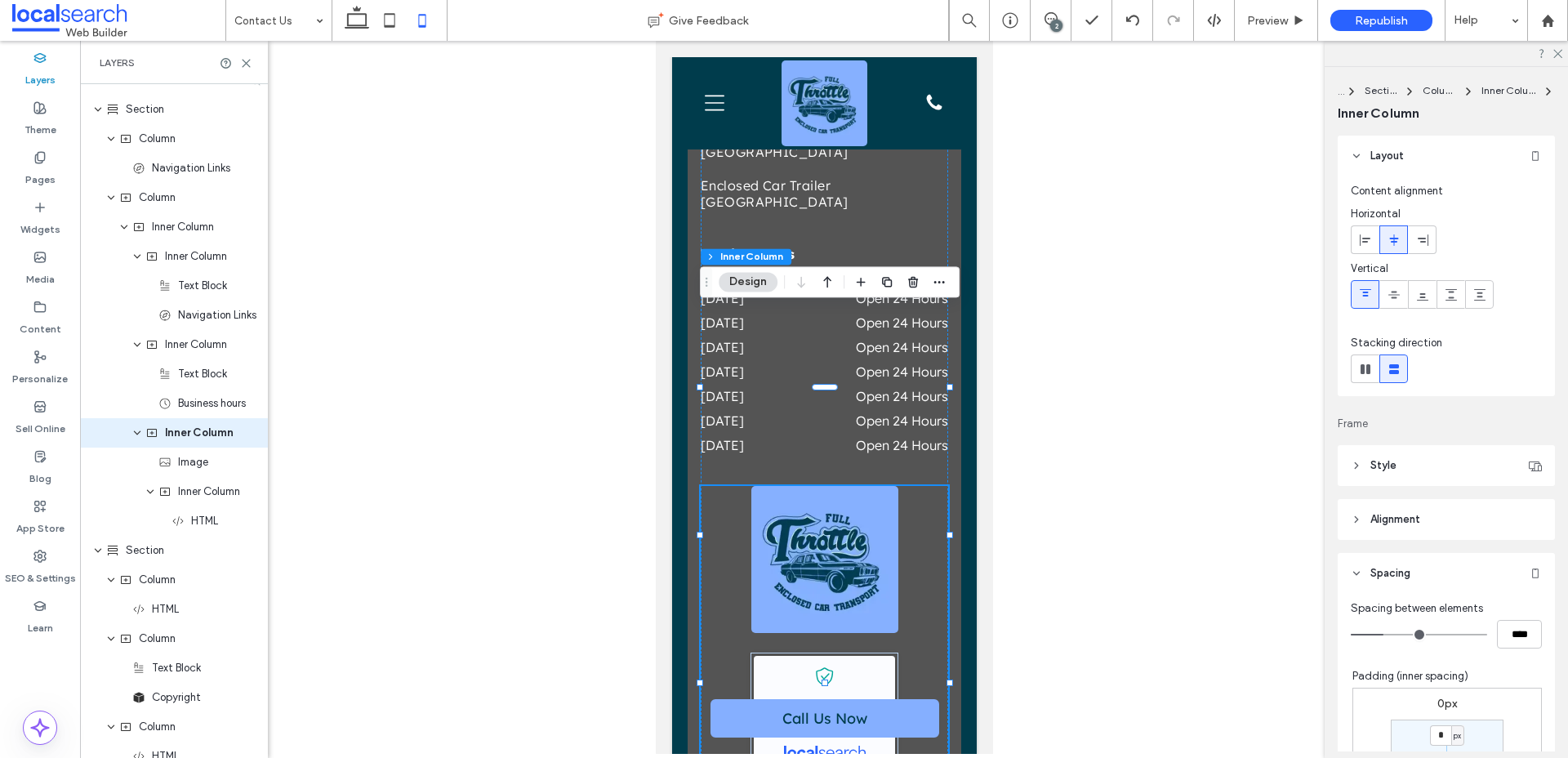
scroll to position [824, 0]
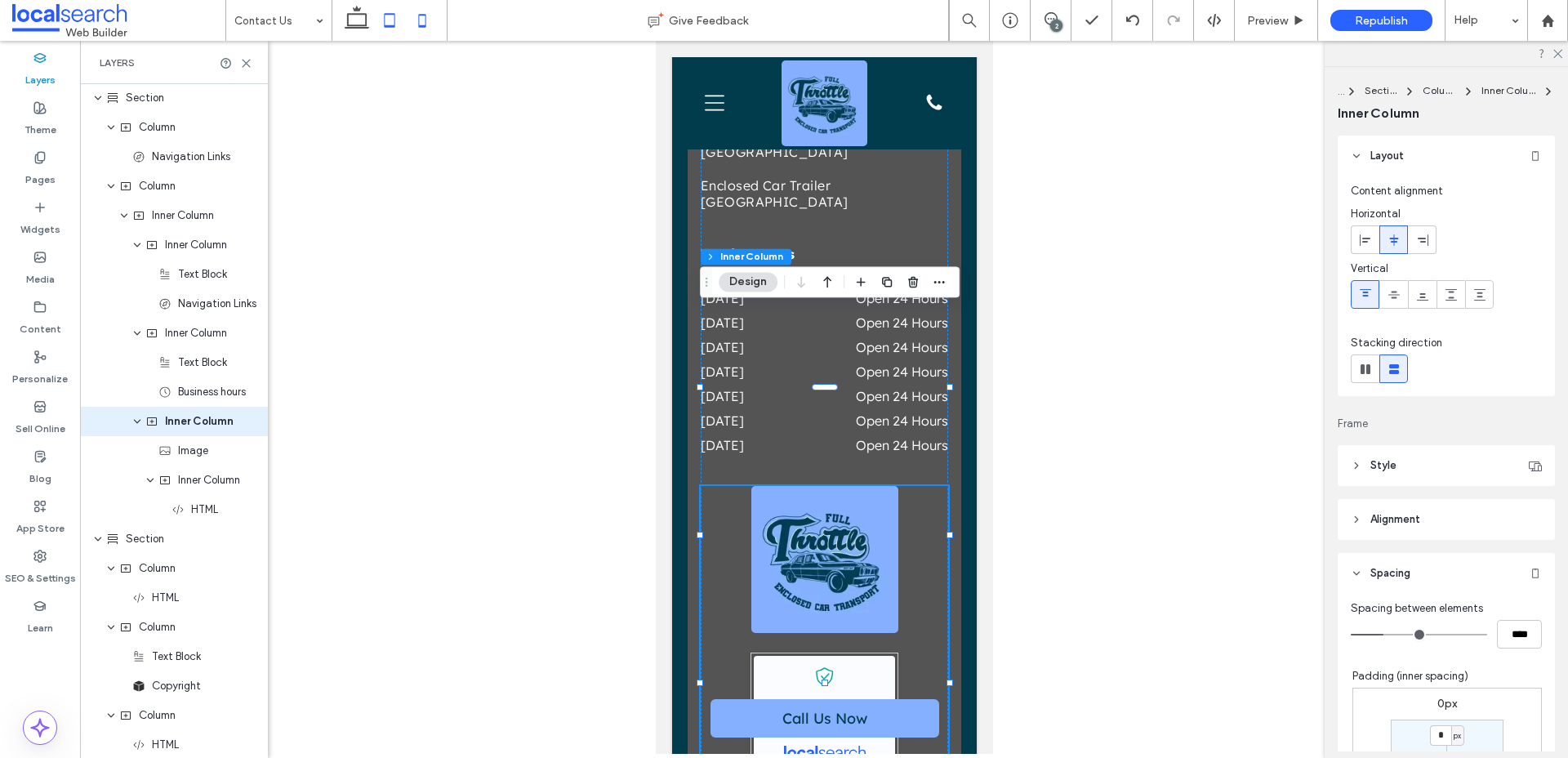
click at [393, 23] on icon at bounding box center [390, 20] width 33 height 33
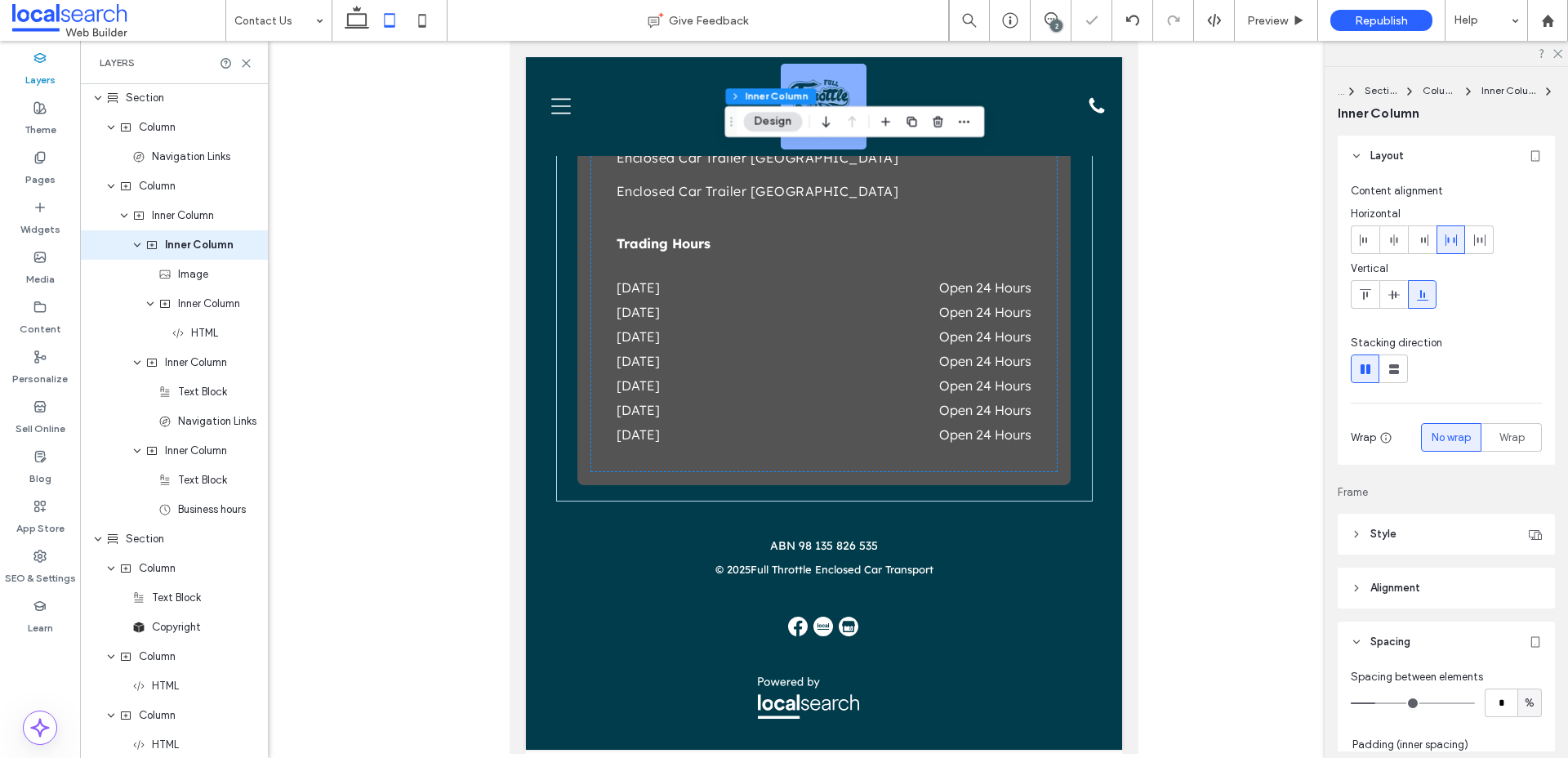
type input "*"
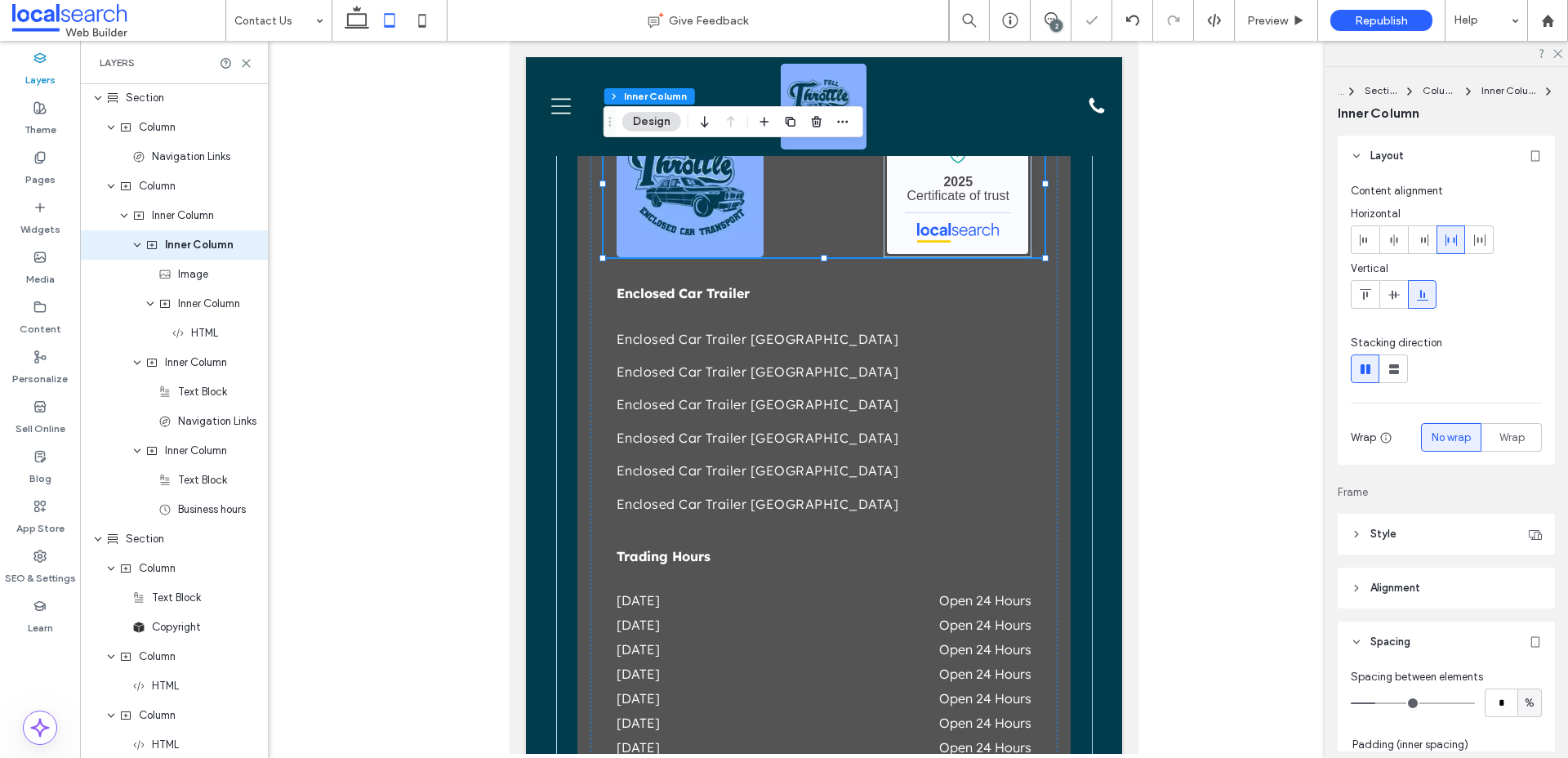
click at [827, 221] on div "Full Throttle Enclosed Car Transport - Localsearch verified business 2025 Certi…" at bounding box center [824, 184] width 441 height 147
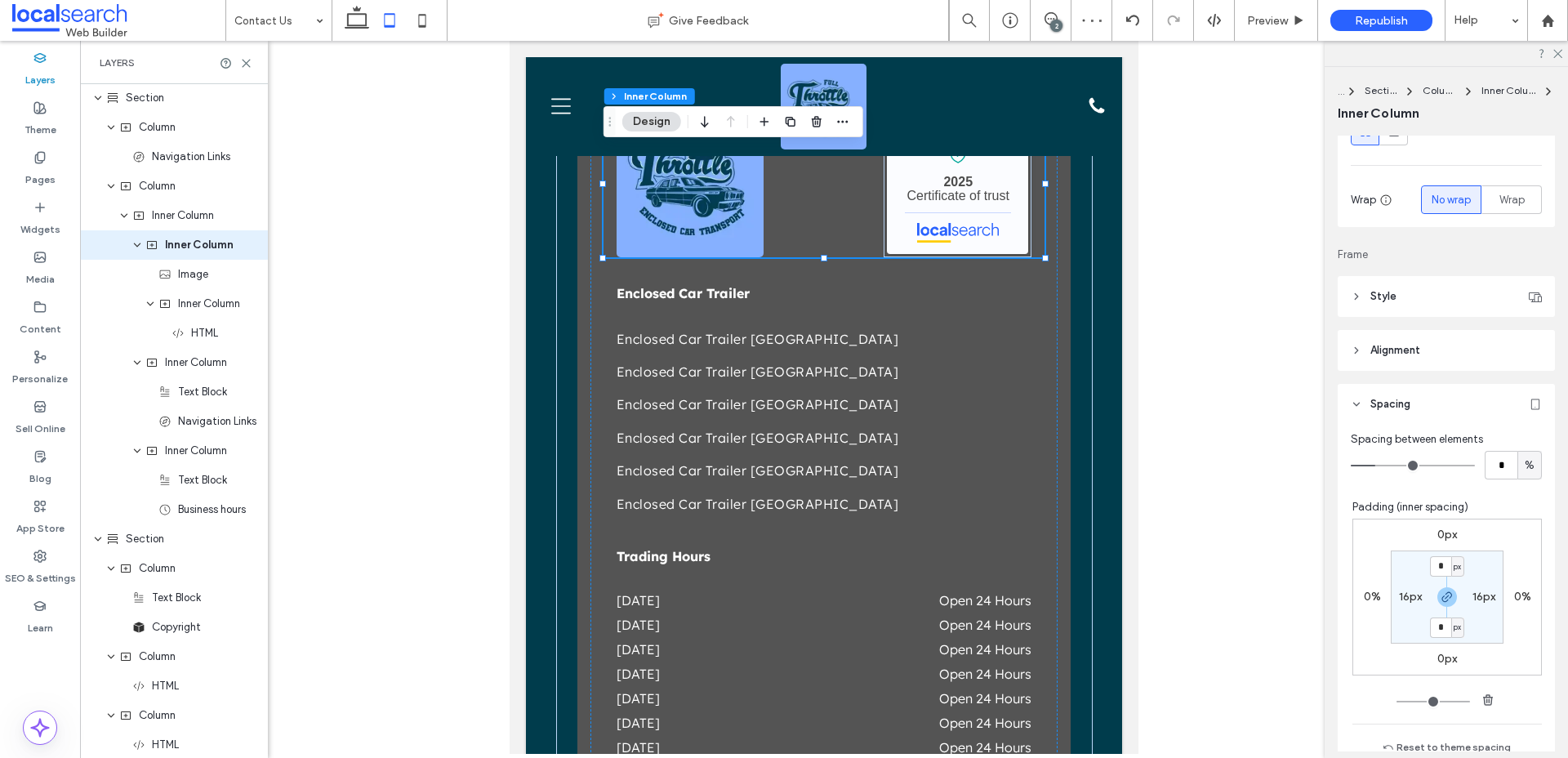
scroll to position [253, 0]
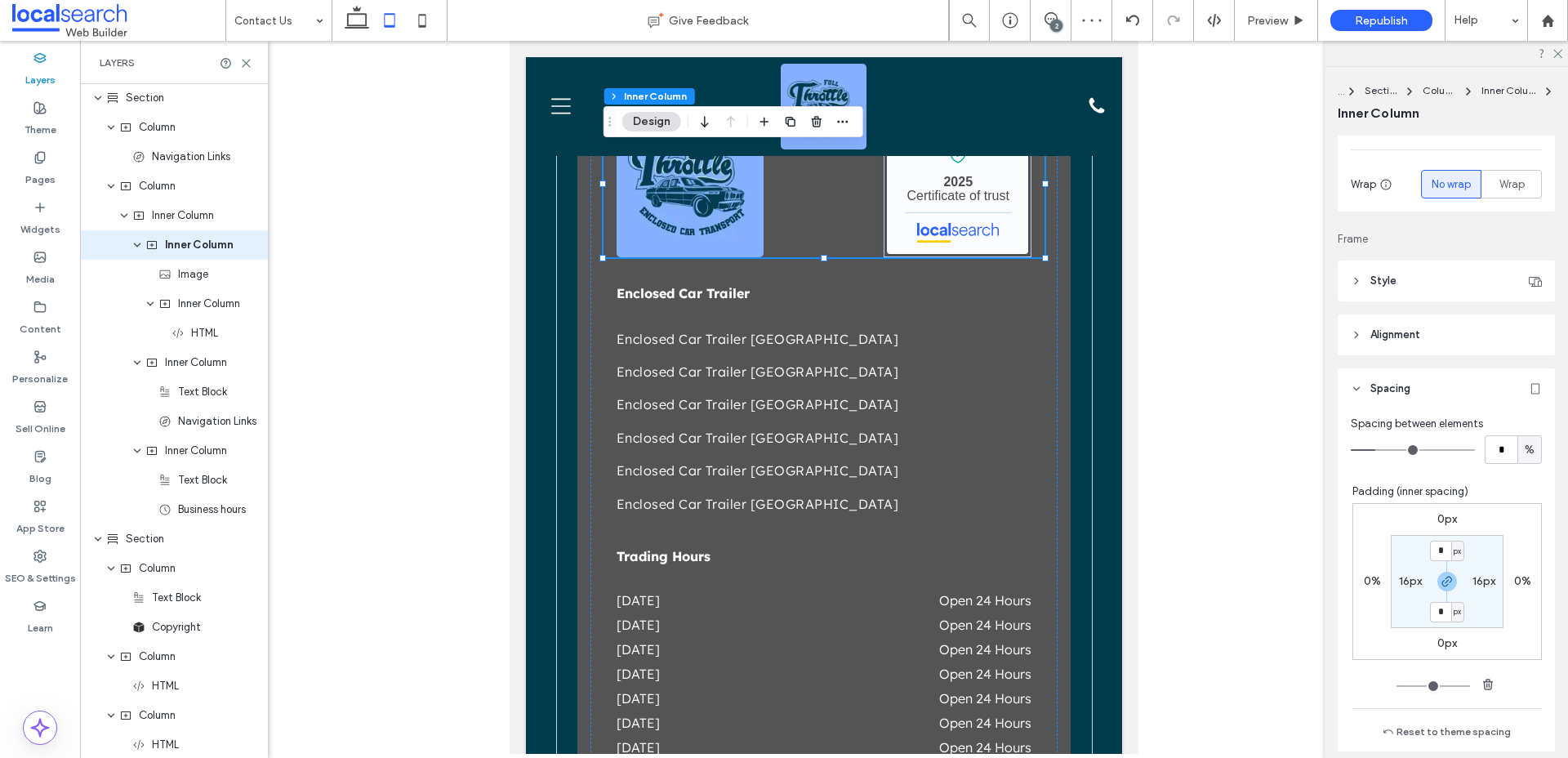
click at [1411, 586] on label "16px" at bounding box center [1410, 581] width 23 height 14
type input "**"
type input "*"
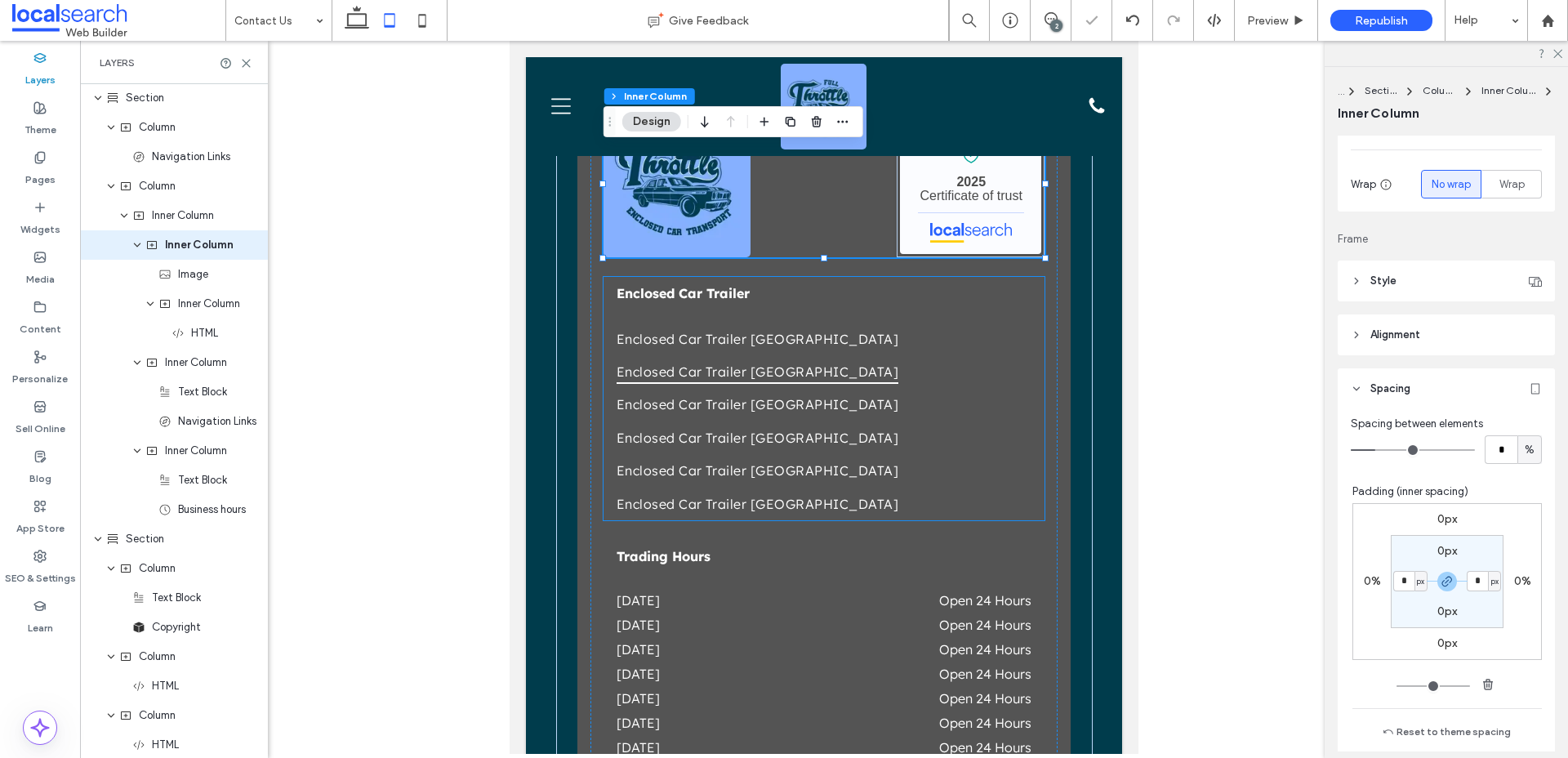
click at [995, 383] on link "Enclosed Car Trailer Sydney" at bounding box center [823, 371] width 415 height 33
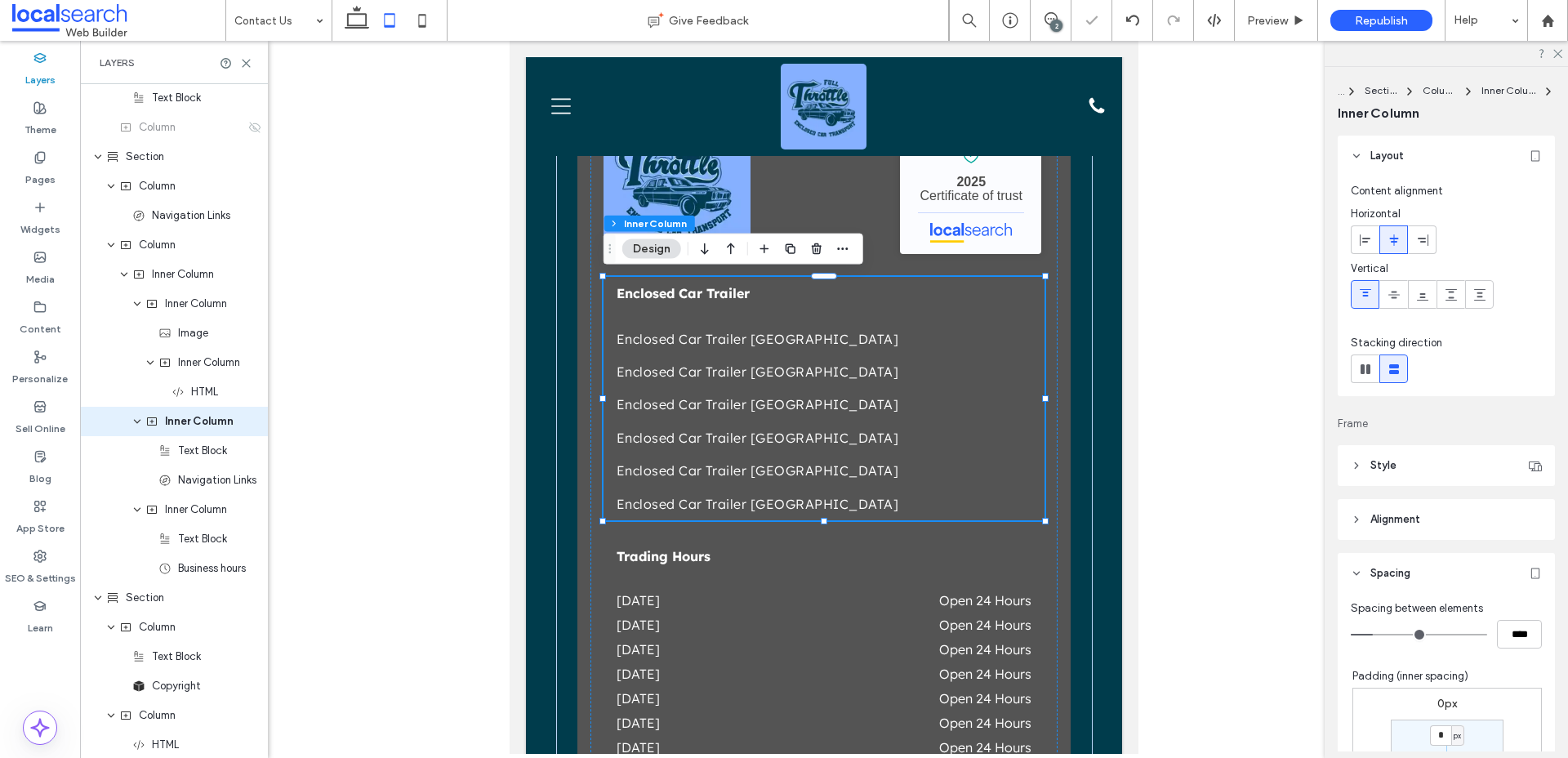
scroll to position [497, 0]
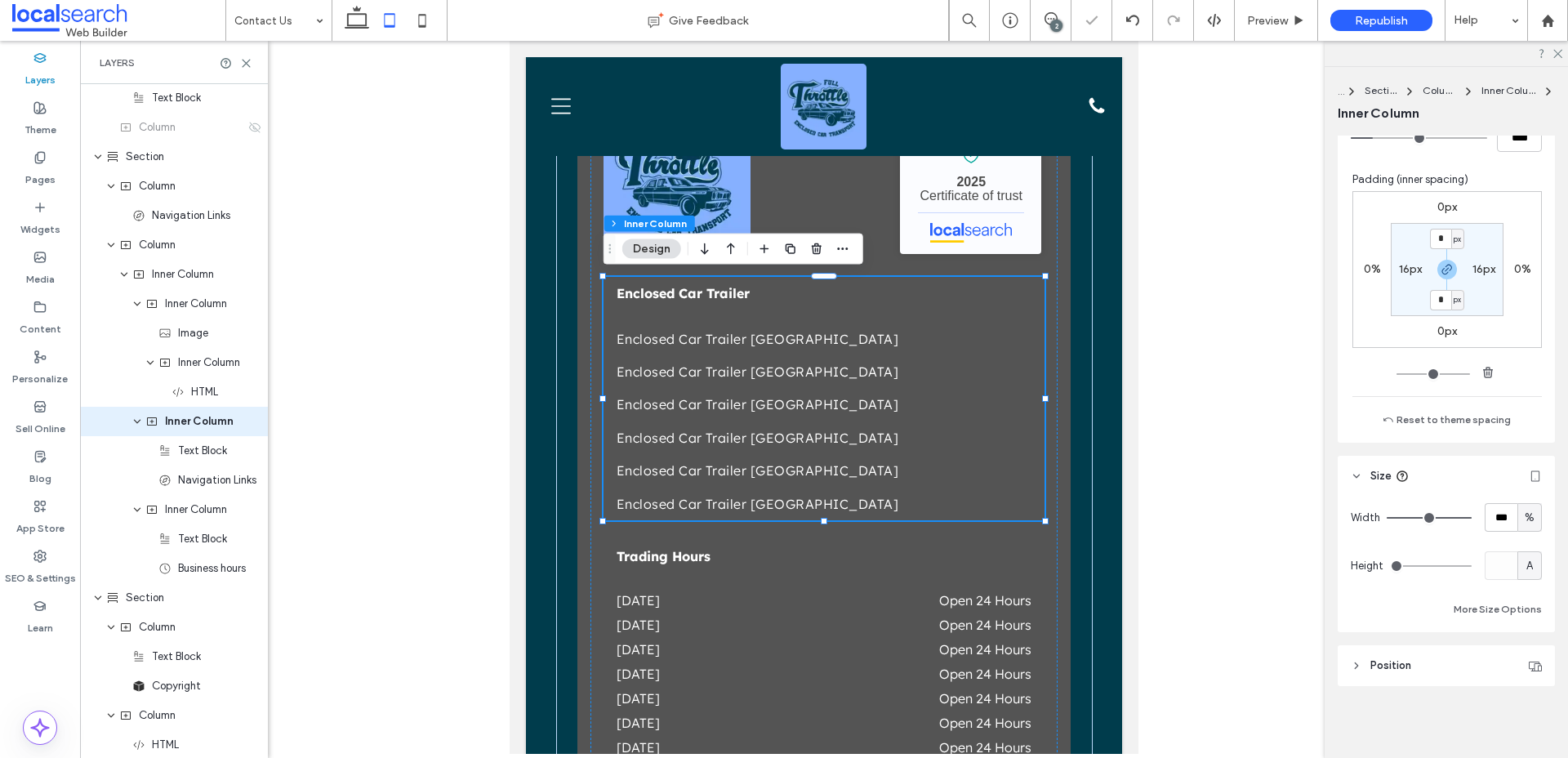
click at [1415, 279] on section "* px 16px * px 16px" at bounding box center [1447, 269] width 112 height 93
click at [1414, 272] on label "16px" at bounding box center [1410, 269] width 23 height 14
type input "**"
type input "*"
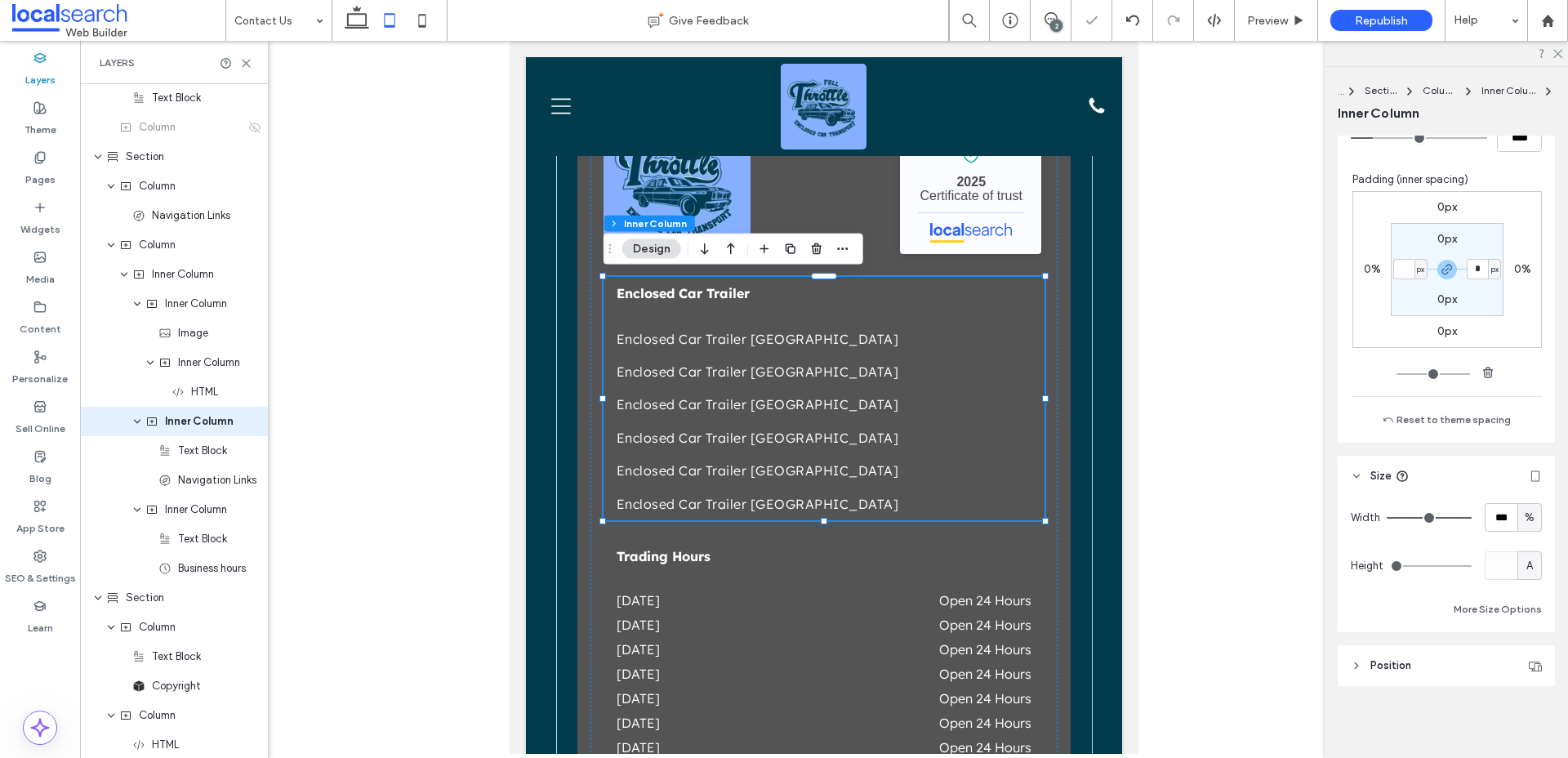
type input "*"
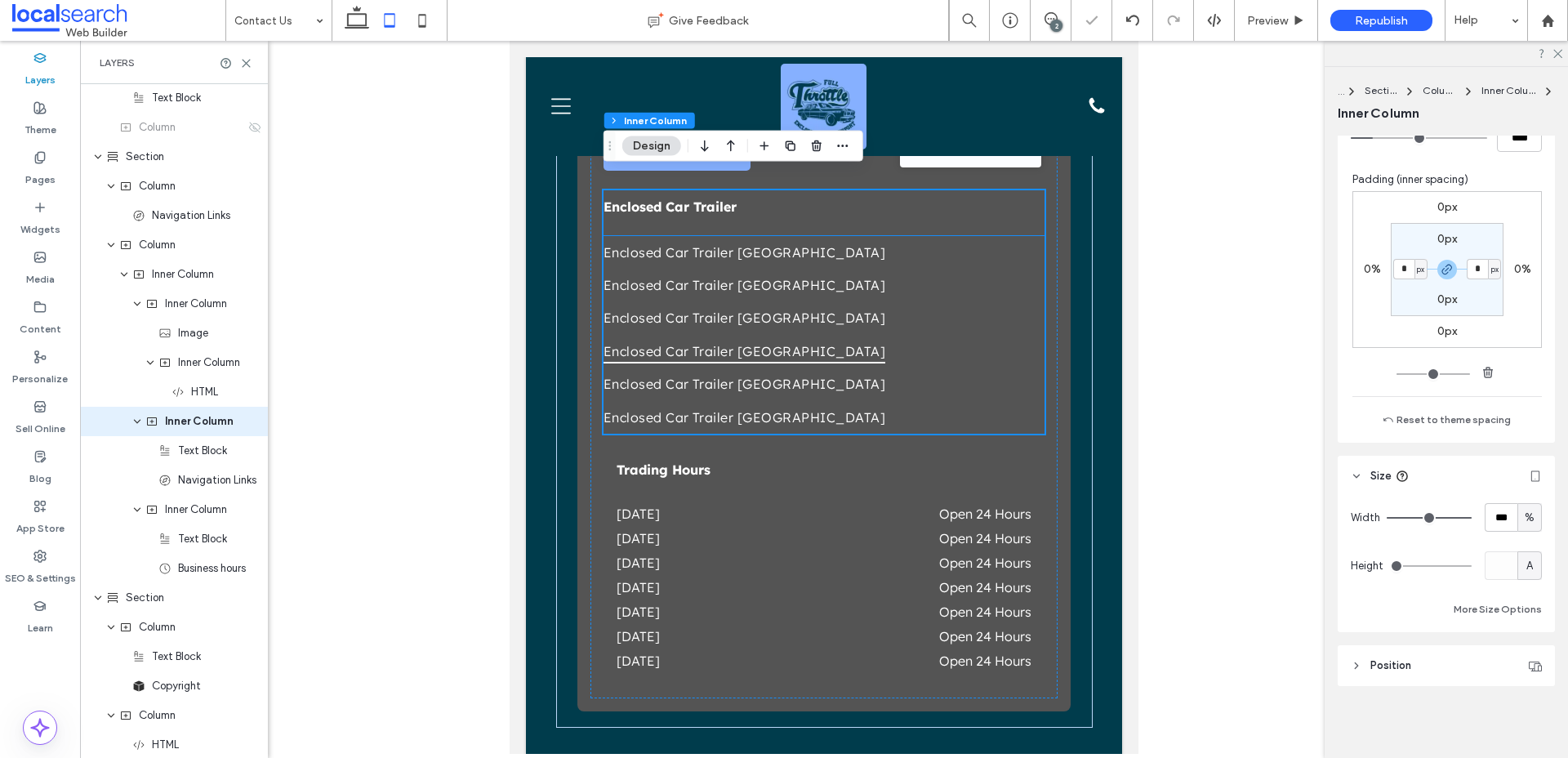
scroll to position [2435, 0]
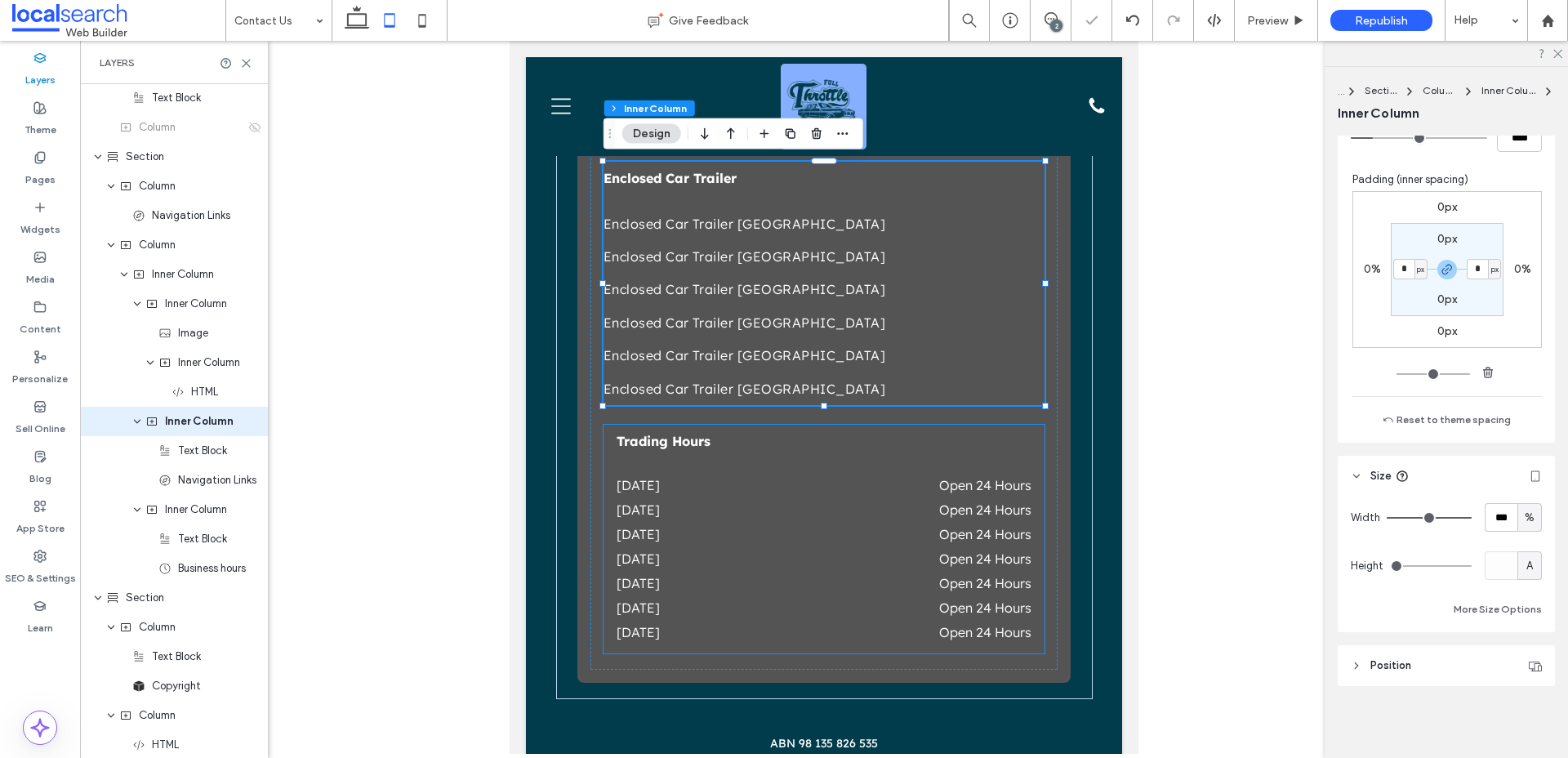
click at [876, 471] on div "Trading Hours Monday Open 24 Hours Tuesday Open 24 Hours Wednesday Open 24 Hour…" at bounding box center [824, 539] width 441 height 228
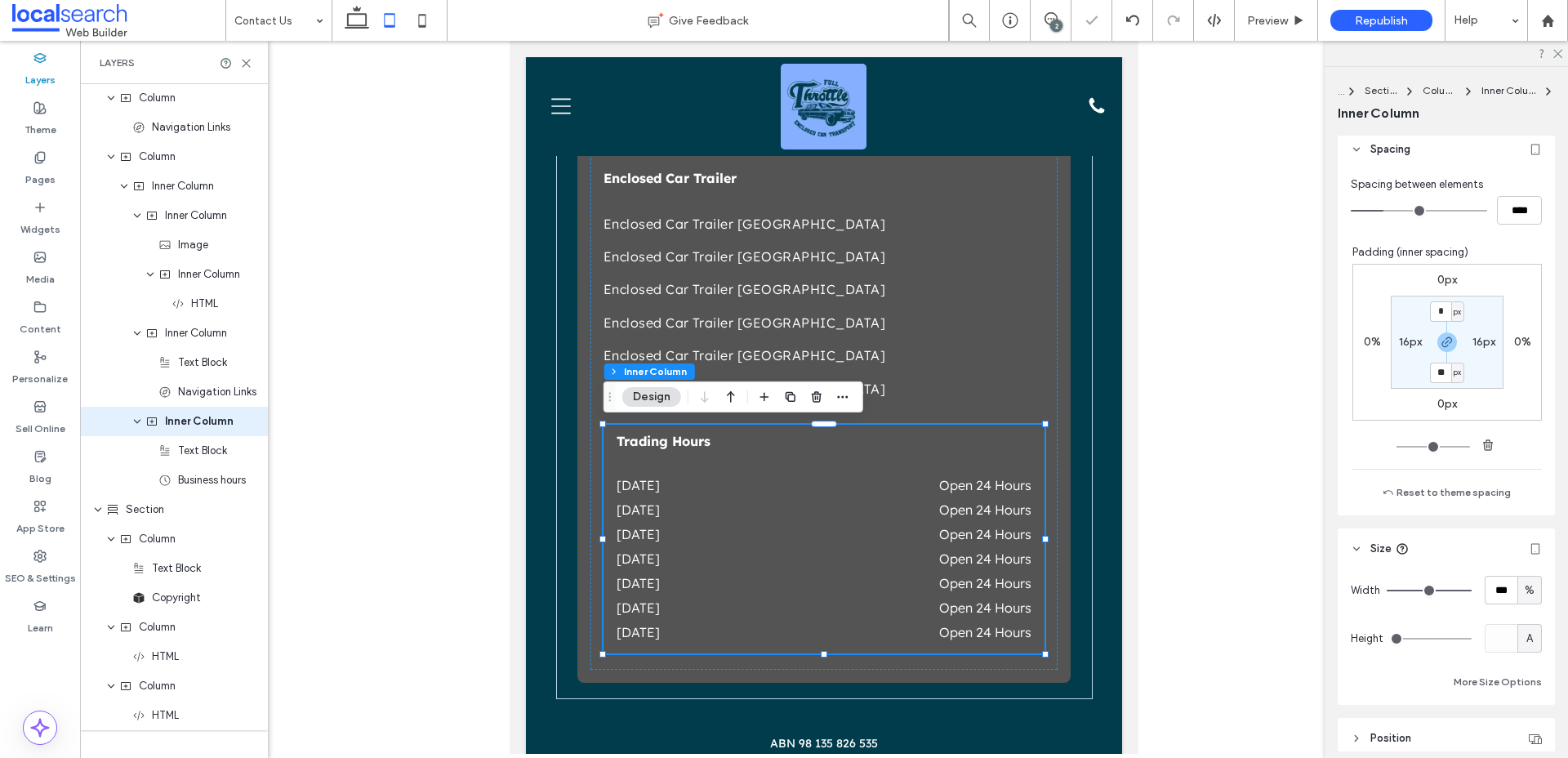
scroll to position [451, 0]
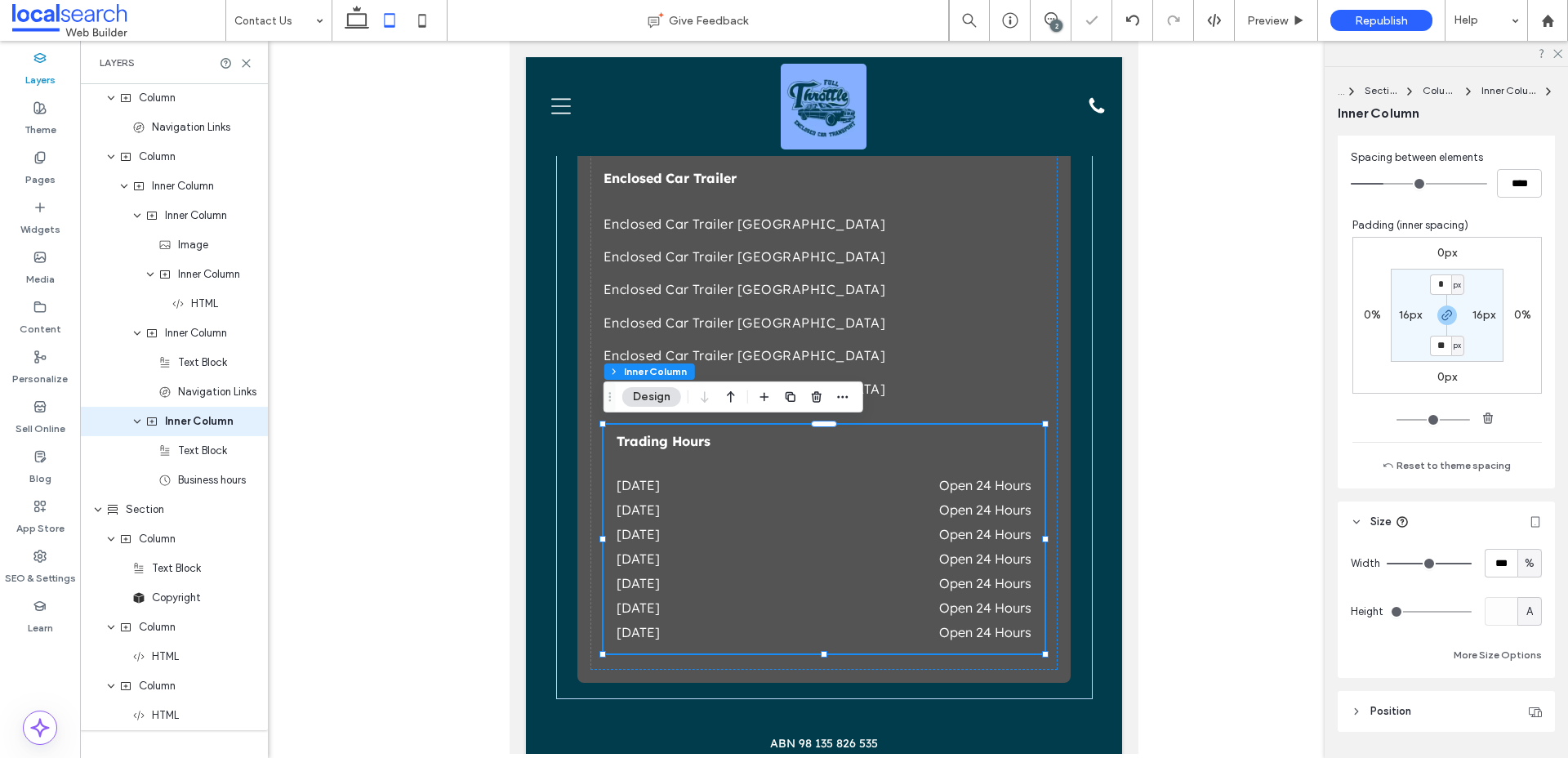
click at [1411, 313] on label "16px" at bounding box center [1410, 315] width 23 height 14
type input "**"
type input "*"
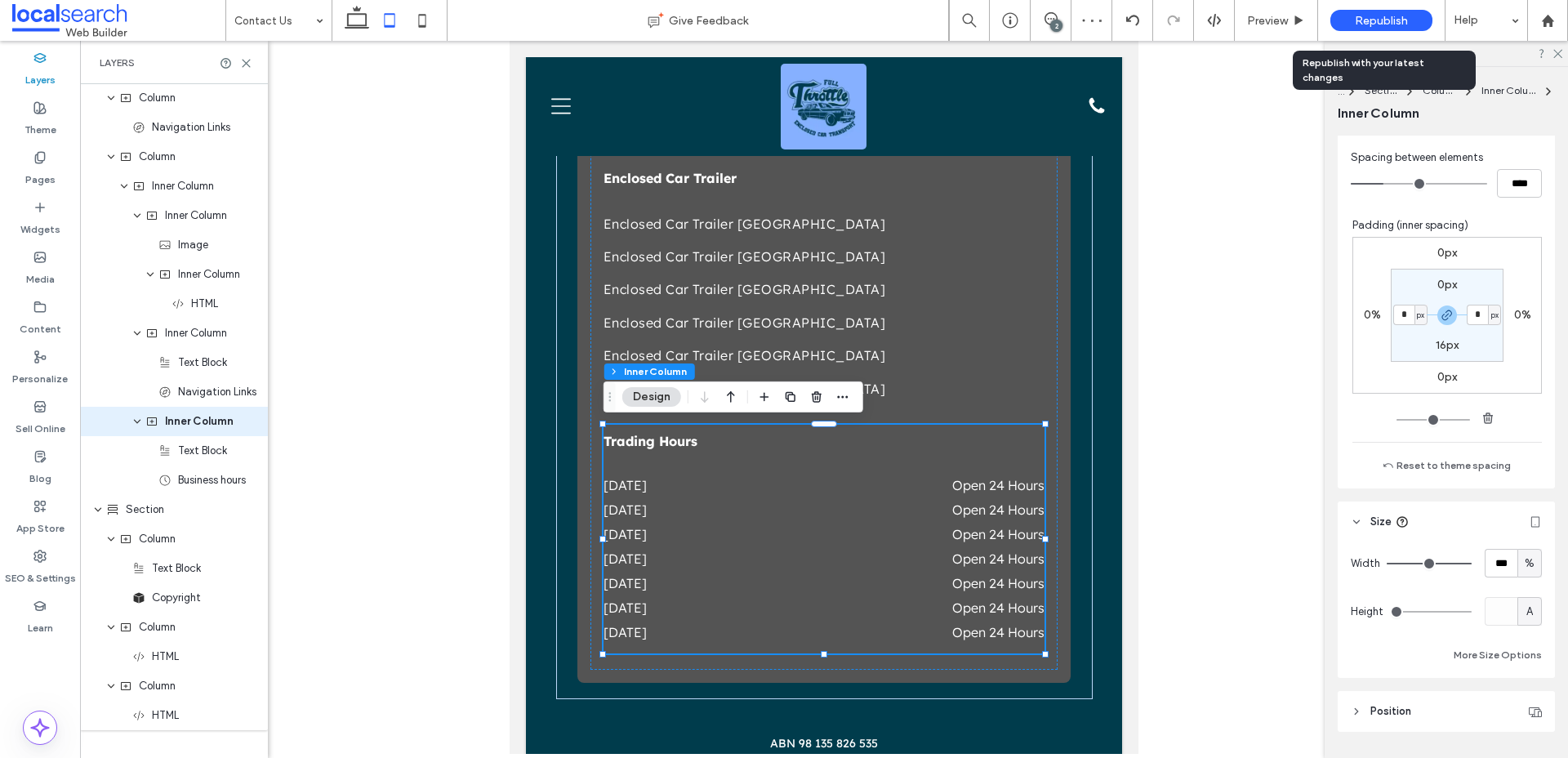
click at [1379, 14] on span "Republish" at bounding box center [1381, 21] width 53 height 14
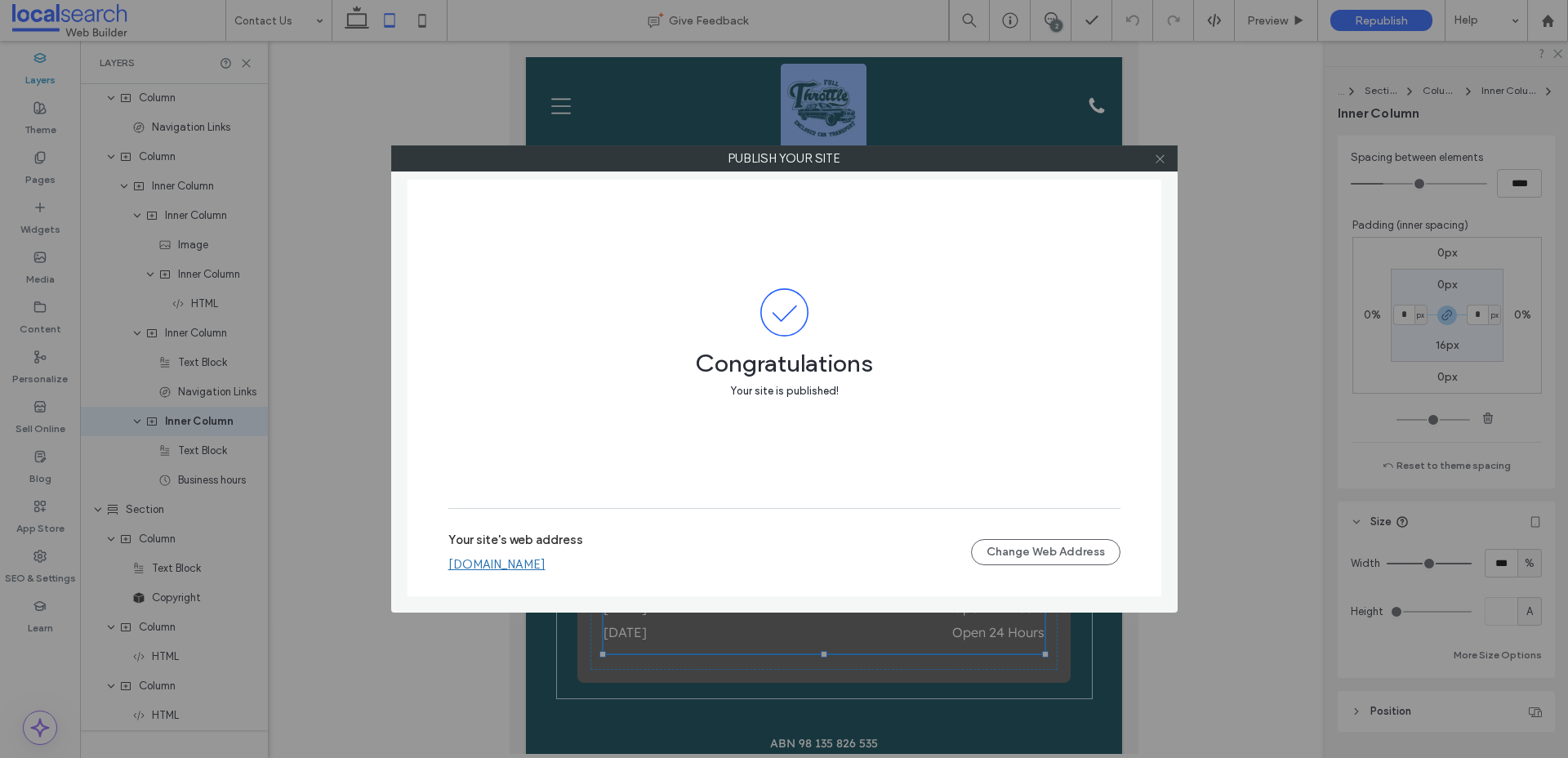
click at [1163, 158] on icon at bounding box center [1160, 159] width 12 height 12
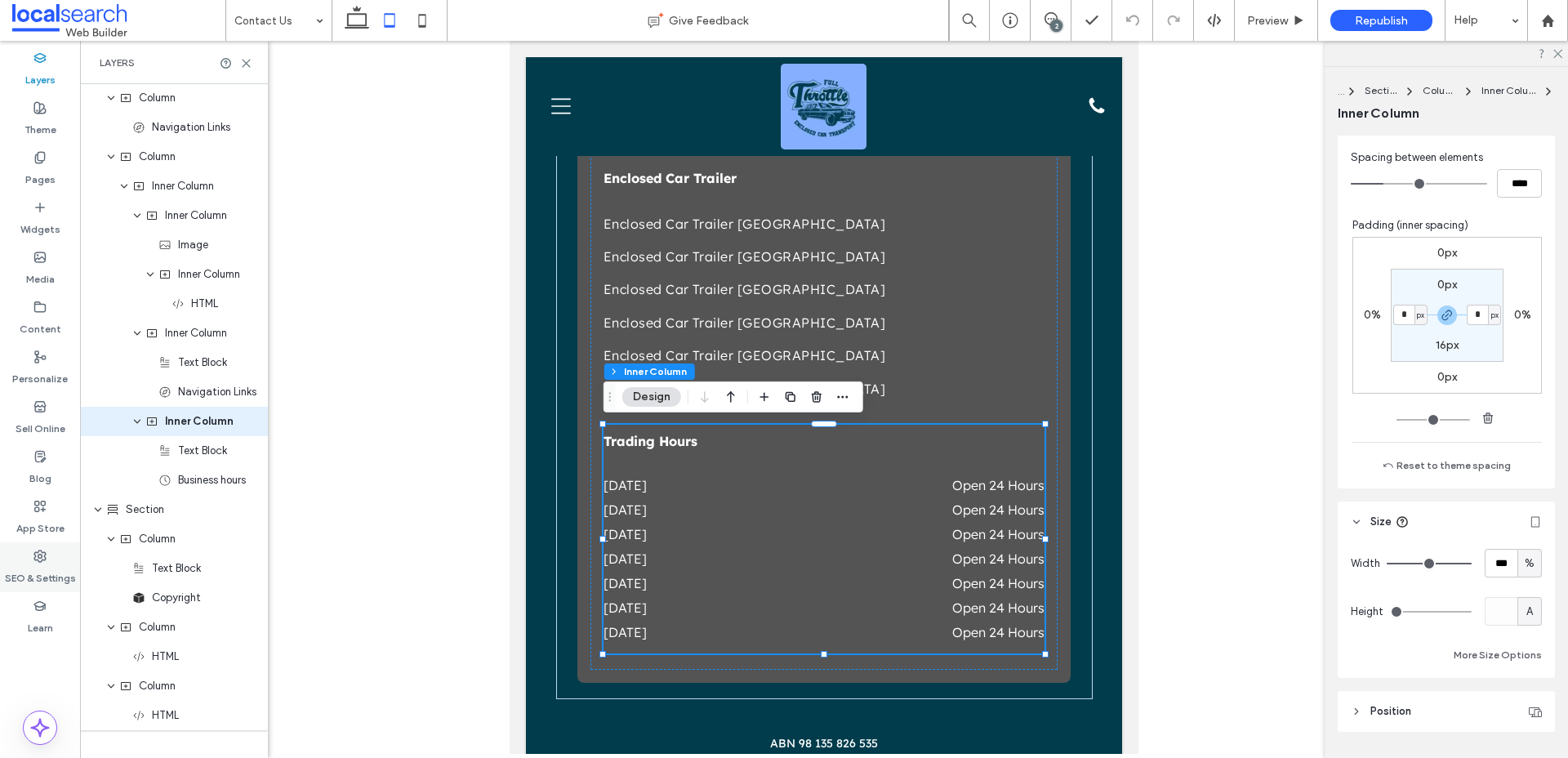
click at [45, 578] on label "SEO & Settings" at bounding box center [41, 575] width 71 height 23
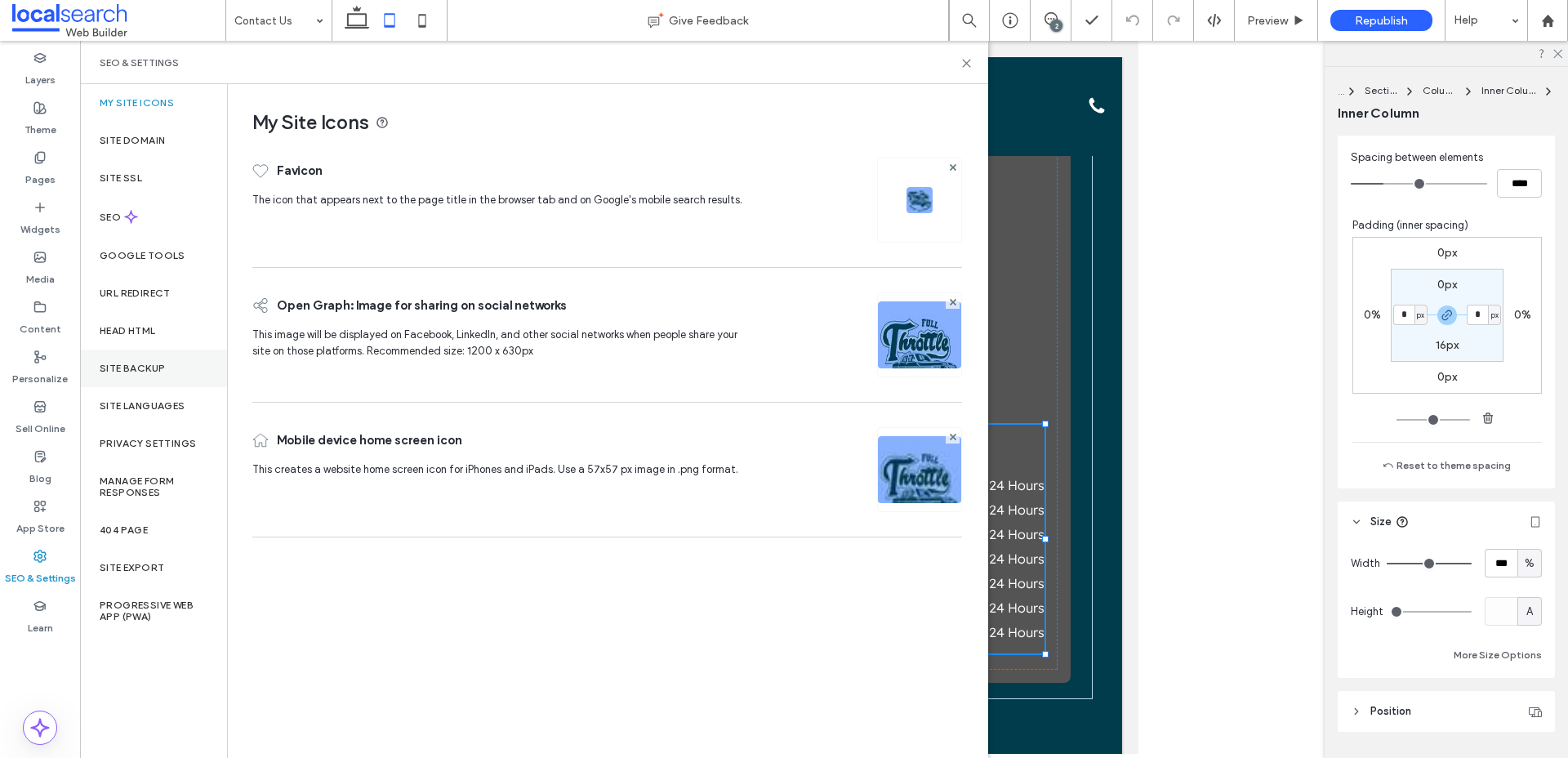
click at [139, 378] on div "Site Backup" at bounding box center [153, 368] width 147 height 37
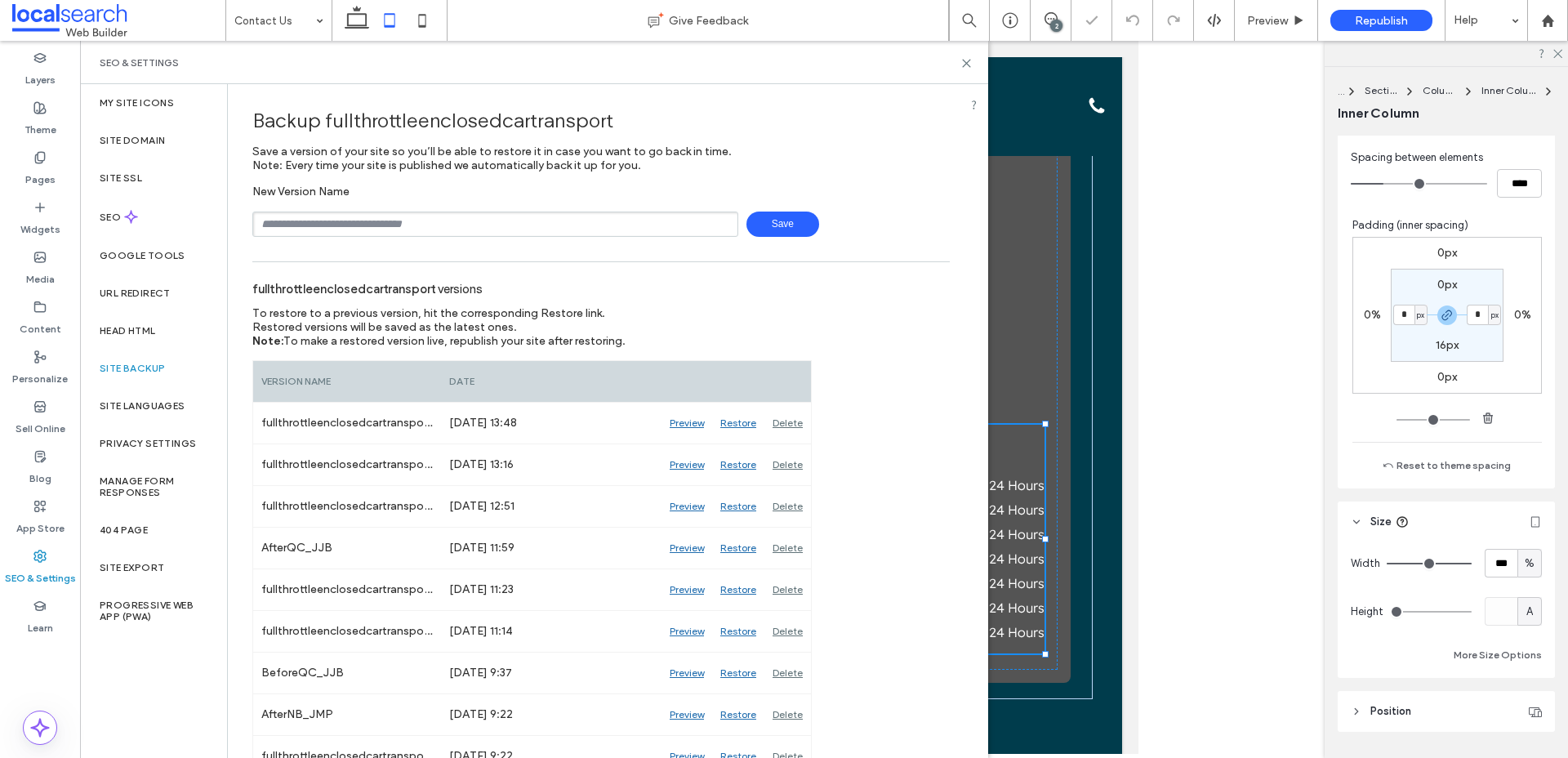
click at [437, 223] on input "text" at bounding box center [495, 224] width 486 height 26
type input "**********"
click at [794, 235] on span "Save" at bounding box center [783, 224] width 73 height 26
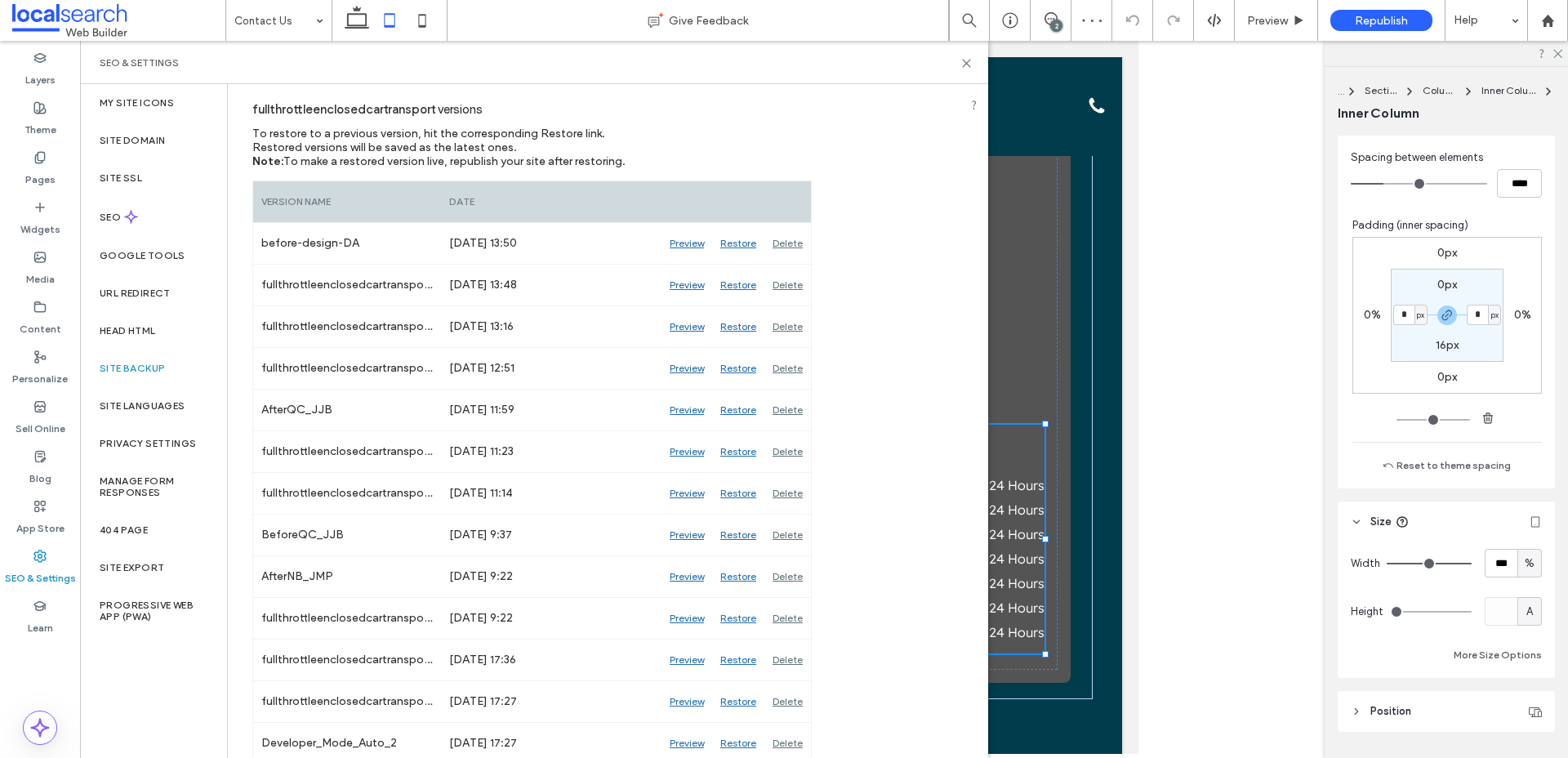
scroll to position [0, 0]
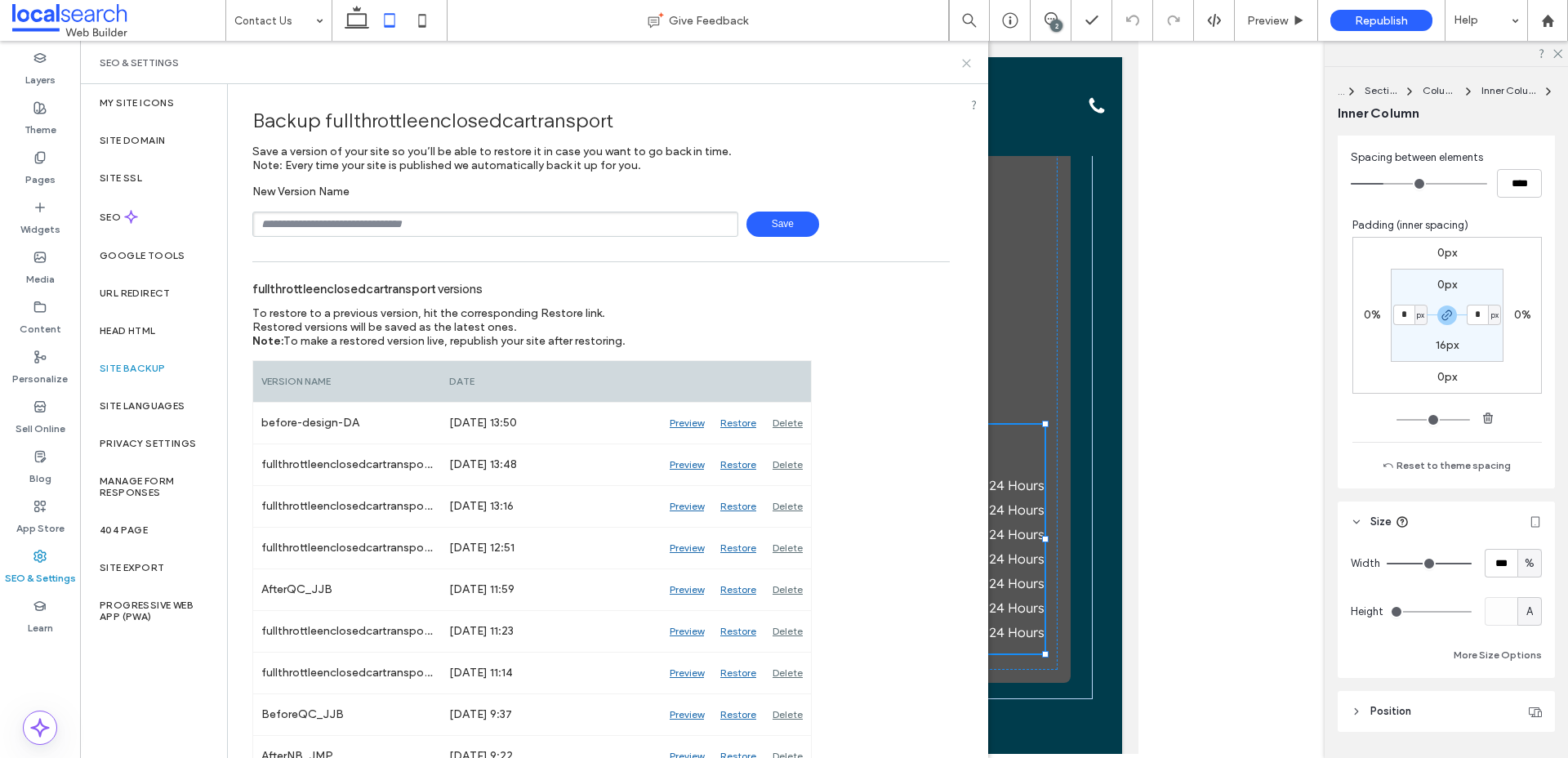
click at [965, 64] on use at bounding box center [967, 63] width 7 height 7
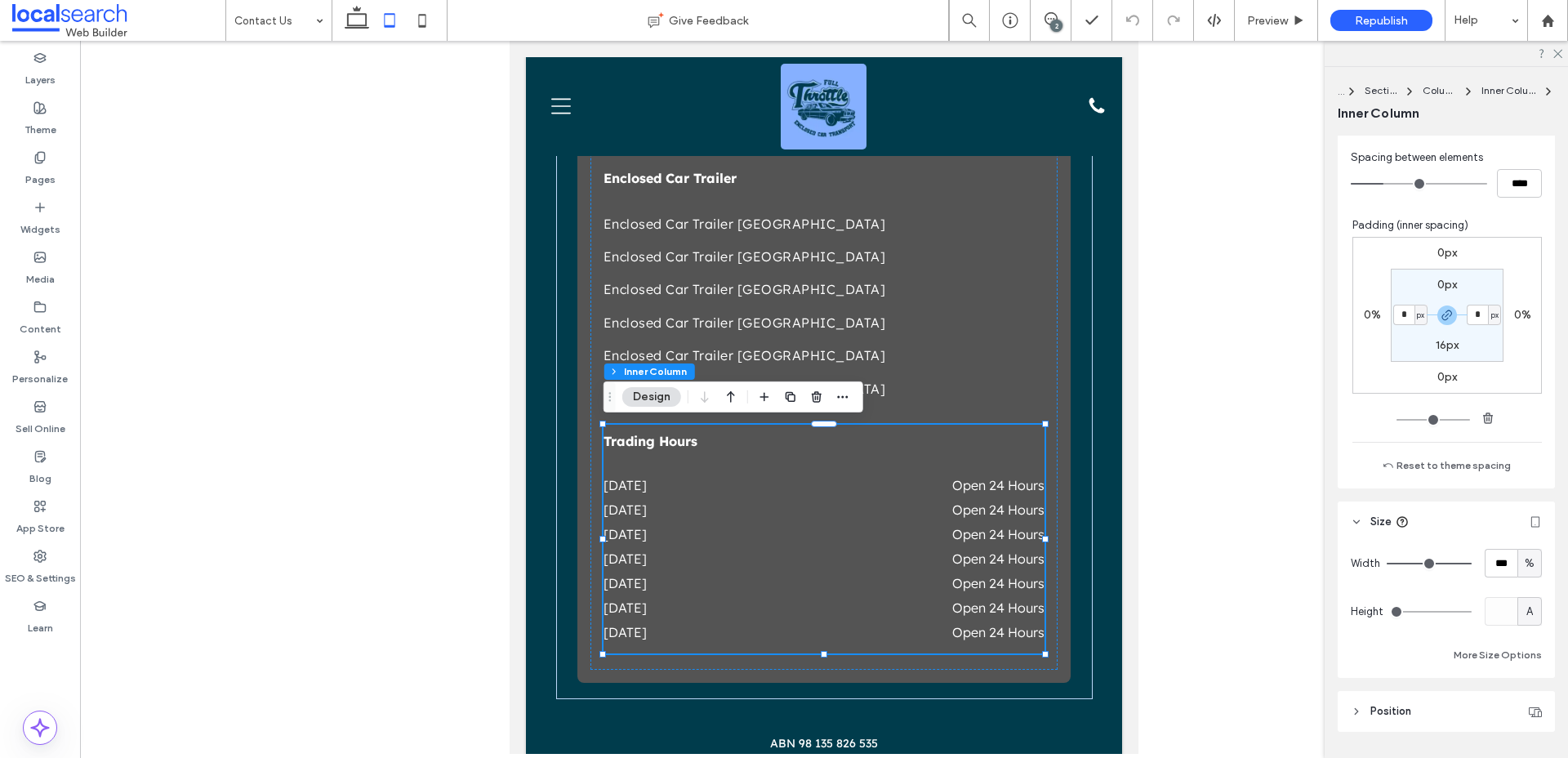
click at [1058, 21] on div "2" at bounding box center [1056, 26] width 12 height 12
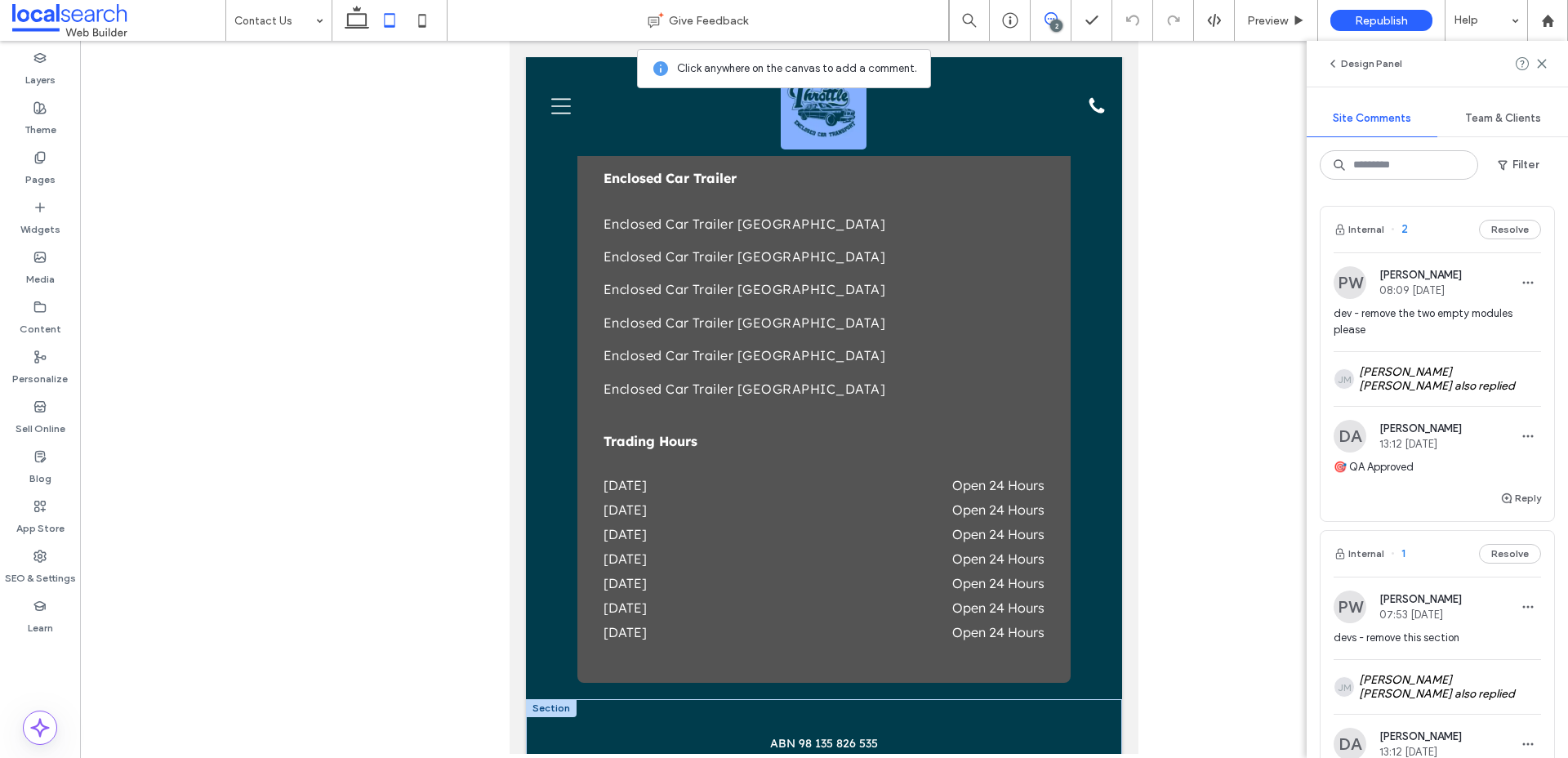
scroll to position [2632, 0]
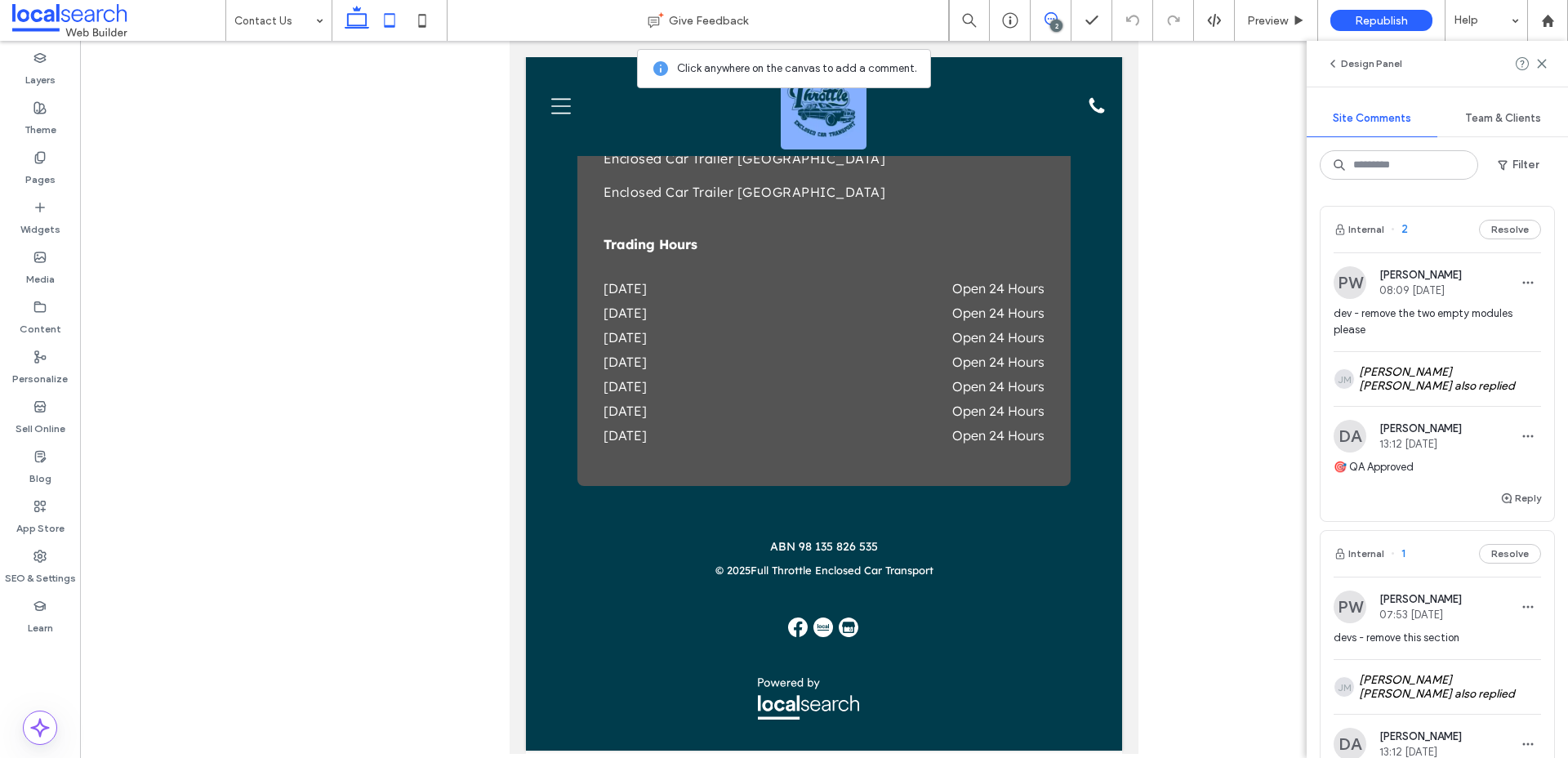
click at [371, 23] on icon at bounding box center [357, 20] width 33 height 33
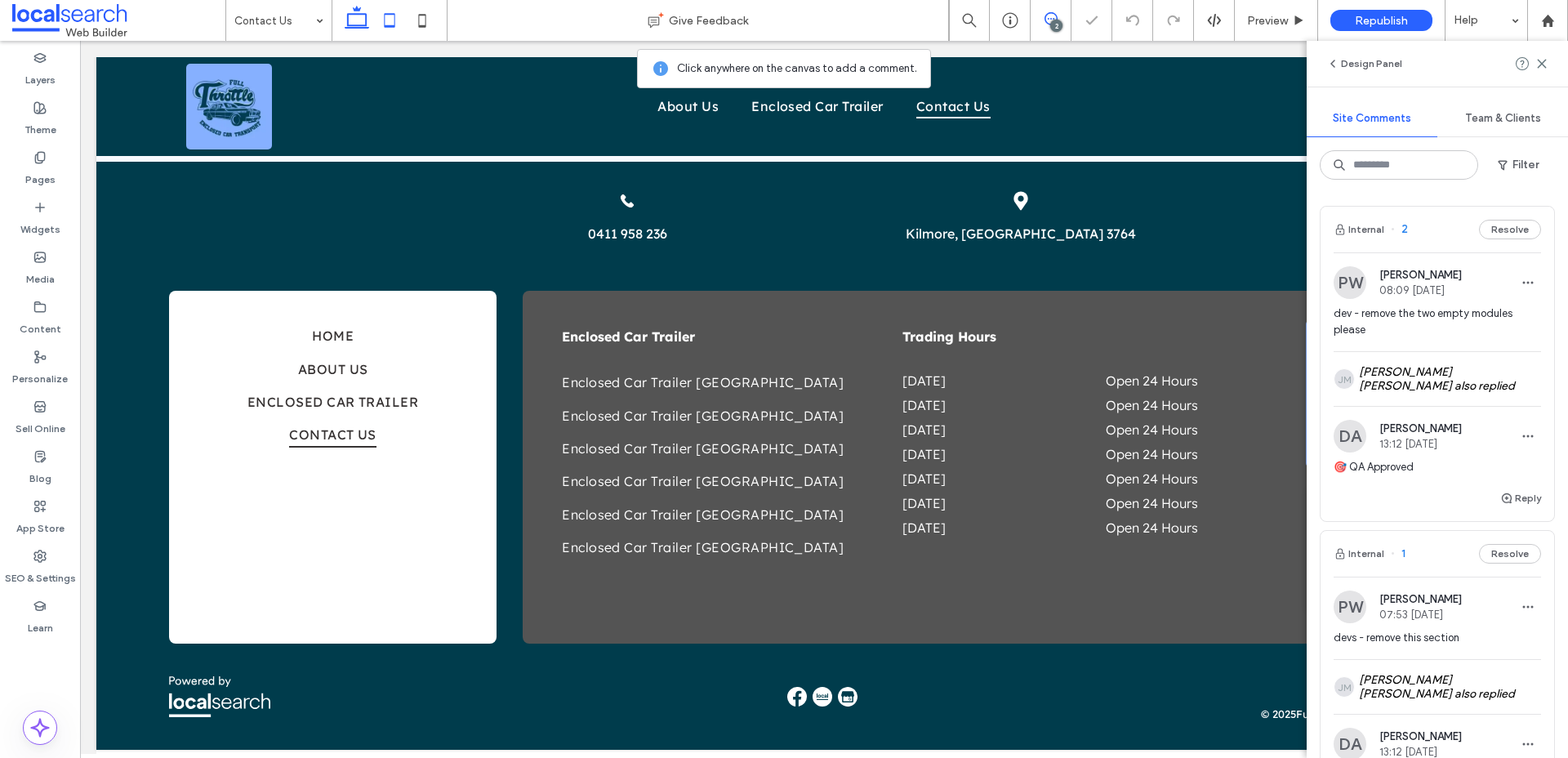
click at [404, 31] on icon at bounding box center [390, 20] width 33 height 33
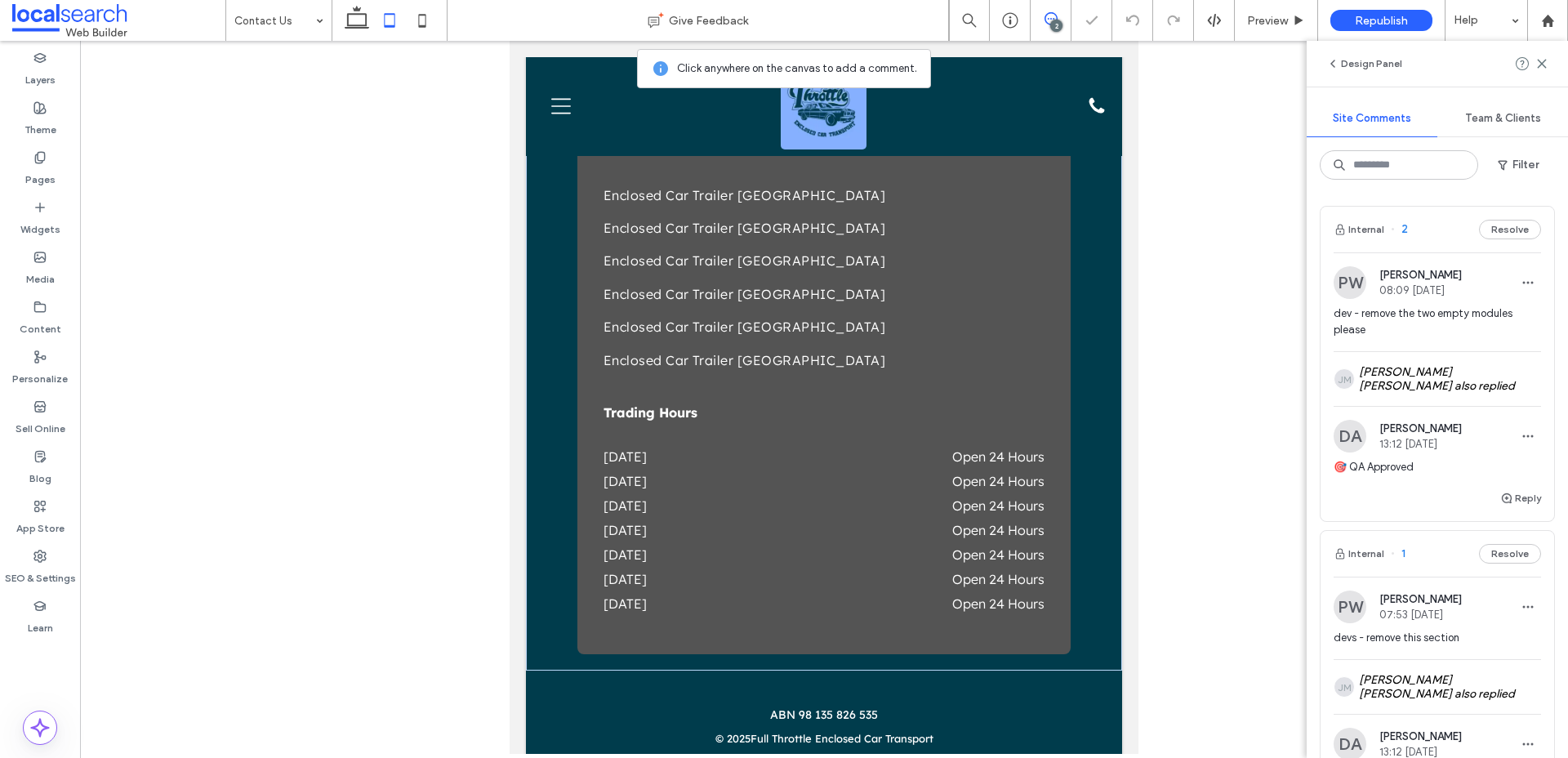
scroll to position [2632, 0]
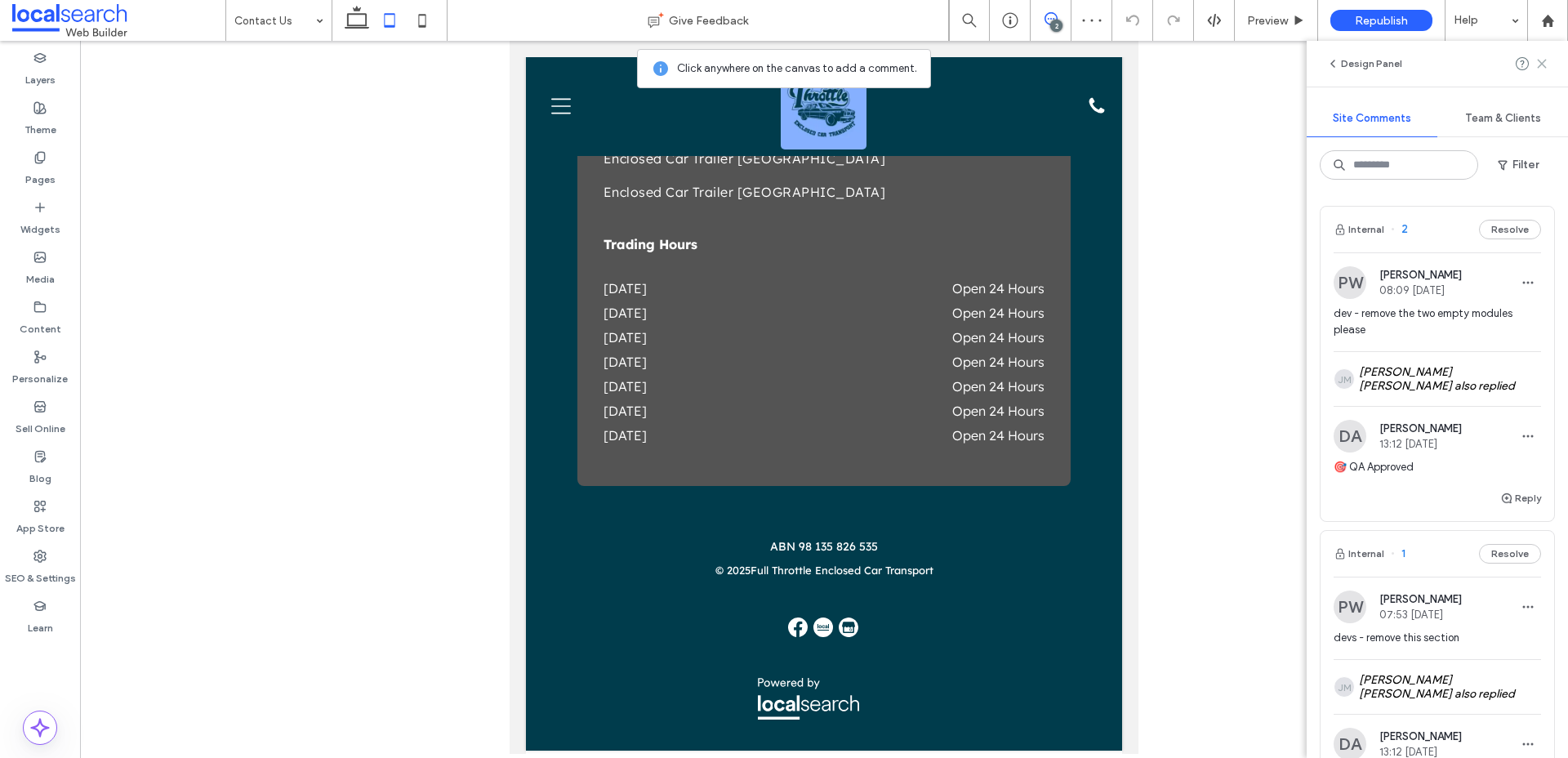
click at [1541, 58] on icon at bounding box center [1541, 64] width 13 height 13
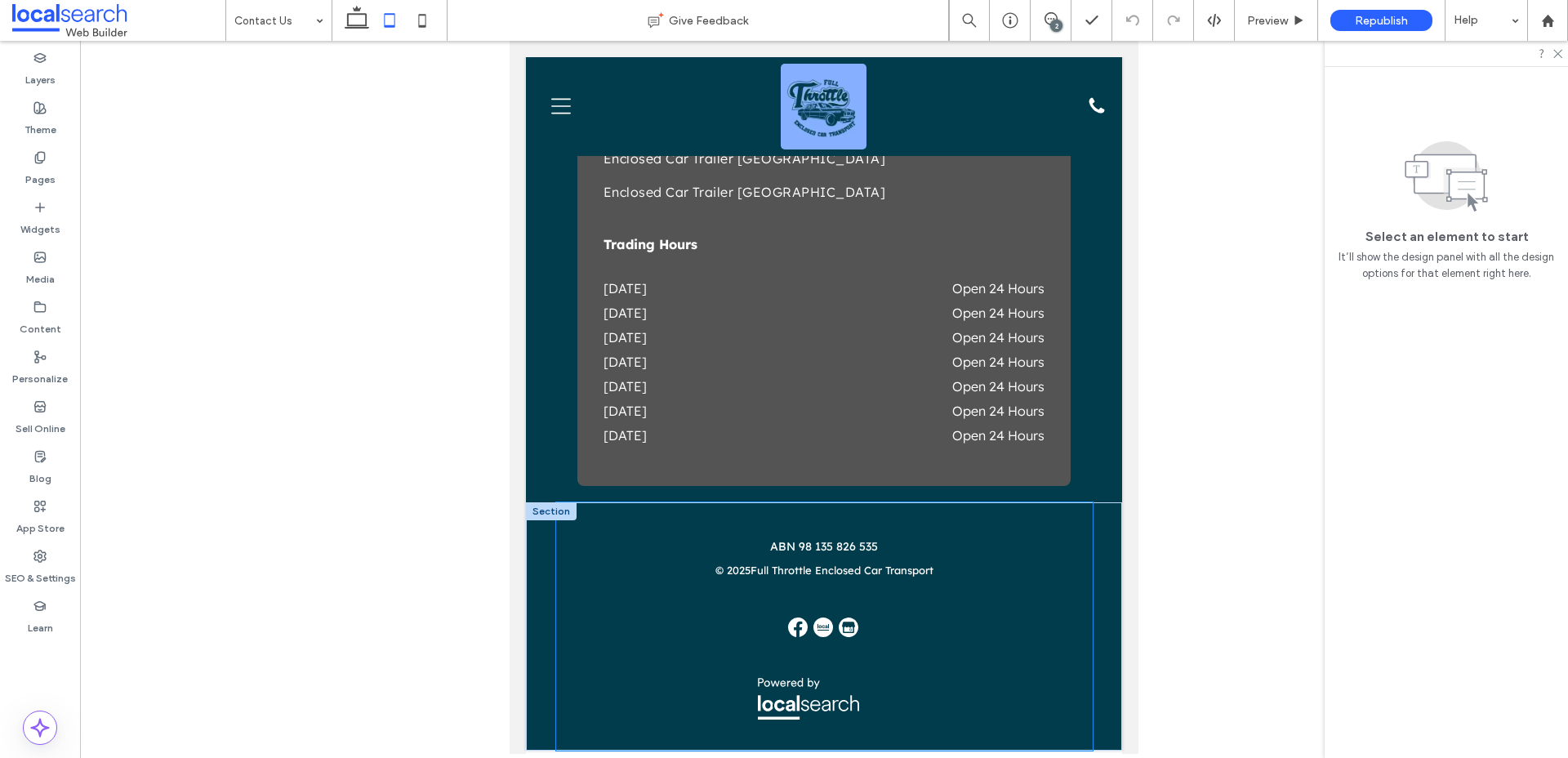
click at [573, 591] on div "ABN 98 135 826 535 © 2025 Full Throttle Enclosed Car Transport" at bounding box center [824, 626] width 537 height 248
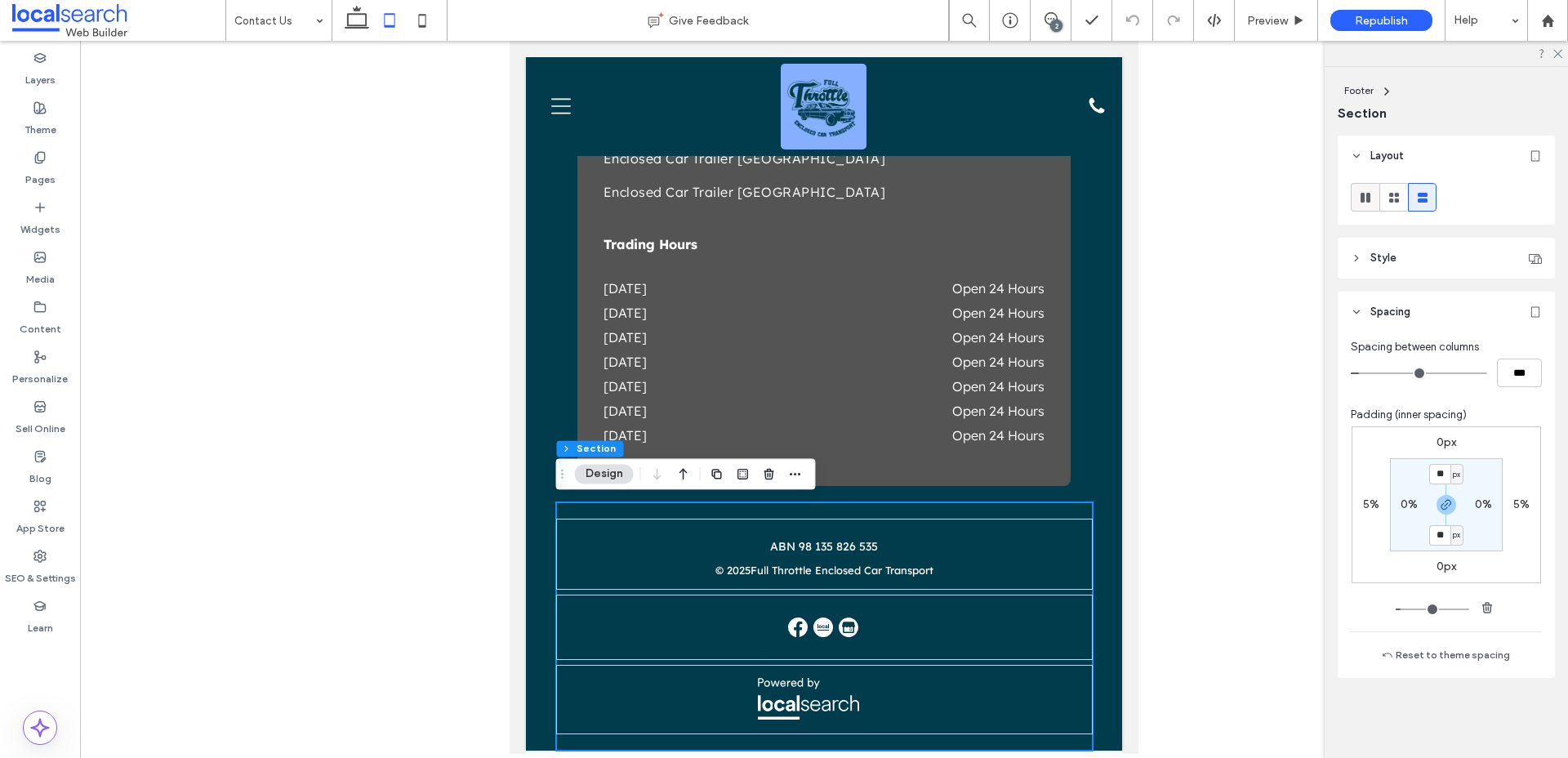
click at [1371, 198] on icon at bounding box center [1365, 197] width 16 height 16
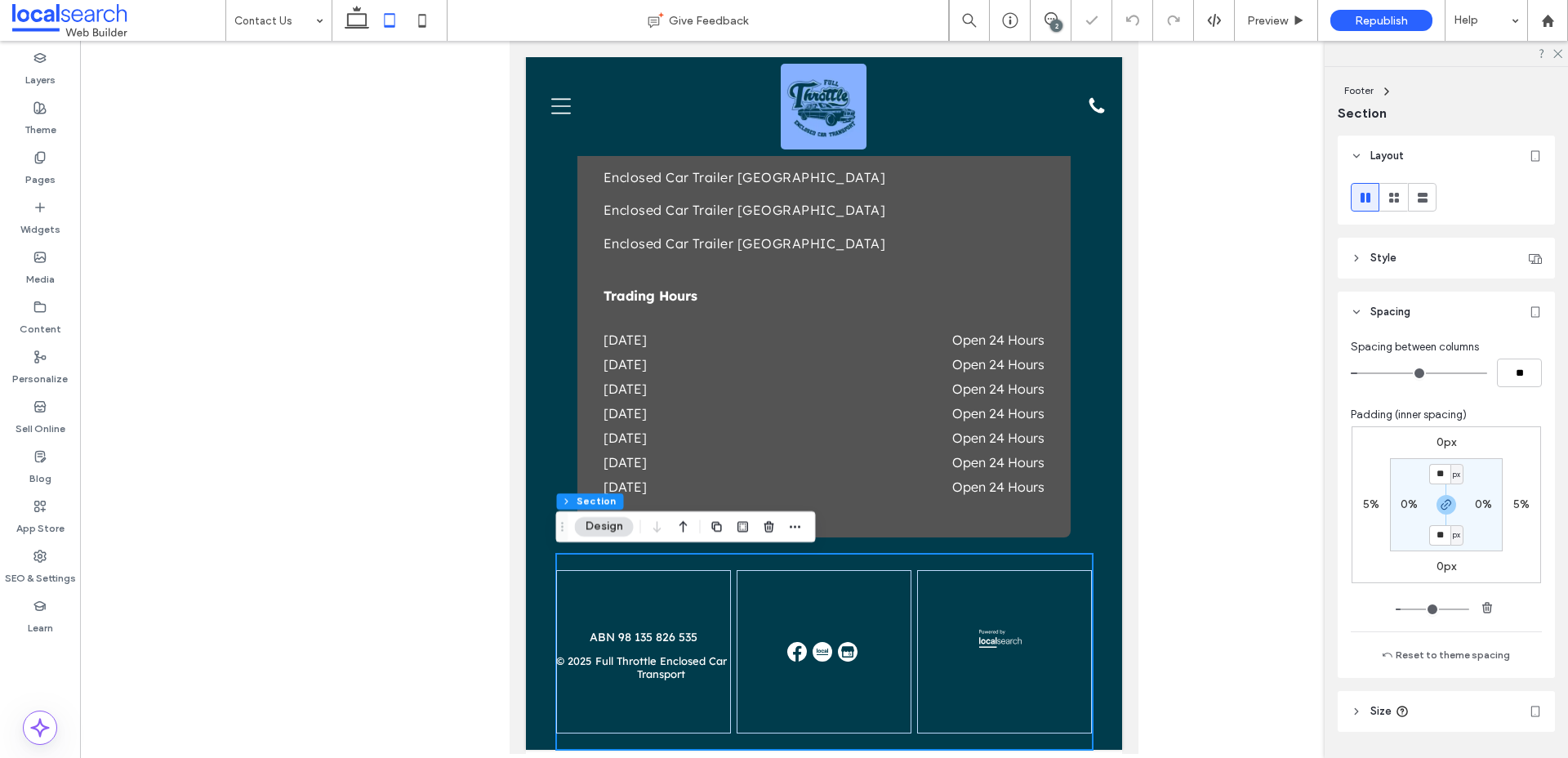
scroll to position [2580, 0]
click at [1019, 642] on img at bounding box center [1000, 639] width 43 height 18
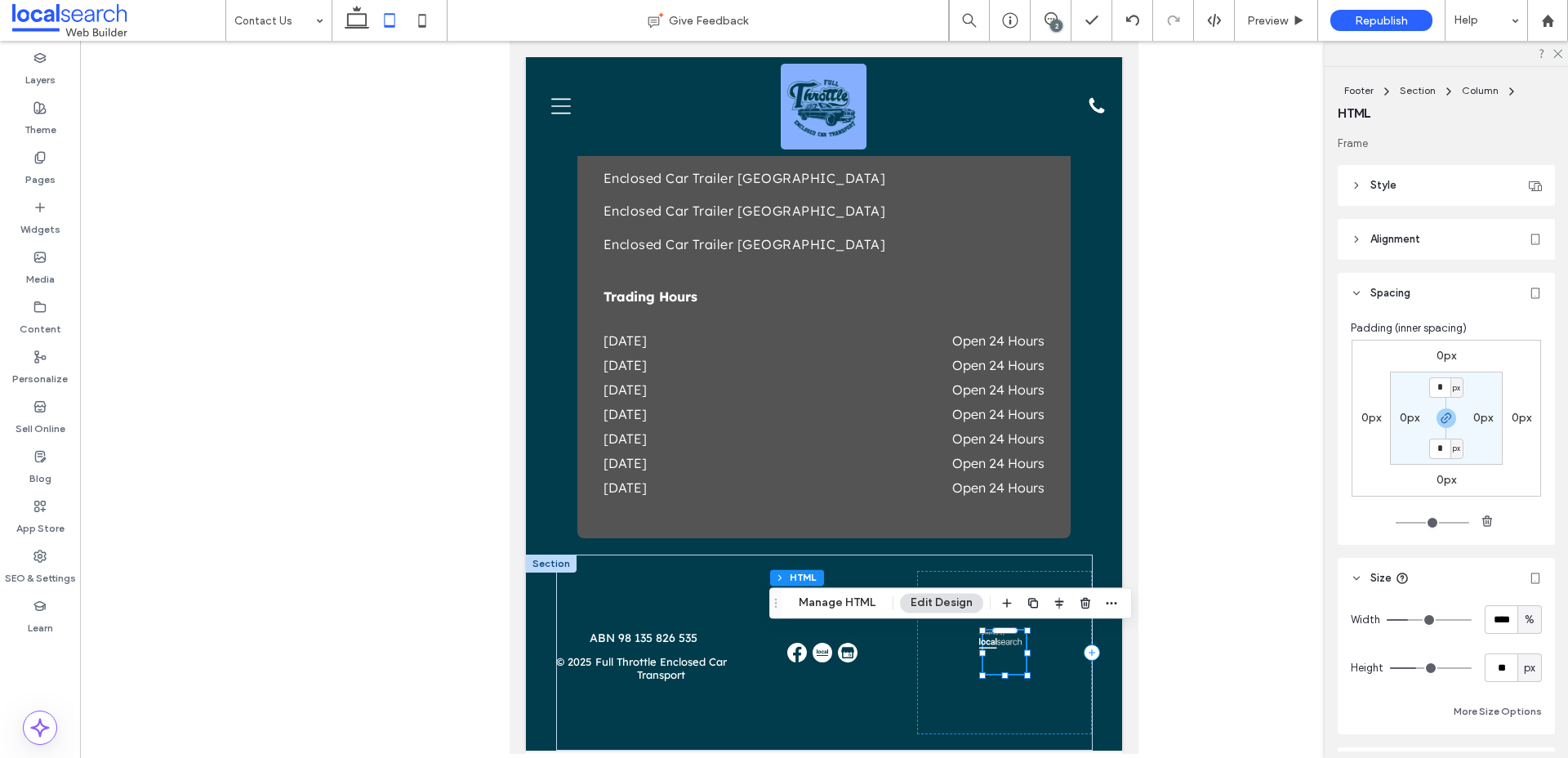
click at [1523, 626] on div "%" at bounding box center [1529, 620] width 16 height 16
click at [1529, 601] on div "A" at bounding box center [1530, 591] width 23 height 28
type input "*"
click at [1522, 669] on div "px" at bounding box center [1529, 668] width 16 height 16
click at [1531, 643] on span "A" at bounding box center [1529, 639] width 6 height 16
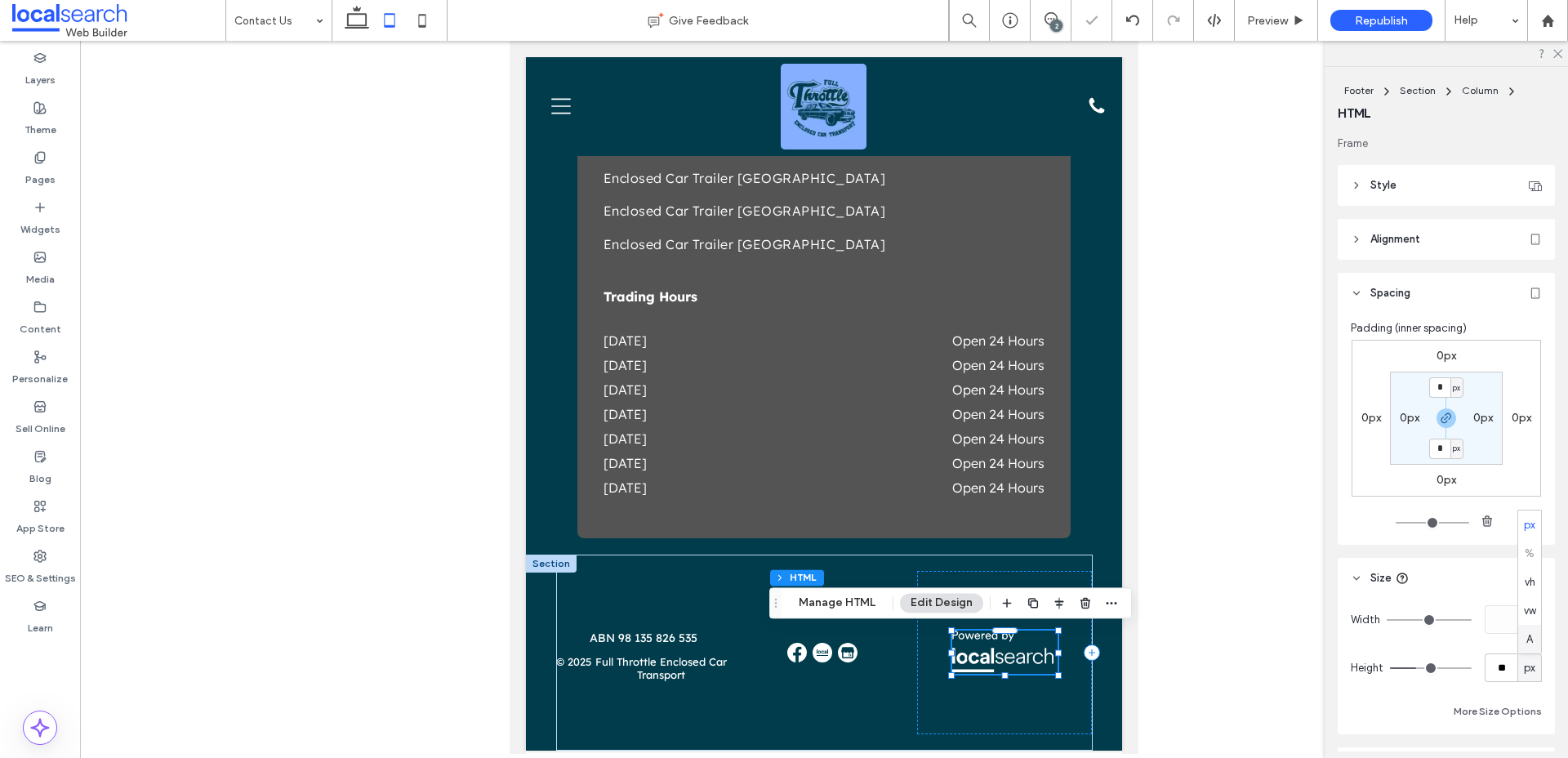
type input "*"
click at [1070, 657] on div at bounding box center [1005, 653] width 175 height 163
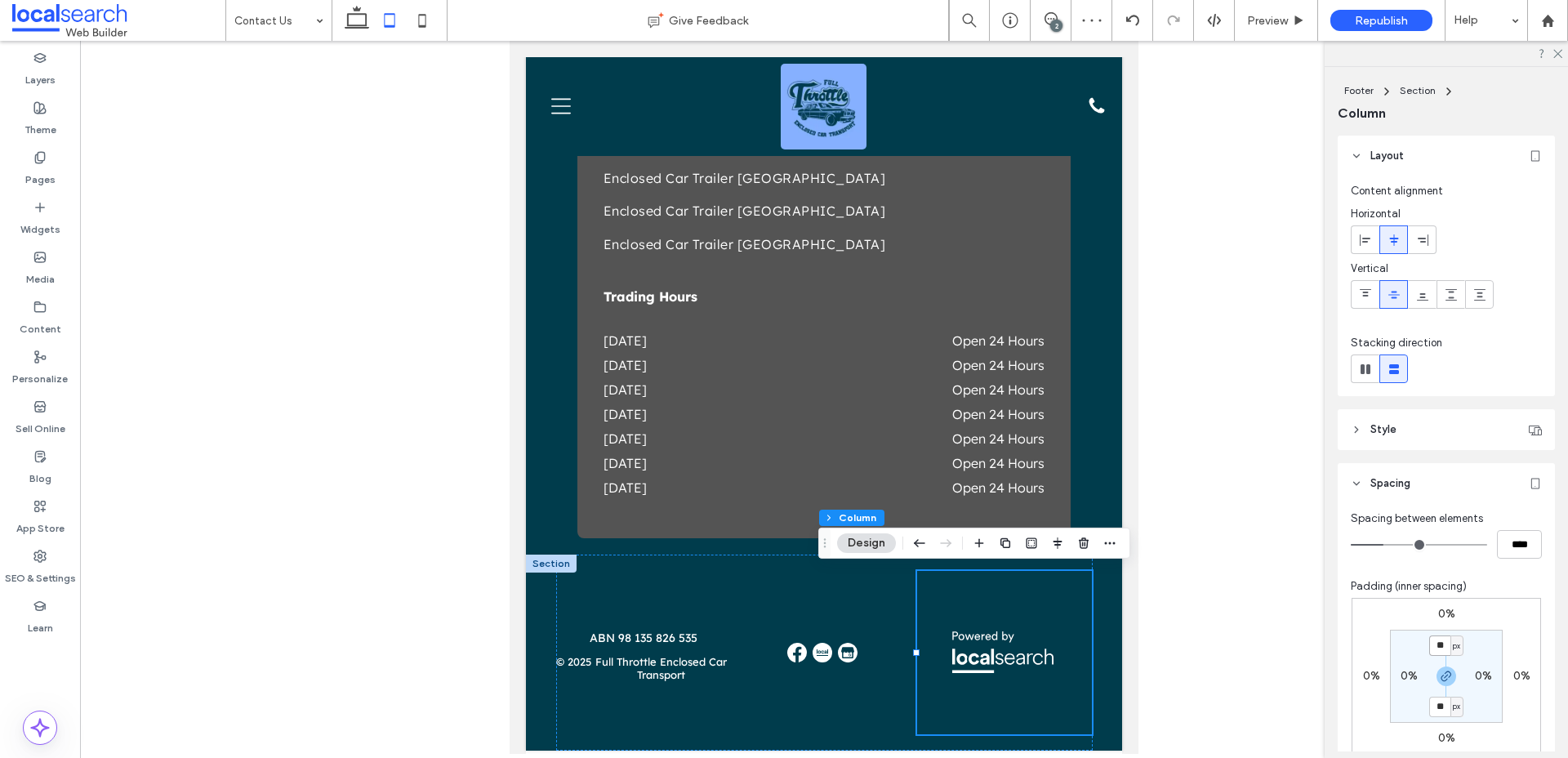
click at [1438, 637] on input "**" at bounding box center [1440, 646] width 21 height 20
type input "*"
click at [865, 651] on div at bounding box center [824, 653] width 175 height 163
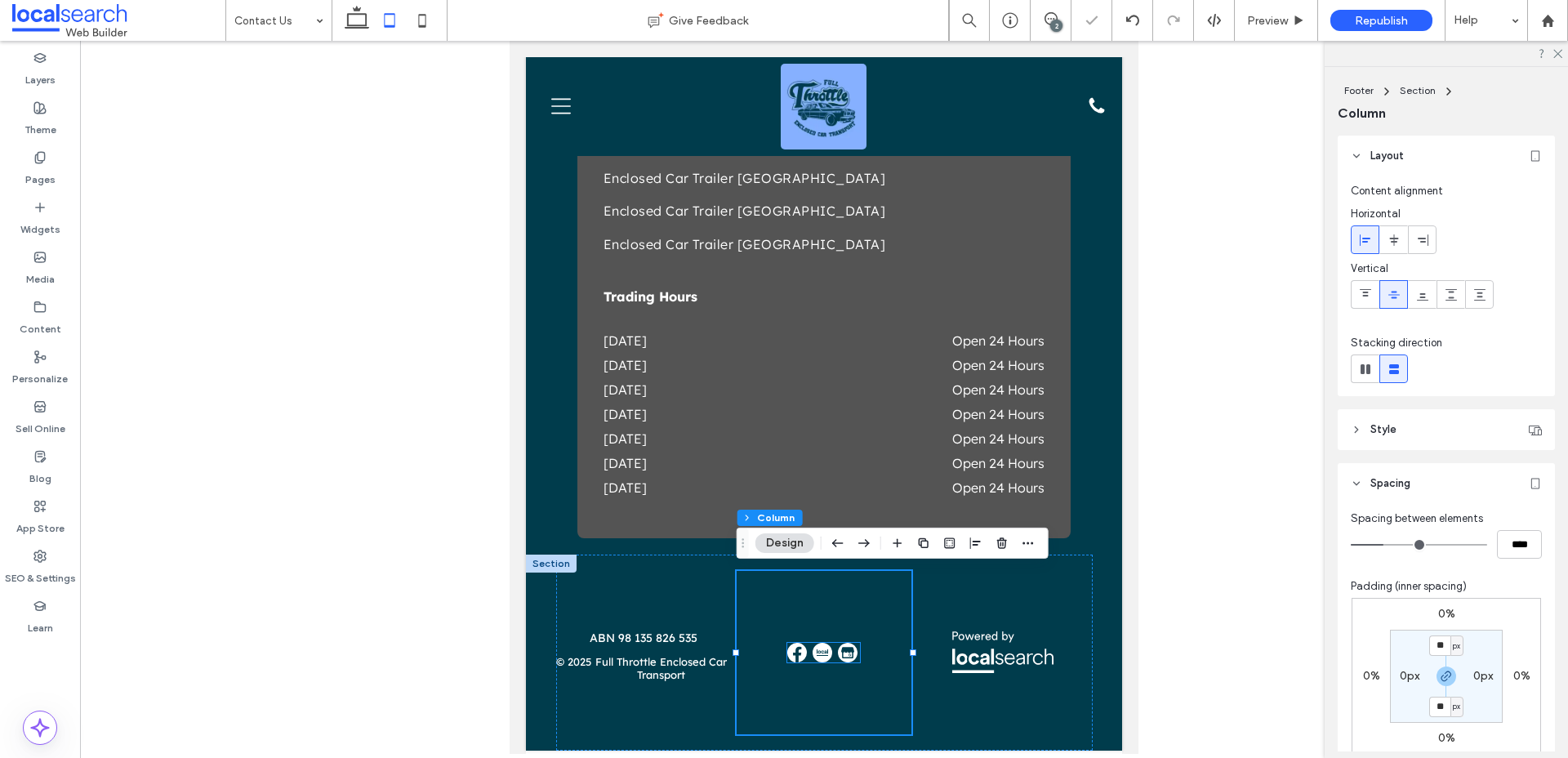
click at [839, 651] on img at bounding box center [847, 653] width 19 height 19
click at [1444, 646] on input "**" at bounding box center [1440, 646] width 21 height 20
type input "*"
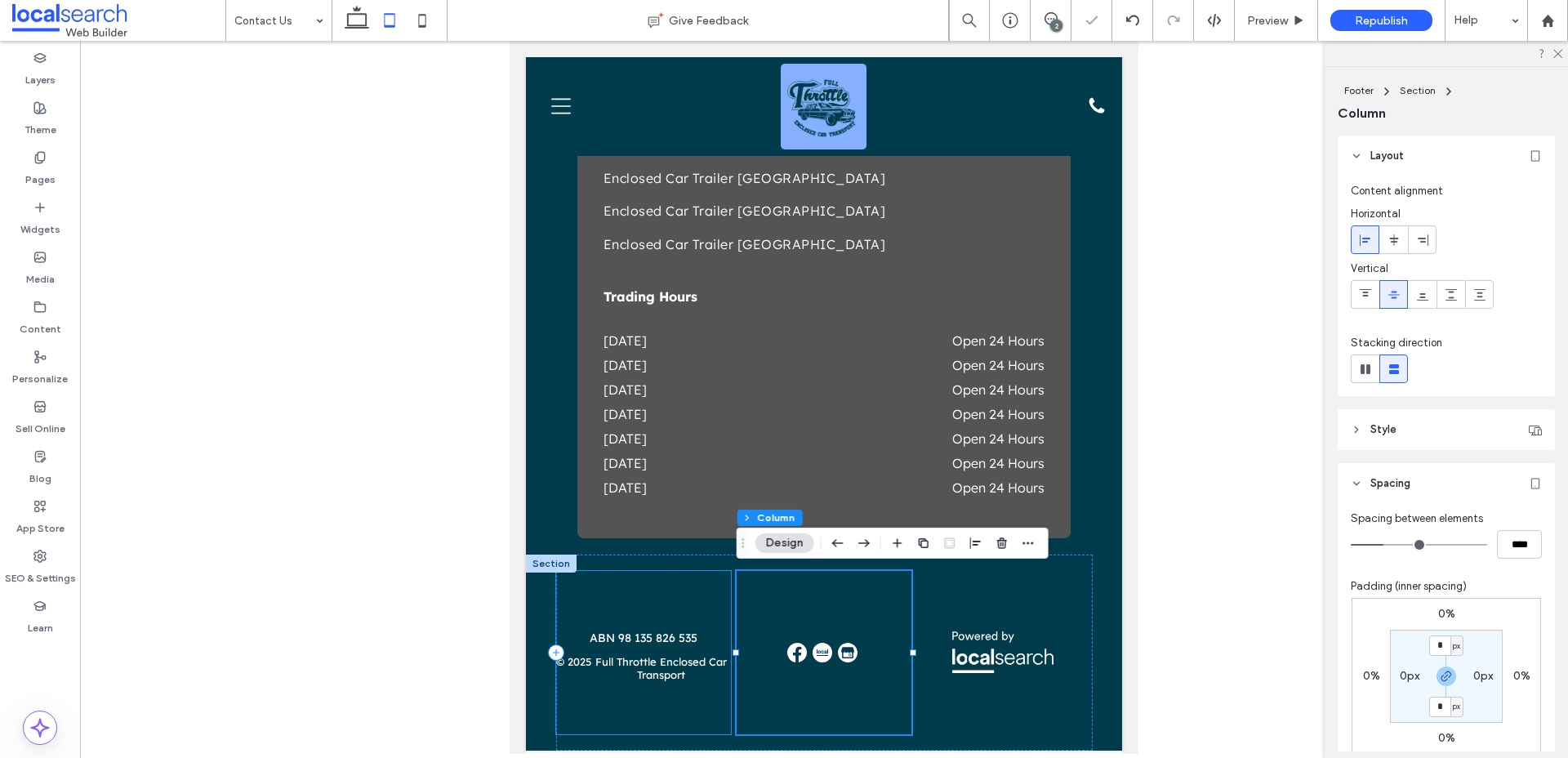
click at [697, 575] on div "ABN 98 135 826 535 © 2025 Full Throttle Enclosed Car Transport" at bounding box center [644, 653] width 175 height 163
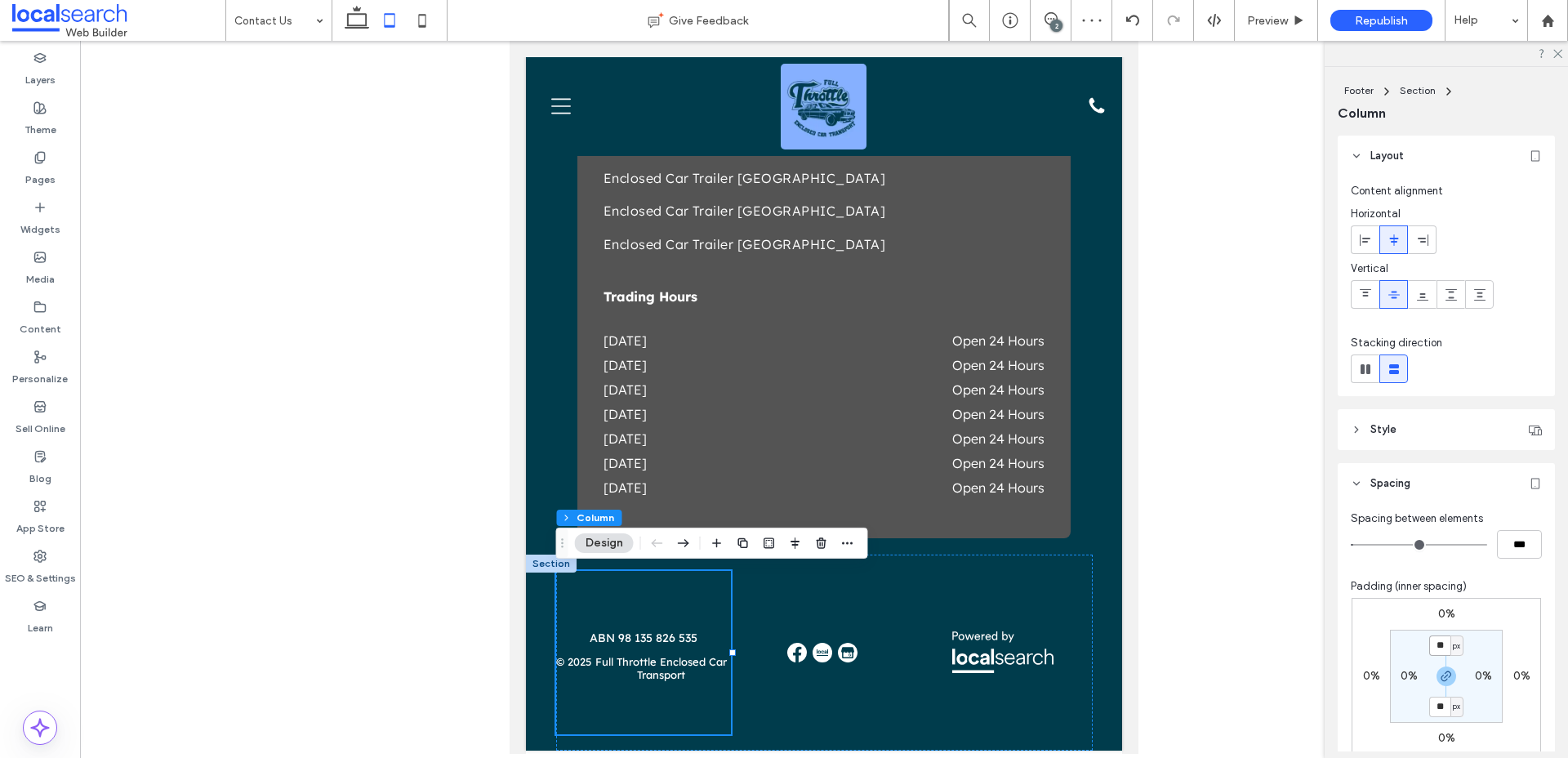
click at [1439, 646] on input "**" at bounding box center [1440, 646] width 21 height 20
type input "*"
click at [914, 585] on div "ABN 98 135 826 535 © 2025 Full Throttle Enclosed Car Transport" at bounding box center [824, 652] width 537 height 196
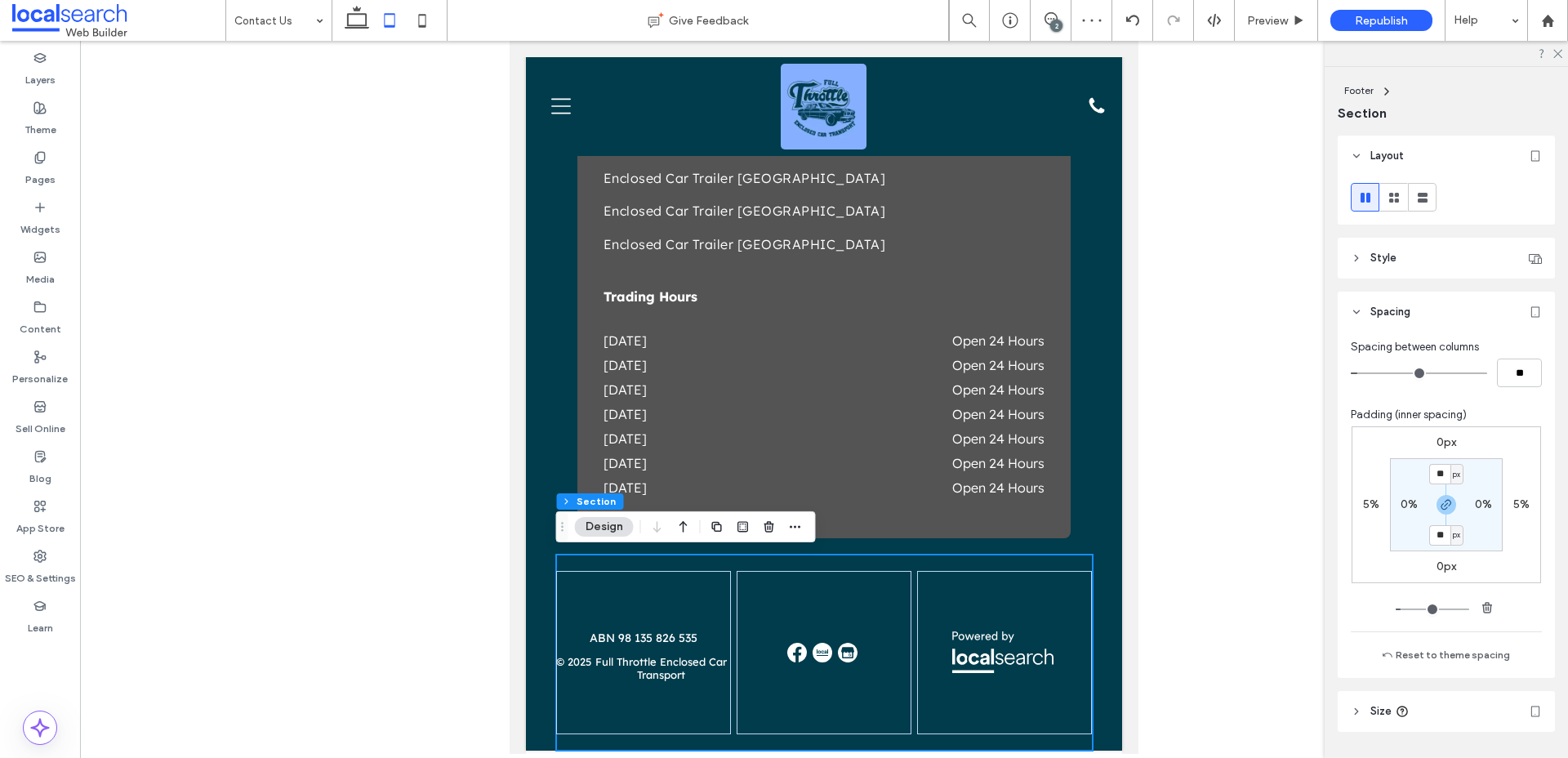
scroll to position [46, 0]
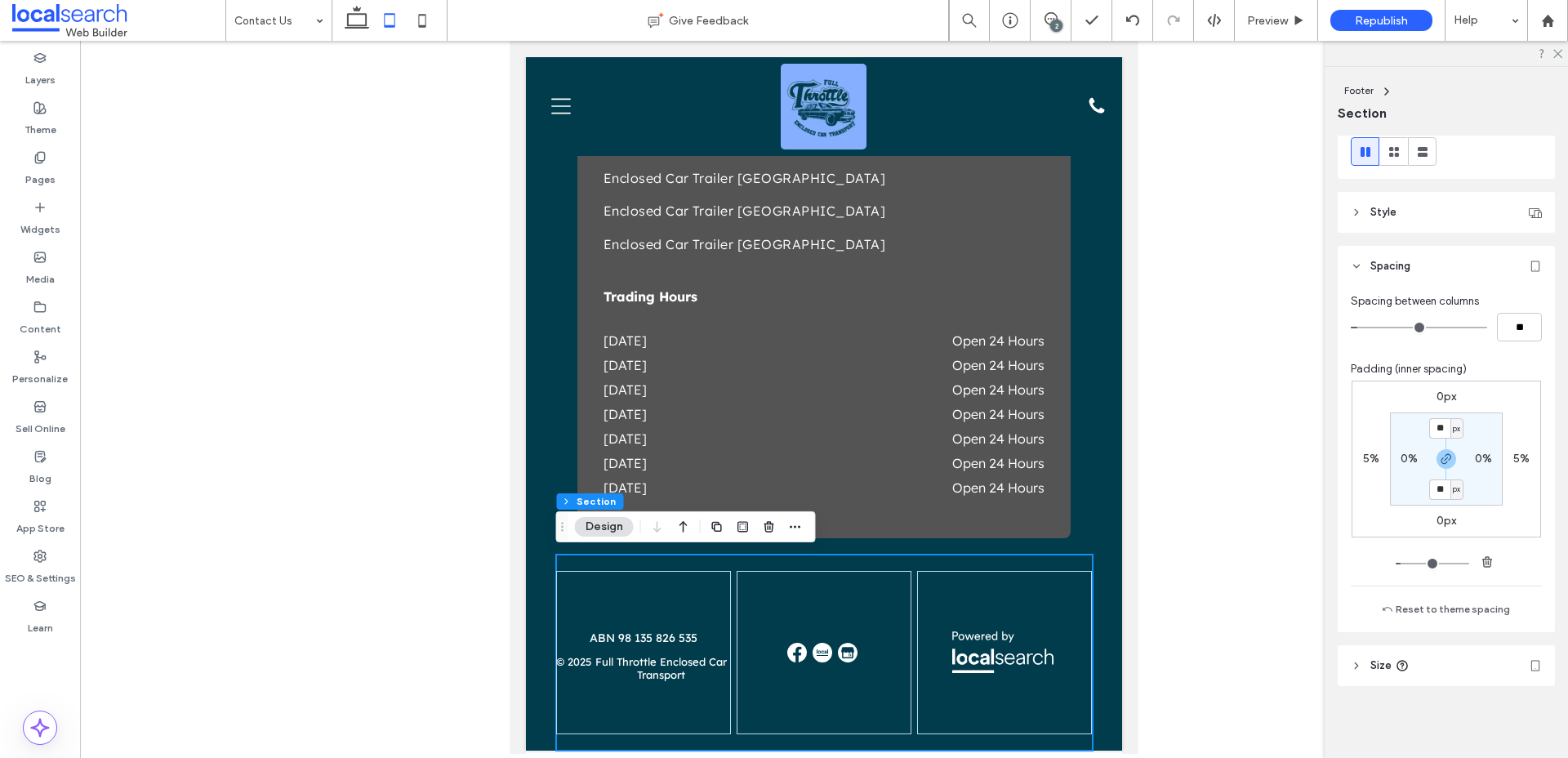
click at [1400, 661] on use at bounding box center [1402, 665] width 10 height 10
click at [1526, 706] on span "px" at bounding box center [1529, 708] width 12 height 16
click at [1535, 679] on div "A" at bounding box center [1530, 678] width 23 height 28
type input "*"
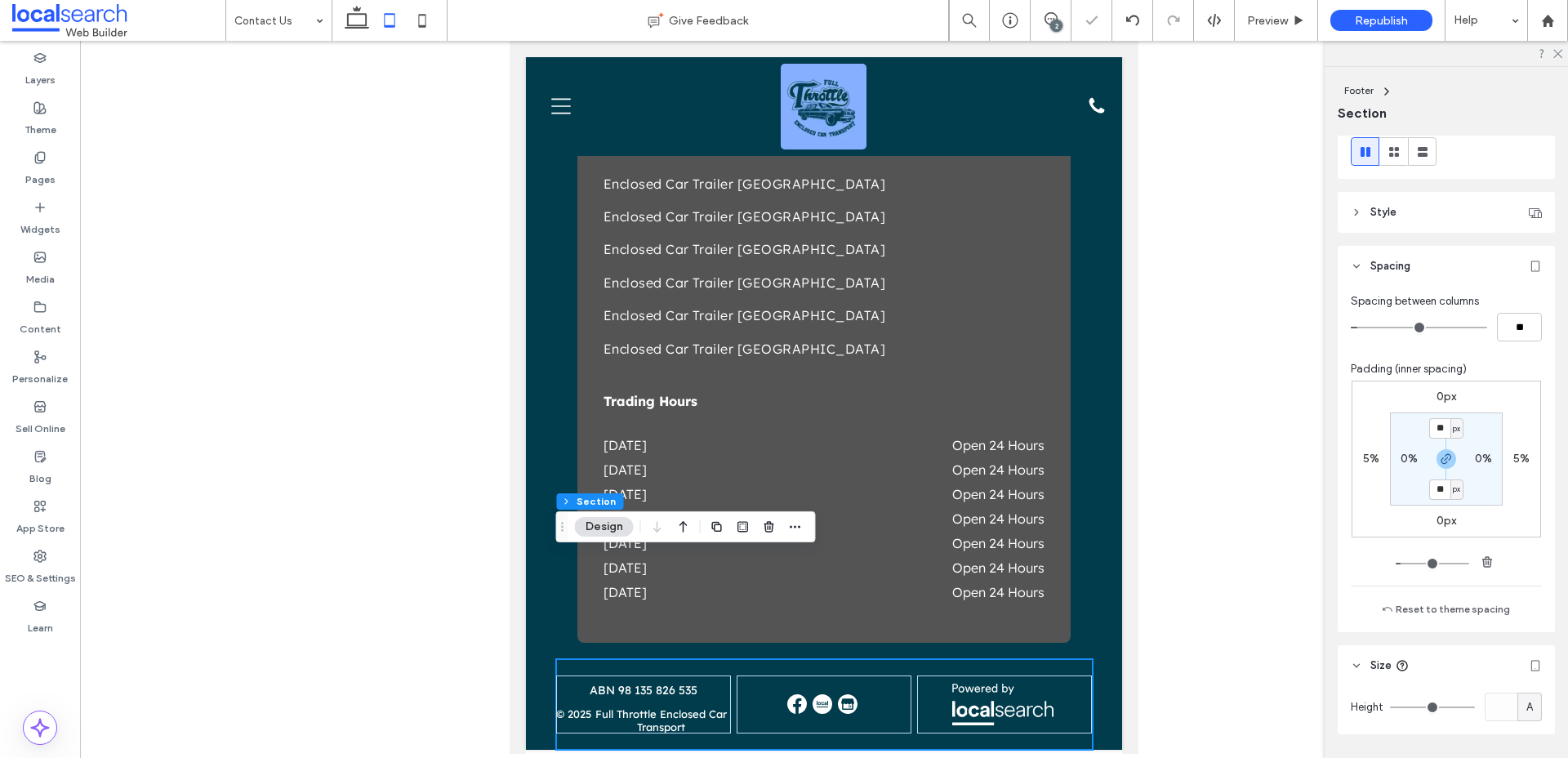
scroll to position [2475, 0]
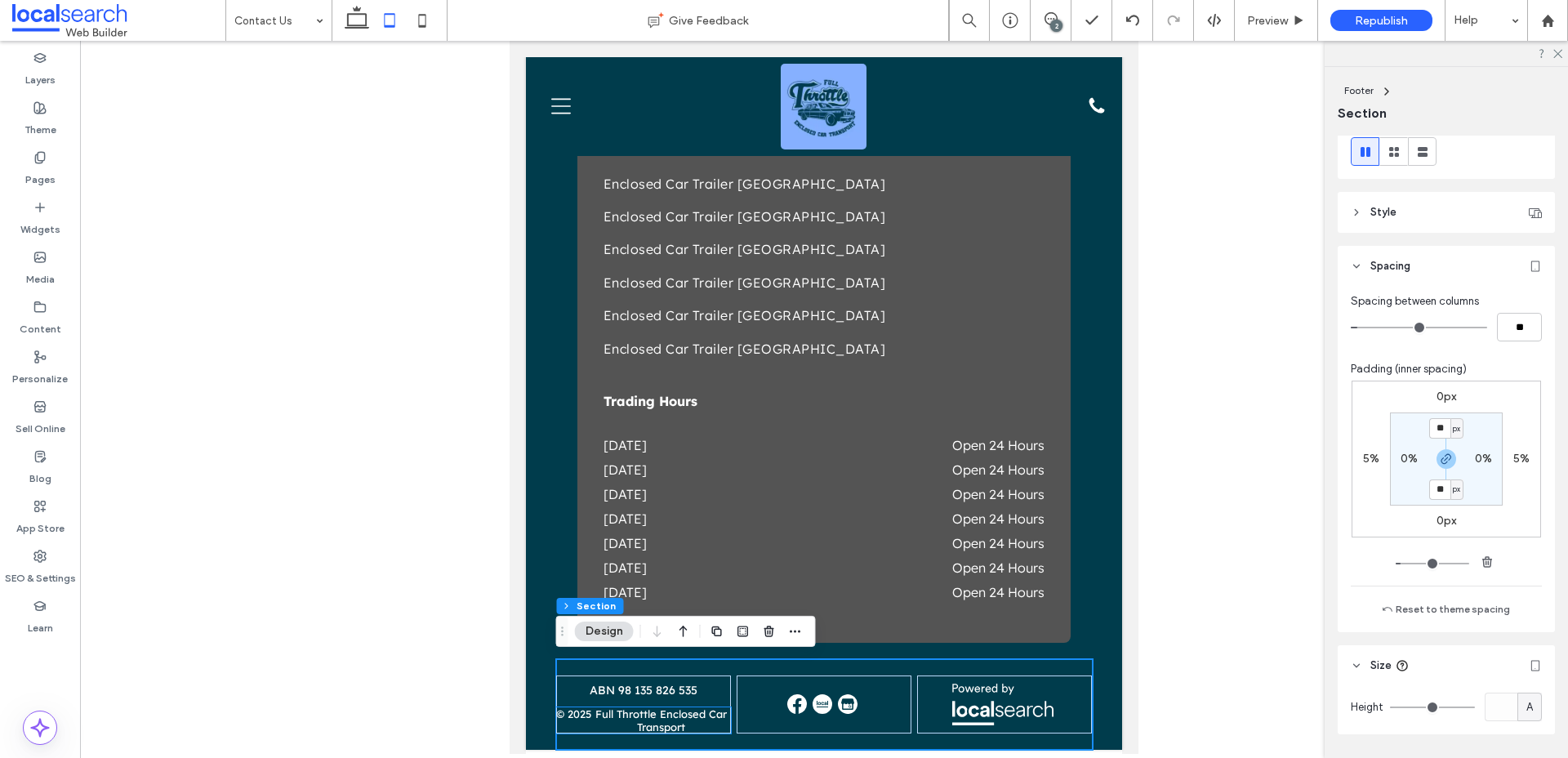
click at [700, 723] on p "Full Throttle Enclosed Car Transport" at bounding box center [661, 721] width 141 height 27
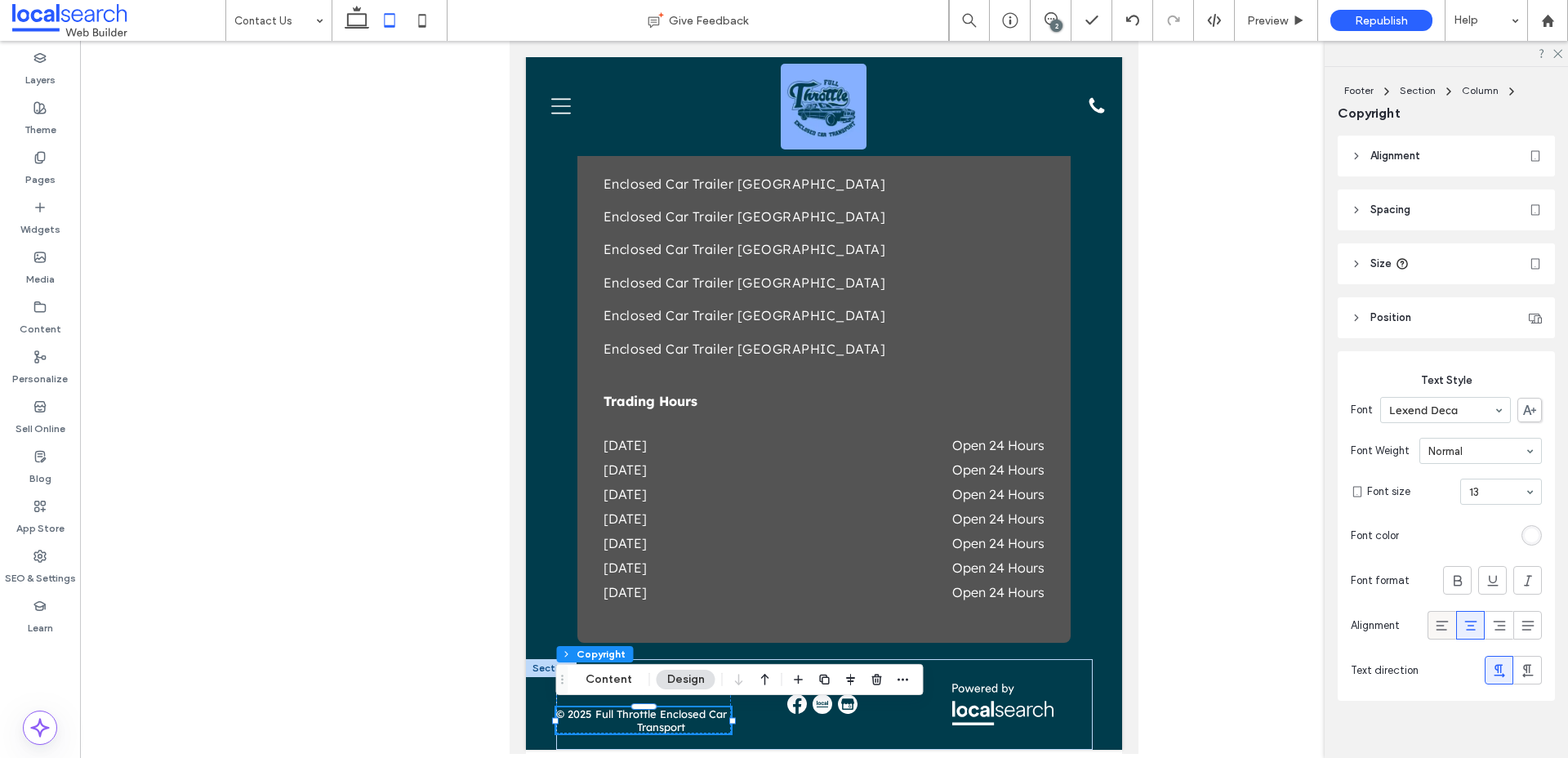
click at [1443, 627] on icon at bounding box center [1442, 625] width 16 height 16
click at [1469, 627] on icon at bounding box center [1471, 625] width 16 height 16
click at [1258, 26] on span "Preview" at bounding box center [1268, 21] width 41 height 14
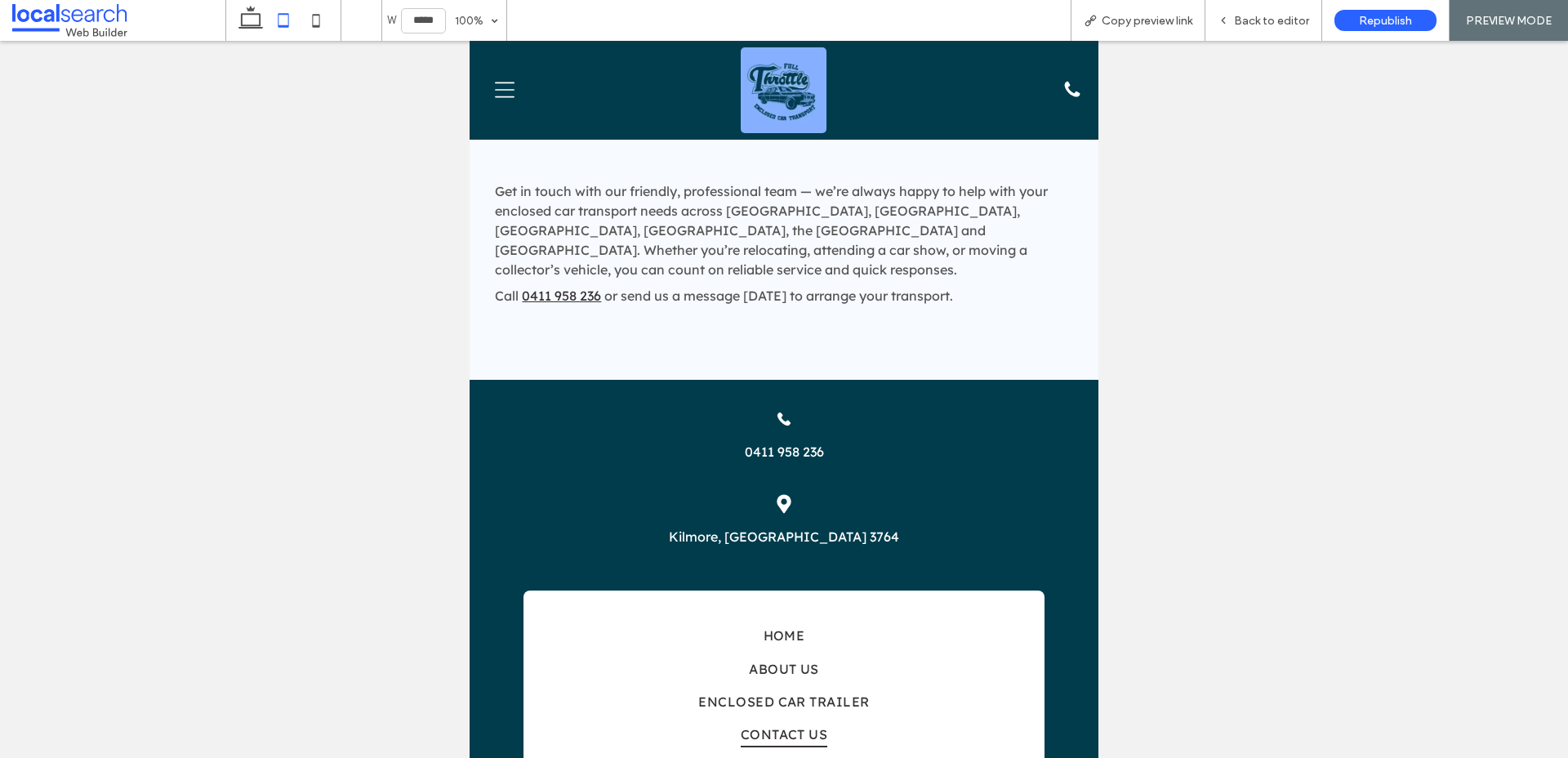
scroll to position [1773, 0]
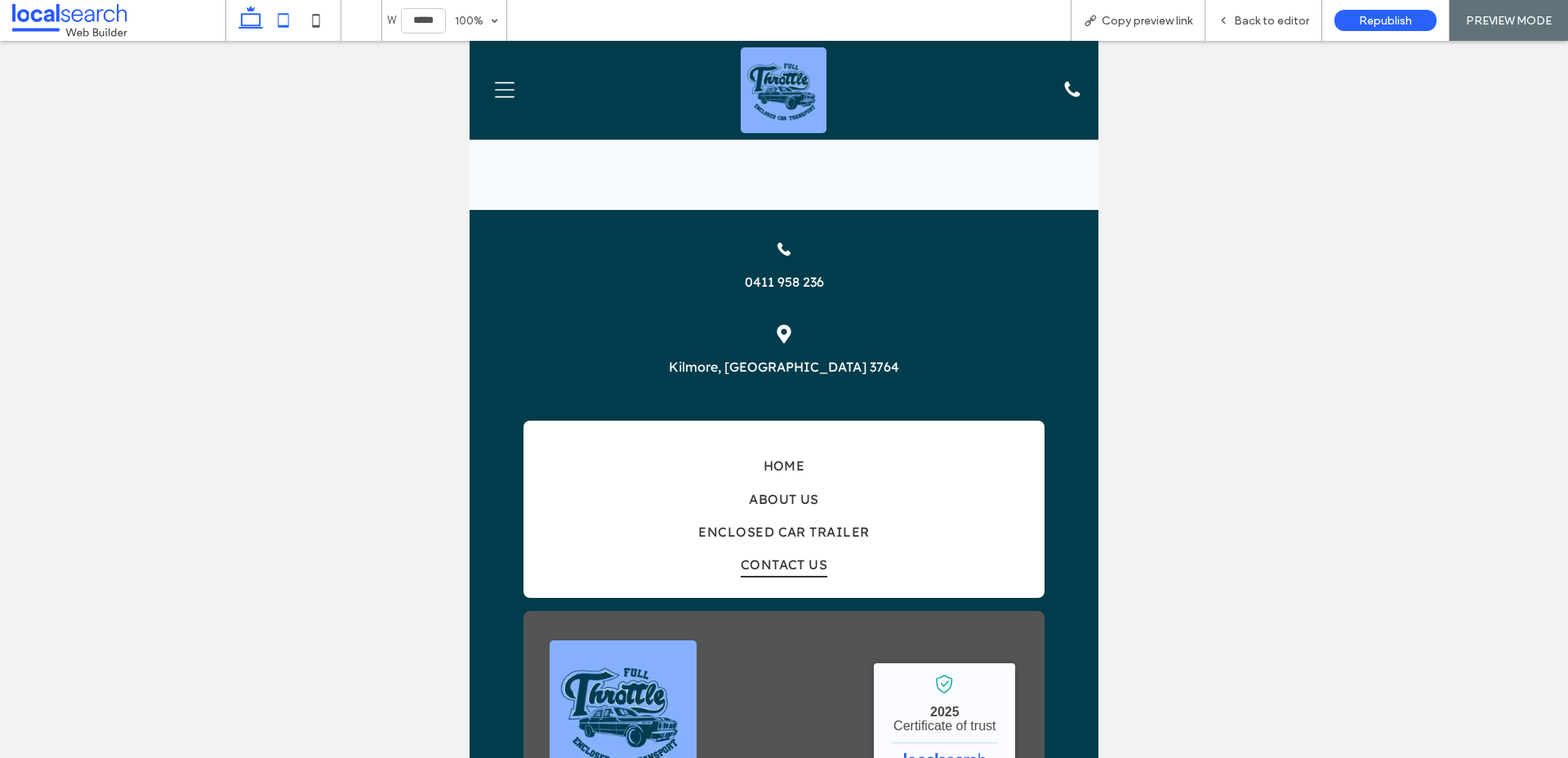
click at [251, 24] on icon at bounding box center [251, 20] width 33 height 33
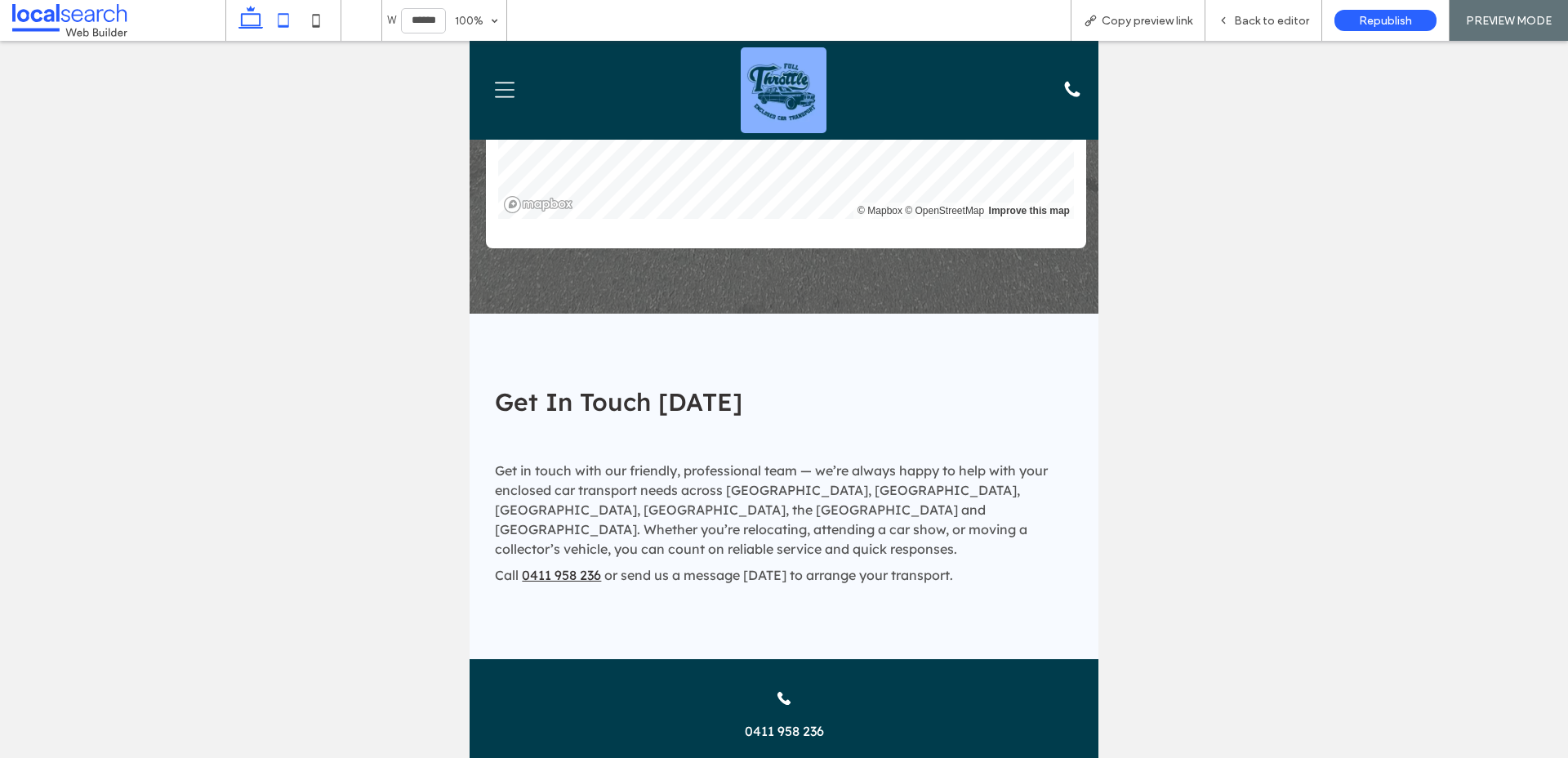
scroll to position [4, 0]
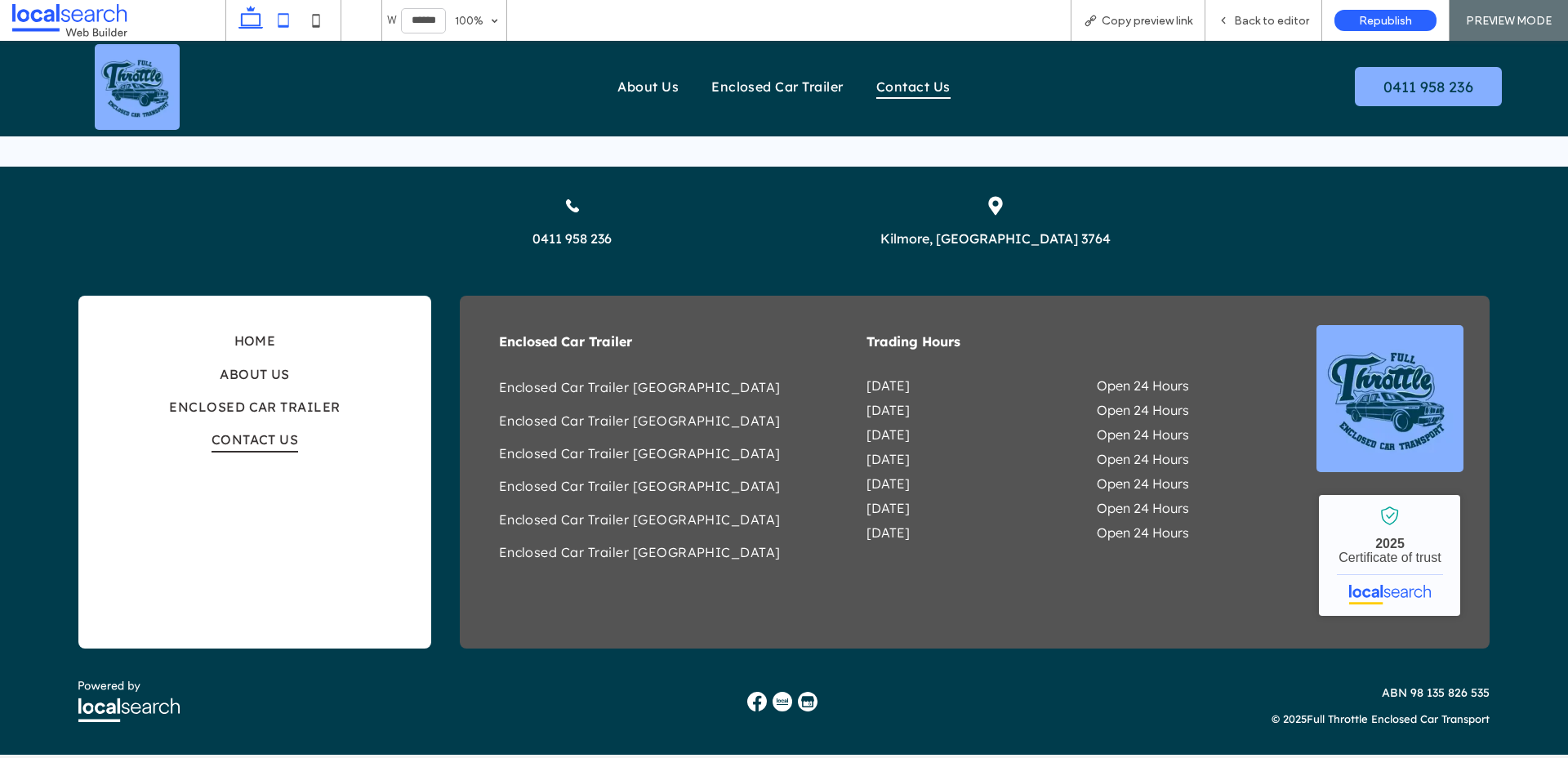
click at [285, 16] on icon at bounding box center [283, 20] width 33 height 33
type input "*****"
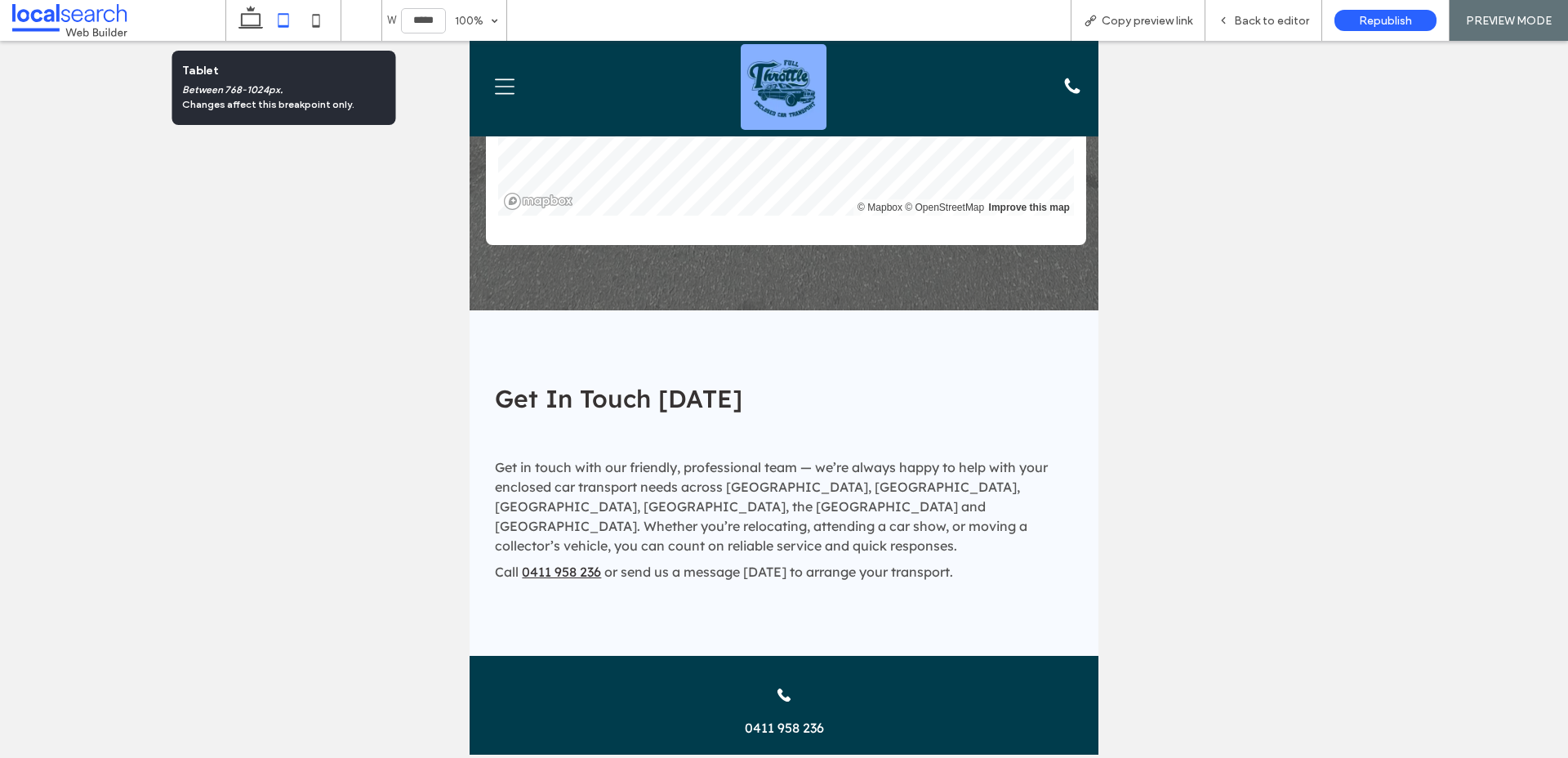
scroll to position [2450, 0]
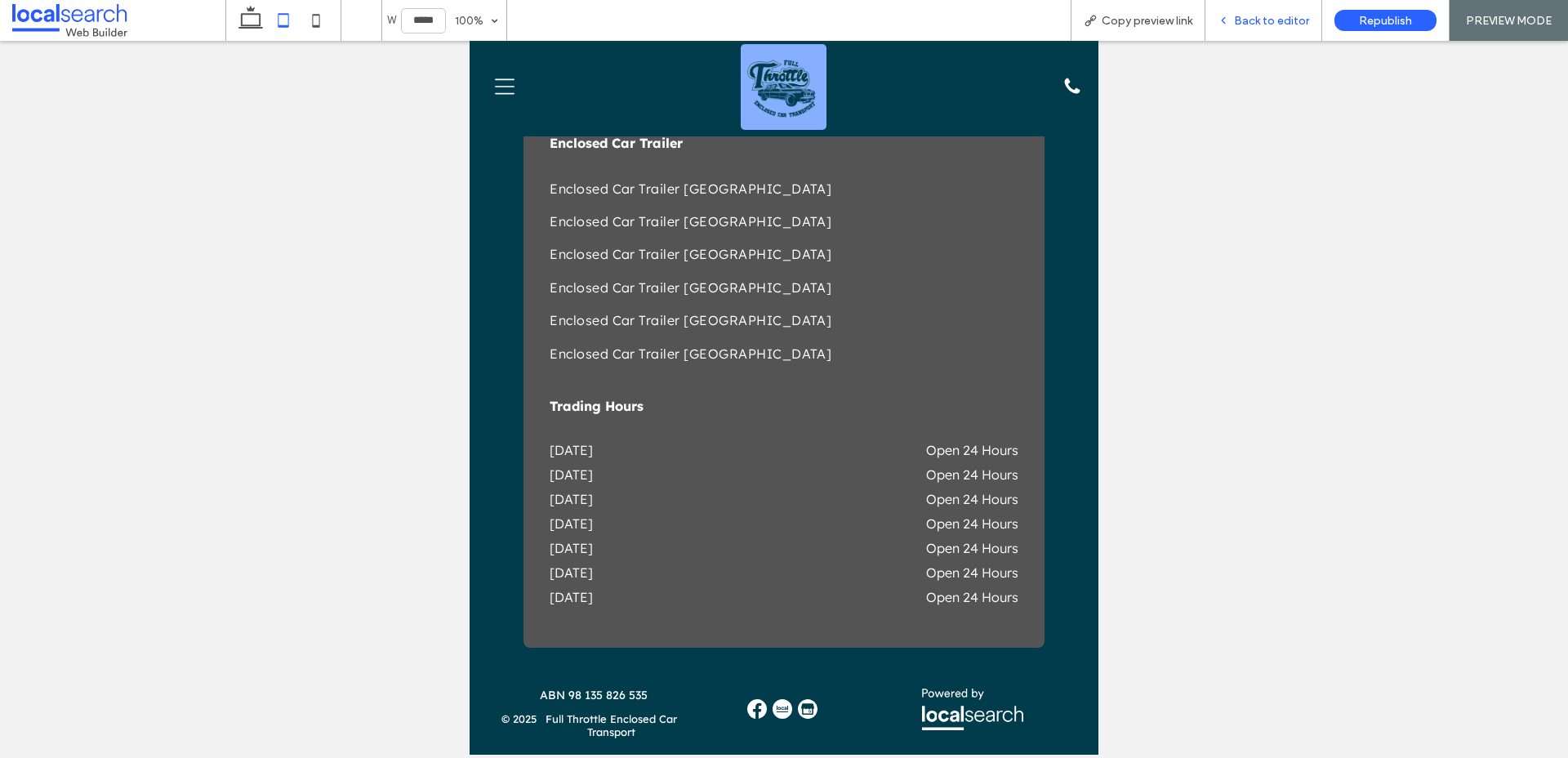
click at [1263, 19] on span "Back to editor" at bounding box center [1271, 21] width 75 height 14
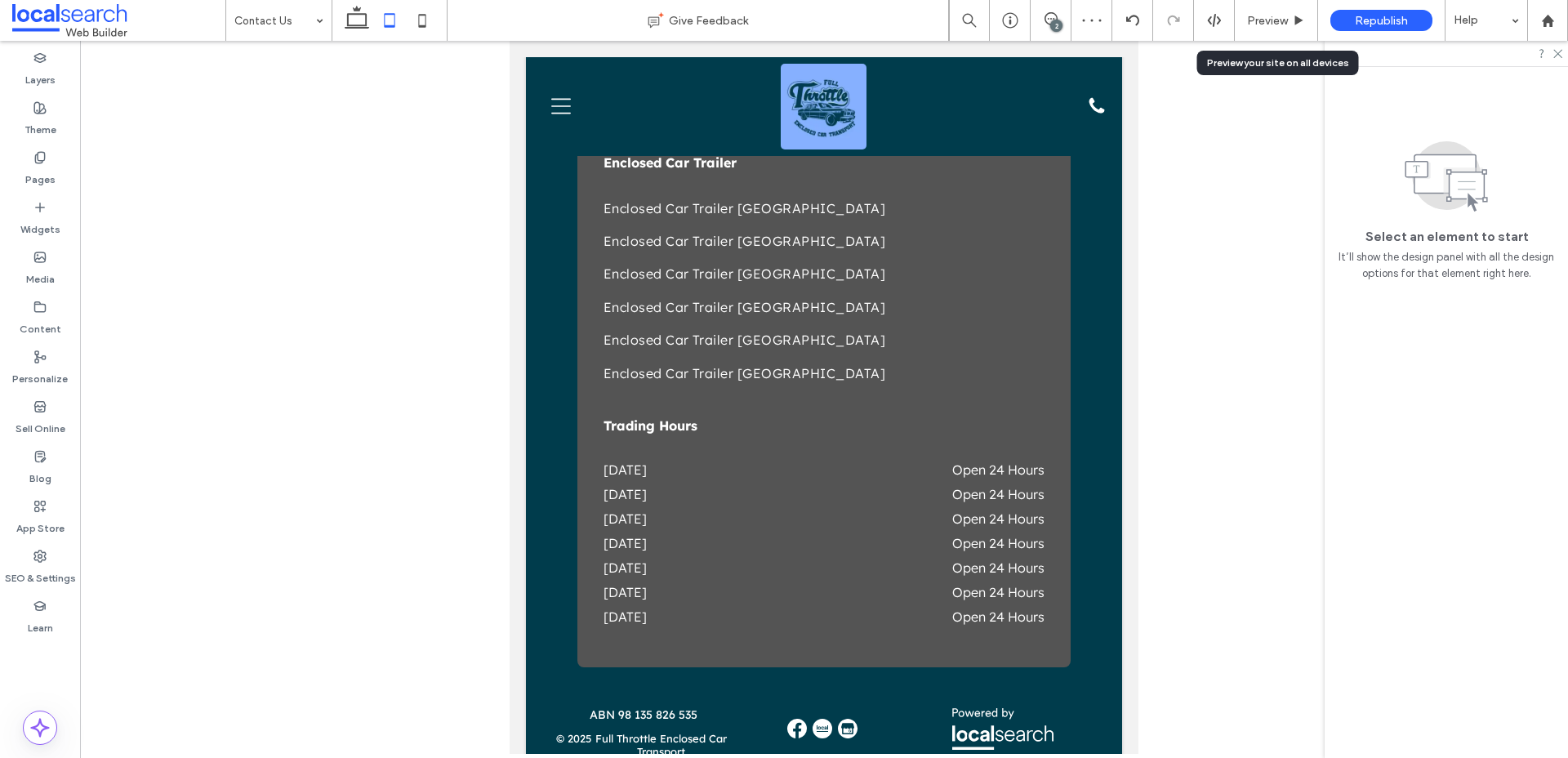
scroll to position [2467, 0]
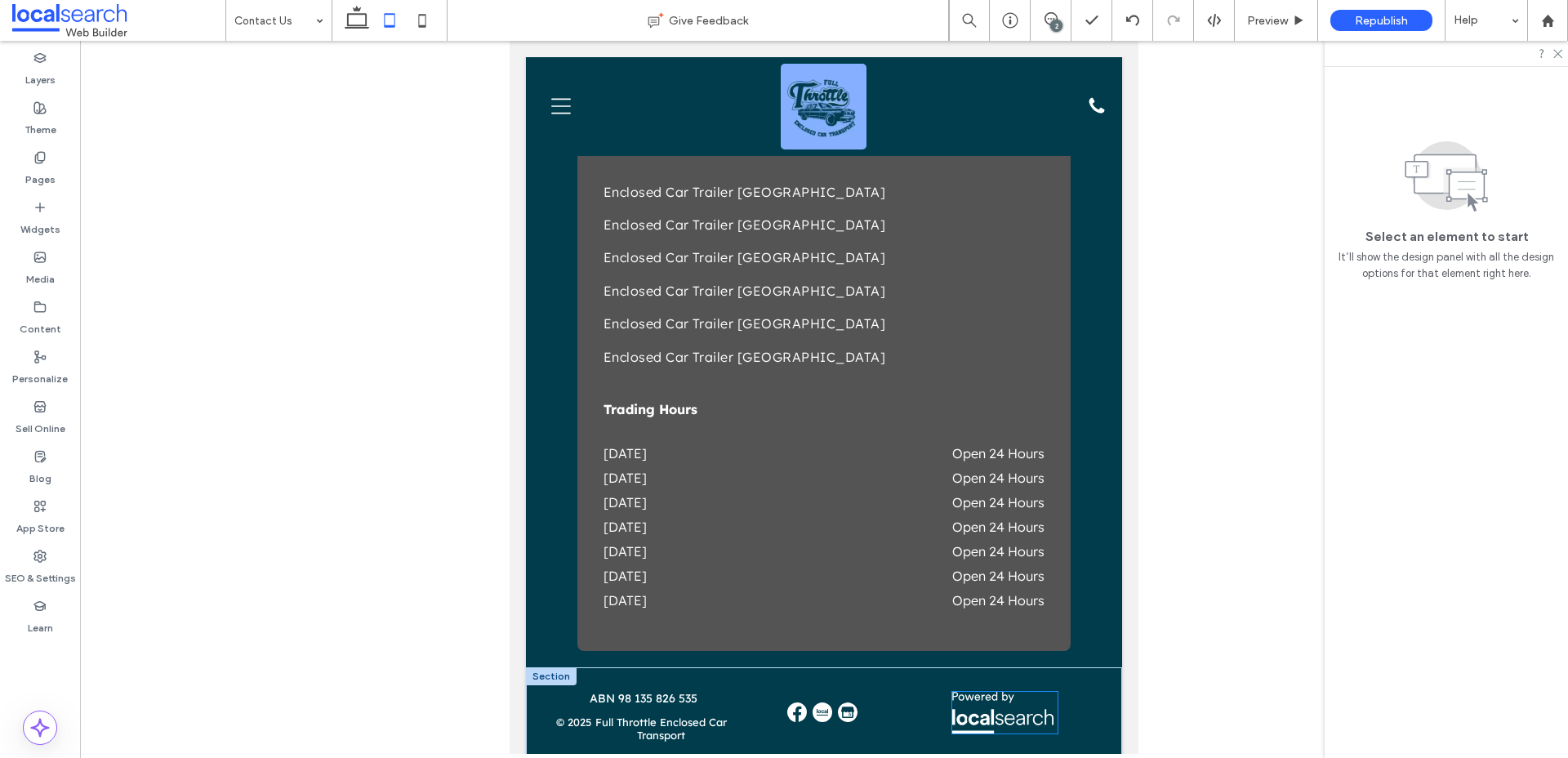
click at [985, 719] on img at bounding box center [1003, 712] width 101 height 42
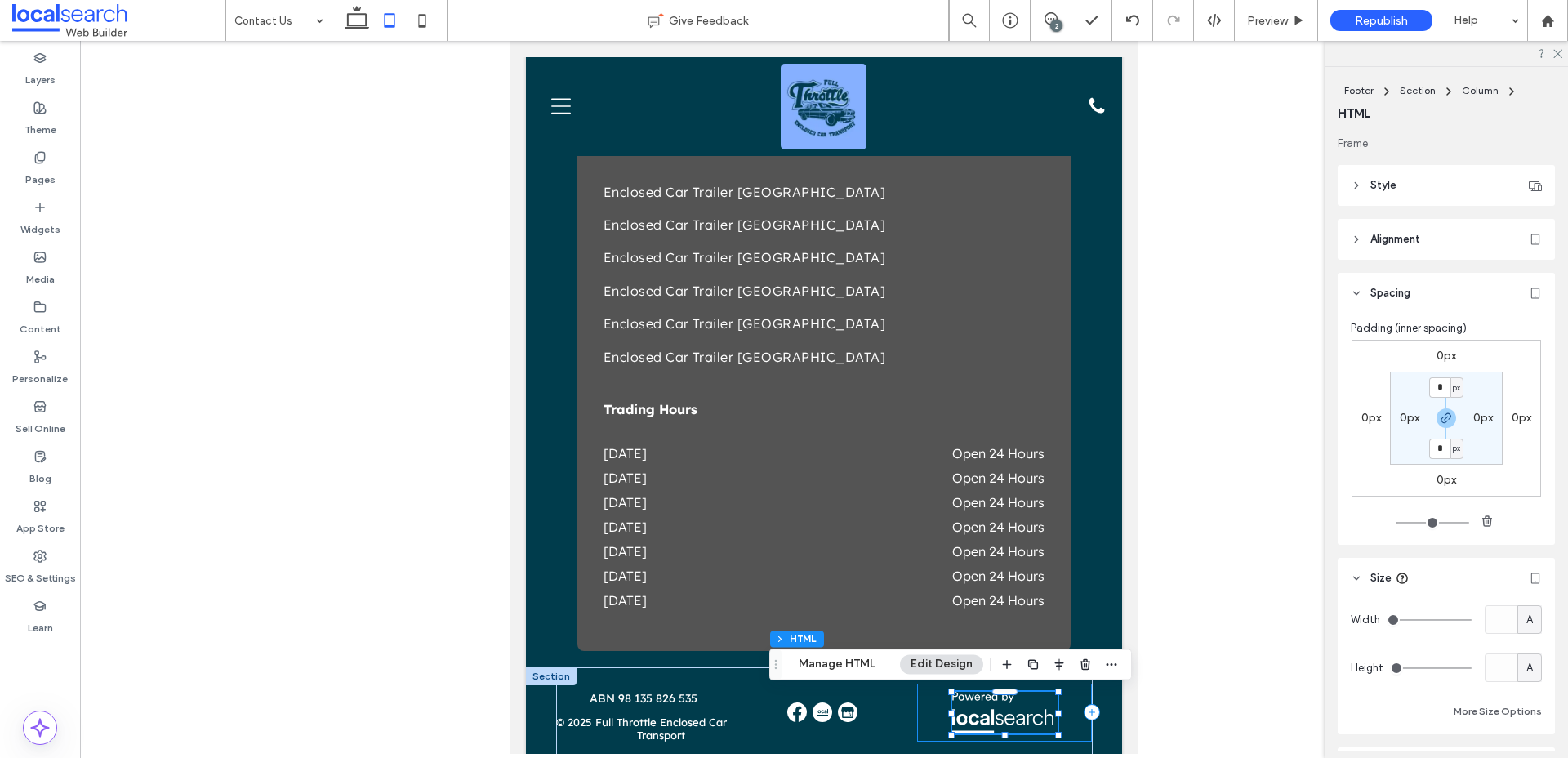
click at [922, 707] on div at bounding box center [1005, 712] width 175 height 58
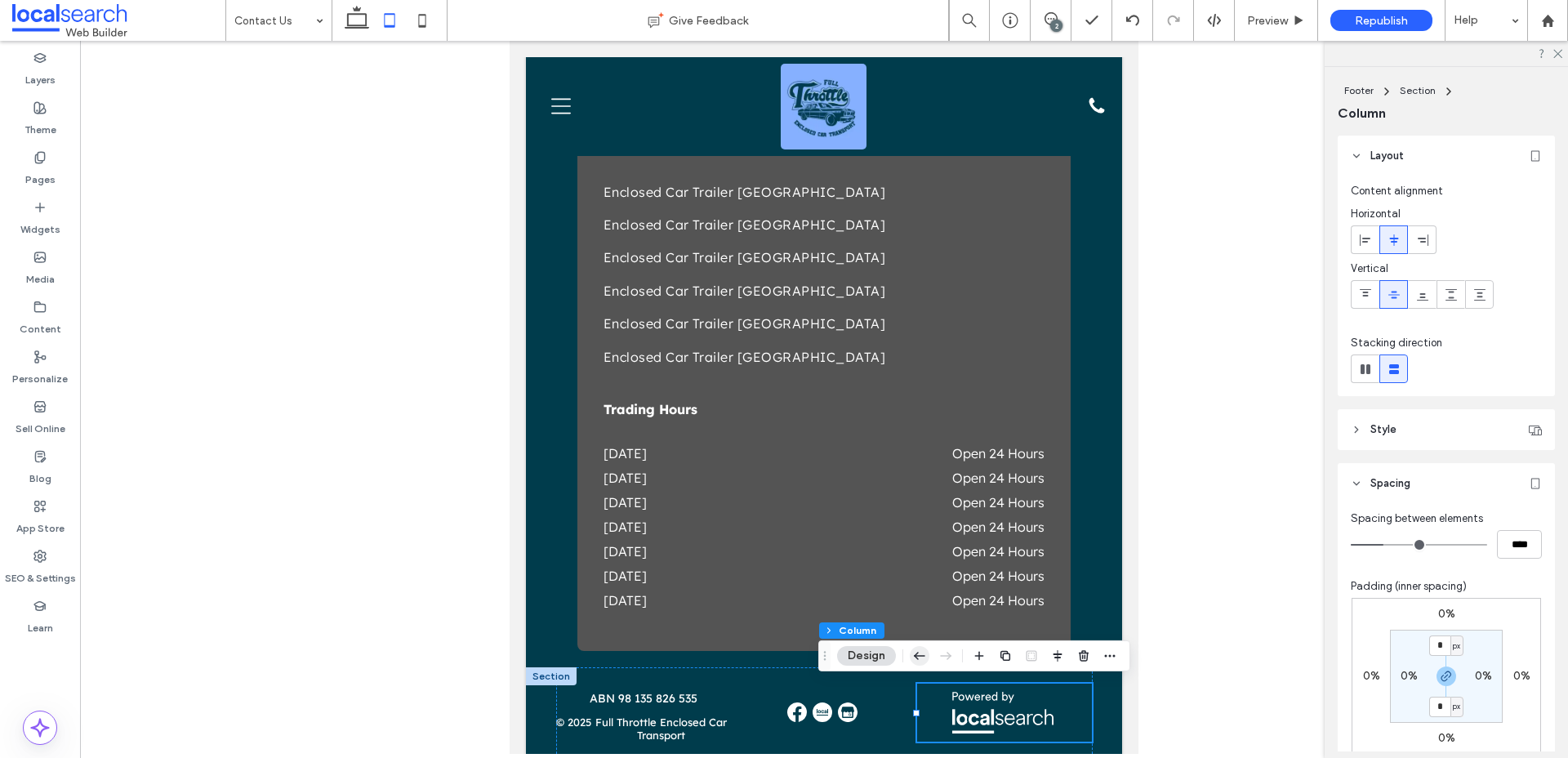
click at [916, 658] on icon "button" at bounding box center [920, 655] width 19 height 29
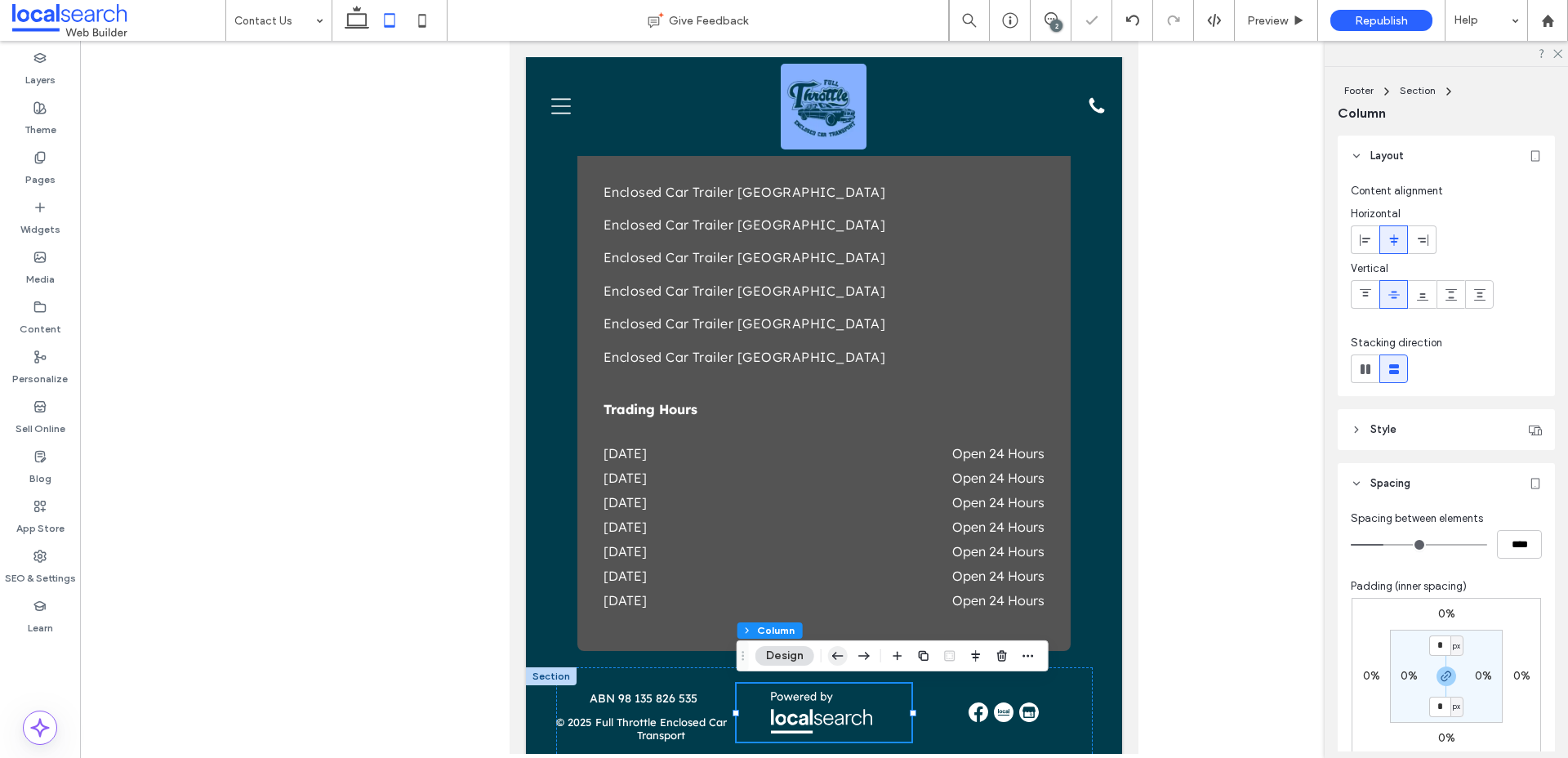
click at [837, 655] on use "button" at bounding box center [838, 655] width 12 height 7
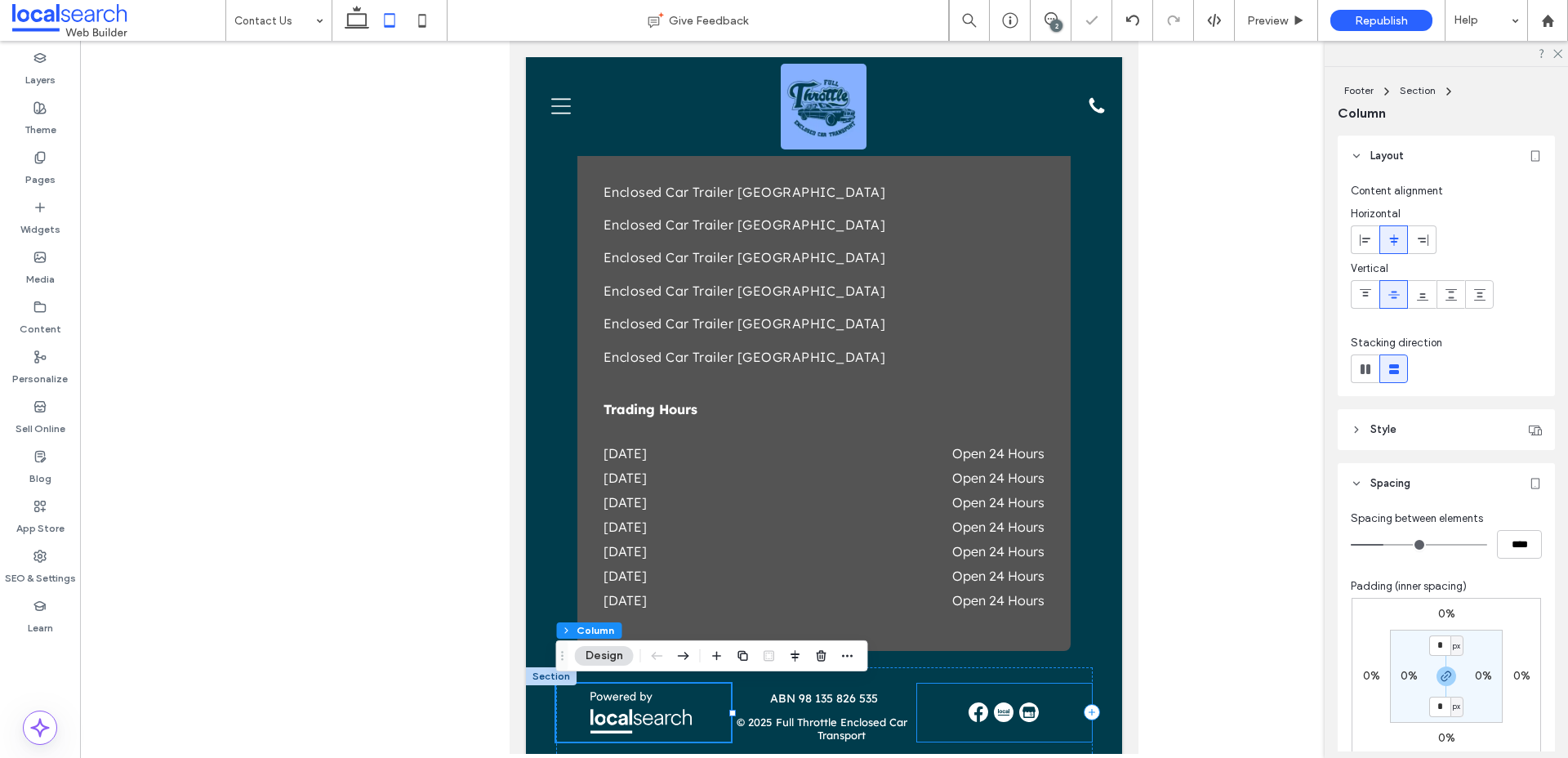
click at [935, 720] on div at bounding box center [1005, 712] width 175 height 58
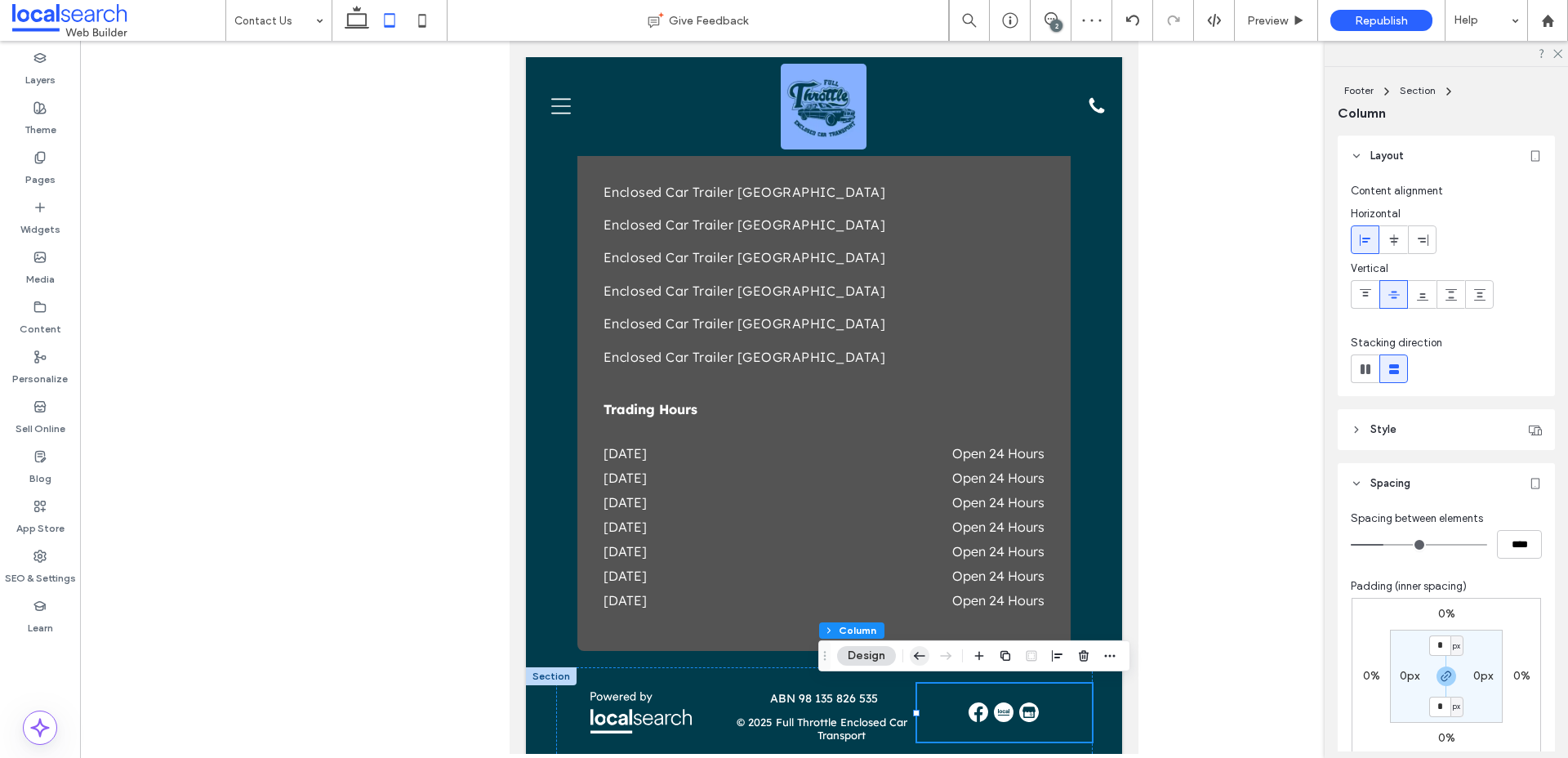
click at [915, 654] on icon "button" at bounding box center [920, 655] width 19 height 29
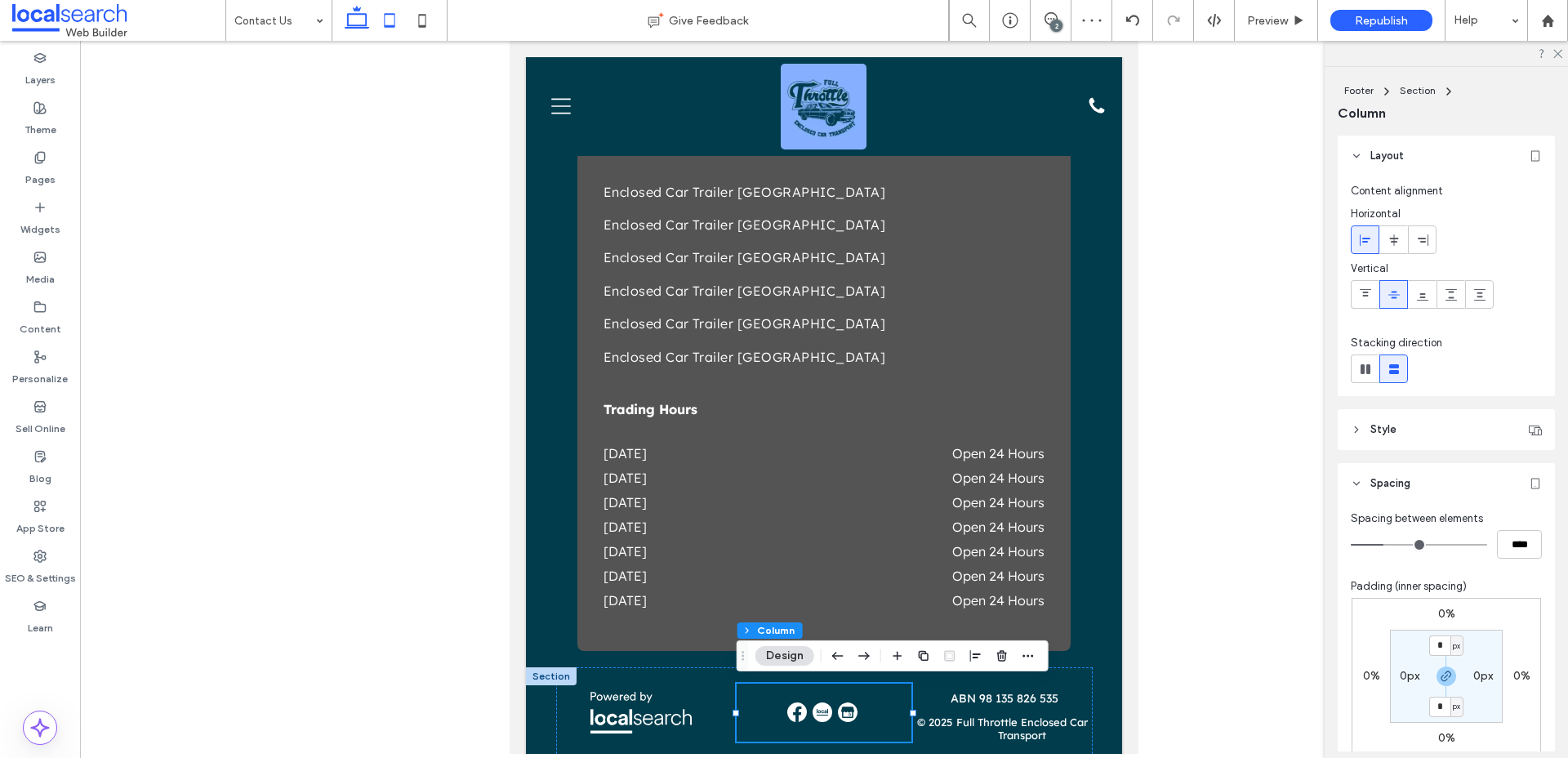
click at [354, 27] on use at bounding box center [357, 17] width 25 height 23
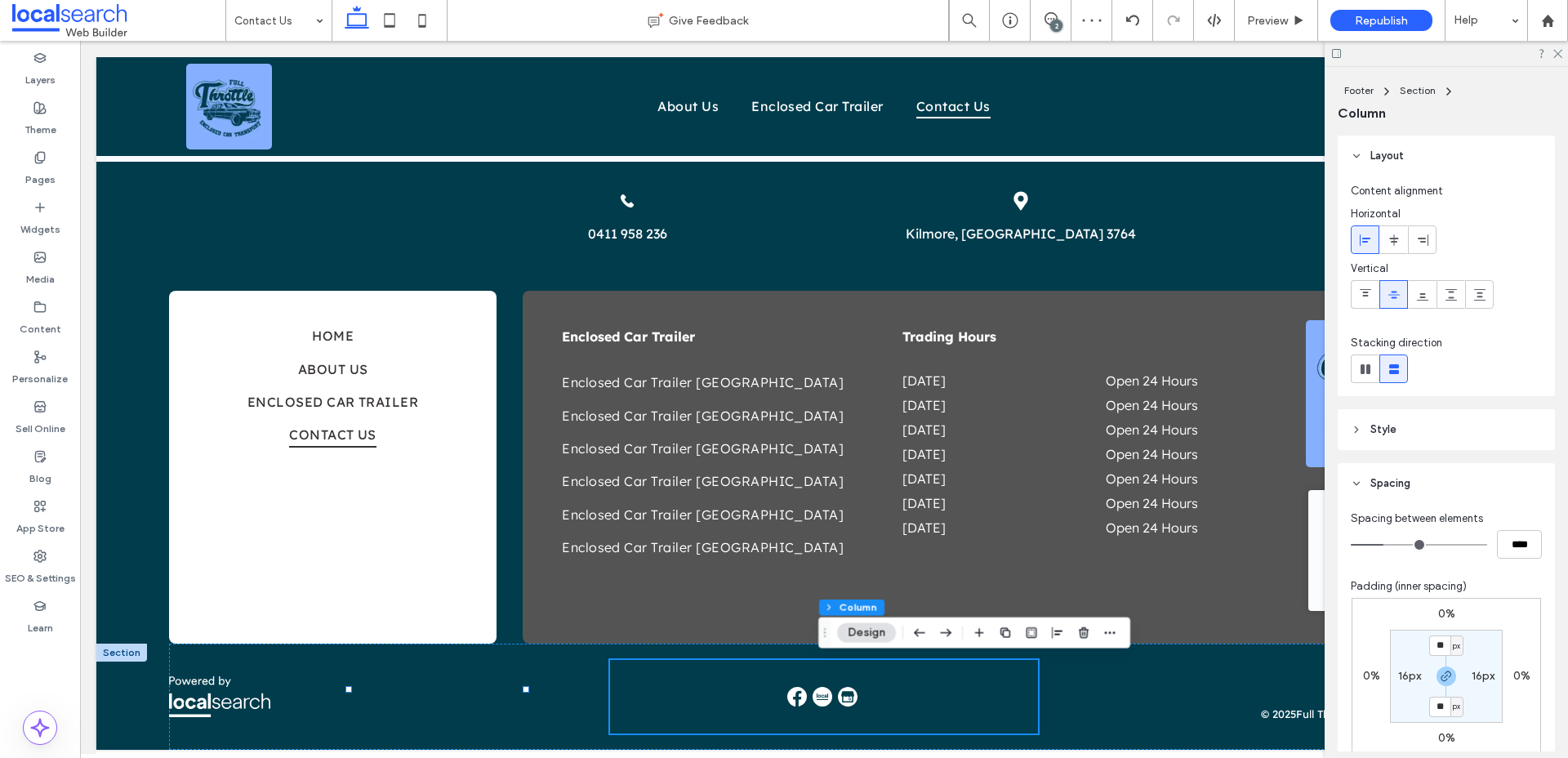
type input "**"
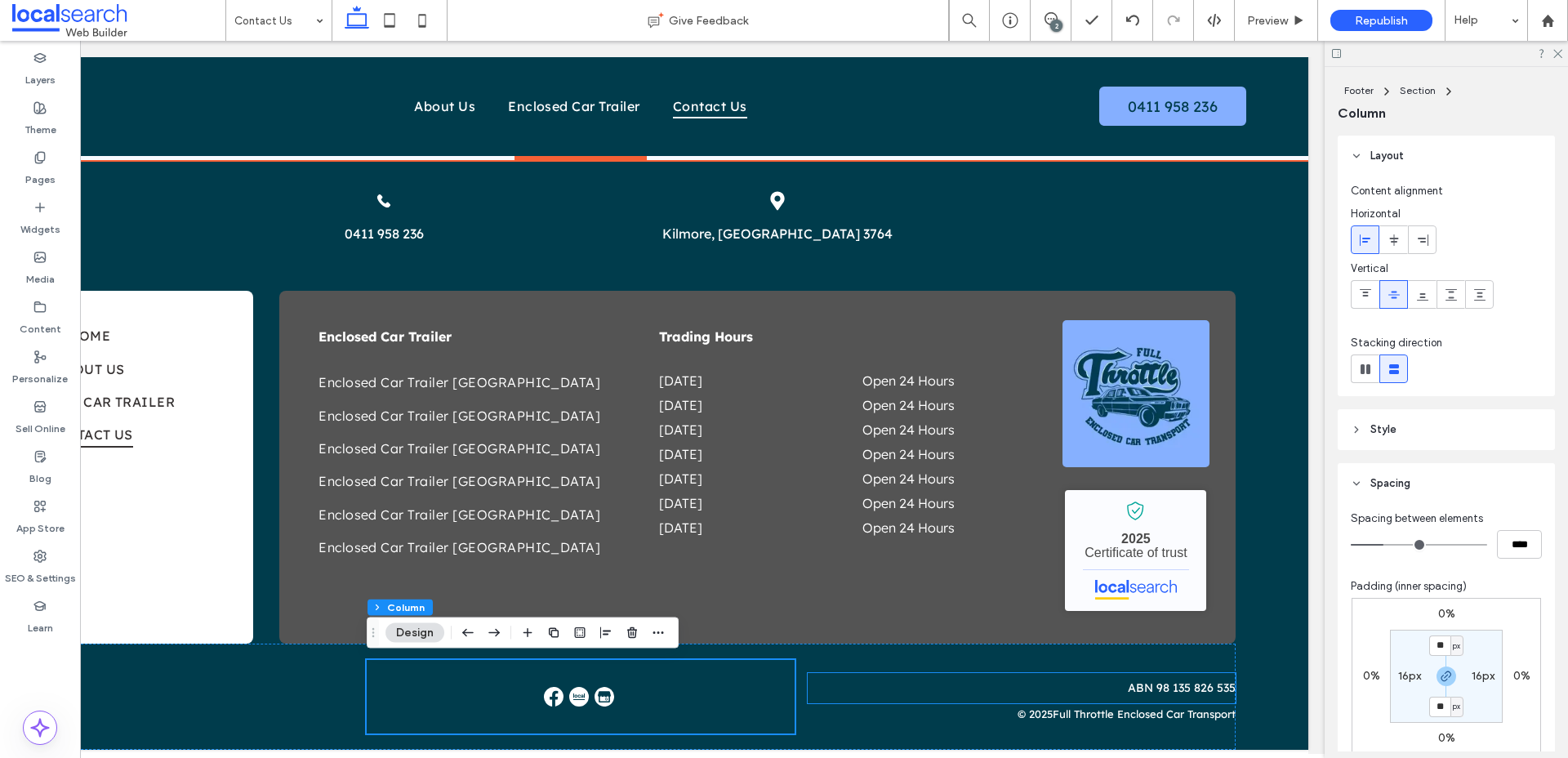
scroll to position [1348, 0]
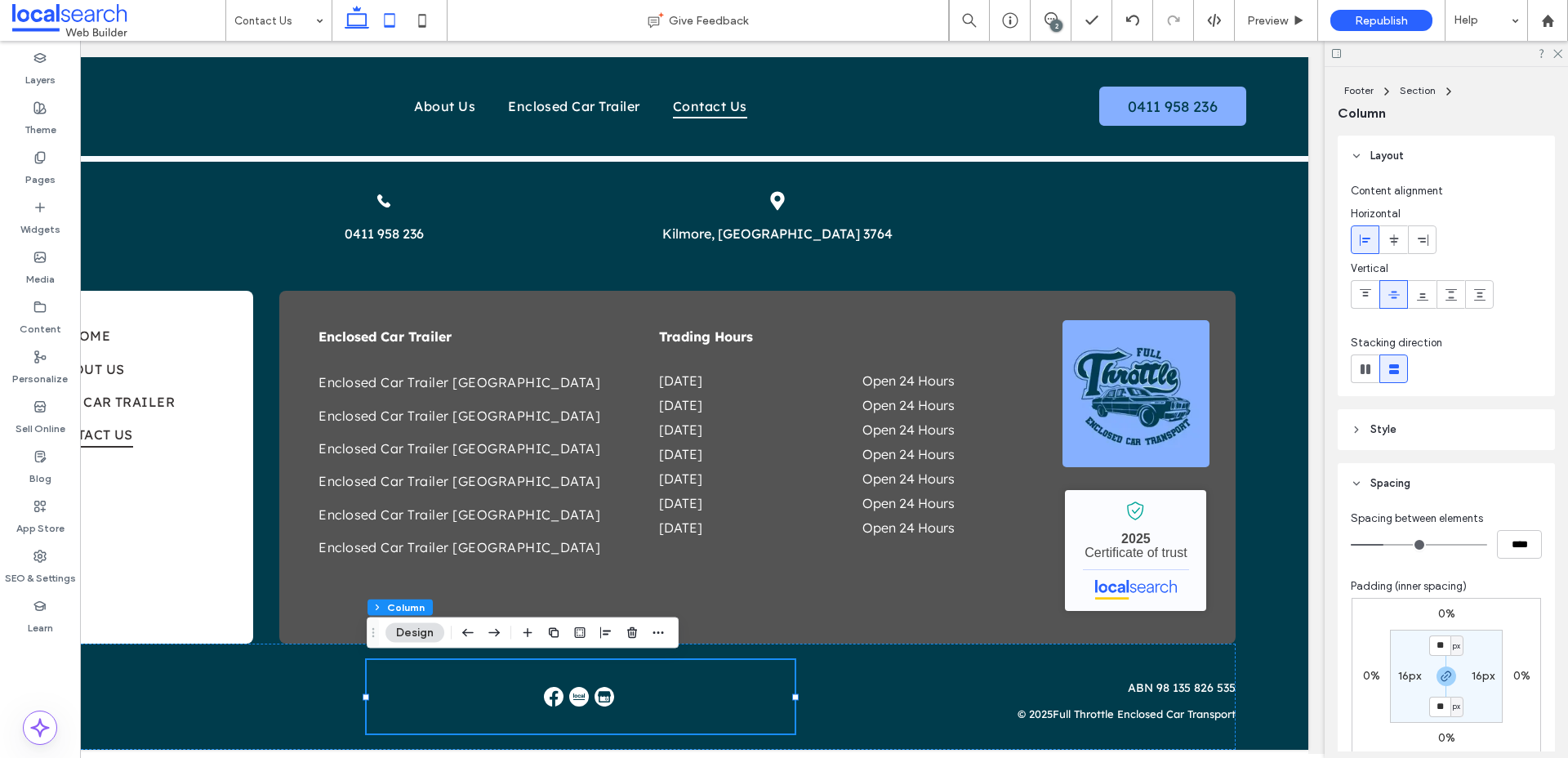
click at [387, 31] on icon at bounding box center [390, 20] width 33 height 33
type input "*"
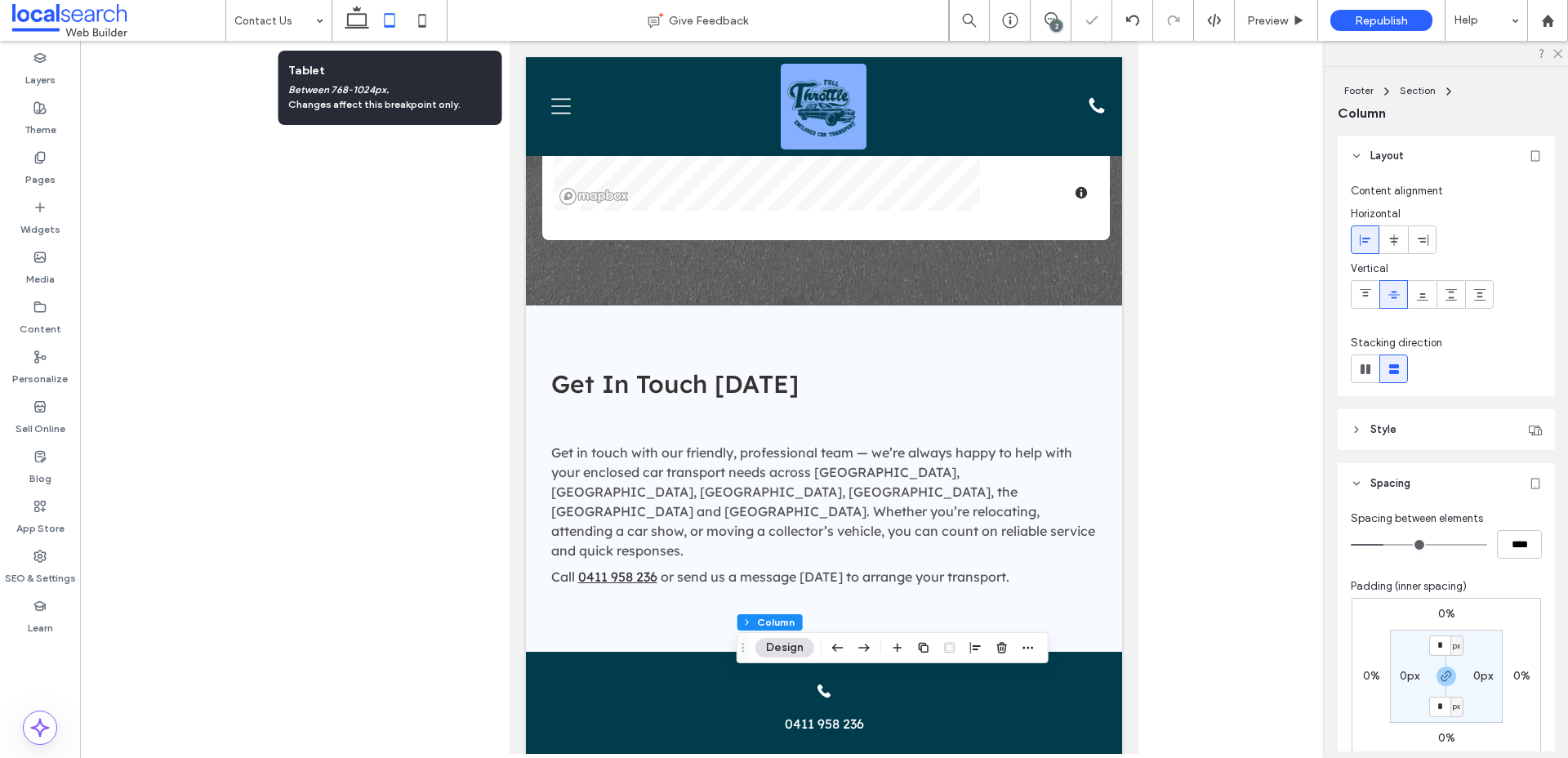
scroll to position [0, 0]
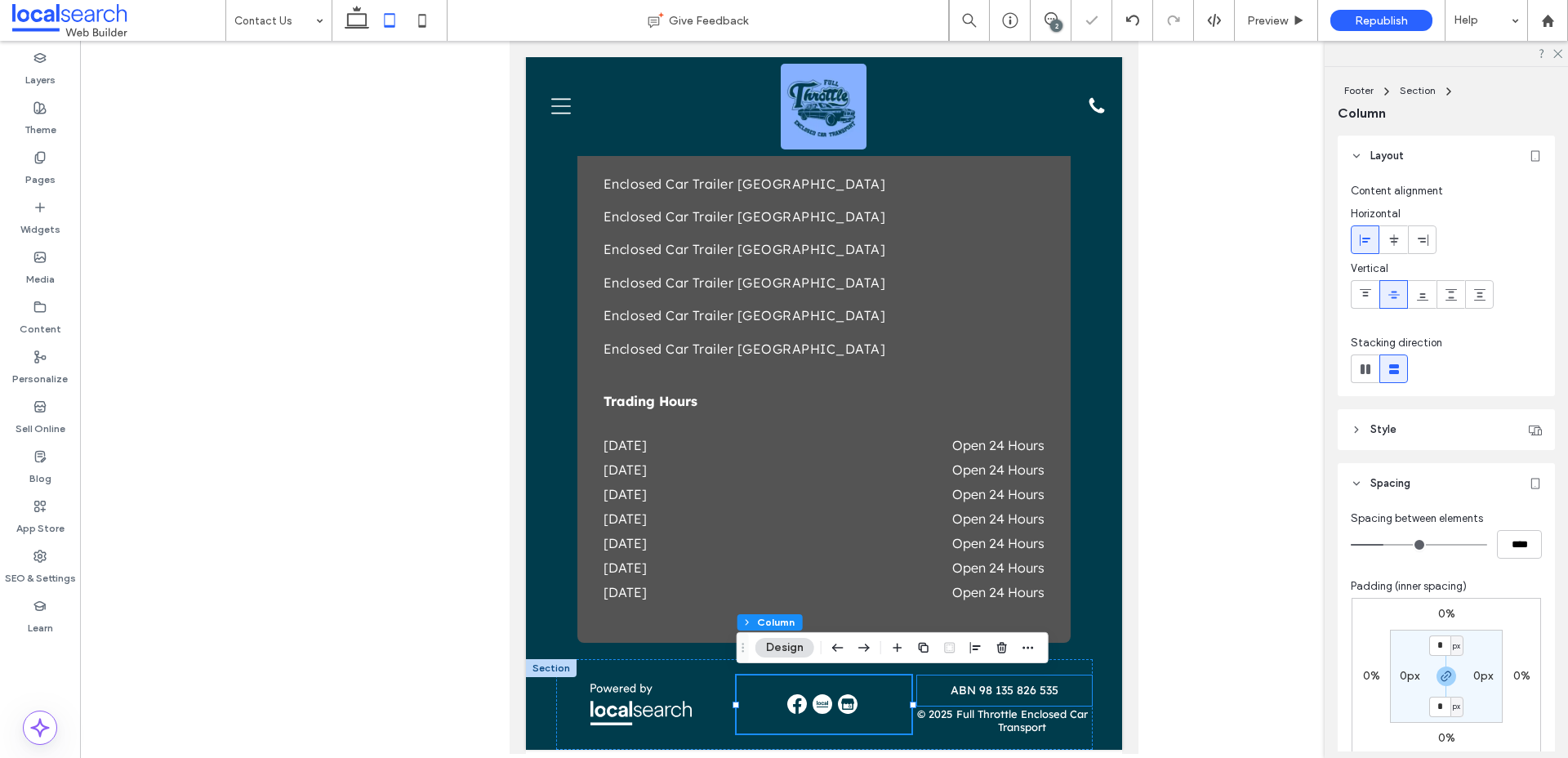
click at [946, 700] on div "ABN 98 135 826 535" at bounding box center [1005, 697] width 175 height 30
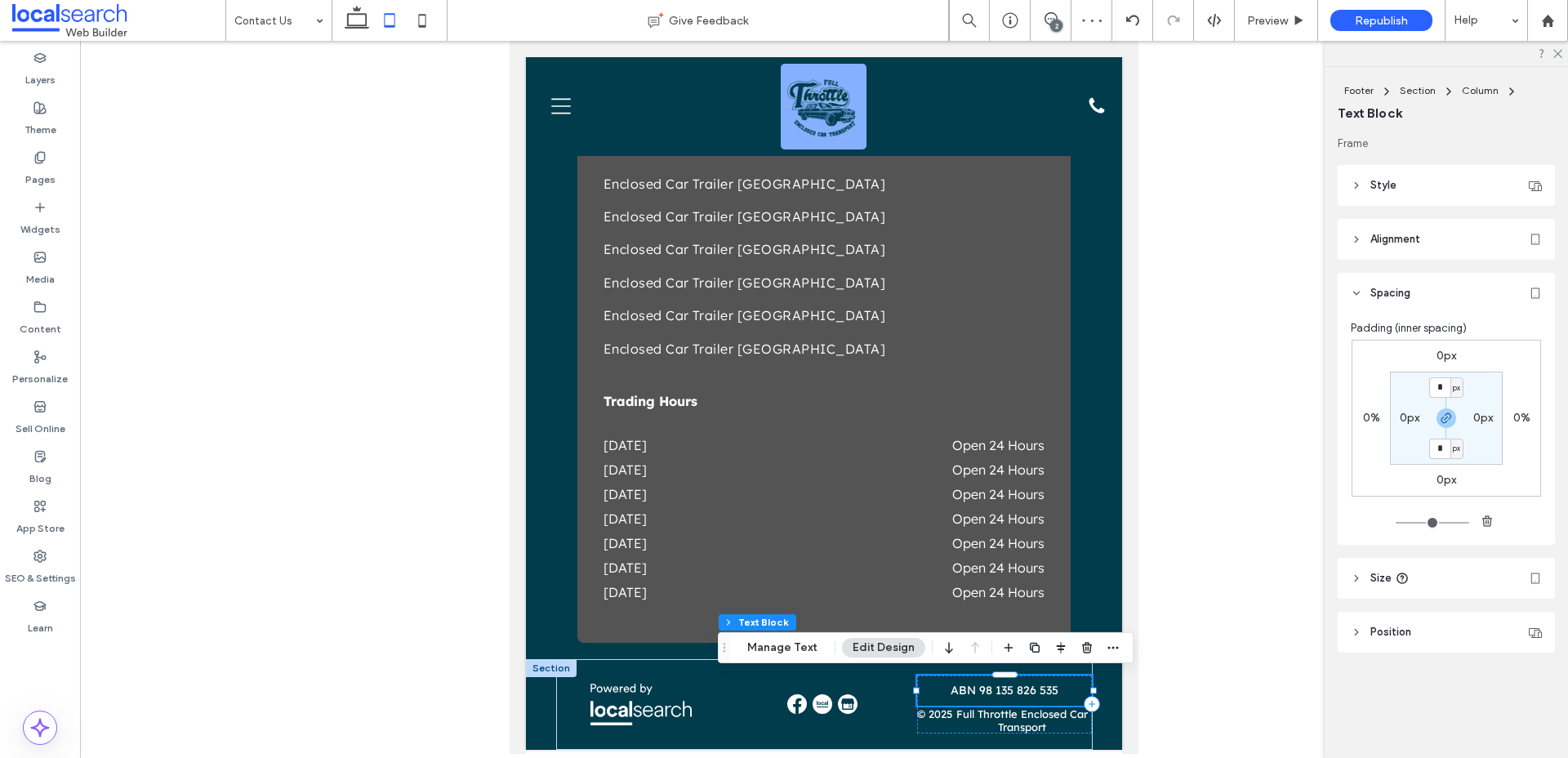
click at [1392, 180] on span "Style" at bounding box center [1384, 185] width 27 height 16
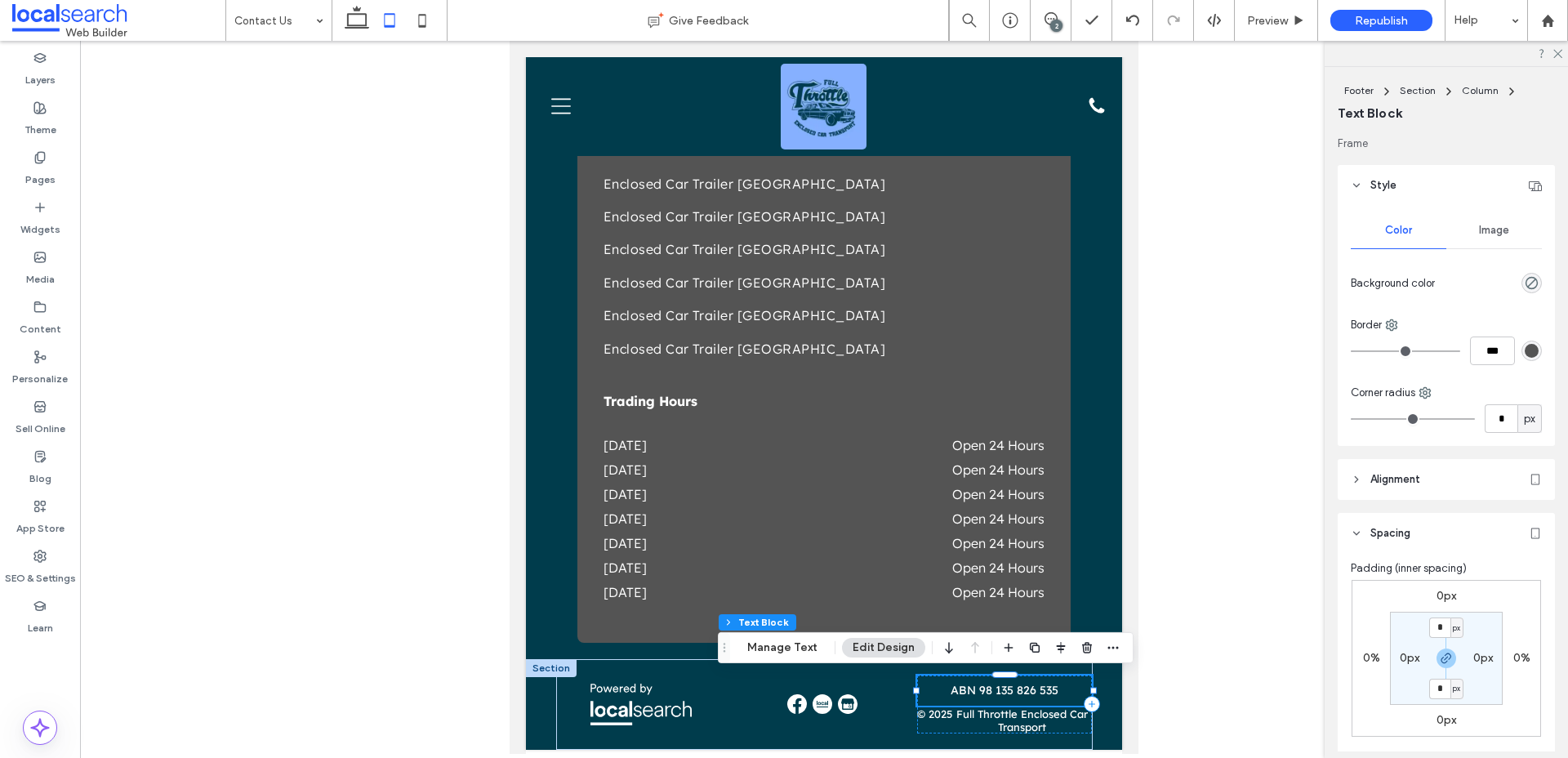
click at [1042, 687] on span "ABN 98 135 826 535" at bounding box center [1005, 690] width 108 height 15
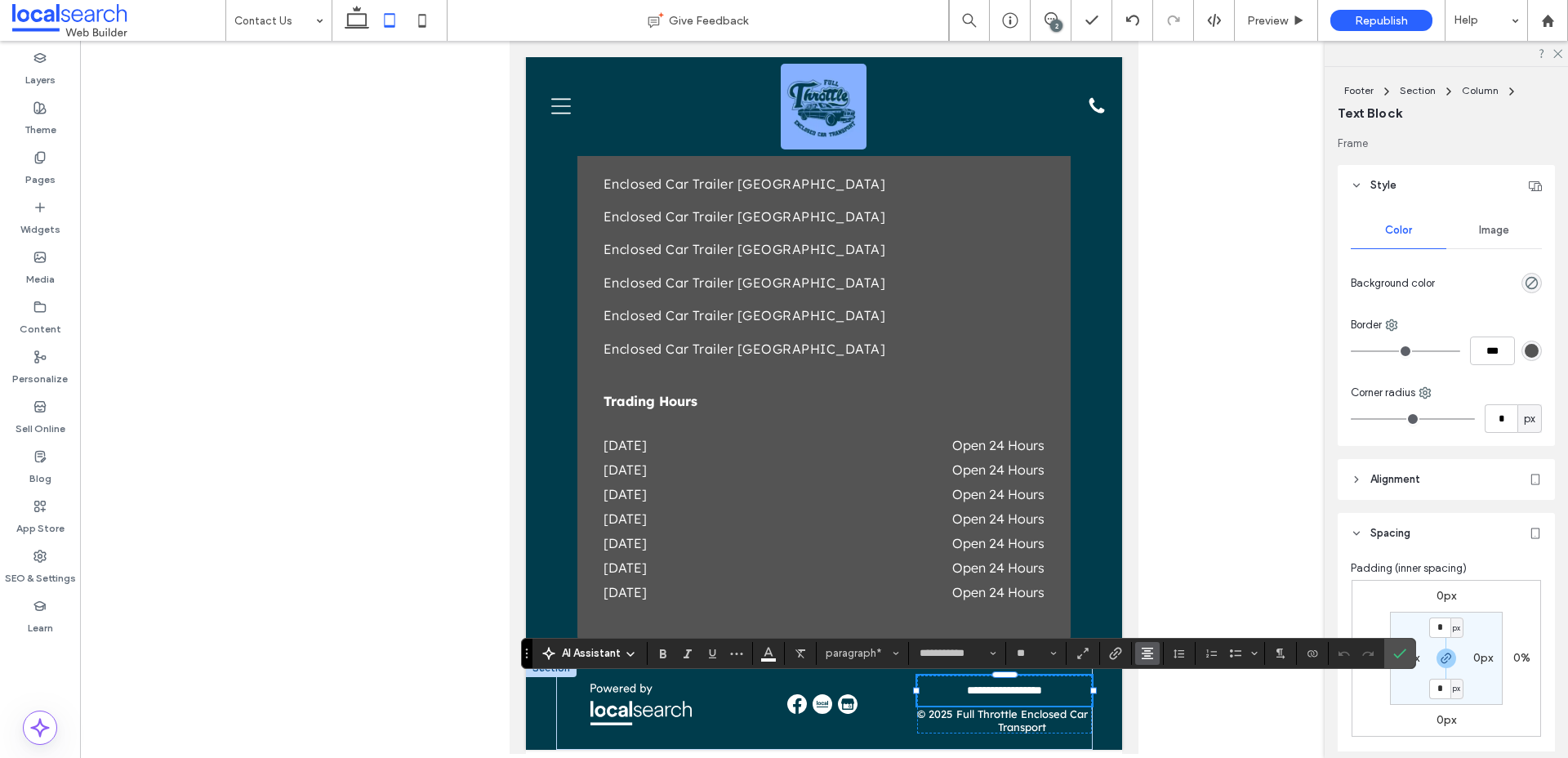
click at [1148, 661] on span "Alignment" at bounding box center [1147, 654] width 13 height 21
click at [948, 726] on span "© 2025" at bounding box center [935, 721] width 35 height 27
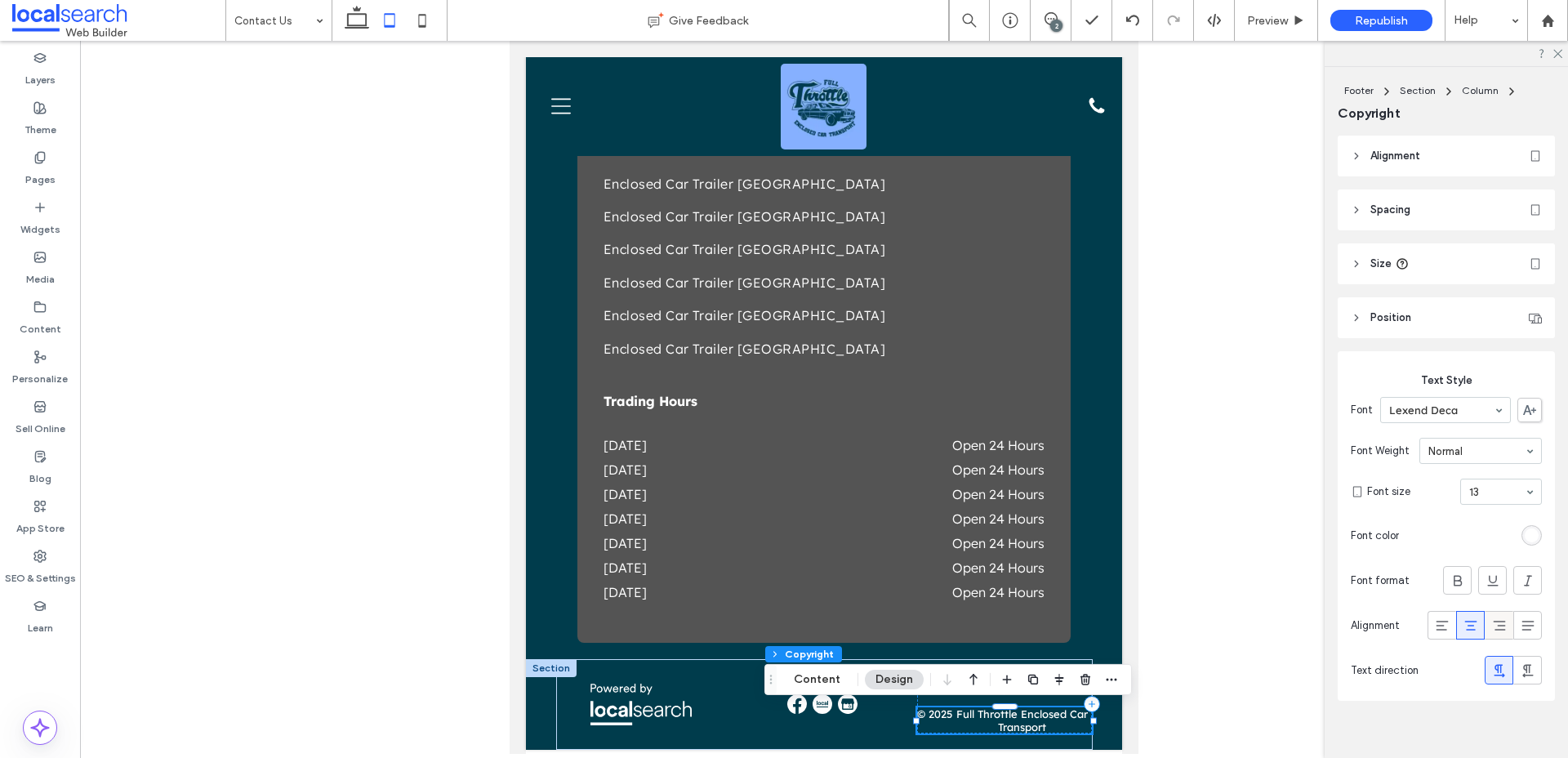
click at [1501, 635] on span at bounding box center [1499, 625] width 16 height 27
click at [720, 699] on div at bounding box center [644, 704] width 175 height 58
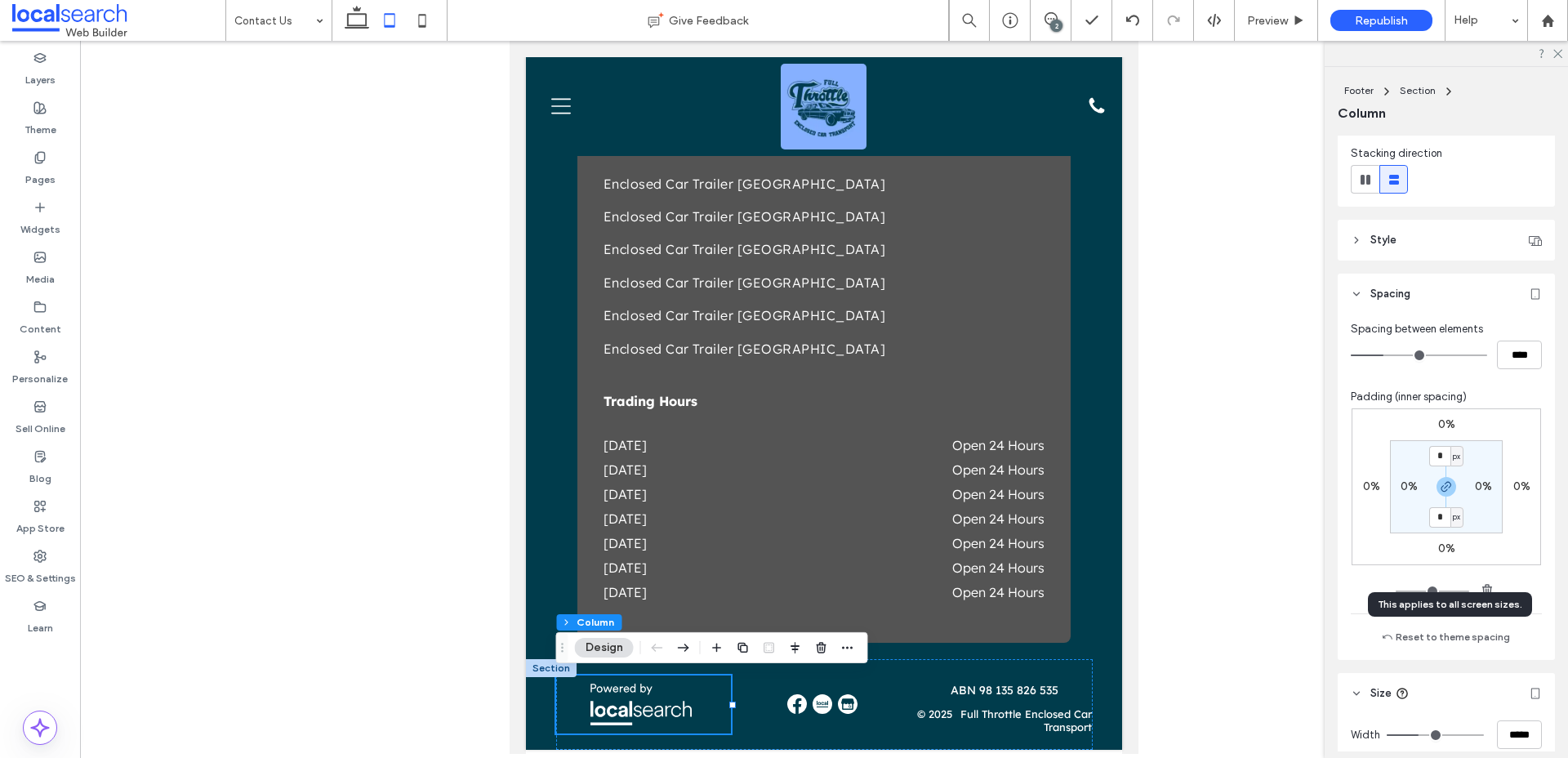
scroll to position [266, 0]
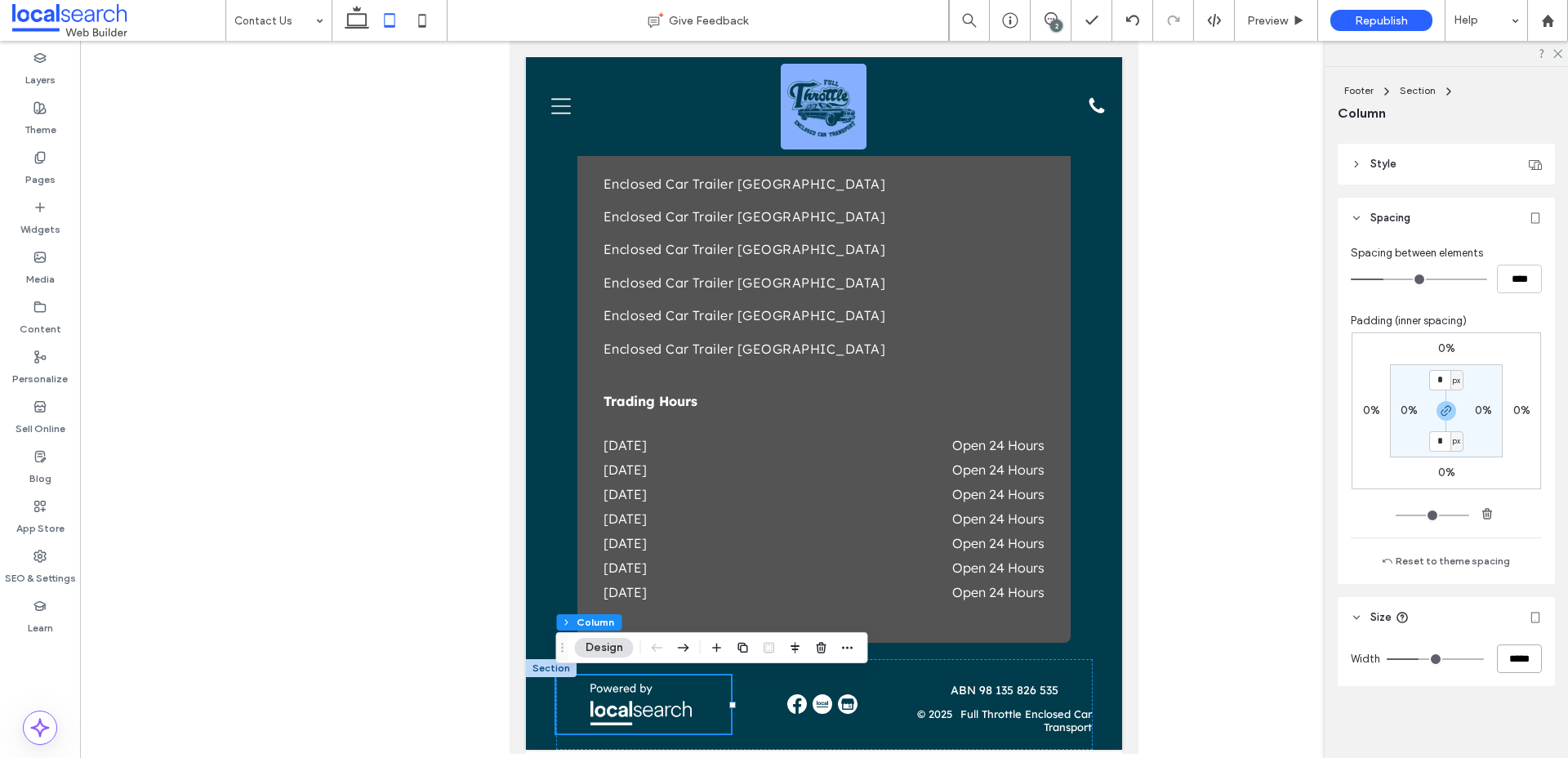
click at [1505, 668] on input "*****" at bounding box center [1519, 659] width 45 height 28
click at [43, 66] on label "Layers" at bounding box center [41, 76] width 30 height 23
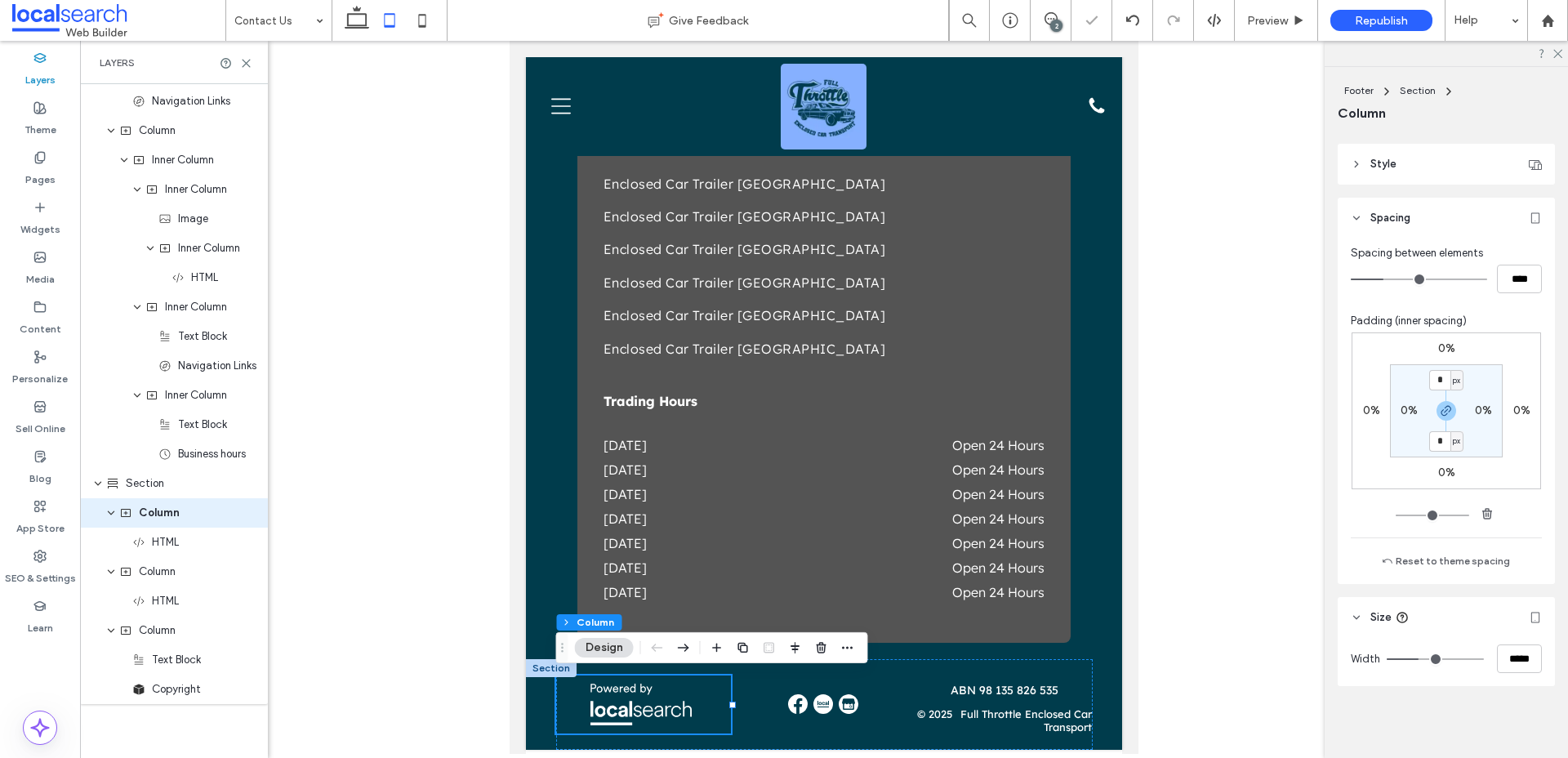
scroll to position [1450, 0]
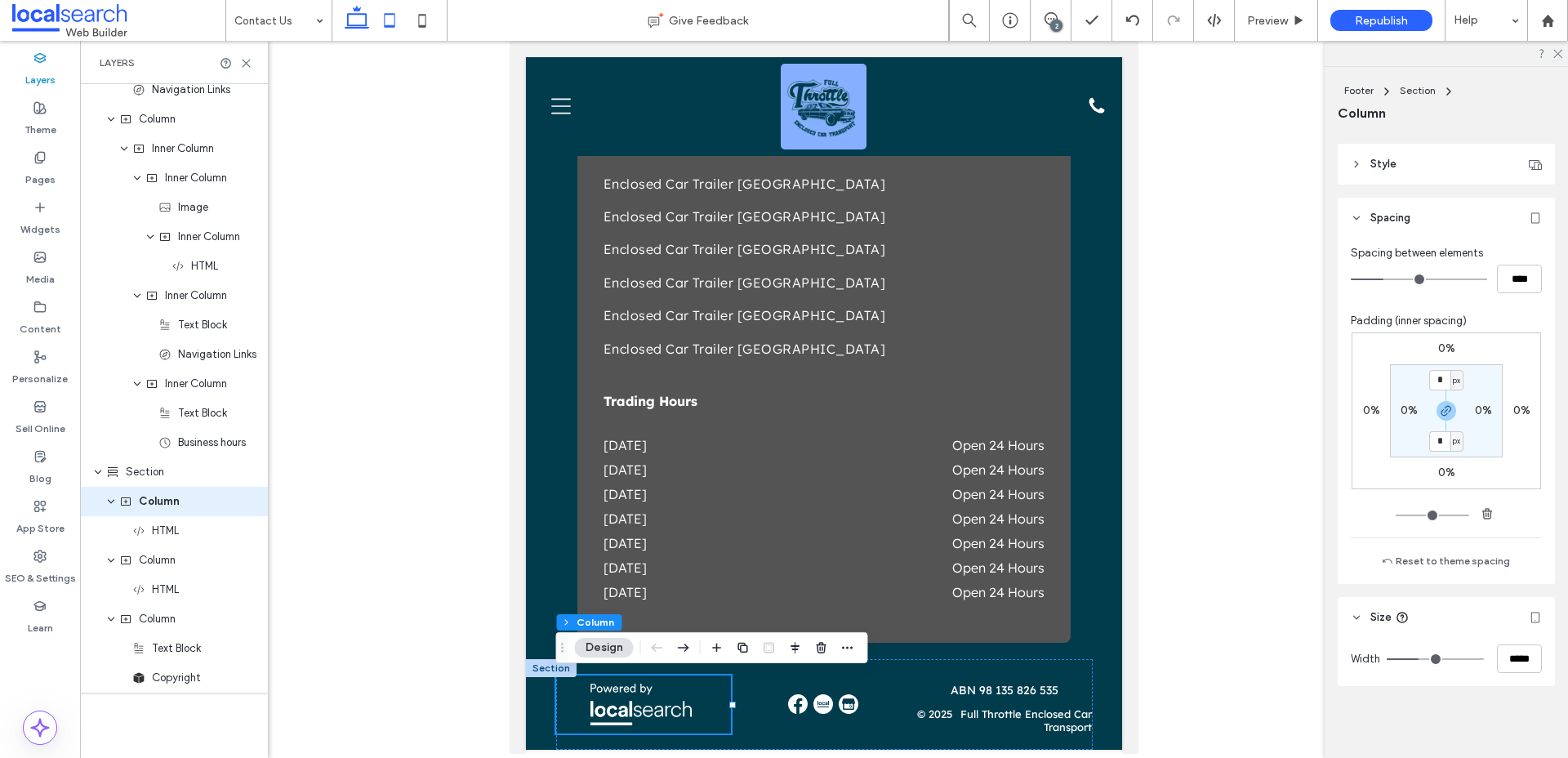
click at [356, 32] on icon at bounding box center [357, 20] width 33 height 33
type input "**"
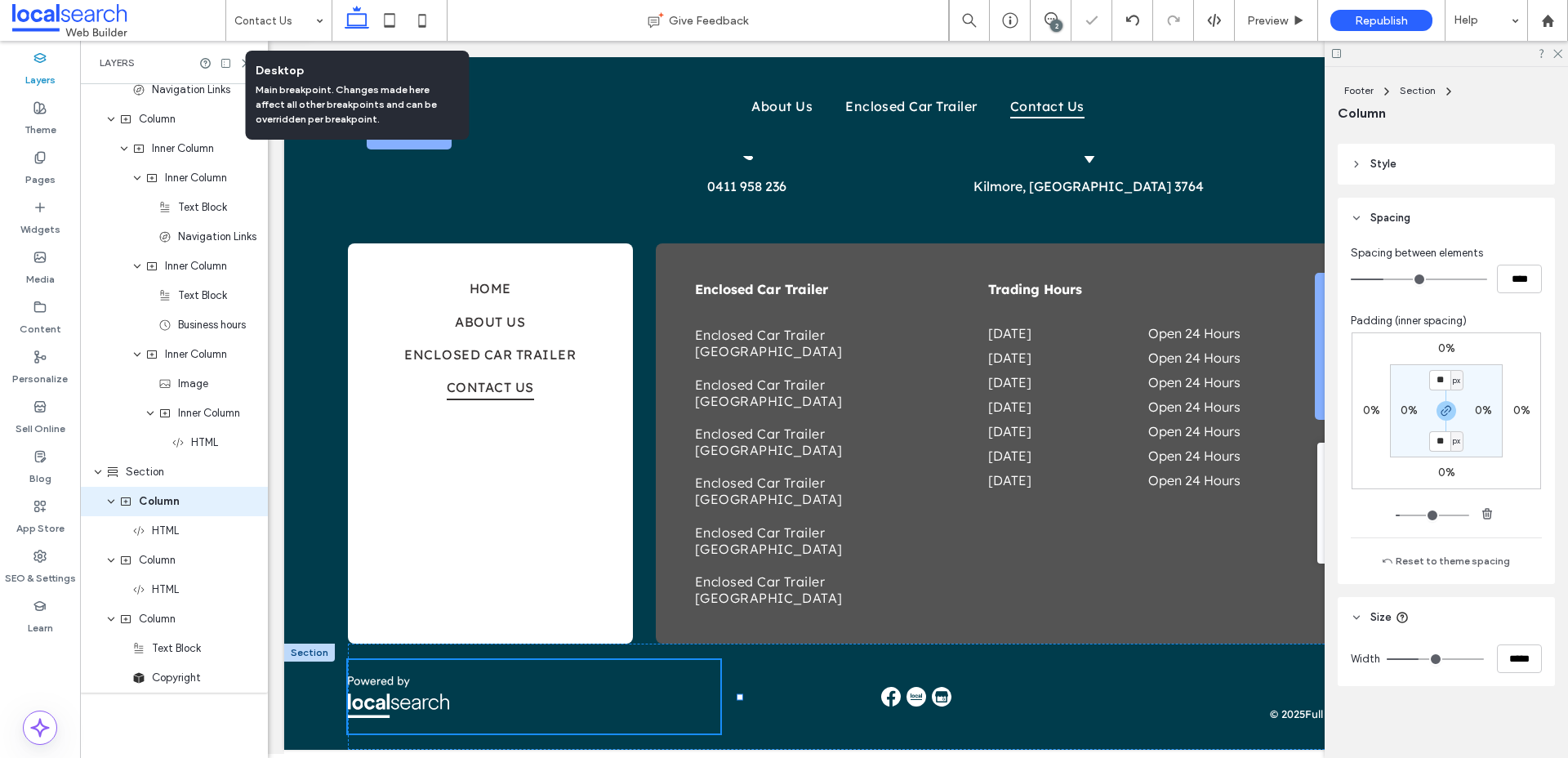
scroll to position [1348, 0]
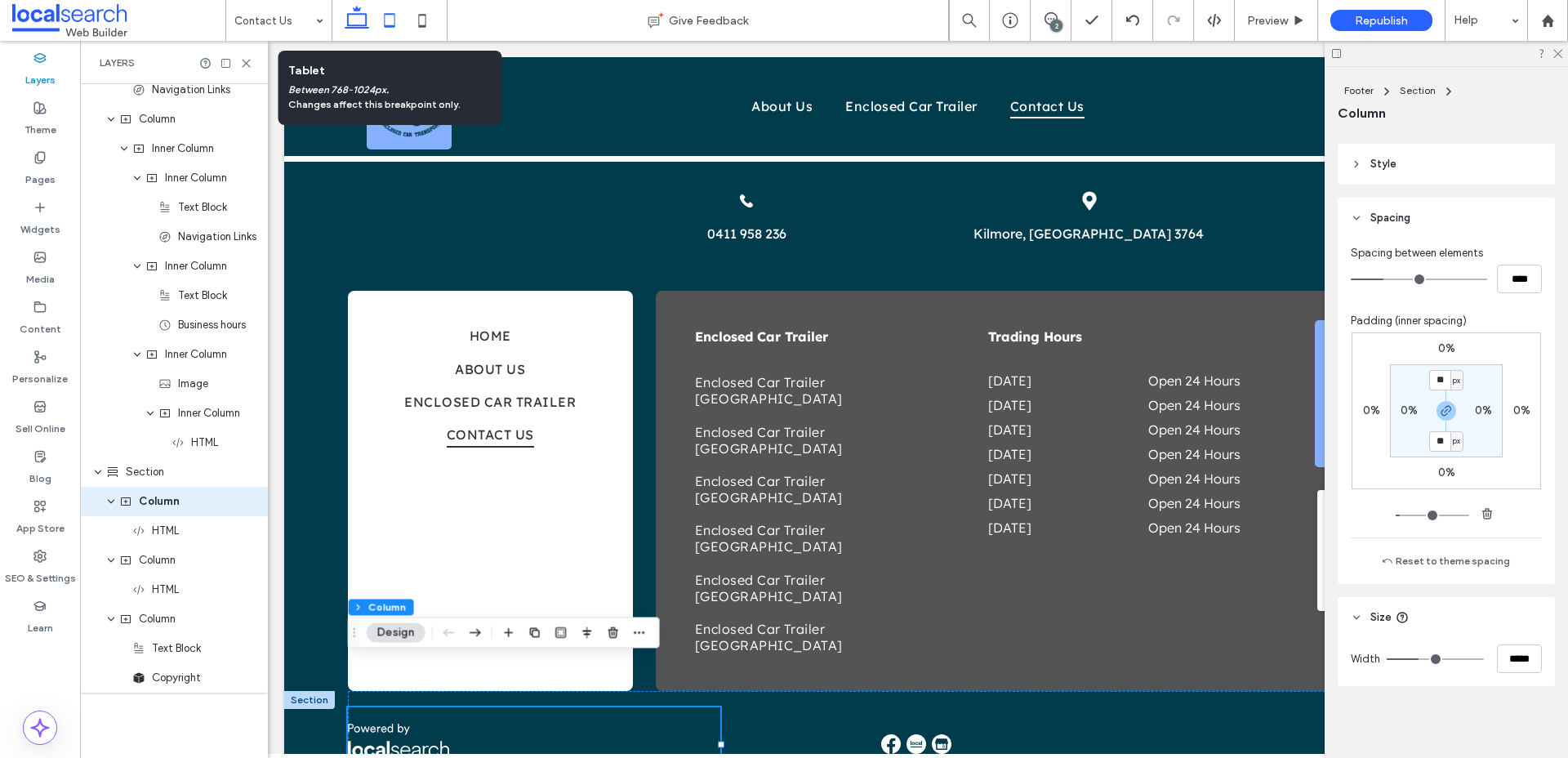
click at [398, 19] on icon at bounding box center [390, 20] width 33 height 33
type input "*"
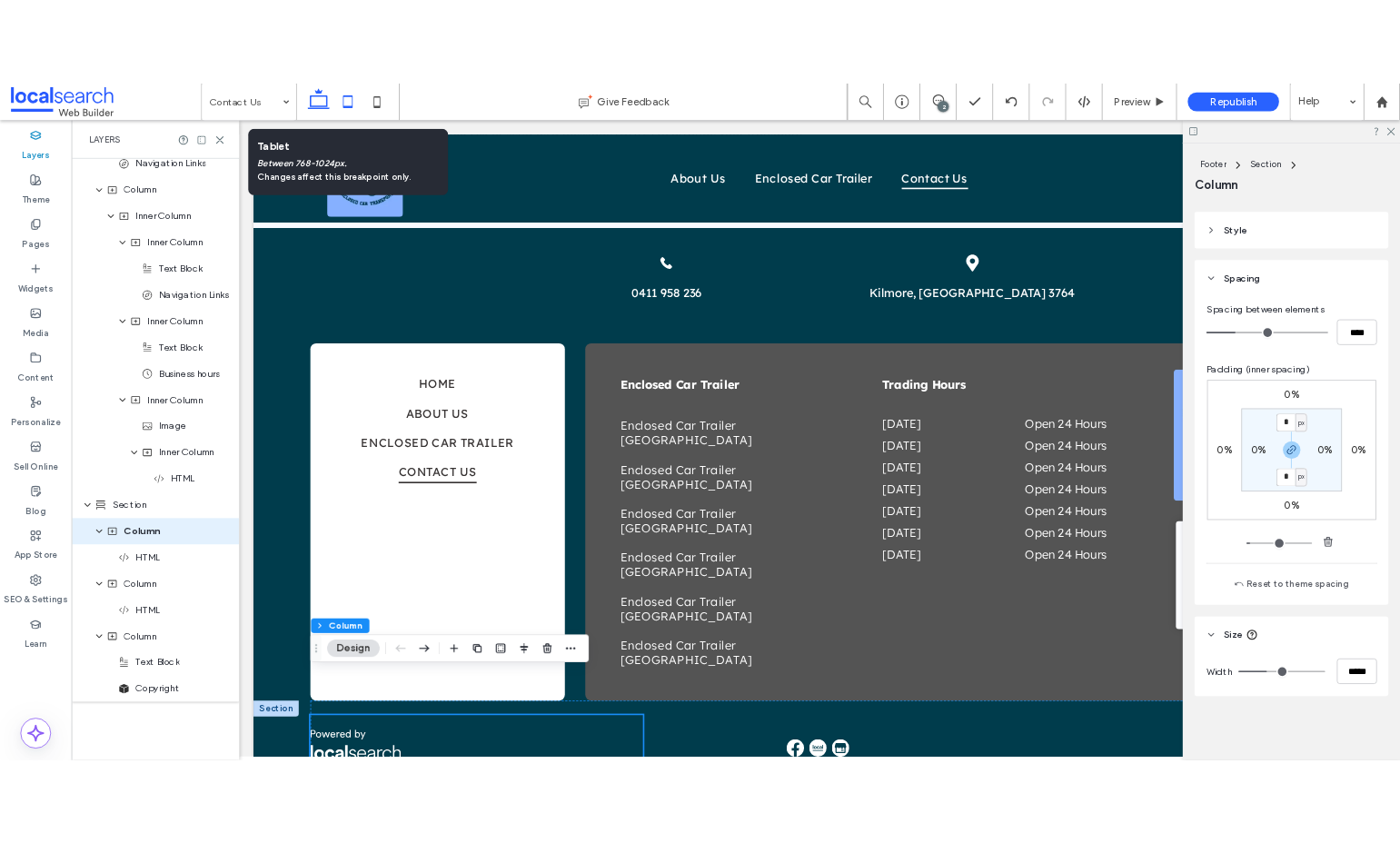
scroll to position [2753, 0]
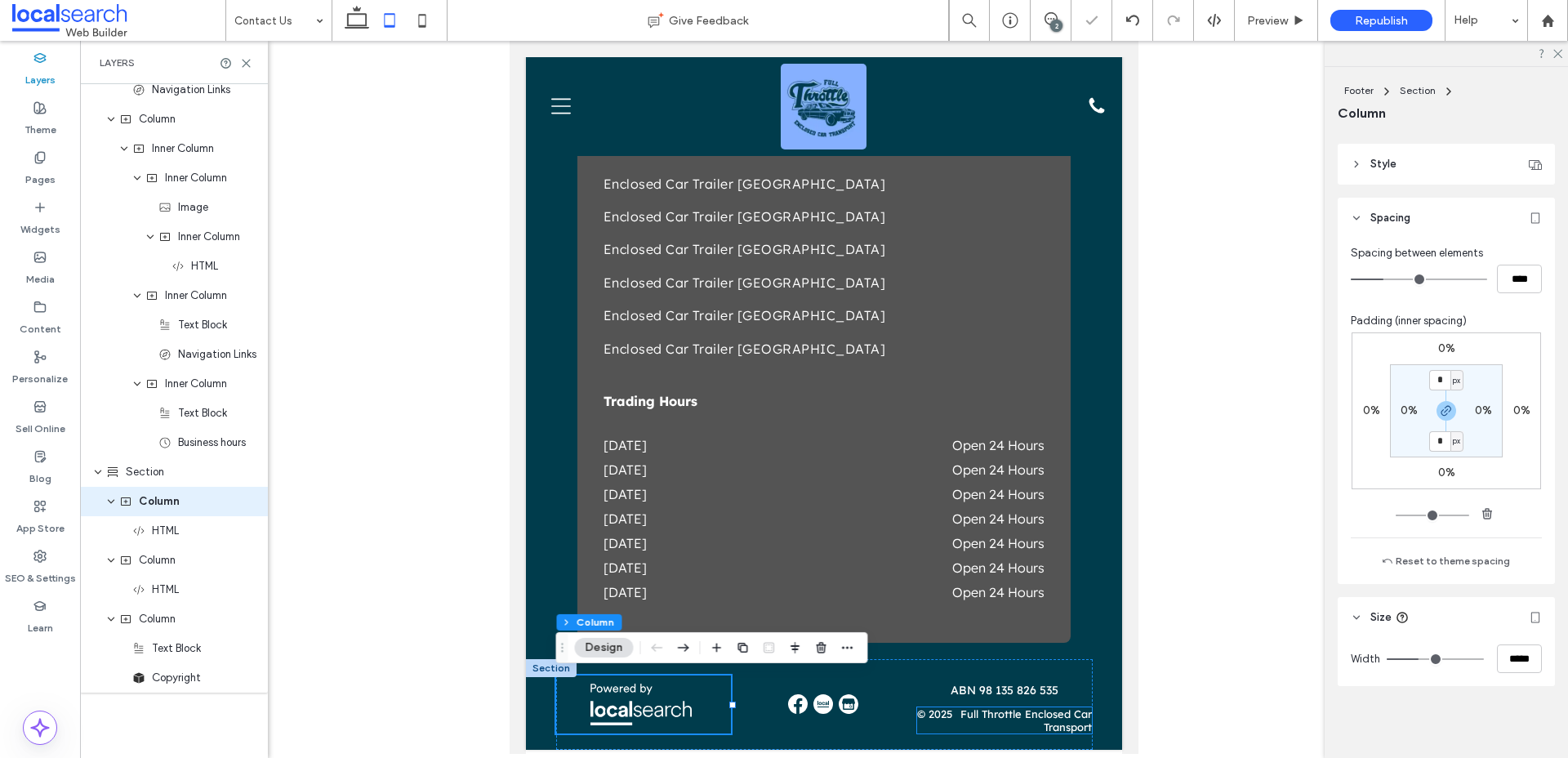
click at [1044, 726] on p "Full Throttle Enclosed Car Transport" at bounding box center [1023, 721] width 141 height 27
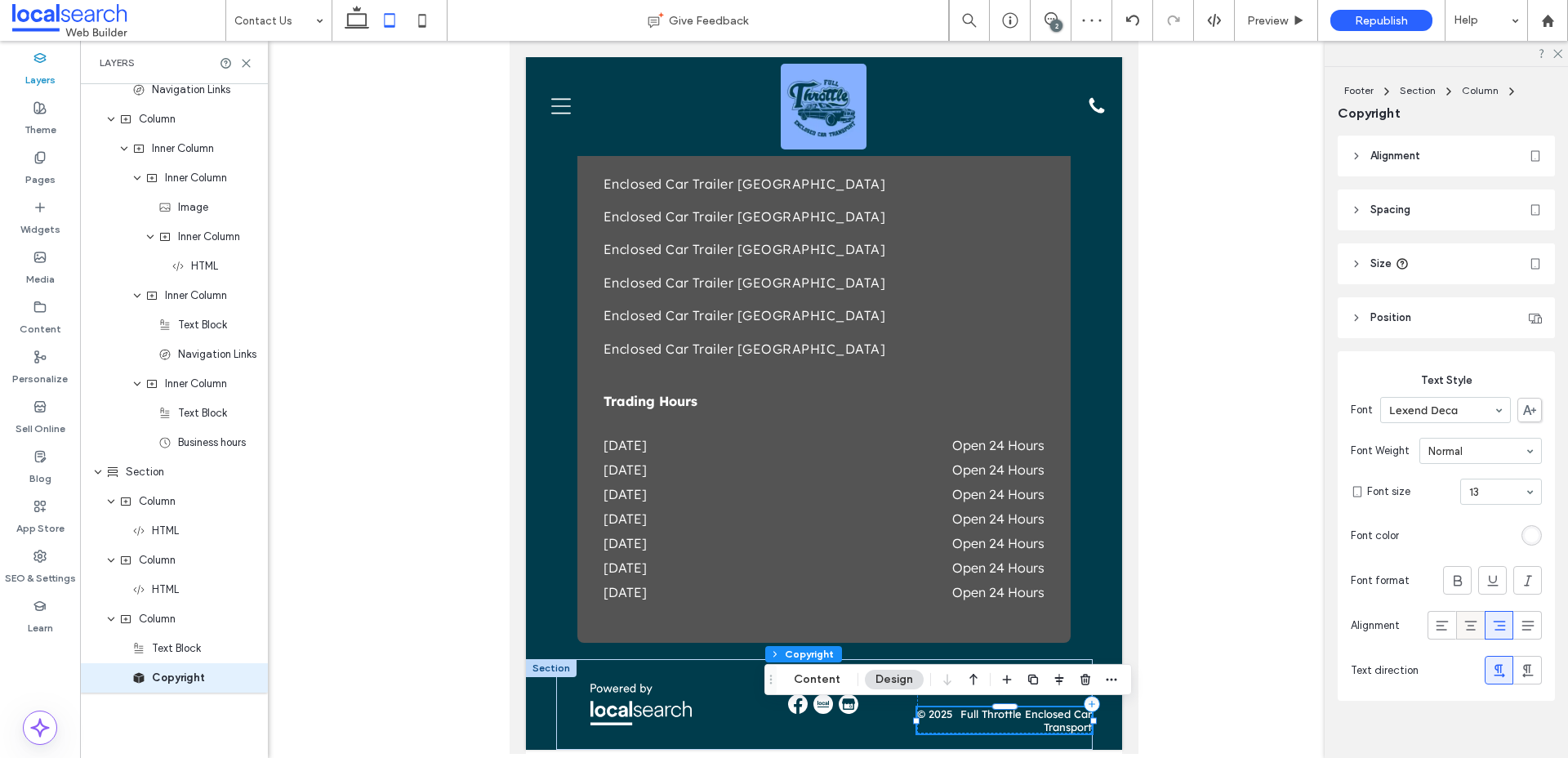
click at [1478, 630] on icon at bounding box center [1471, 625] width 16 height 16
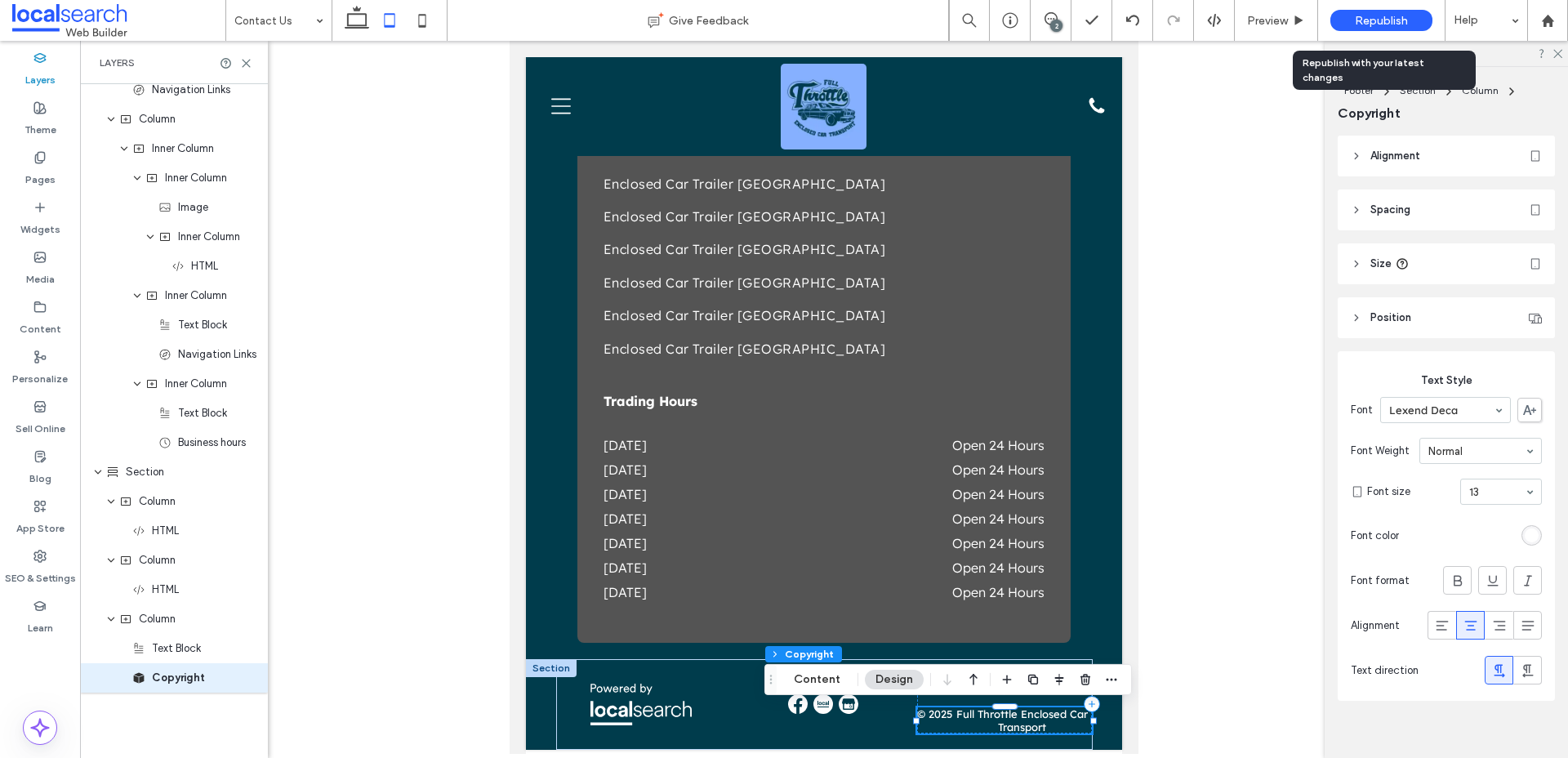
click at [1348, 23] on div "Republish" at bounding box center [1381, 20] width 102 height 21
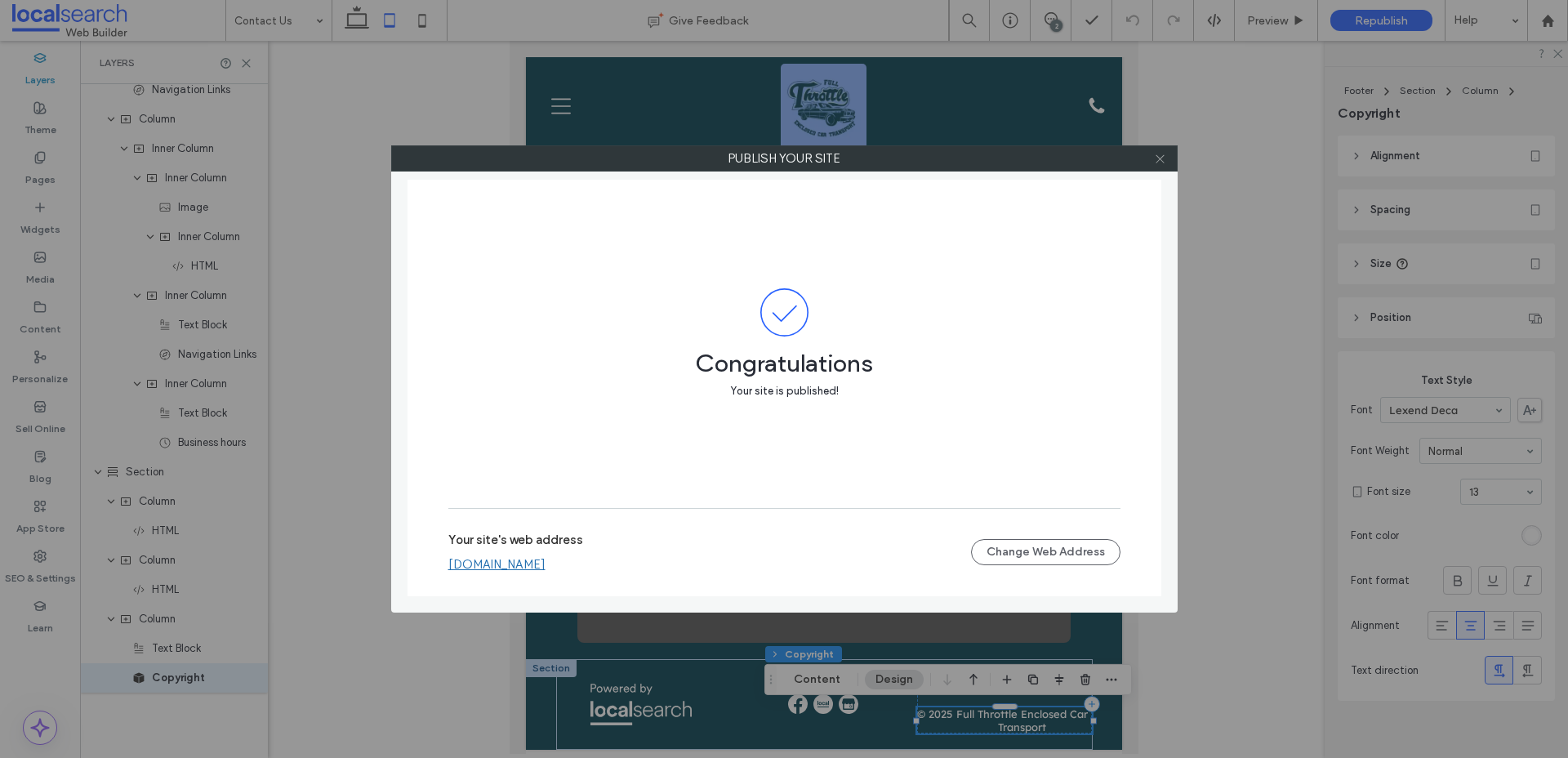
click at [1161, 159] on use at bounding box center [1159, 158] width 8 height 8
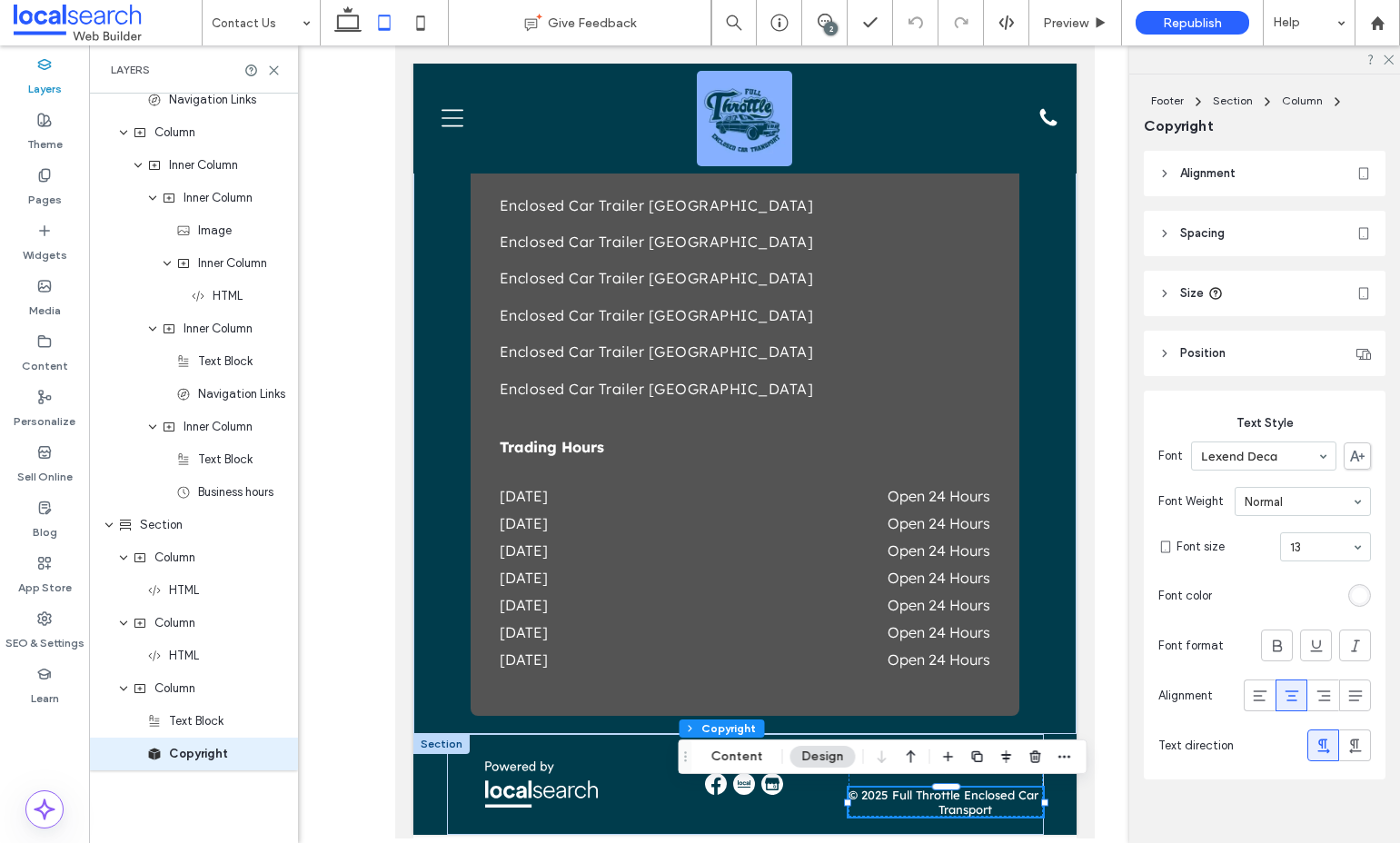
scroll to position [0, 0]
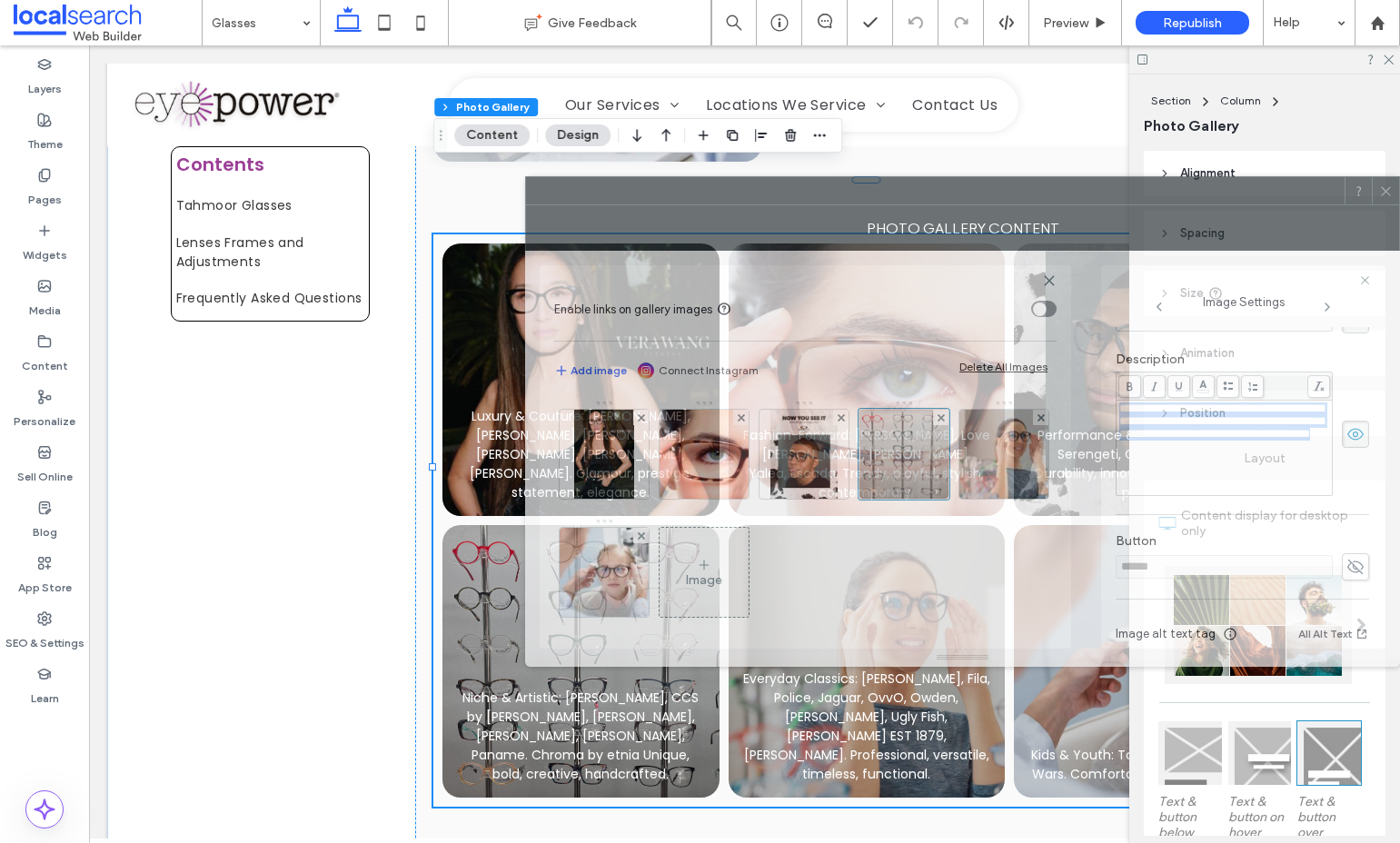
drag, startPoint x: 969, startPoint y: 198, endPoint x: 721, endPoint y: 197, distance: 248.0
click at [721, 197] on div at bounding box center [935, 191] width 819 height 28
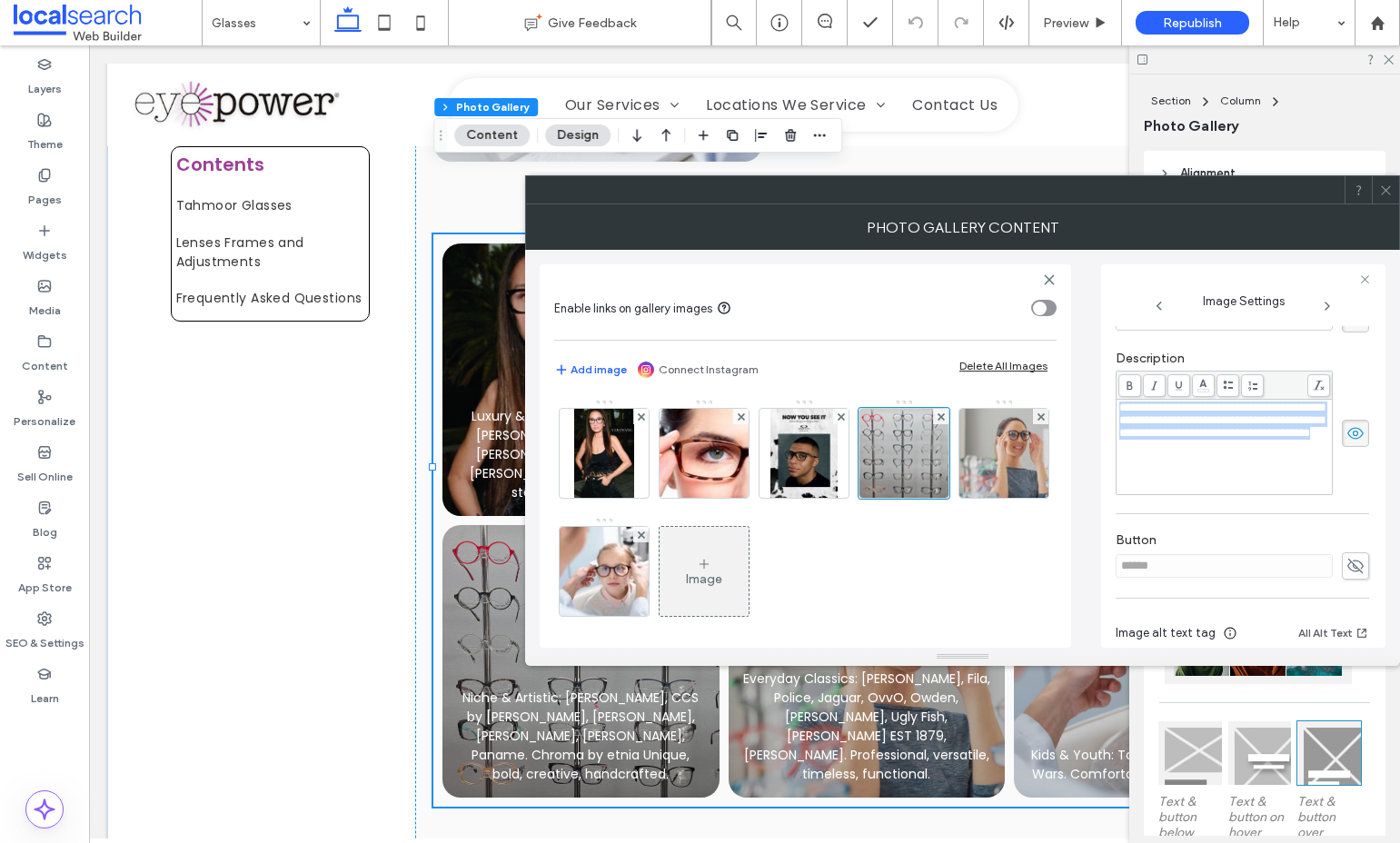
click at [1287, 439] on div "**********" at bounding box center [1225, 421] width 211 height 38
click at [1182, 437] on span "**********" at bounding box center [1222, 421] width 205 height 37
drag, startPoint x: 1118, startPoint y: 412, endPoint x: 1149, endPoint y: 416, distance: 31.3
click at [1149, 416] on div "**********" at bounding box center [1225, 447] width 216 height 95
click at [1149, 416] on span "**********" at bounding box center [1222, 421] width 205 height 37
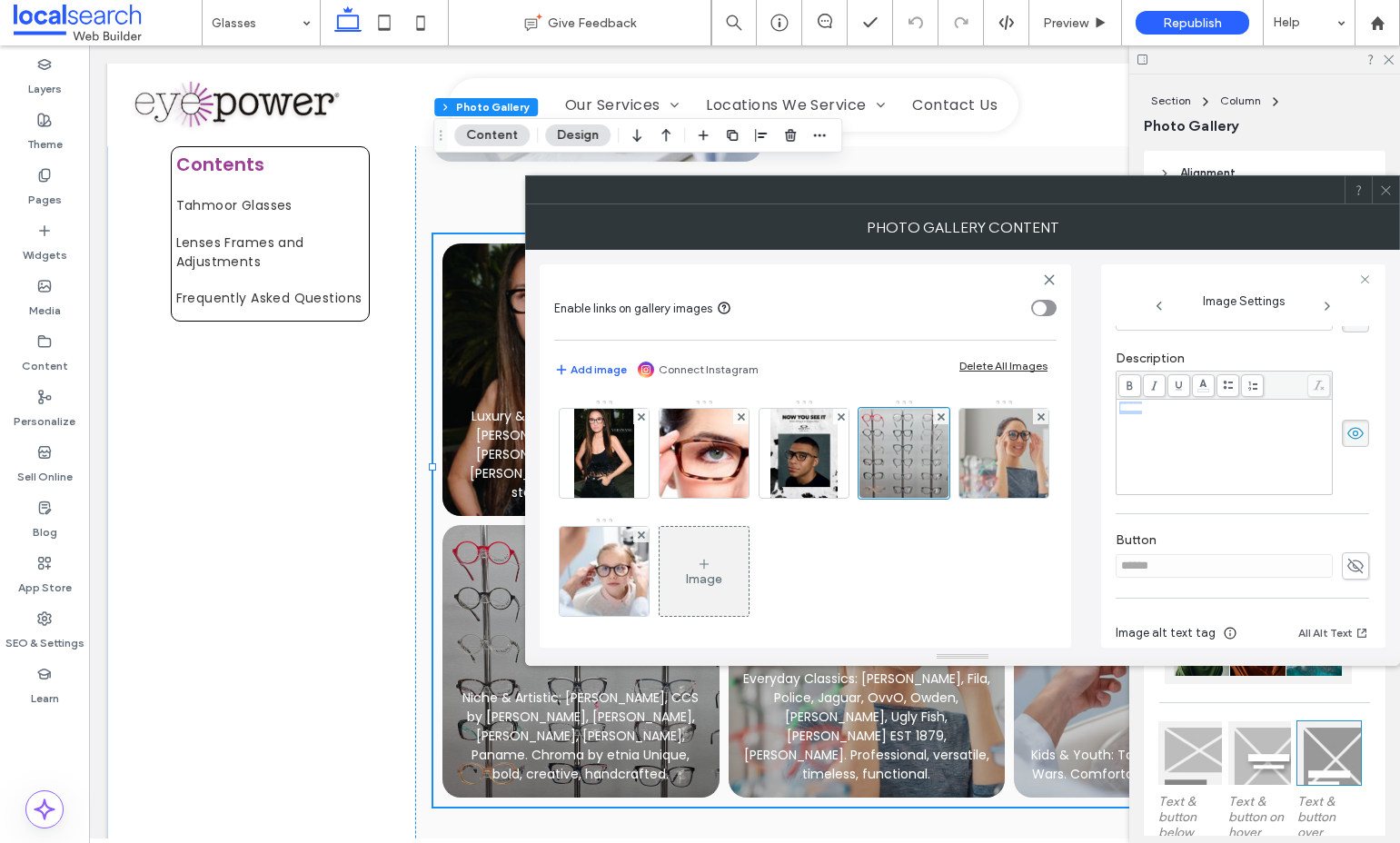
drag, startPoint x: 1123, startPoint y: 413, endPoint x: 1152, endPoint y: 414, distance: 29.0
click at [1152, 414] on span "**********" at bounding box center [1222, 421] width 205 height 37
drag, startPoint x: 1152, startPoint y: 414, endPoint x: 1200, endPoint y: 426, distance: 49.5
click at [1200, 426] on span "**********" at bounding box center [1222, 421] width 205 height 37
click at [1150, 416] on span "**********" at bounding box center [1222, 421] width 205 height 37
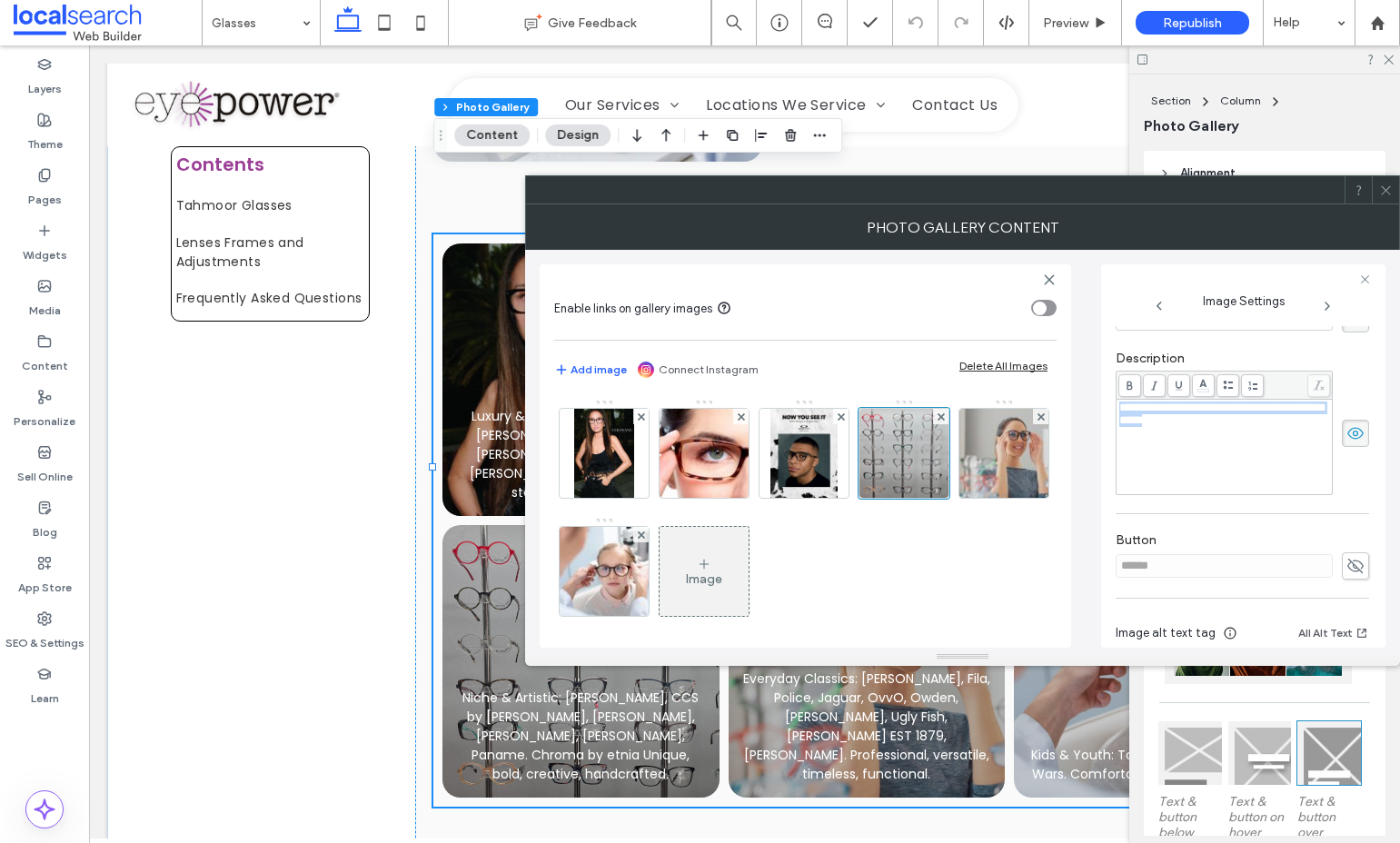
drag, startPoint x: 1120, startPoint y: 409, endPoint x: 1230, endPoint y: 438, distance: 113.8
click at [1230, 438] on span "**********" at bounding box center [1222, 421] width 205 height 37
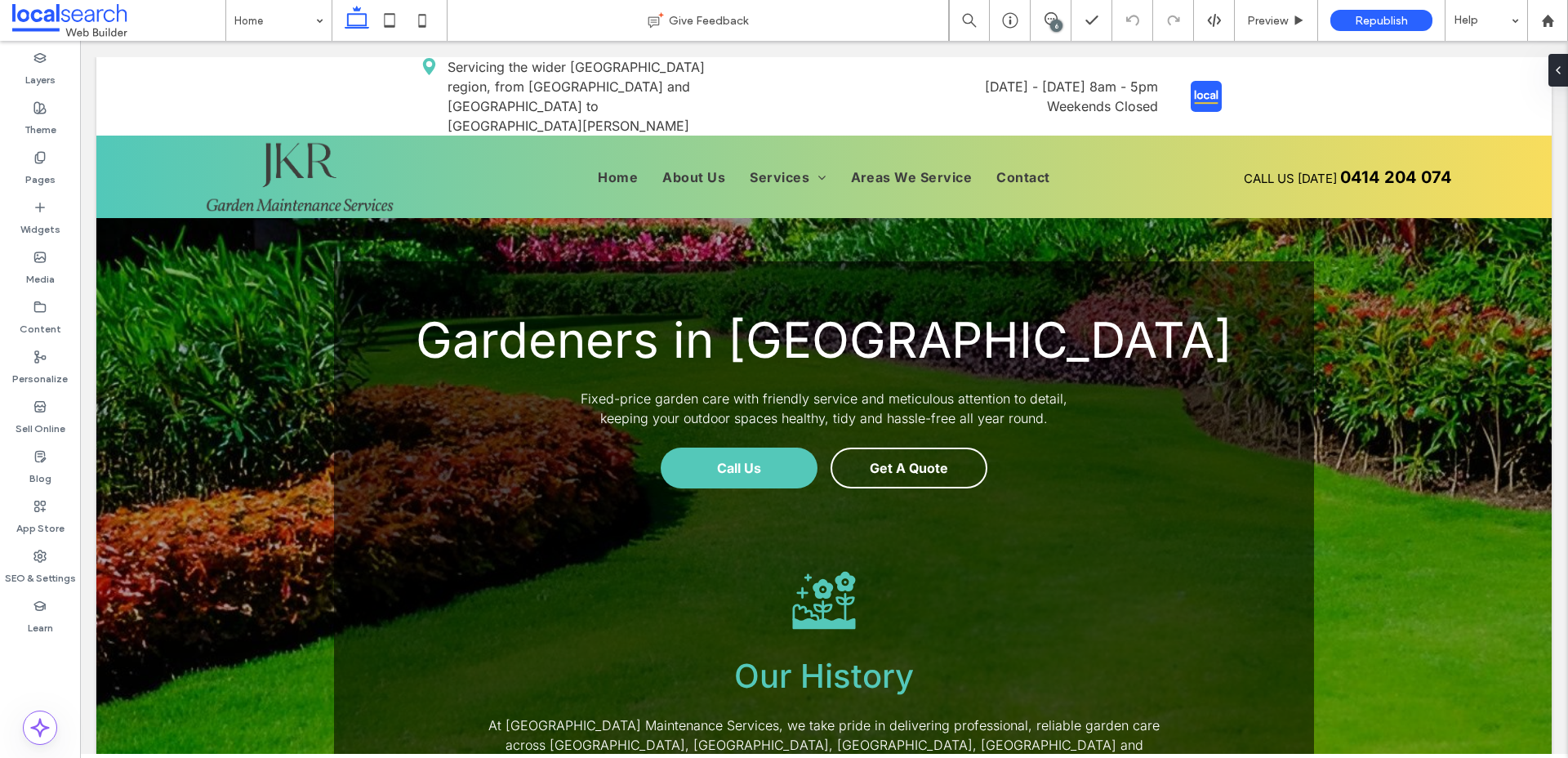
click at [1052, 21] on div "6" at bounding box center [1056, 26] width 12 height 12
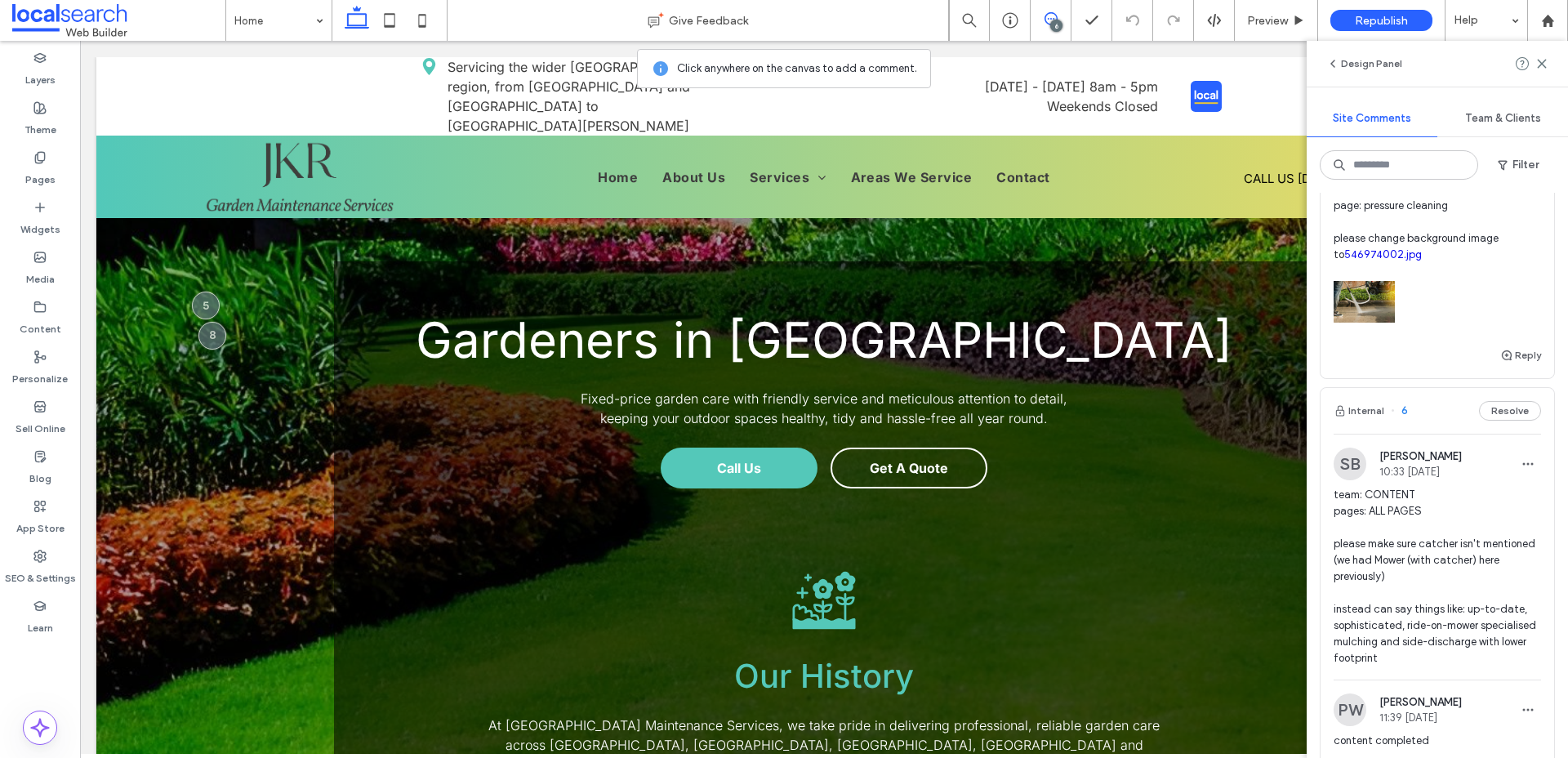
scroll to position [622, 0]
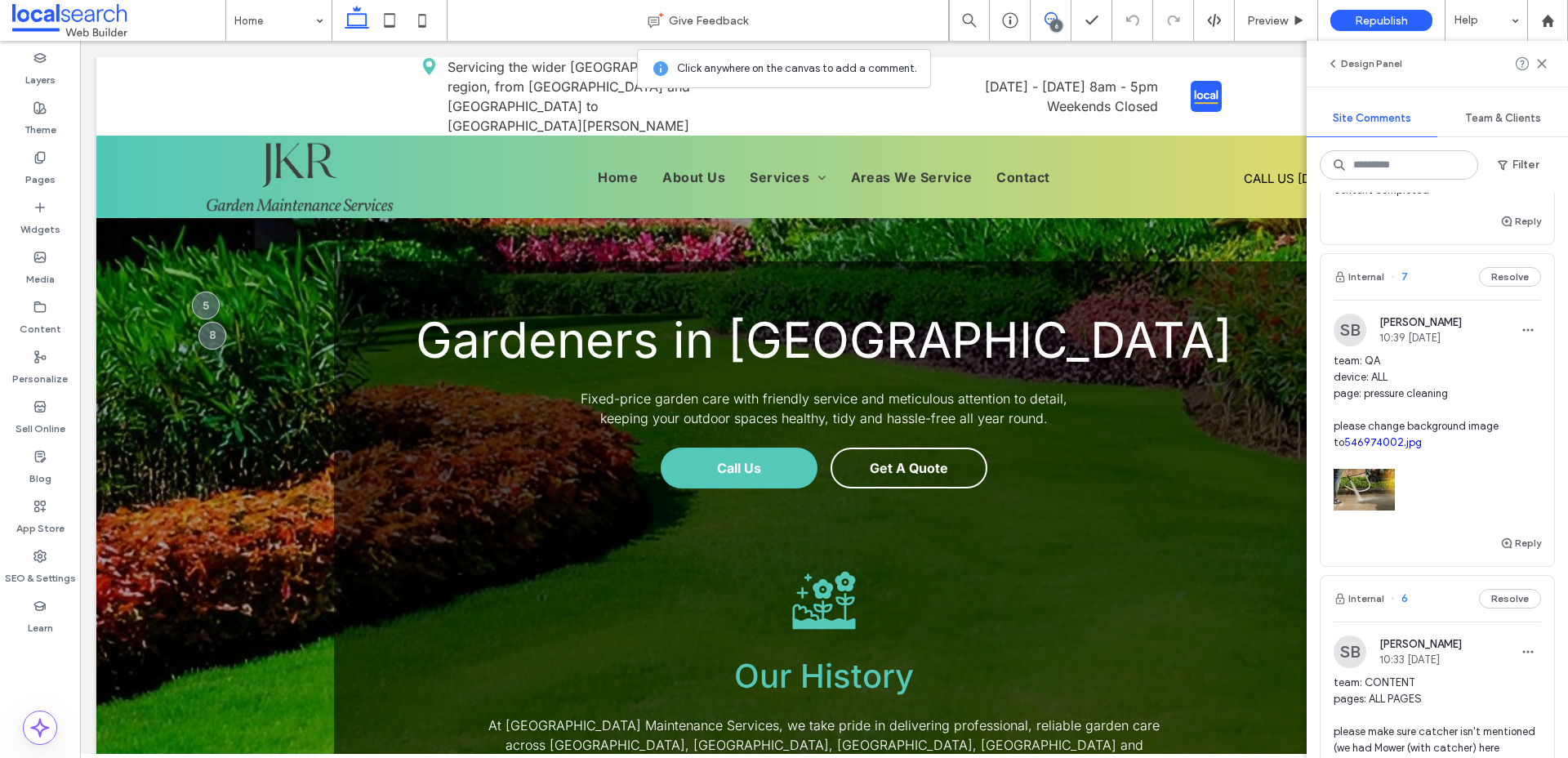
click at [1395, 443] on link "546974002.jpg" at bounding box center [1383, 443] width 78 height 12
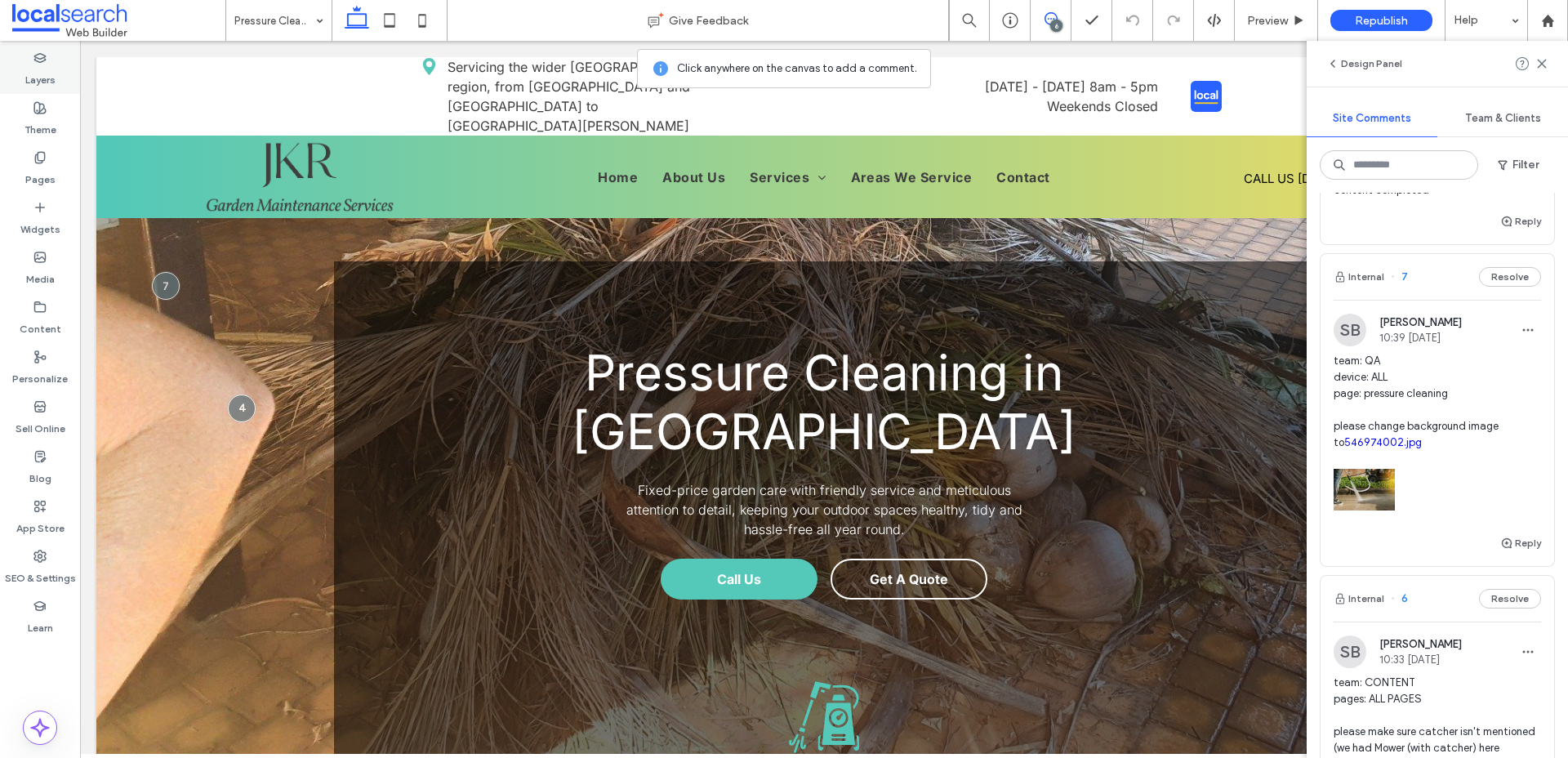
click at [35, 72] on label "Layers" at bounding box center [41, 76] width 30 height 23
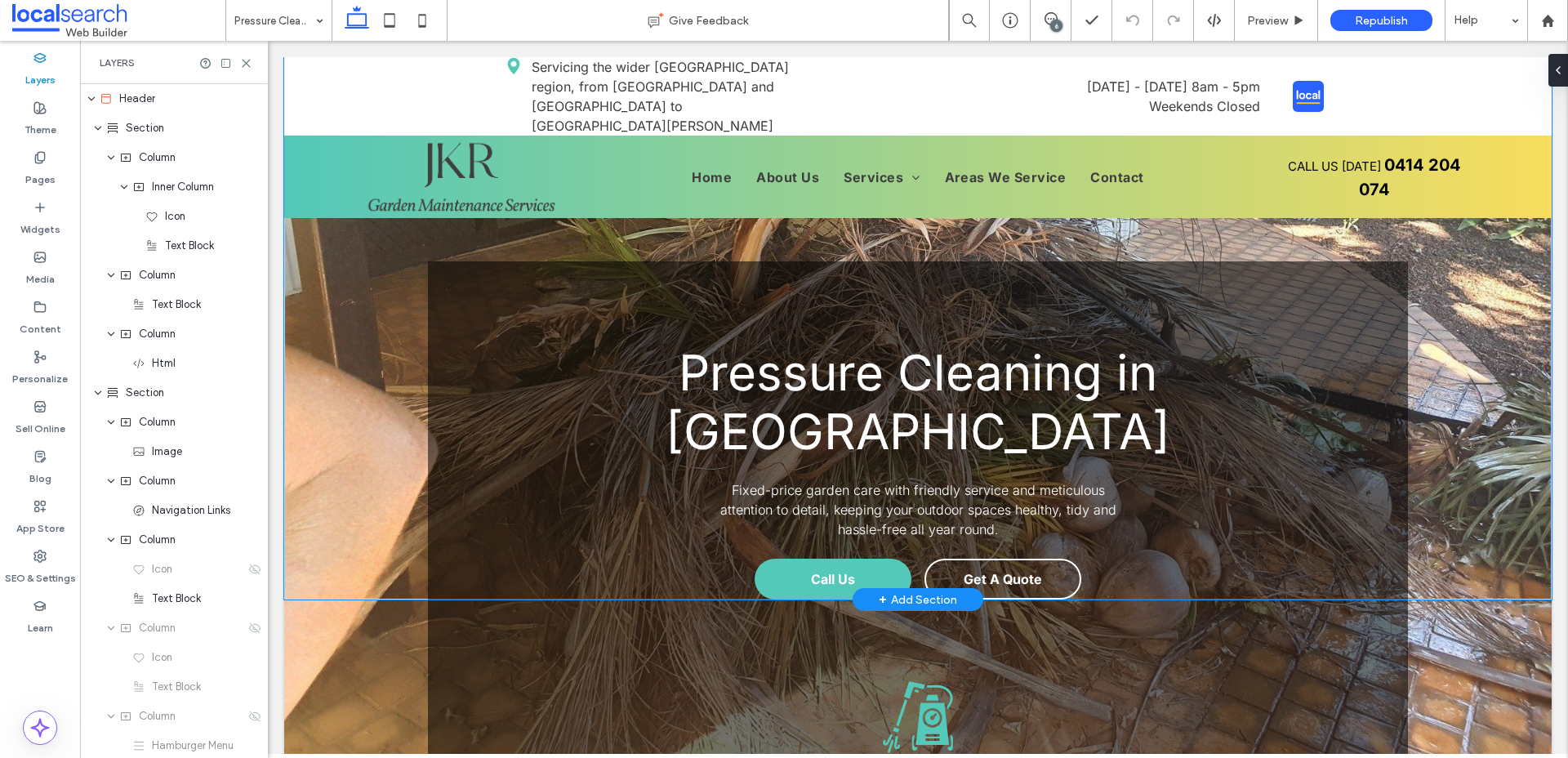
click at [351, 303] on div "Pressure Cleaning in [GEOGRAPHIC_DATA] Fixed-price garden care with friendly se…" at bounding box center [918, 329] width 1268 height 542
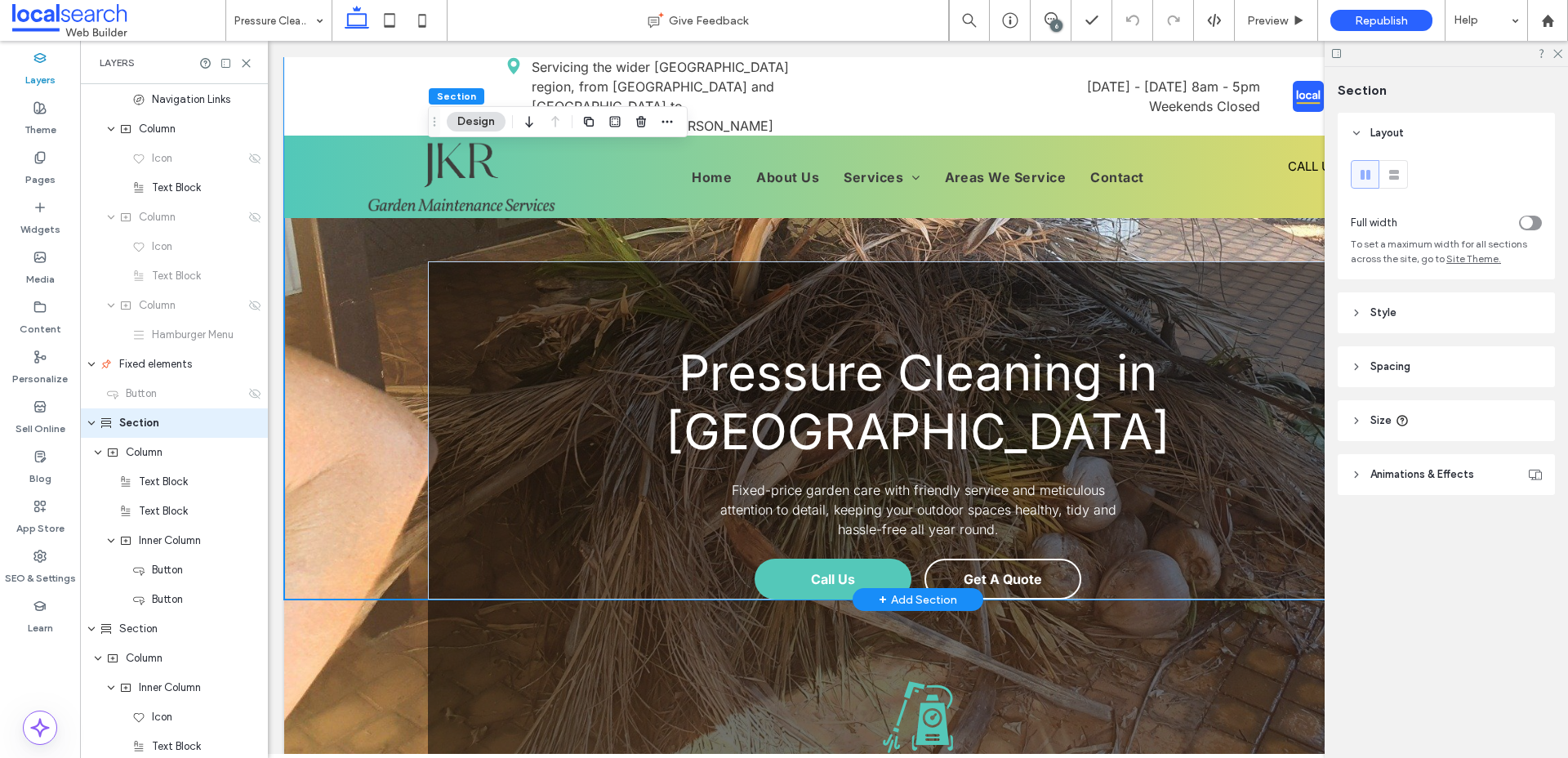
scroll to position [413, 0]
click at [1394, 305] on header "Style" at bounding box center [1446, 313] width 217 height 41
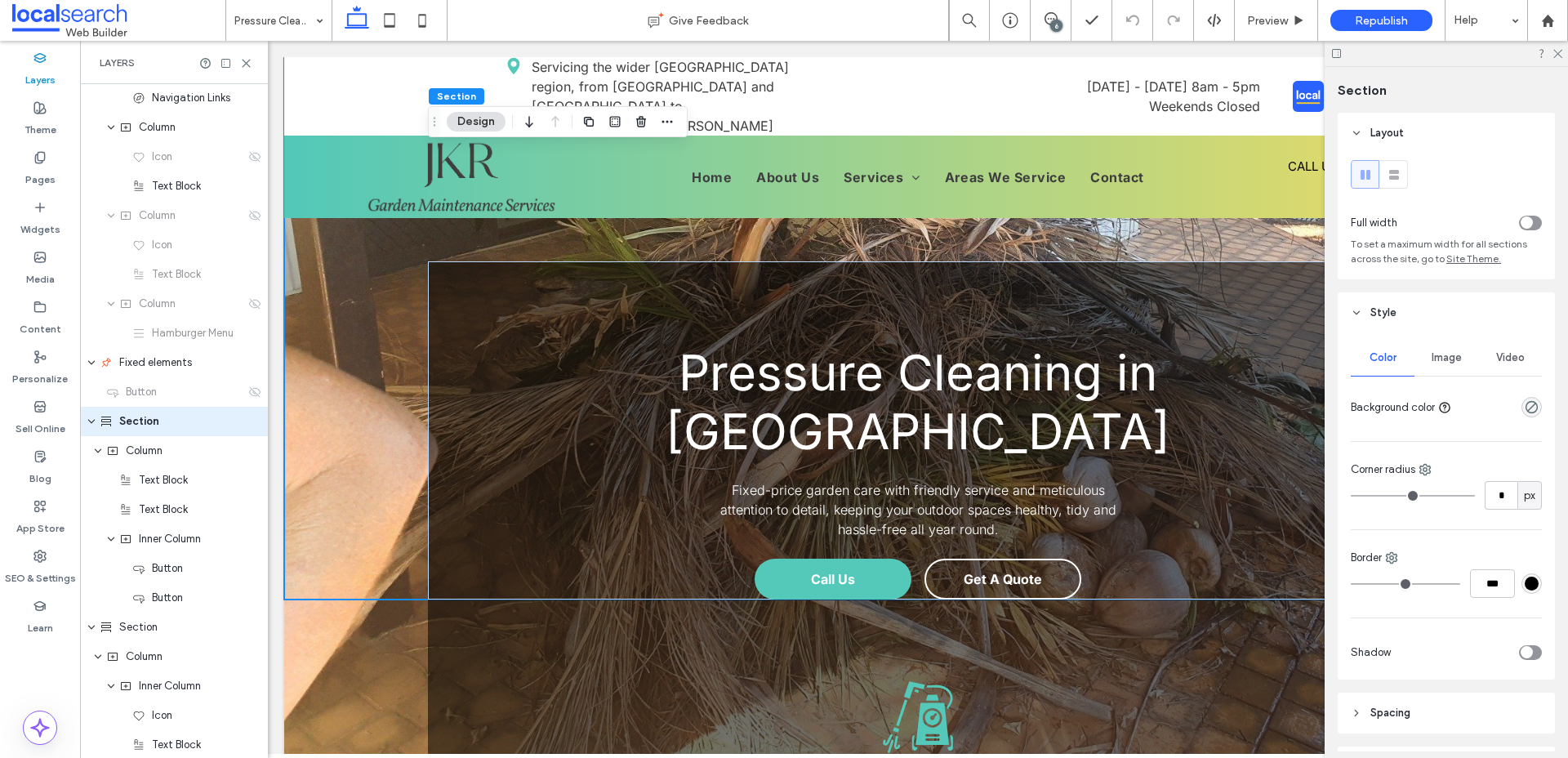
click at [1428, 358] on div "Image" at bounding box center [1447, 358] width 64 height 36
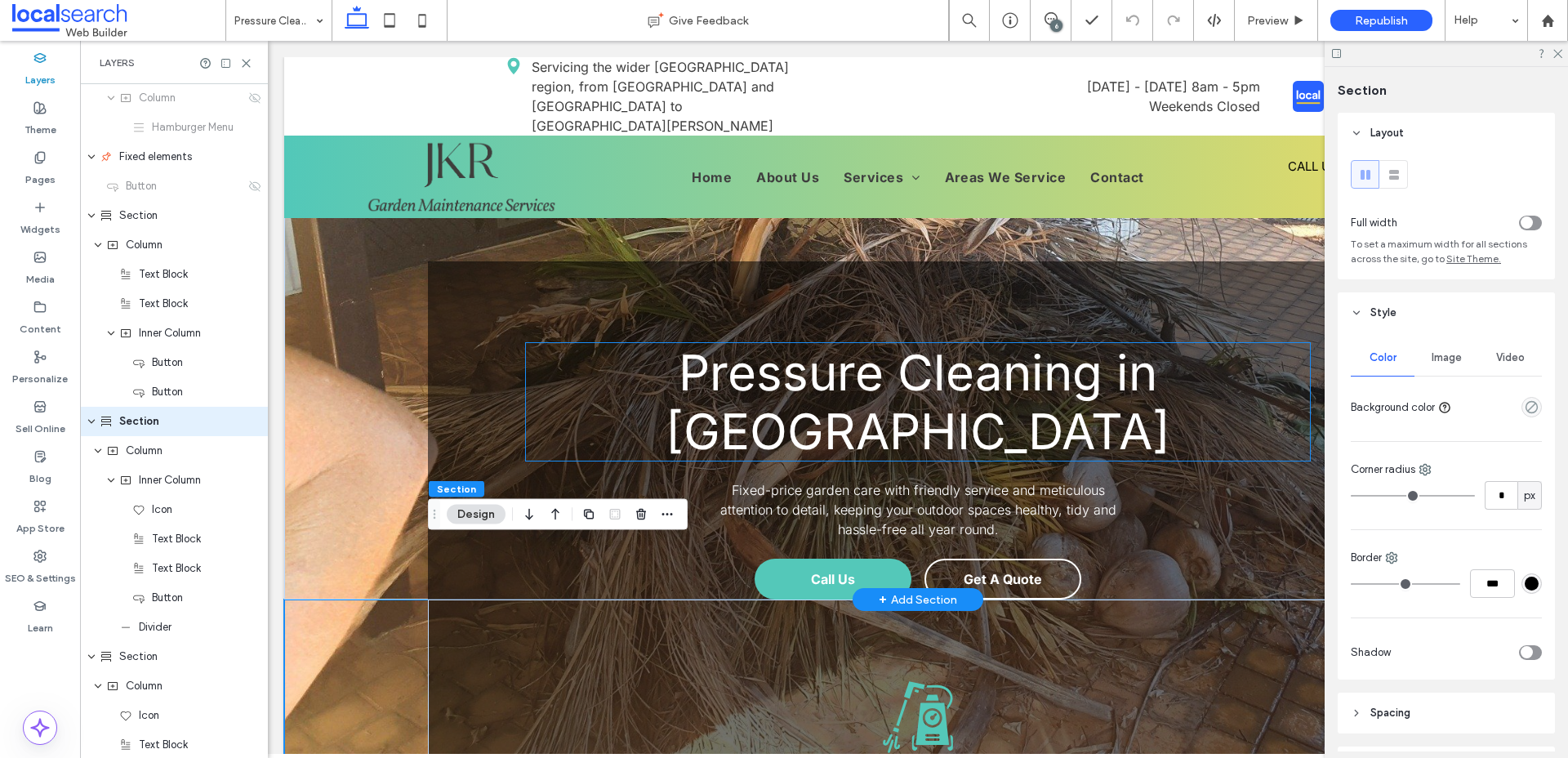
scroll to position [618, 0]
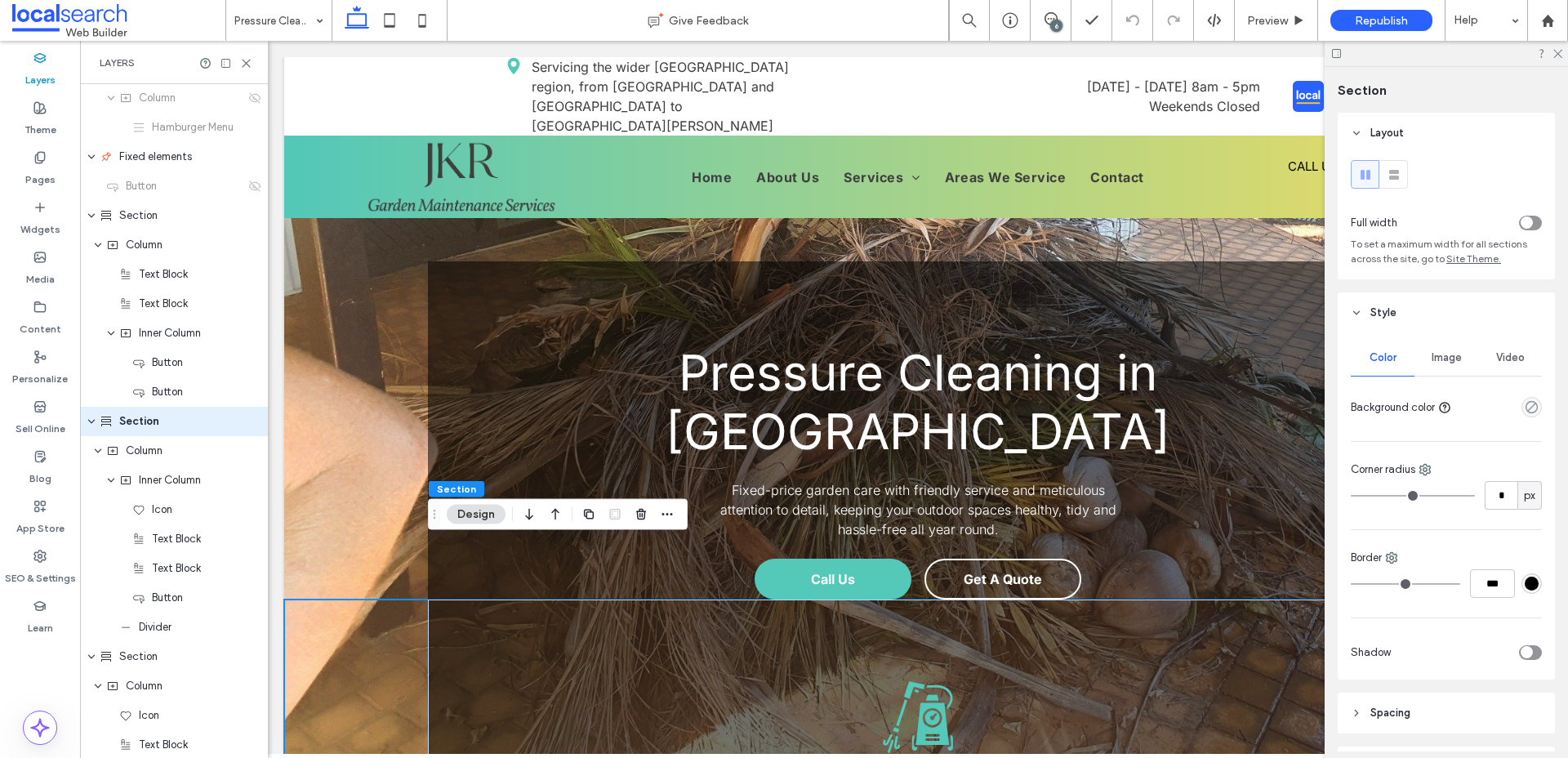
click at [1441, 354] on span "Image" at bounding box center [1447, 358] width 30 height 13
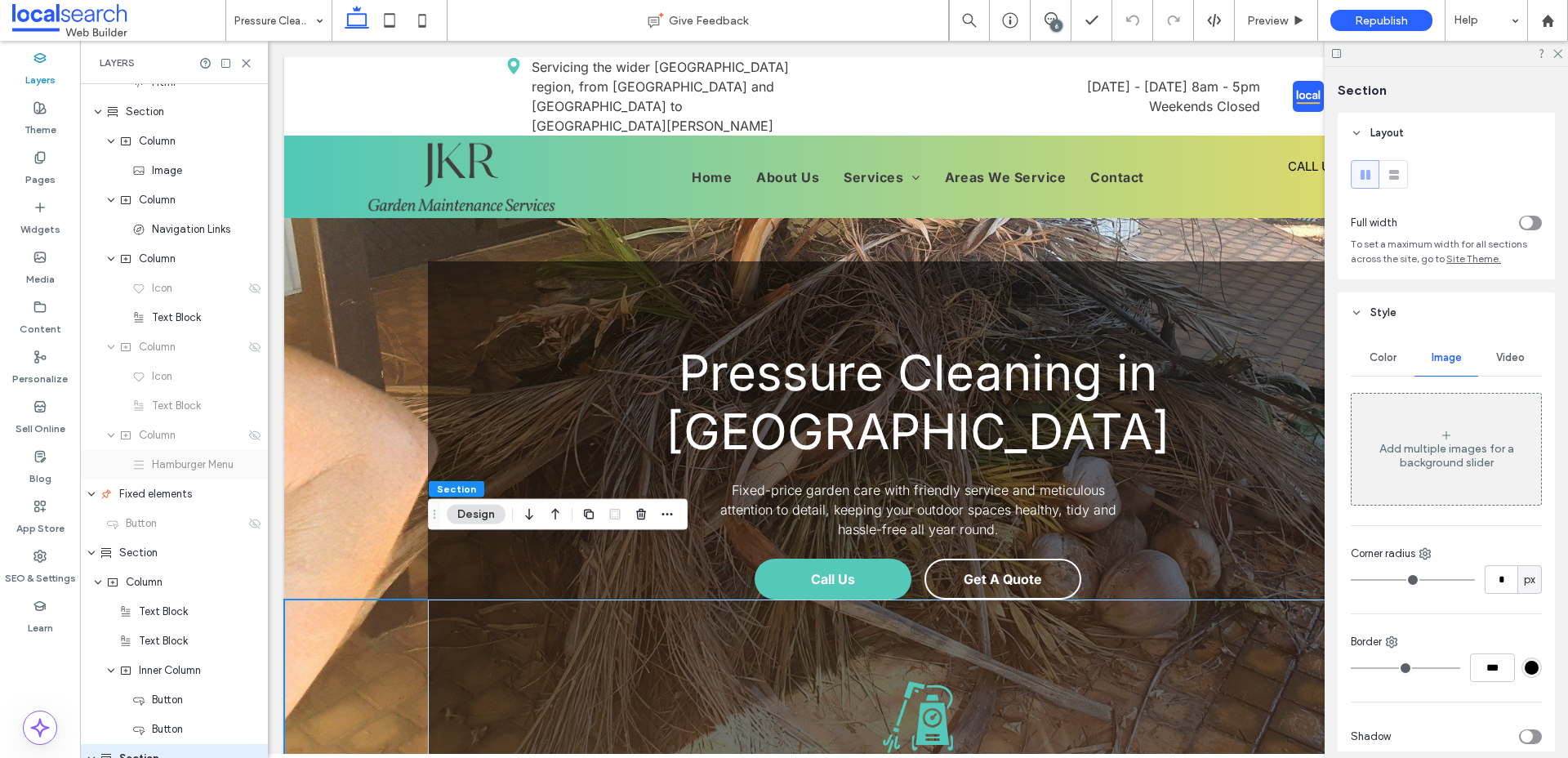
scroll to position [0, 0]
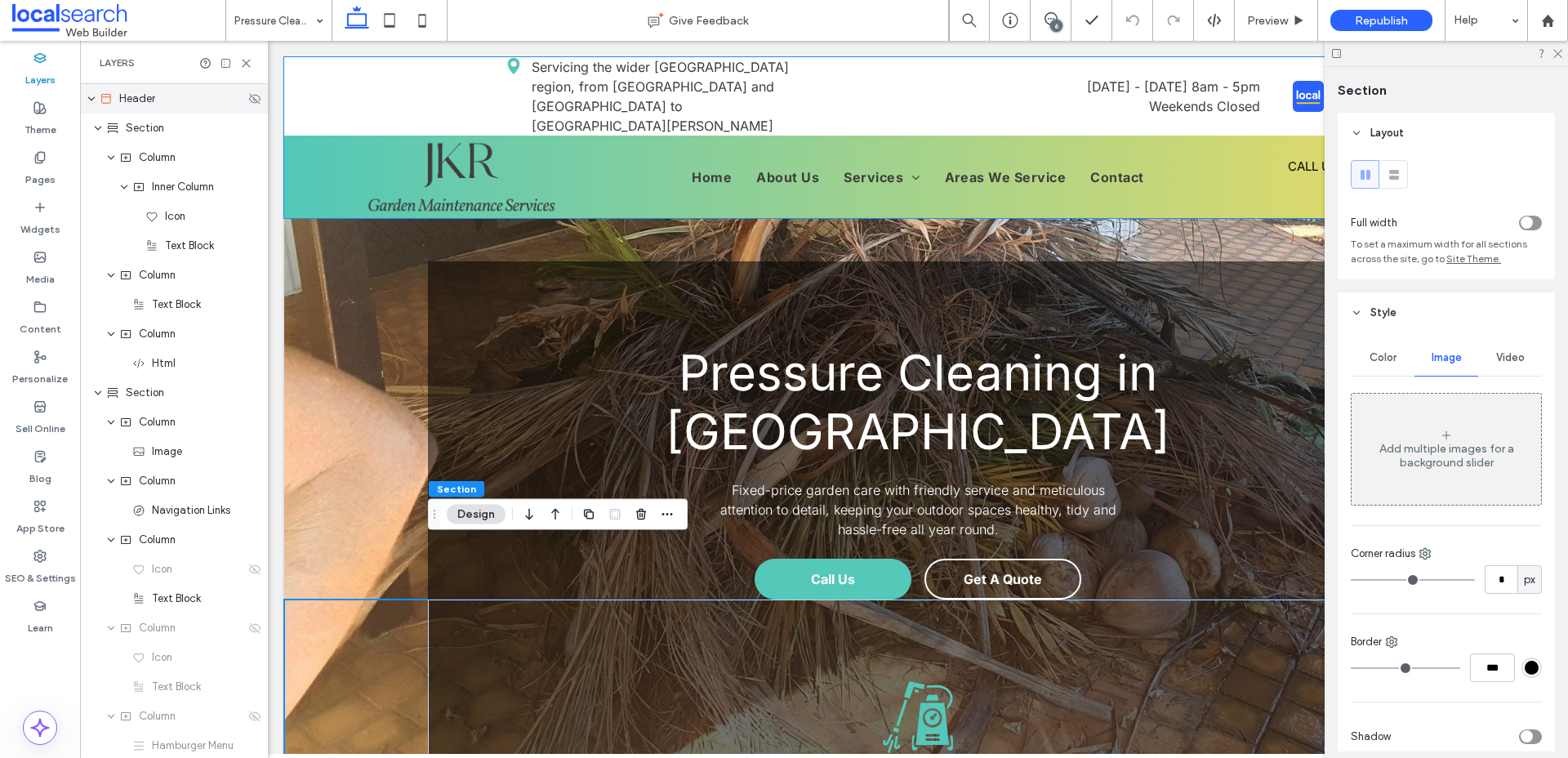
click at [127, 104] on span "Header" at bounding box center [137, 98] width 36 height 16
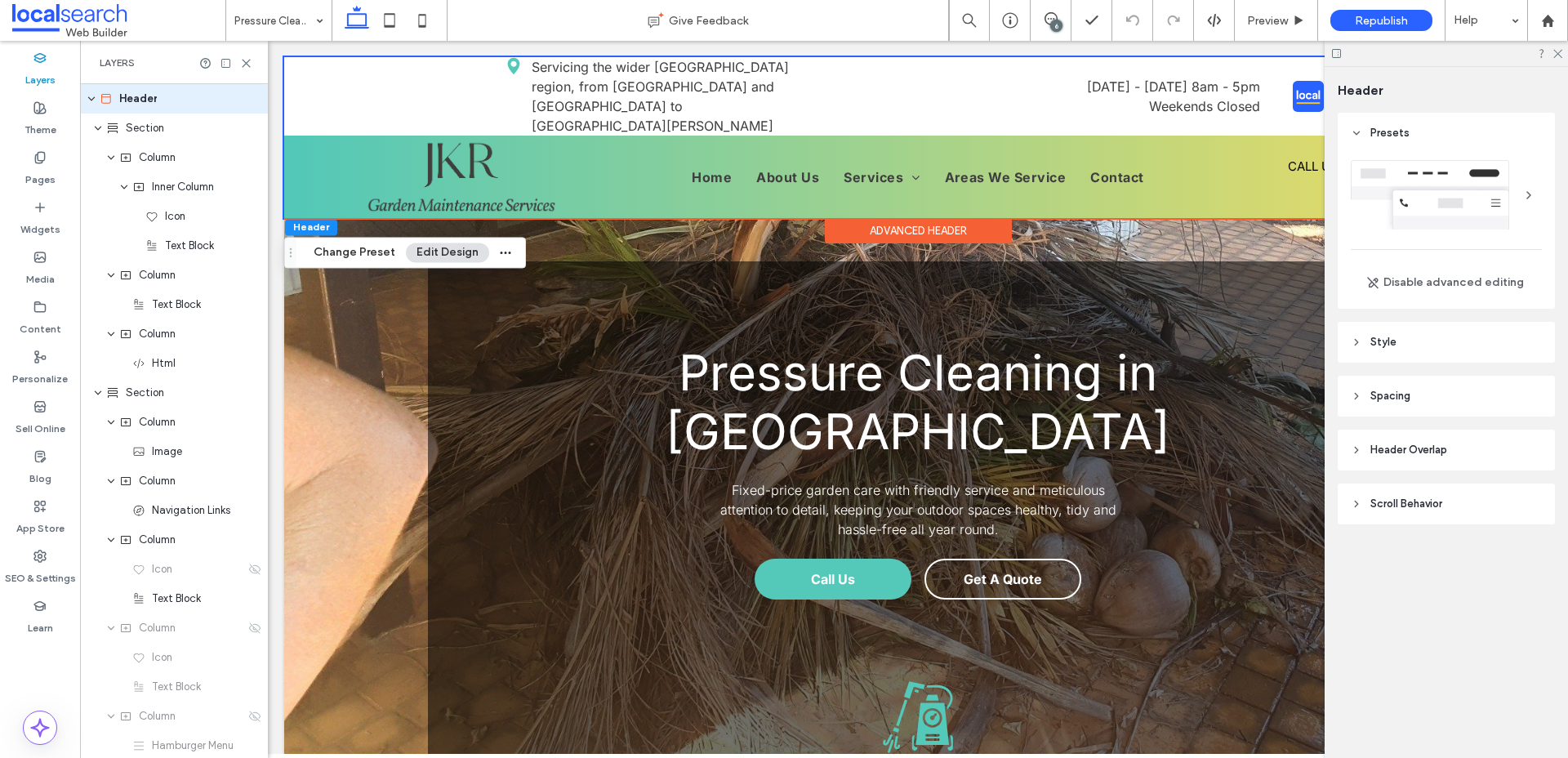
click at [1399, 345] on header "Style" at bounding box center [1446, 342] width 217 height 41
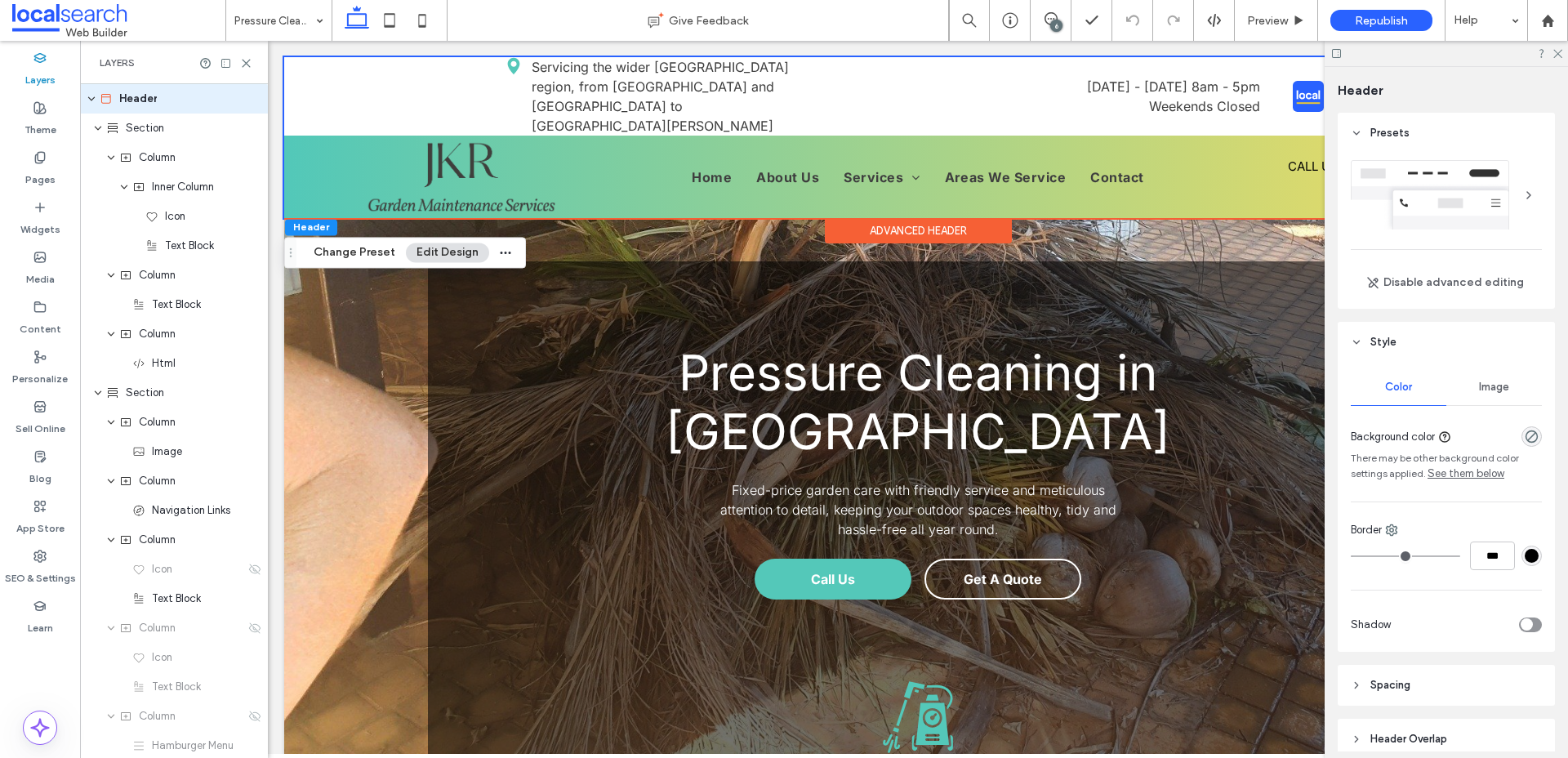
click at [1521, 383] on div "Image" at bounding box center [1495, 387] width 96 height 36
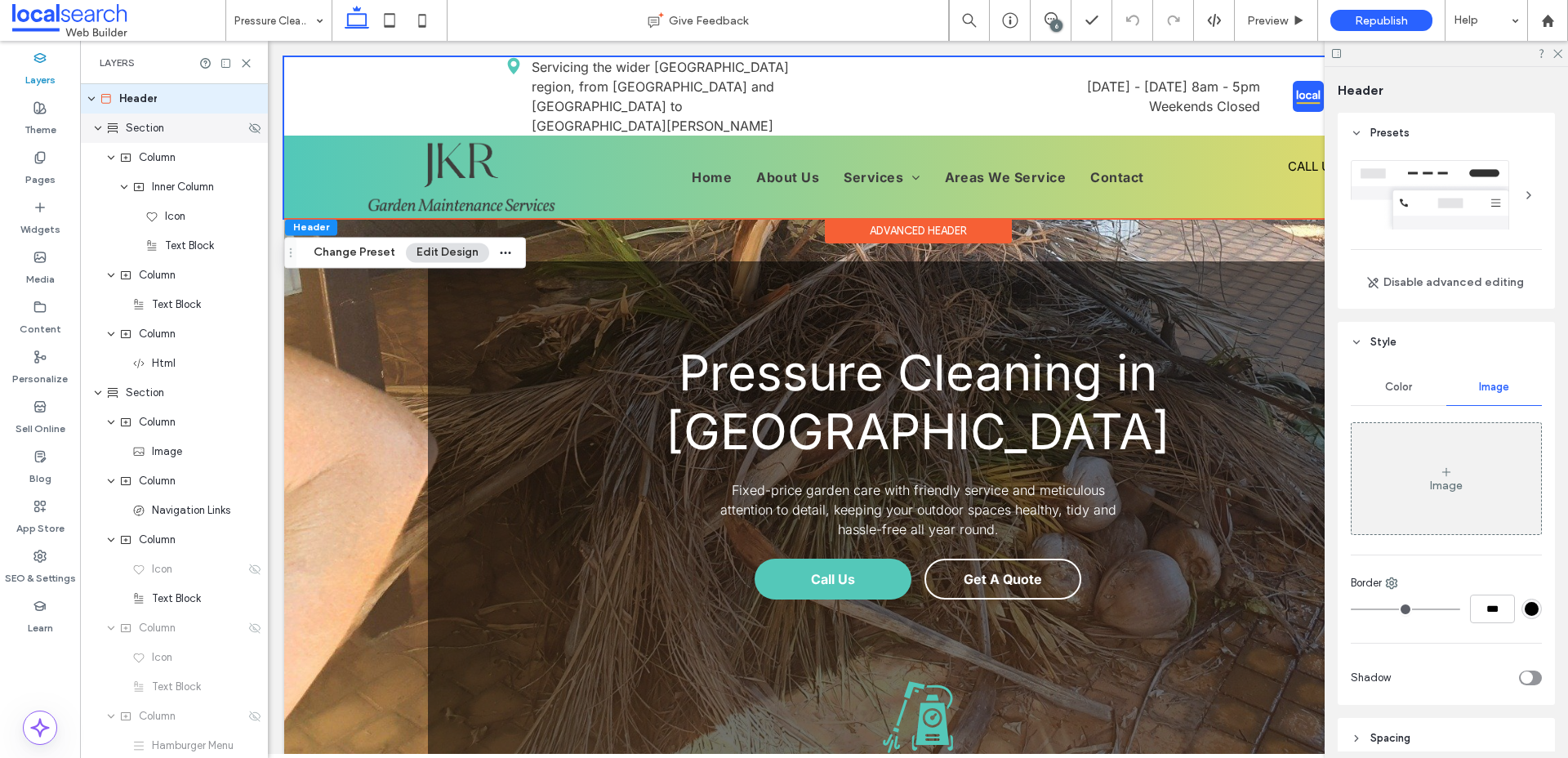
click at [136, 114] on div "Section" at bounding box center [174, 128] width 188 height 29
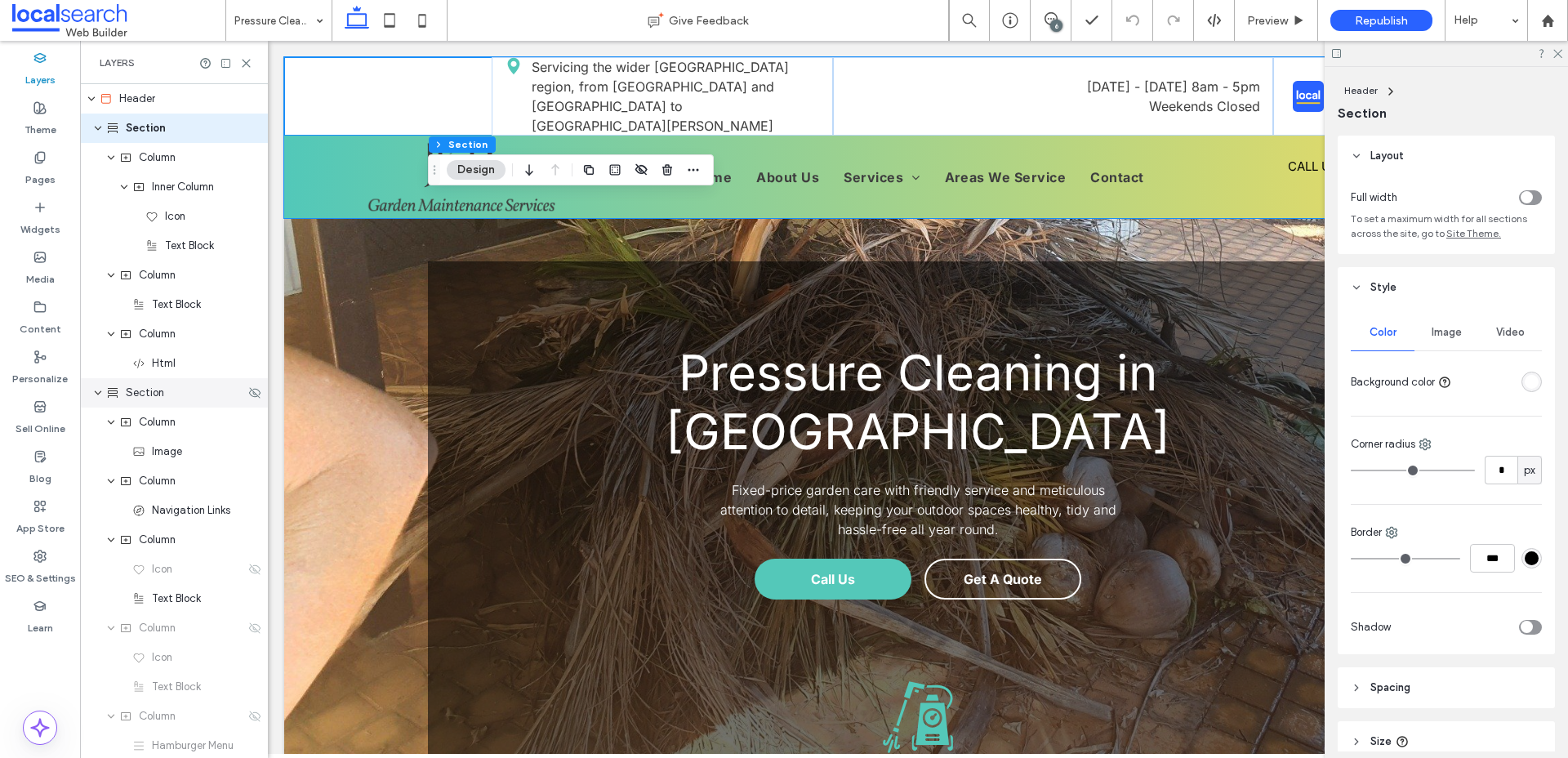
click at [141, 400] on span "Section" at bounding box center [144, 392] width 38 height 16
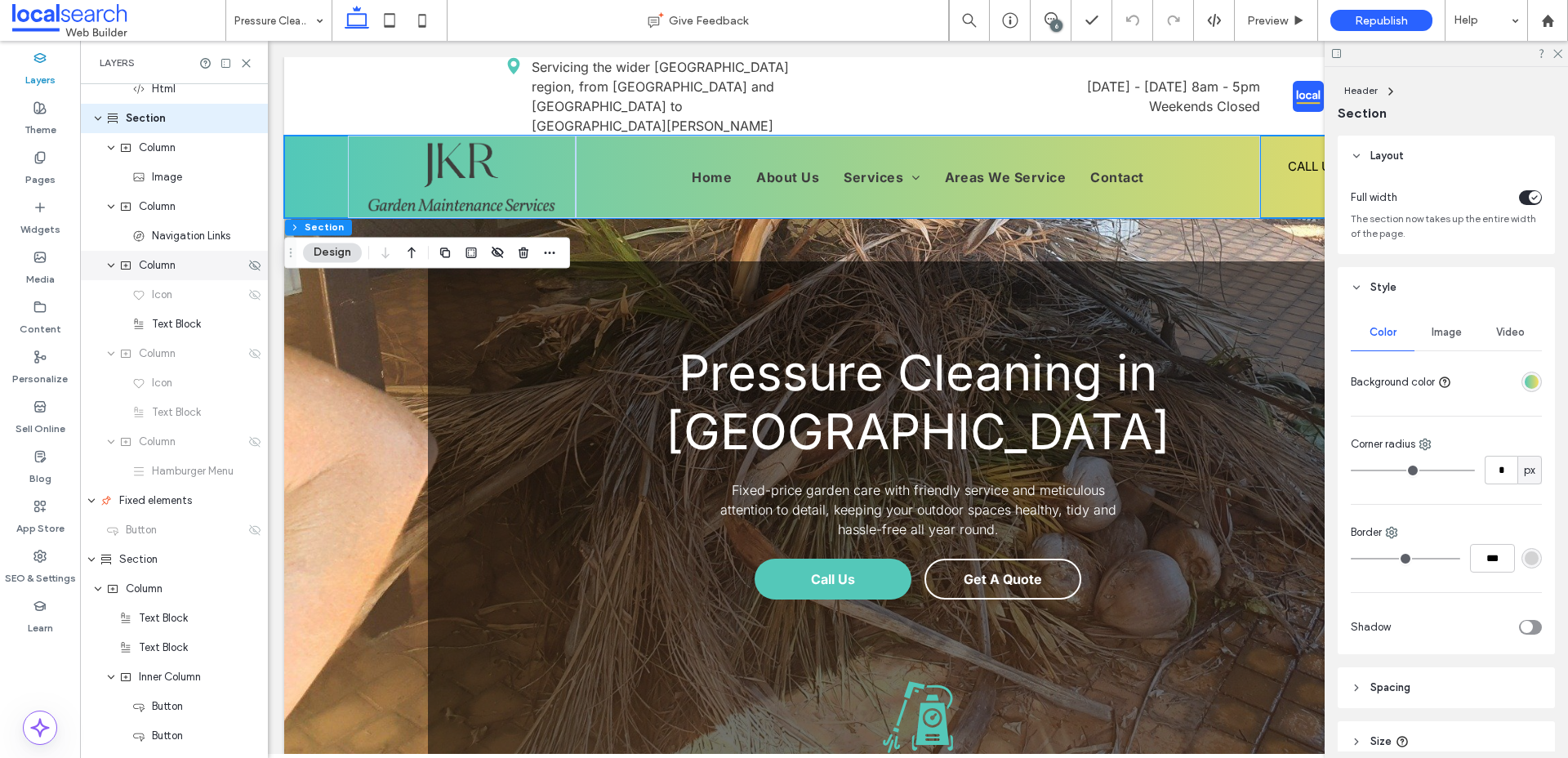
scroll to position [277, 0]
click at [136, 566] on div "Section" at bounding box center [174, 556] width 188 height 29
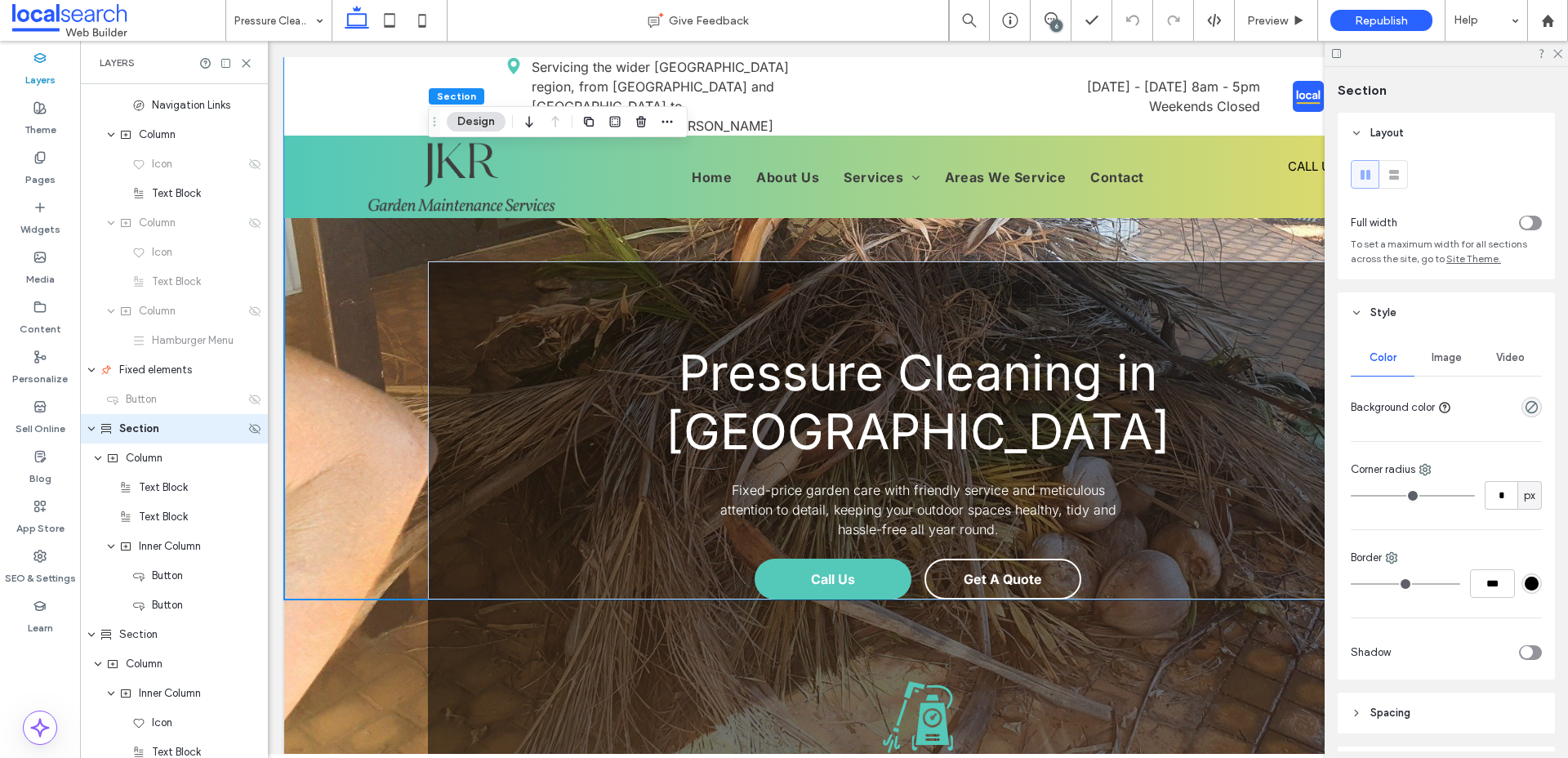
scroll to position [413, 0]
click at [1450, 352] on span "Image" at bounding box center [1447, 358] width 30 height 13
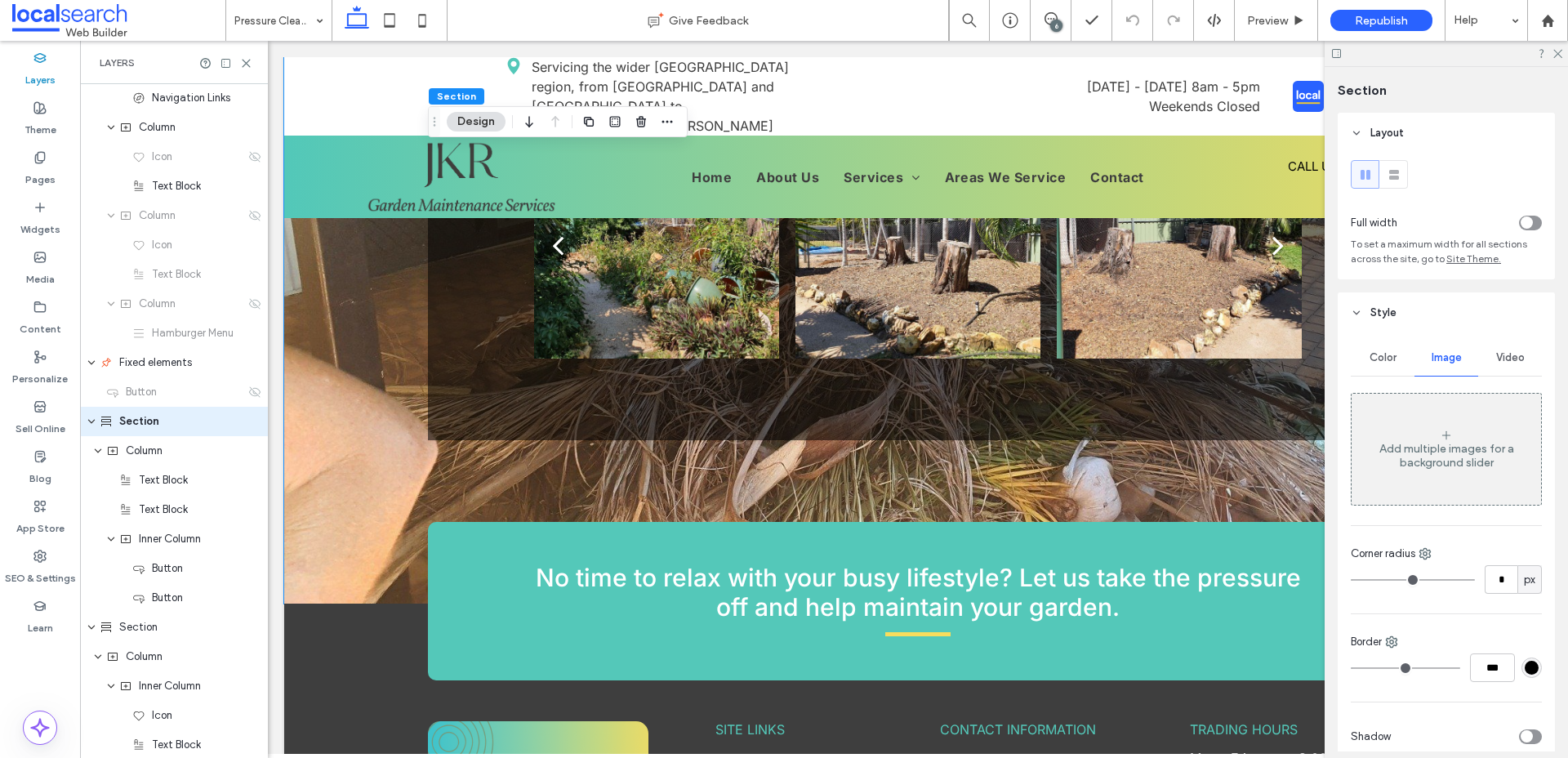
scroll to position [1612, 0]
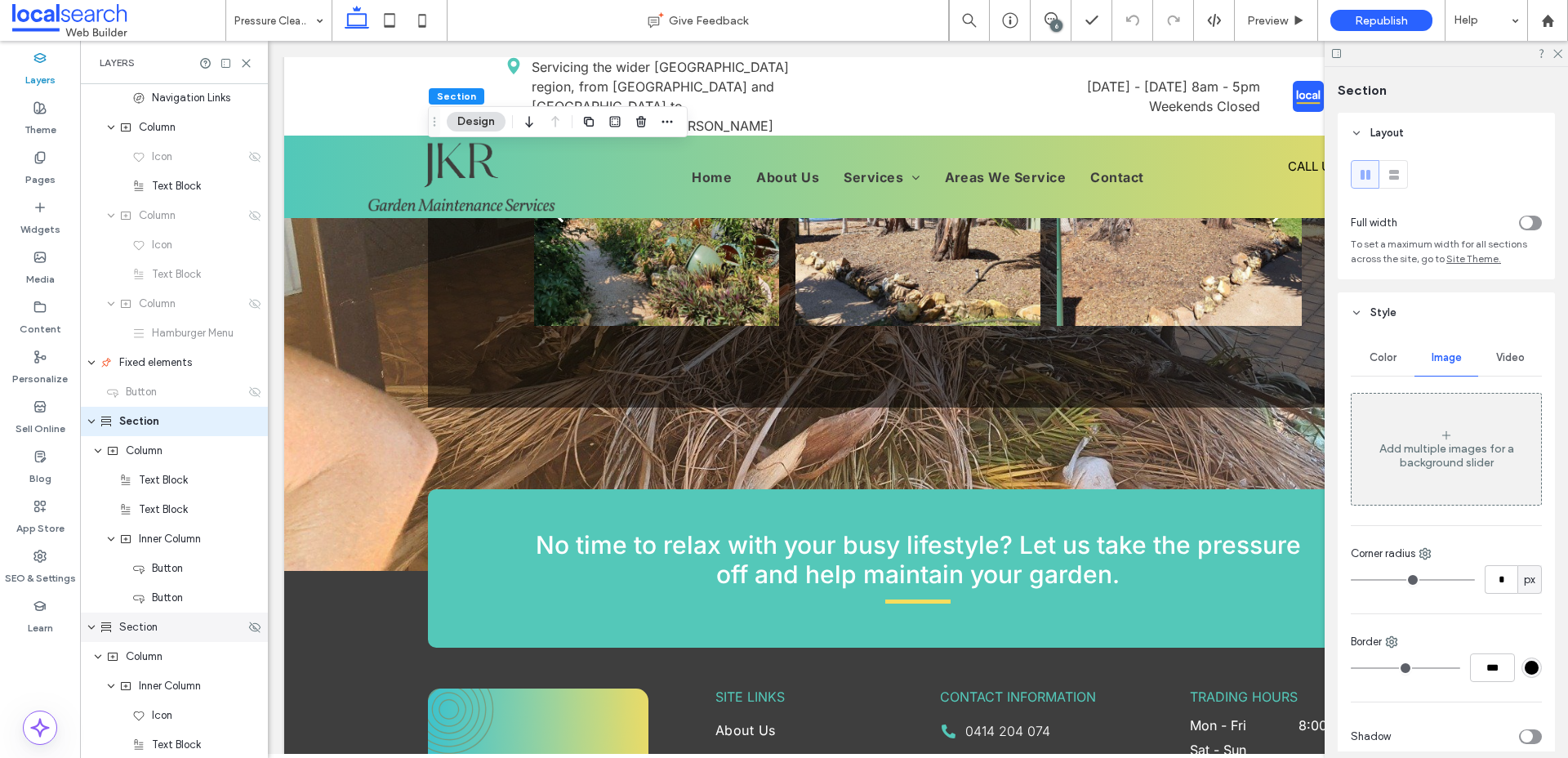
click at [149, 628] on span "Section" at bounding box center [138, 627] width 38 height 16
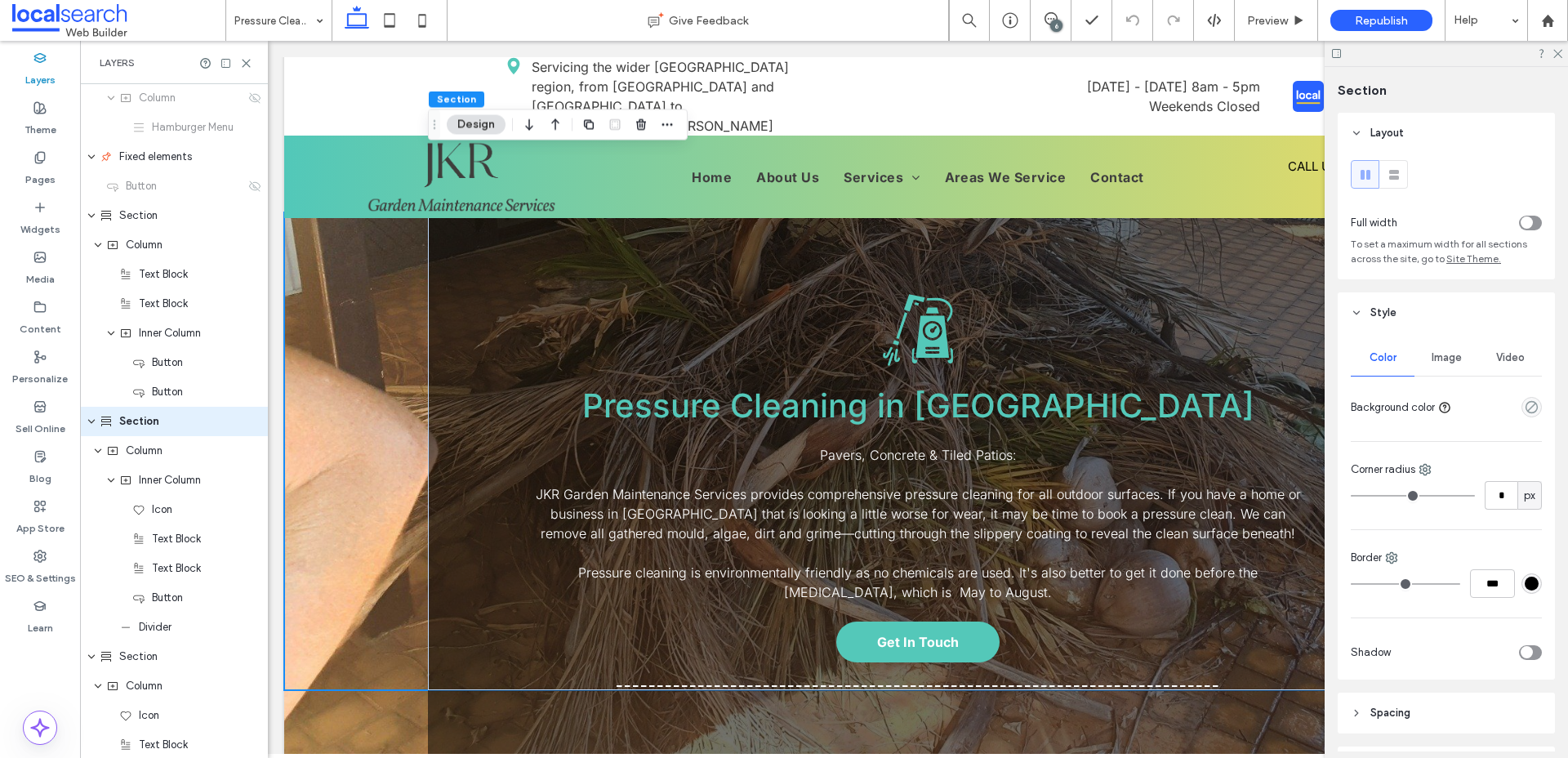
scroll to position [383, 0]
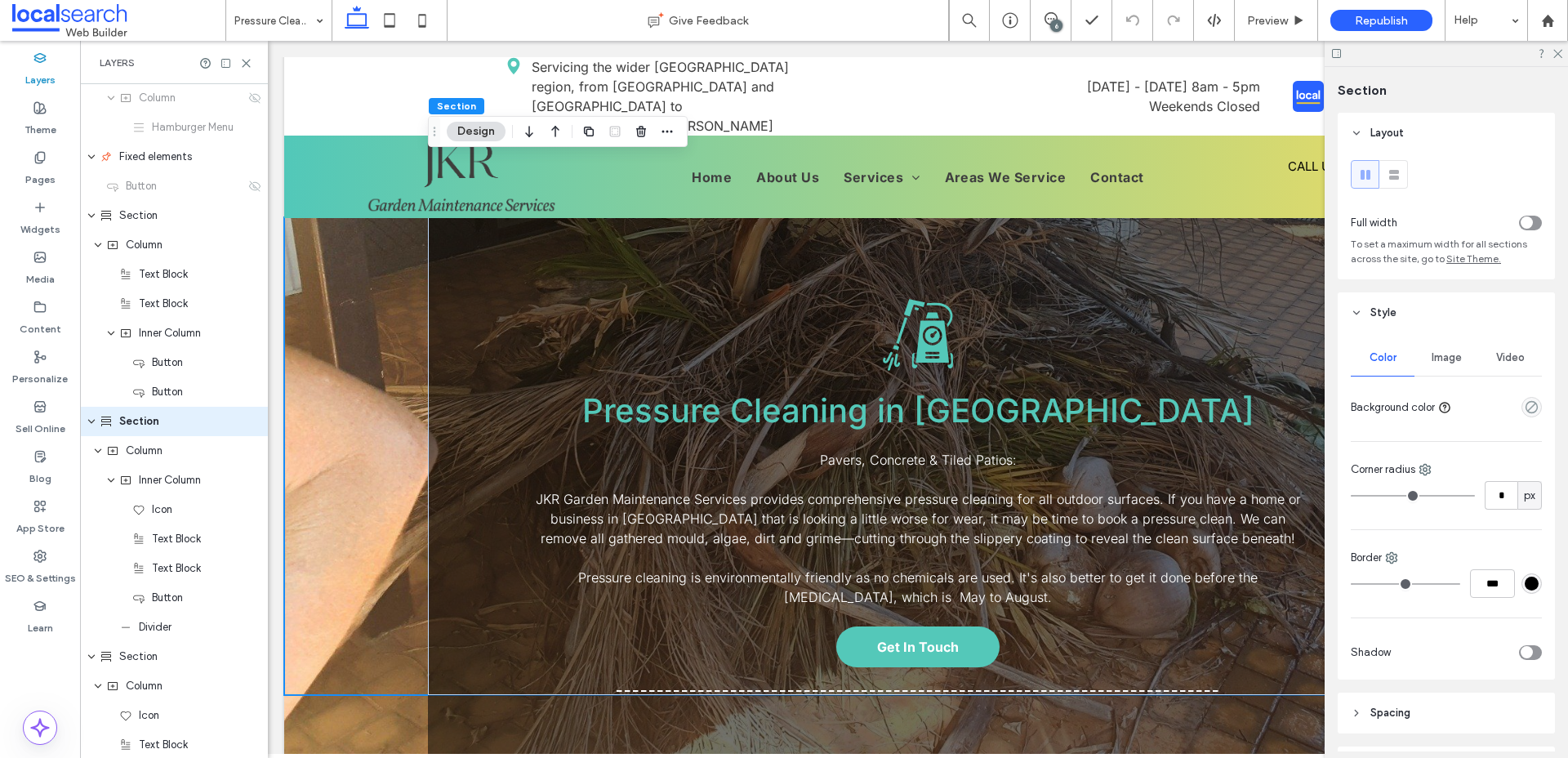
click at [1434, 347] on div "Image" at bounding box center [1447, 358] width 64 height 36
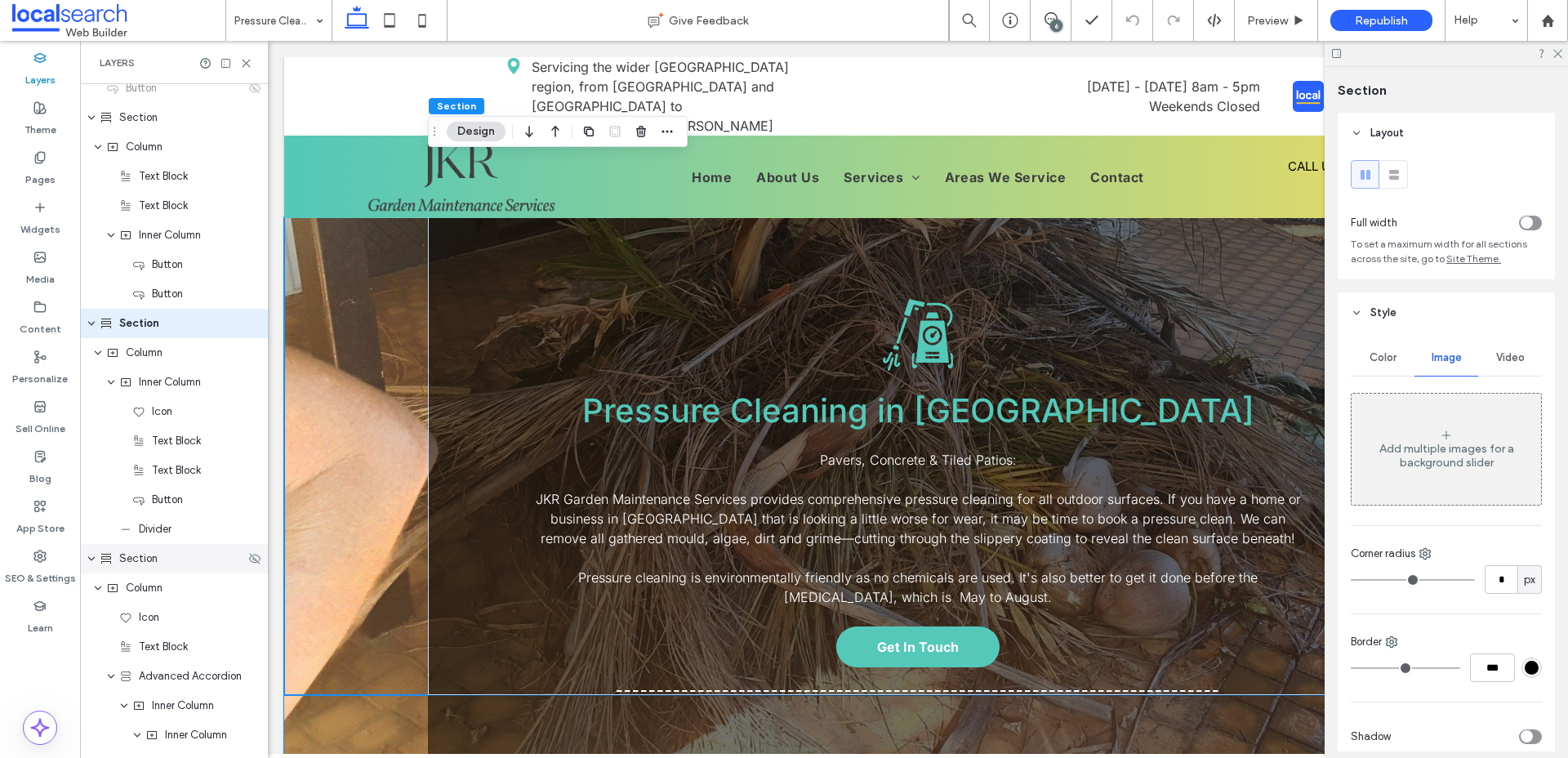
click at [152, 555] on span "Section" at bounding box center [138, 559] width 38 height 16
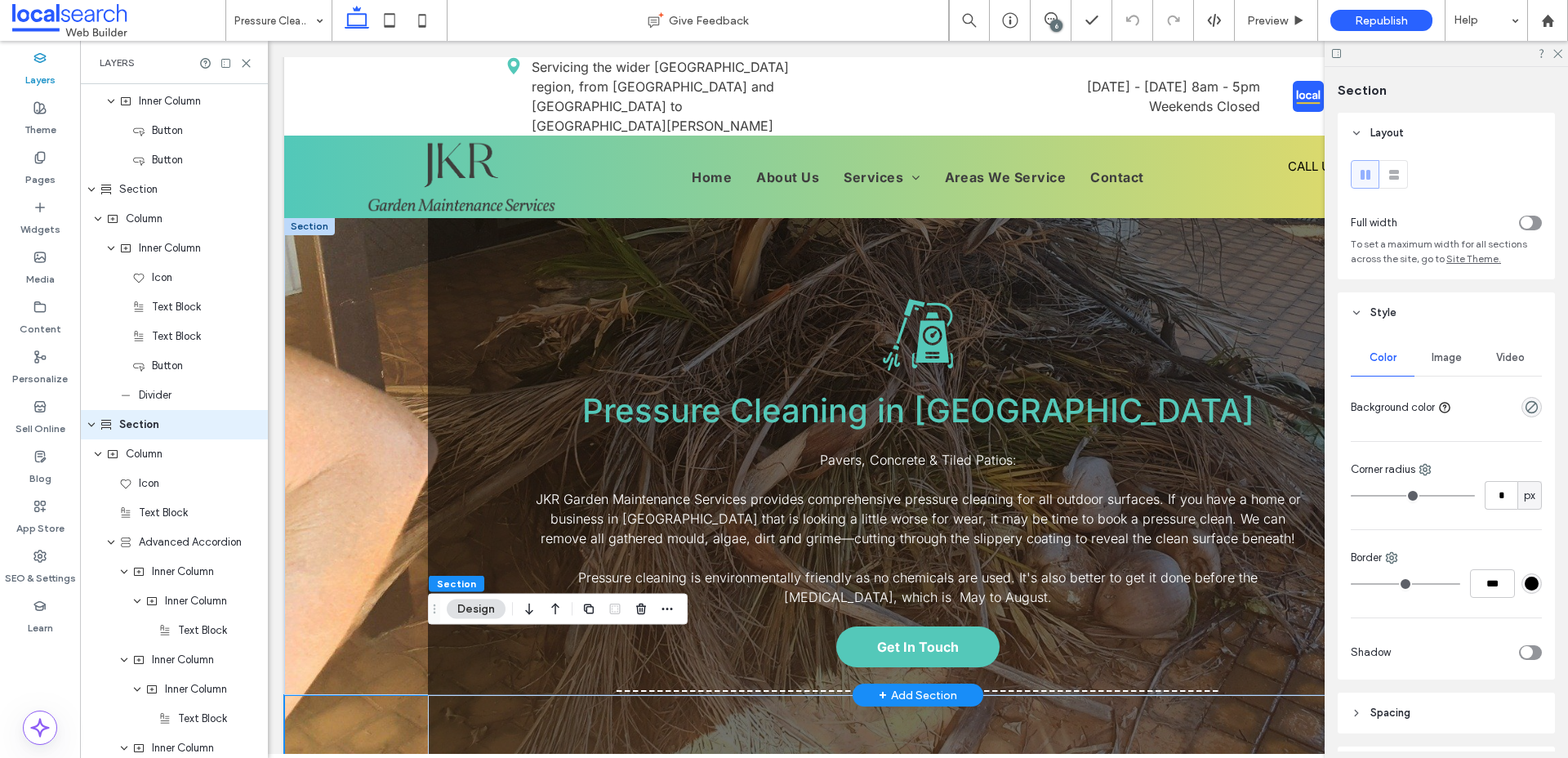
scroll to position [854, 0]
click at [1449, 351] on div "Image" at bounding box center [1447, 358] width 64 height 36
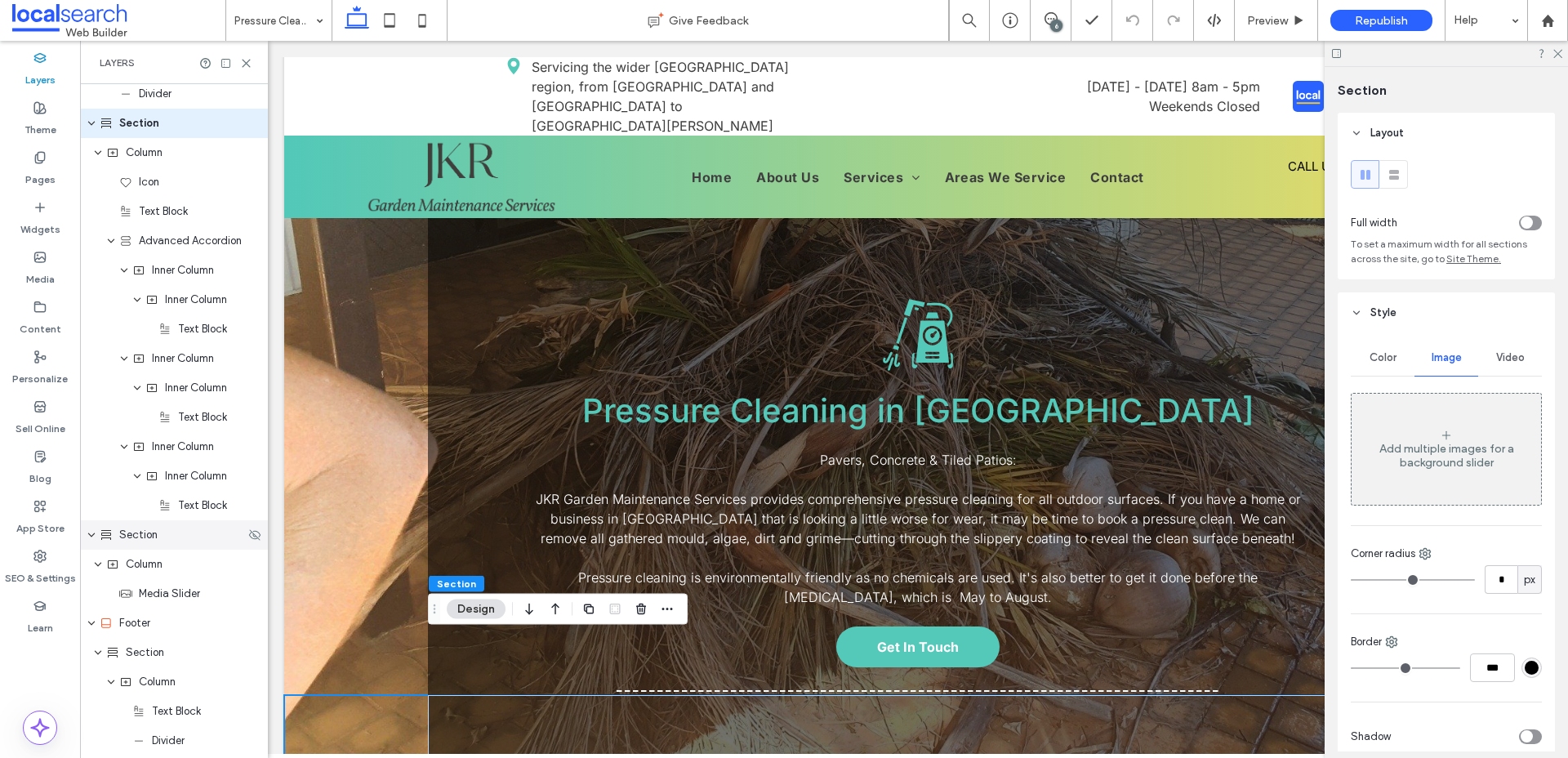
click at [141, 545] on div "Section" at bounding box center [174, 535] width 188 height 29
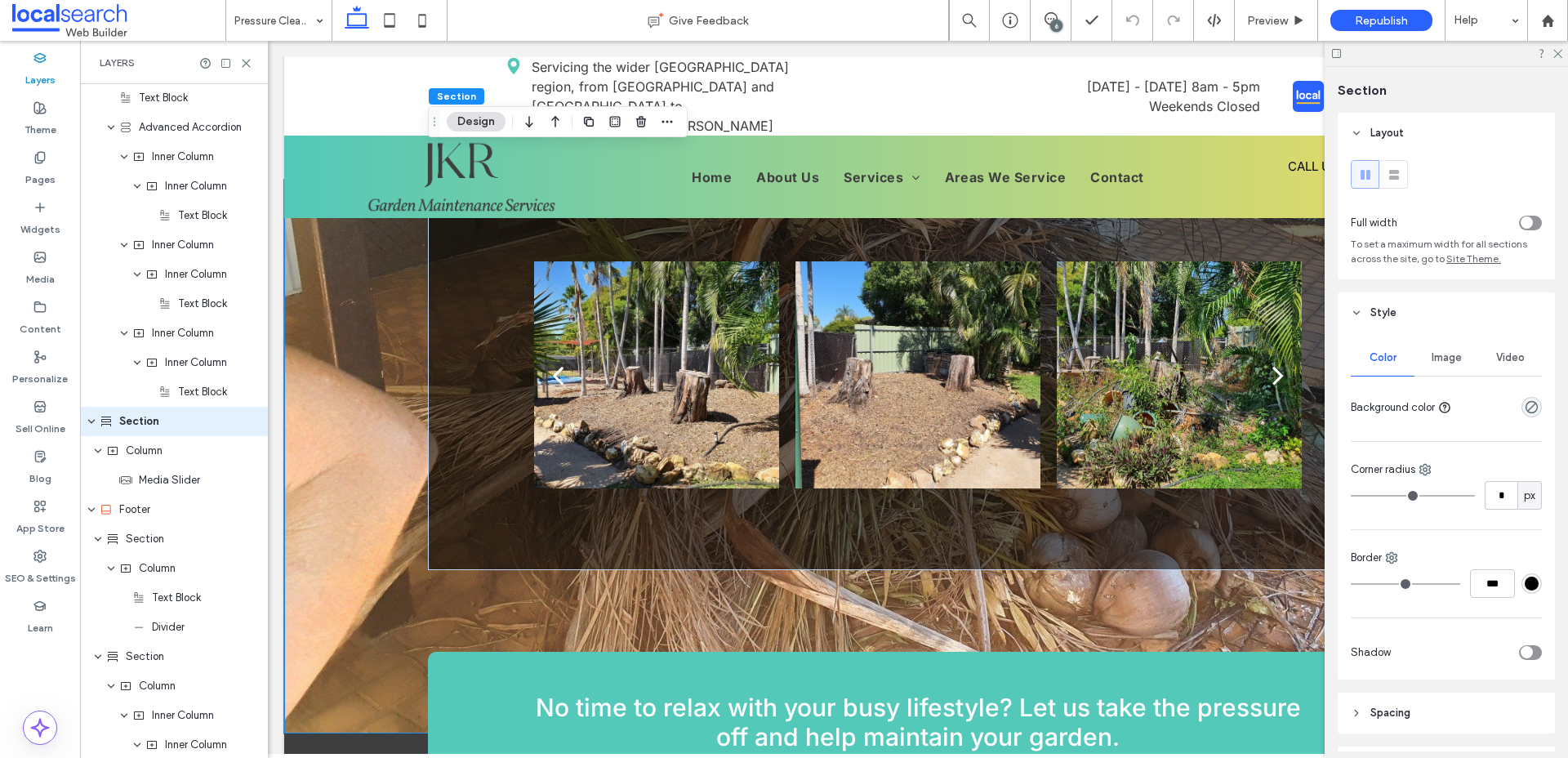
scroll to position [1450, 0]
click at [1439, 352] on span "Image" at bounding box center [1447, 358] width 30 height 13
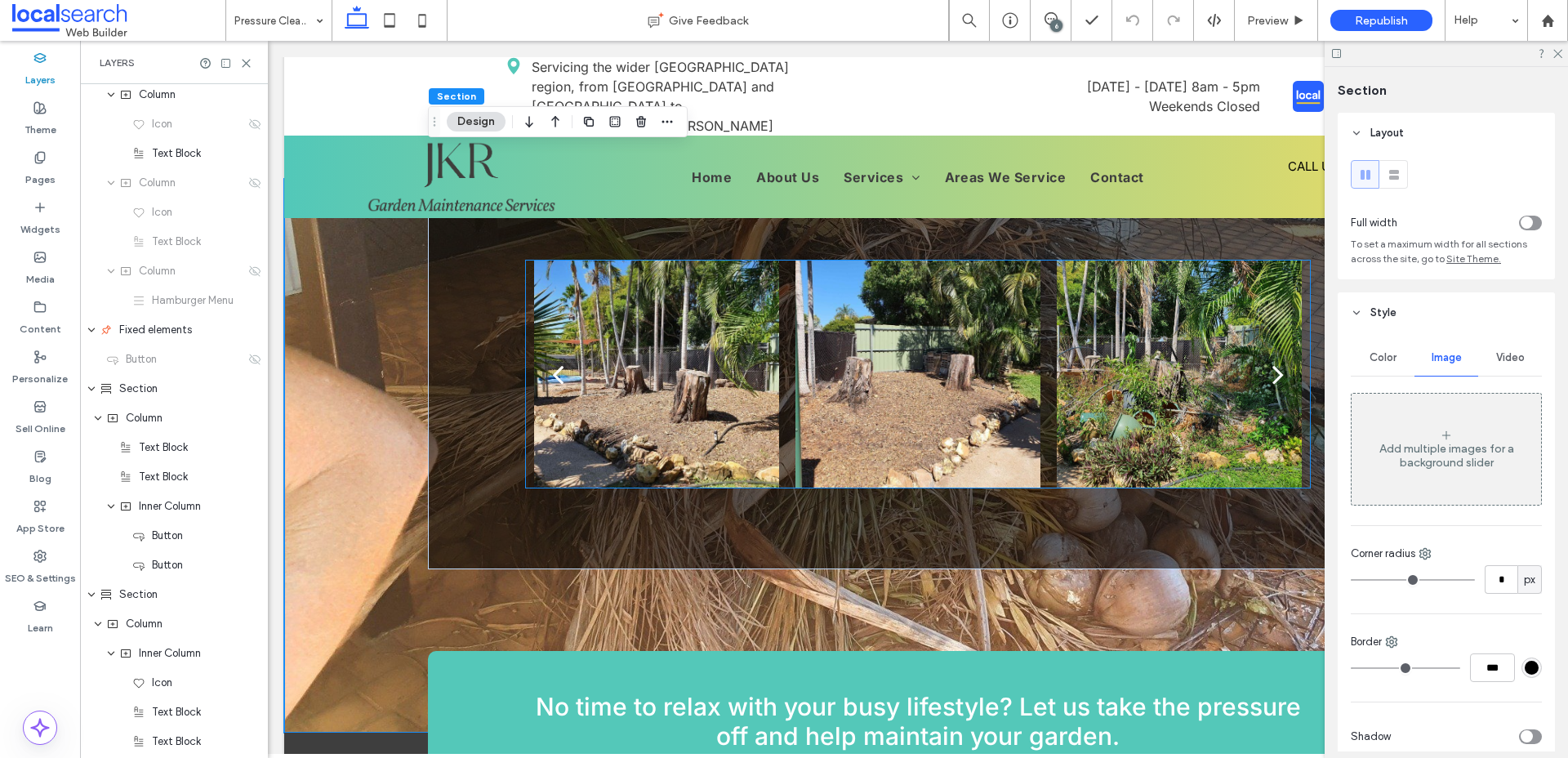
scroll to position [0, 0]
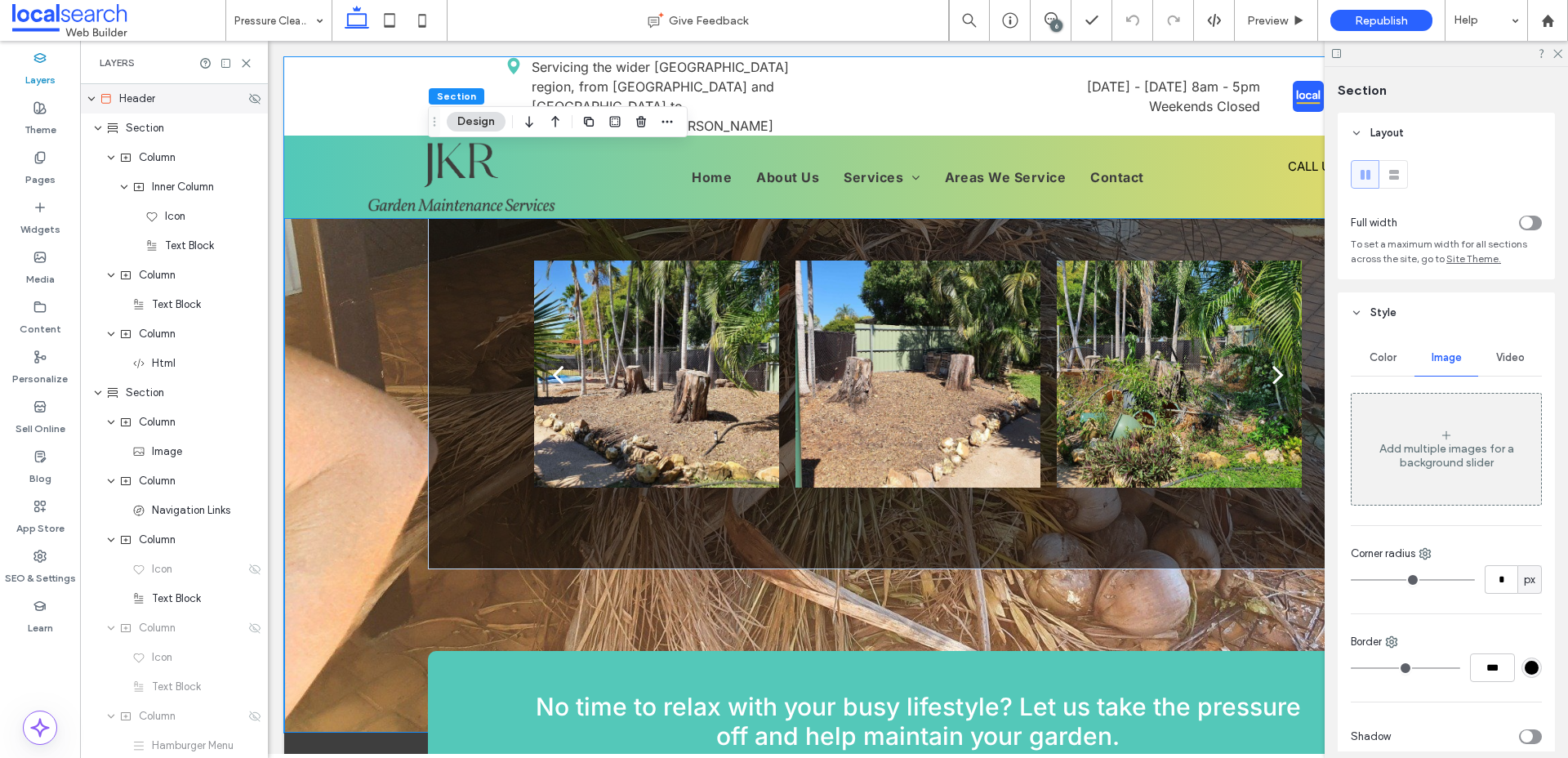
click at [146, 97] on span "Header" at bounding box center [137, 98] width 36 height 16
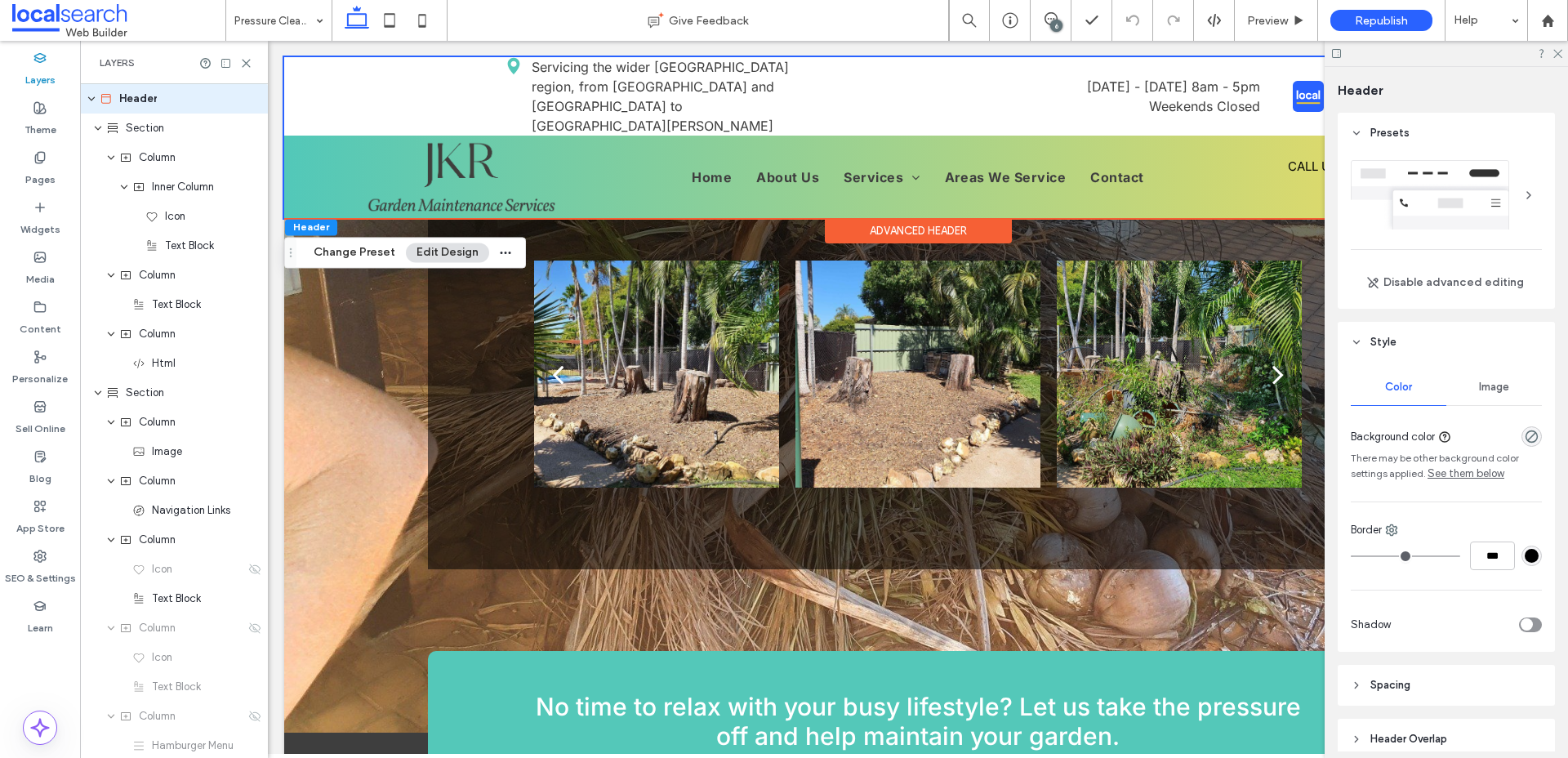
click at [1479, 398] on div "Image" at bounding box center [1495, 387] width 96 height 36
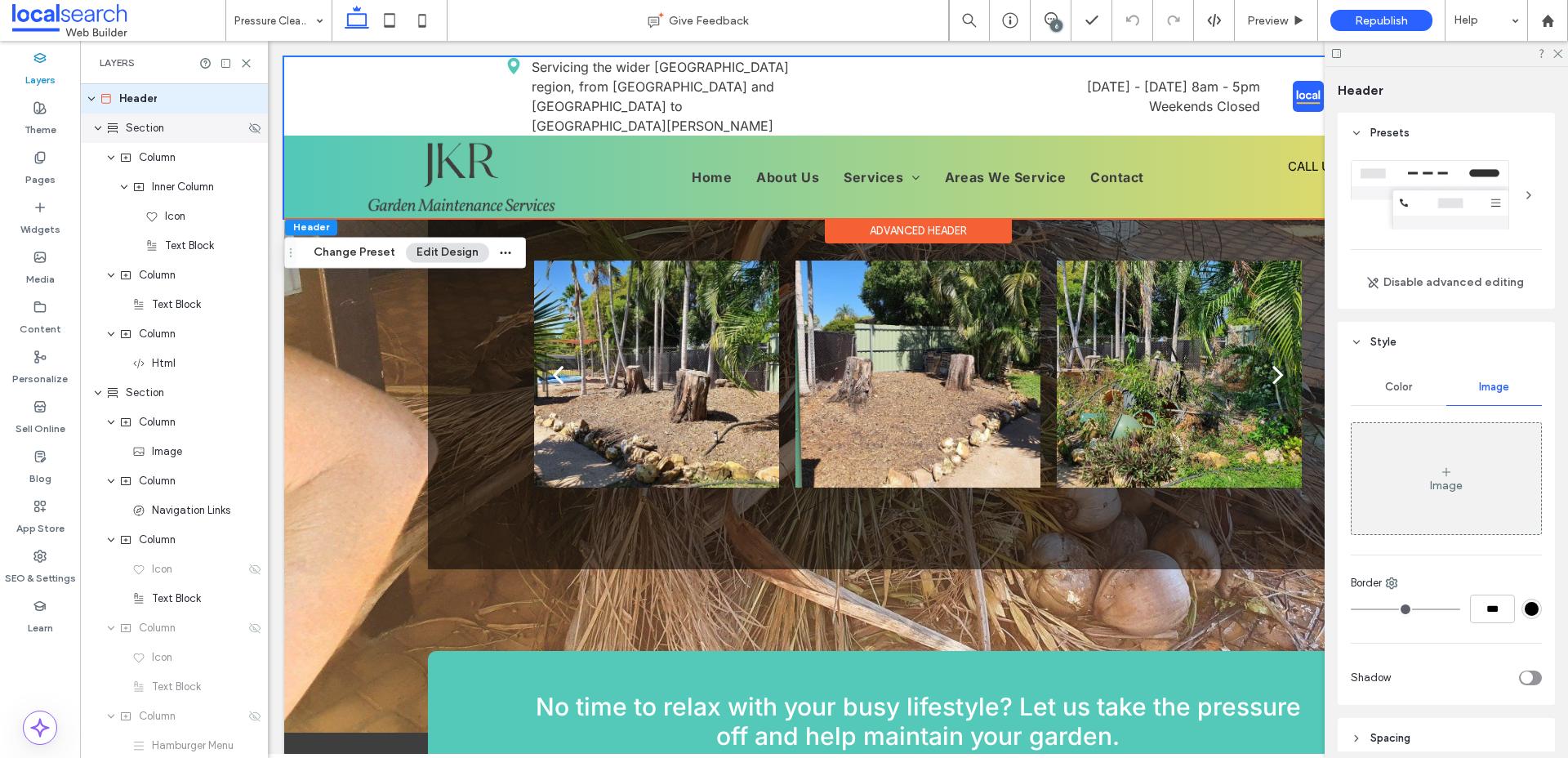
click at [167, 121] on div "Section" at bounding box center [175, 128] width 139 height 16
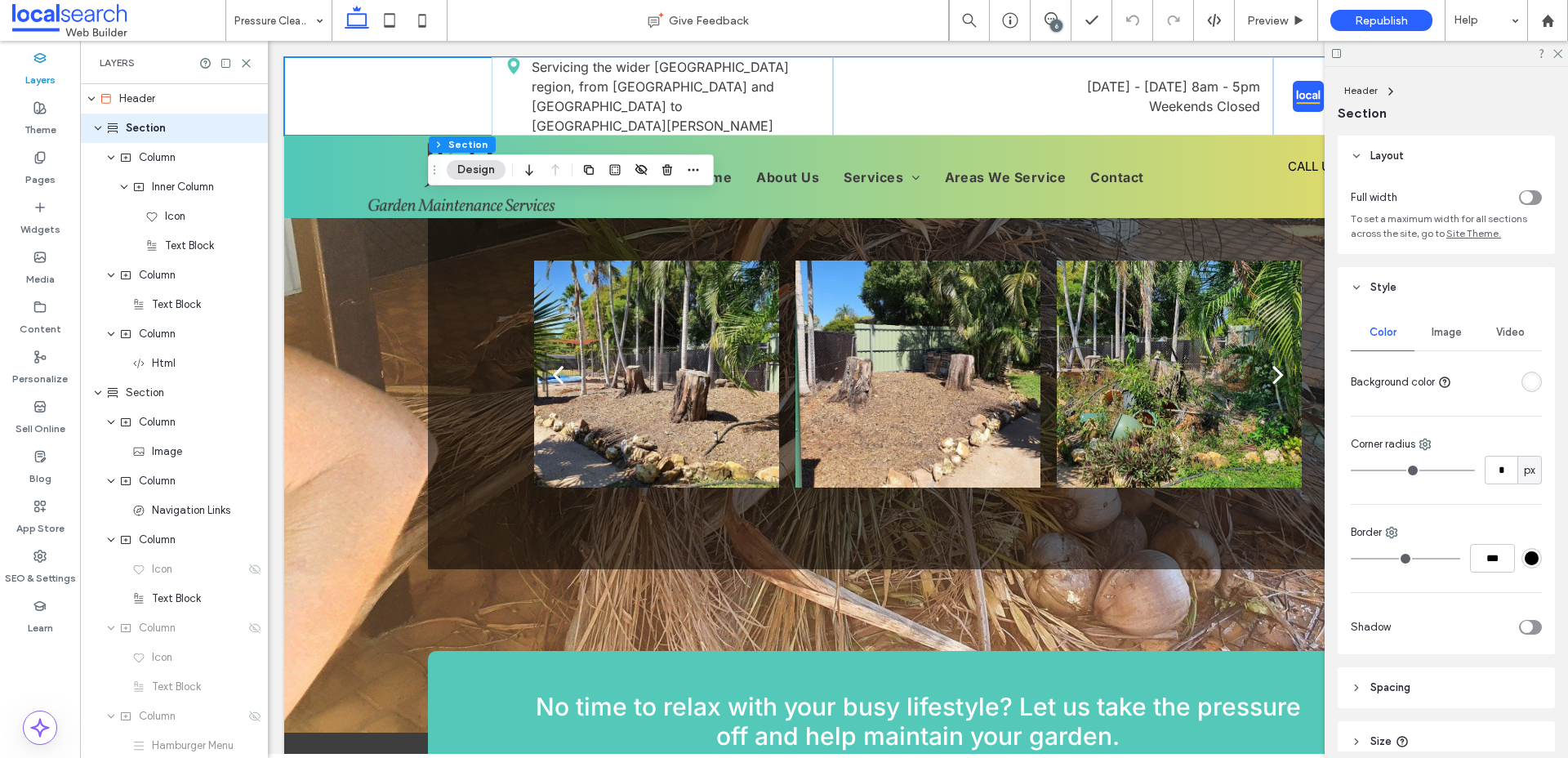
click at [1453, 334] on span "Image" at bounding box center [1447, 332] width 30 height 13
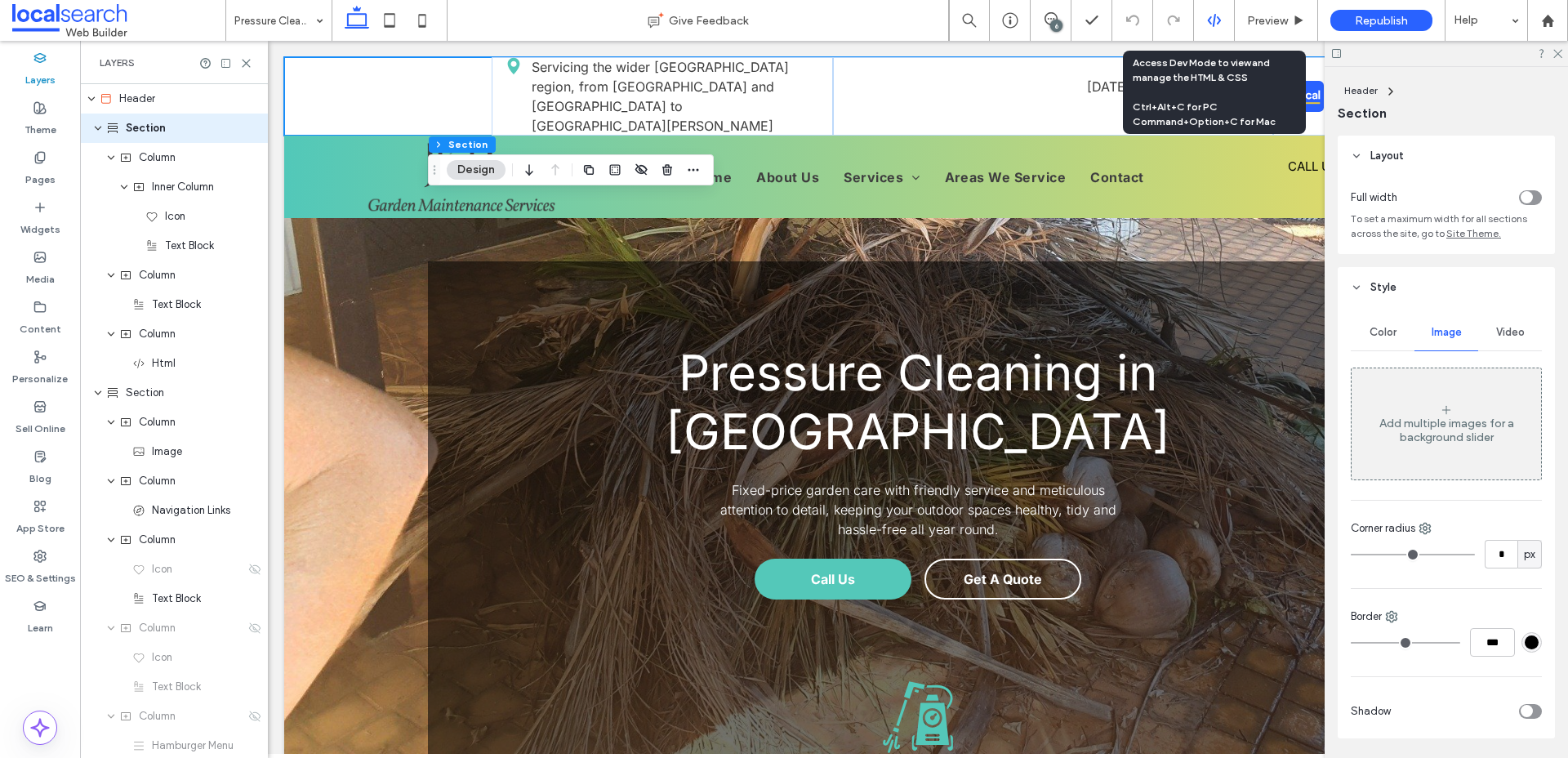
click at [1222, 27] on div at bounding box center [1214, 20] width 40 height 15
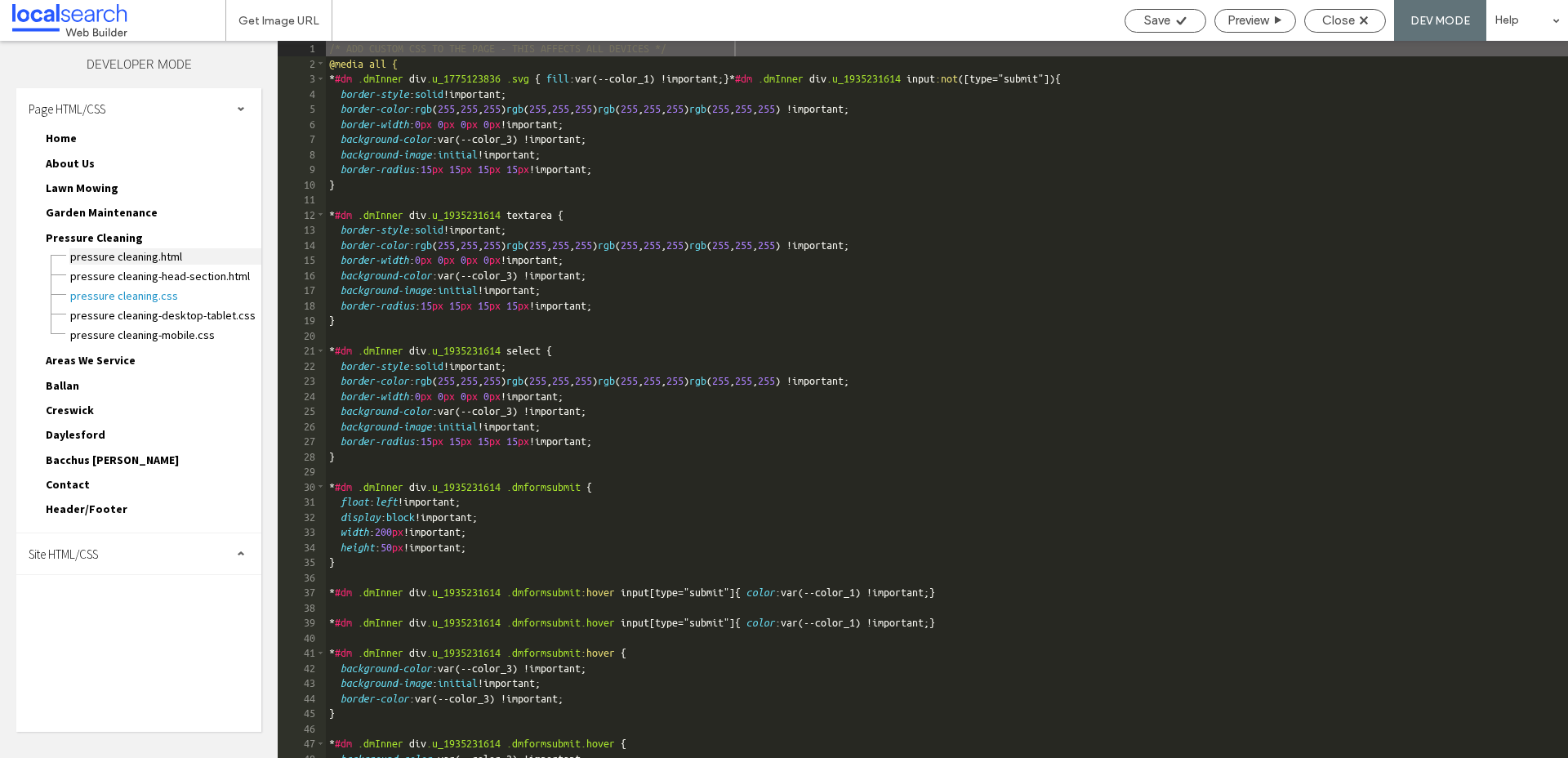
click at [138, 258] on span "Pressure Cleaning.html" at bounding box center [165, 256] width 192 height 16
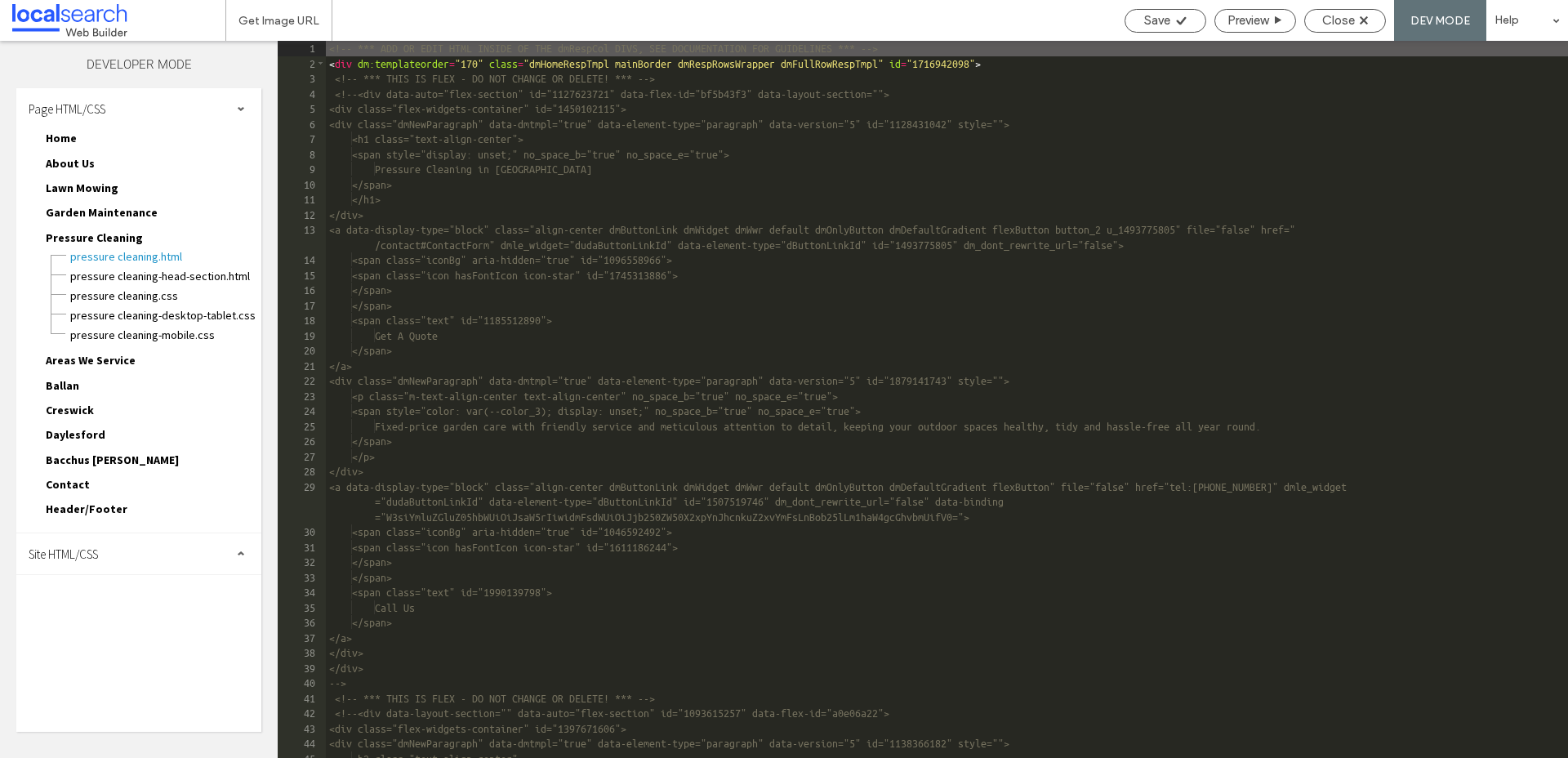
click at [708, 184] on div "<!-- *** ADD OR EDIT HTML INSIDE OF THE dmRespCol DIVS, SEE DOCUMENTATION FOR G…" at bounding box center [946, 414] width 1242 height 747
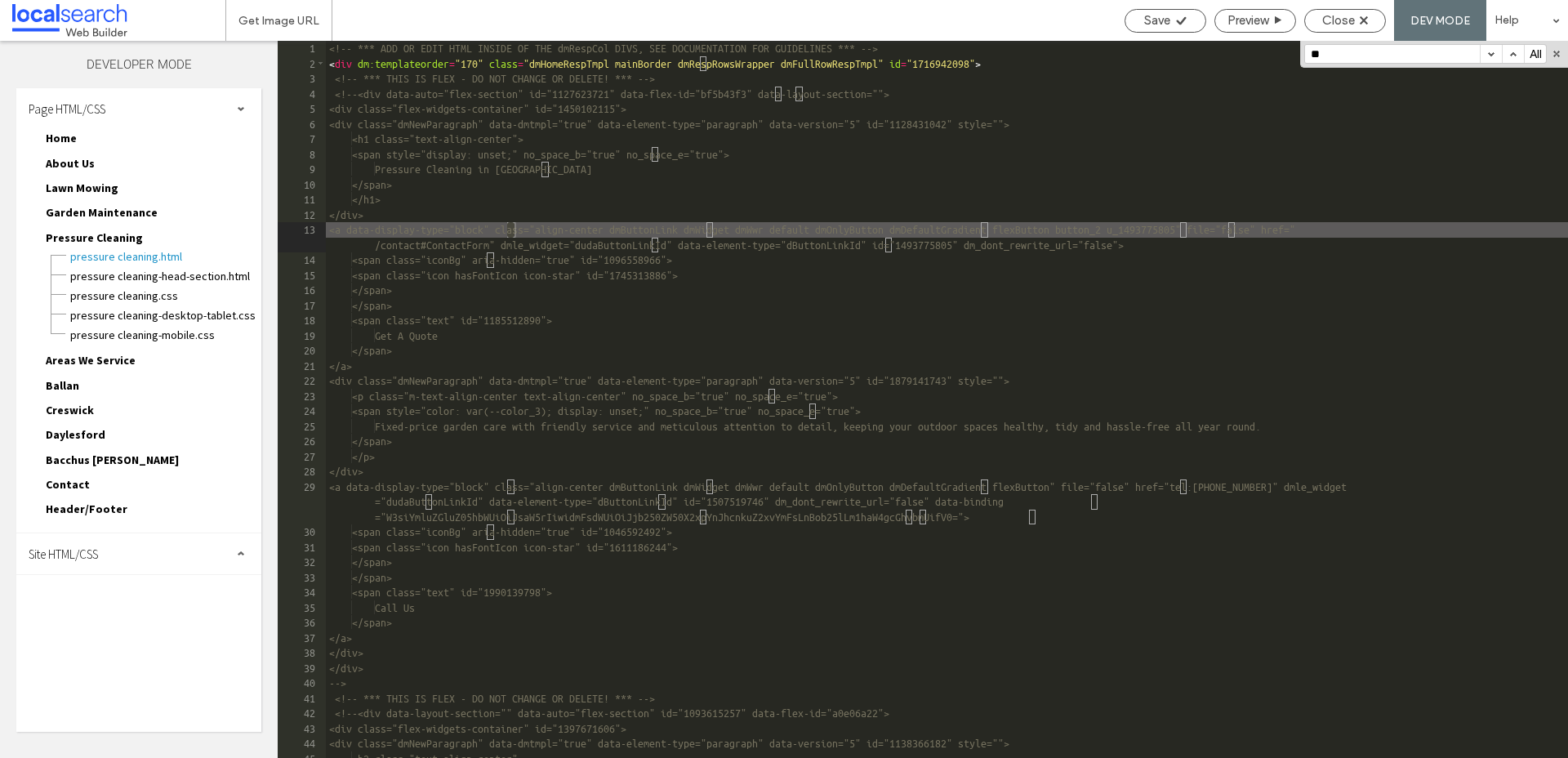
scroll to position [397, 0]
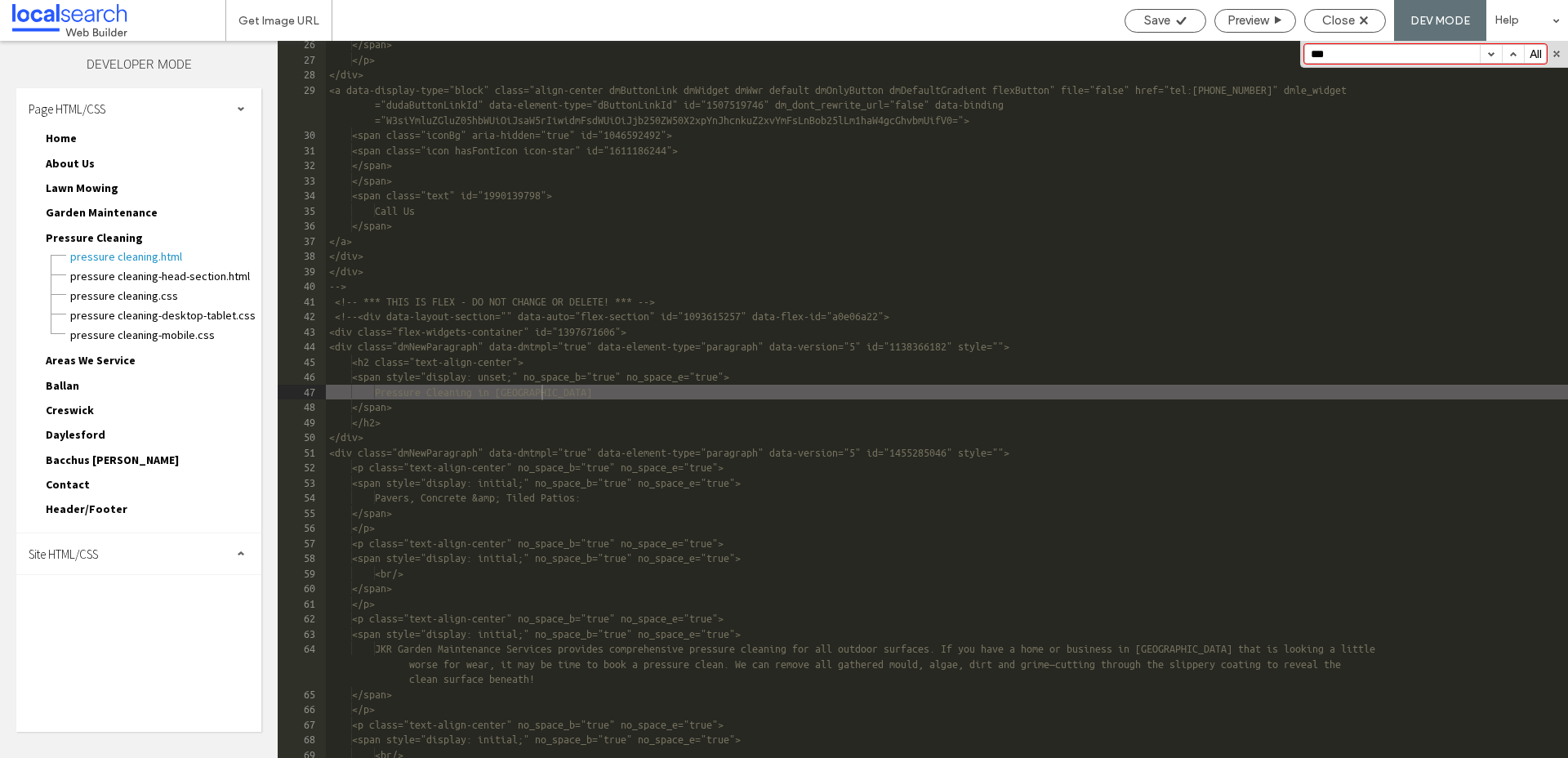
type input "****"
click at [1338, 17] on span "Close" at bounding box center [1338, 20] width 33 height 15
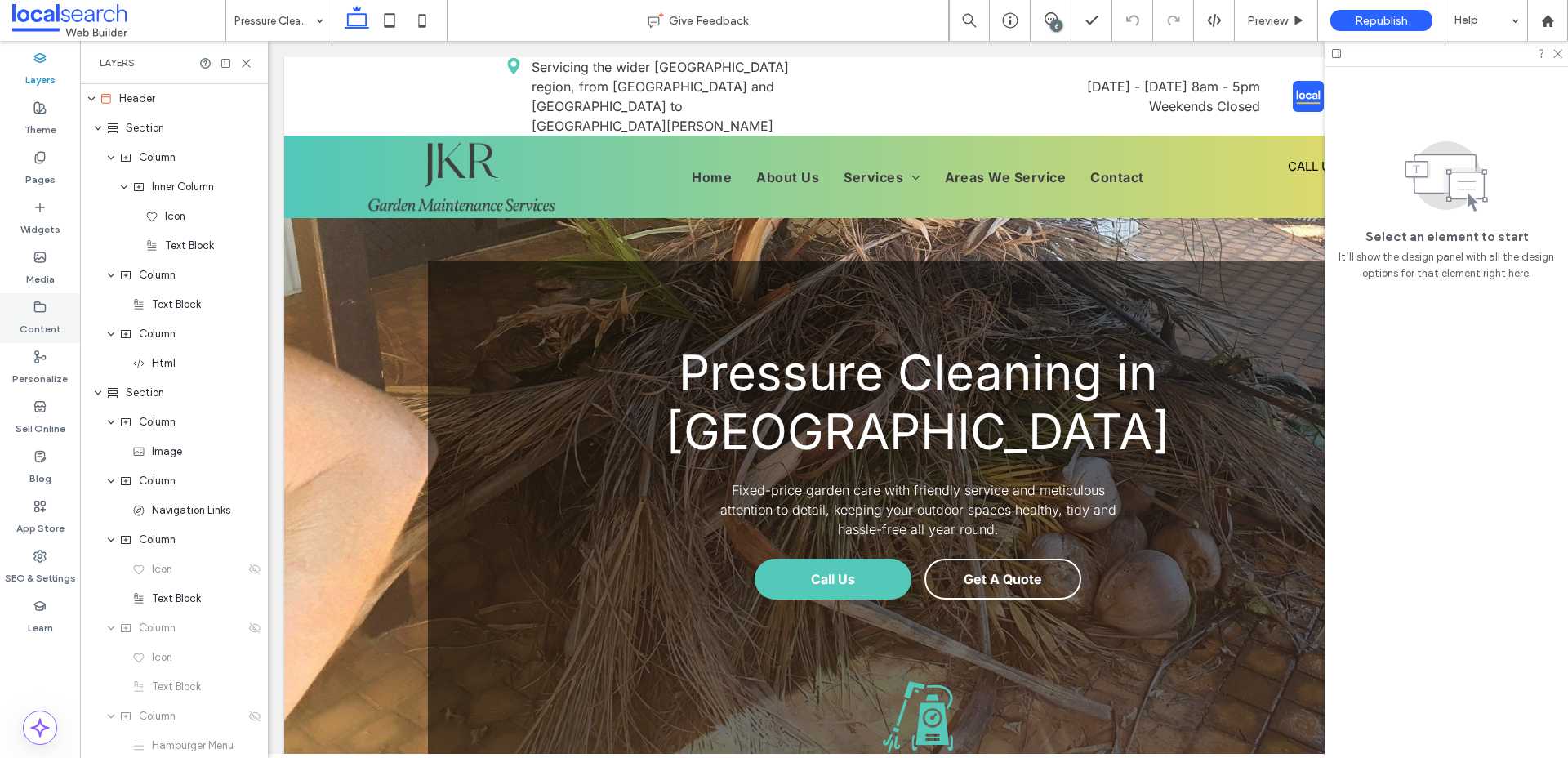
click at [35, 306] on use at bounding box center [41, 306] width 11 height 10
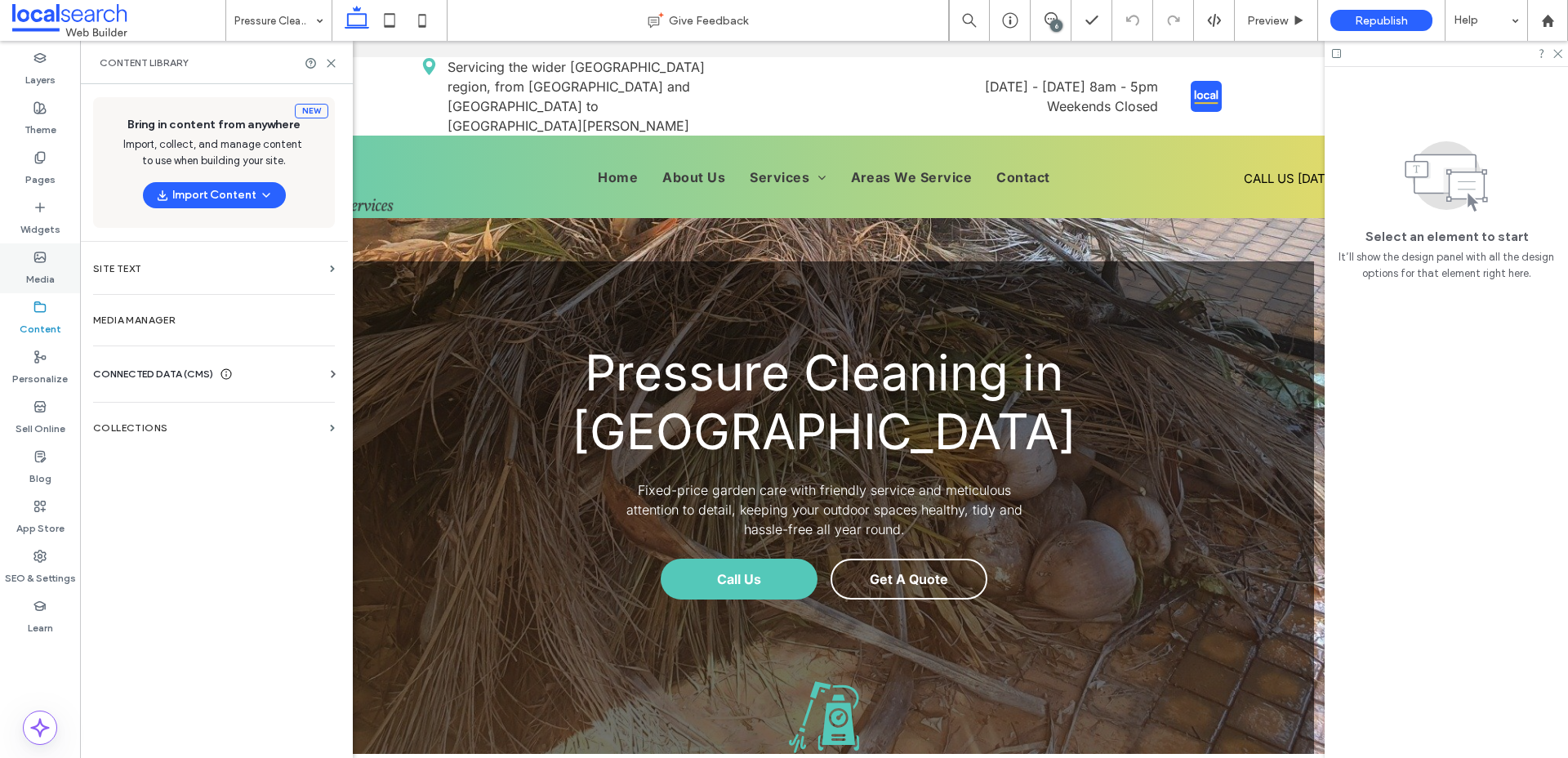
click at [34, 262] on icon at bounding box center [40, 257] width 13 height 13
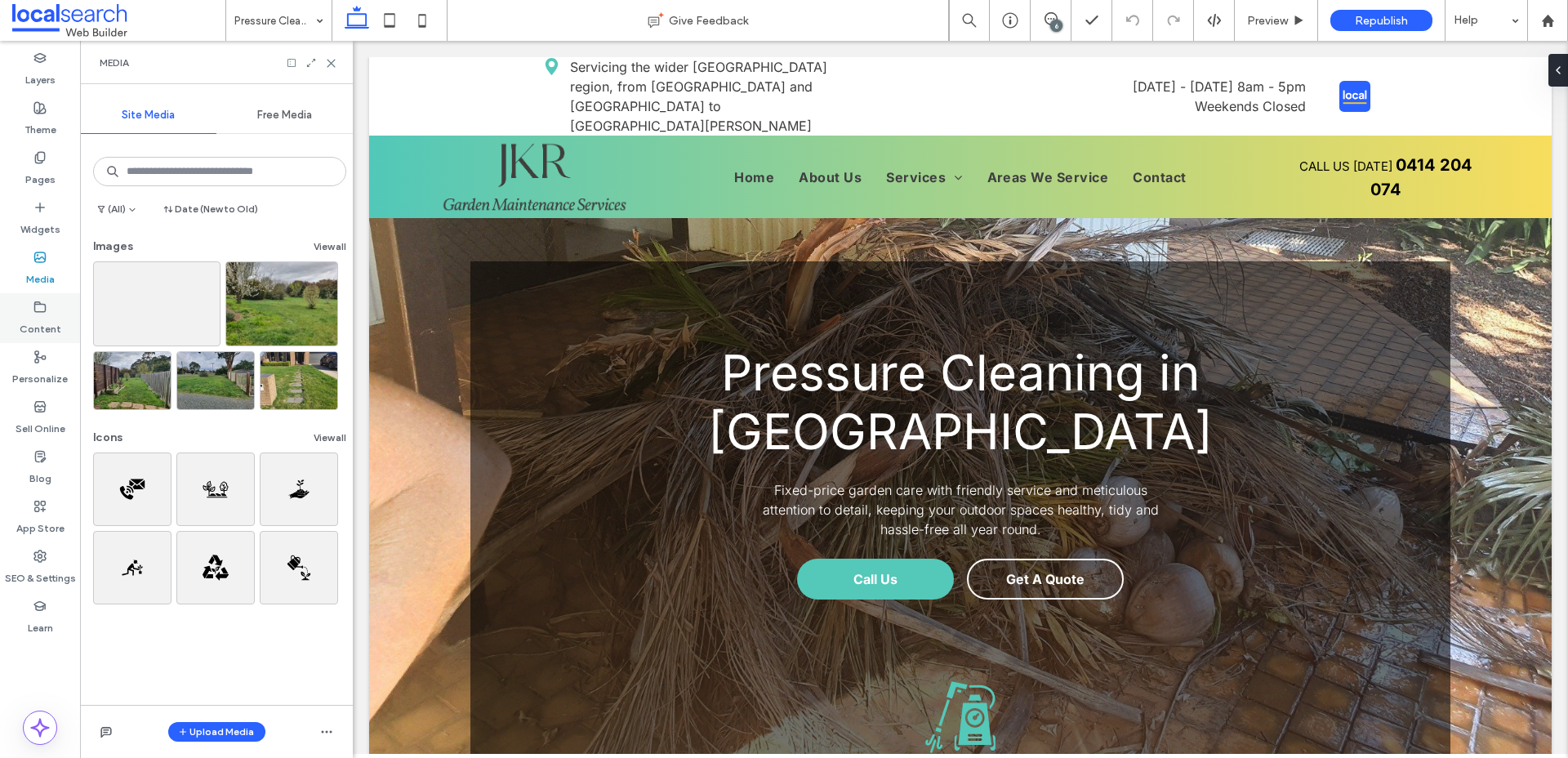
click at [44, 317] on label "Content" at bounding box center [40, 325] width 42 height 23
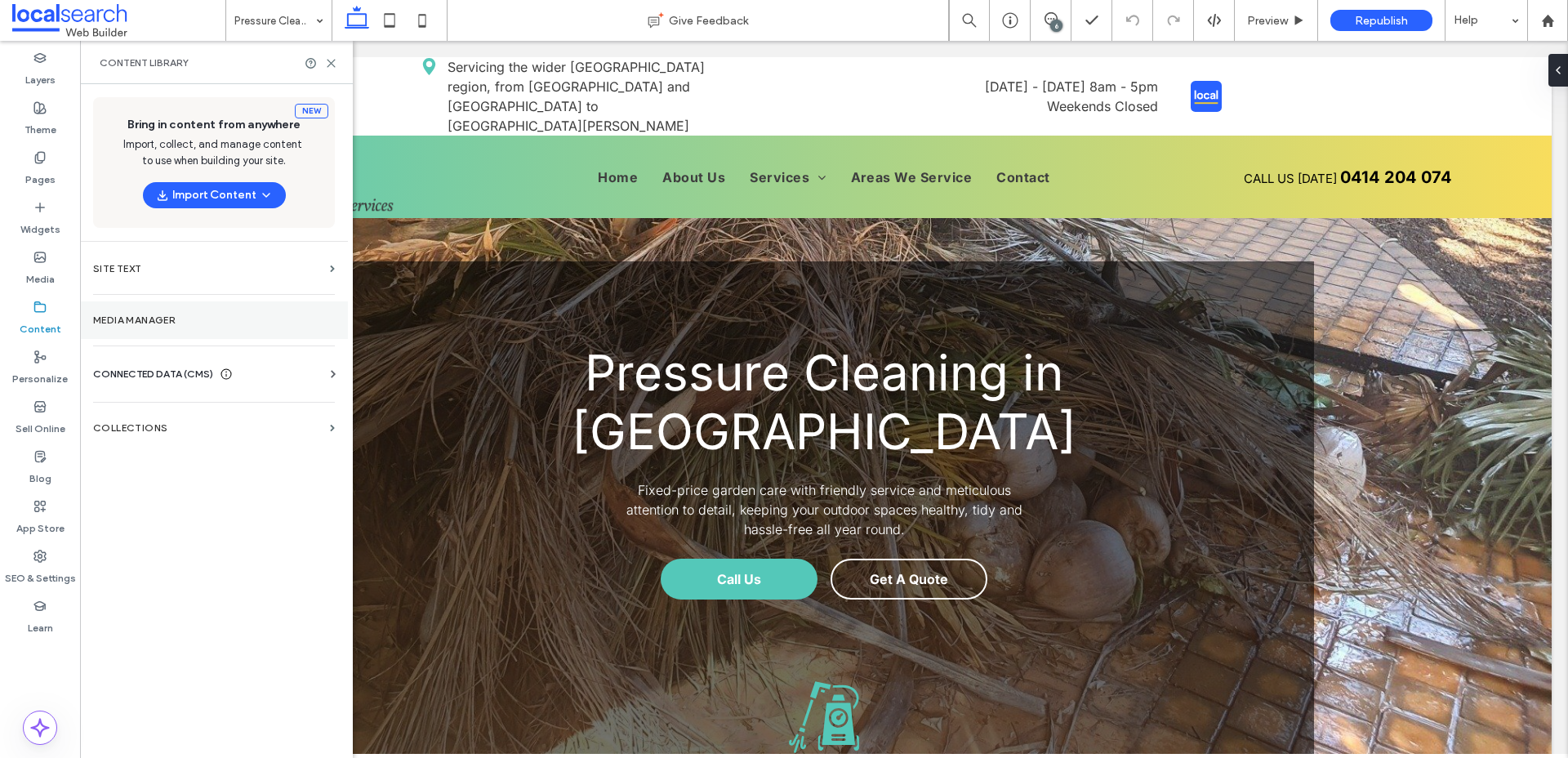
click at [145, 322] on label "Media Manager" at bounding box center [213, 320] width 242 height 12
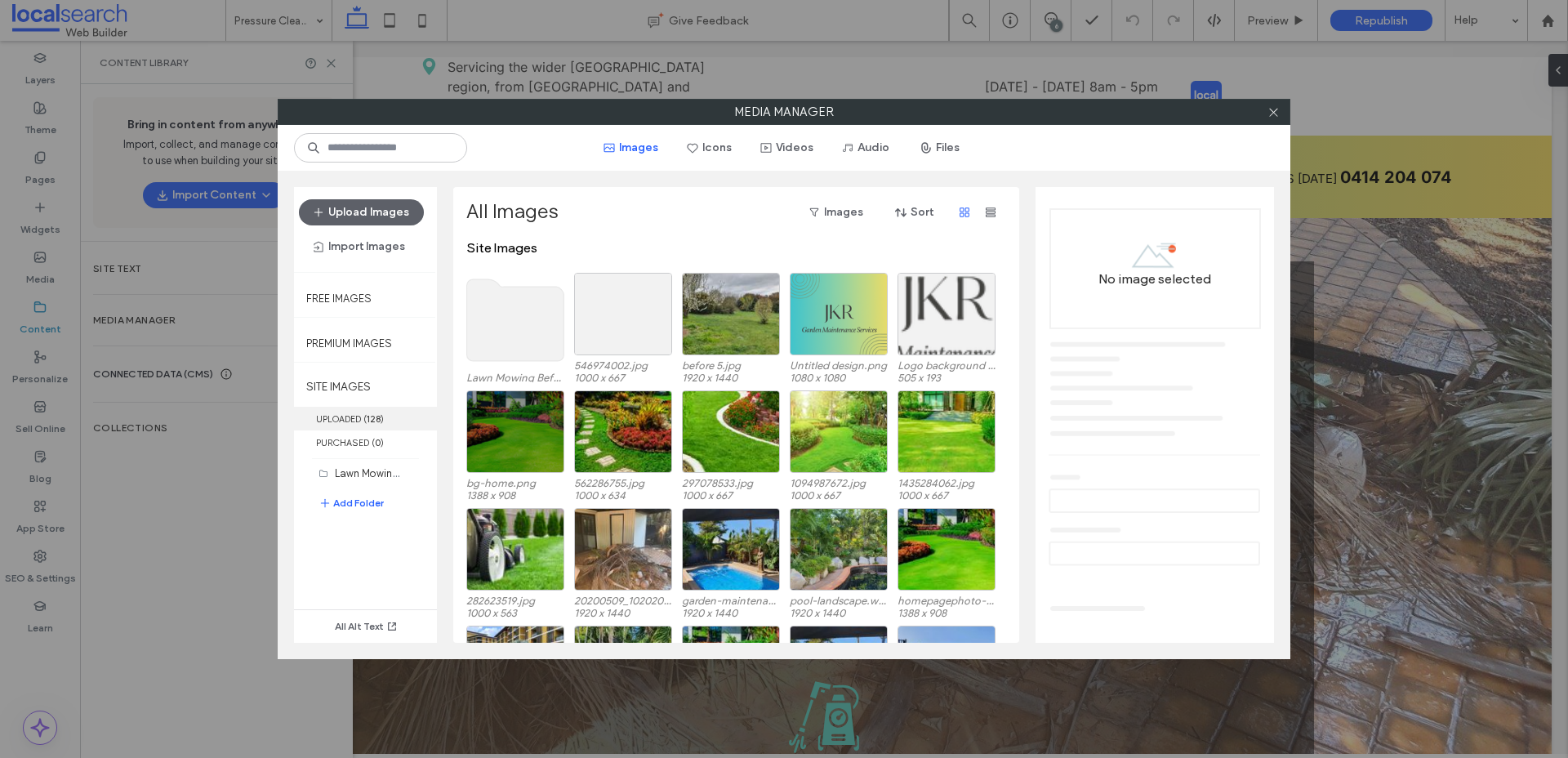
click at [359, 418] on label "UPLOADED ( 128 )" at bounding box center [365, 418] width 143 height 24
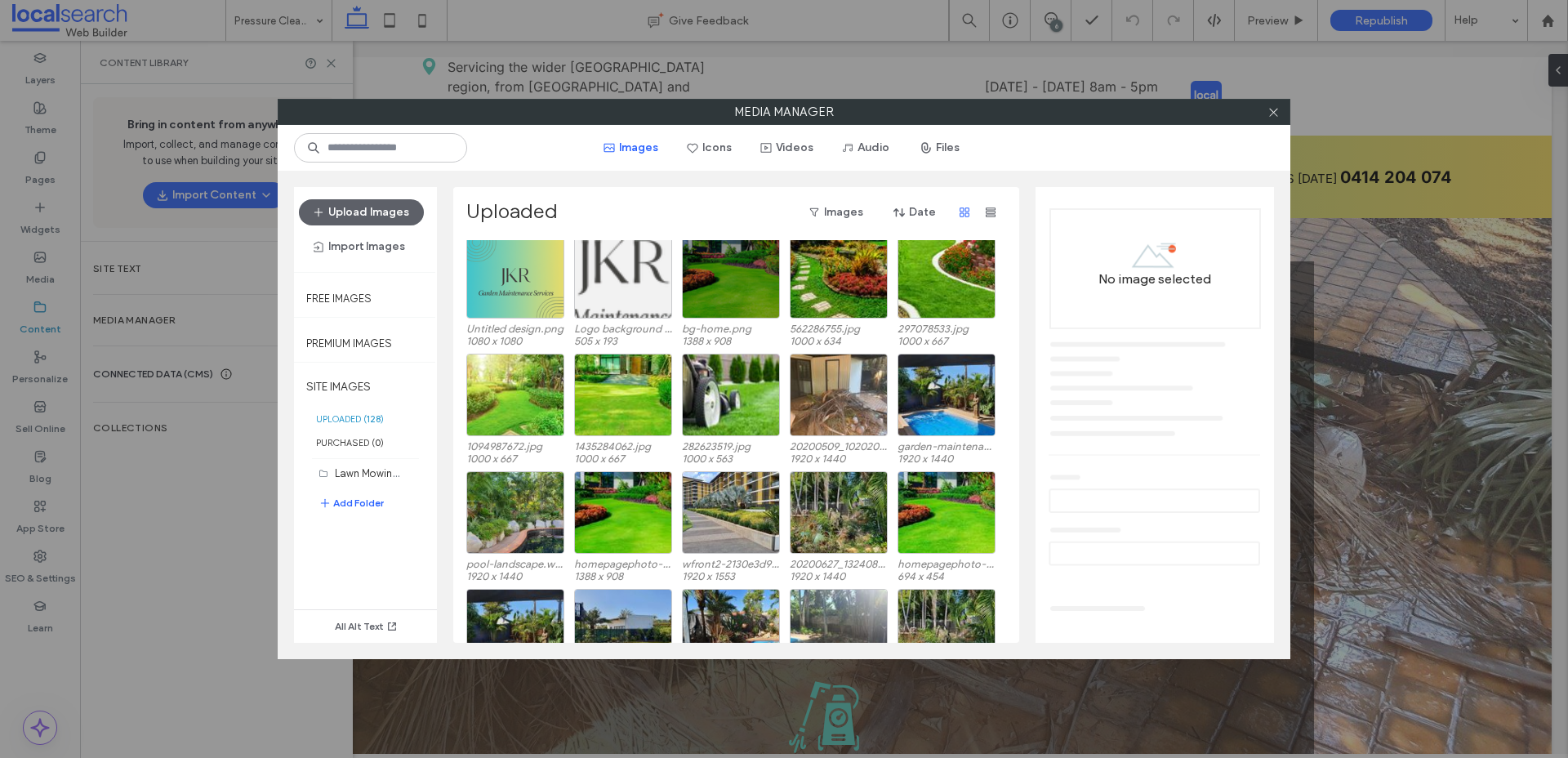
scroll to position [386, 0]
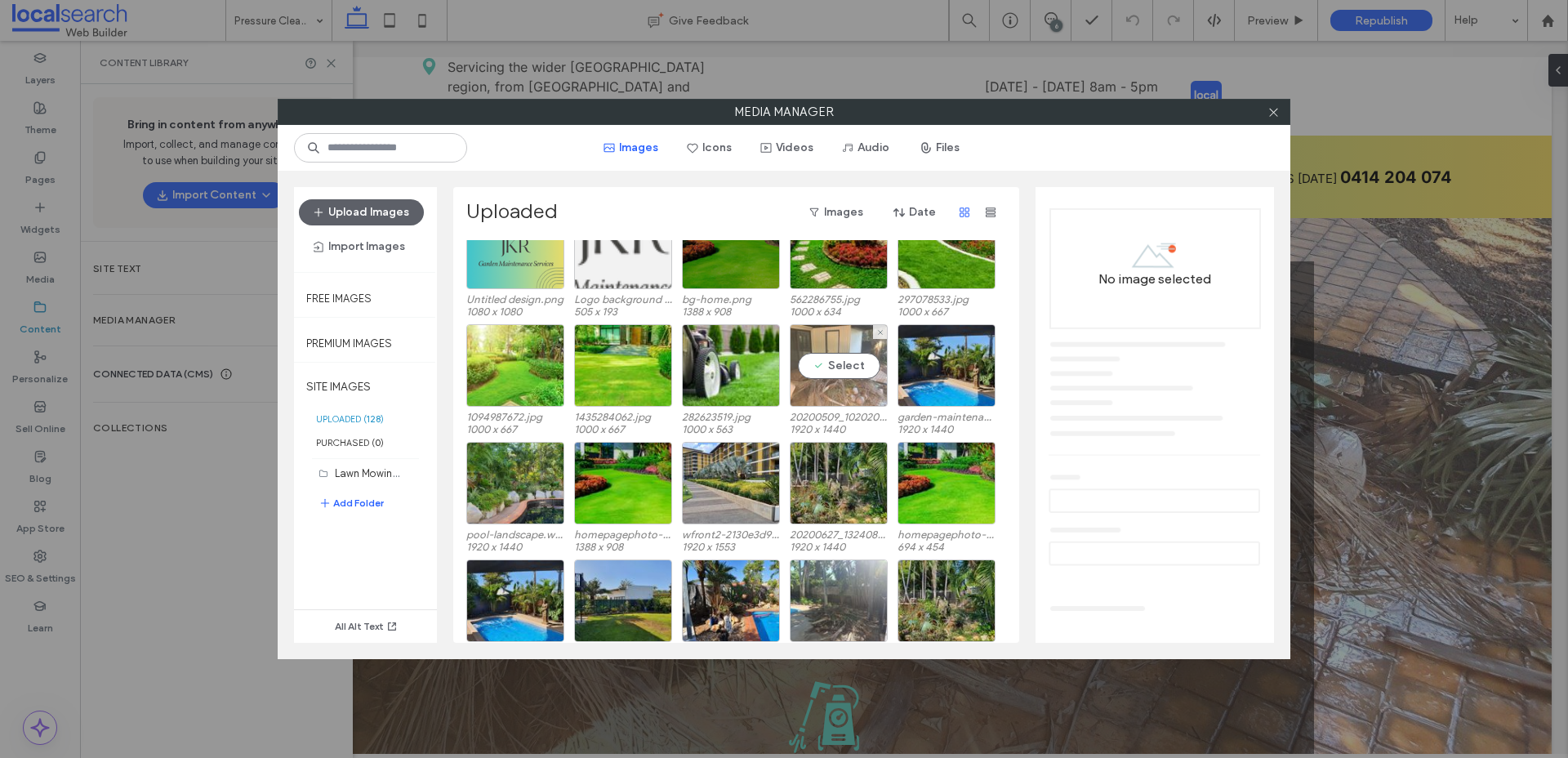
click at [854, 393] on div "Select" at bounding box center [838, 365] width 98 height 82
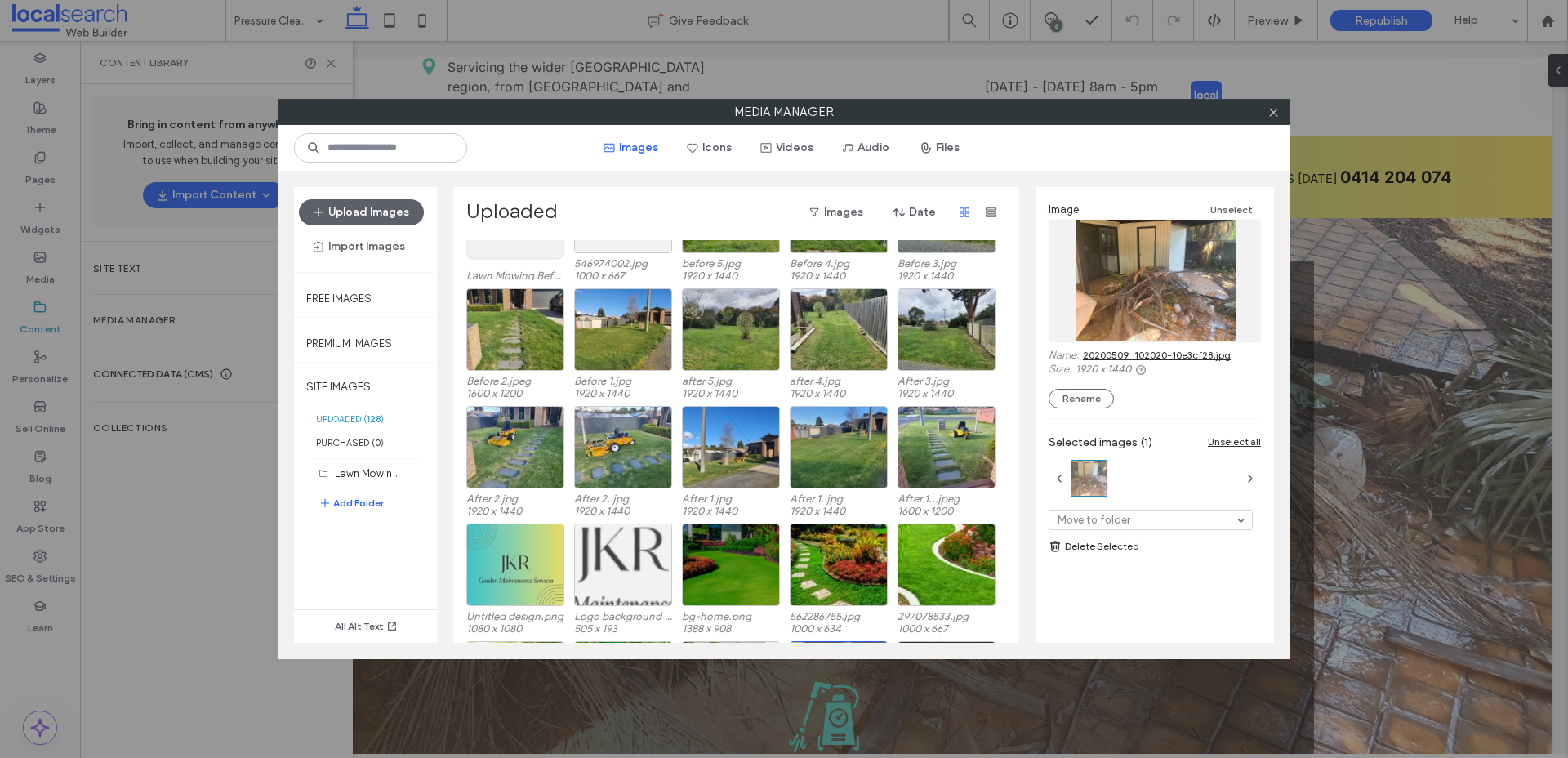
scroll to position [0, 0]
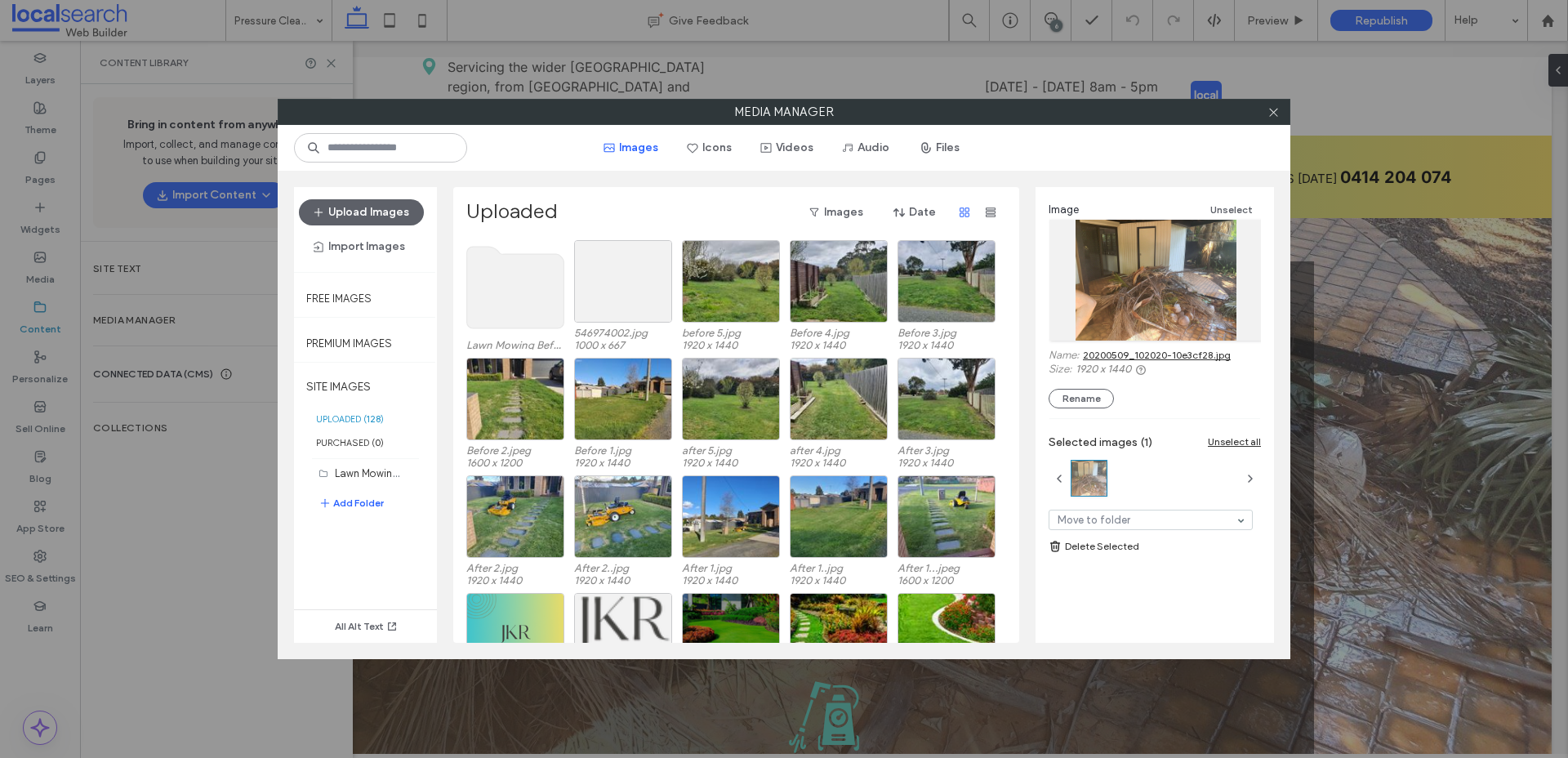
click at [1210, 355] on link "20200509_102020-10e3cf28.jpg" at bounding box center [1156, 355] width 148 height 12
click at [635, 300] on div "Select" at bounding box center [622, 281] width 98 height 82
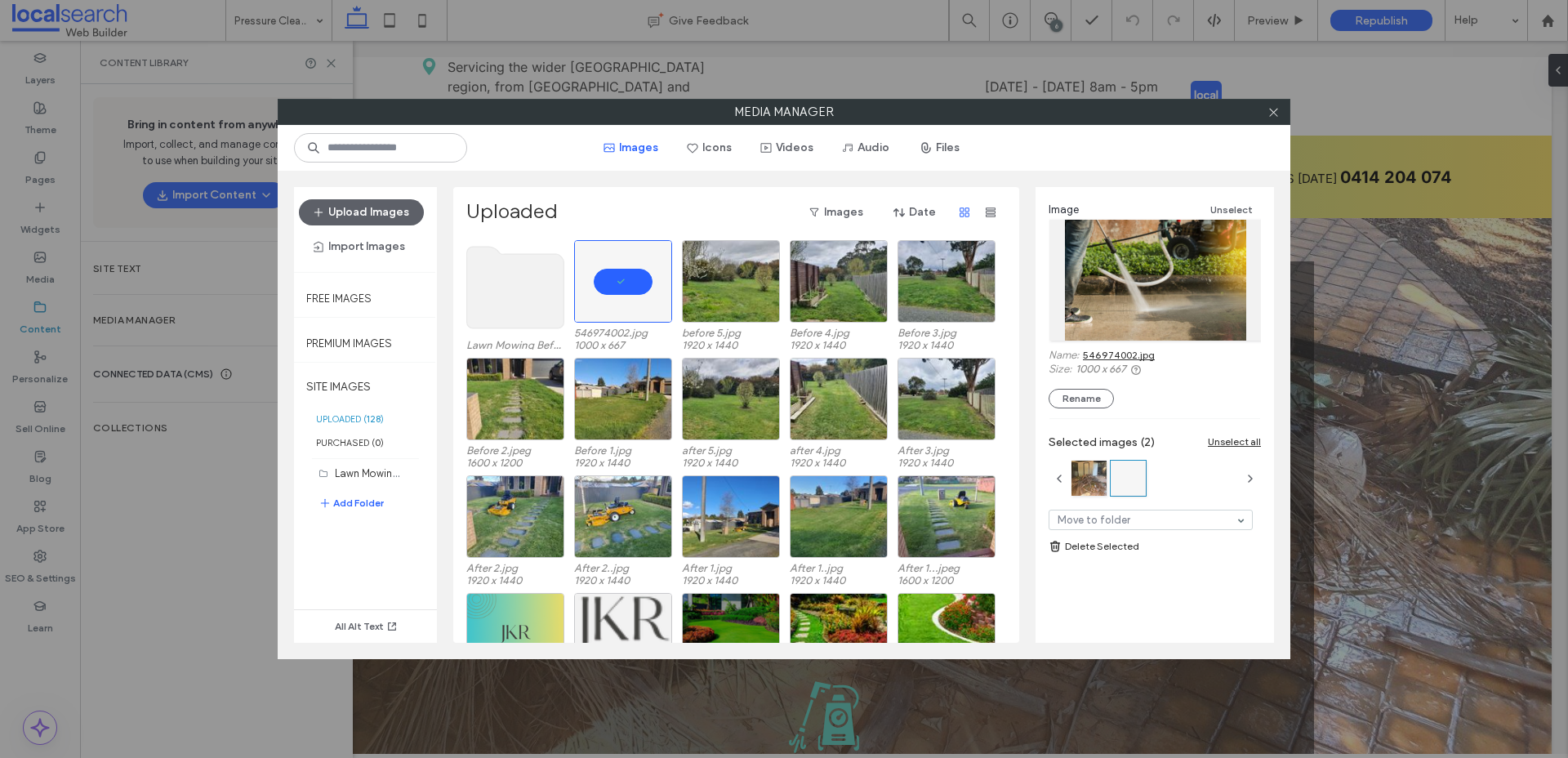
click at [1124, 354] on link "546974002.jpg" at bounding box center [1118, 355] width 72 height 12
click at [1273, 106] on icon at bounding box center [1274, 112] width 12 height 12
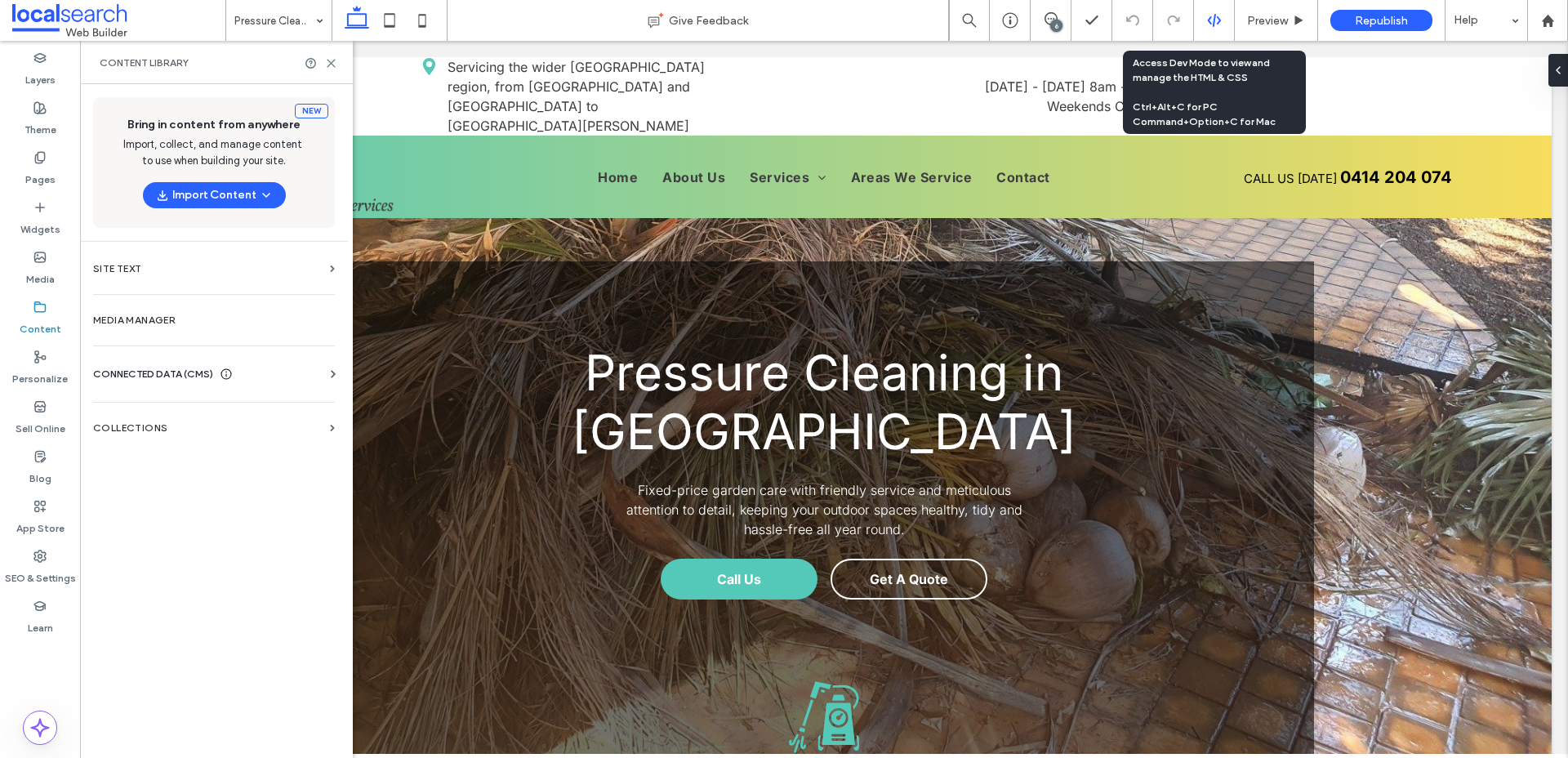
click at [1220, 19] on icon at bounding box center [1214, 20] width 15 height 15
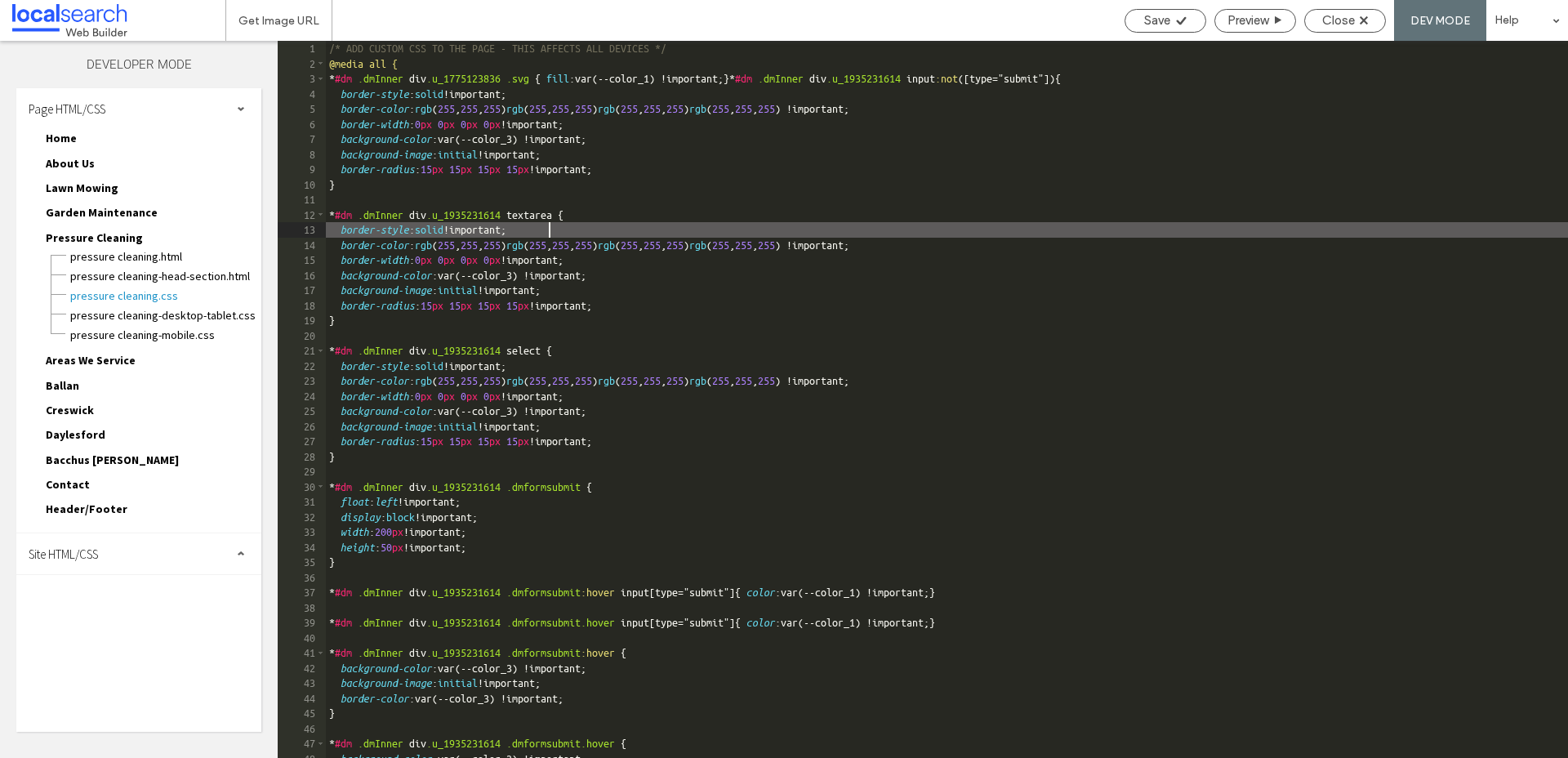
click at [839, 224] on div "/* ADD CUSTOM CSS TO THE PAGE - THIS AFFECTS ALL DEVICES */ @media all { * #dm …" at bounding box center [1085, 414] width 1520 height 747
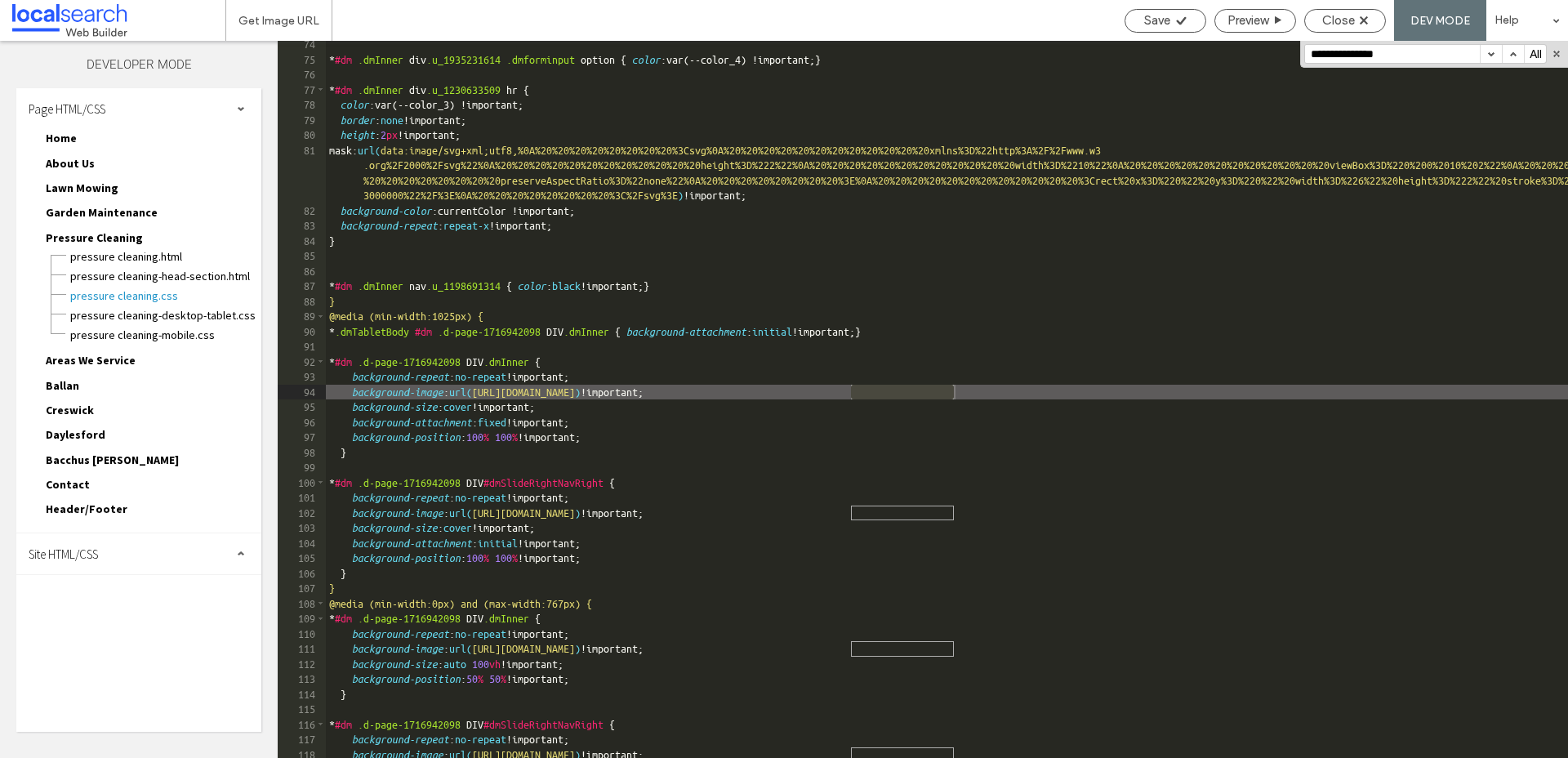
scroll to position [1107, 0]
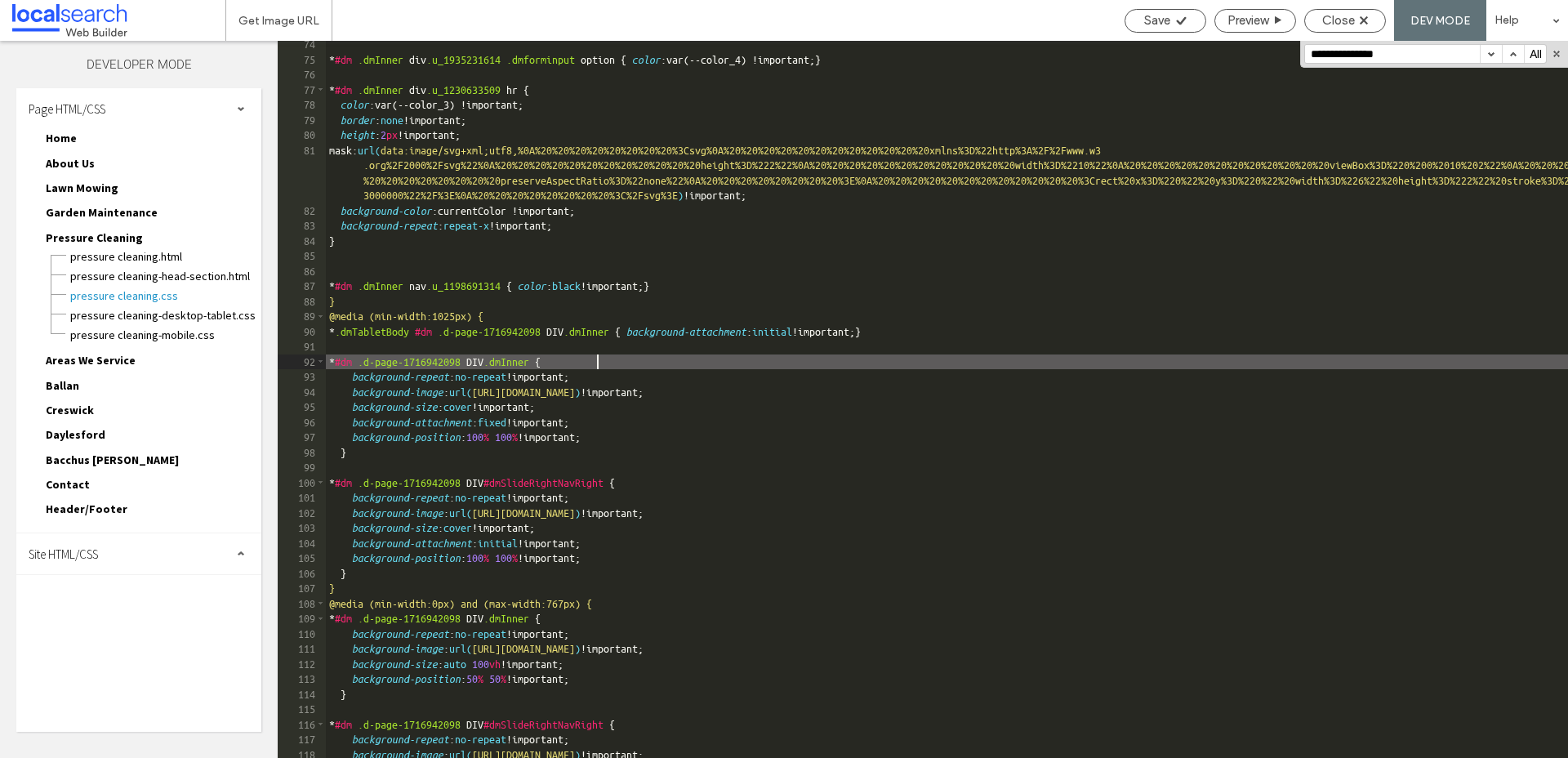
click at [958, 363] on div "* #dm .dmInner div .u_1935231614 .dmforminput option { color :var(--color_4) !i…" at bounding box center [1085, 411] width 1520 height 747
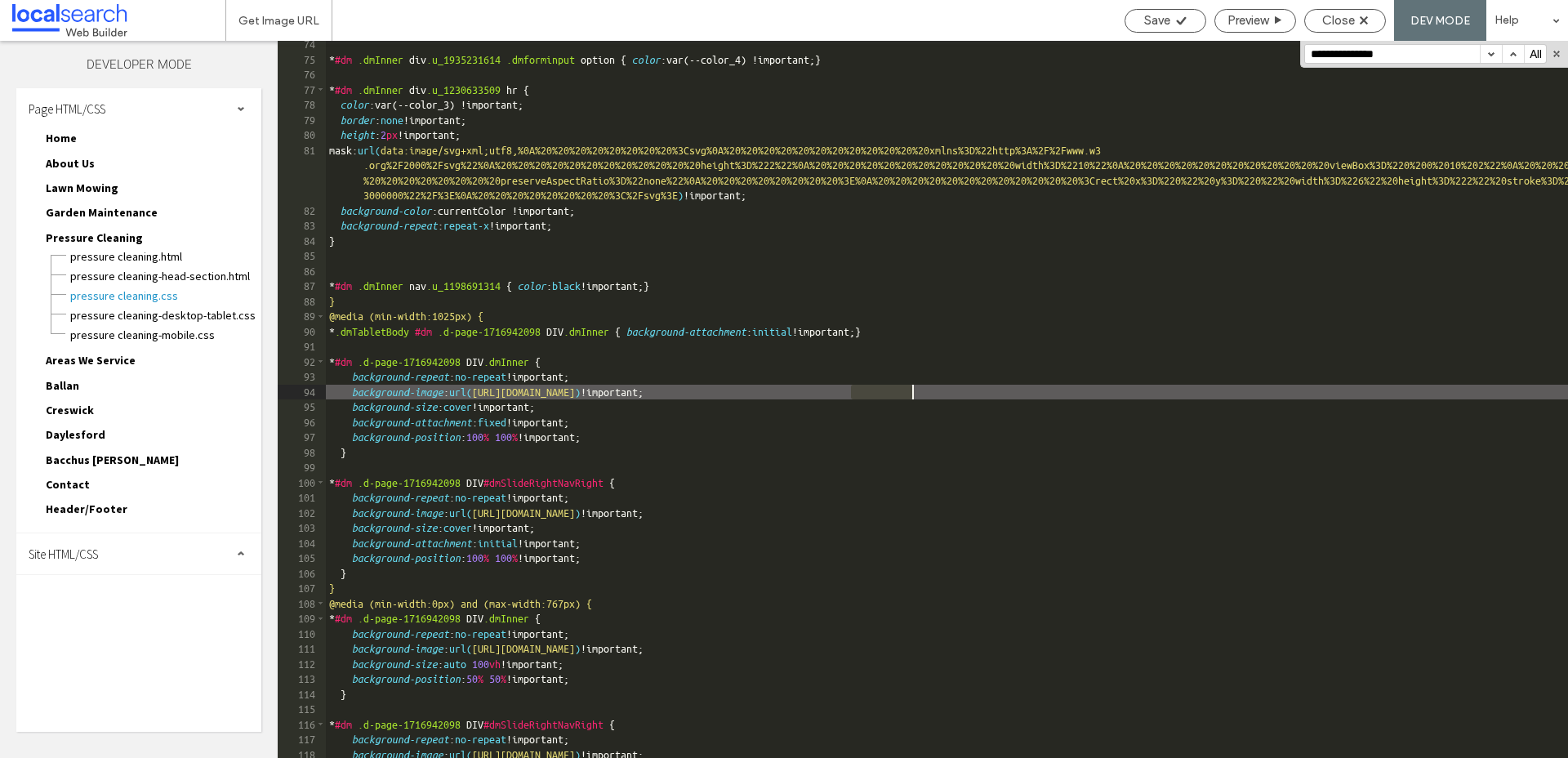
drag, startPoint x: 850, startPoint y: 393, endPoint x: 920, endPoint y: 396, distance: 70.1
click at [920, 396] on div "* #dm .dmInner div .u_1935231614 .dmforminput option { color :var(--color_4) !i…" at bounding box center [1085, 411] width 1520 height 747
click at [859, 394] on div "* #dm .dmInner div .u_1935231614 .dmforminput option { color :var(--color_4) !i…" at bounding box center [1085, 411] width 1520 height 747
drag, startPoint x: 851, startPoint y: 393, endPoint x: 1044, endPoint y: 395, distance: 193.0
click at [1044, 395] on div "* #dm .dmInner div .u_1935231614 .dmforminput option { color :var(--color_4) !i…" at bounding box center [1085, 411] width 1520 height 747
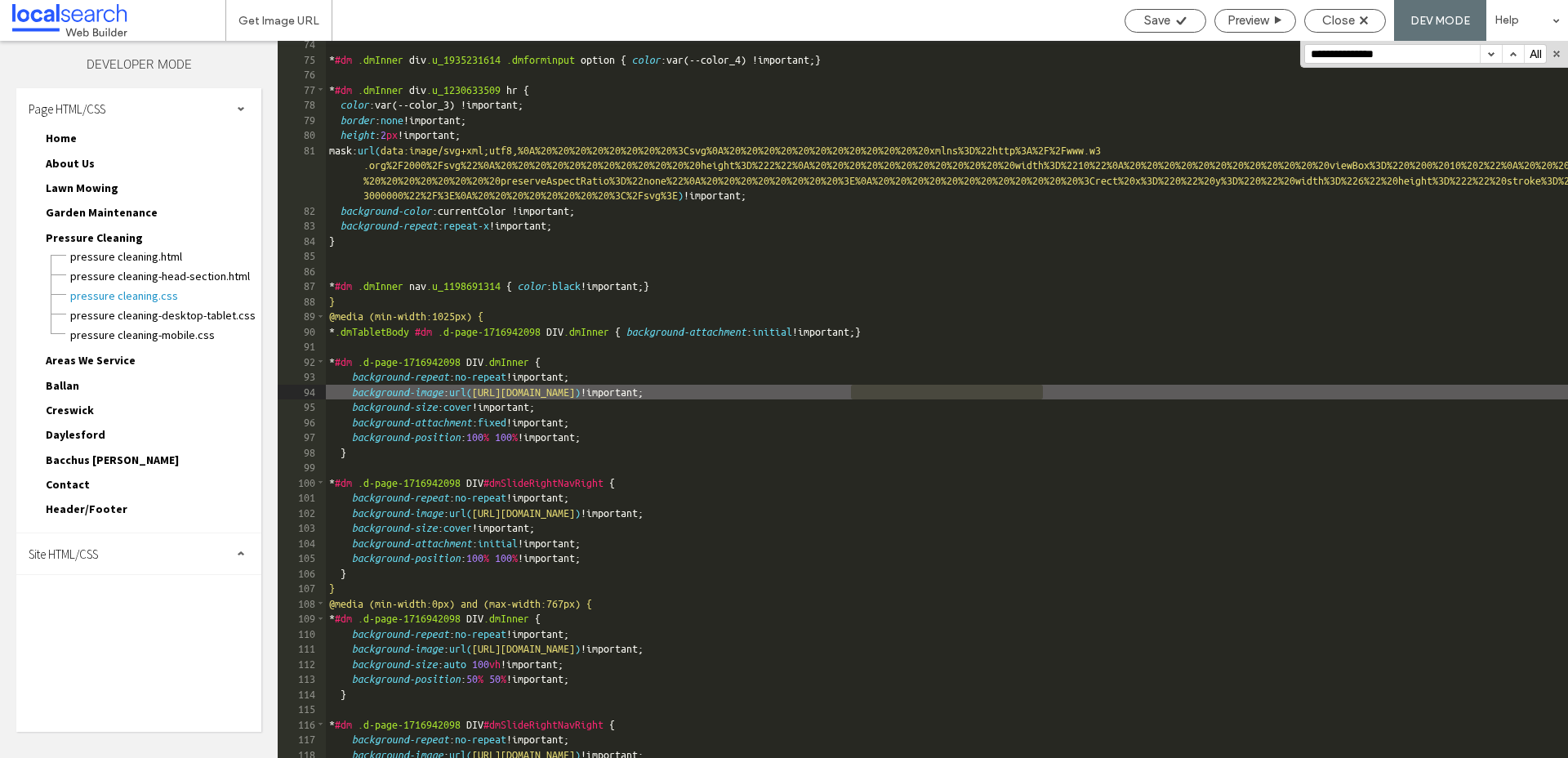
type input "**********"
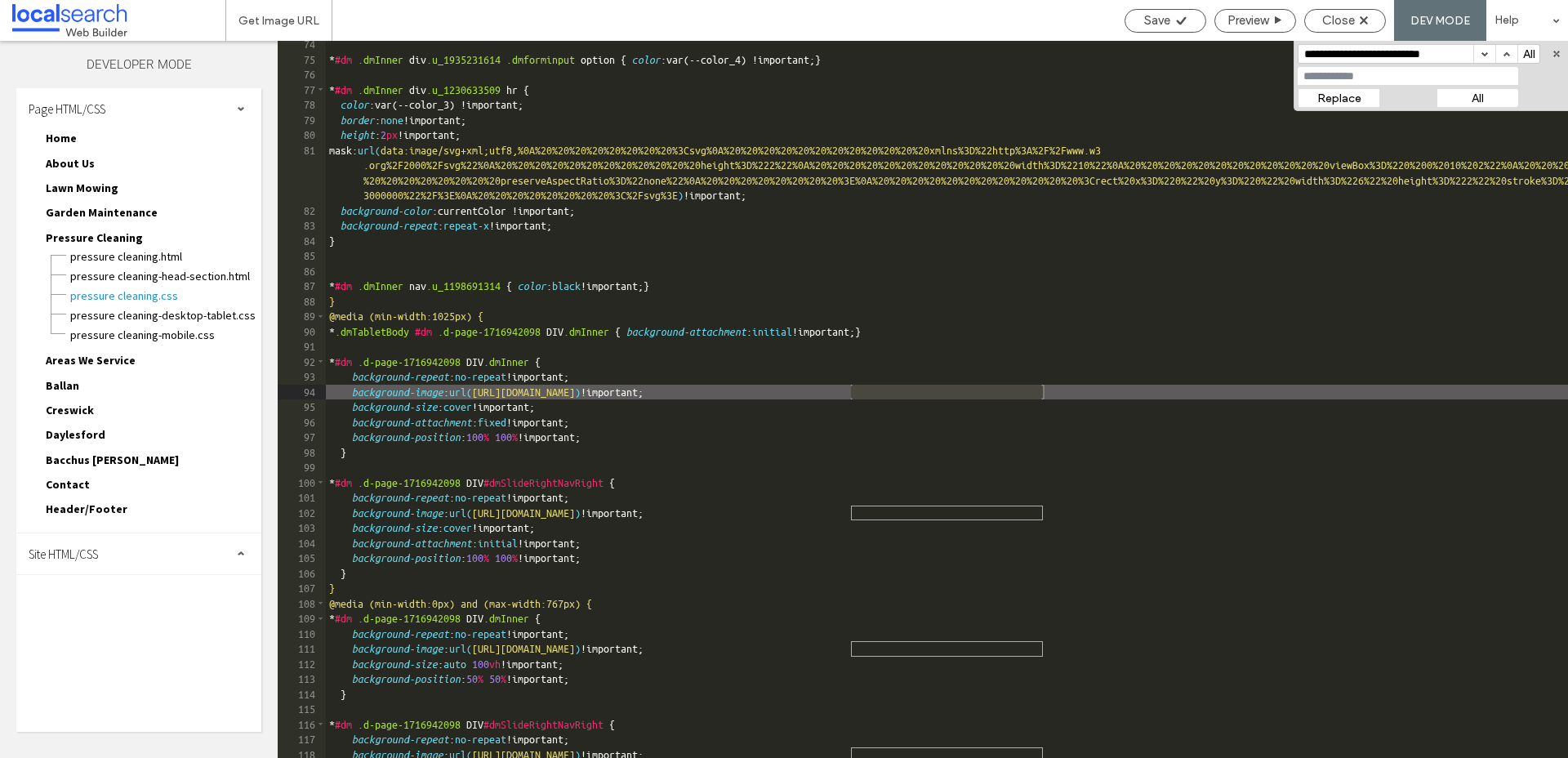
scroll to position [0, 0]
click at [1322, 76] on input at bounding box center [1408, 76] width 220 height 18
paste input "**********"
type input "**********"
click at [1487, 98] on button "All" at bounding box center [1478, 98] width 81 height 18
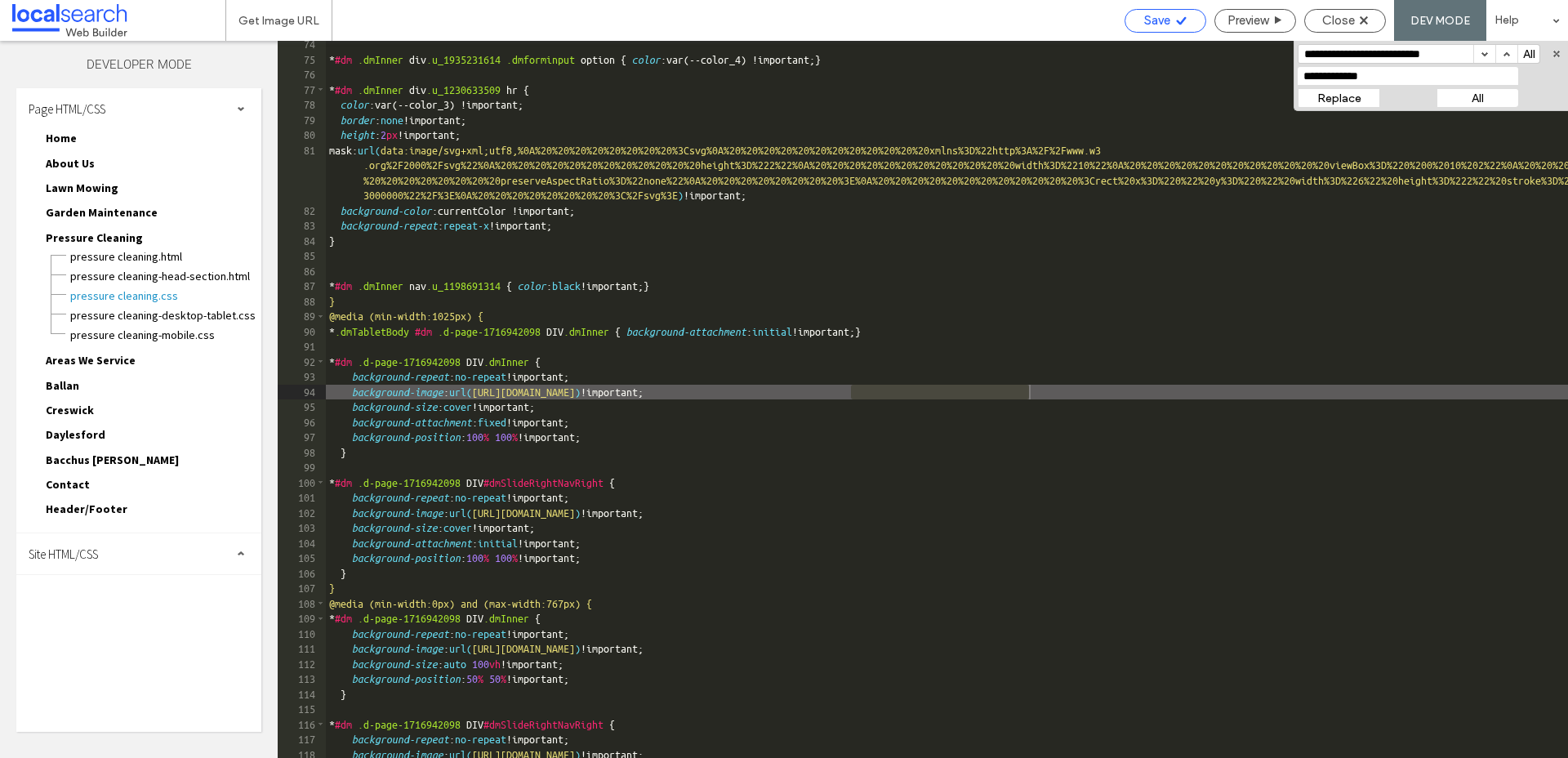
click at [1162, 27] on span "Save" at bounding box center [1157, 20] width 27 height 15
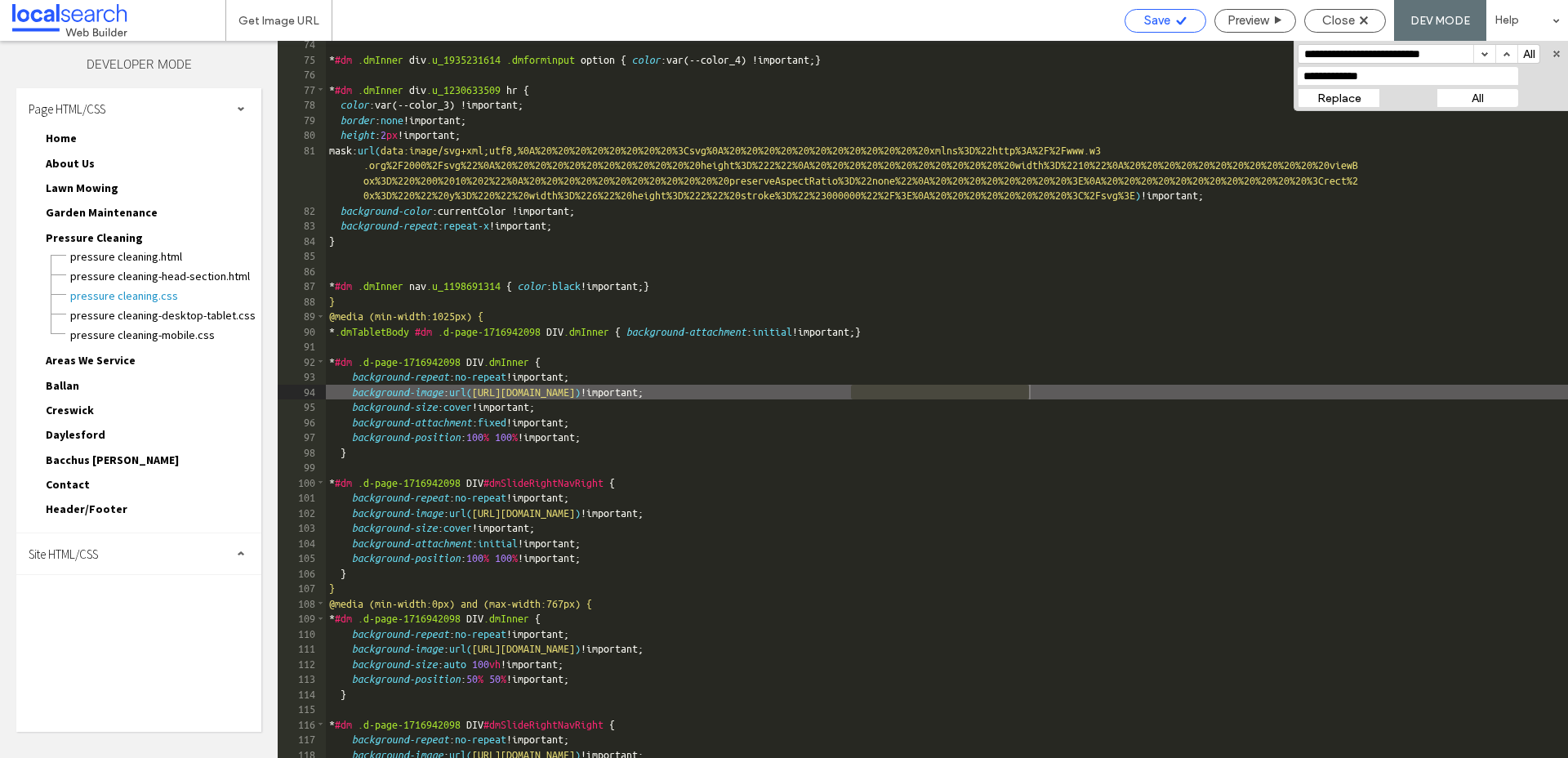
click at [1154, 17] on span "Save" at bounding box center [1157, 20] width 27 height 15
click at [1354, 25] on span "Close" at bounding box center [1338, 20] width 33 height 15
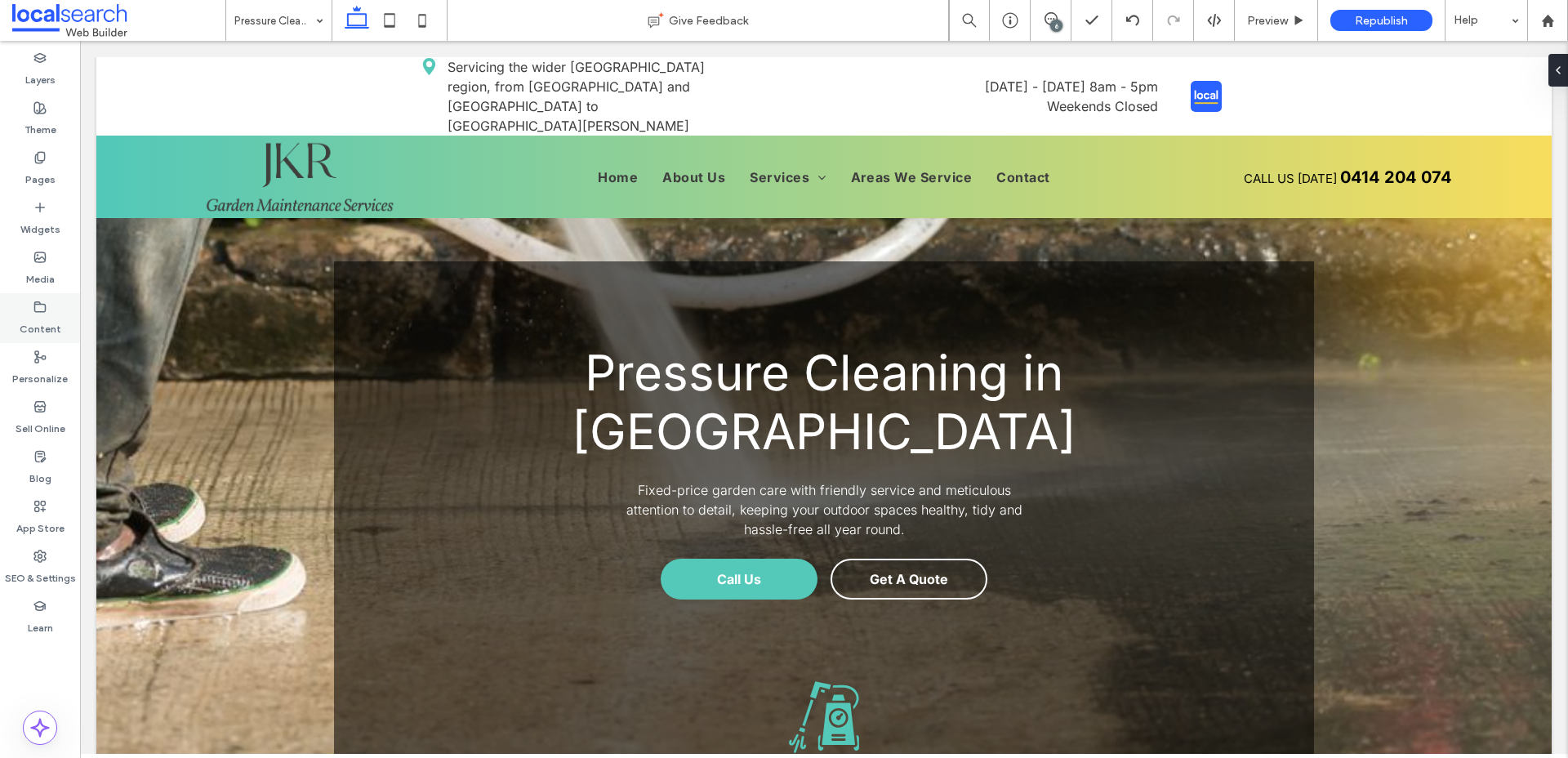
click at [37, 320] on label "Content" at bounding box center [40, 325] width 42 height 23
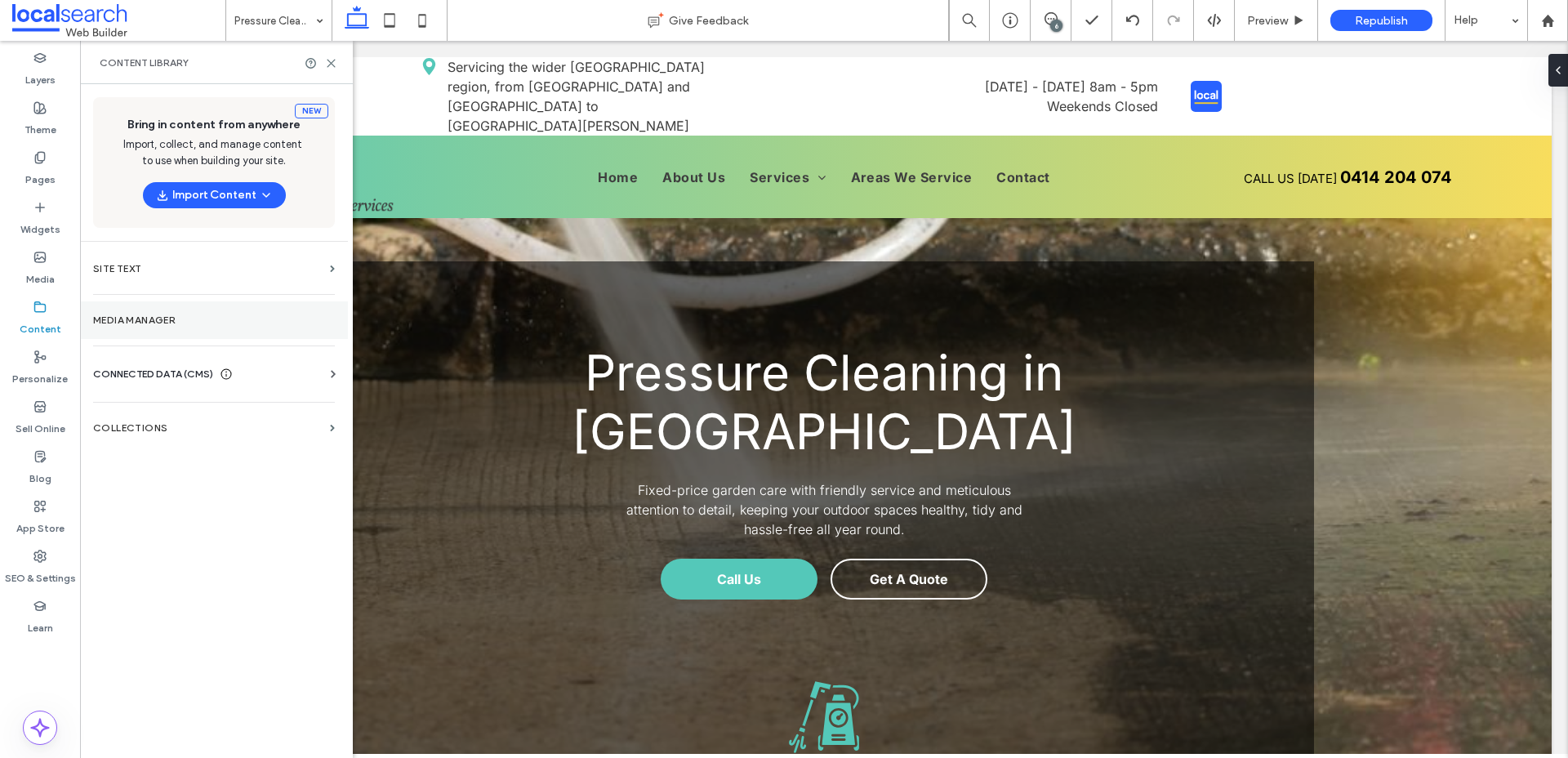
click at [154, 314] on label "Media Manager" at bounding box center [213, 320] width 242 height 12
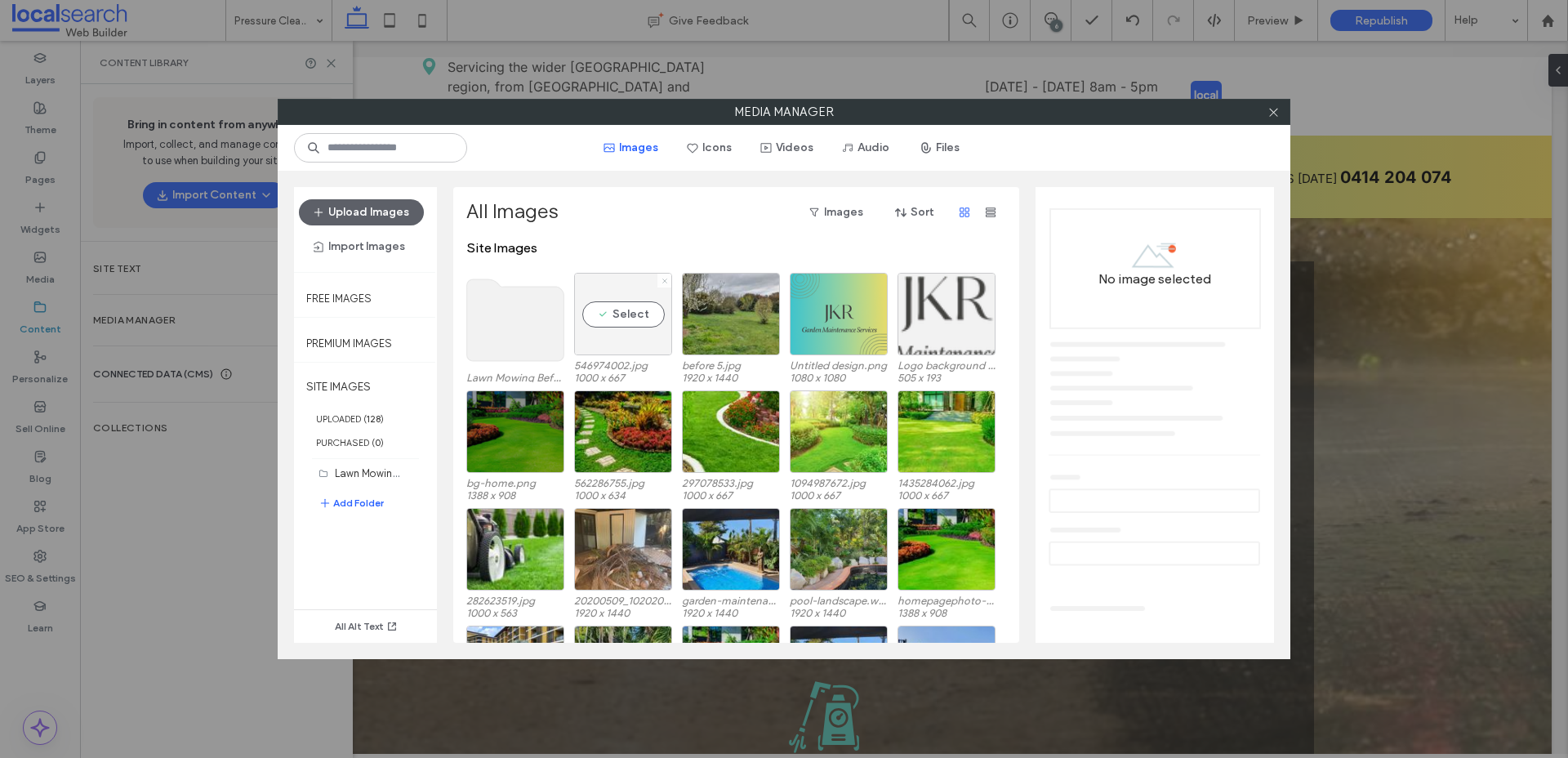
click at [666, 280] on icon at bounding box center [664, 281] width 6 height 6
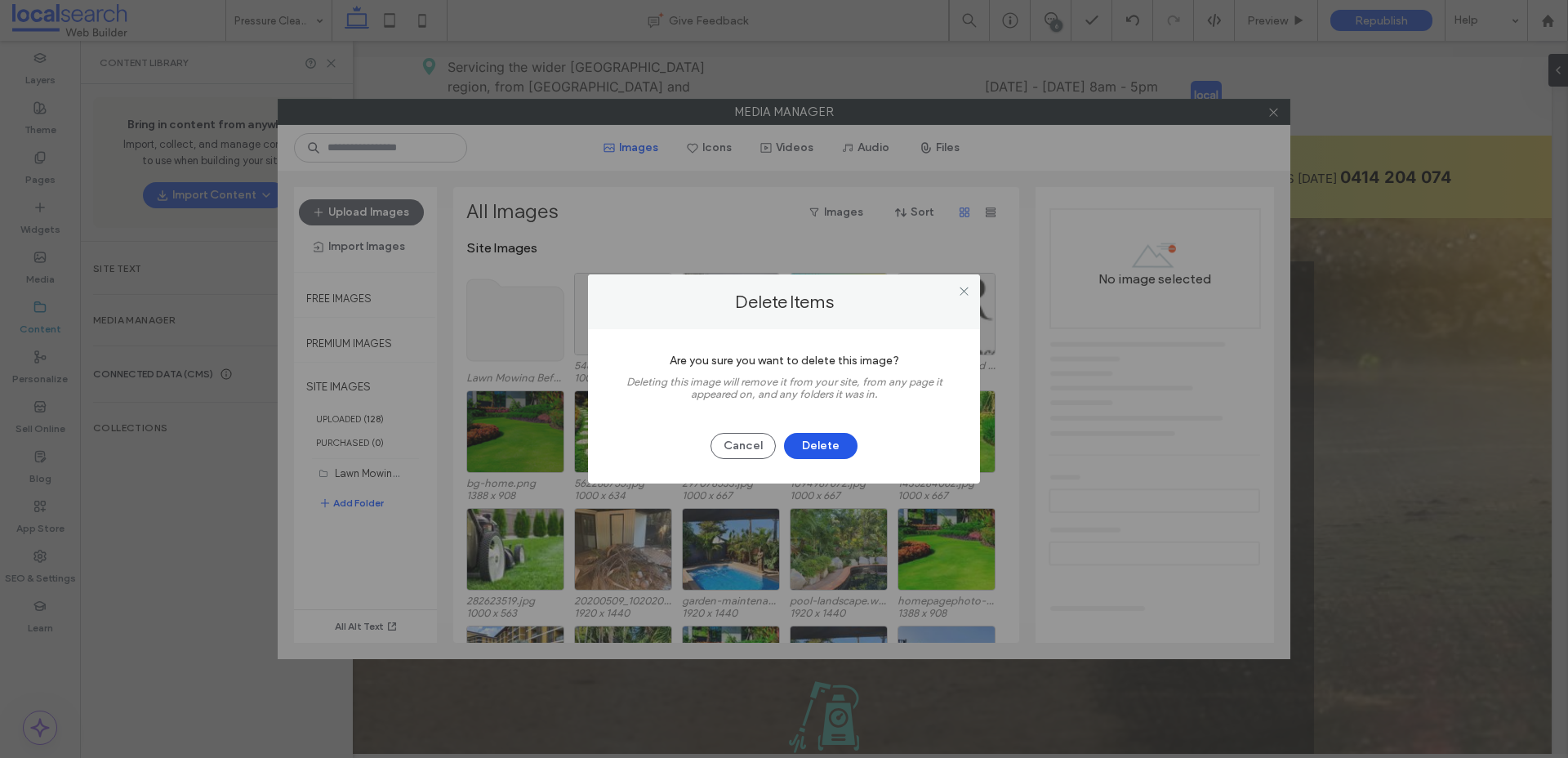
click at [850, 452] on button "Delete" at bounding box center [821, 446] width 73 height 27
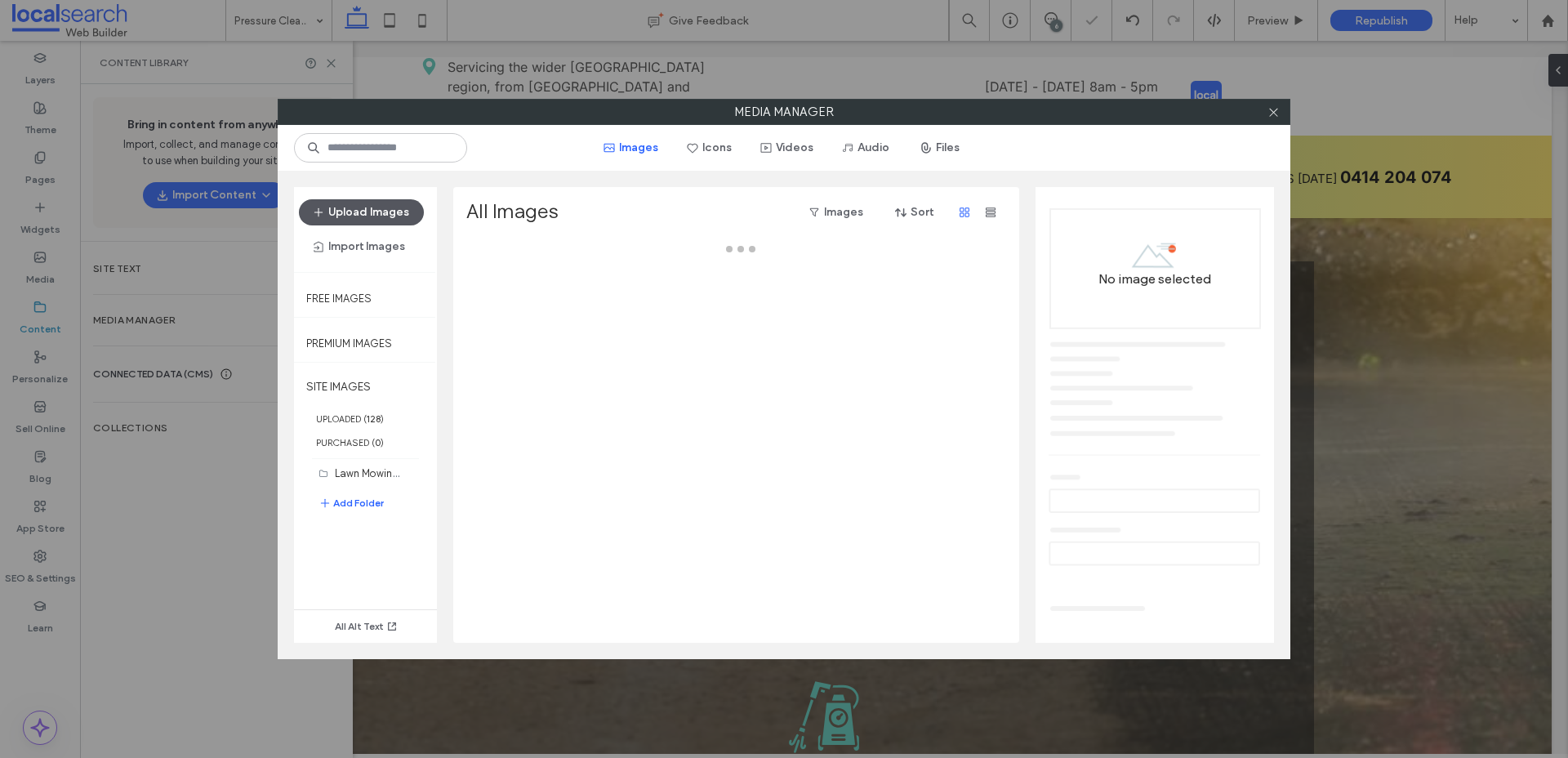
click at [383, 214] on button "Upload Images" at bounding box center [361, 213] width 125 height 27
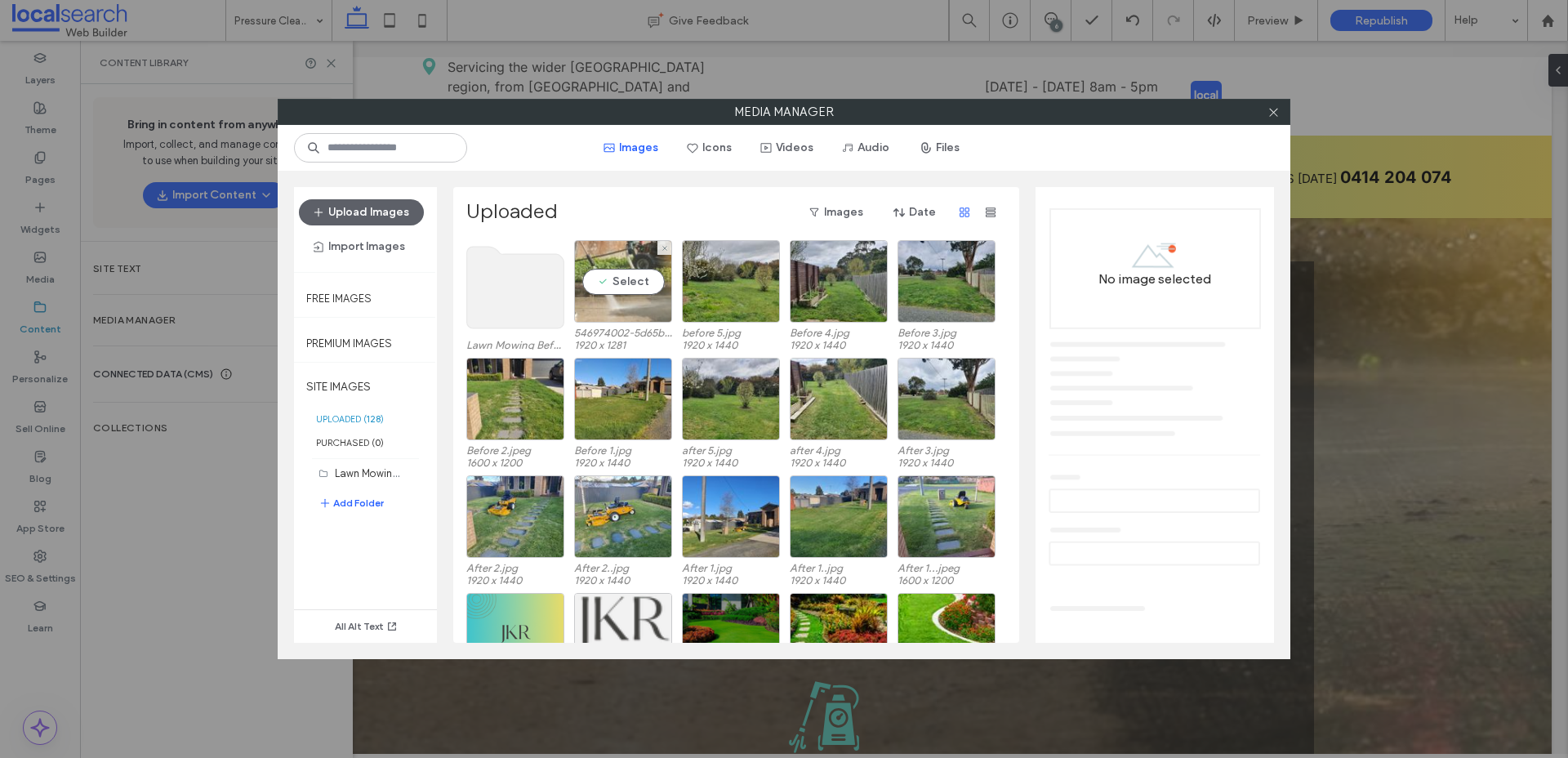
click at [626, 304] on div "Select" at bounding box center [622, 281] width 98 height 82
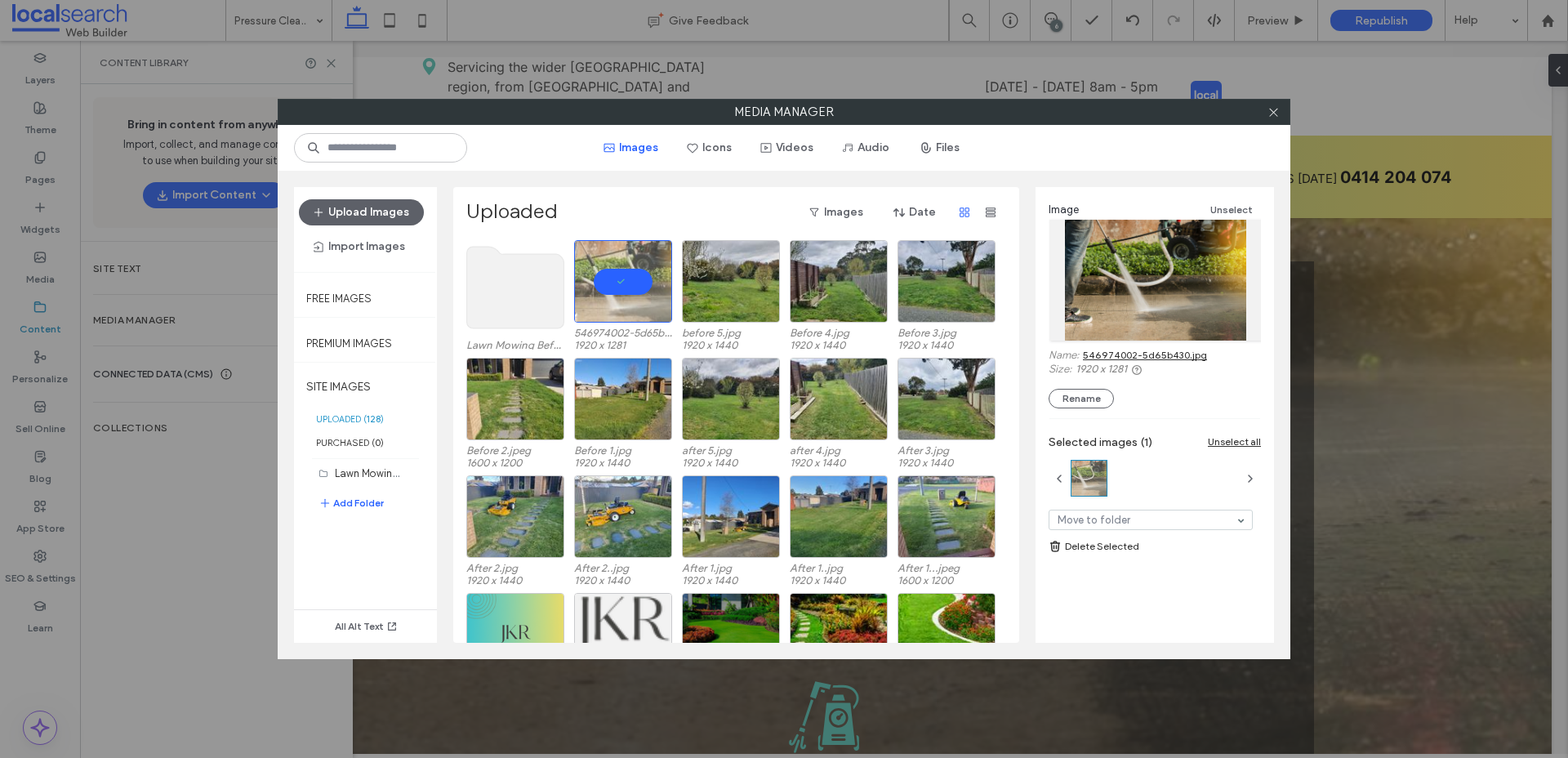
click at [1180, 352] on link "546974002-5d65b430.jpg" at bounding box center [1145, 355] width 124 height 12
click at [1278, 107] on icon at bounding box center [1274, 112] width 12 height 12
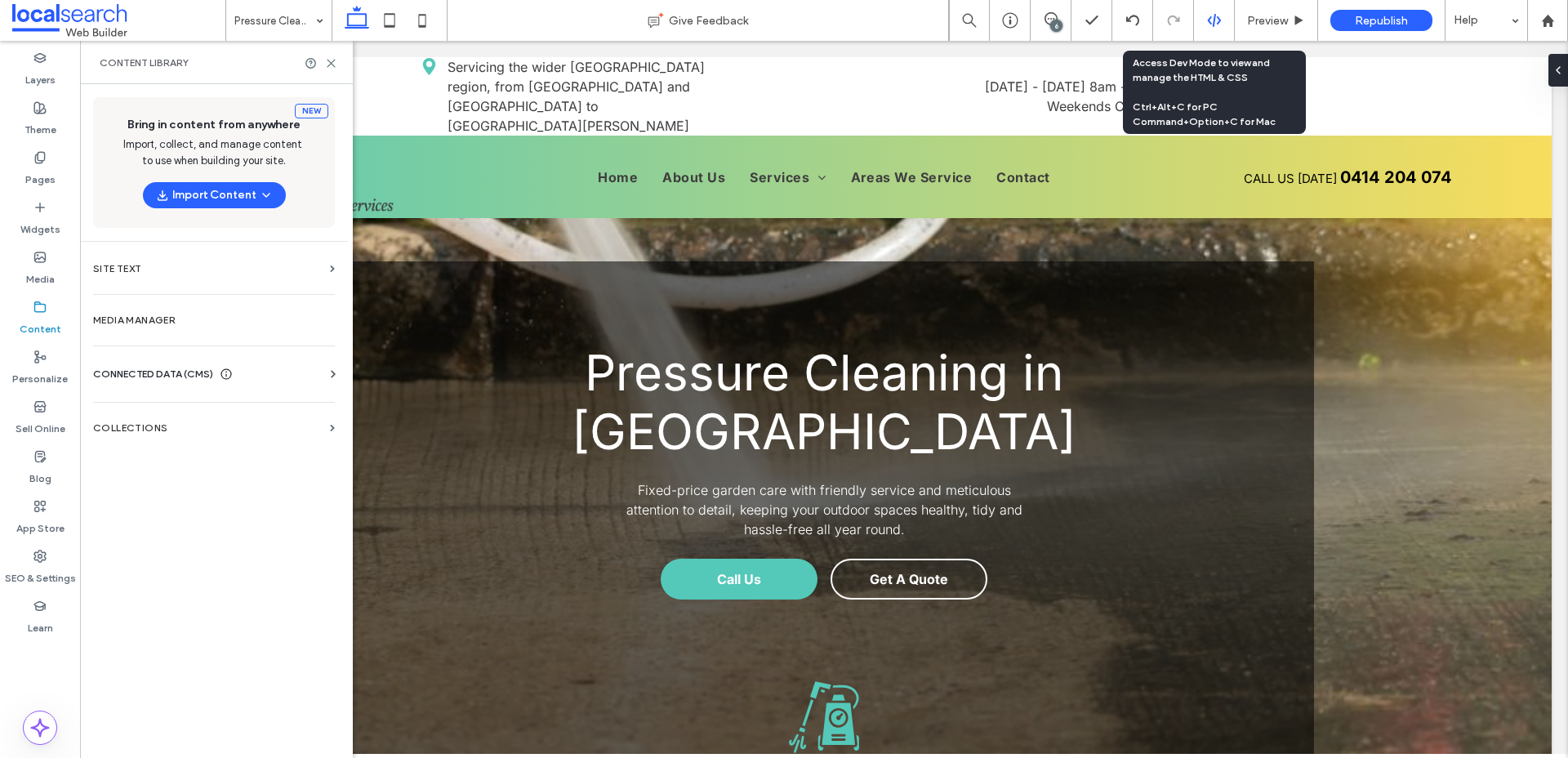
click at [1217, 17] on icon at bounding box center [1214, 20] width 15 height 15
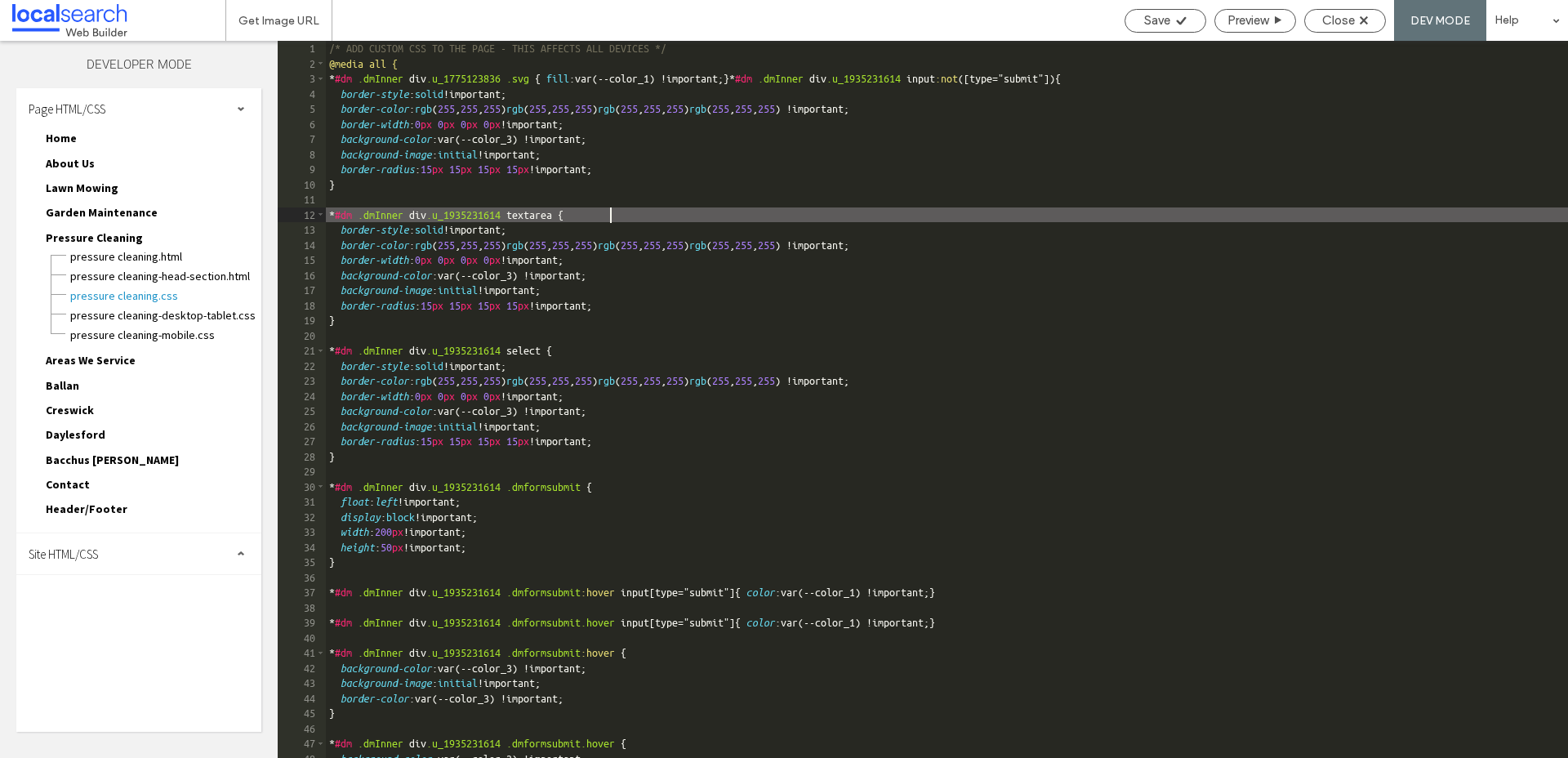
click at [1237, 211] on div "/* ADD CUSTOM CSS TO THE PAGE - THIS AFFECTS ALL DEVICES */ @media all { * #dm …" at bounding box center [1085, 414] width 1520 height 747
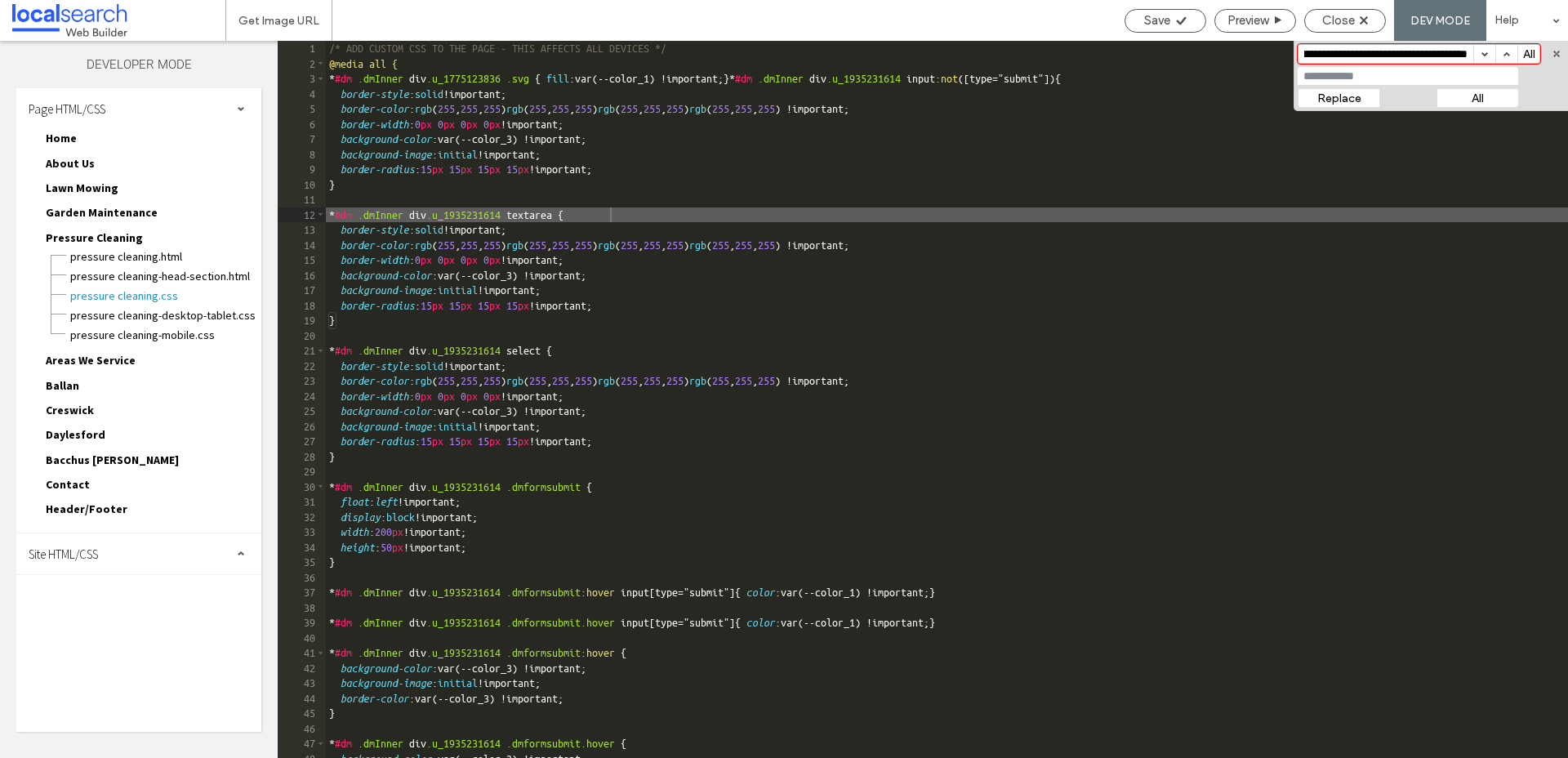
type input "**********"
click at [1341, 75] on input at bounding box center [1408, 76] width 220 height 18
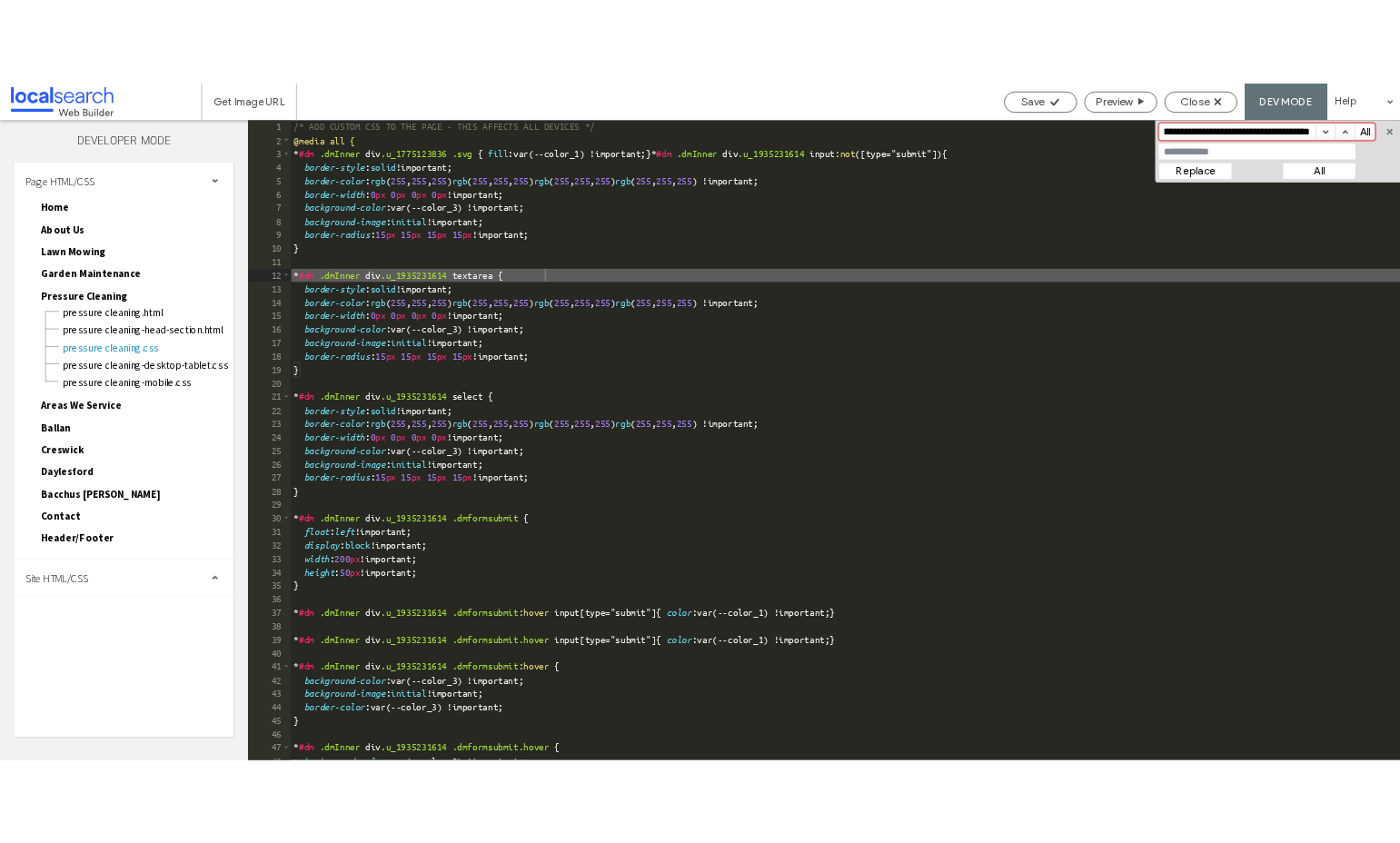
scroll to position [0, 0]
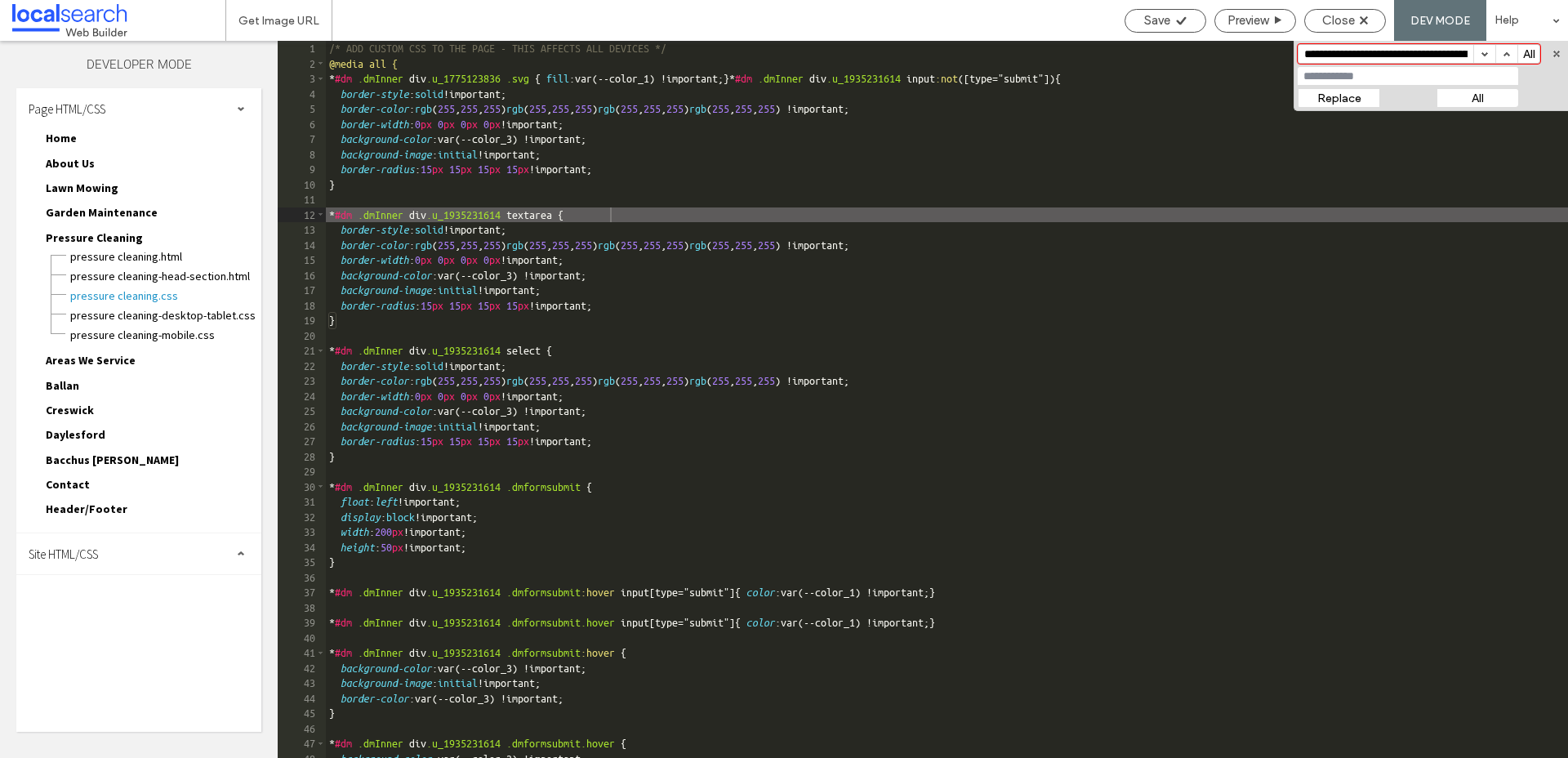
paste input "**********"
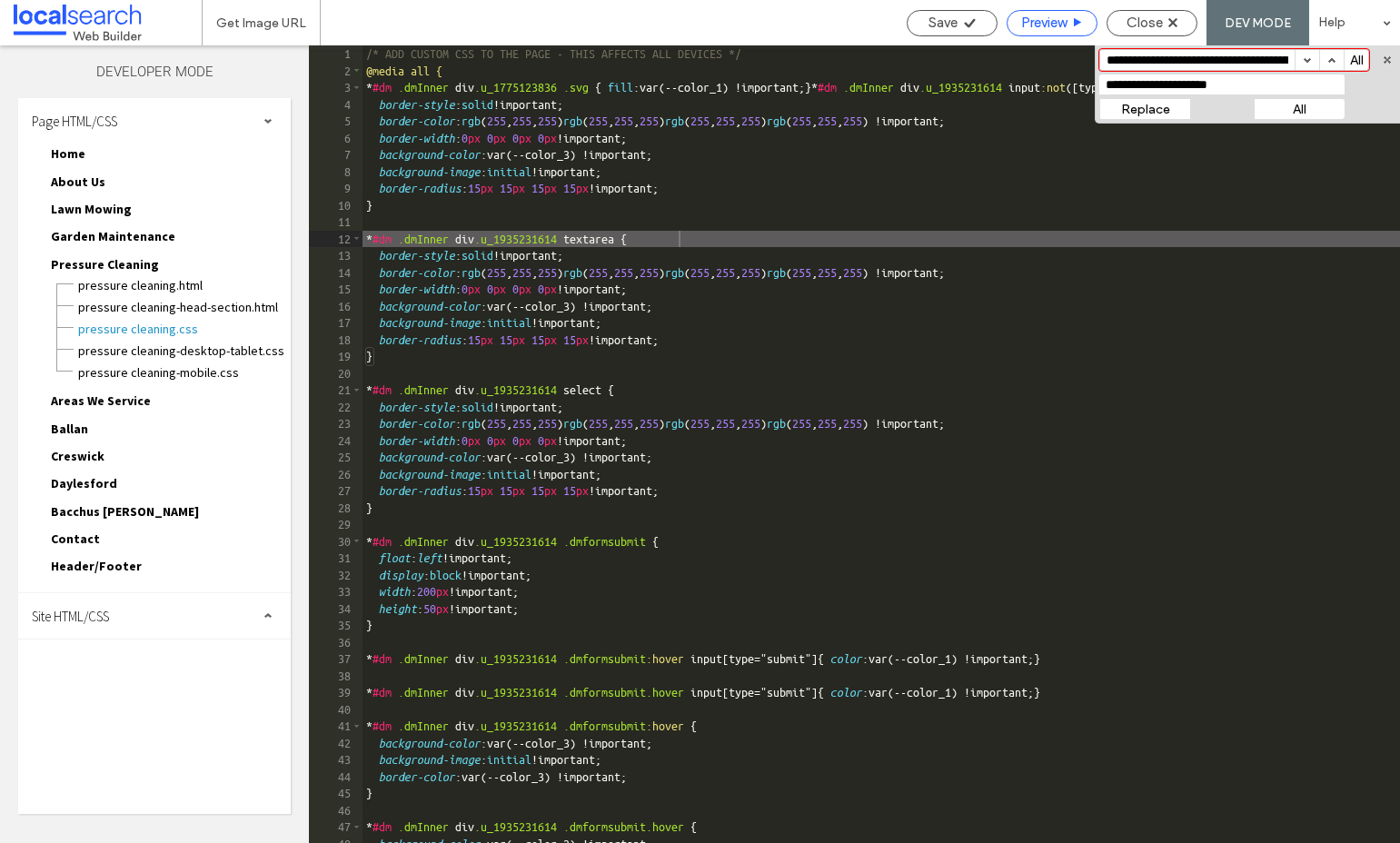
type input "**********"
click at [1251, 55] on input "**********" at bounding box center [1197, 60] width 194 height 20
paste input
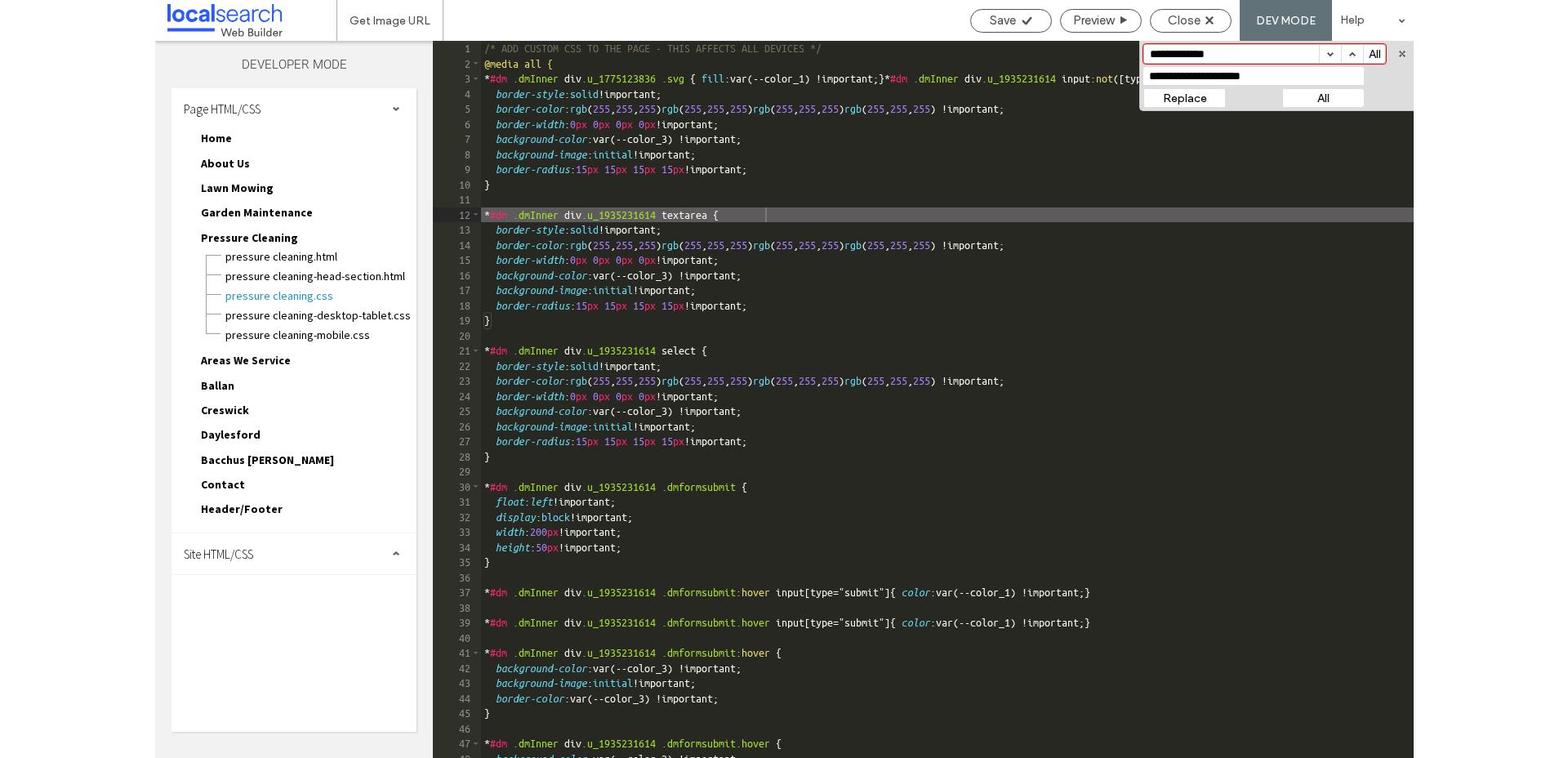
scroll to position [1122, 0]
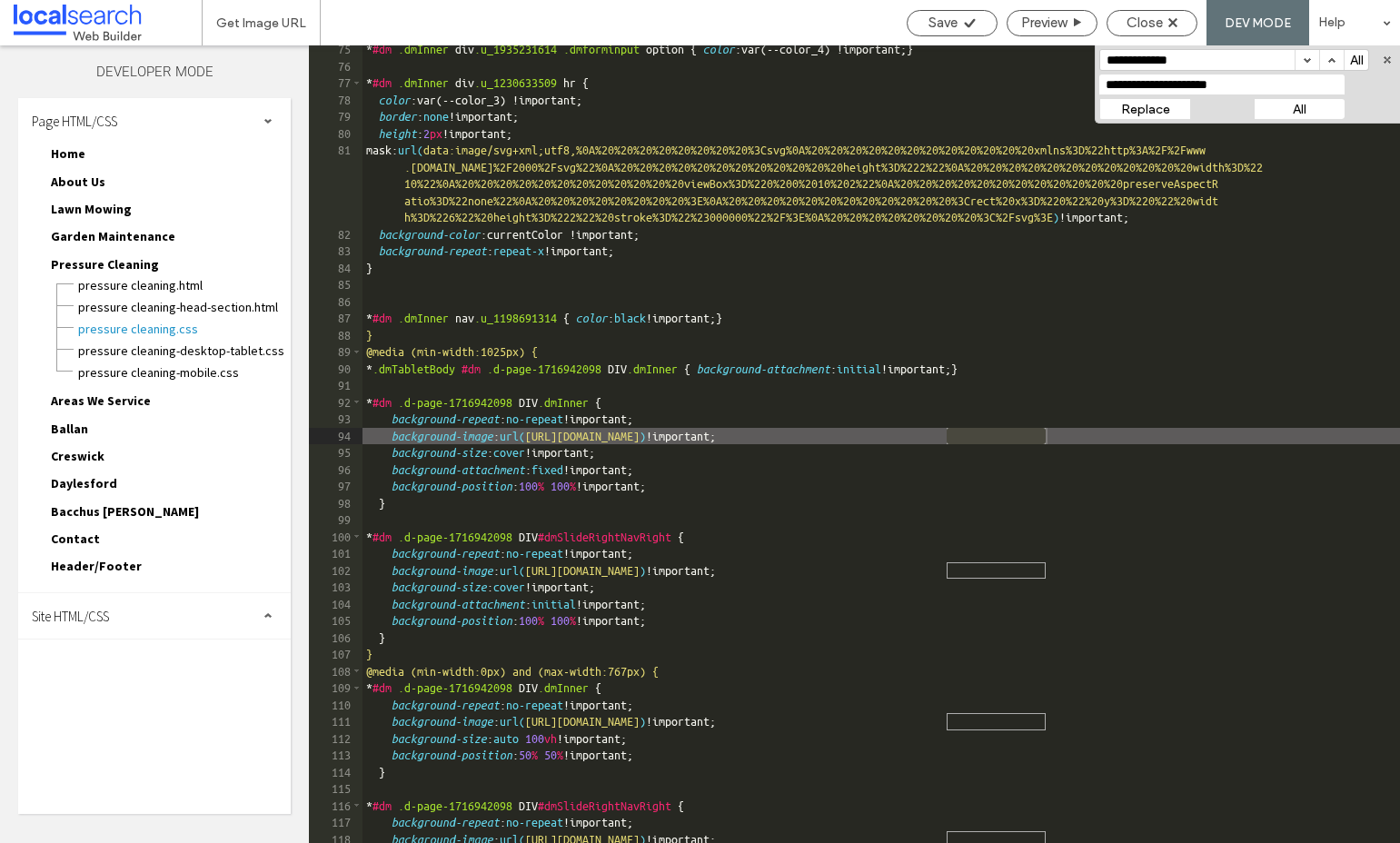
type input "**********"
click at [1303, 109] on button "All" at bounding box center [1300, 109] width 91 height 20
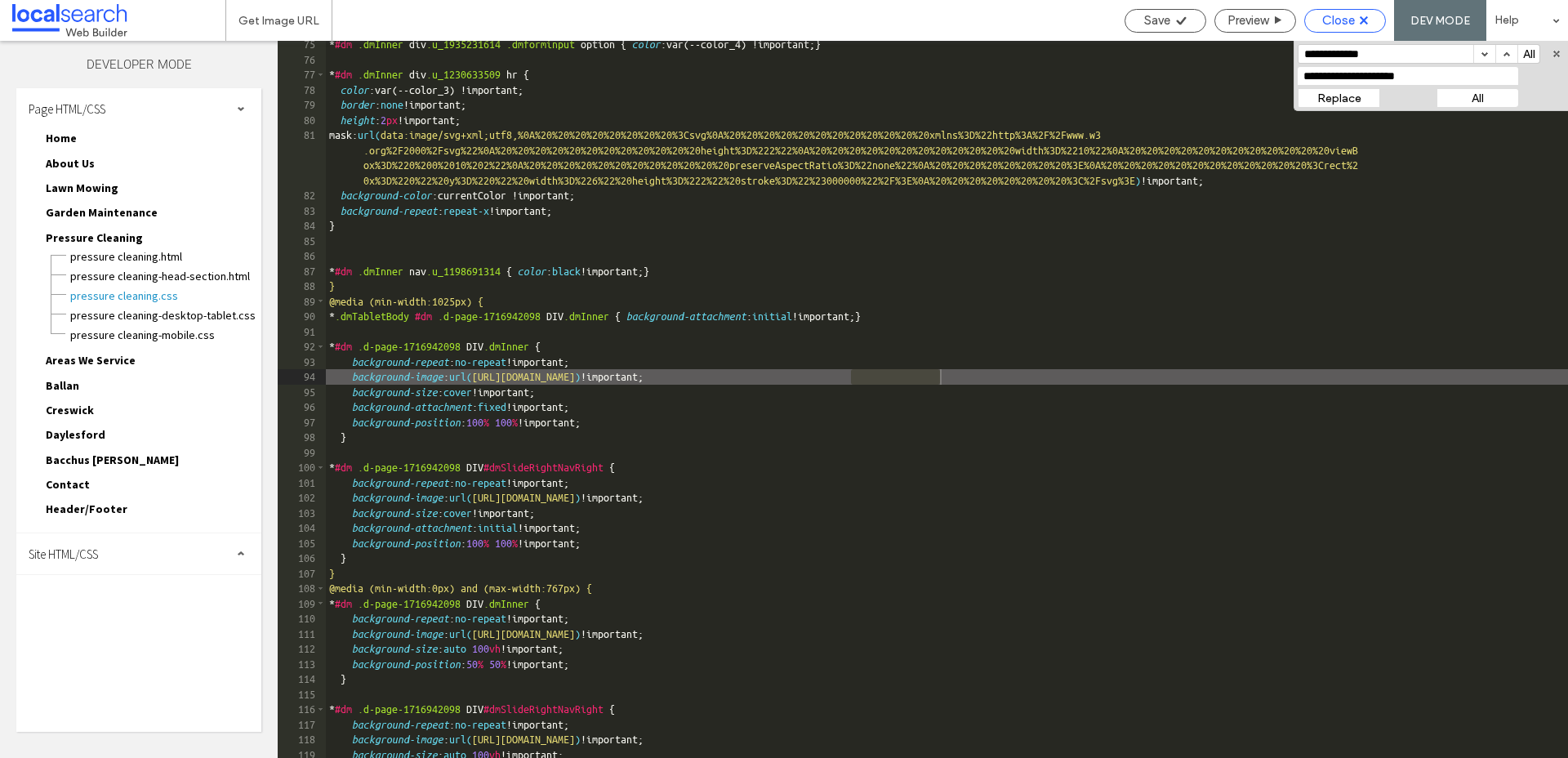
click at [1333, 25] on span "Close" at bounding box center [1338, 20] width 33 height 15
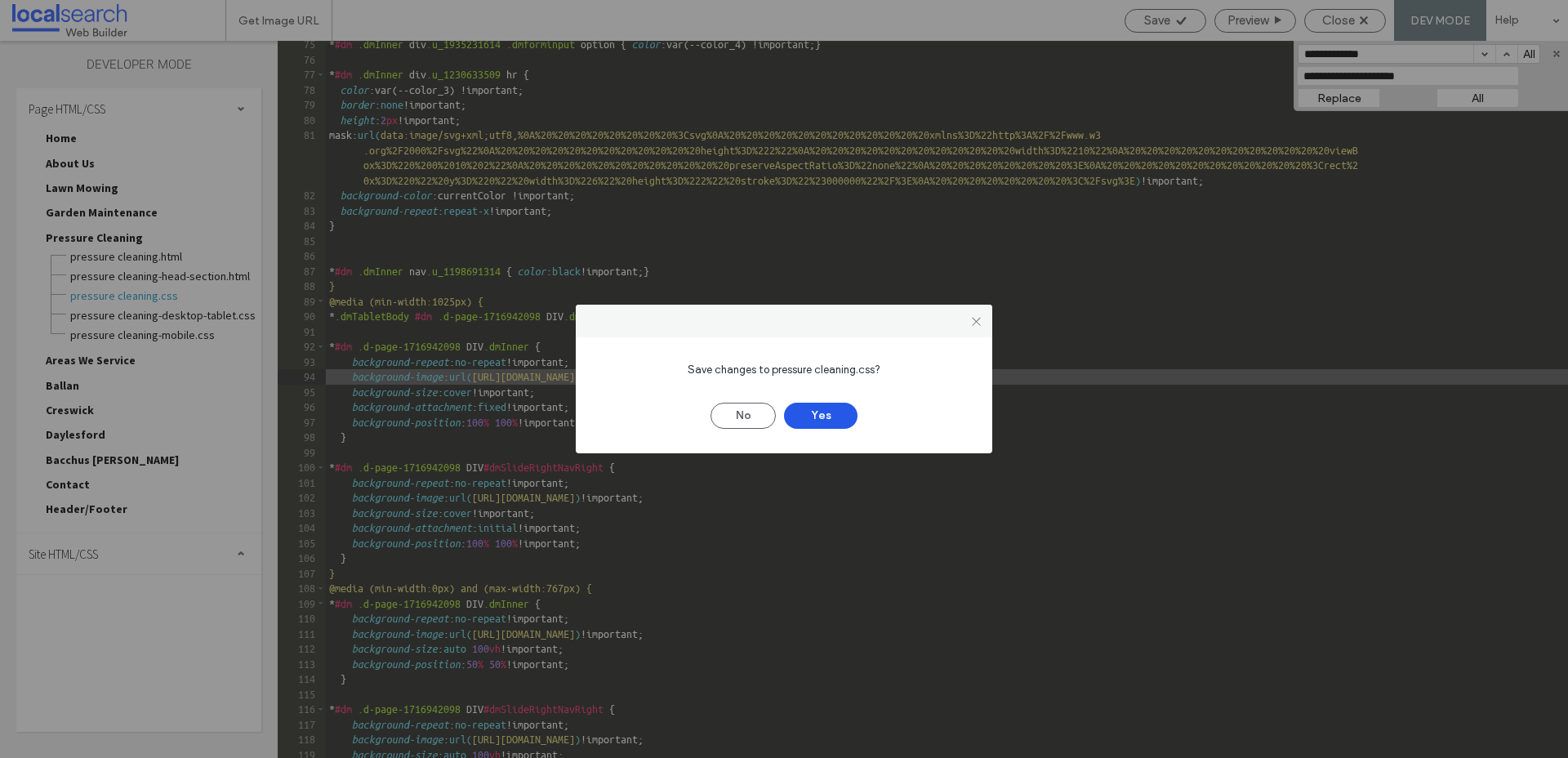
click at [833, 415] on button "Yes" at bounding box center [821, 416] width 73 height 27
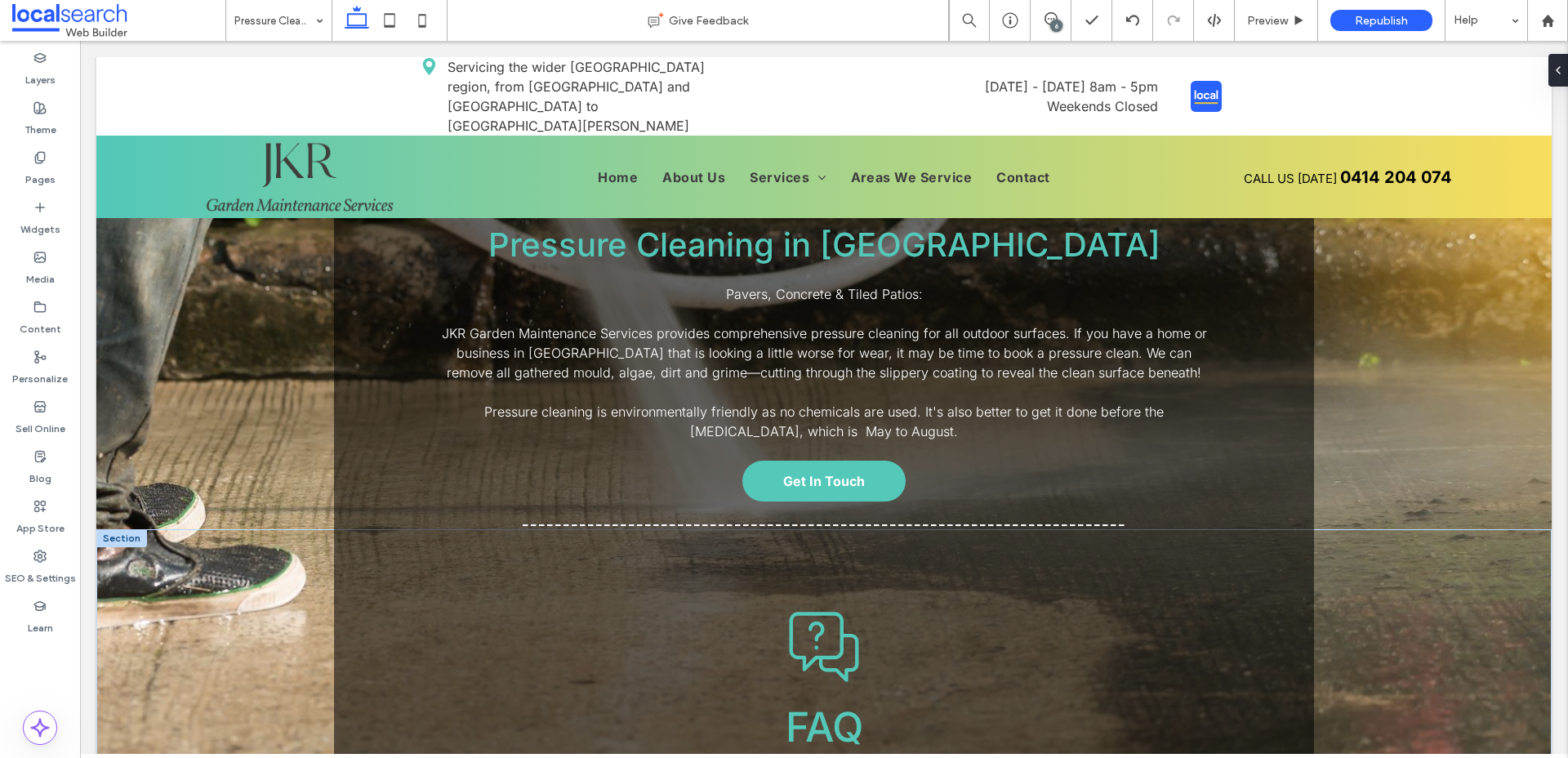
scroll to position [0, 0]
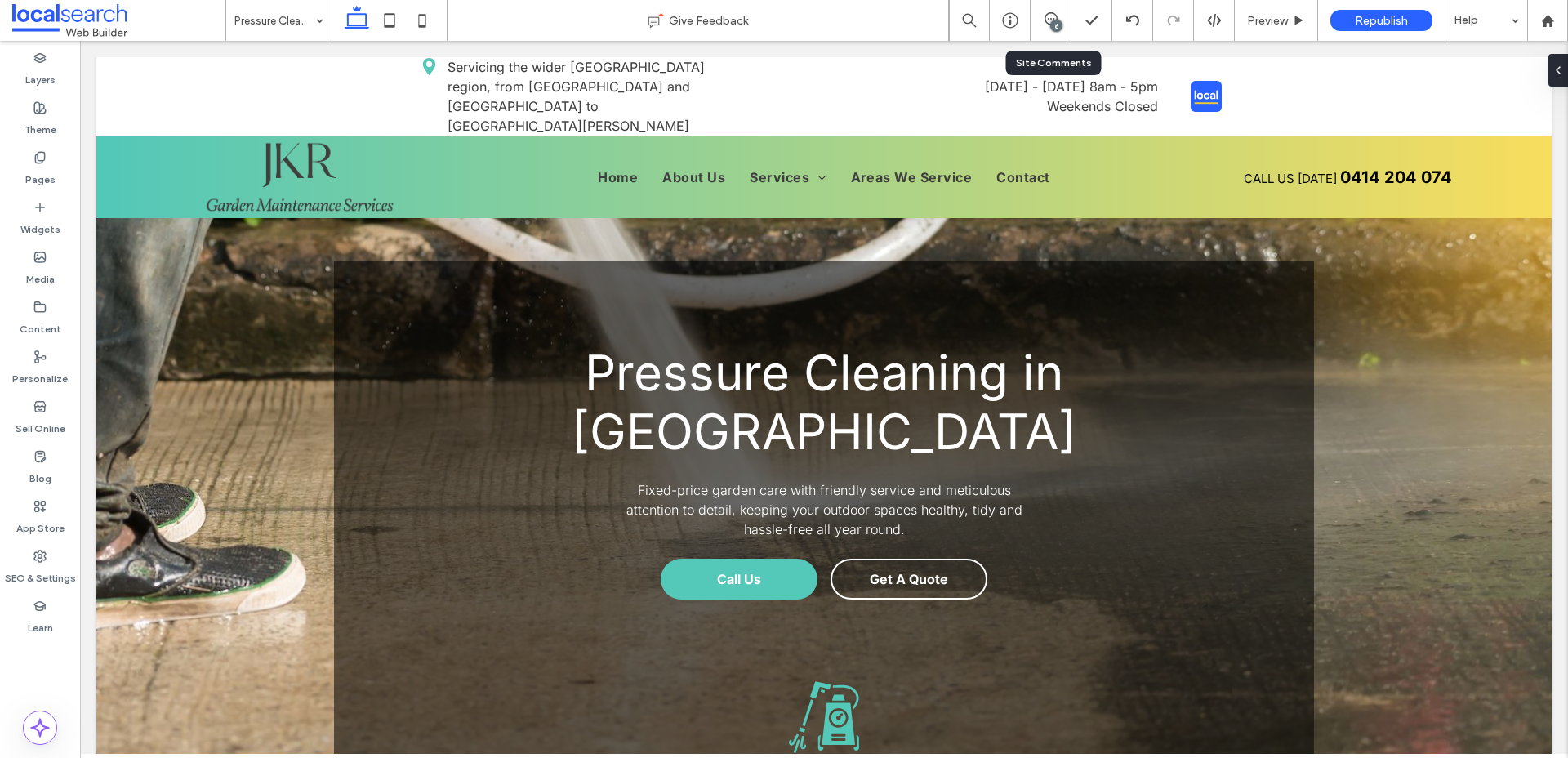
click at [1044, 27] on div "6" at bounding box center [1050, 20] width 40 height 16
click at [1049, 19] on icon at bounding box center [1051, 19] width 13 height 13
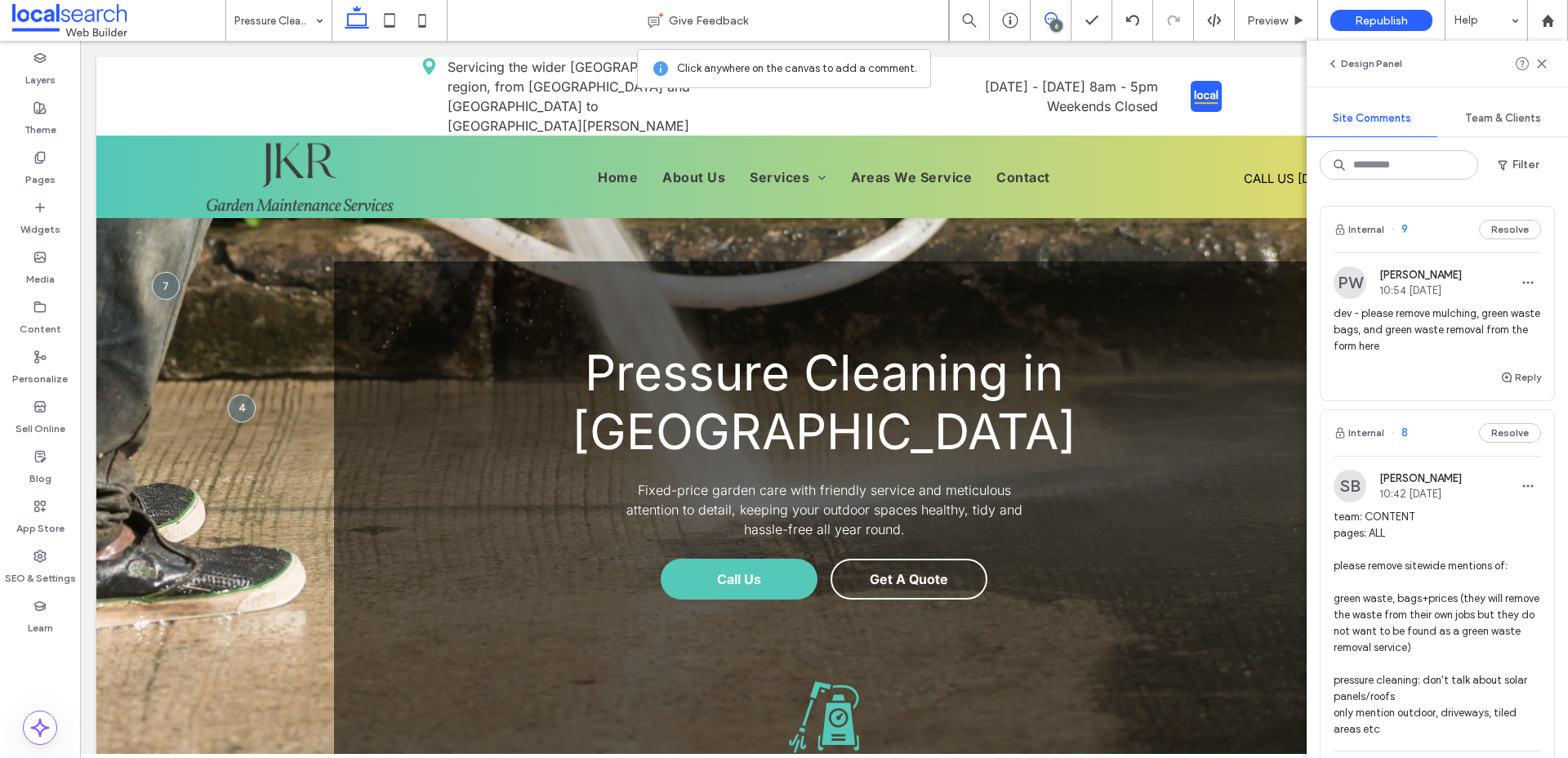
click at [1442, 328] on span "dev - please remove mulching, green waste bags, and green waste removal from th…" at bounding box center [1437, 329] width 207 height 49
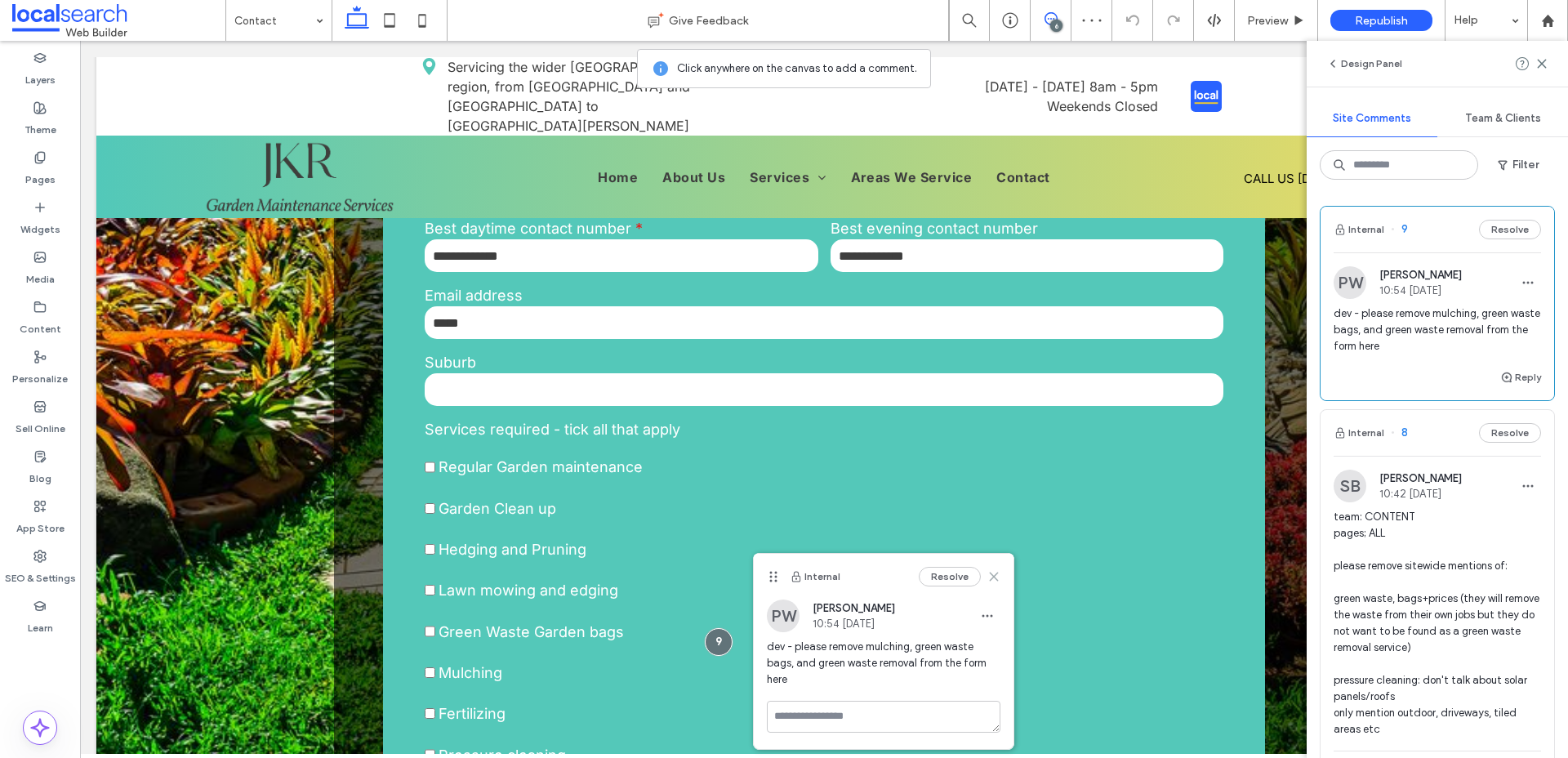
click at [993, 578] on icon at bounding box center [993, 576] width 13 height 13
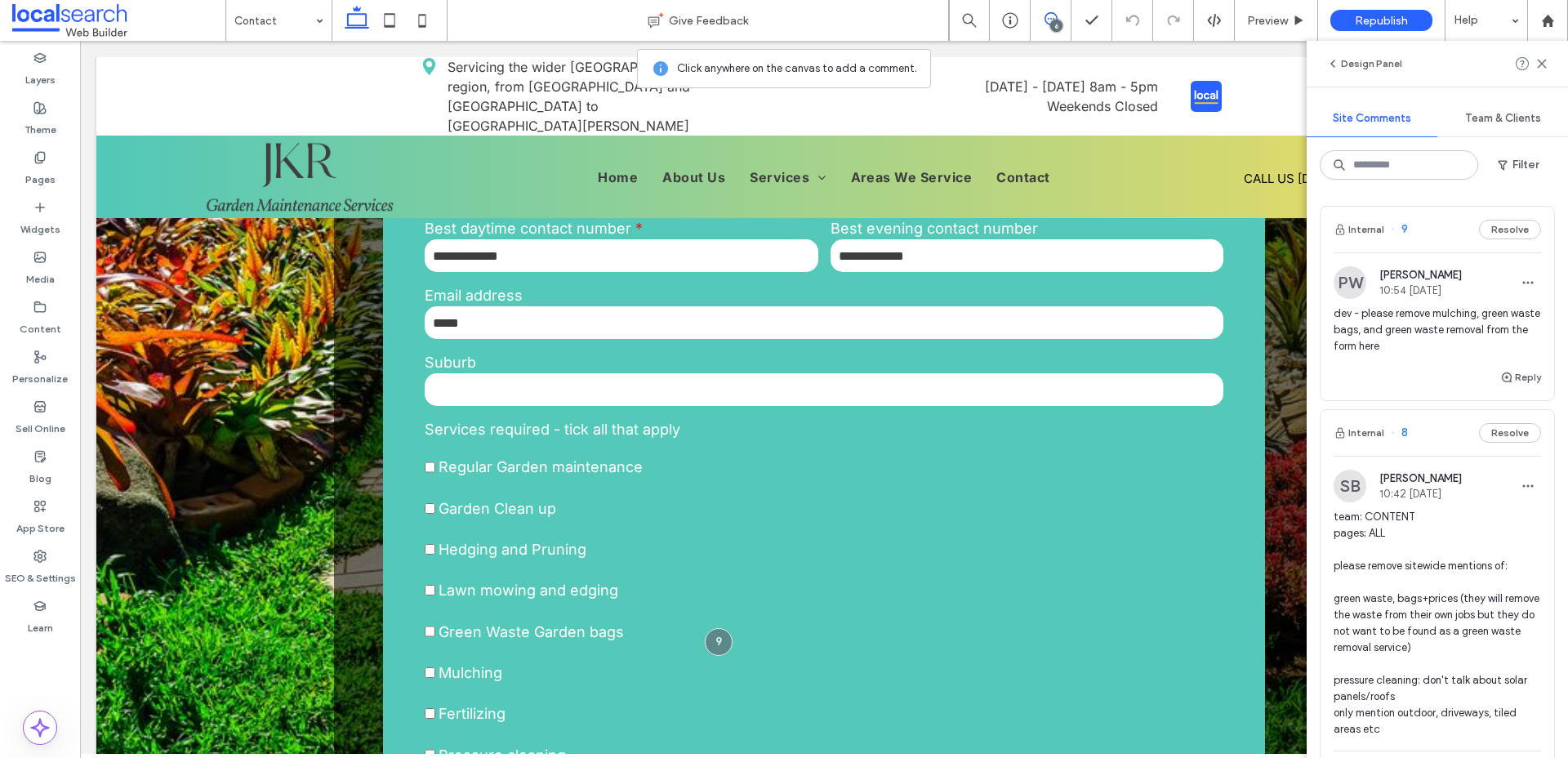
click at [1533, 193] on div "Internal 9 Resolve PW Piper Wilson 10:54 Oct 14 2025 dev - please remove mulchi…" at bounding box center [1437, 476] width 261 height 565
click at [1542, 61] on icon at bounding box center [1541, 64] width 13 height 13
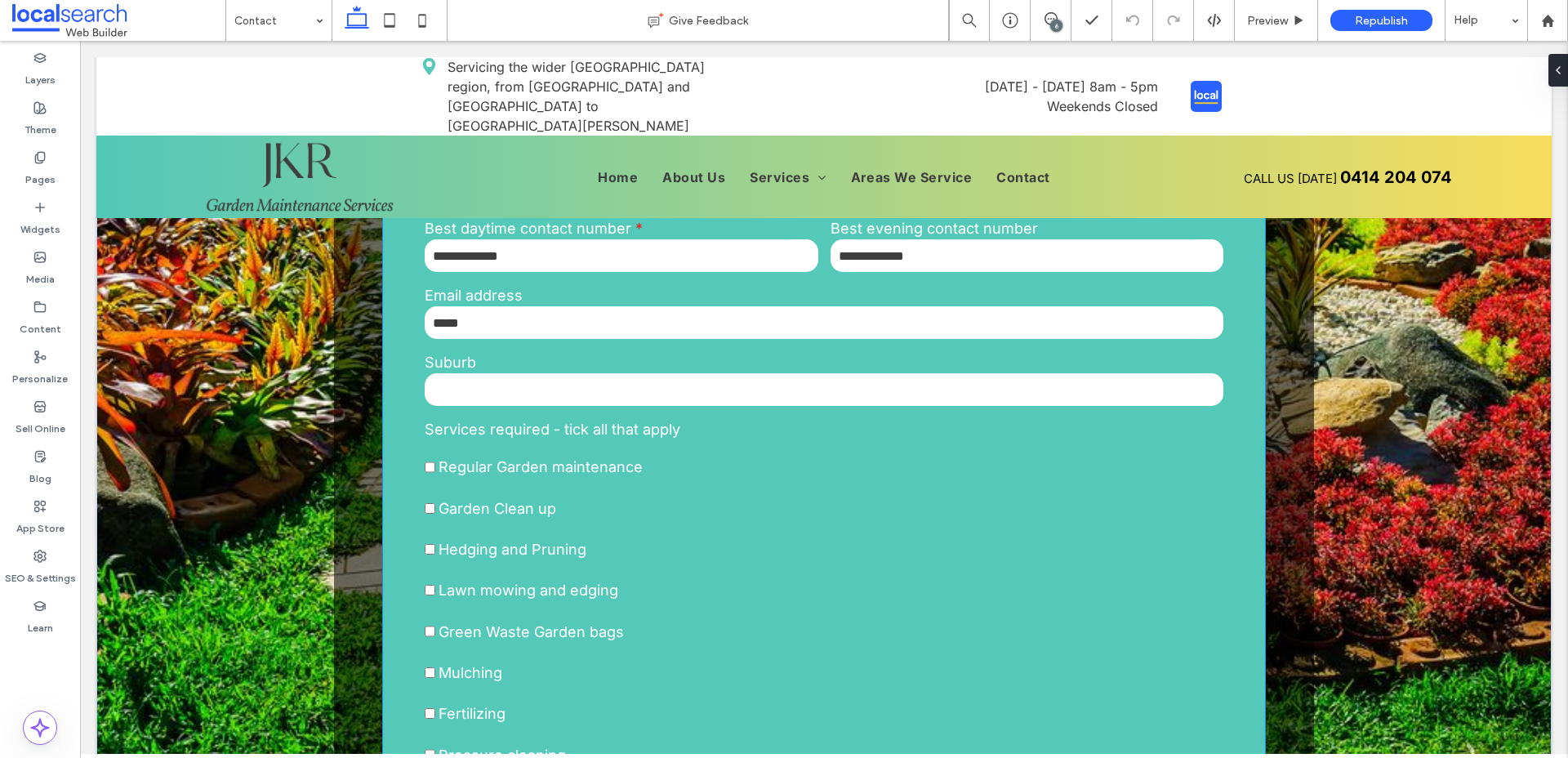
click at [755, 528] on span at bounding box center [824, 529] width 799 height 17
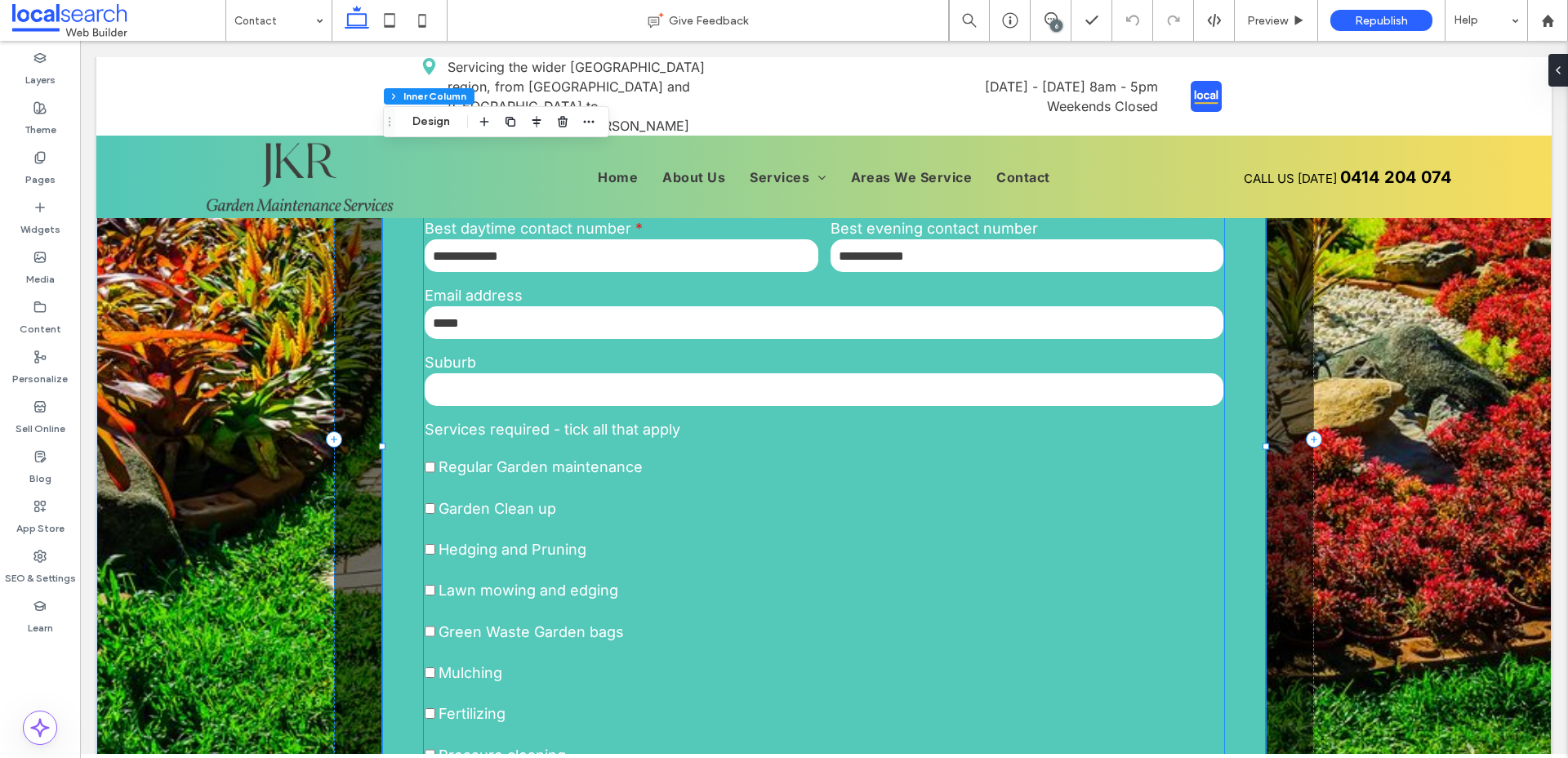
click at [642, 531] on span at bounding box center [824, 529] width 799 height 17
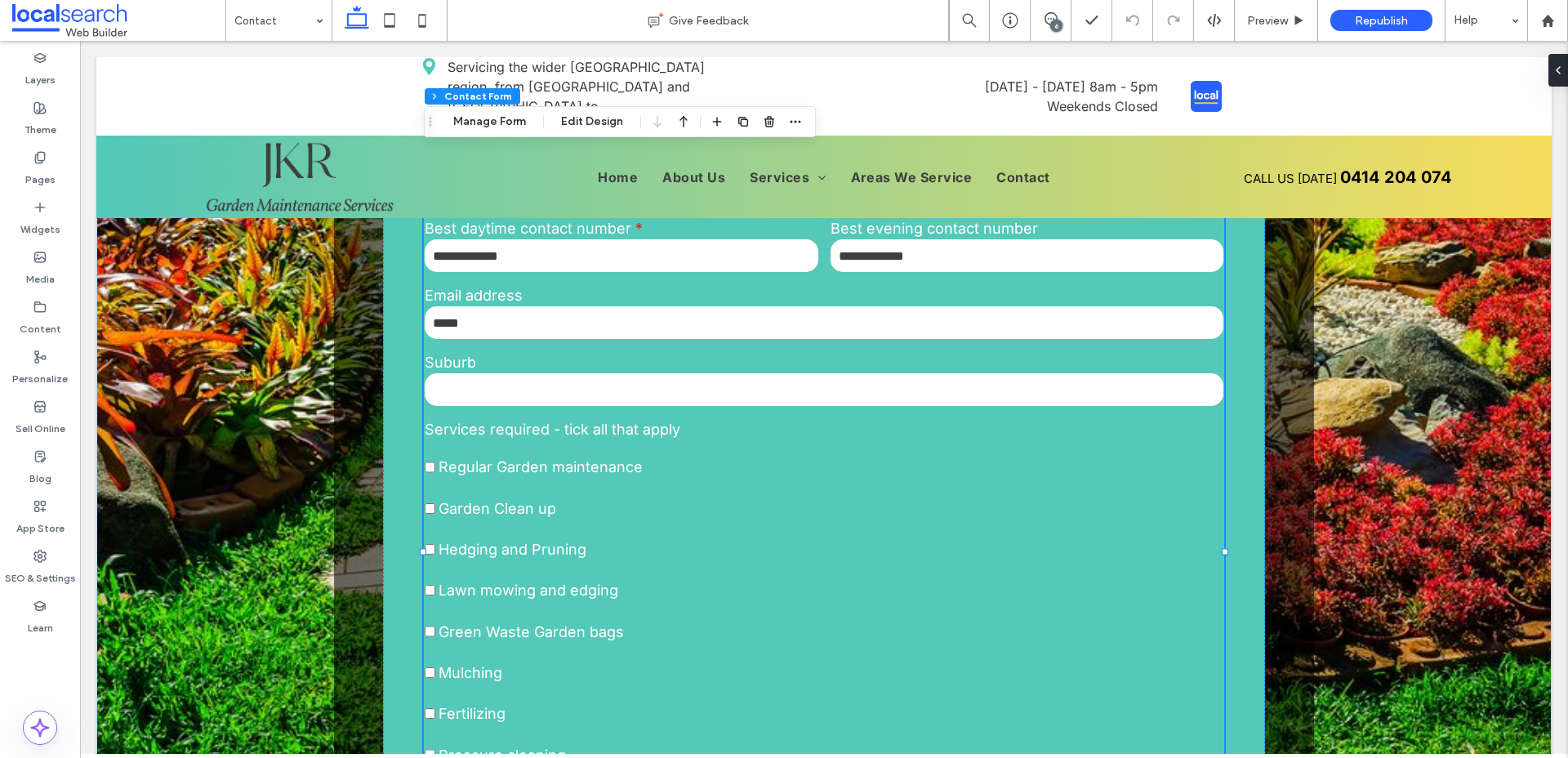
type input "*"
type input "***"
click at [642, 531] on span at bounding box center [824, 529] width 799 height 17
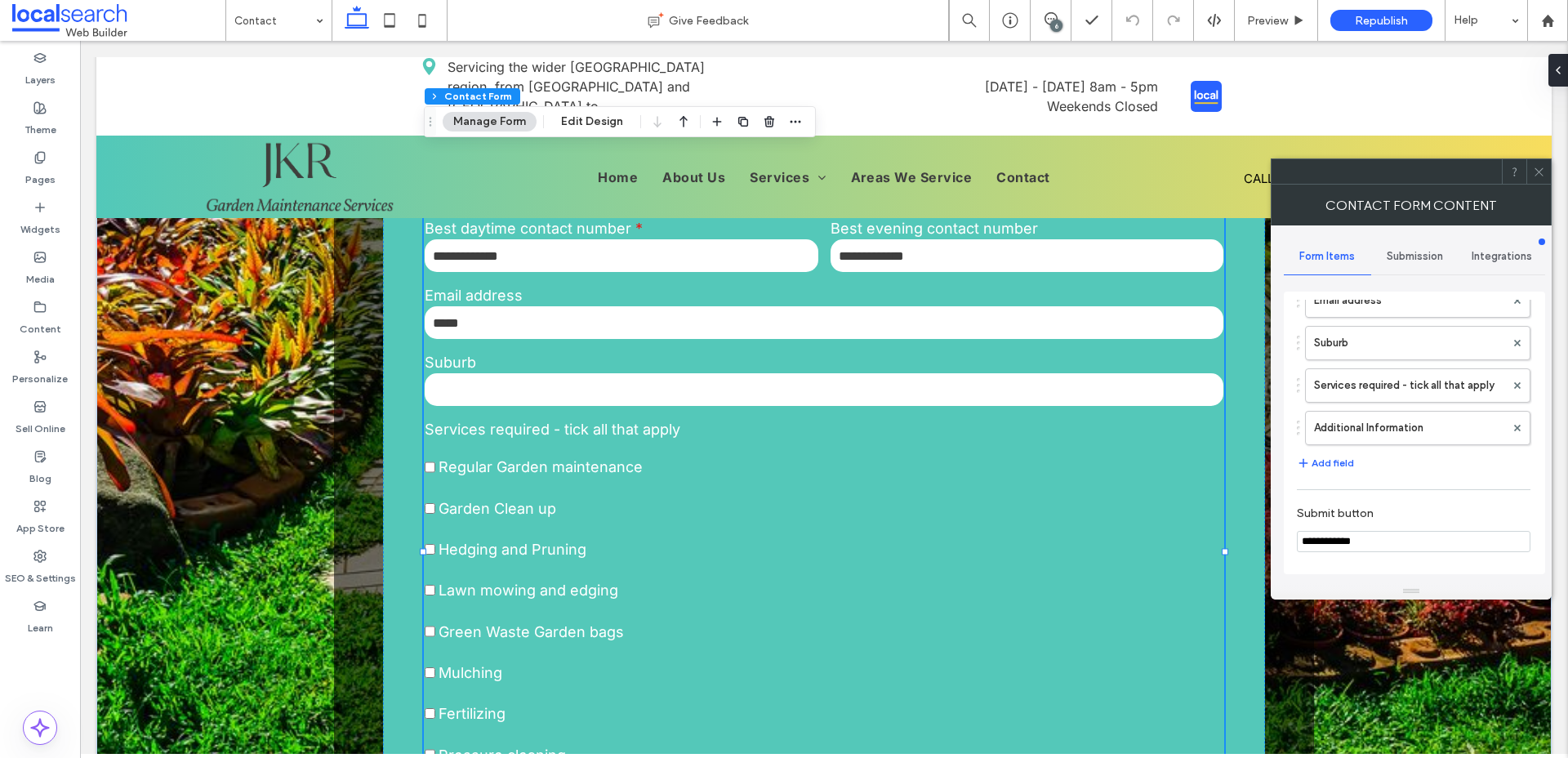
scroll to position [262, 0]
click at [1411, 384] on label "Services required - tick all that apply" at bounding box center [1410, 378] width 191 height 33
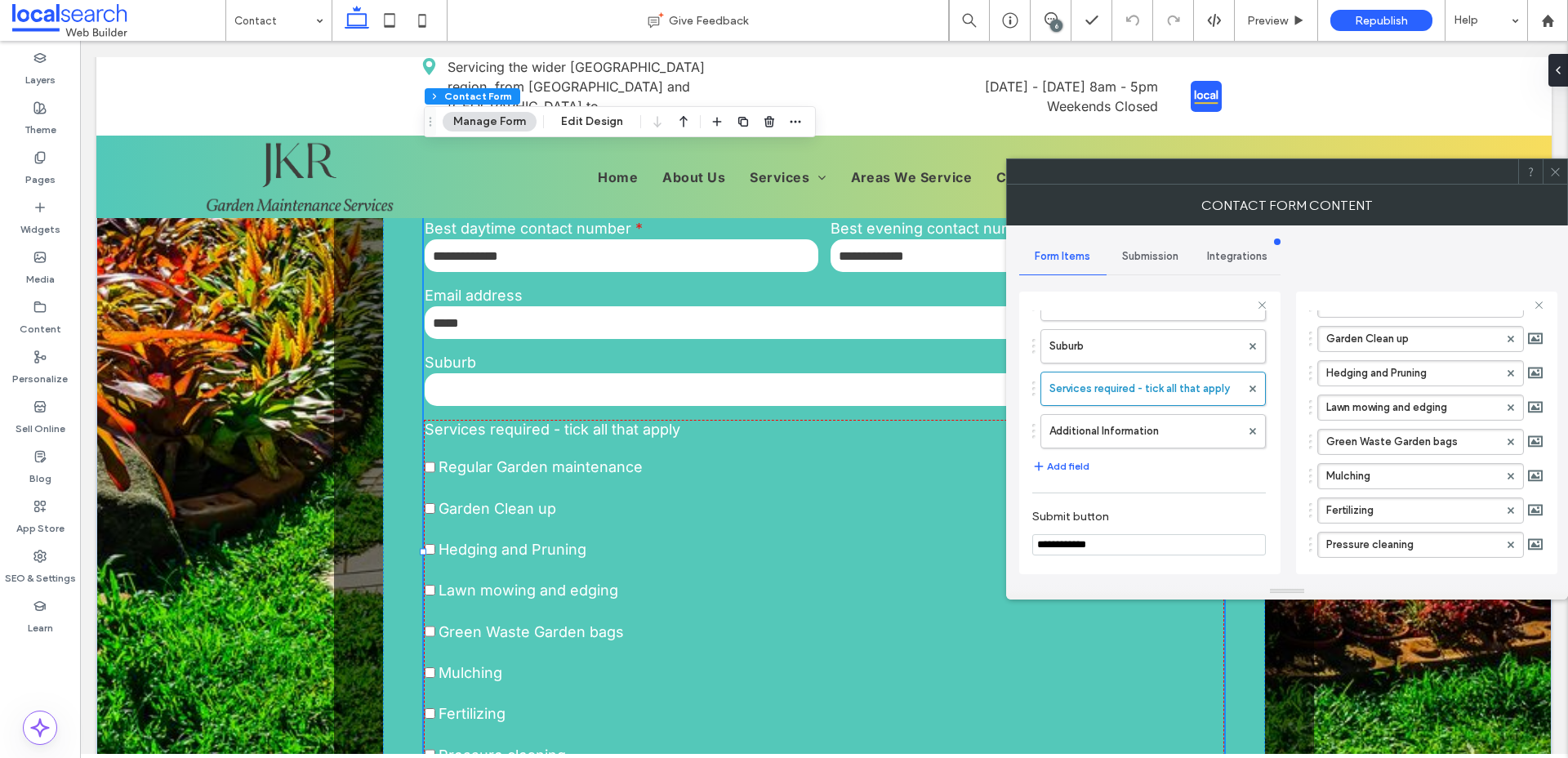
scroll to position [197, 0]
click at [1508, 460] on use at bounding box center [1510, 462] width 6 height 6
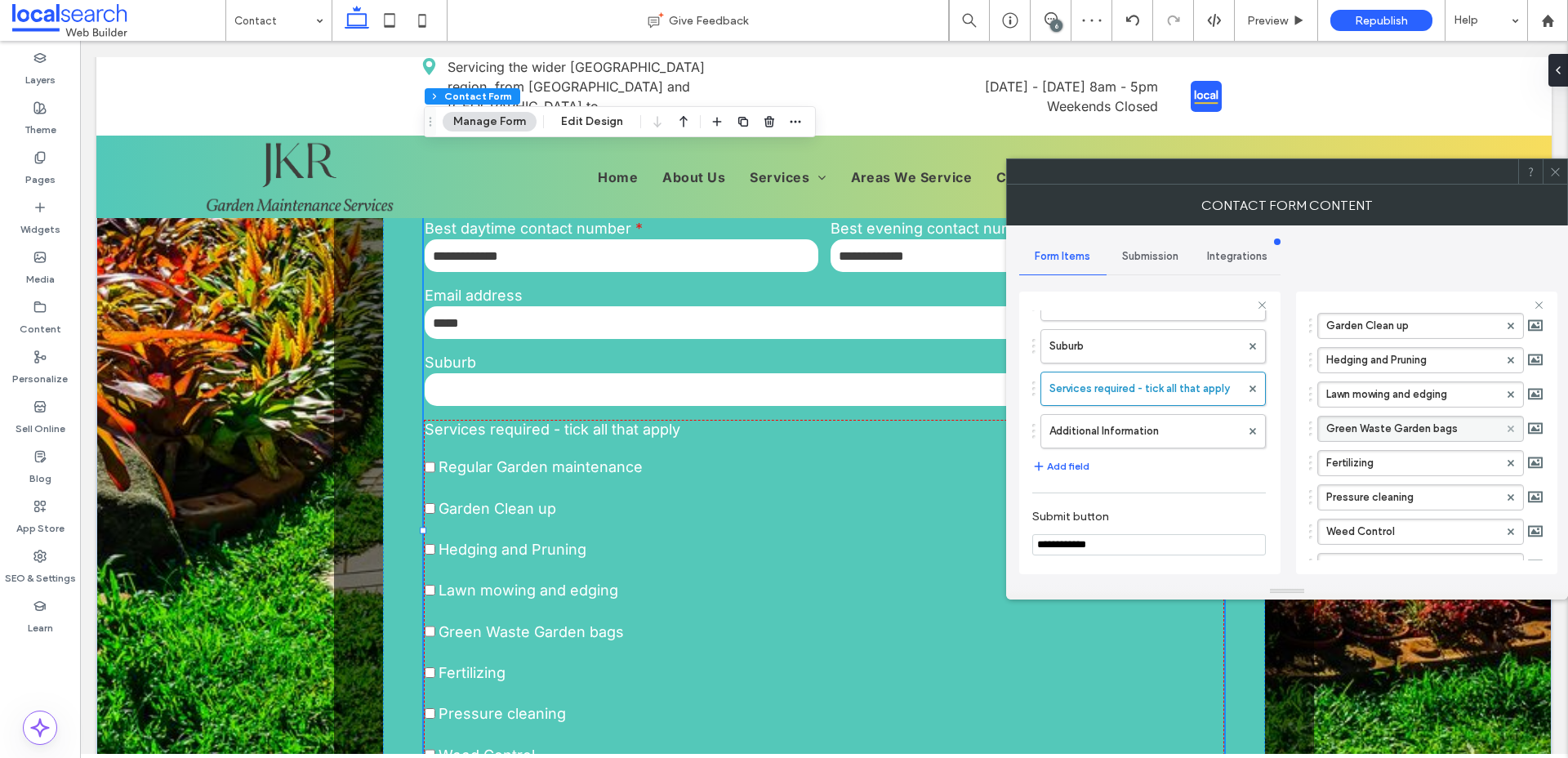
click at [1508, 430] on icon at bounding box center [1510, 429] width 6 height 6
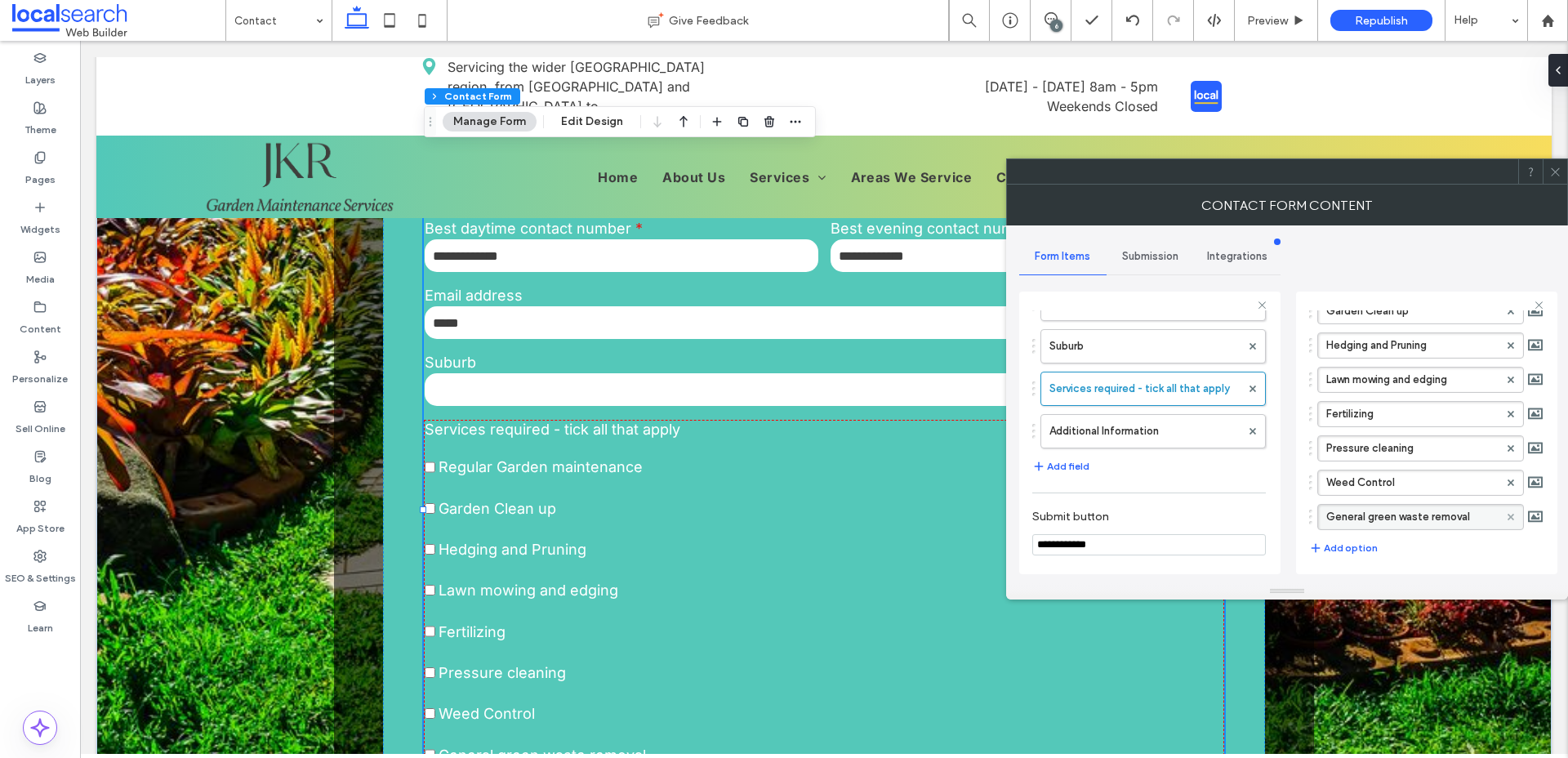
click at [1508, 511] on span at bounding box center [1510, 517] width 6 height 25
click at [1552, 170] on icon at bounding box center [1556, 172] width 12 height 12
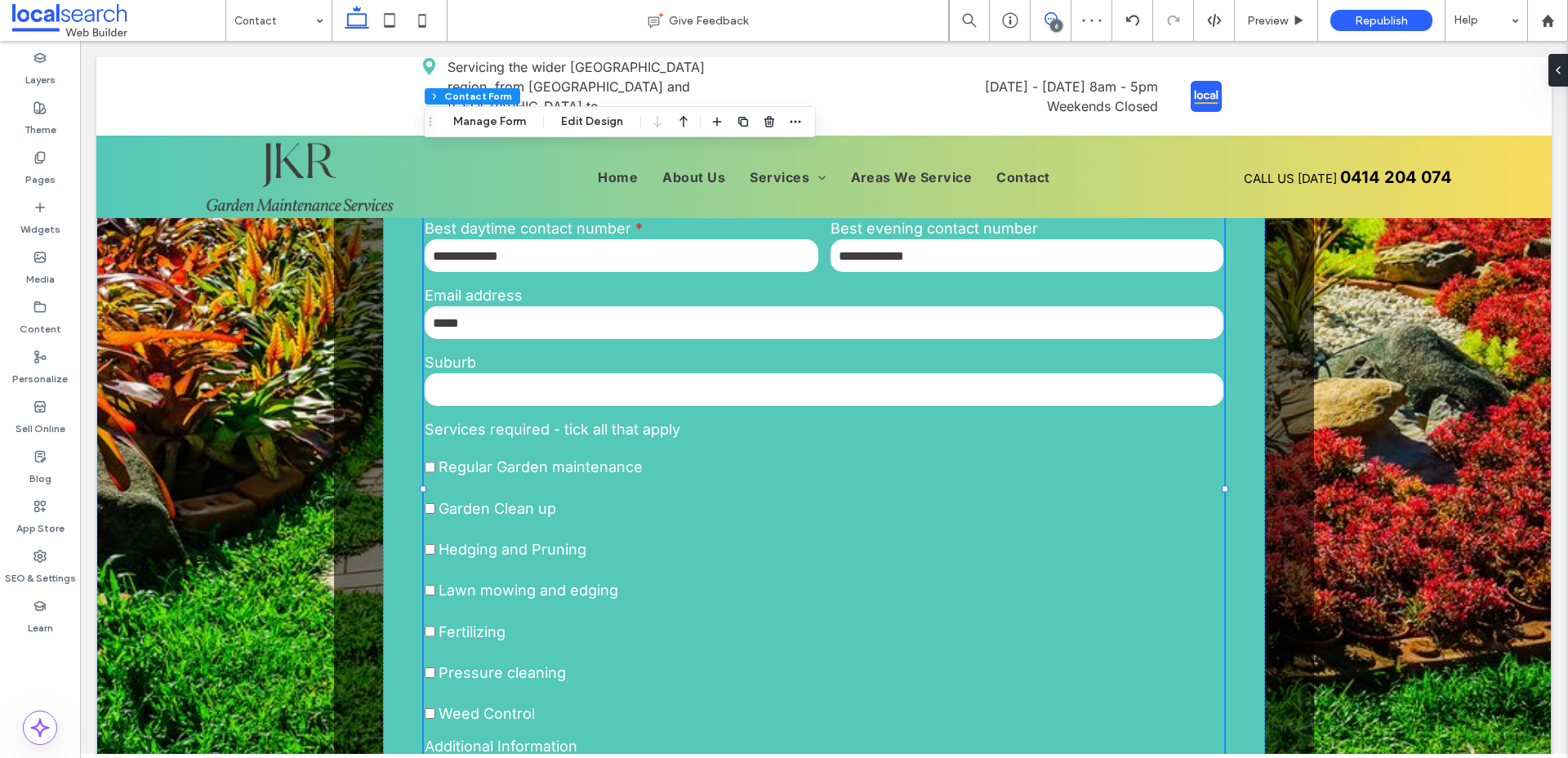
click at [1054, 17] on icon at bounding box center [1051, 19] width 13 height 13
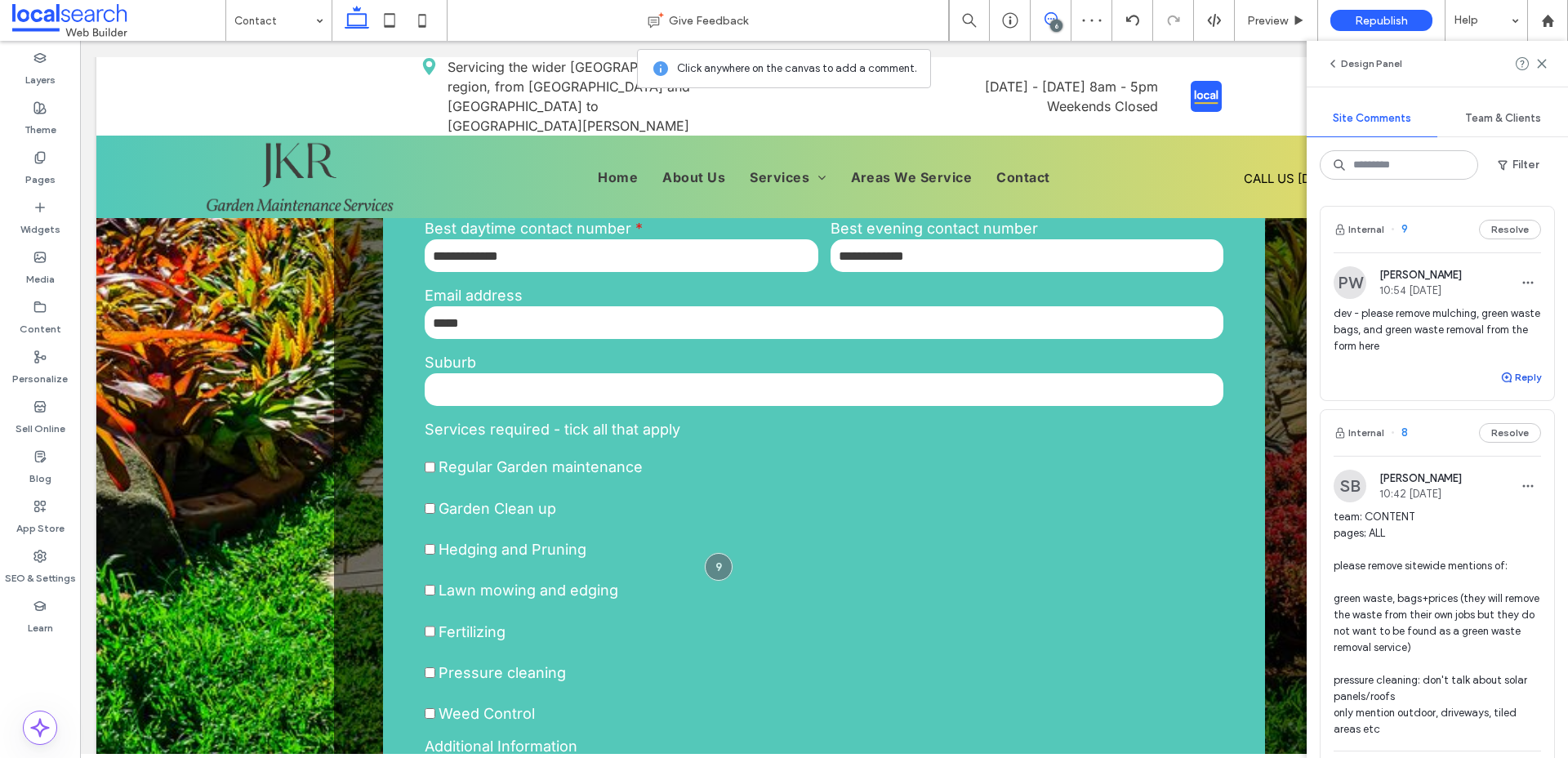
click at [1532, 377] on button "Reply" at bounding box center [1521, 377] width 41 height 19
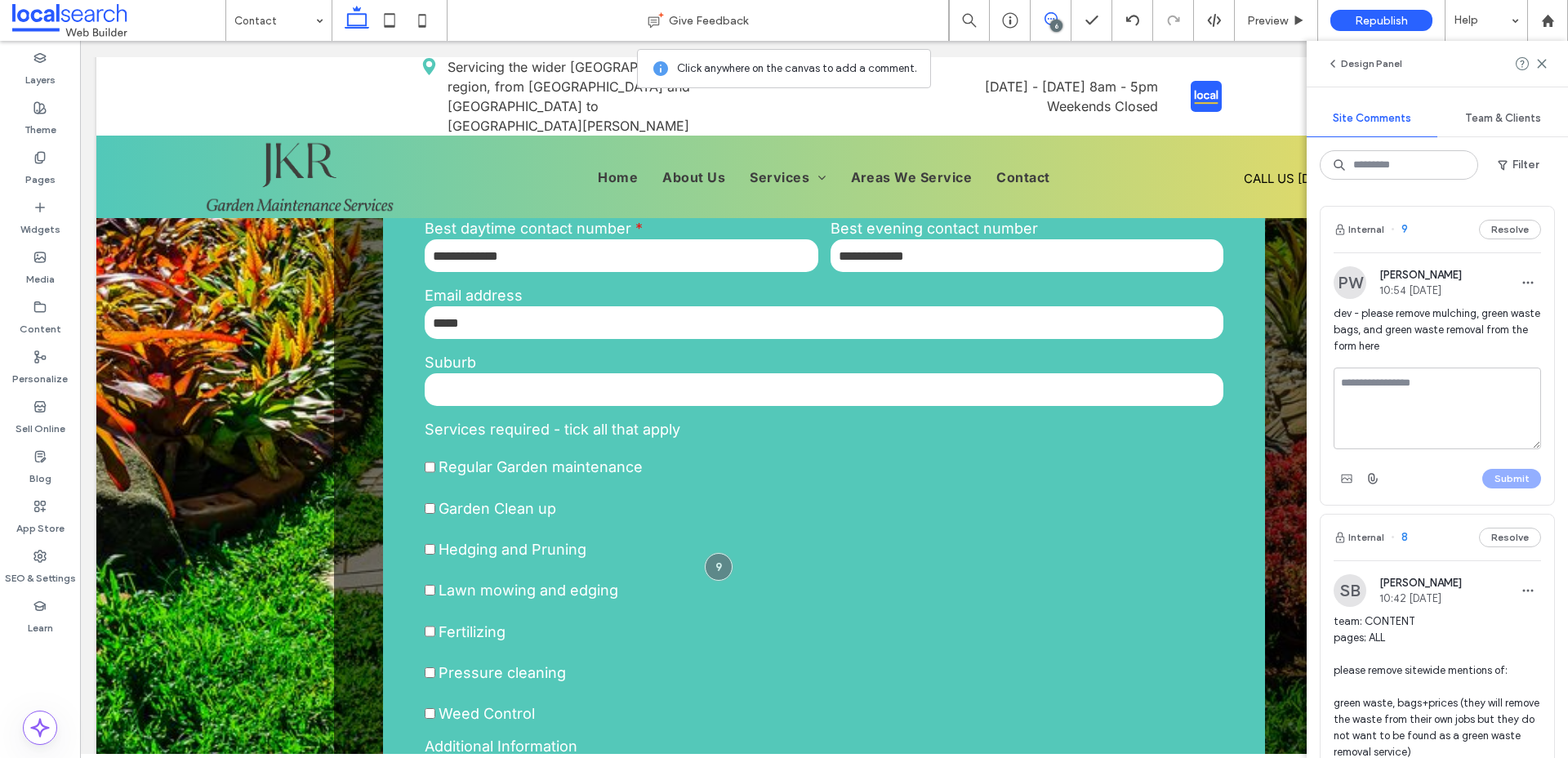
click at [1403, 401] on textarea at bounding box center [1437, 408] width 207 height 81
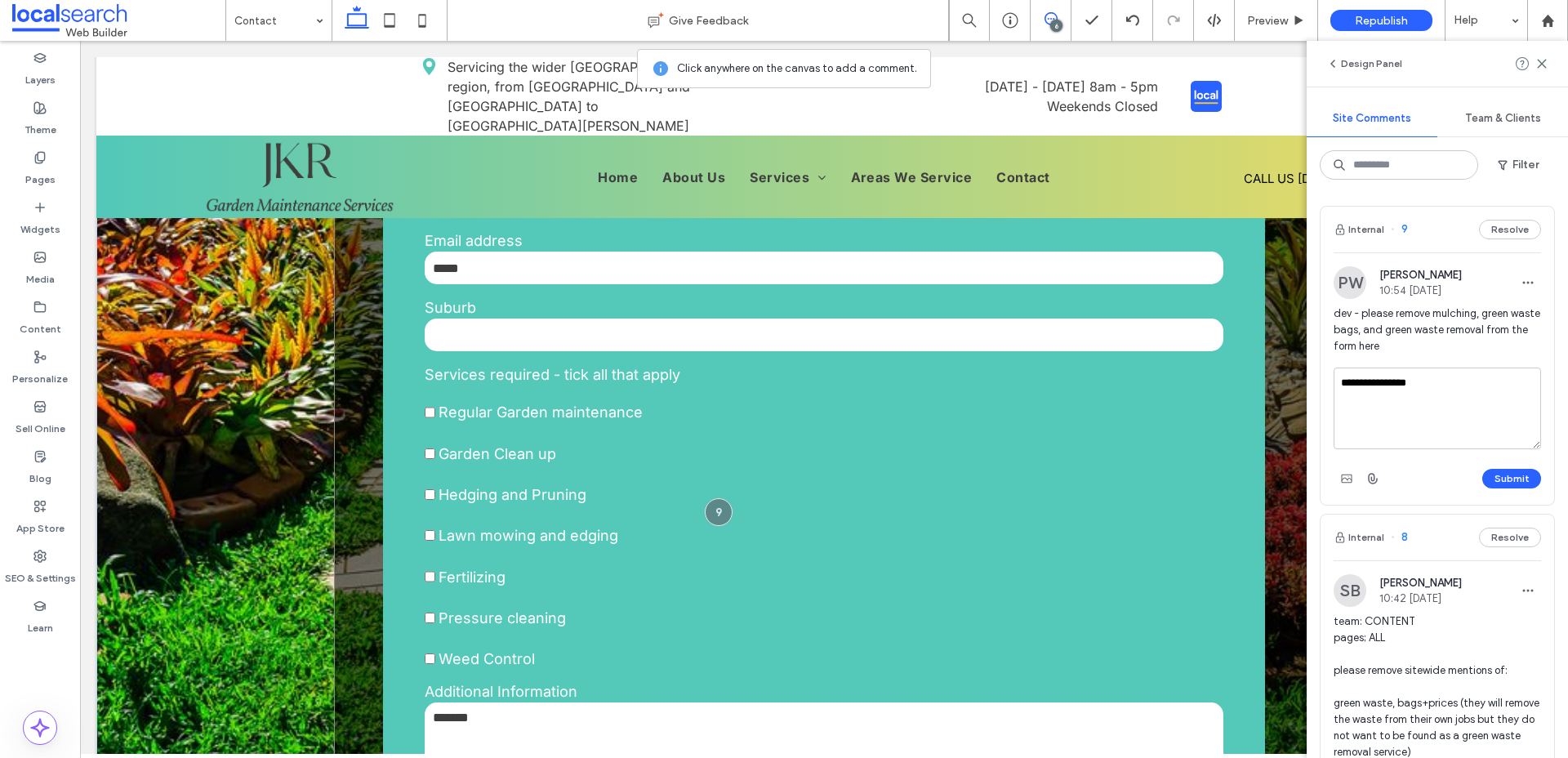
scroll to position [1056, 0]
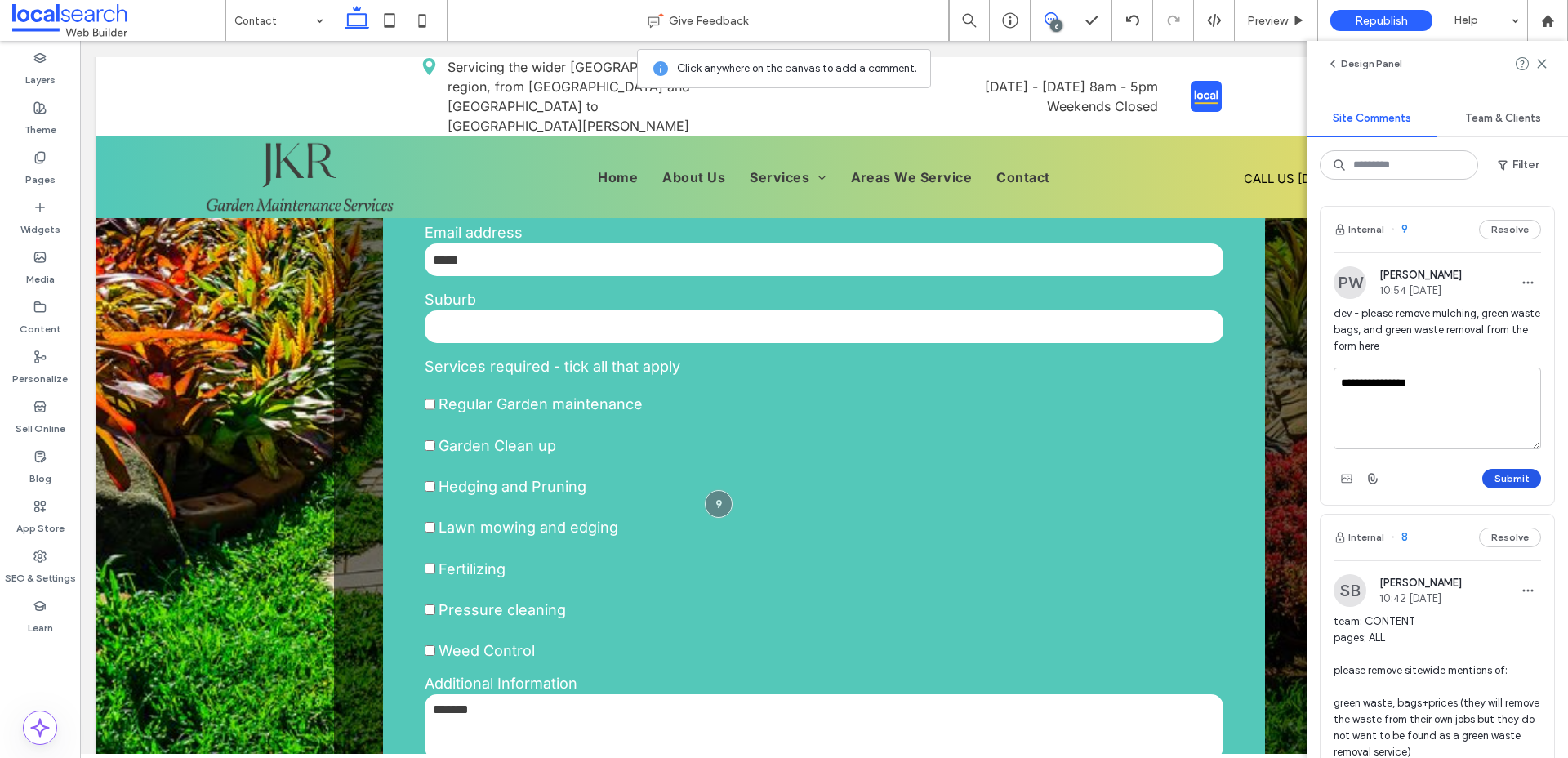
type textarea "**********"
click at [1504, 476] on button "Submit" at bounding box center [1511, 478] width 58 height 19
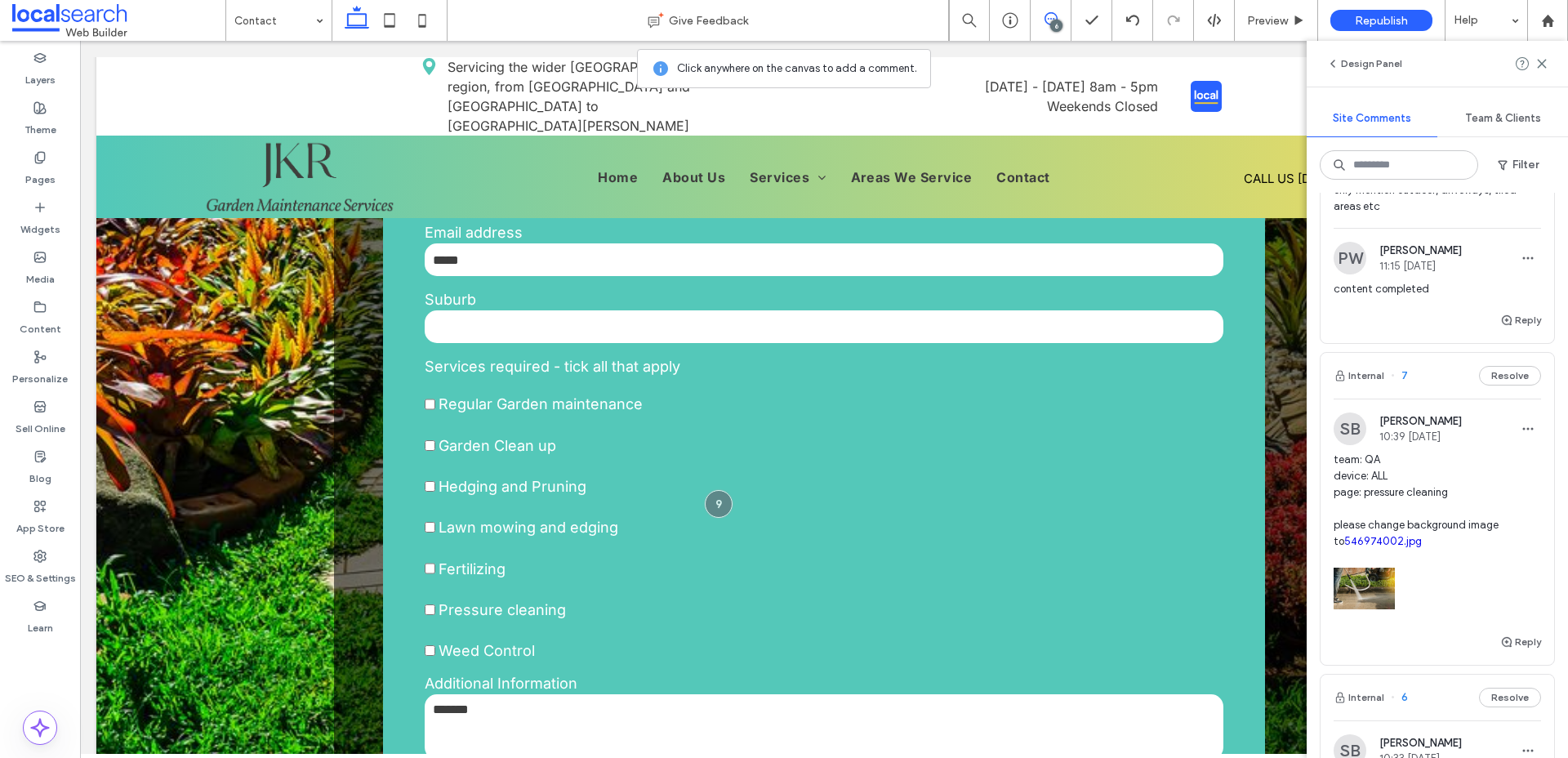
scroll to position [614, 0]
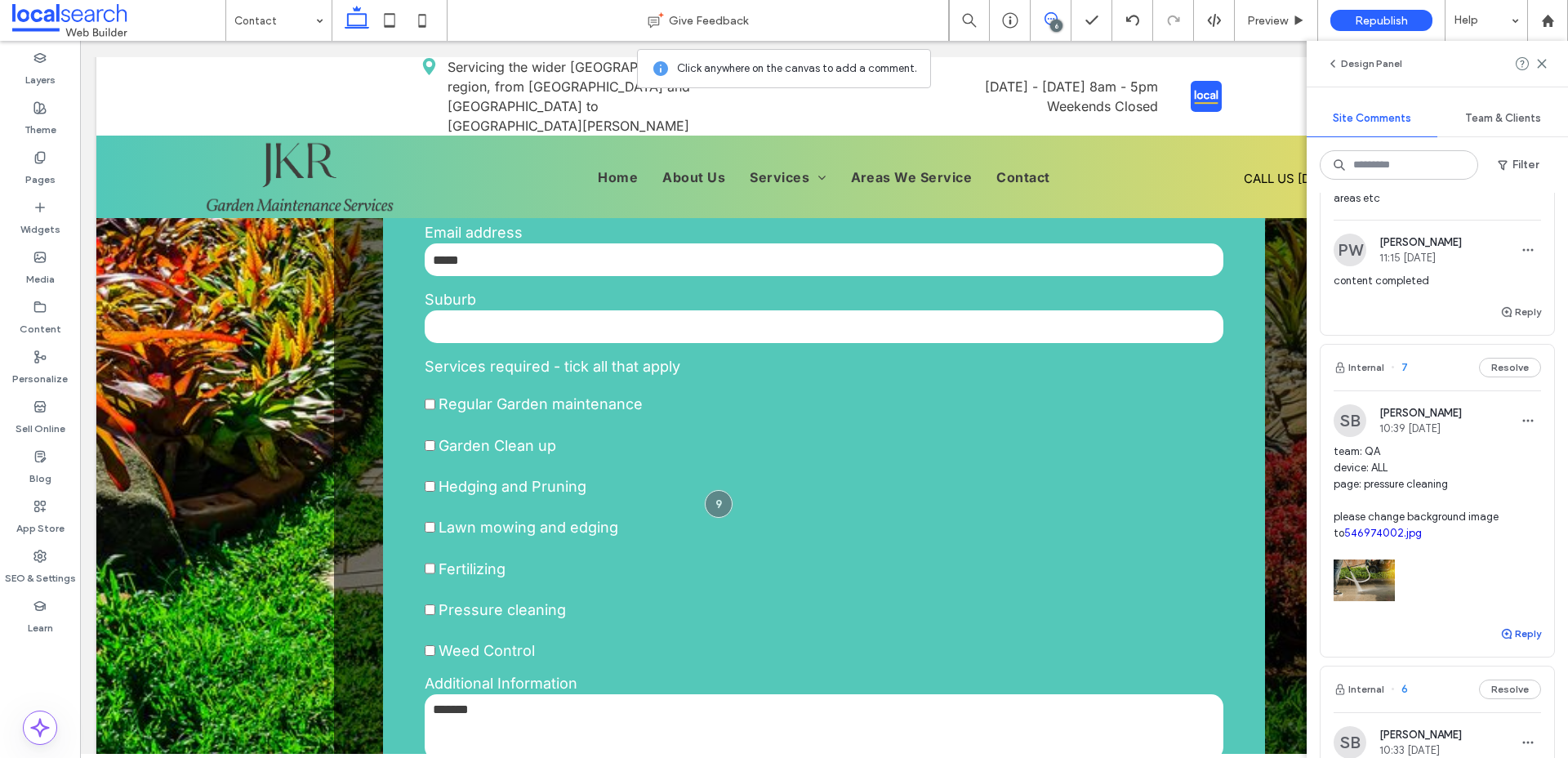
click at [1532, 642] on button "Reply" at bounding box center [1521, 634] width 41 height 19
click at [1479, 642] on textarea at bounding box center [1437, 665] width 207 height 81
type textarea "**********"
click at [1503, 738] on button "Submit" at bounding box center [1511, 735] width 58 height 19
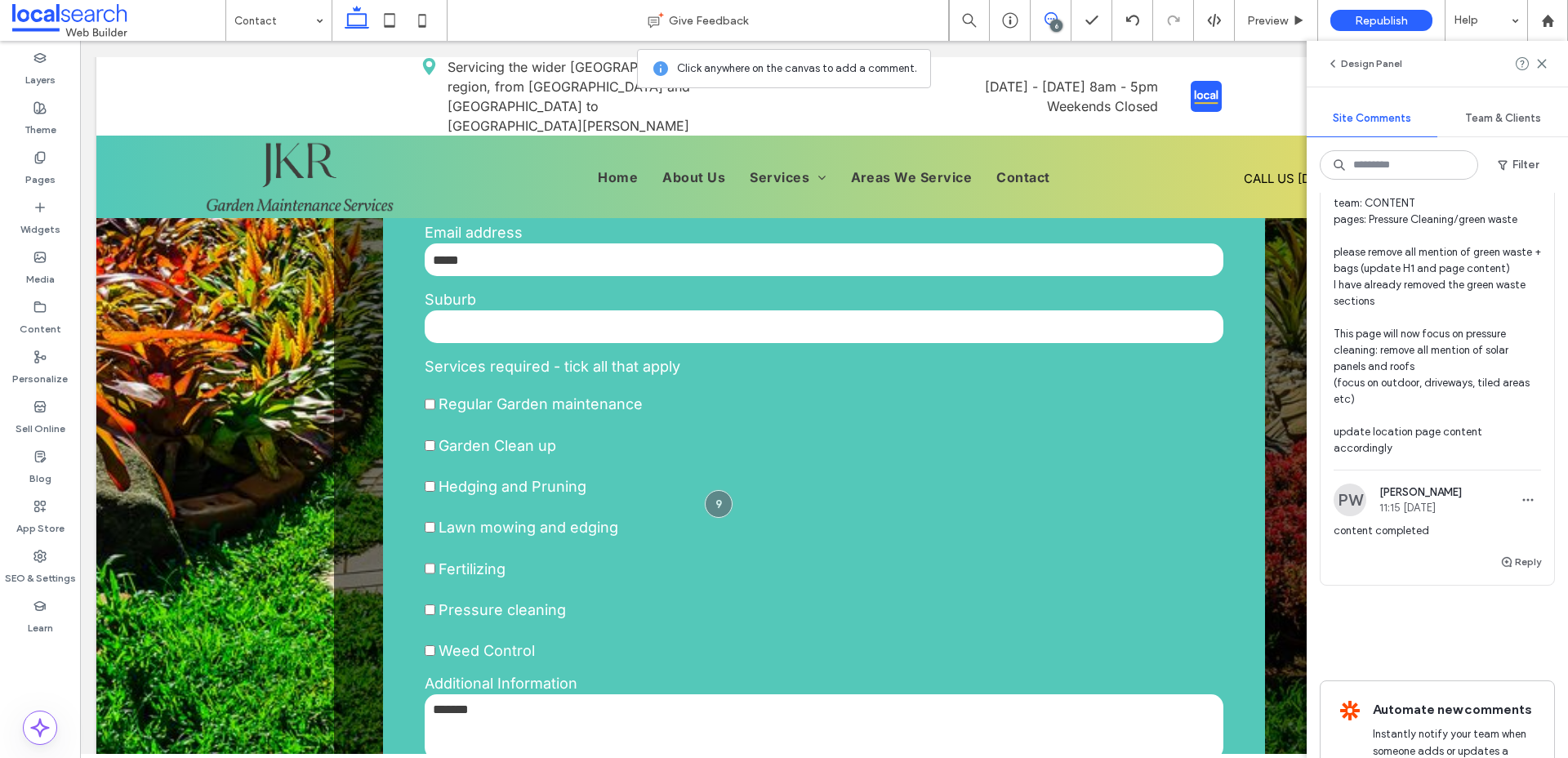
scroll to position [1973, 0]
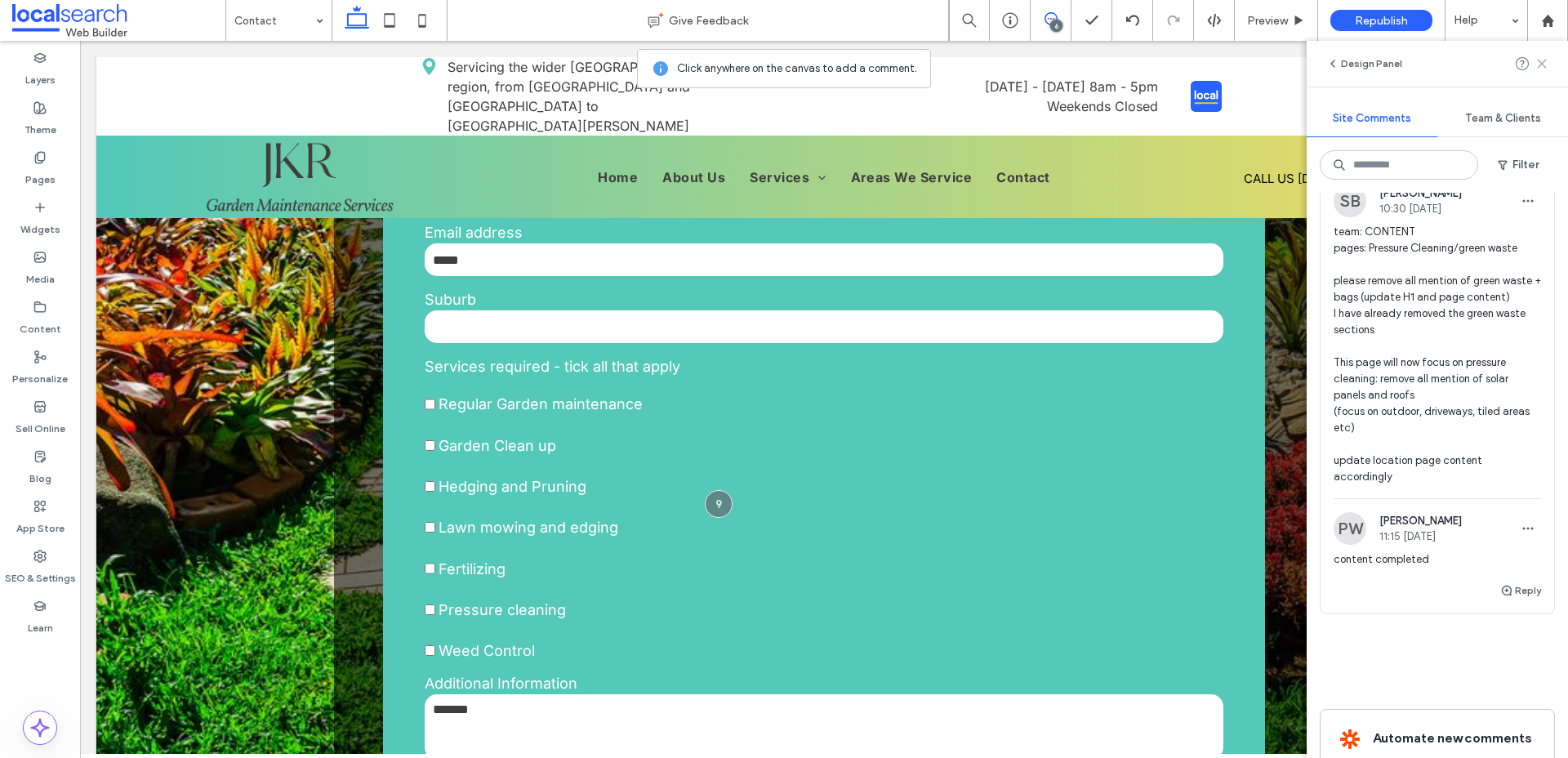
click at [1542, 66] on icon at bounding box center [1541, 64] width 13 height 13
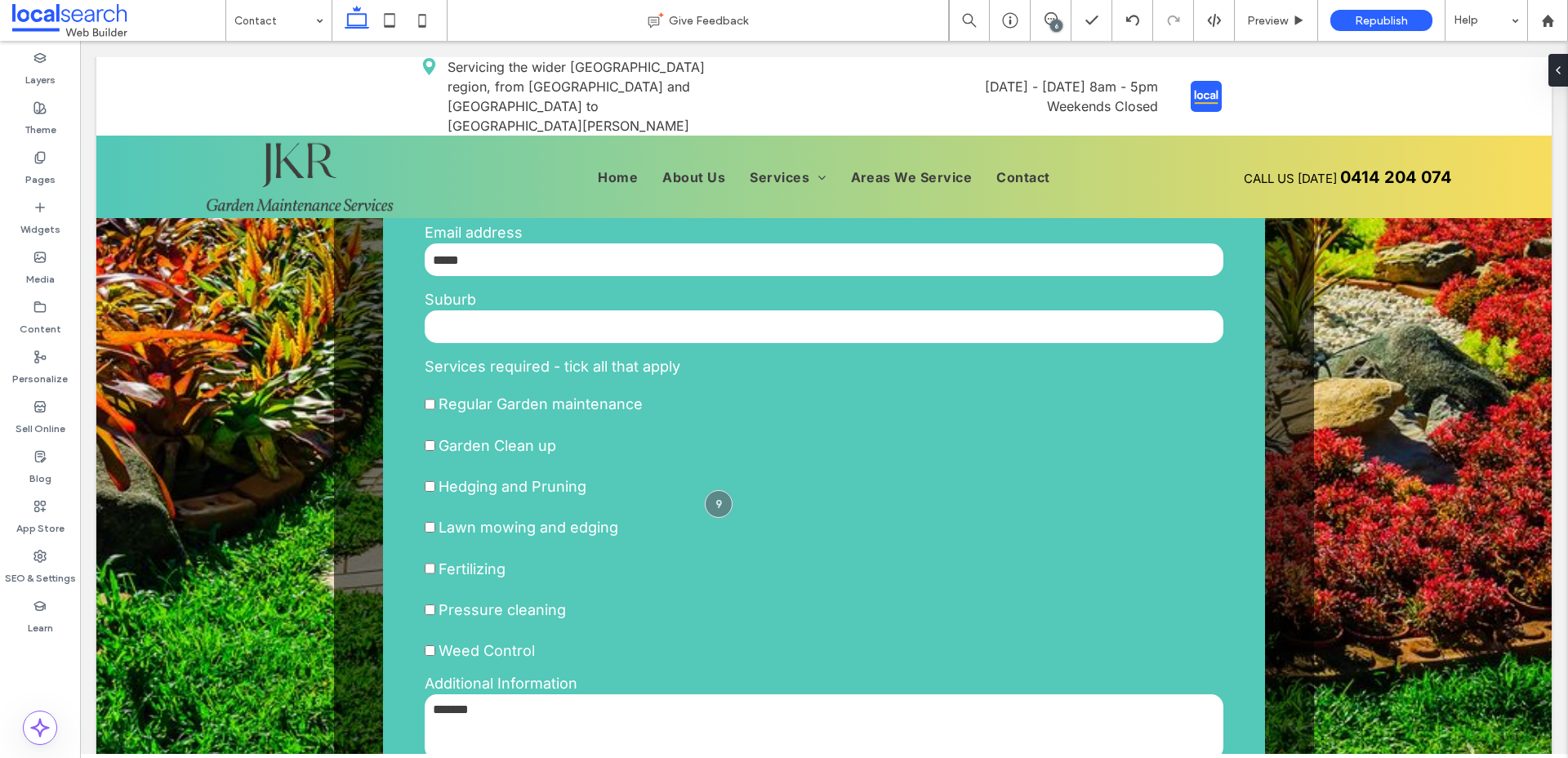
scroll to position [0, 0]
click at [1010, 23] on use at bounding box center [1010, 21] width 16 height 16
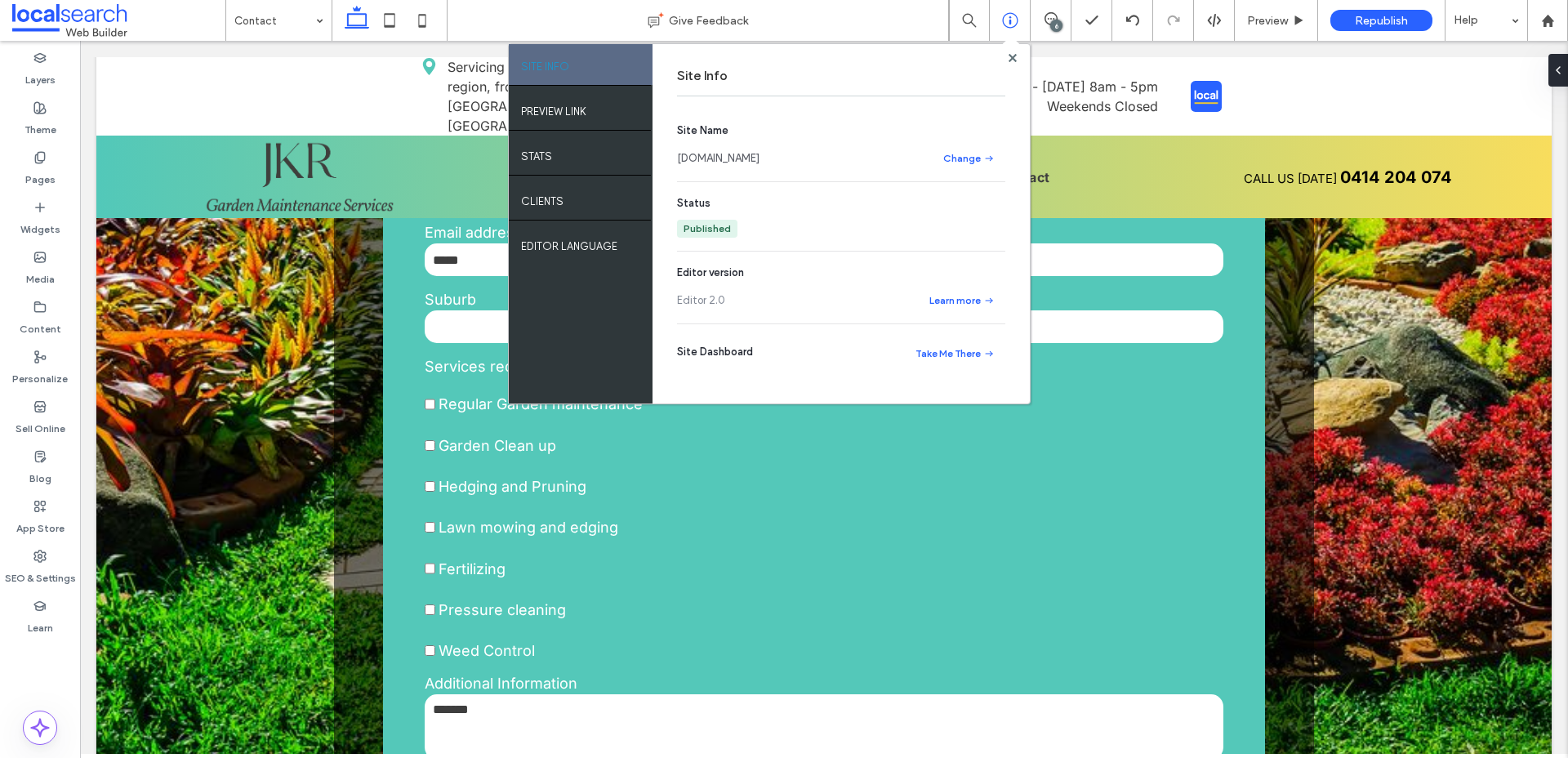
click at [760, 161] on link "[DOMAIN_NAME]" at bounding box center [718, 159] width 82 height 16
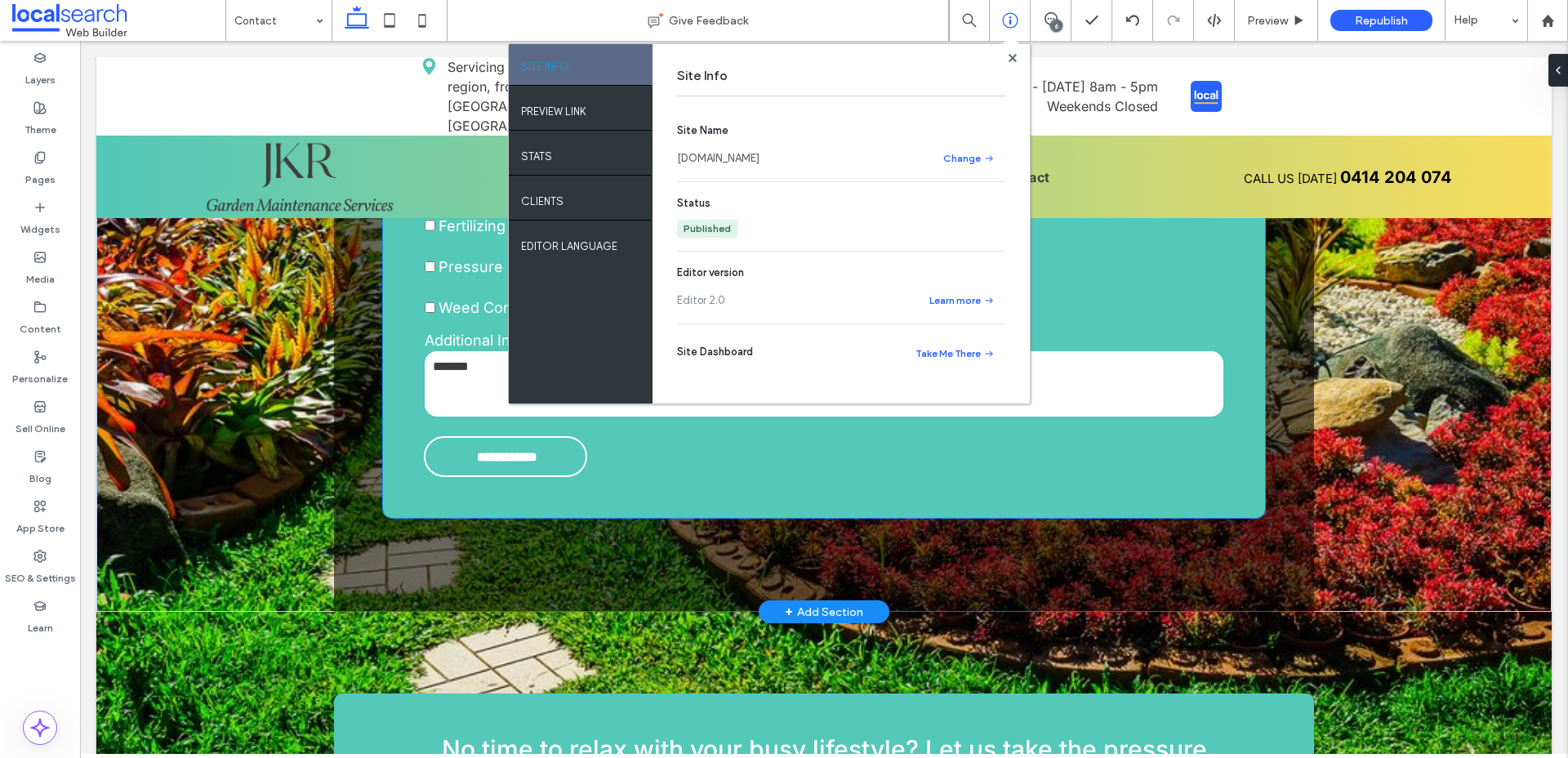
scroll to position [2000, 0]
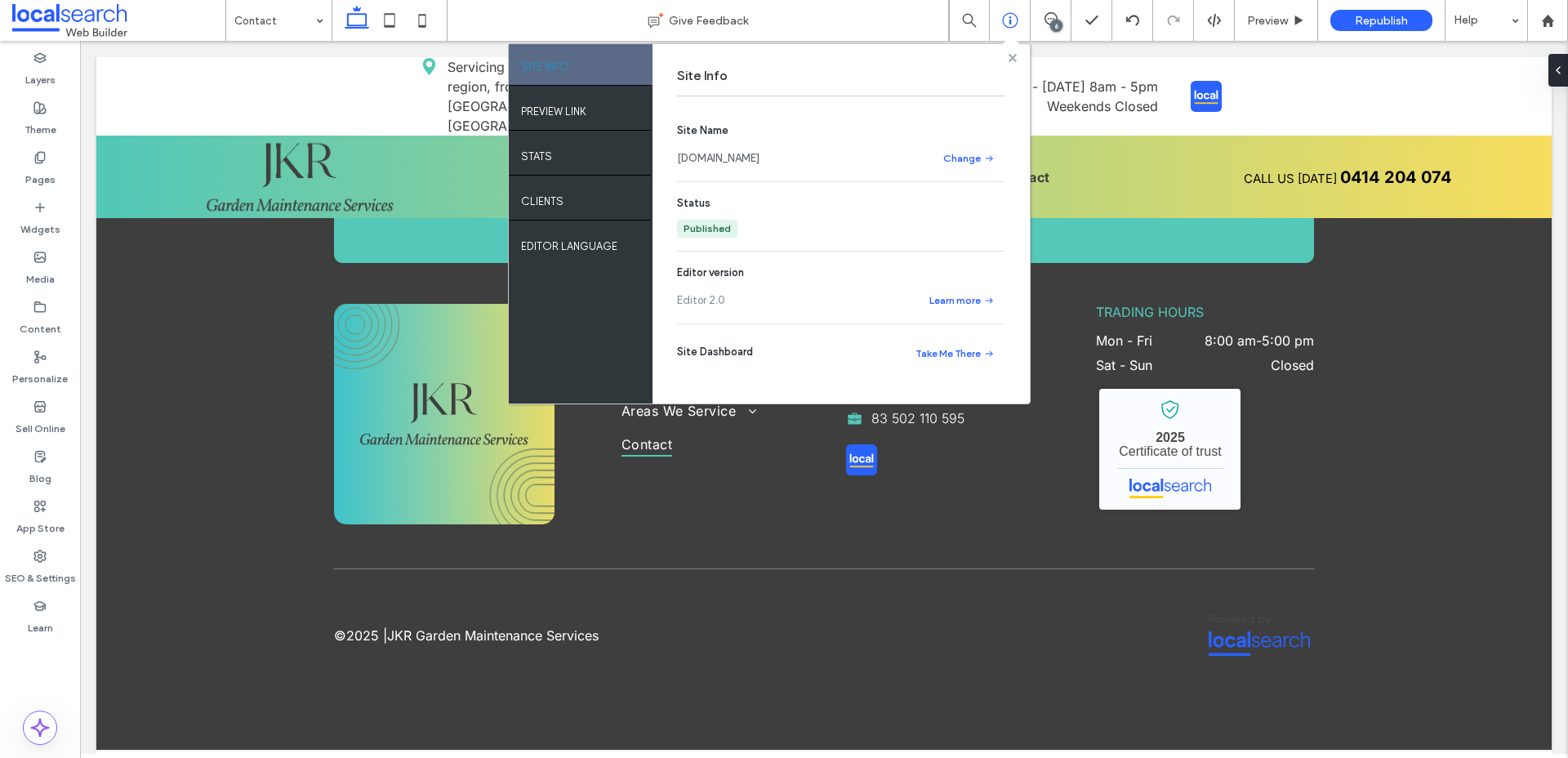
click at [1013, 60] on icon at bounding box center [1012, 58] width 8 height 8
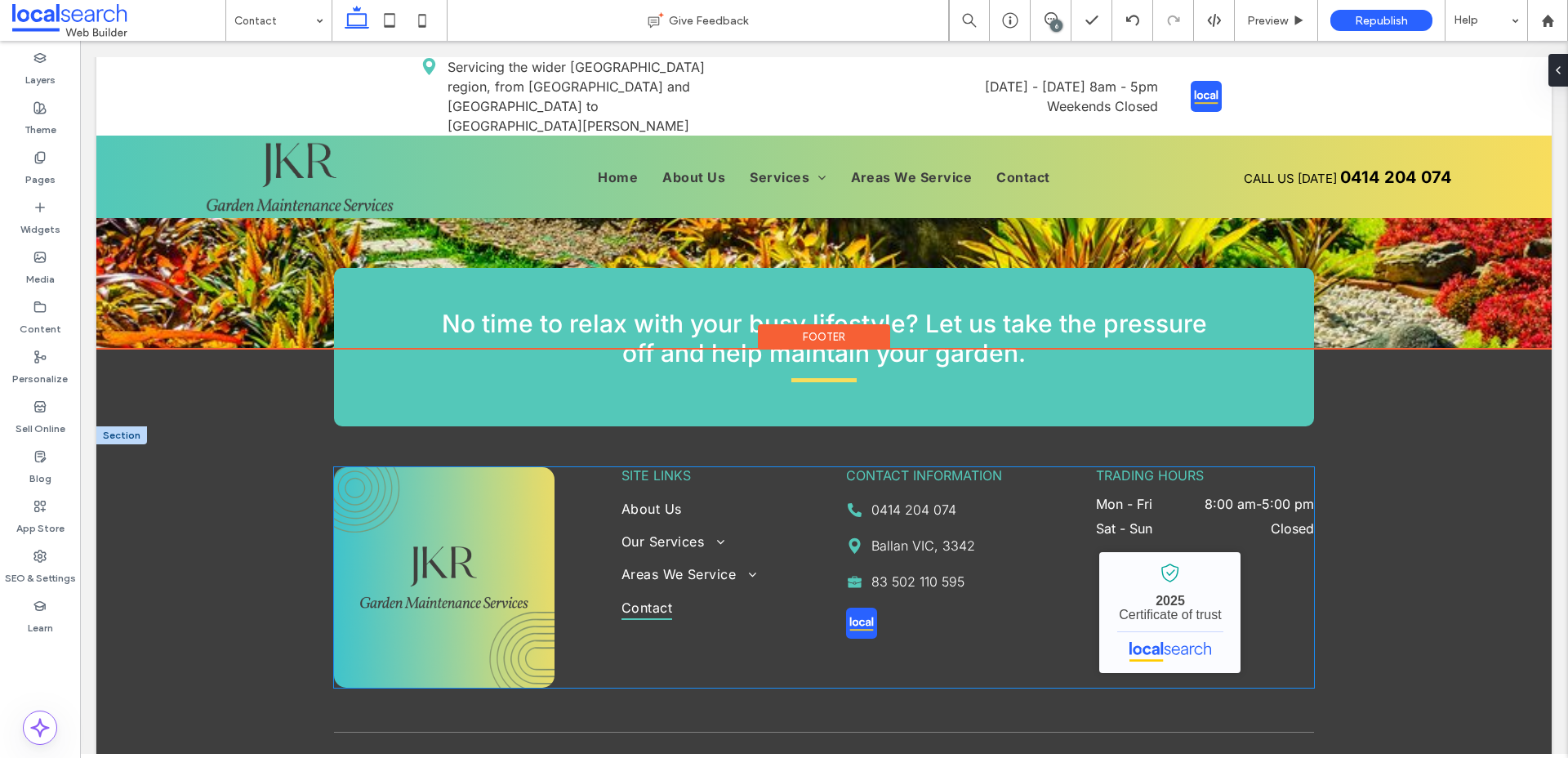
scroll to position [1816, 0]
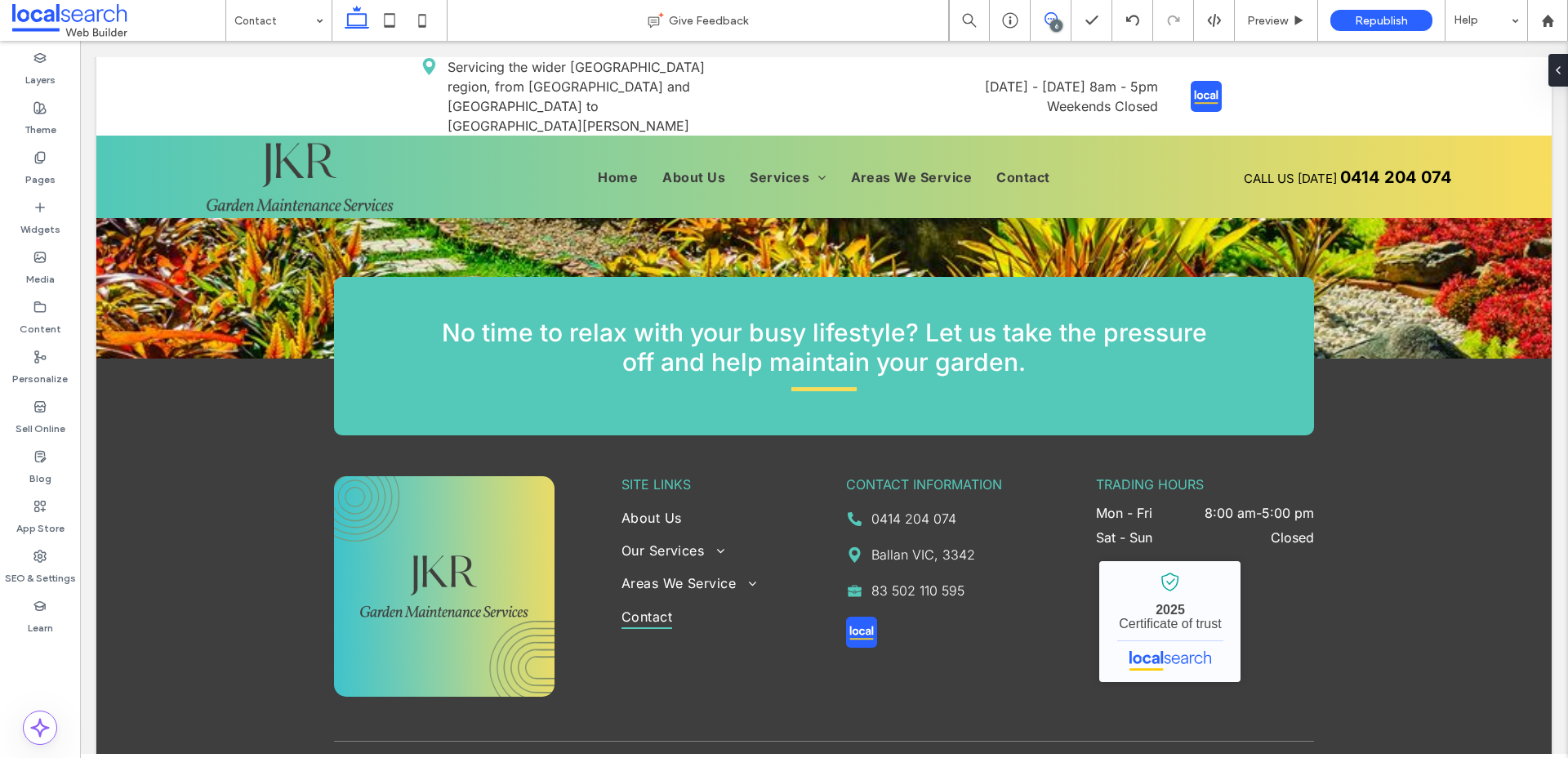
click at [1060, 18] on span at bounding box center [1050, 19] width 40 height 13
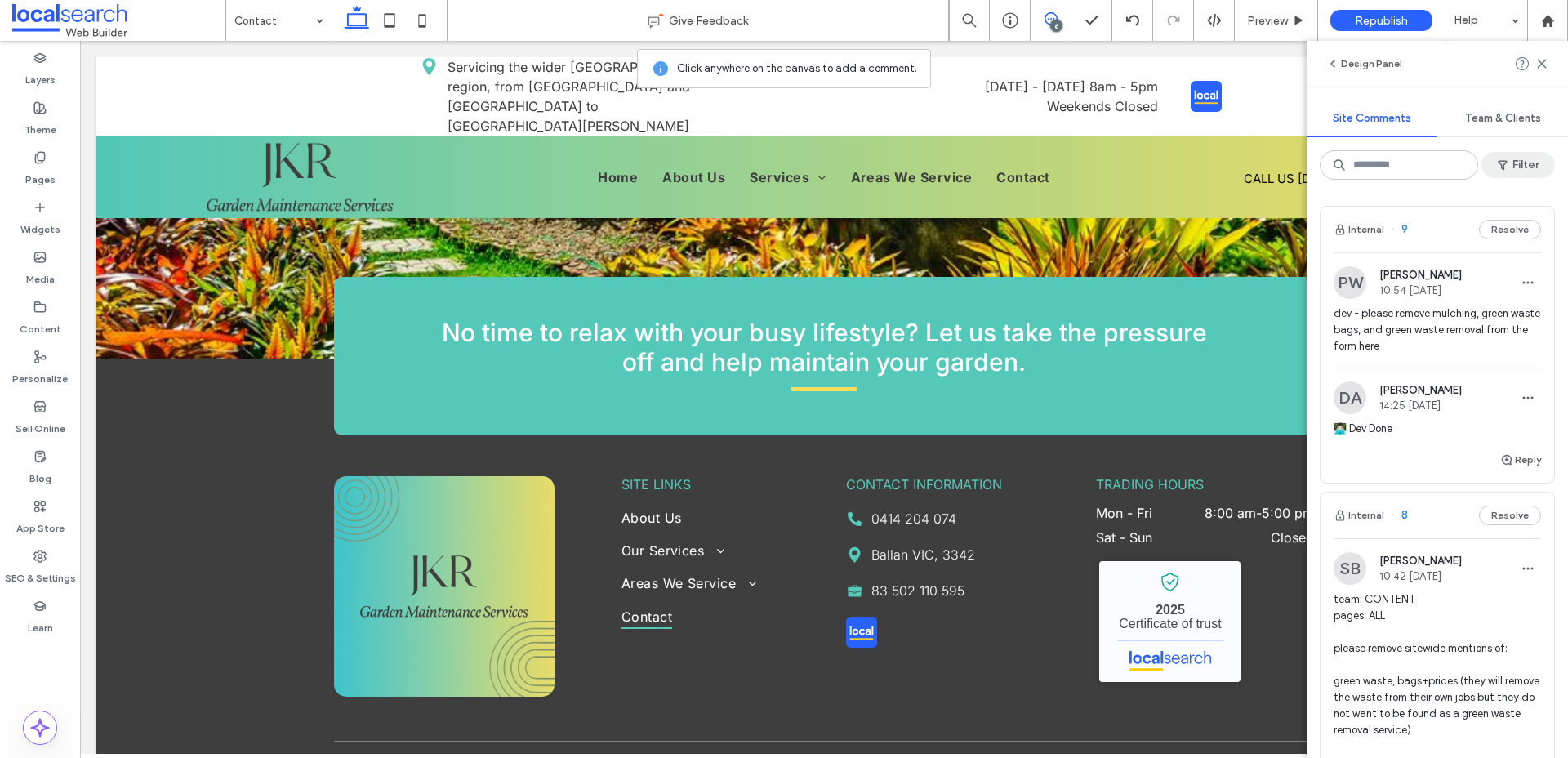
click at [1509, 169] on icon "button" at bounding box center [1502, 165] width 13 height 13
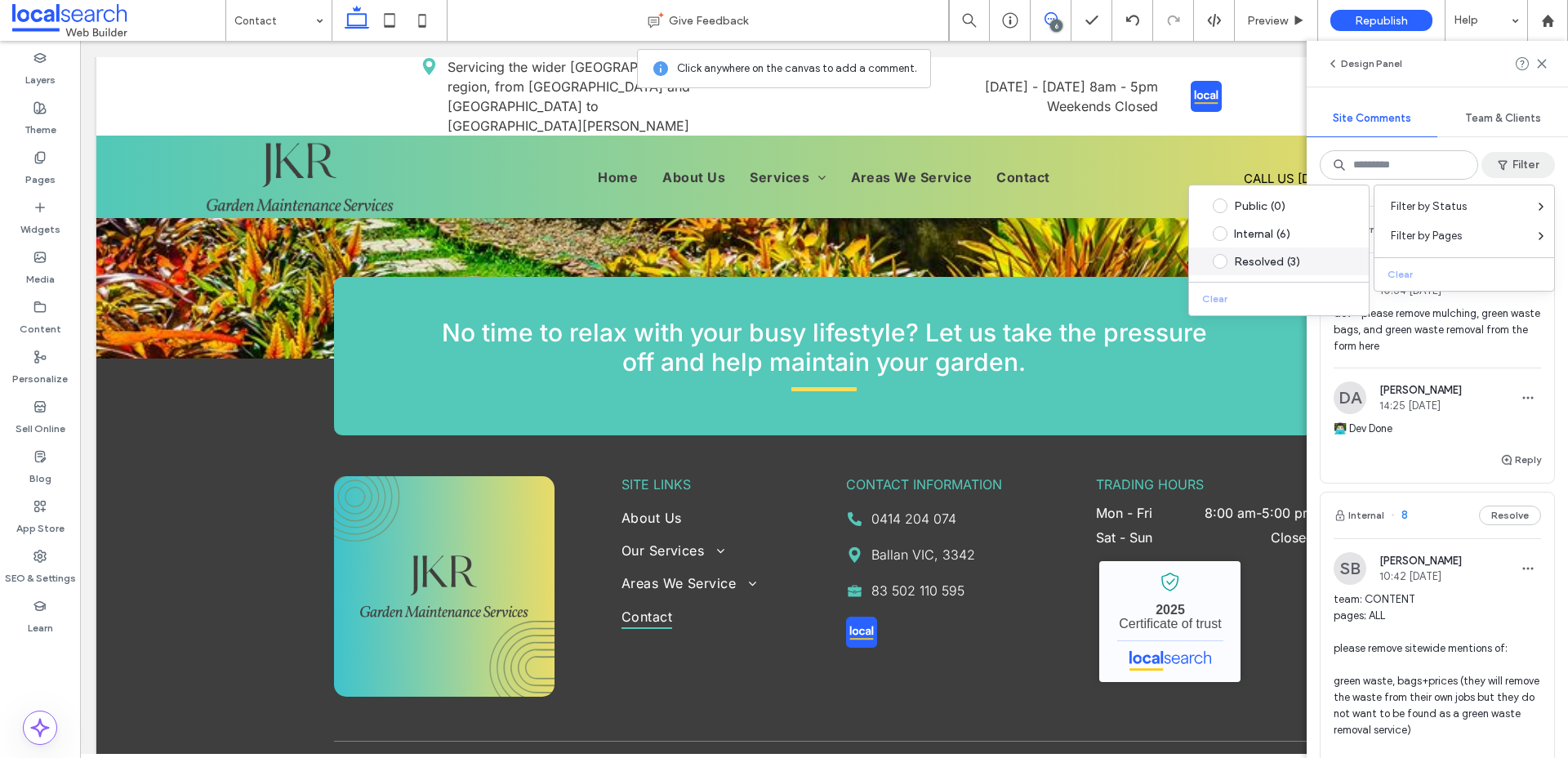
click at [1278, 258] on div "Resolved (3)" at bounding box center [1292, 262] width 115 height 14
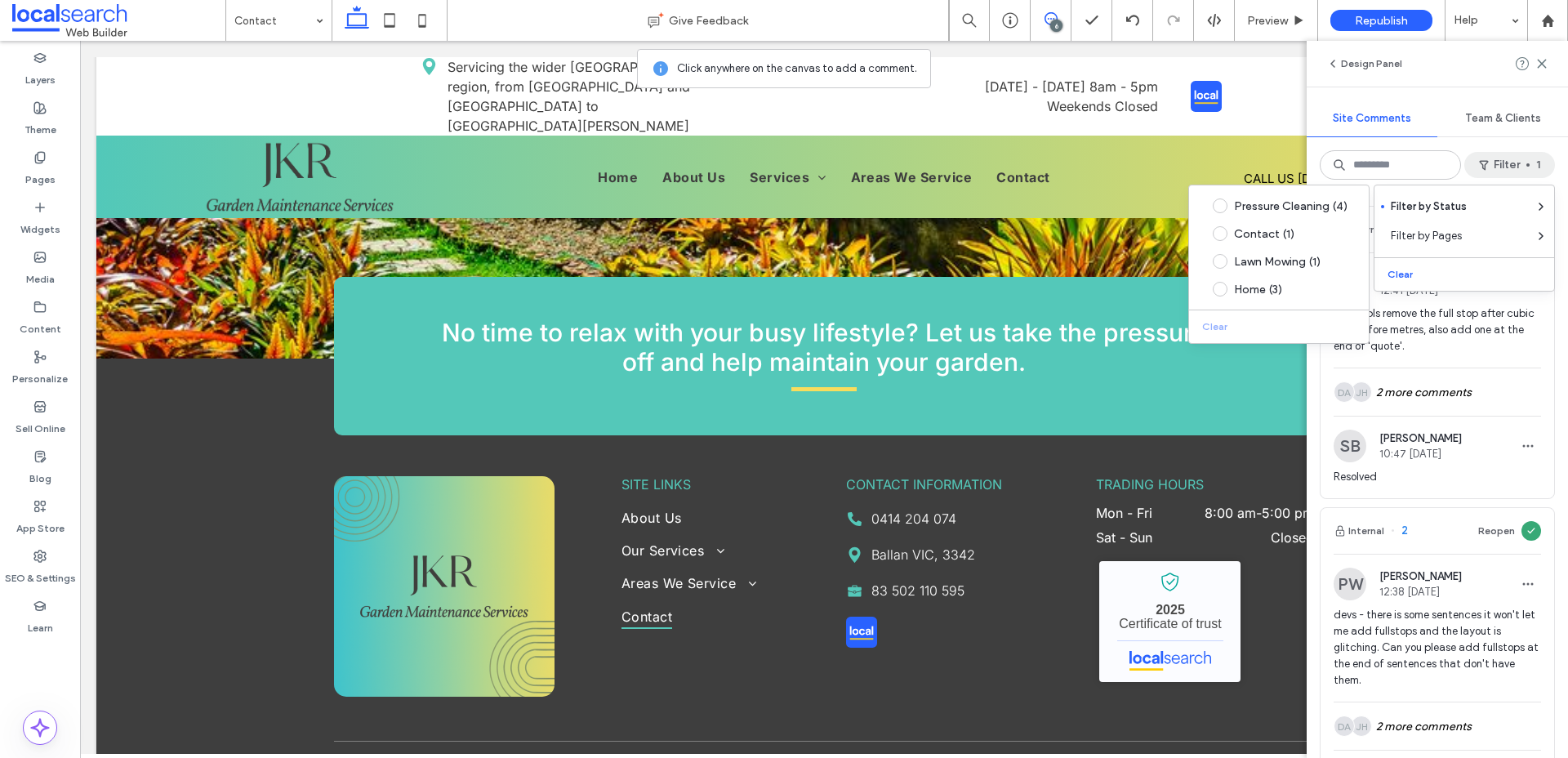
click at [1563, 365] on div "Internal 3 Reopen PW Piper Wilson 12:41 Sep 26 2025 devs - pls remove the full …" at bounding box center [1437, 476] width 261 height 565
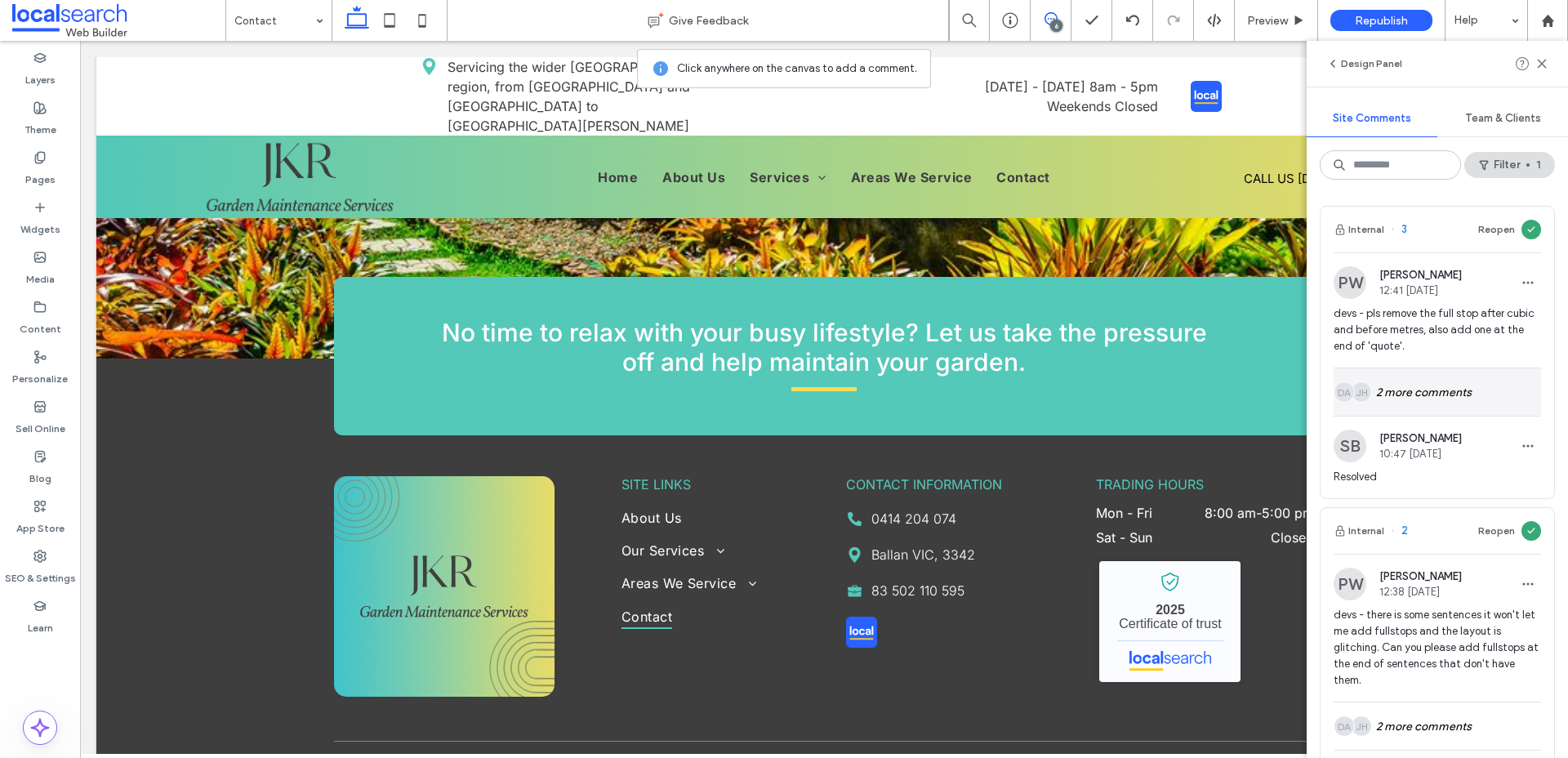
click at [1462, 394] on div "JH DA 2 more comments" at bounding box center [1437, 392] width 207 height 48
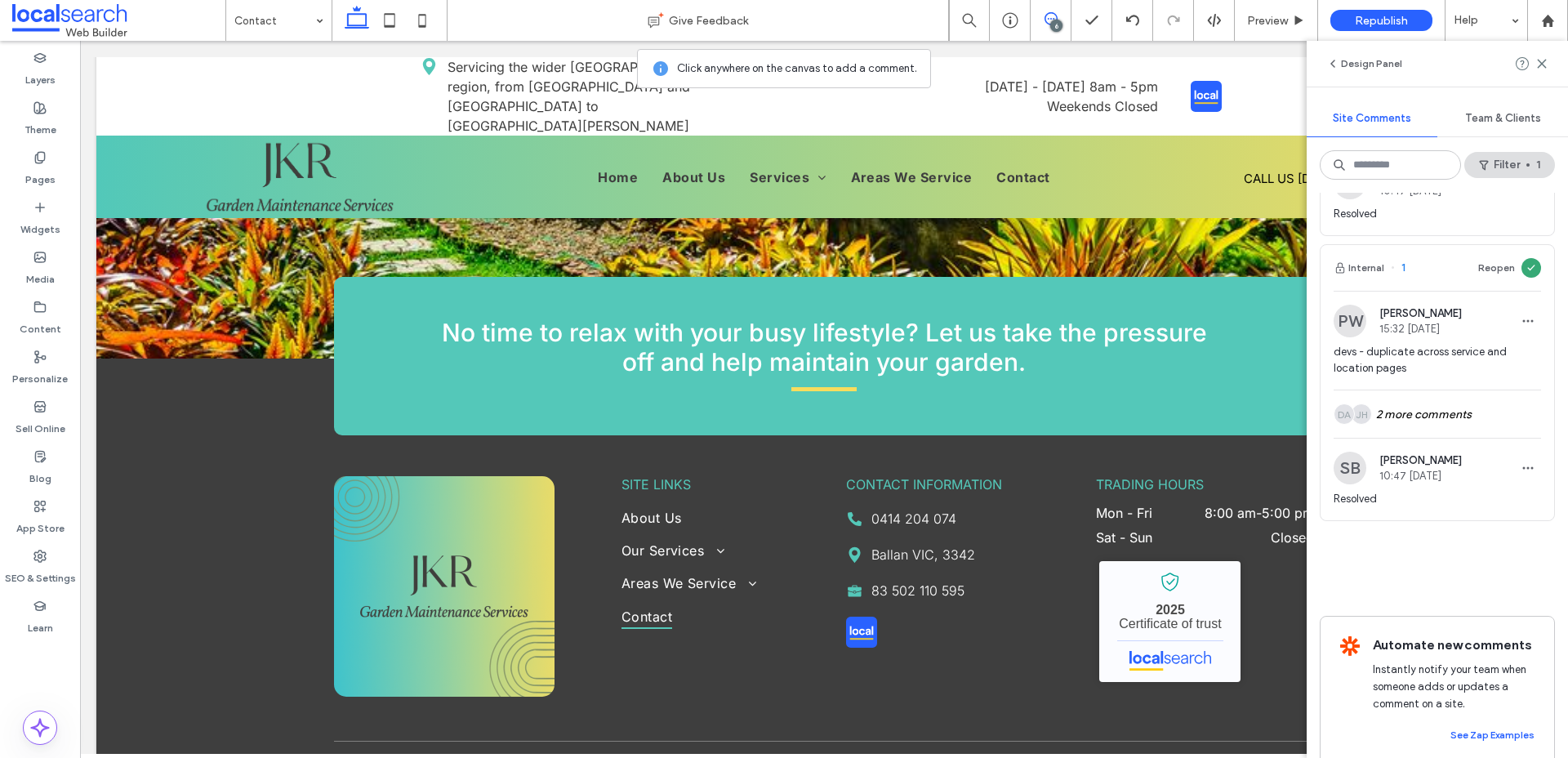
scroll to position [722, 0]
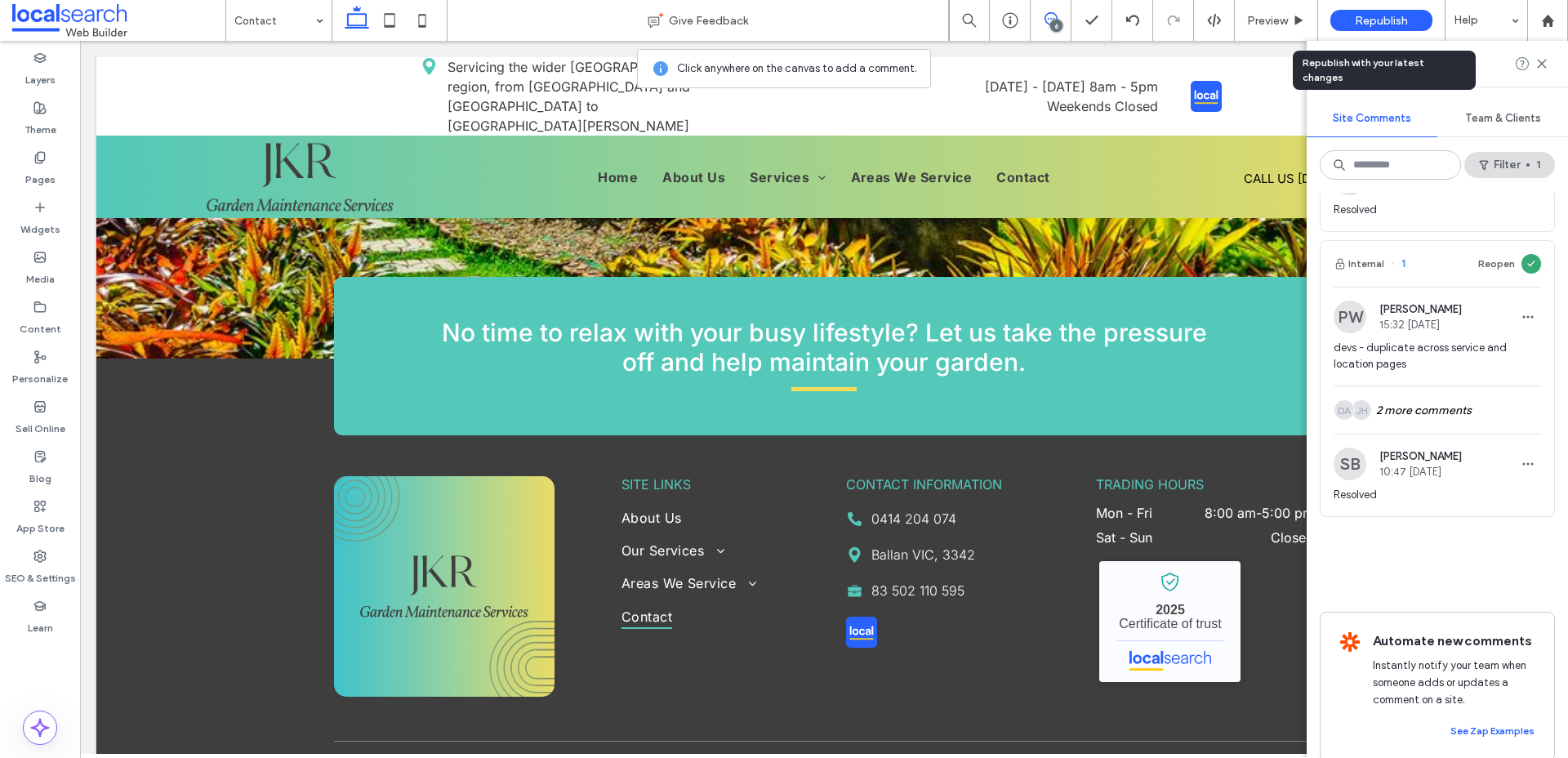
click at [1389, 24] on span "Republish" at bounding box center [1381, 21] width 53 height 14
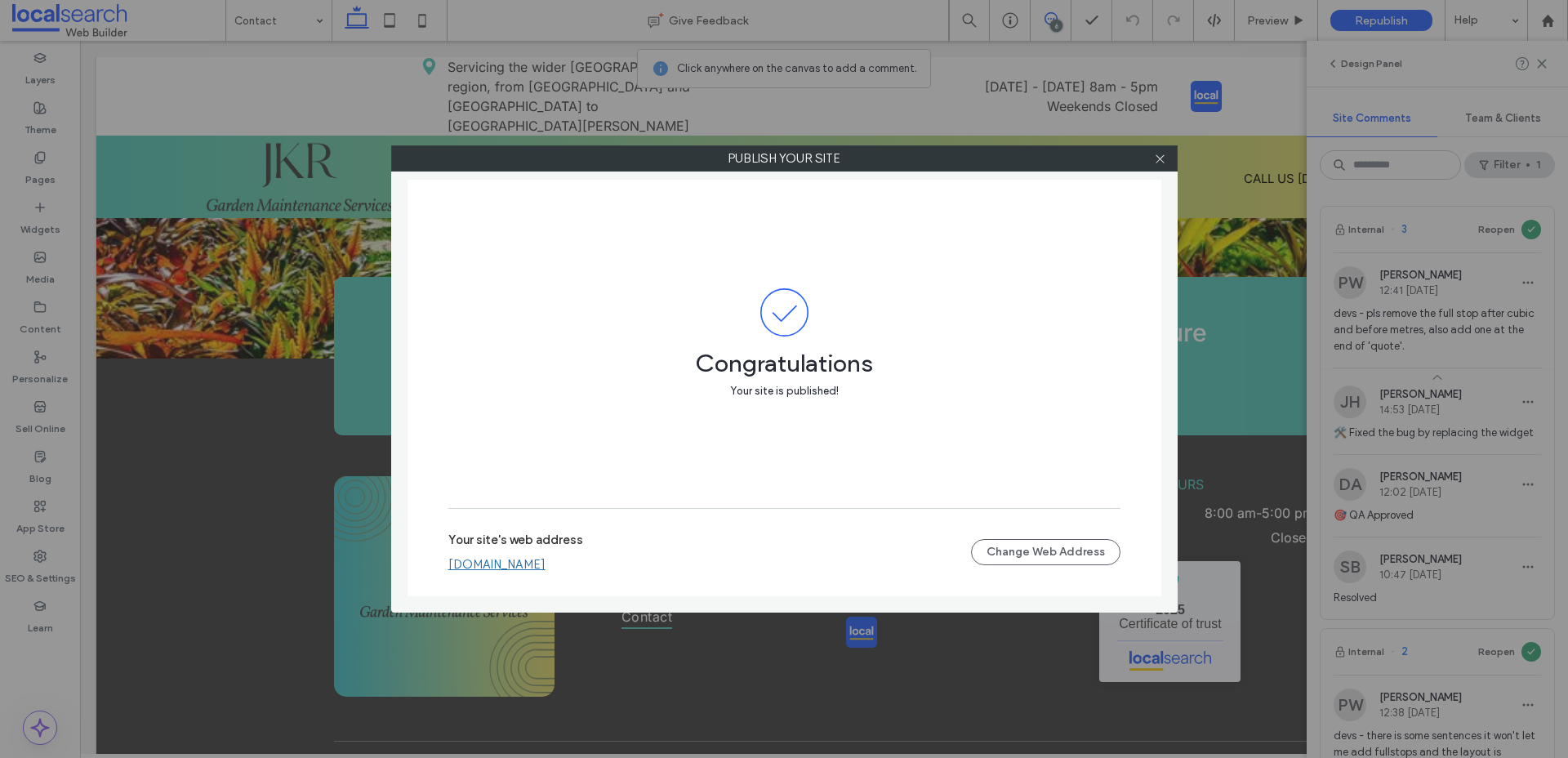
scroll to position [722, 0]
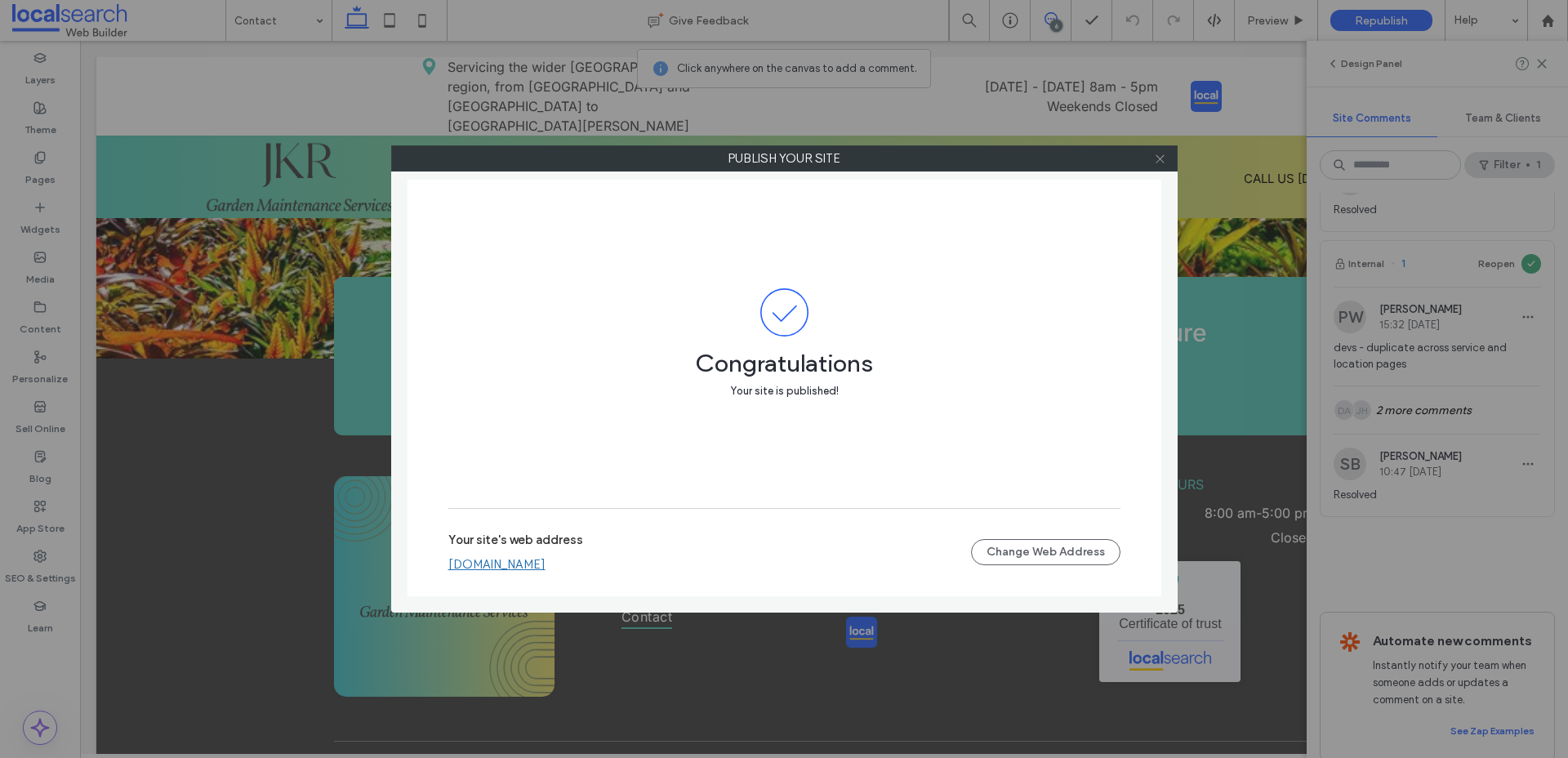
click at [1157, 159] on icon at bounding box center [1160, 159] width 12 height 12
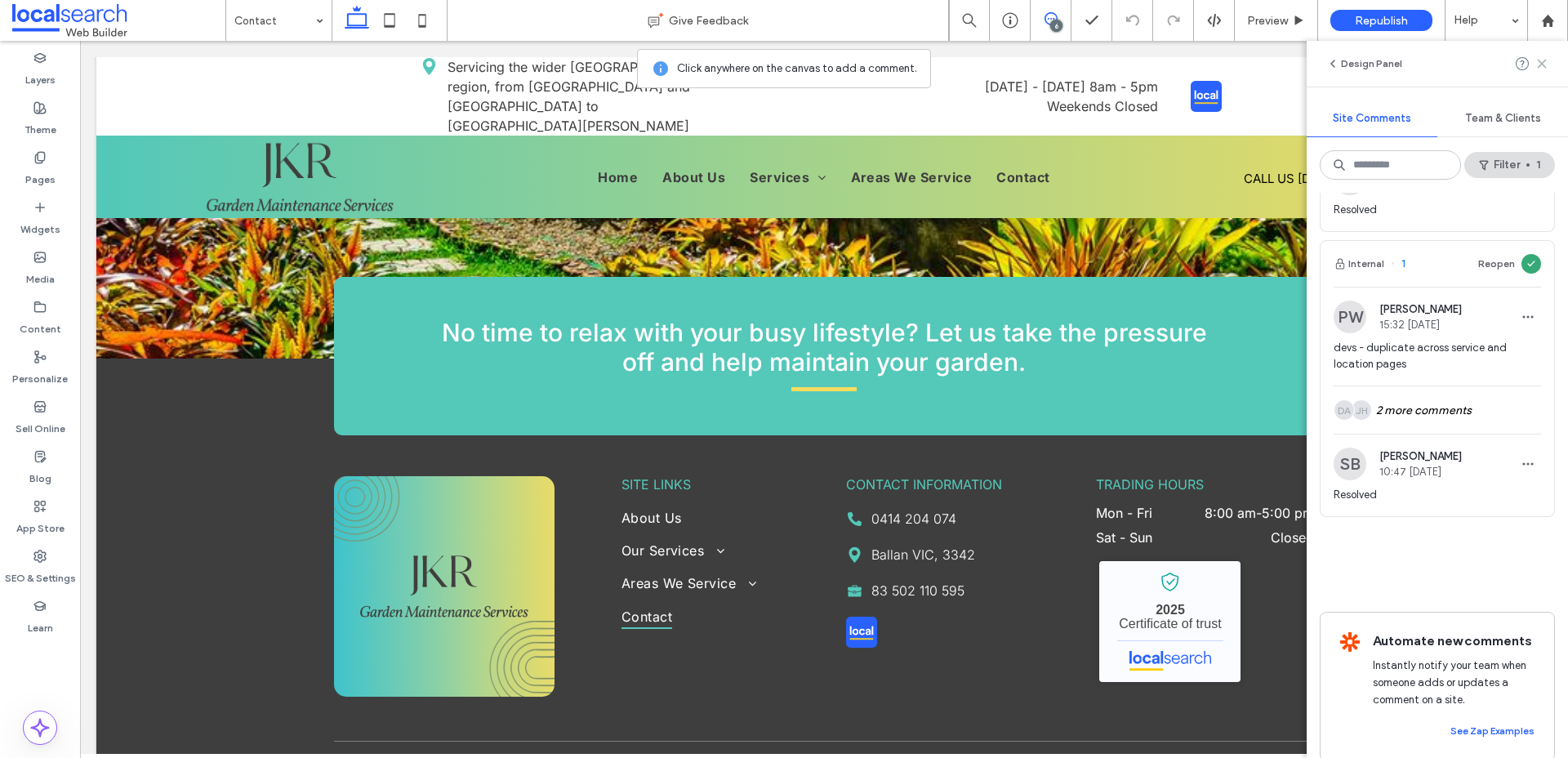
click at [1543, 66] on use at bounding box center [1541, 63] width 7 height 7
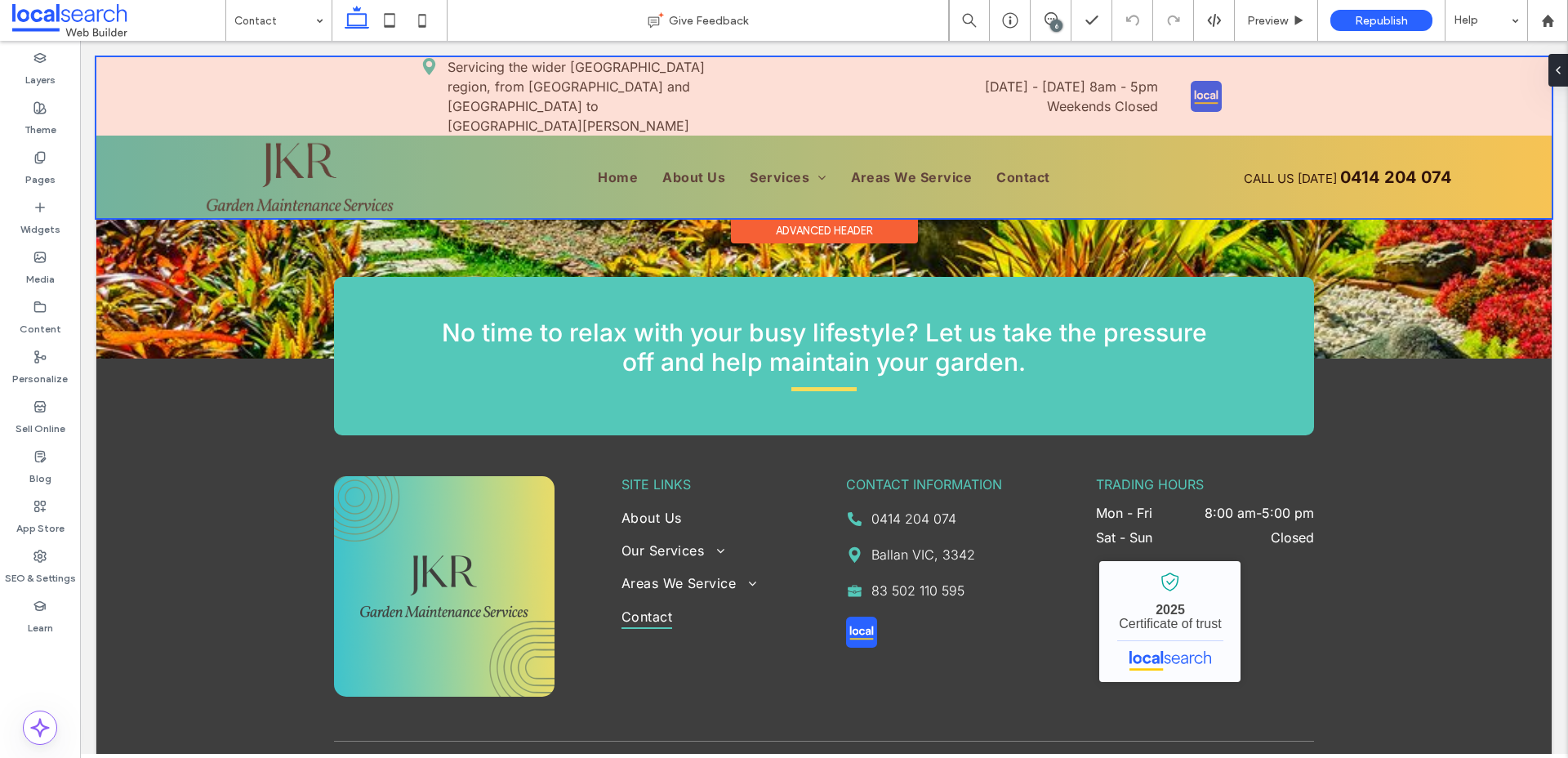
click at [1277, 84] on div at bounding box center [824, 138] width 1456 height 161
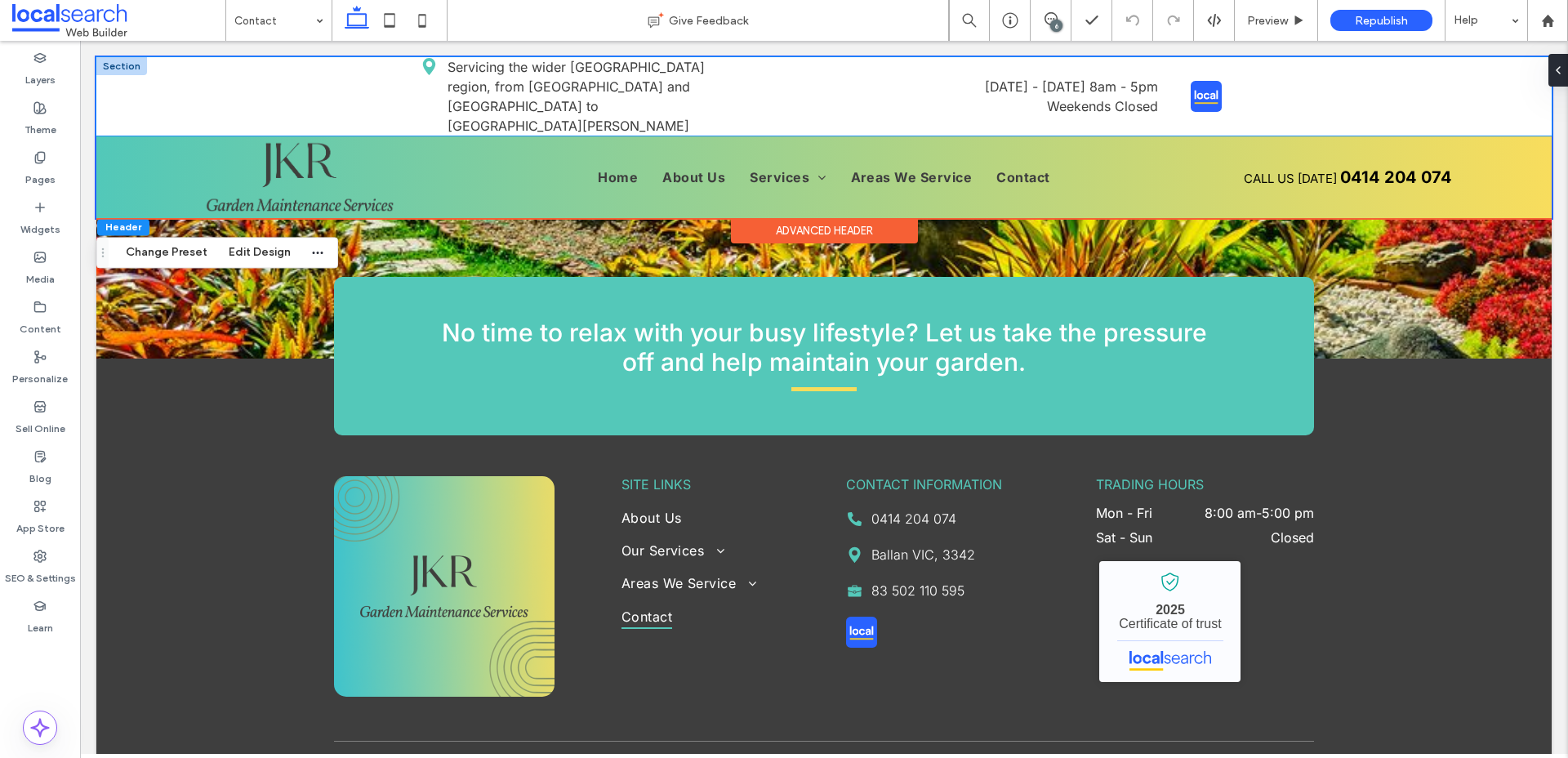
click at [283, 107] on div "Pin Icon Servicing the wider [GEOGRAPHIC_DATA] region, from [GEOGRAPHIC_DATA] a…" at bounding box center [824, 97] width 1456 height 79
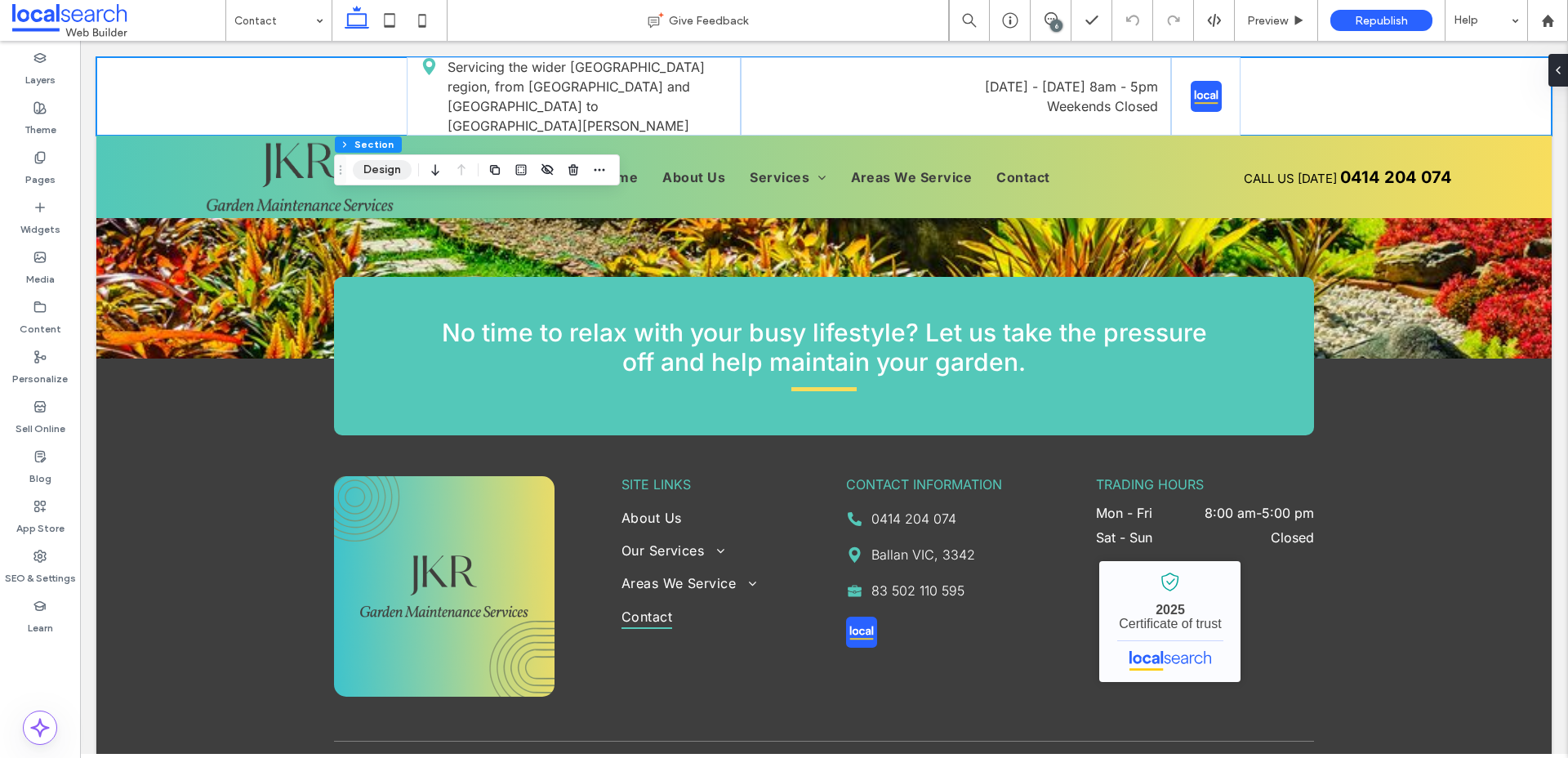
click at [398, 174] on button "Design" at bounding box center [382, 170] width 58 height 19
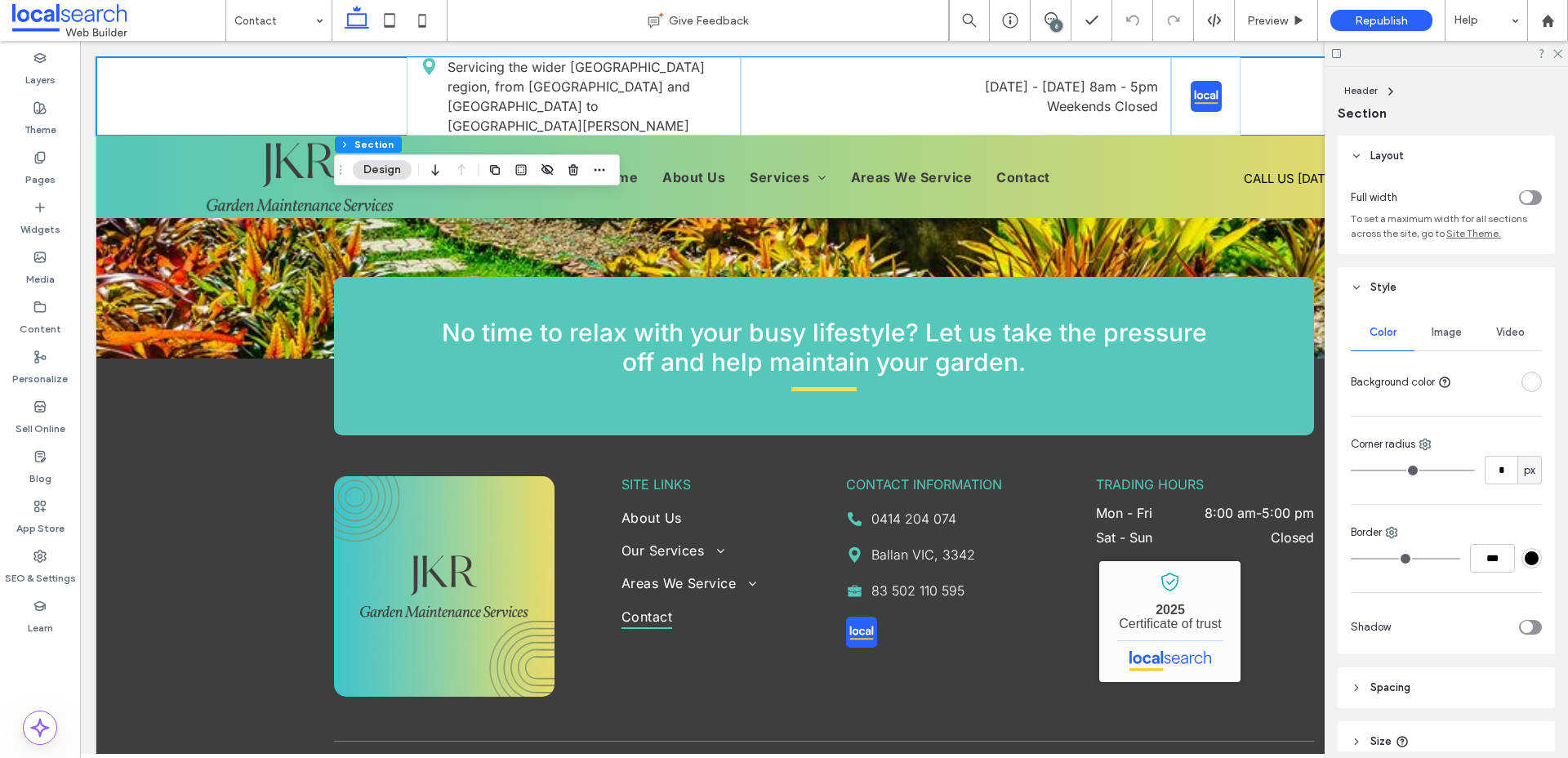
scroll to position [77, 0]
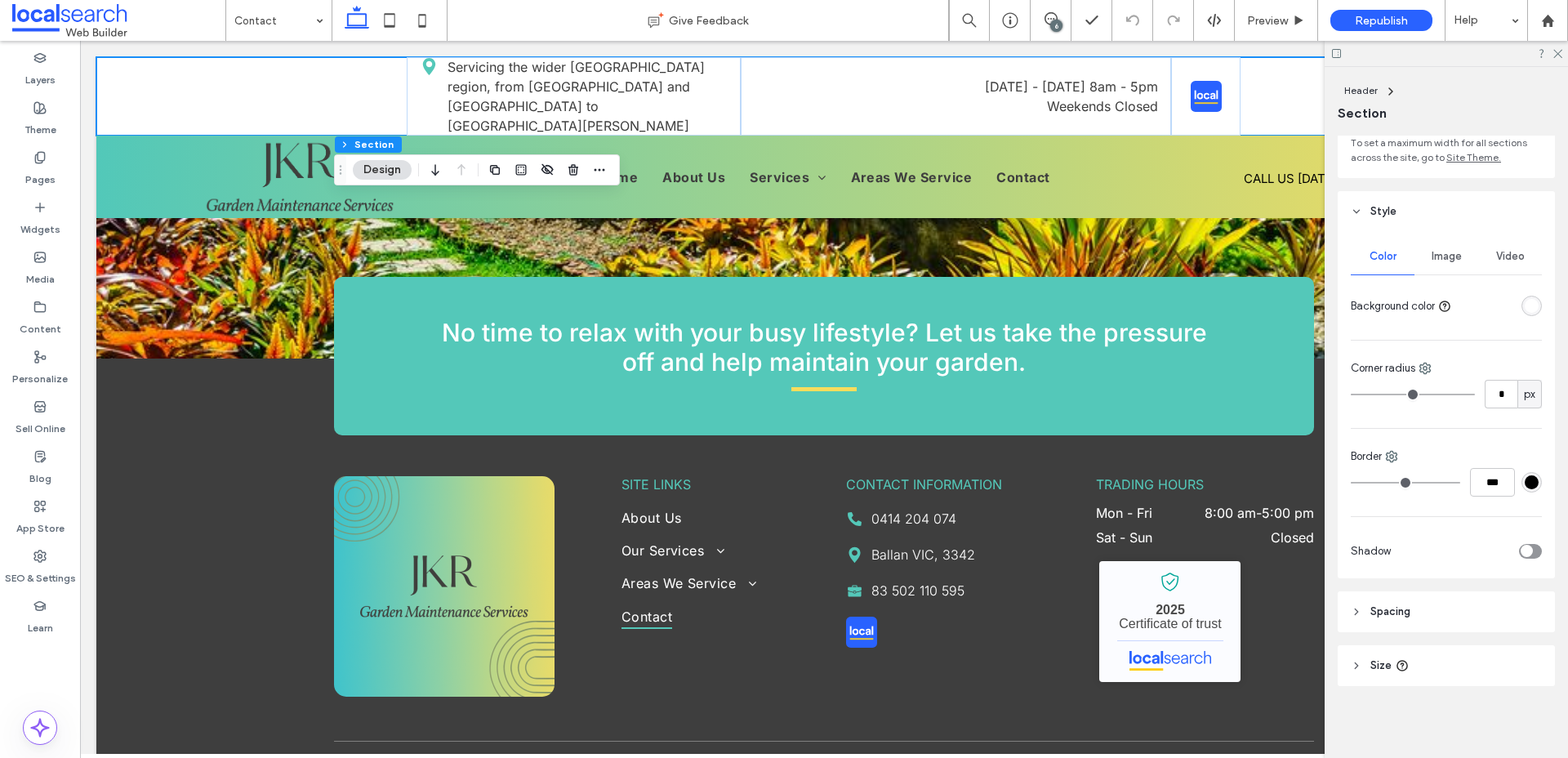
click at [1386, 612] on span "Spacing" at bounding box center [1390, 612] width 40 height 16
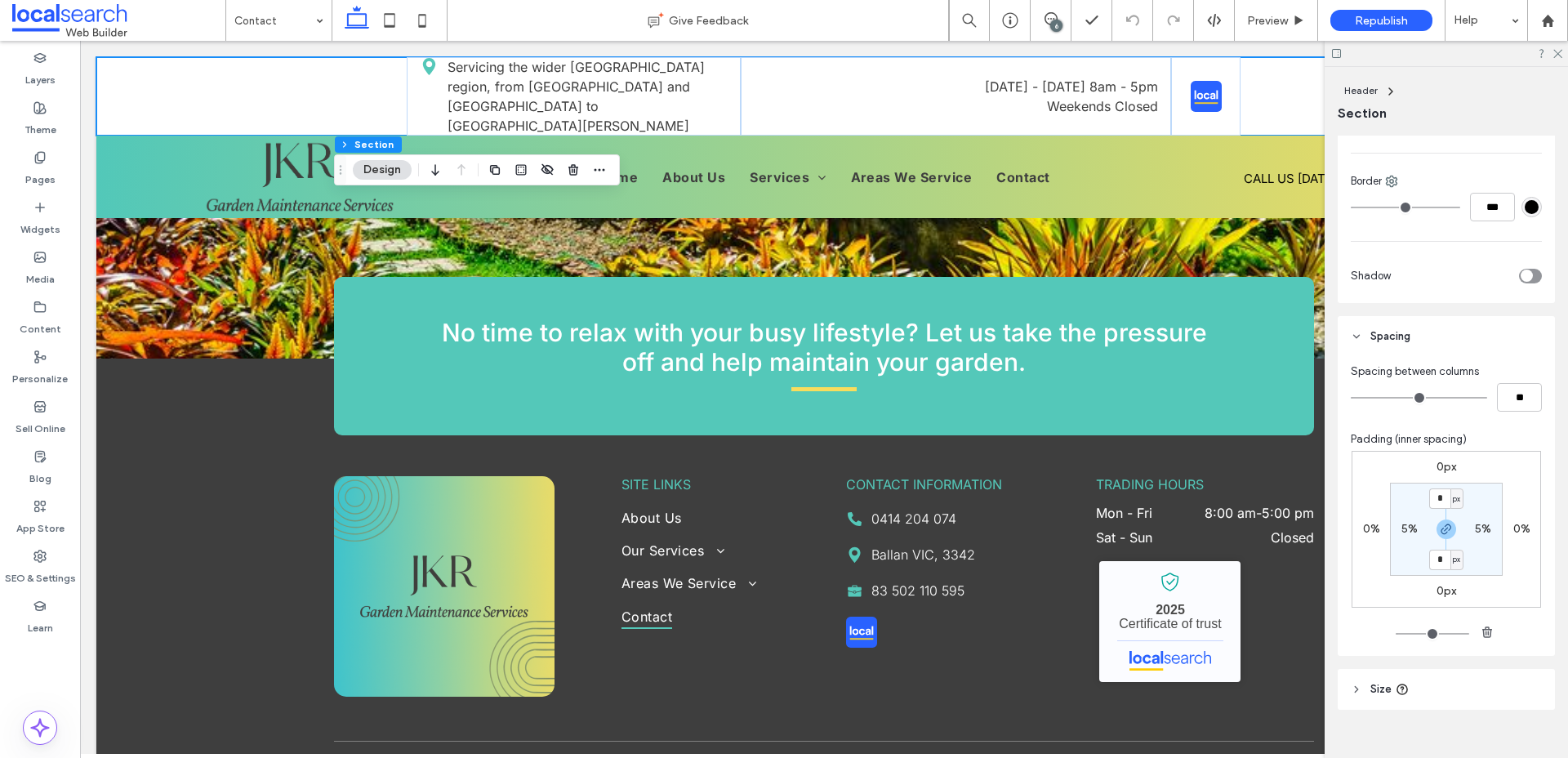
scroll to position [364, 0]
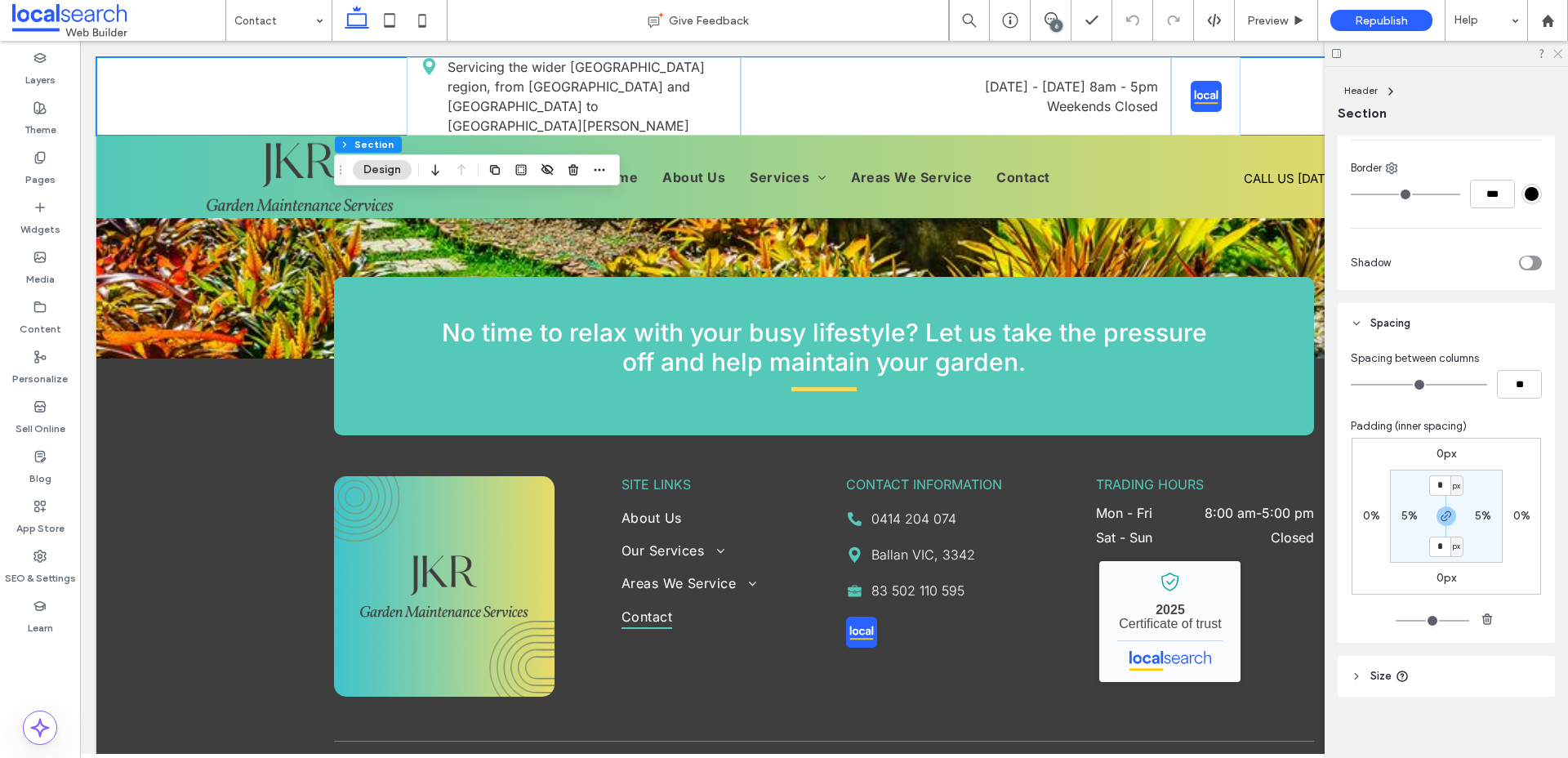
click at [1558, 51] on icon at bounding box center [1557, 53] width 11 height 11
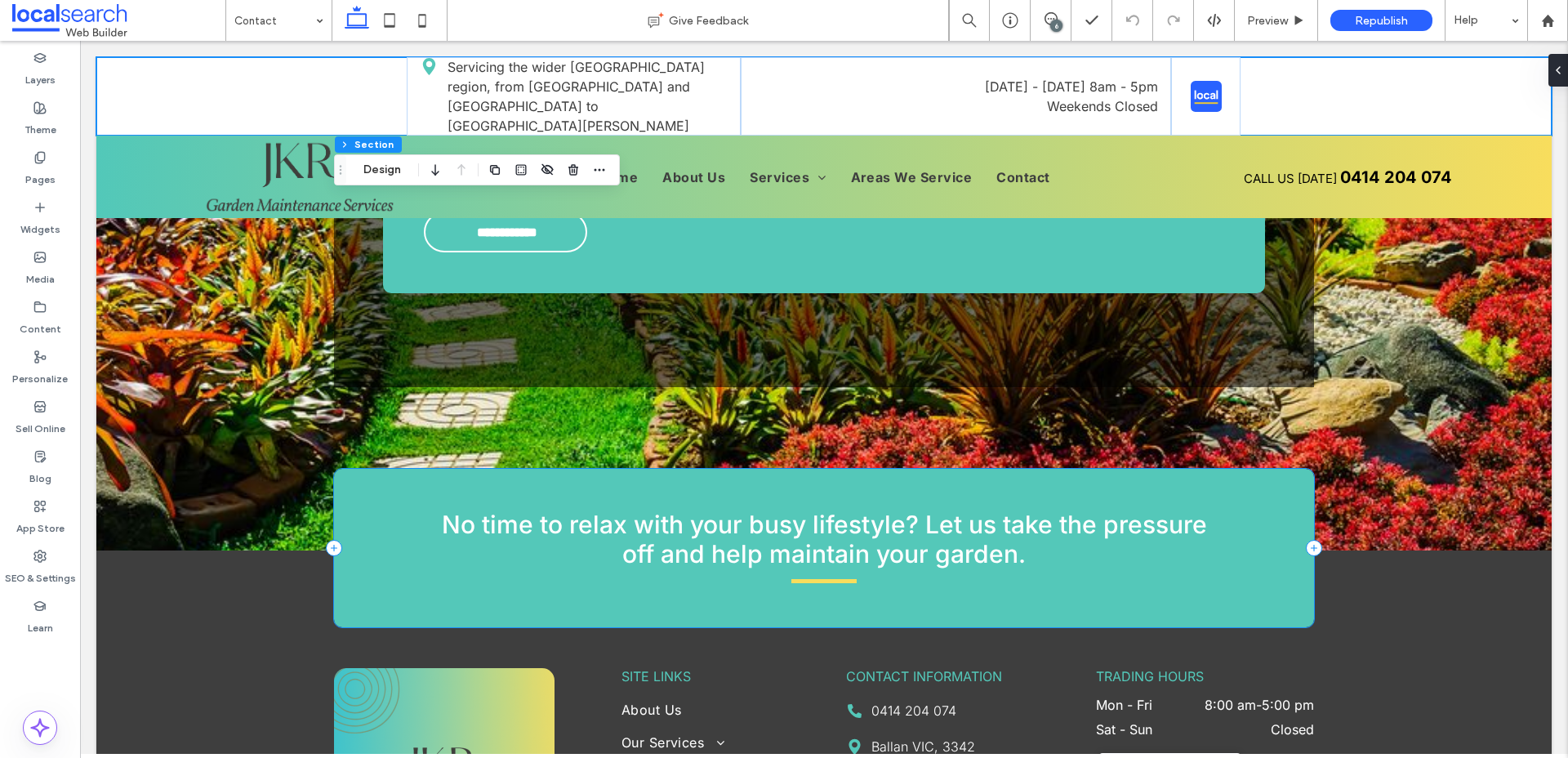
scroll to position [1543, 0]
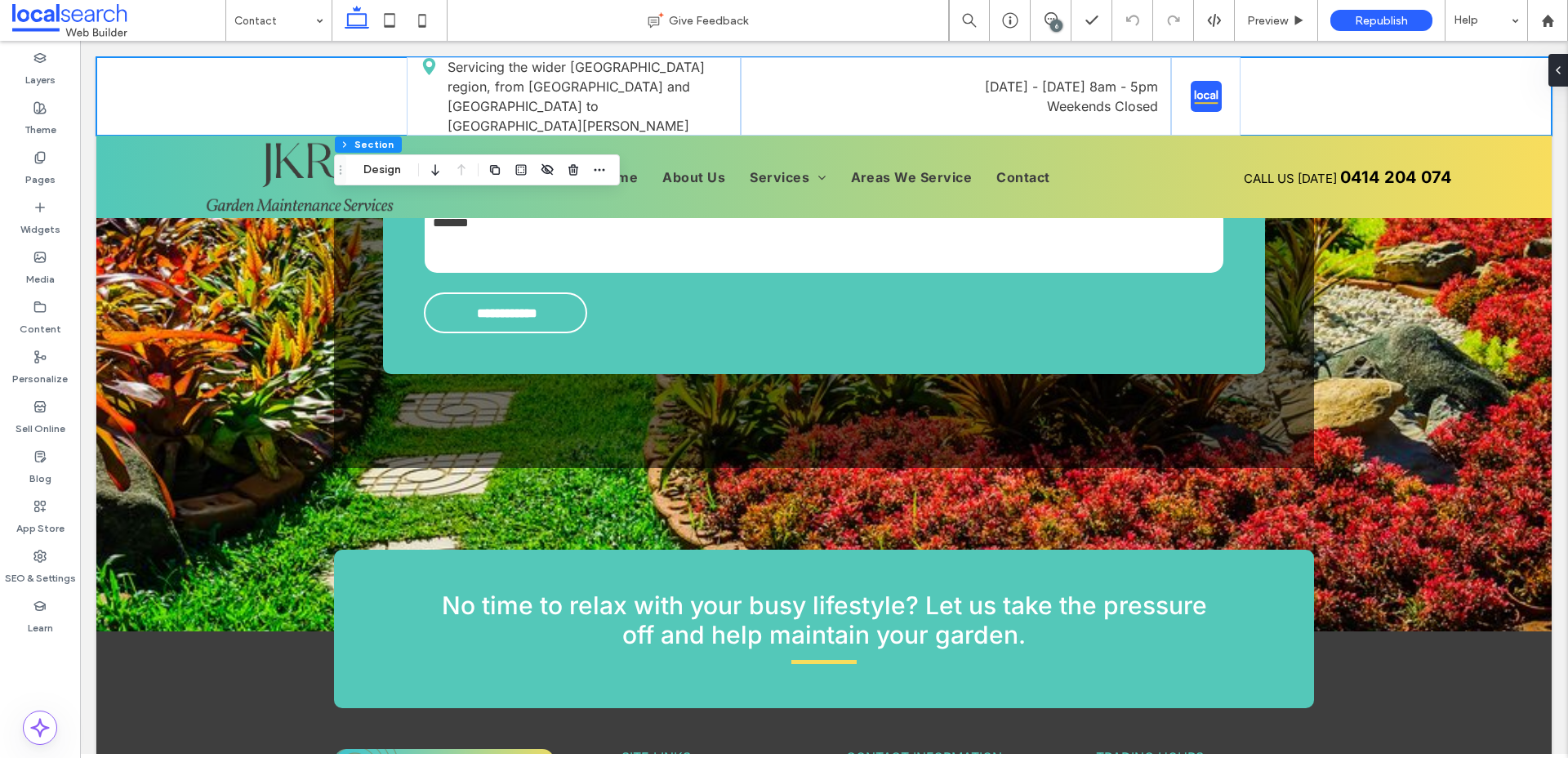
click at [1054, 26] on div "6" at bounding box center [1056, 26] width 12 height 12
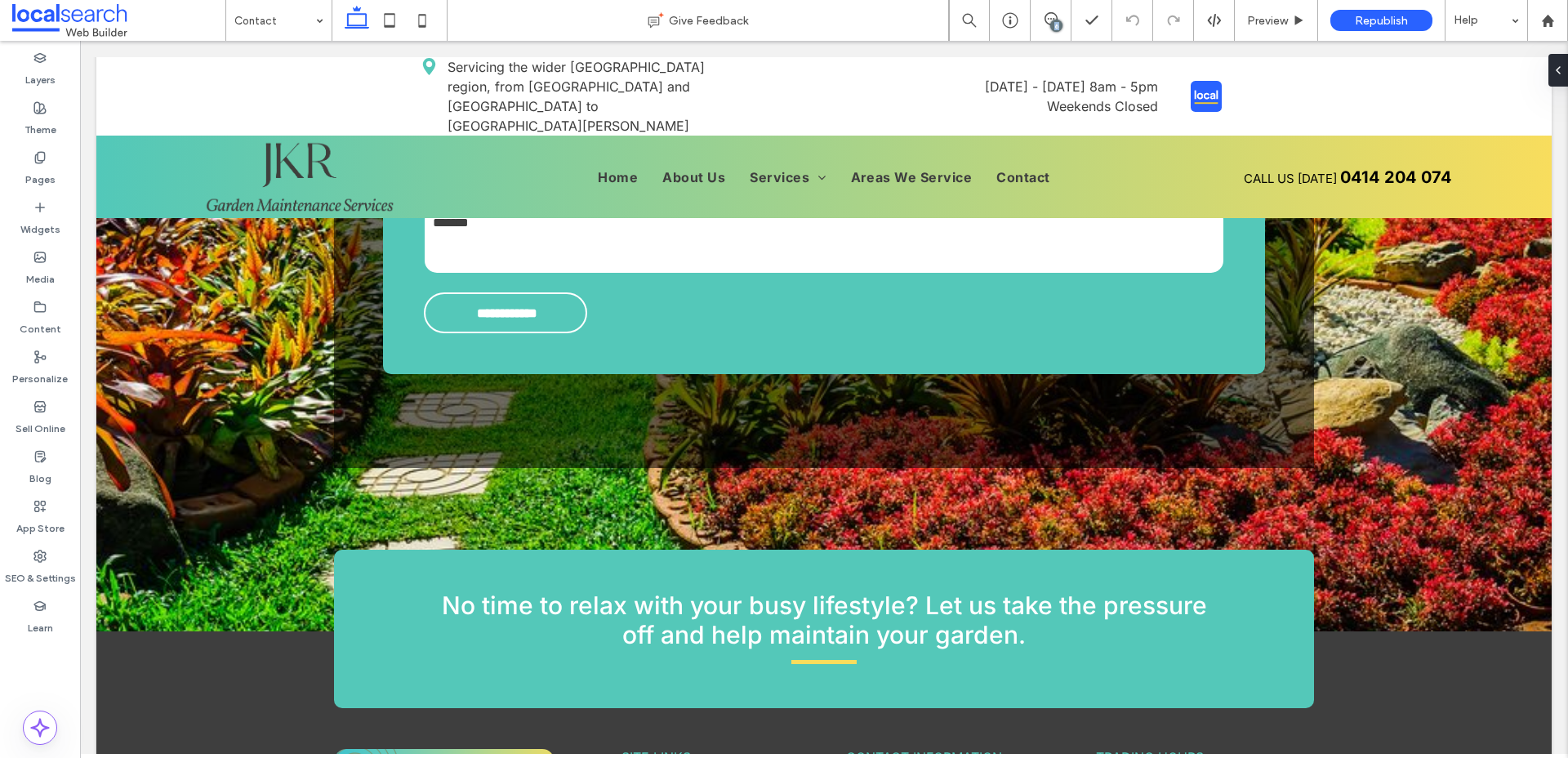
click at [1054, 26] on div "6" at bounding box center [1056, 26] width 12 height 12
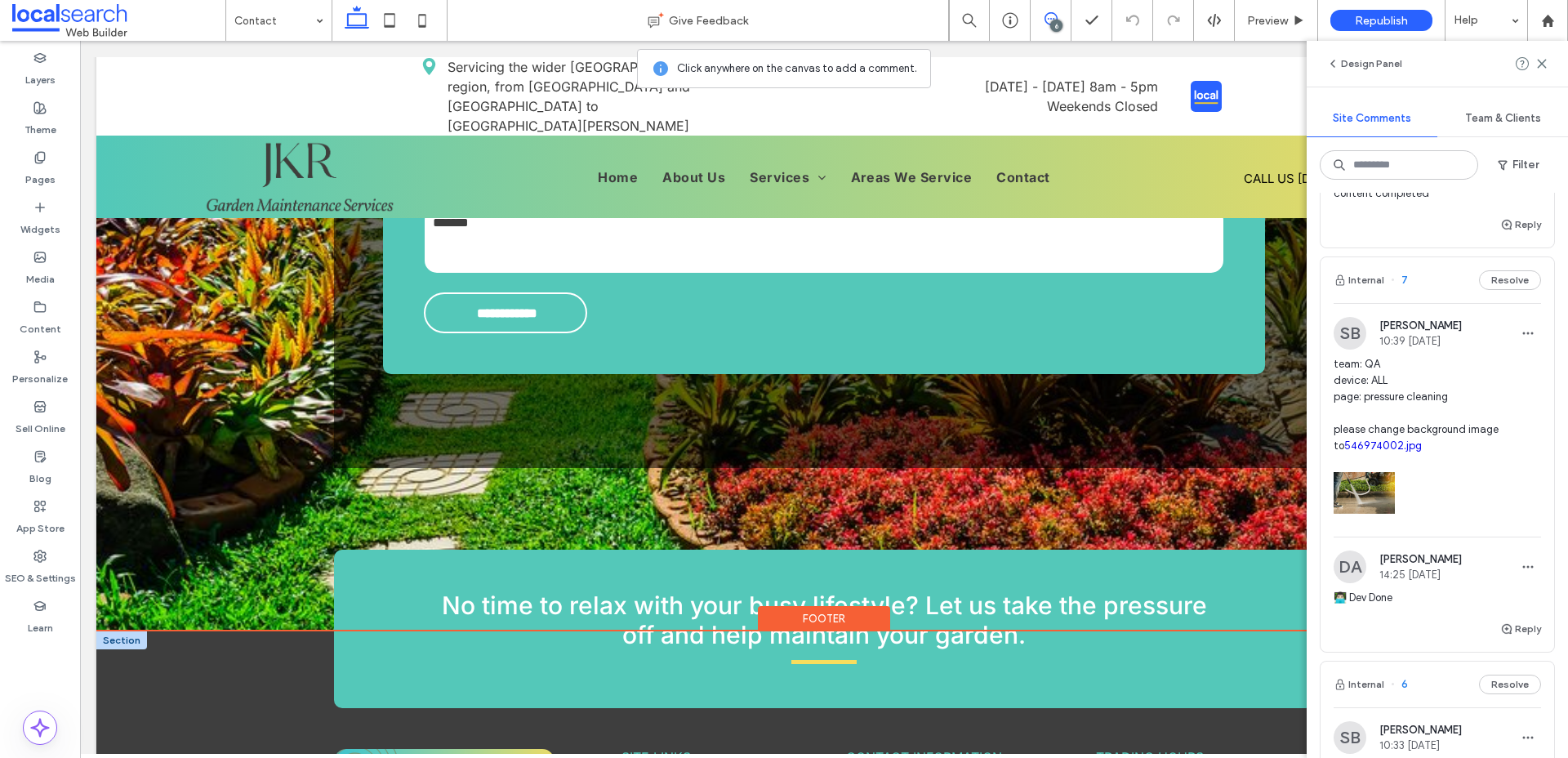
scroll to position [711, 0]
